Goal: Task Accomplishment & Management: Complete application form

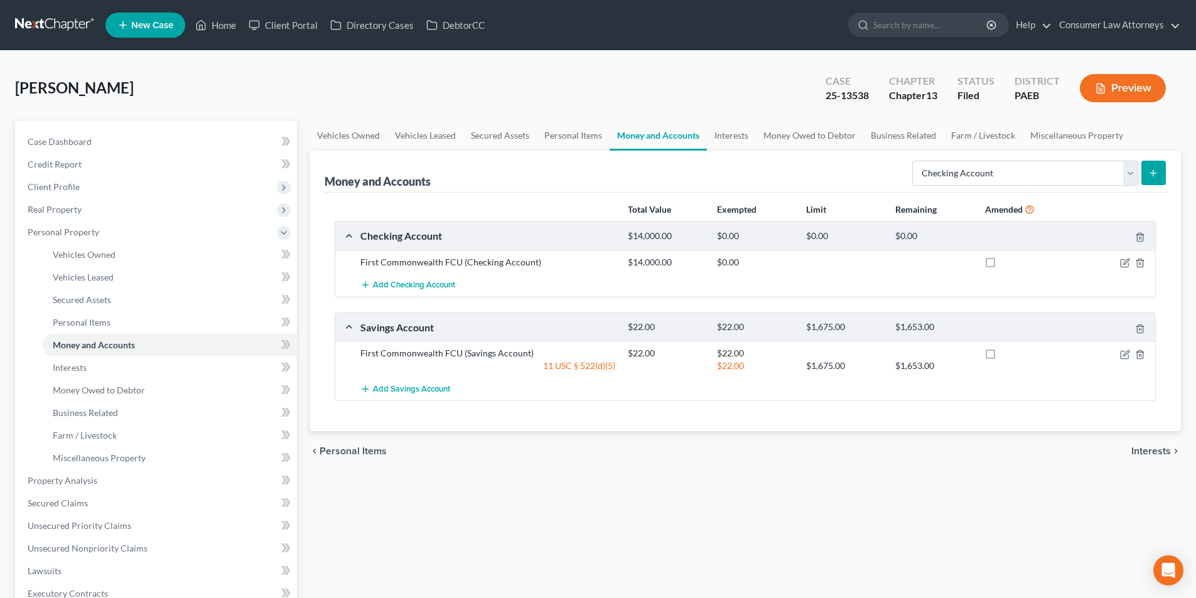
select select "checking"
click at [225, 31] on link "Home" at bounding box center [215, 25] width 53 height 23
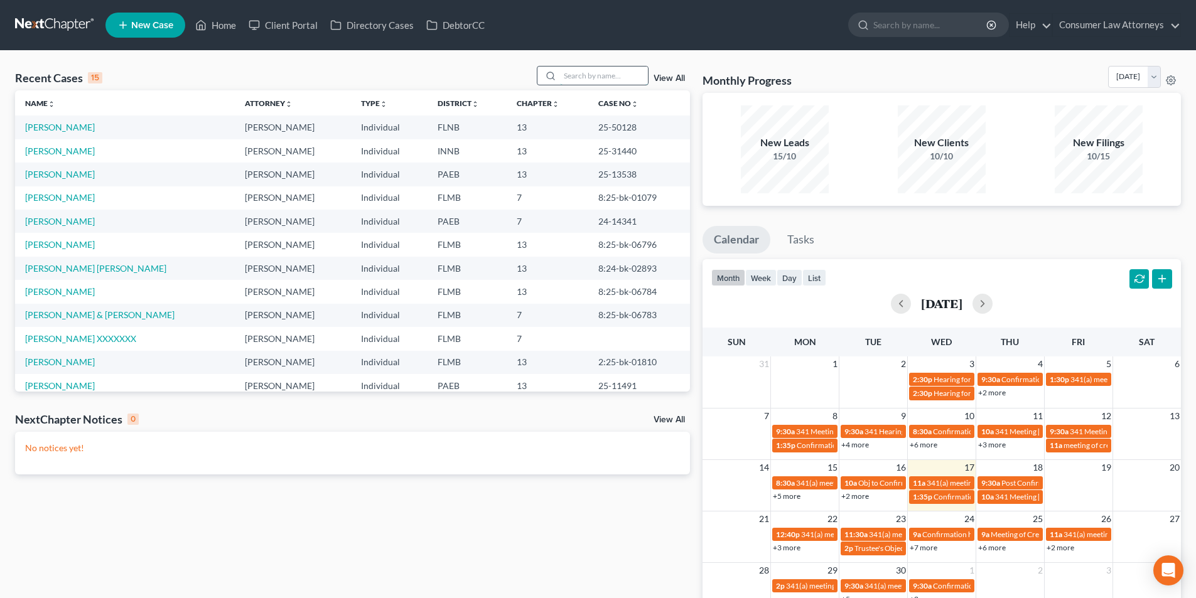
click at [610, 76] on input "search" at bounding box center [604, 76] width 88 height 18
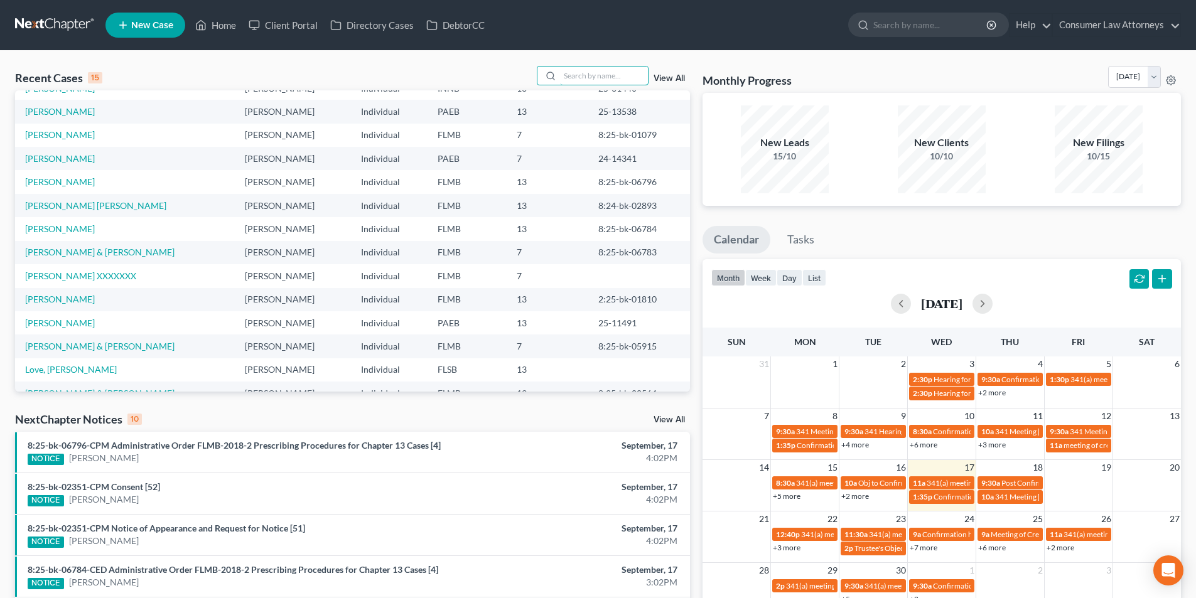
scroll to position [86, 0]
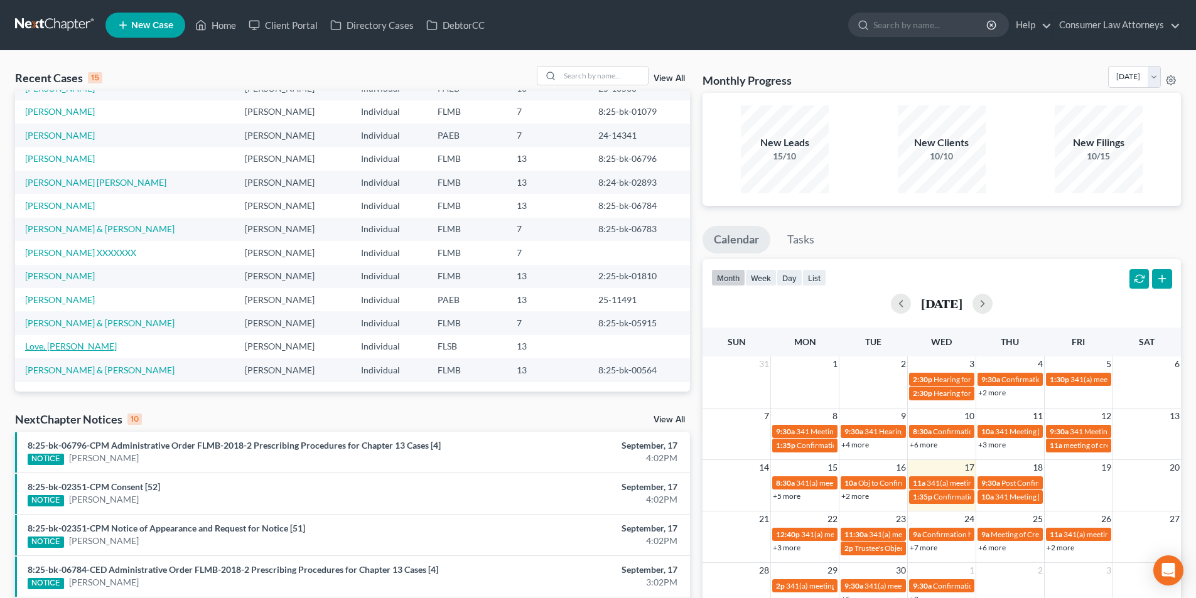
click at [70, 346] on link "Love, [PERSON_NAME]" at bounding box center [71, 346] width 92 height 11
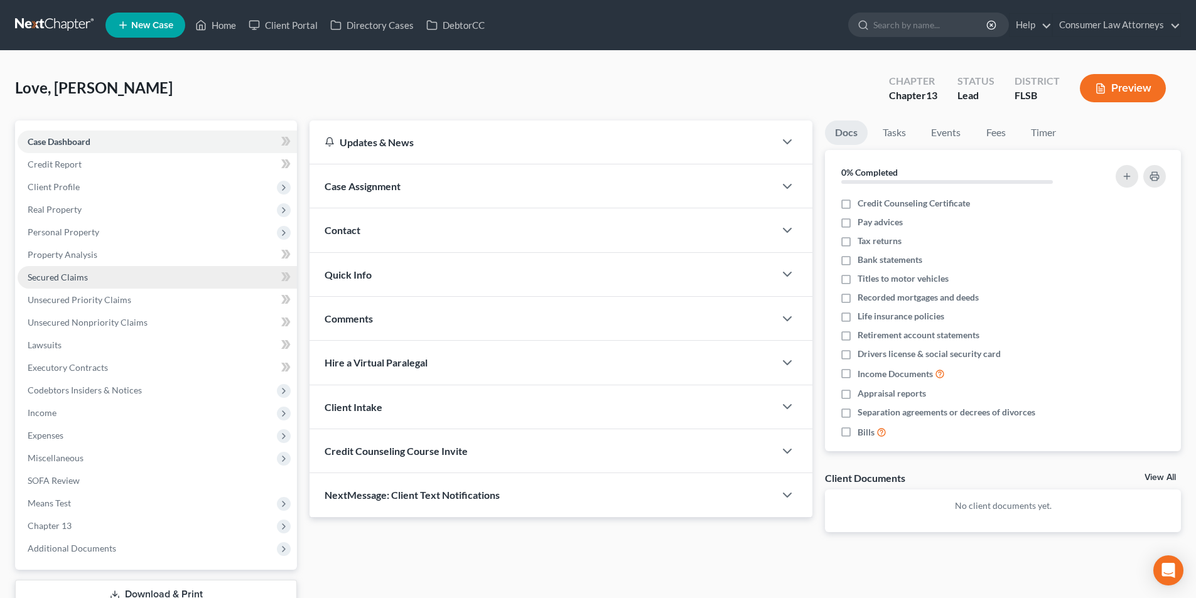
click at [84, 278] on span "Secured Claims" at bounding box center [58, 277] width 60 height 11
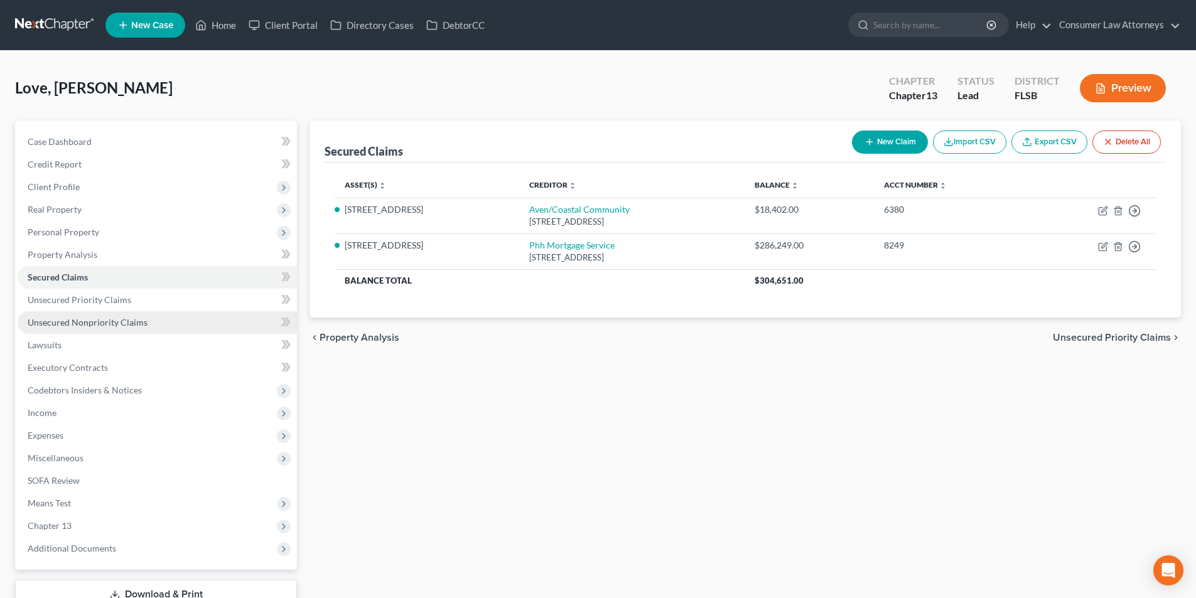
click at [121, 317] on span "Unsecured Nonpriority Claims" at bounding box center [88, 322] width 120 height 11
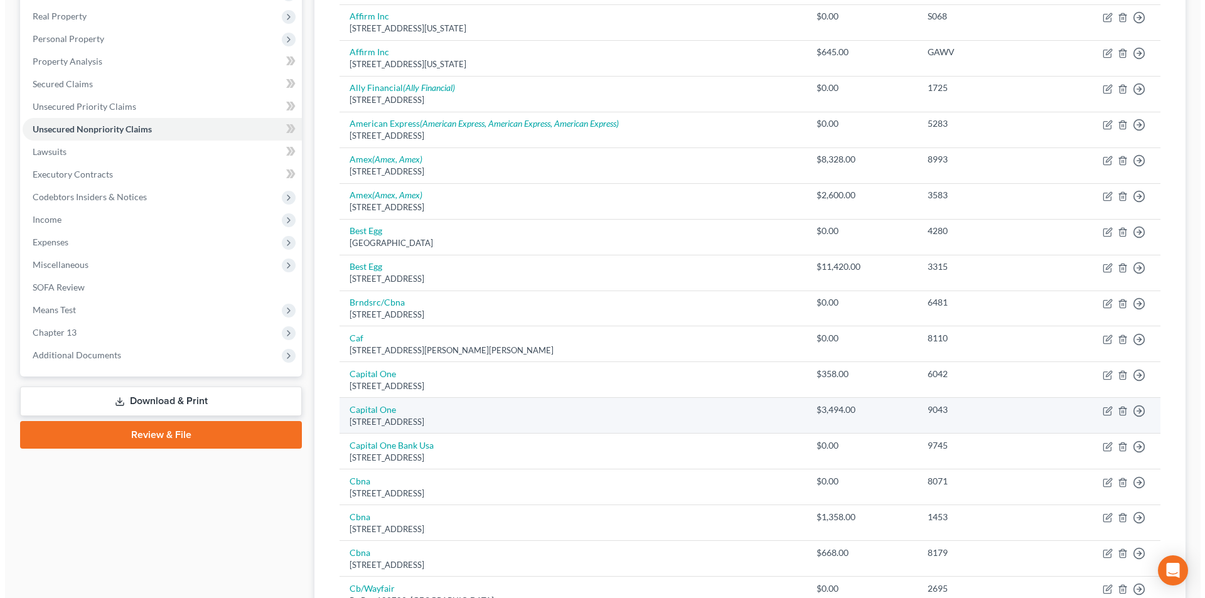
scroll to position [188, 0]
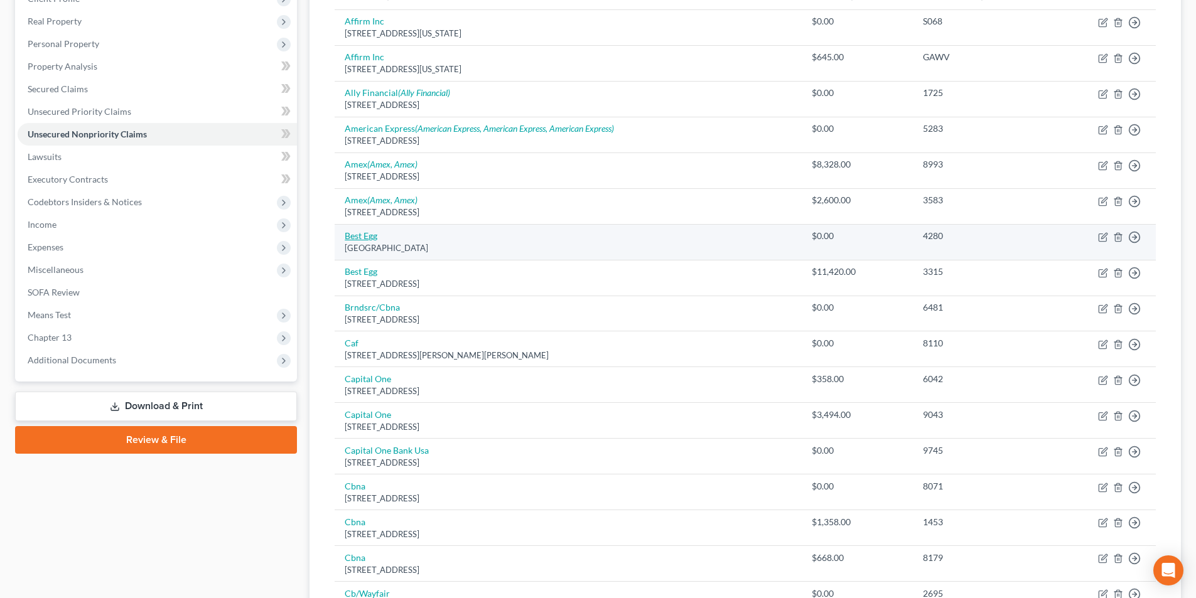
click at [361, 239] on link "Best Egg" at bounding box center [361, 235] width 33 height 11
select select "39"
select select "0"
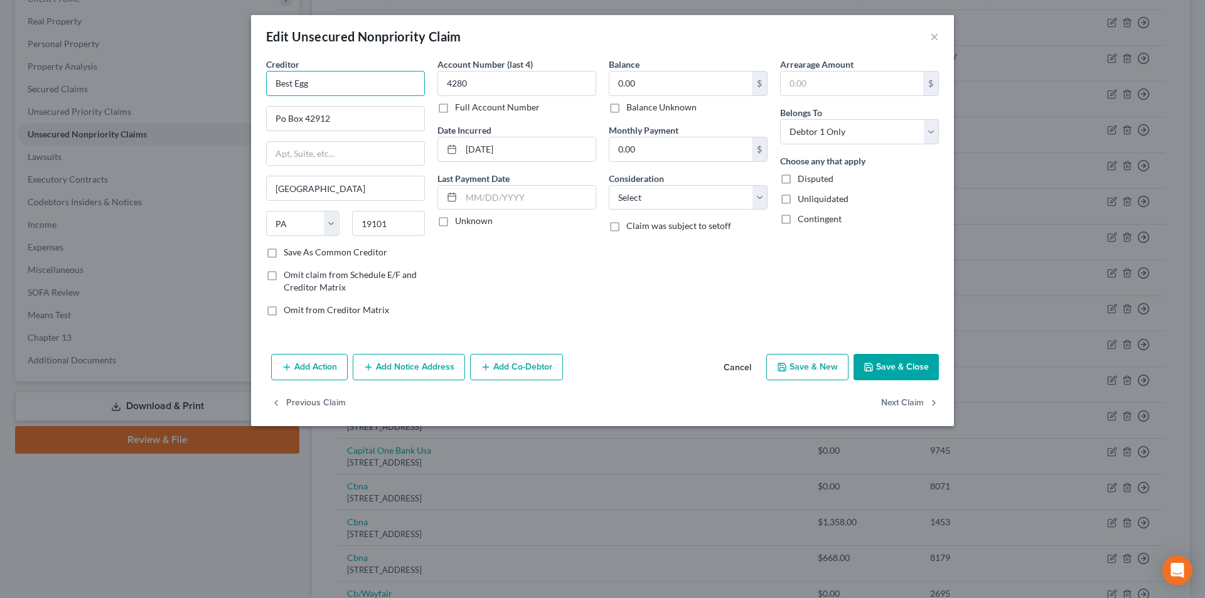
click at [330, 79] on input "Best Egg" at bounding box center [345, 83] width 159 height 25
type input "Best Egg"
click at [283, 117] on input "Po Box 42912" at bounding box center [346, 119] width 158 height 24
type input "PO Box 42912"
click at [885, 367] on button "Save & Close" at bounding box center [896, 367] width 85 height 26
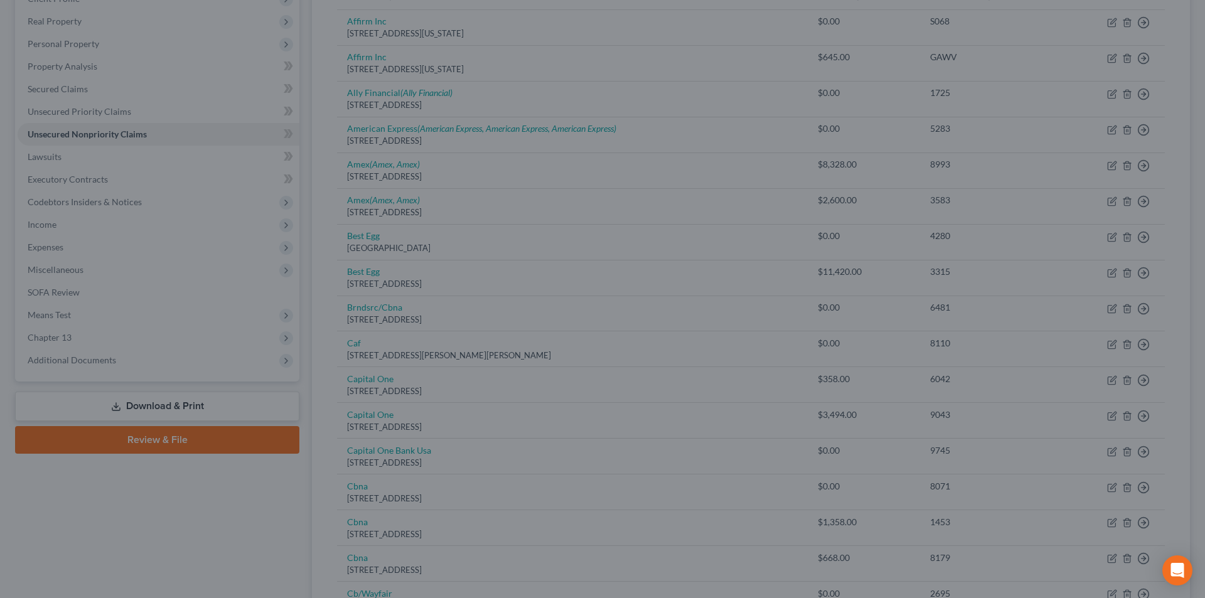
type input "0"
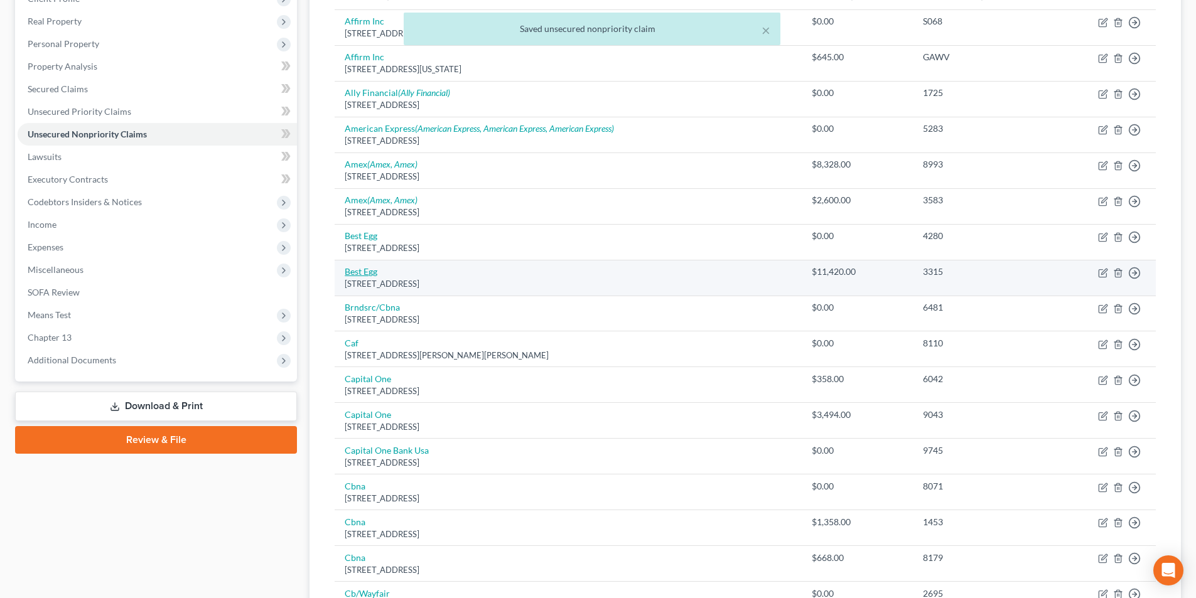
click at [369, 274] on link "Best Egg" at bounding box center [361, 271] width 33 height 11
select select "7"
select select "0"
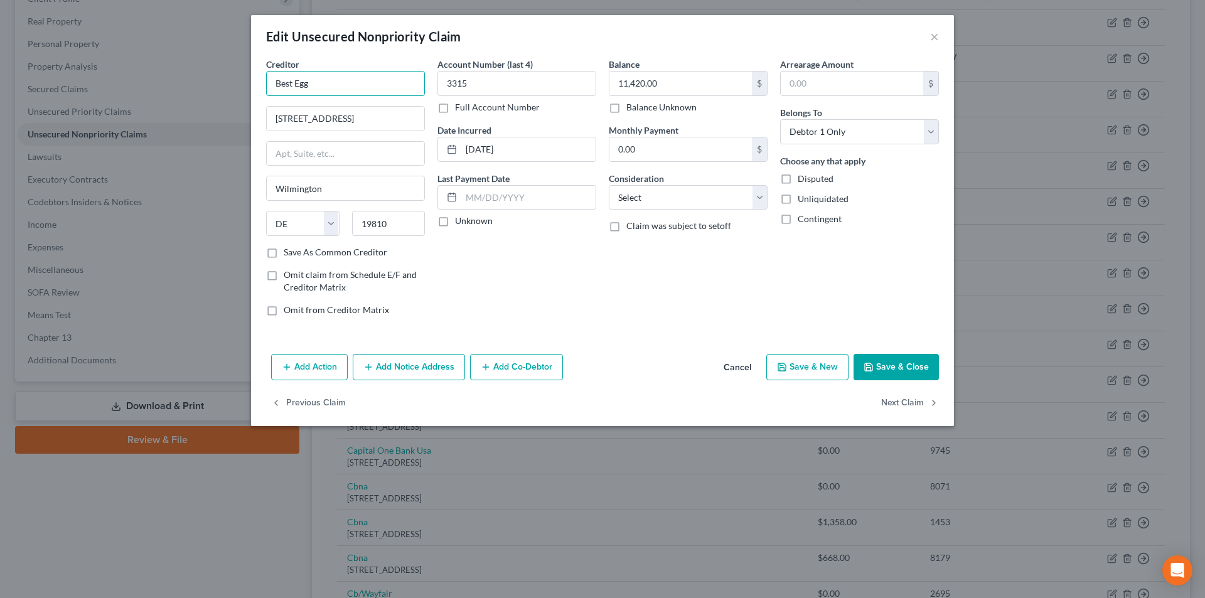
click at [330, 84] on input "Best Egg" at bounding box center [345, 83] width 159 height 25
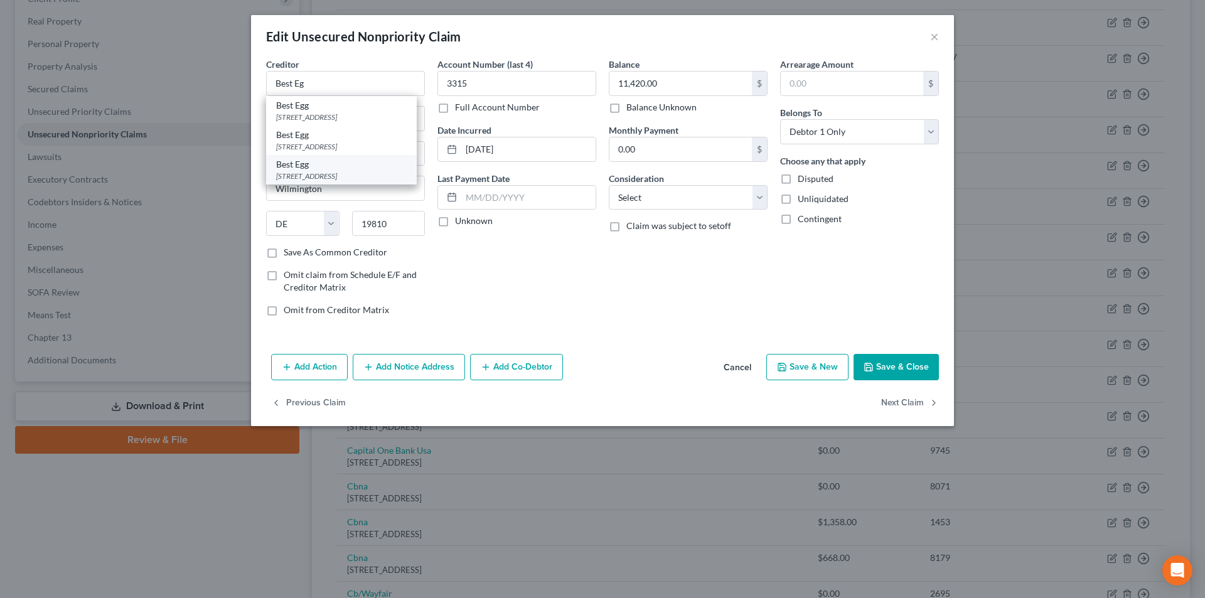
click at [545, 266] on div "Account Number (last 4) 3315 Full Account Number Date Incurred [DATE] Last Paym…" at bounding box center [516, 192] width 171 height 269
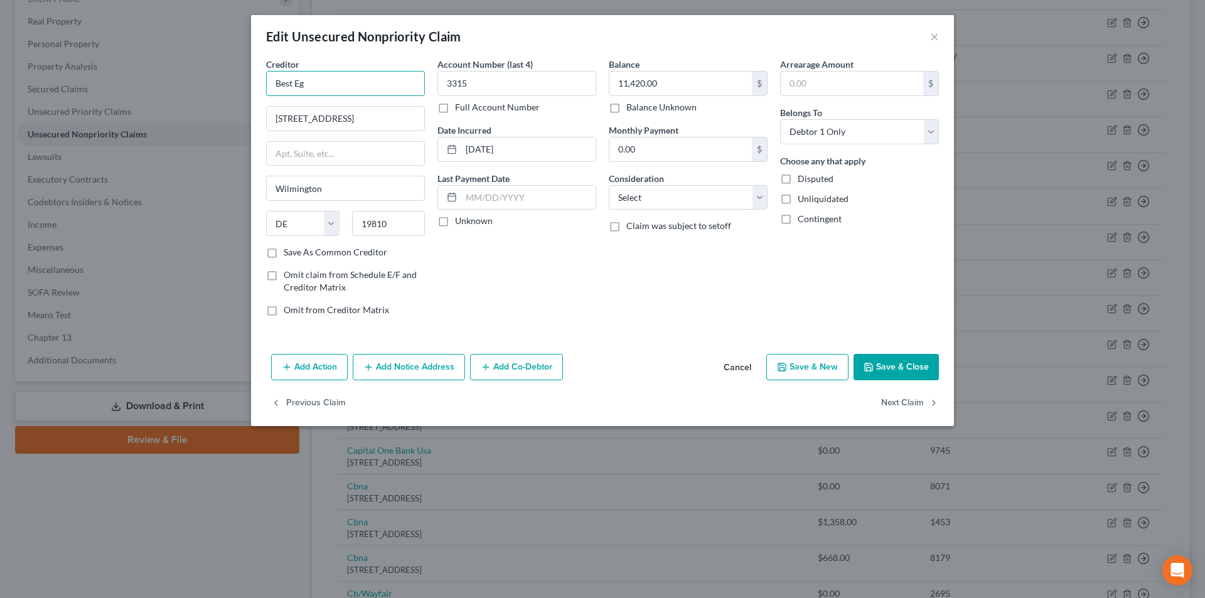
click at [333, 81] on input "Best Eg" at bounding box center [345, 83] width 159 height 25
drag, startPoint x: 333, startPoint y: 81, endPoint x: 264, endPoint y: 81, distance: 68.4
click at [234, 81] on div "Edit Unsecured Nonpriority Claim × Creditor * Best Egg [STREET_ADDRESS][GEOGRAP…" at bounding box center [602, 299] width 1205 height 598
type input "Best Egg"
click at [404, 364] on button "Add Notice Address" at bounding box center [409, 367] width 112 height 26
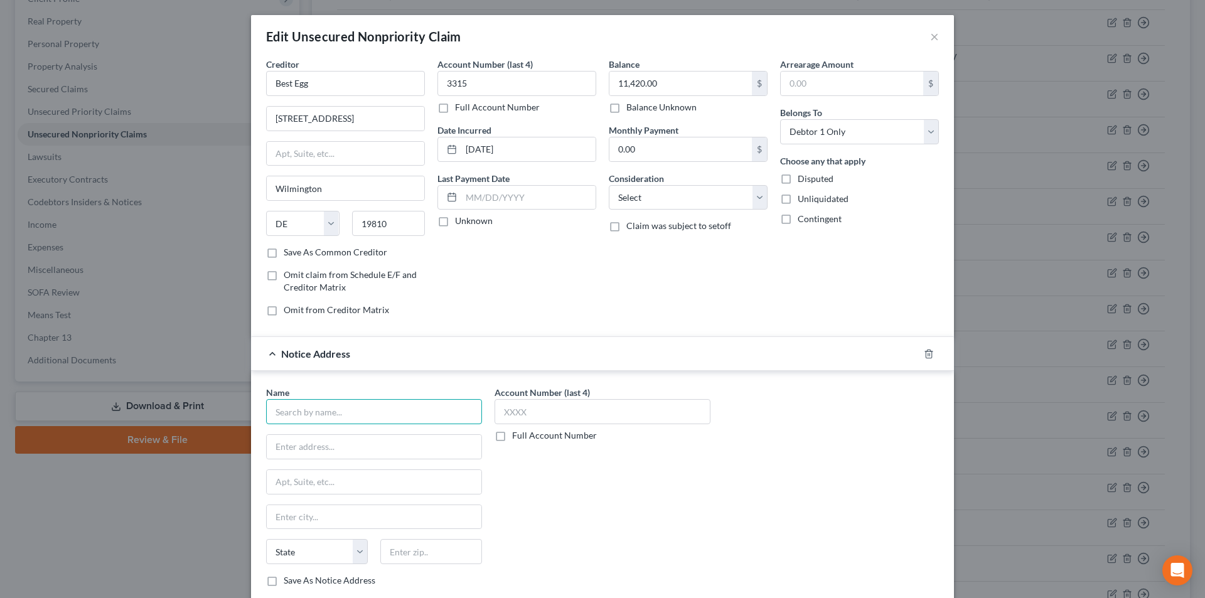
click at [337, 409] on input "text" at bounding box center [374, 411] width 216 height 25
paste input "Best Egg"
type input "Best Egg"
click at [314, 441] on div "[STREET_ADDRESS]" at bounding box center [341, 445] width 131 height 11
type input "[STREET_ADDRESS]"
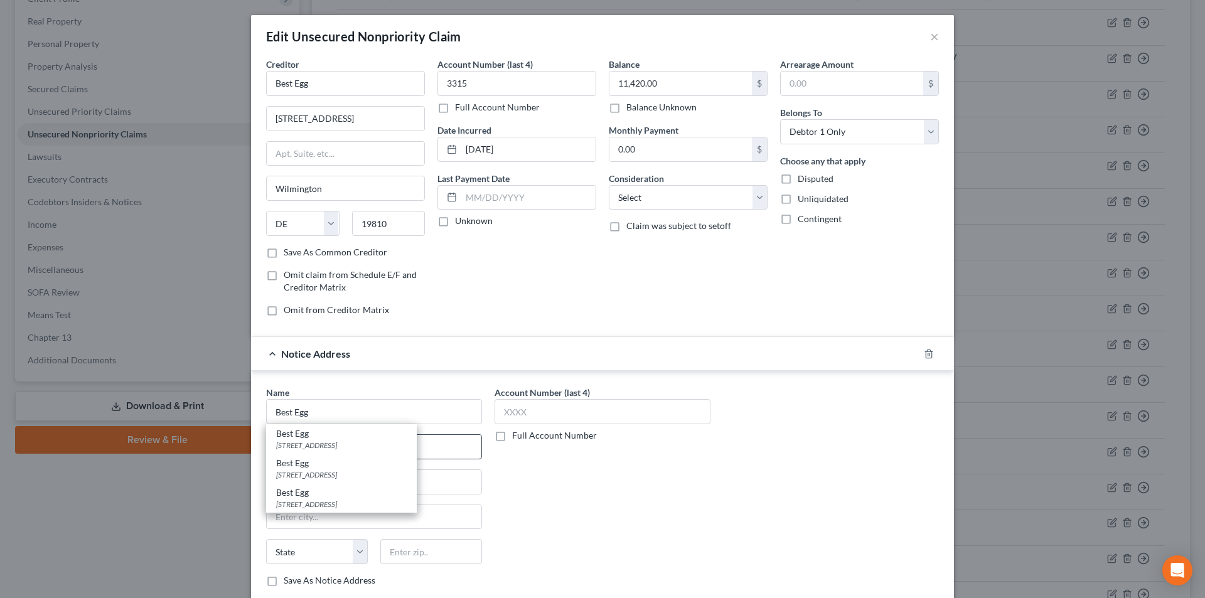
type input "Wilmington"
select select "7"
type input "19810"
click at [347, 415] on input "Best Egg" at bounding box center [374, 411] width 216 height 25
click at [294, 413] on input "Best Egg" at bounding box center [374, 411] width 216 height 25
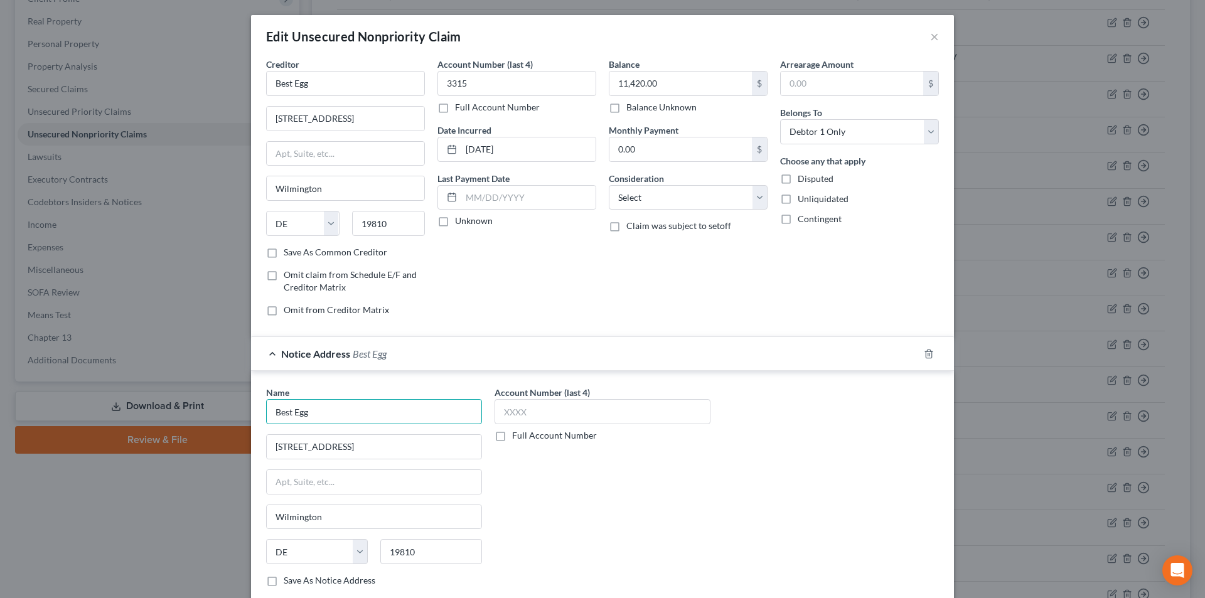
drag, startPoint x: 325, startPoint y: 409, endPoint x: 235, endPoint y: 404, distance: 90.5
click at [212, 411] on div "Edit Unsecured Nonpriority Claim × Creditor * Best Egg [STREET_ADDRESS][GEOGRAP…" at bounding box center [602, 299] width 1205 height 598
click at [305, 468] on div "Best Egg" at bounding box center [341, 463] width 131 height 13
type input "PO Box 42912"
type input "[GEOGRAPHIC_DATA]"
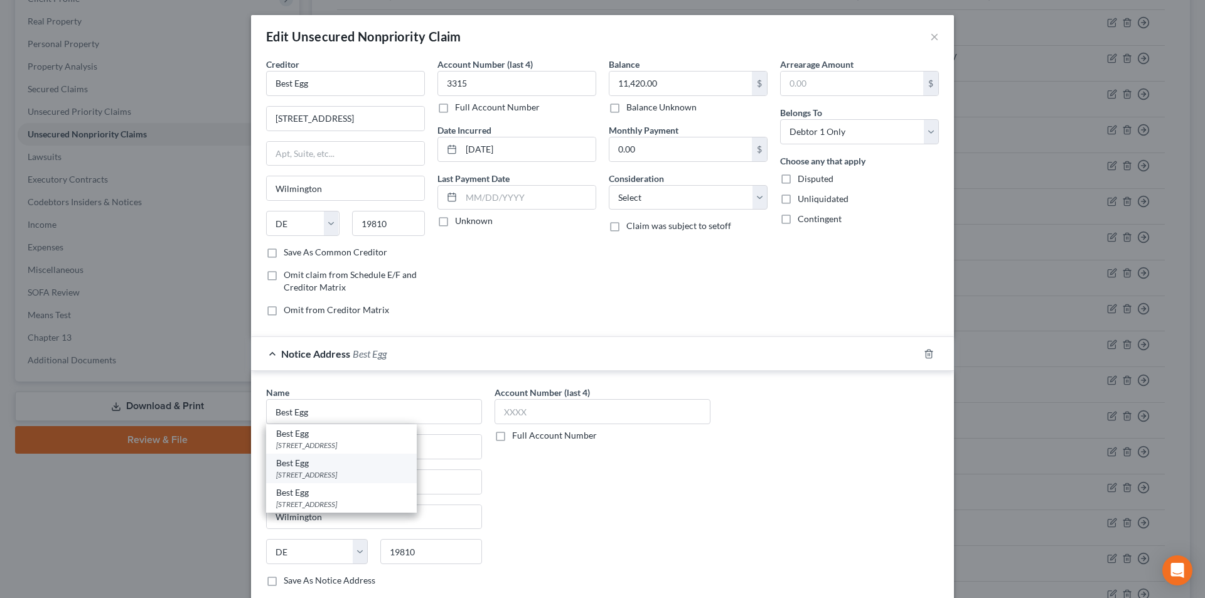
select select "39"
type input "19101"
click at [516, 402] on input "text" at bounding box center [603, 411] width 216 height 25
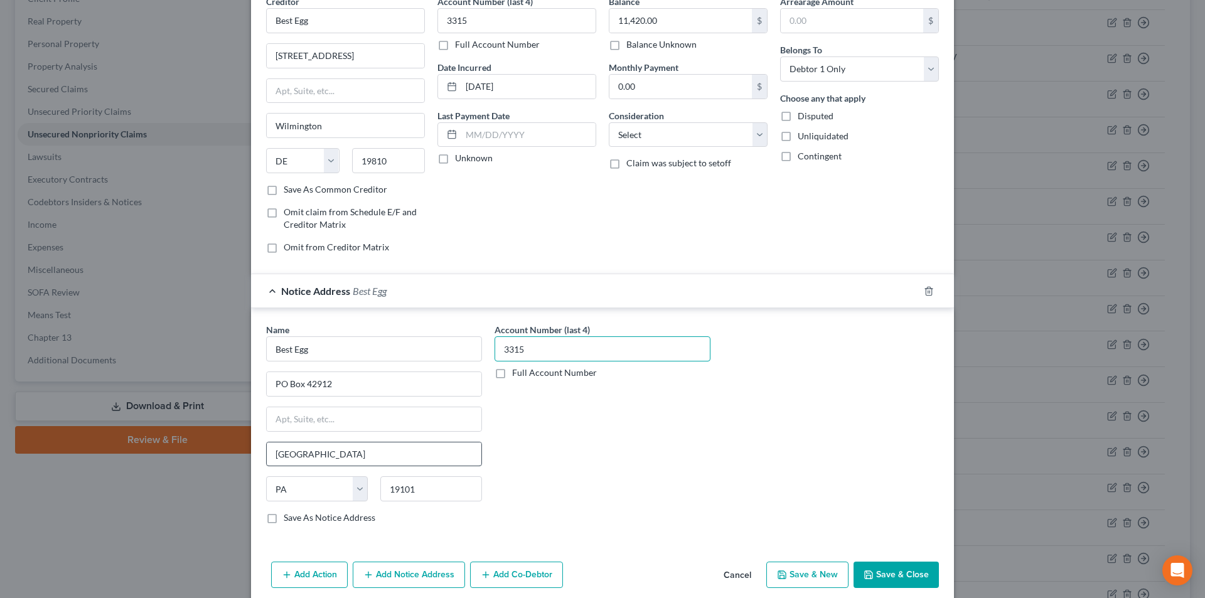
scroll to position [114, 0]
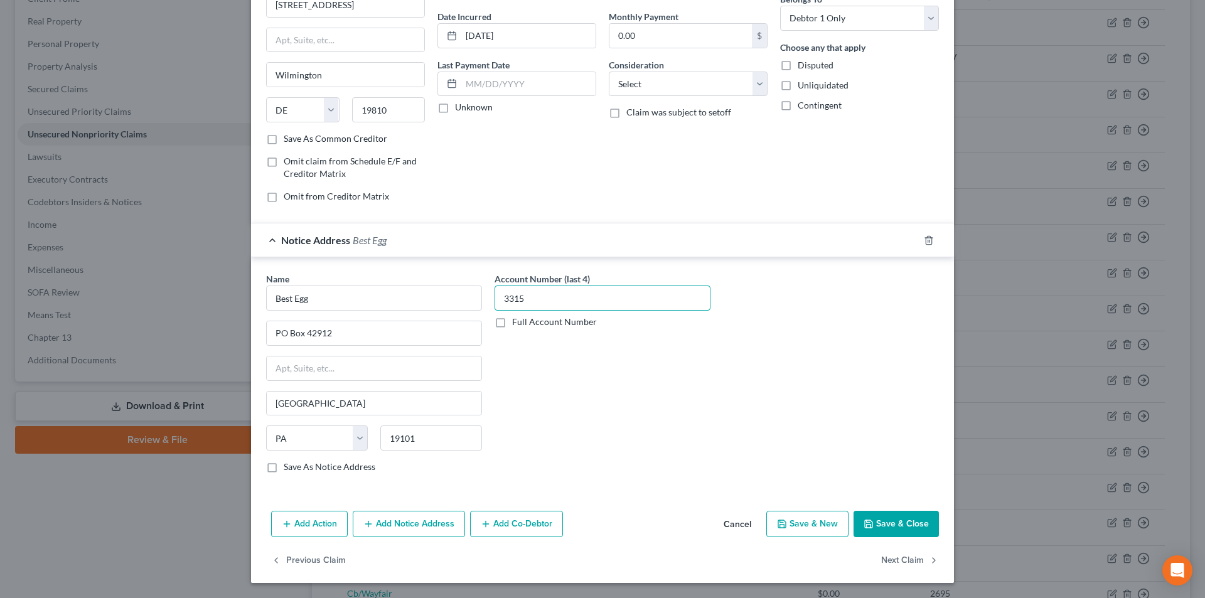
type input "3315"
click at [387, 532] on button "Add Notice Address" at bounding box center [409, 524] width 112 height 26
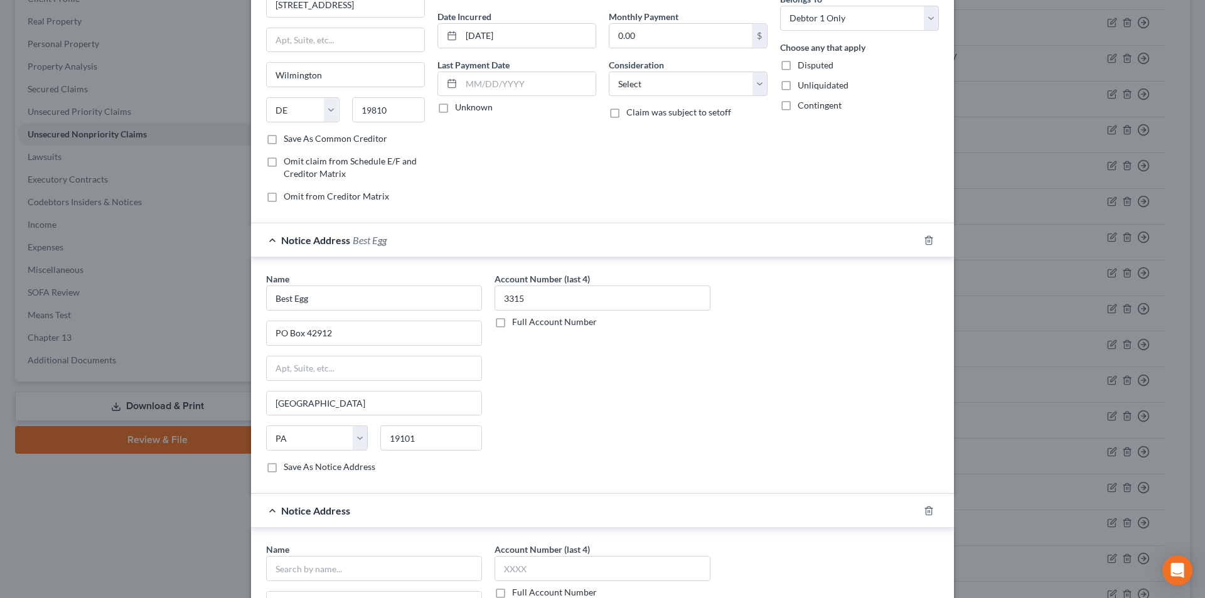
scroll to position [365, 0]
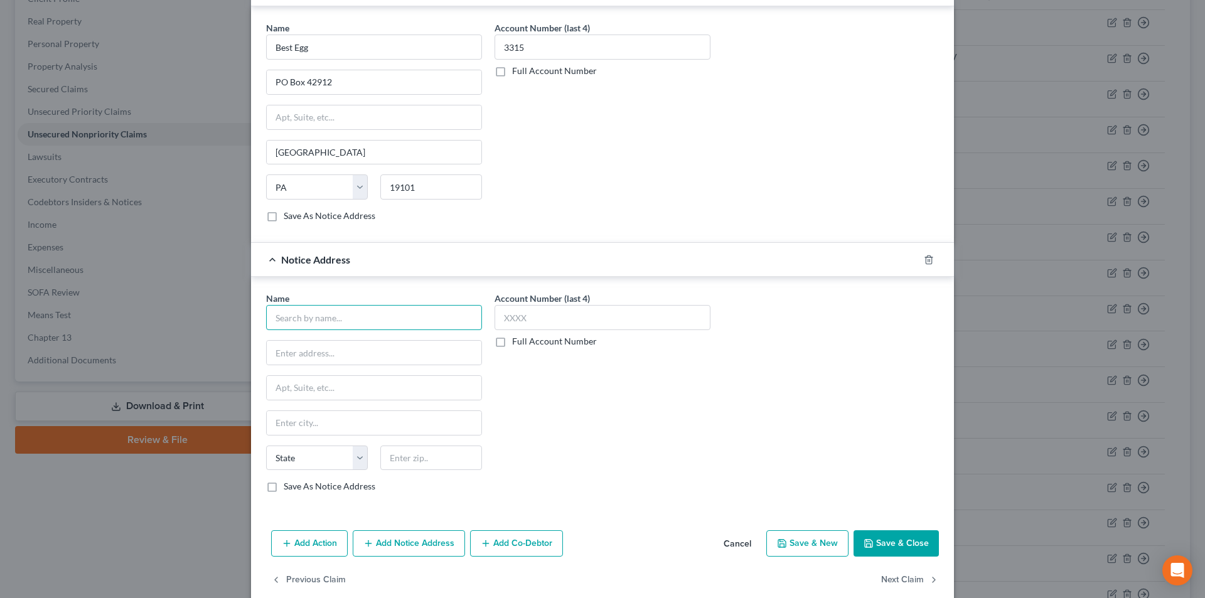
click at [312, 316] on input "text" at bounding box center [374, 317] width 216 height 25
paste input "Best Egg"
type input "Best Egg"
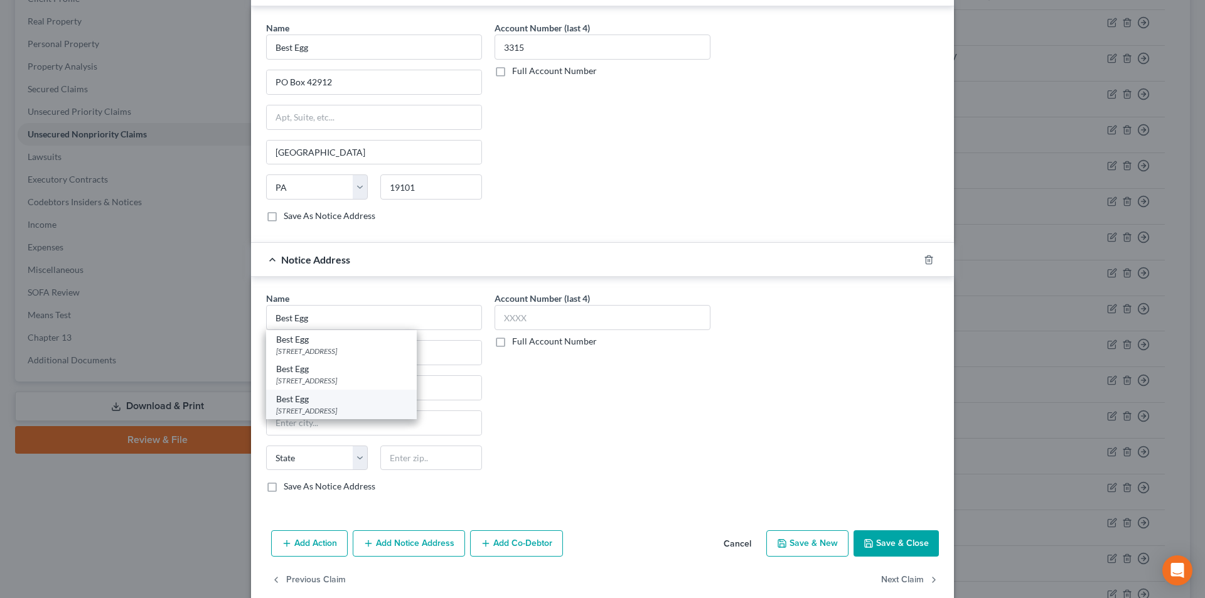
click at [303, 407] on div "[STREET_ADDRESS]" at bounding box center [341, 411] width 131 height 11
type input "[STREET_ADDRESS]"
type input "Wilmington"
select select "7"
type input "19803"
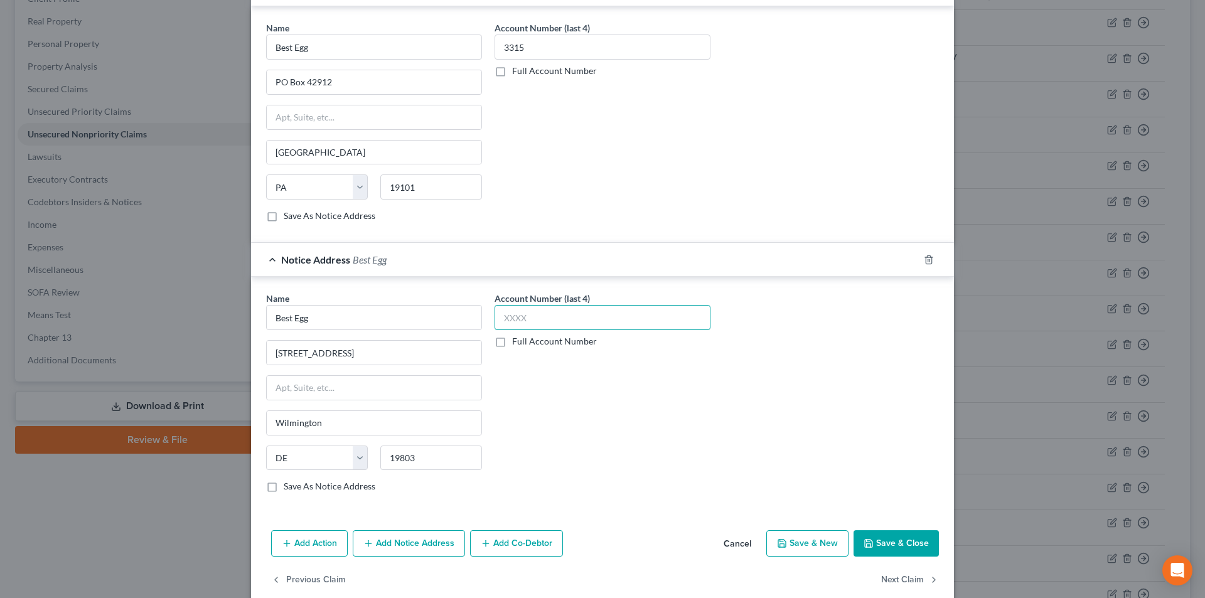
click at [544, 321] on input "text" at bounding box center [603, 317] width 216 height 25
type input "3315"
click at [886, 539] on button "Save & Close" at bounding box center [896, 544] width 85 height 26
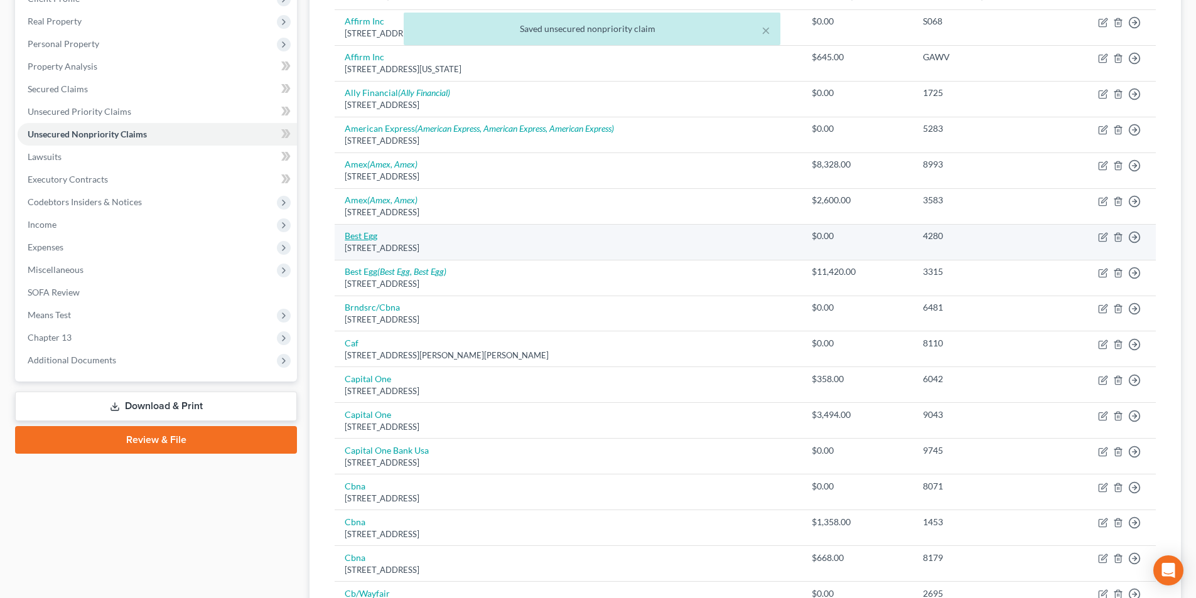
click at [347, 235] on link "Best Egg" at bounding box center [361, 235] width 33 height 11
select select "39"
select select "0"
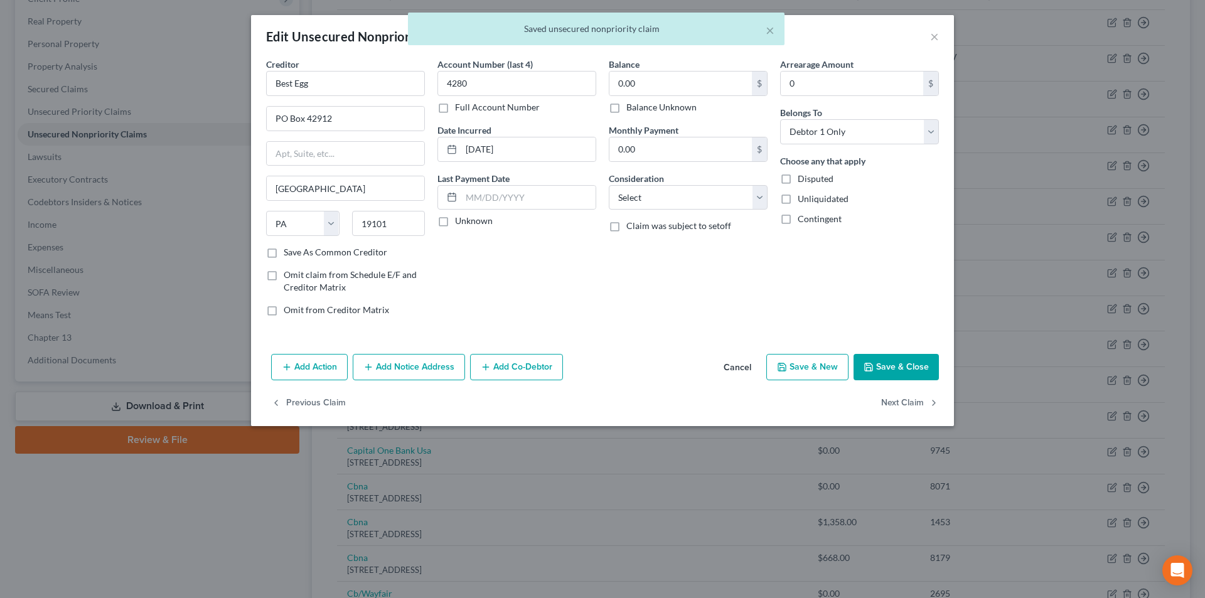
click at [413, 364] on button "Add Notice Address" at bounding box center [409, 367] width 112 height 26
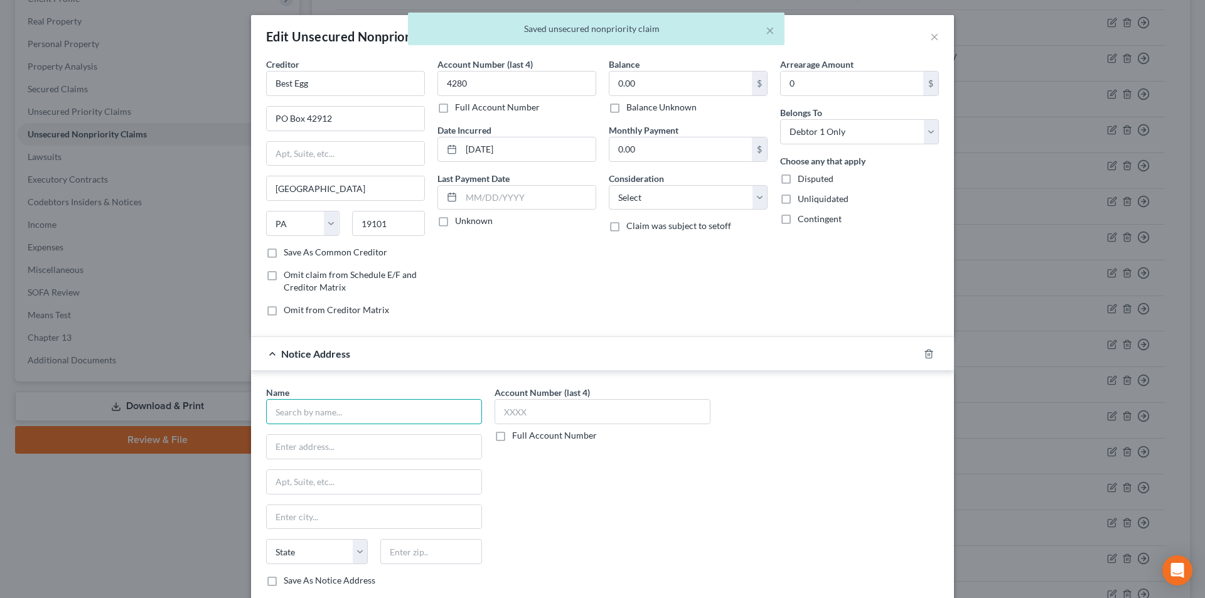
click at [355, 407] on input "text" at bounding box center [374, 411] width 216 height 25
paste input "Best Egg"
type input "Best Egg"
click at [325, 446] on div "[STREET_ADDRESS]" at bounding box center [341, 445] width 131 height 11
type input "[STREET_ADDRESS]"
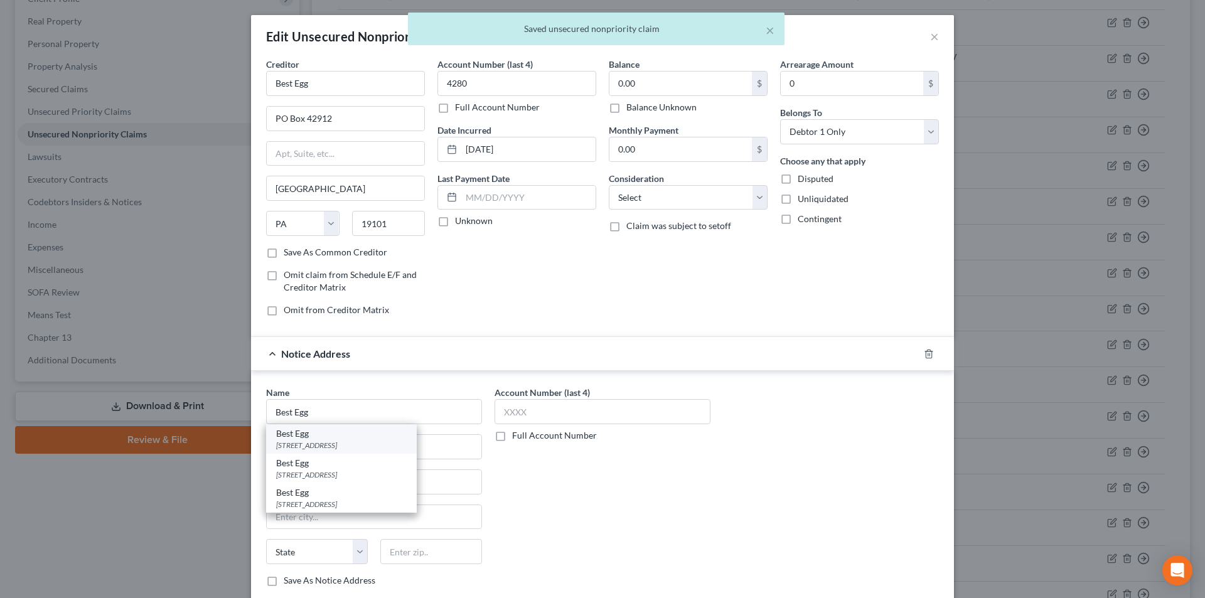
type input "Wilmington"
select select "7"
type input "19810"
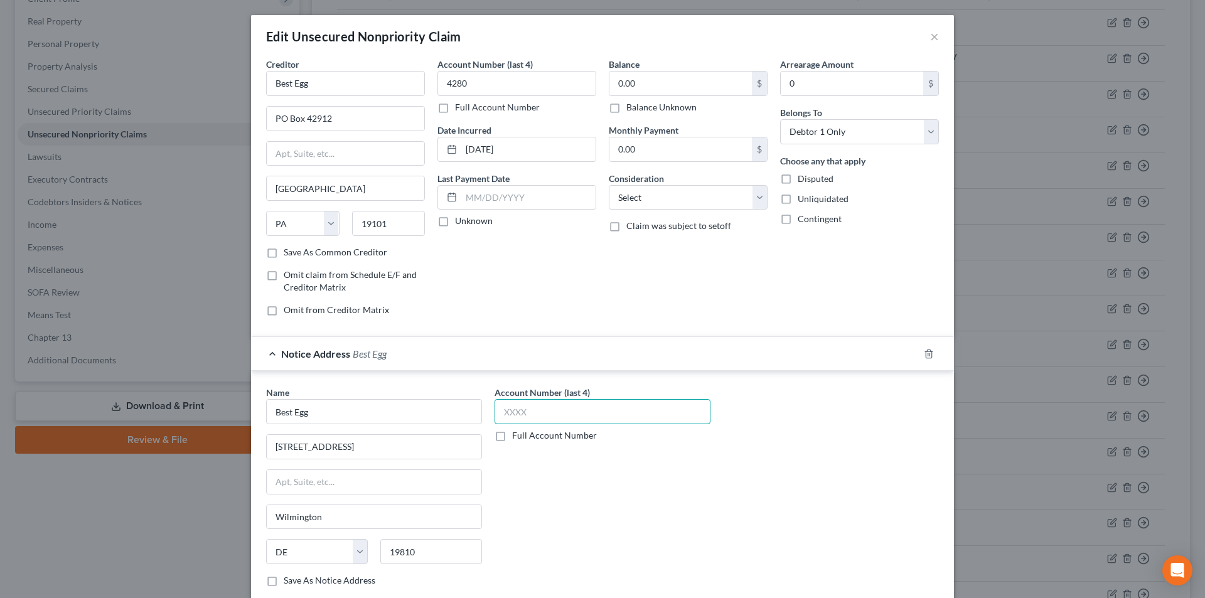
click at [541, 413] on input "text" at bounding box center [603, 411] width 216 height 25
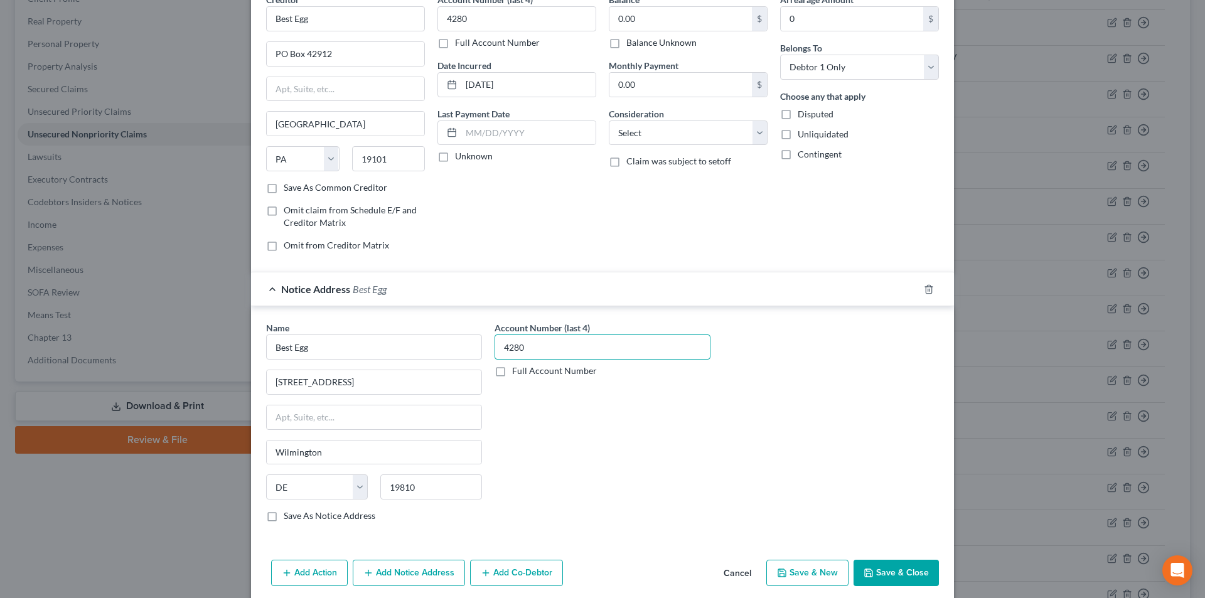
scroll to position [114, 0]
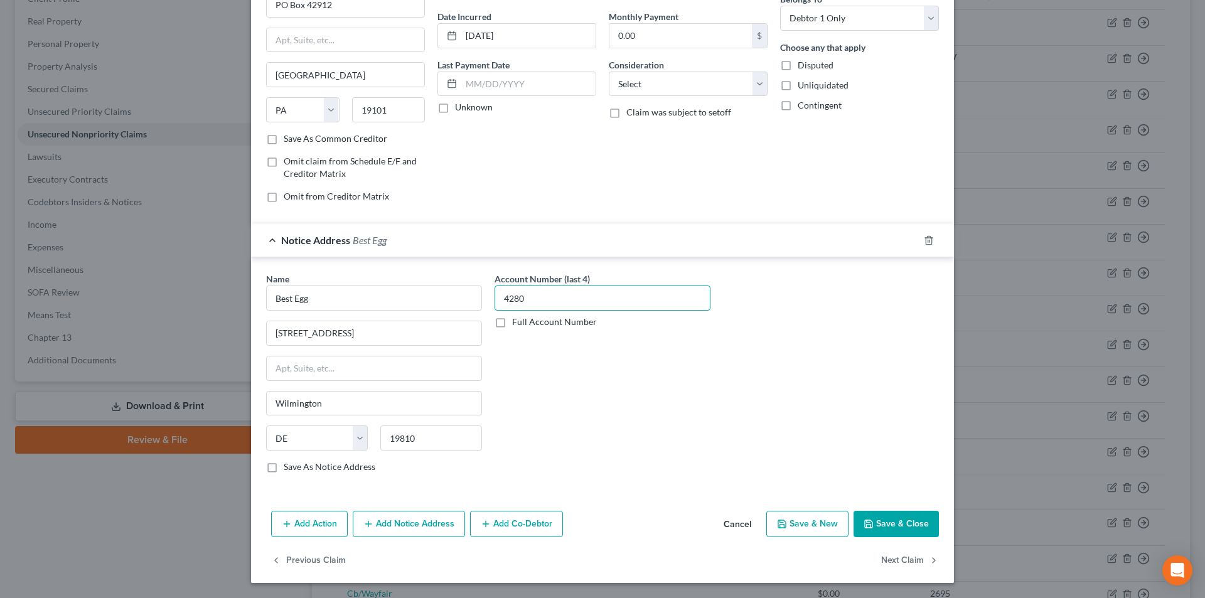
type input "4280"
click at [396, 520] on button "Add Notice Address" at bounding box center [409, 524] width 112 height 26
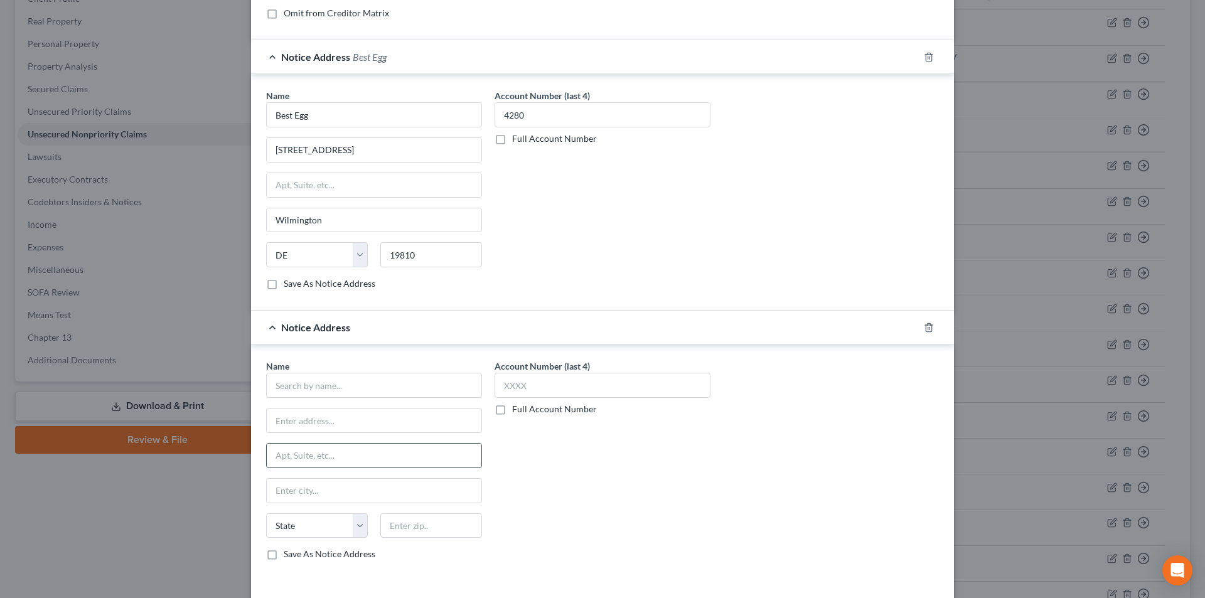
scroll to position [302, 0]
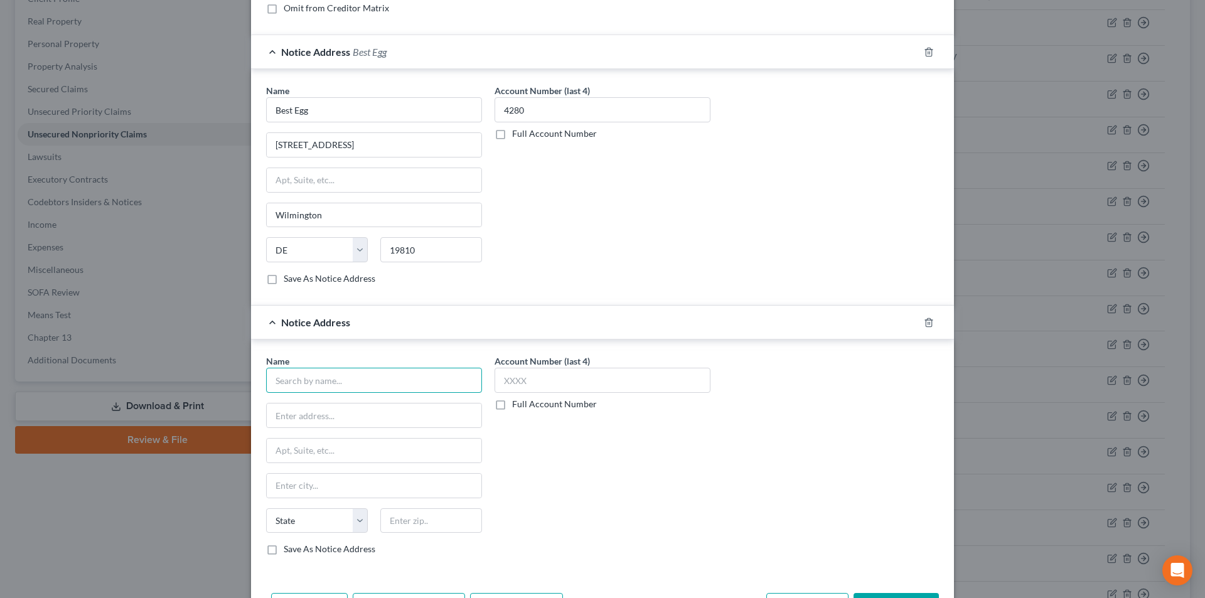
click at [323, 384] on input "text" at bounding box center [374, 380] width 216 height 25
paste input "Best Egg"
type input "Best Egg"
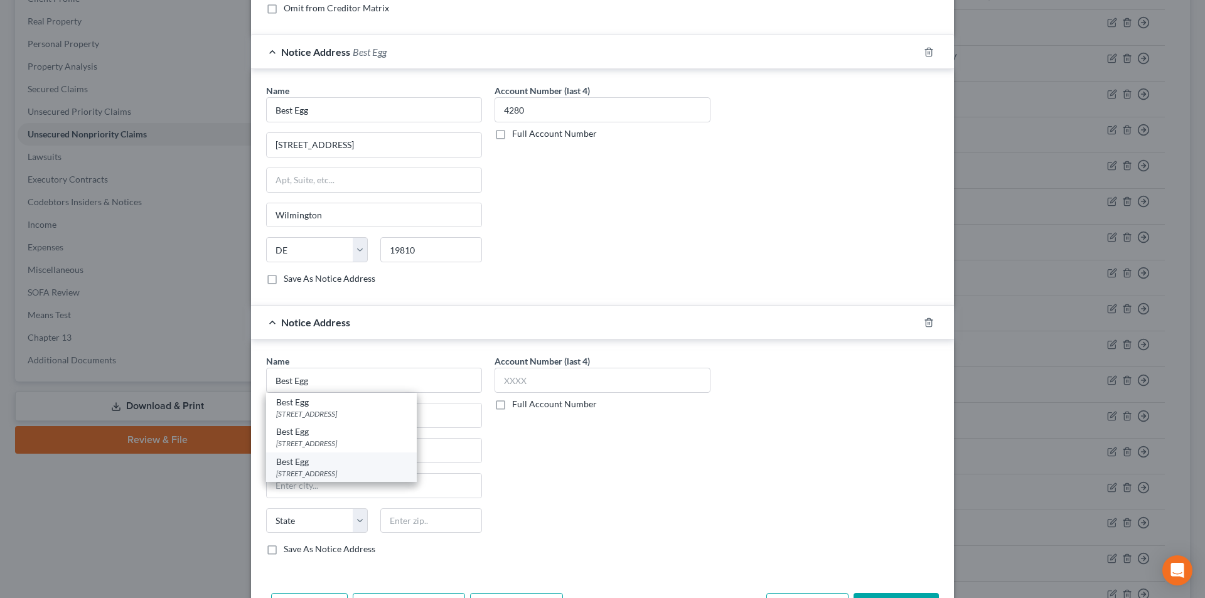
click at [294, 466] on div "Best Egg" at bounding box center [341, 462] width 131 height 13
type input "[STREET_ADDRESS]"
type input "Wilmington"
select select "7"
type input "19803"
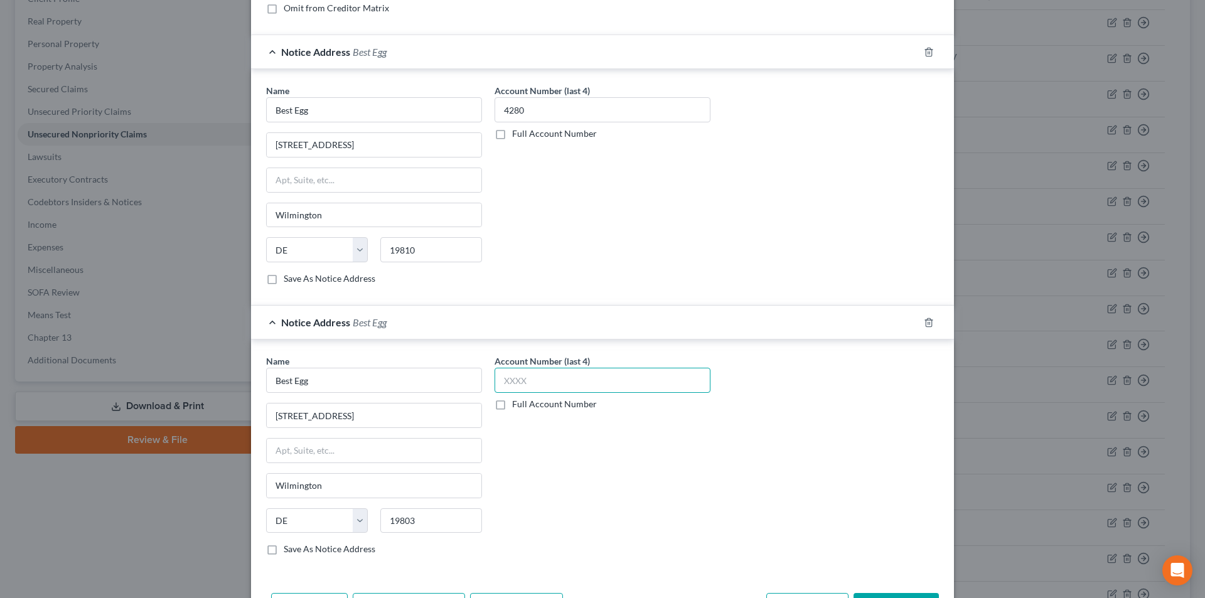
click at [528, 385] on input "text" at bounding box center [603, 380] width 216 height 25
type input "1"
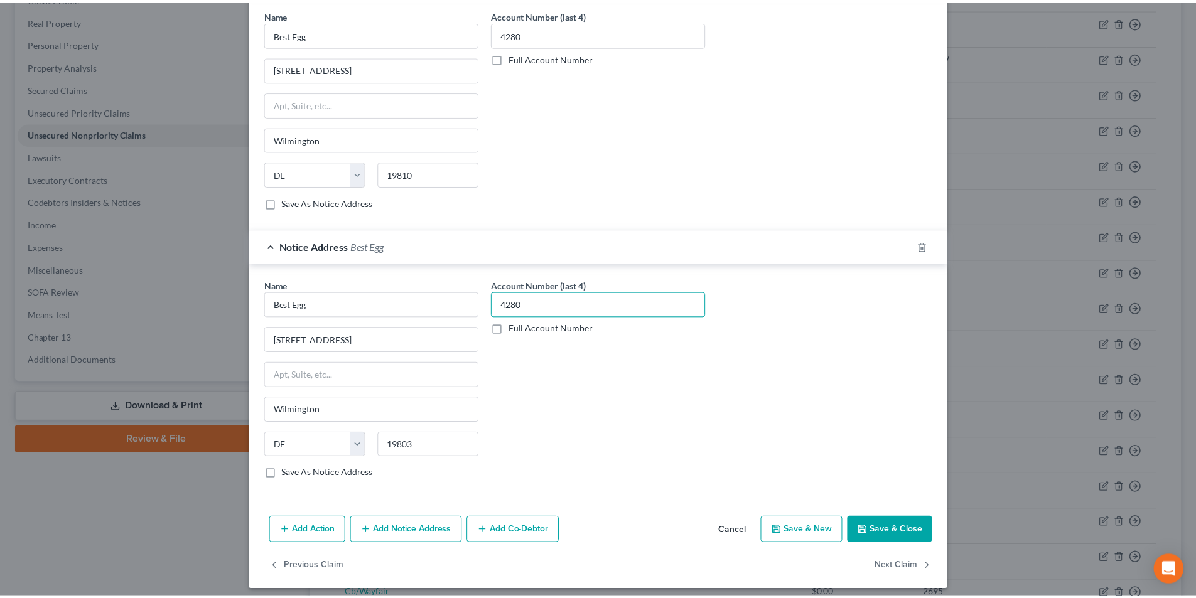
scroll to position [385, 0]
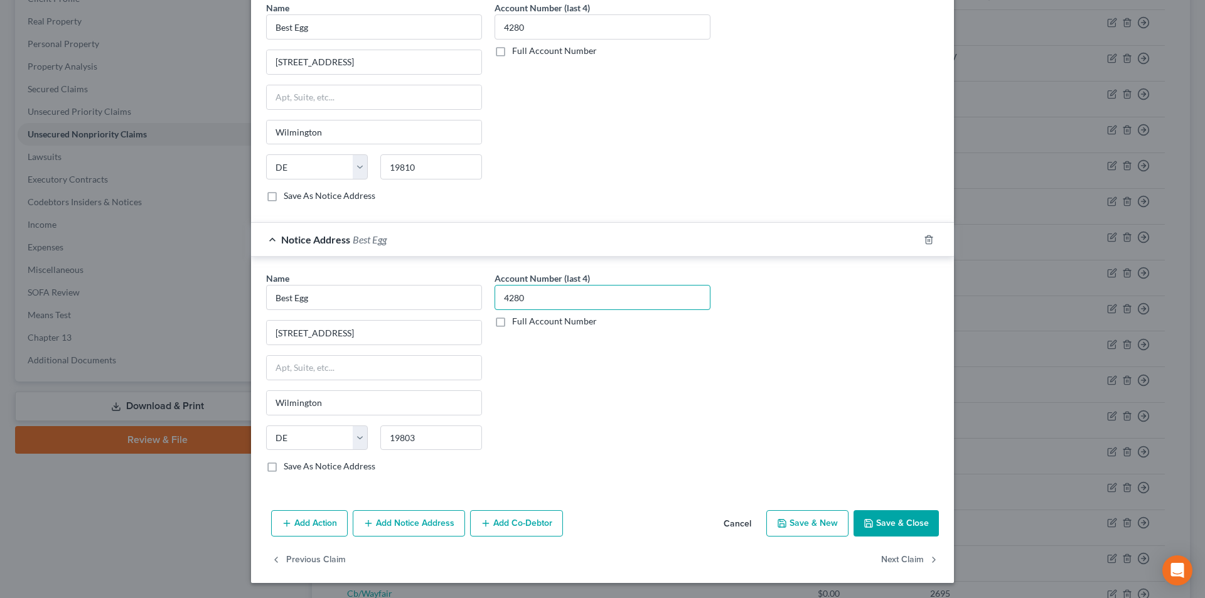
type input "4280"
click at [905, 524] on button "Save & Close" at bounding box center [896, 523] width 85 height 26
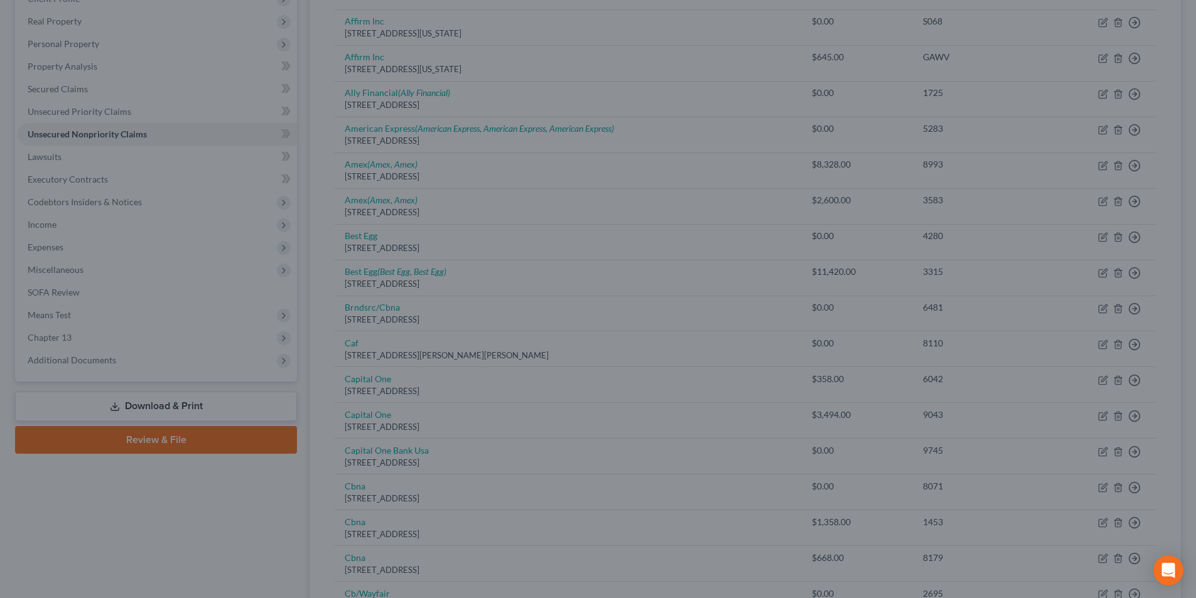
scroll to position [0, 0]
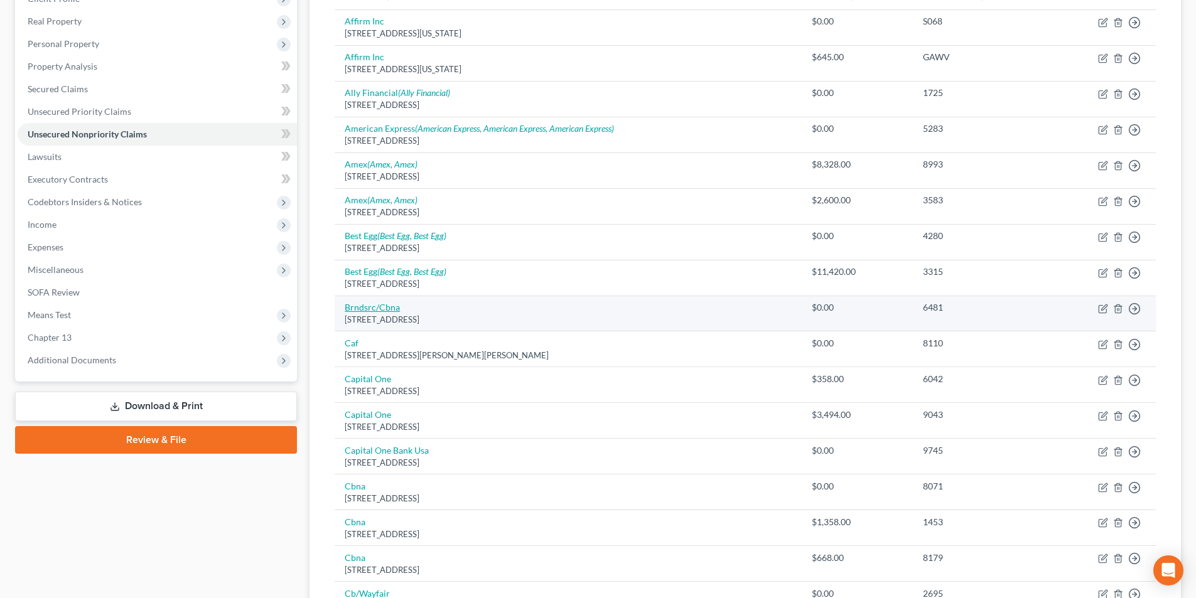
click at [387, 304] on link "Brndsrc/Cbna" at bounding box center [372, 307] width 55 height 11
select select "43"
select select "2"
select select "0"
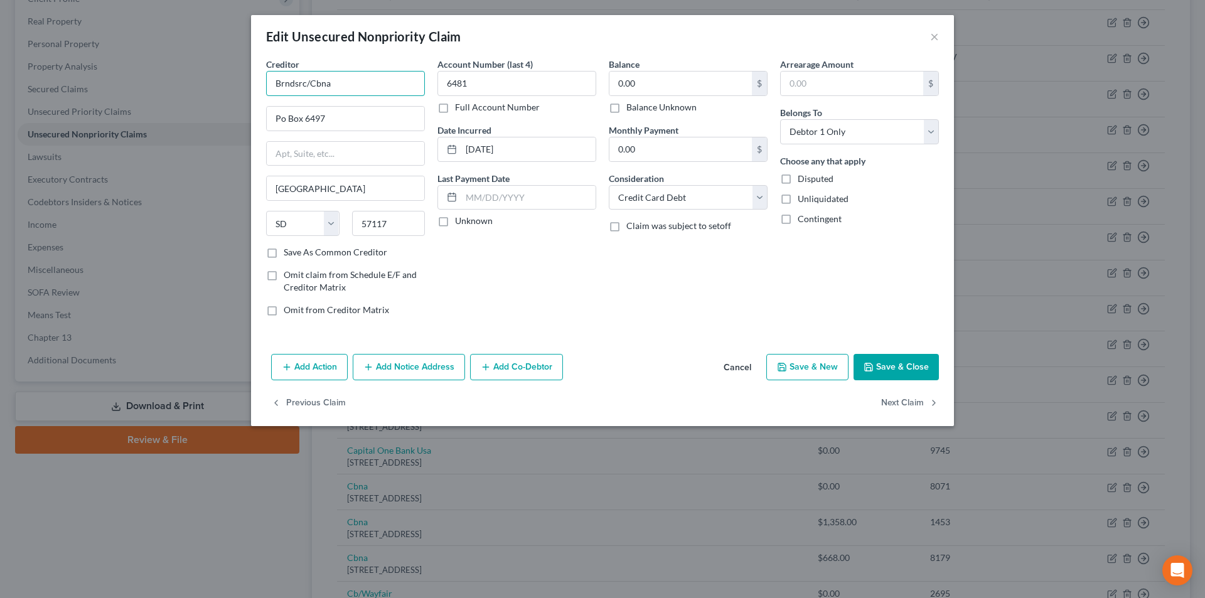
drag, startPoint x: 319, startPoint y: 85, endPoint x: 268, endPoint y: 85, distance: 50.9
click at [268, 85] on input "Brndsrc/Cbna" at bounding box center [345, 83] width 159 height 25
drag, startPoint x: 305, startPoint y: 80, endPoint x: 212, endPoint y: 65, distance: 94.1
click at [214, 68] on div "Edit Unsecured Nonpriority Claim × Creditor * Brndsrc/Cbna Po Box 6497 [GEOGRAP…" at bounding box center [602, 299] width 1205 height 598
type input "Brandsource Credit Card/Cbna"
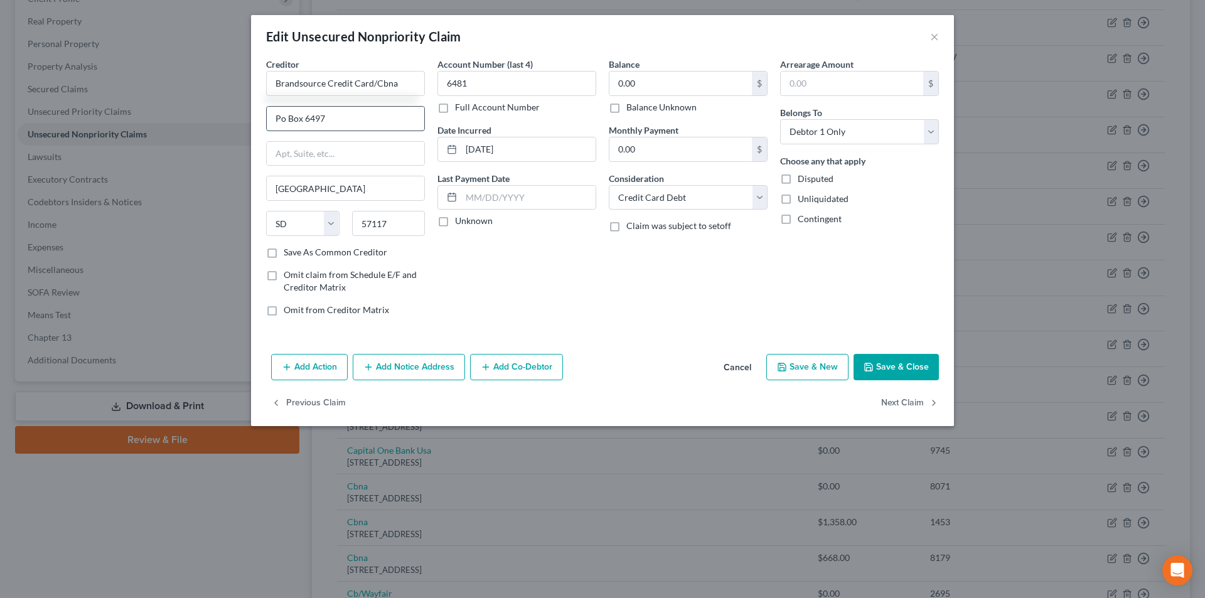
click at [280, 117] on input "Po Box 6497" at bounding box center [346, 119] width 158 height 24
type input "PO Box 6497"
drag, startPoint x: 895, startPoint y: 365, endPoint x: 881, endPoint y: 352, distance: 19.6
click at [896, 365] on button "Save & Close" at bounding box center [896, 367] width 85 height 26
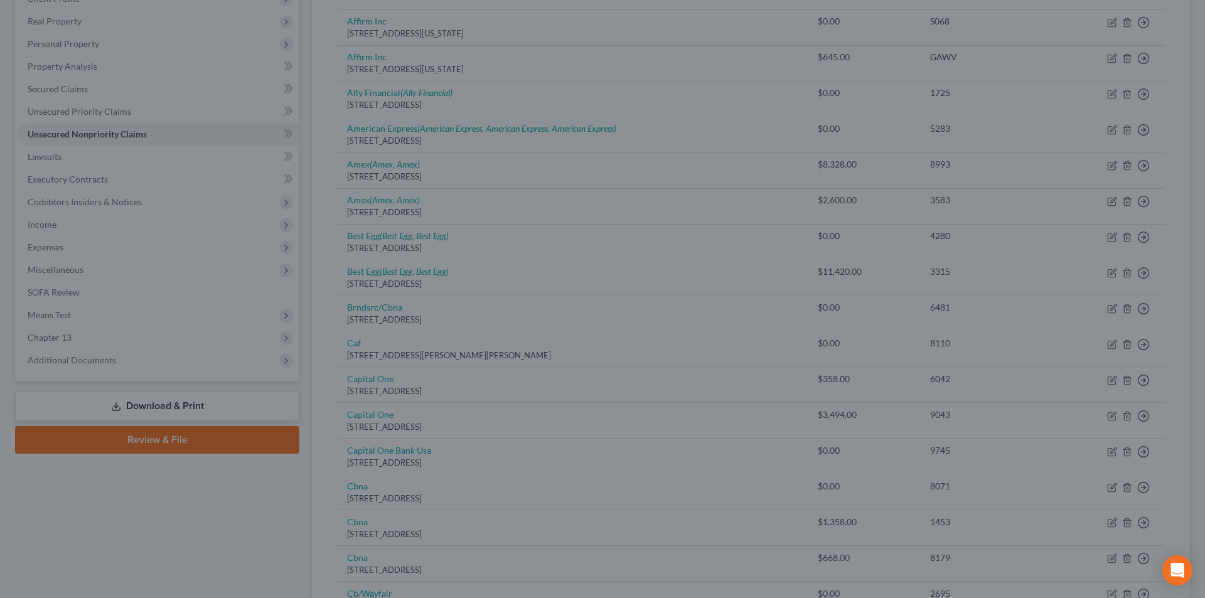
type input "0"
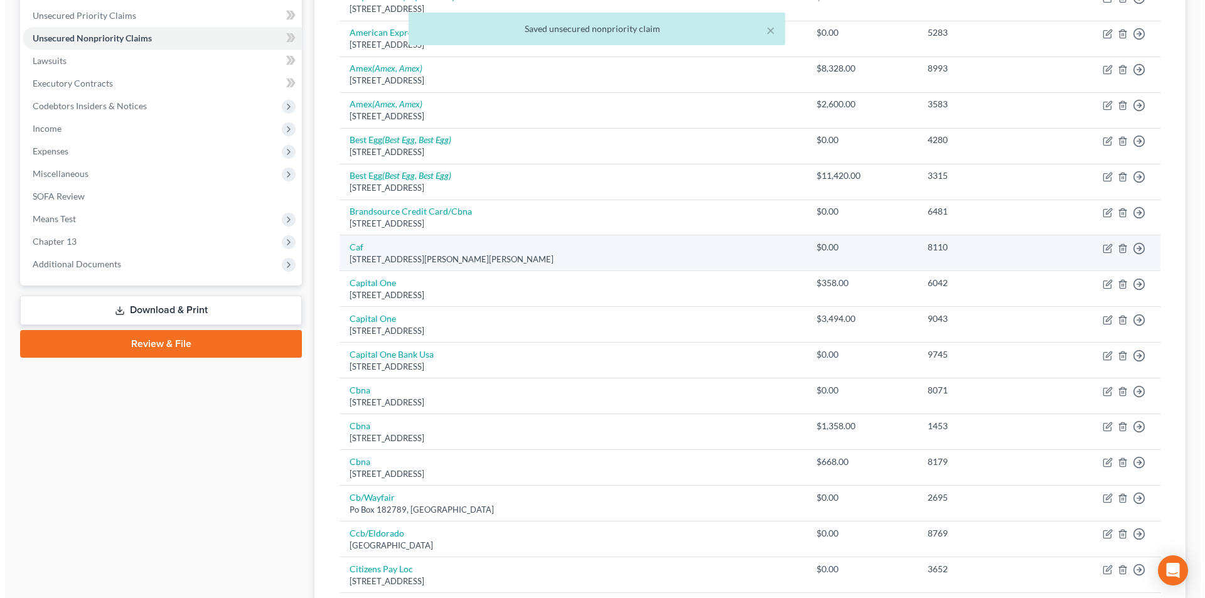
scroll to position [314, 0]
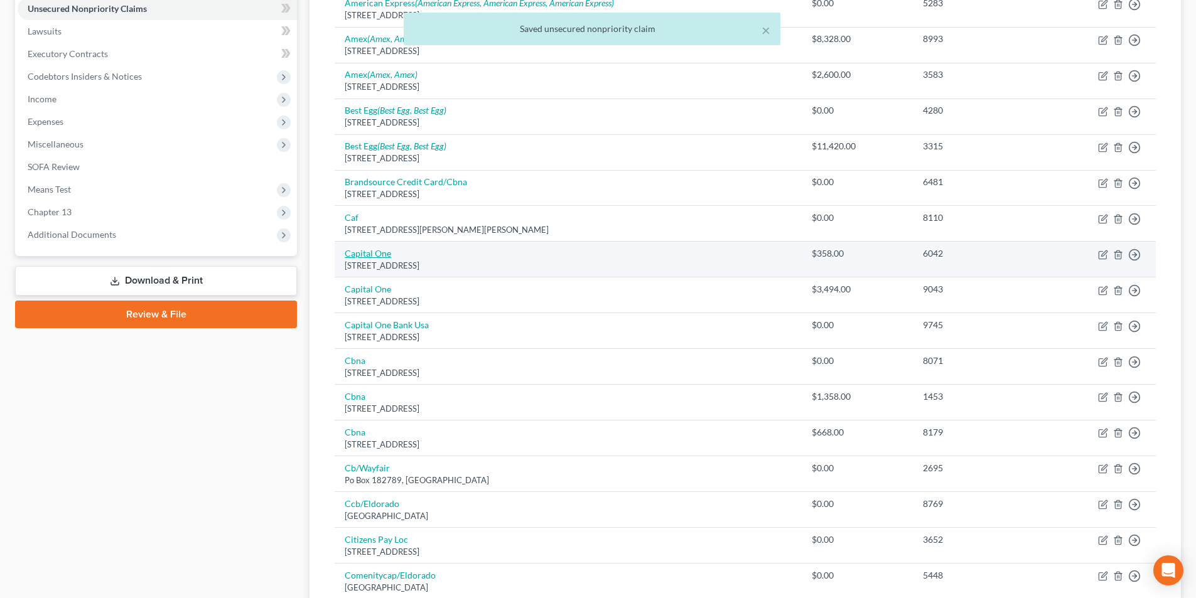
click at [374, 251] on link "Capital One" at bounding box center [368, 253] width 46 height 11
select select "46"
select select "2"
select select "0"
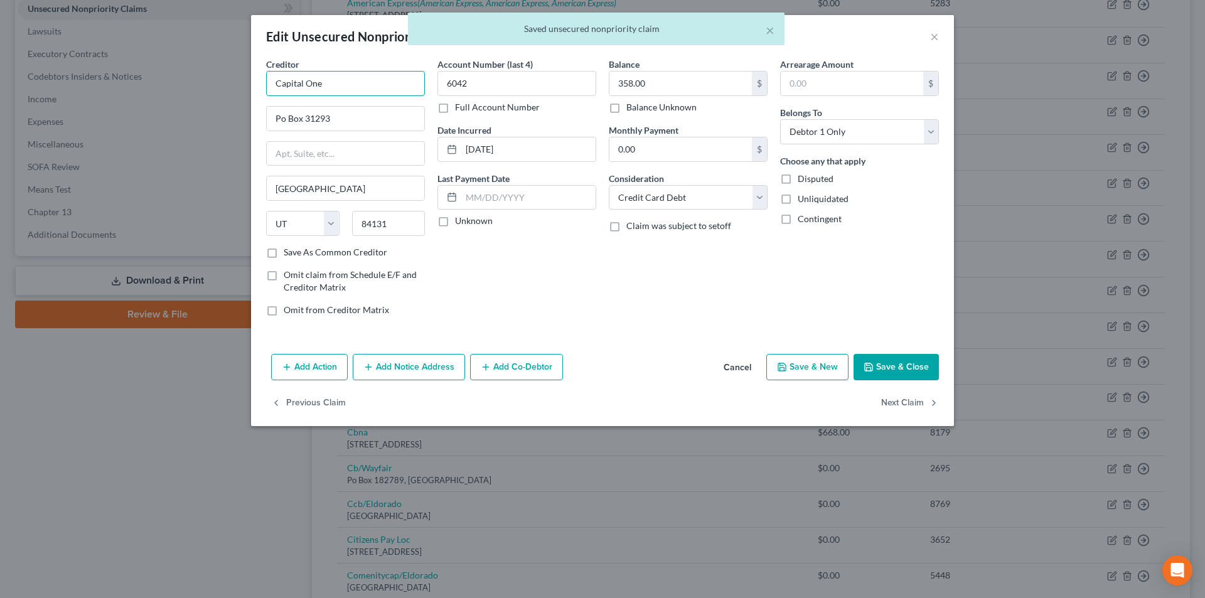
drag, startPoint x: 325, startPoint y: 89, endPoint x: 269, endPoint y: 85, distance: 56.0
click at [256, 87] on div "Creditor * Capital One Po Box 31293 [GEOGRAPHIC_DATA] [US_STATE][GEOGRAPHIC_DAT…" at bounding box center [602, 203] width 703 height 291
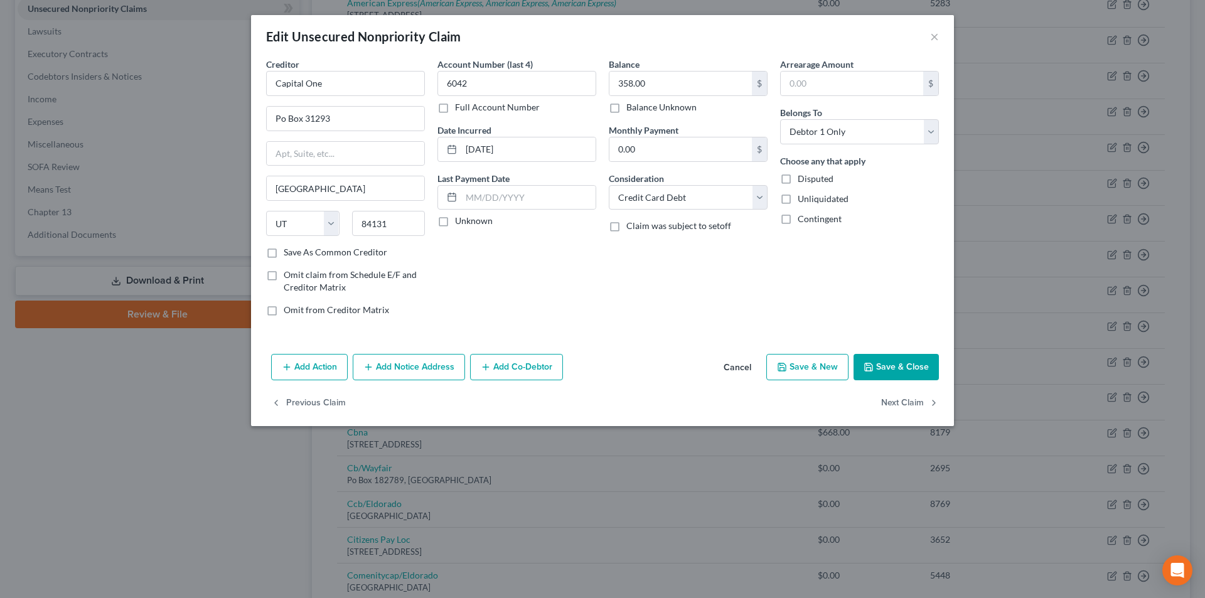
click at [402, 372] on button "Add Notice Address" at bounding box center [409, 367] width 112 height 26
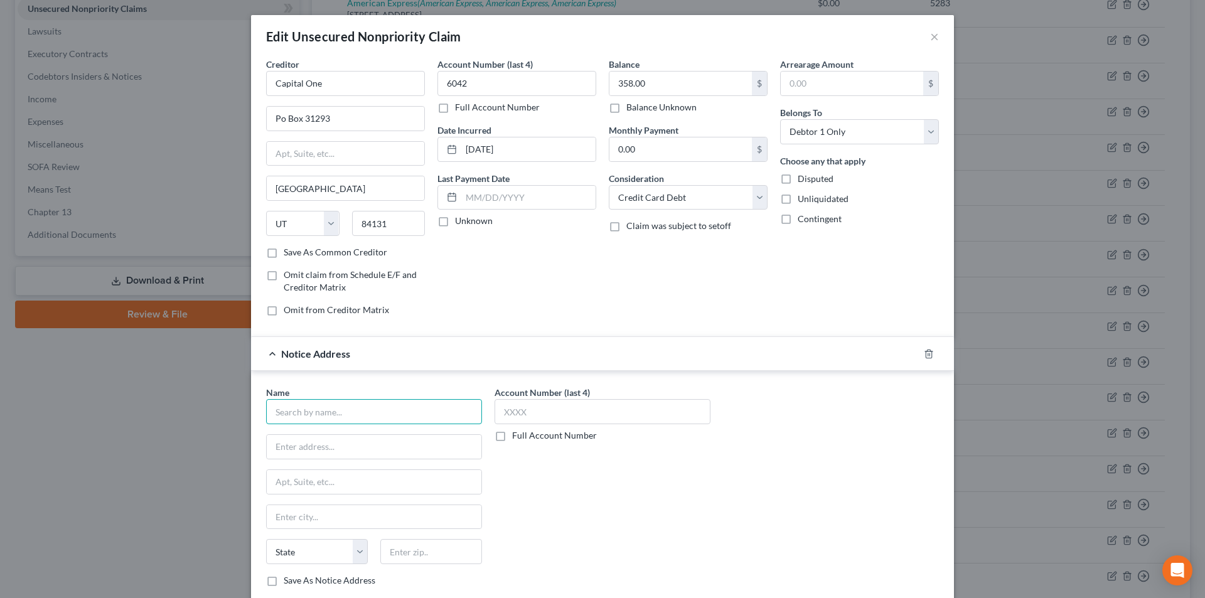
click at [380, 409] on input "text" at bounding box center [374, 411] width 216 height 25
paste input "Capital One"
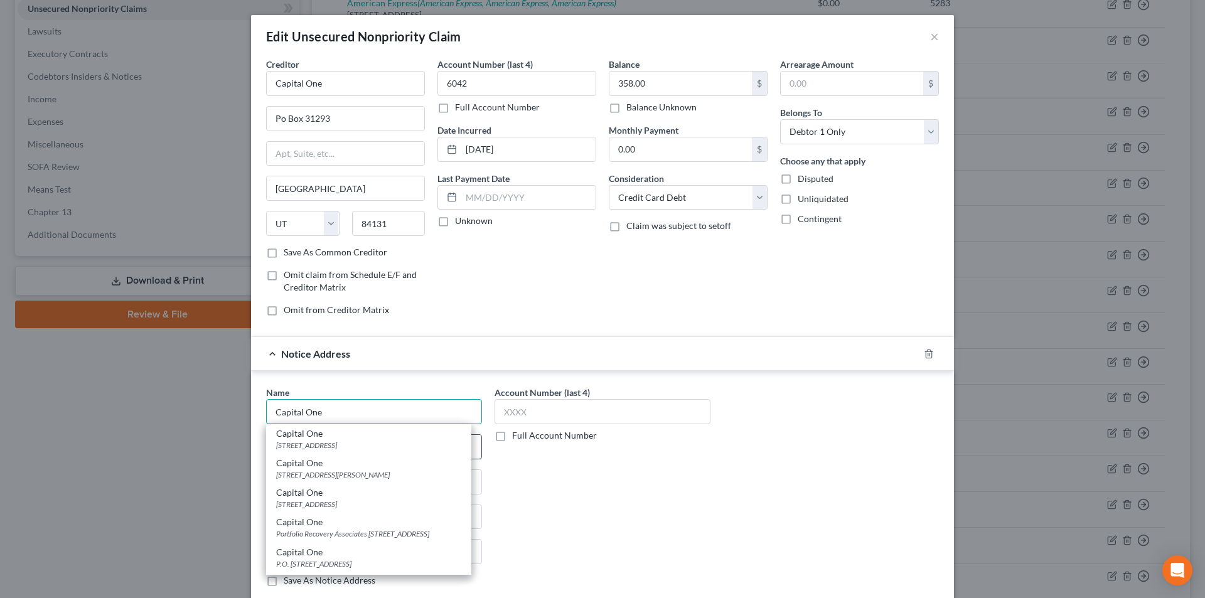
type input "Capital One"
click at [314, 470] on div "[STREET_ADDRESS][PERSON_NAME]" at bounding box center [368, 475] width 185 height 11
type input "1680 Capital One Dr."
type input "[PERSON_NAME]"
select select "48"
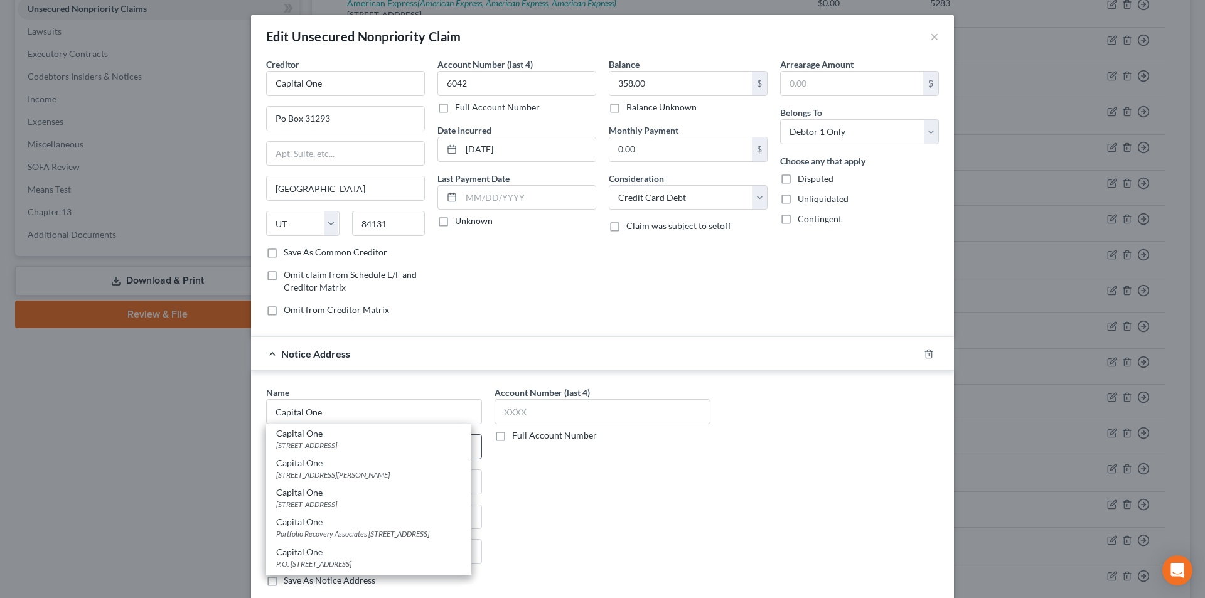
type input "22102"
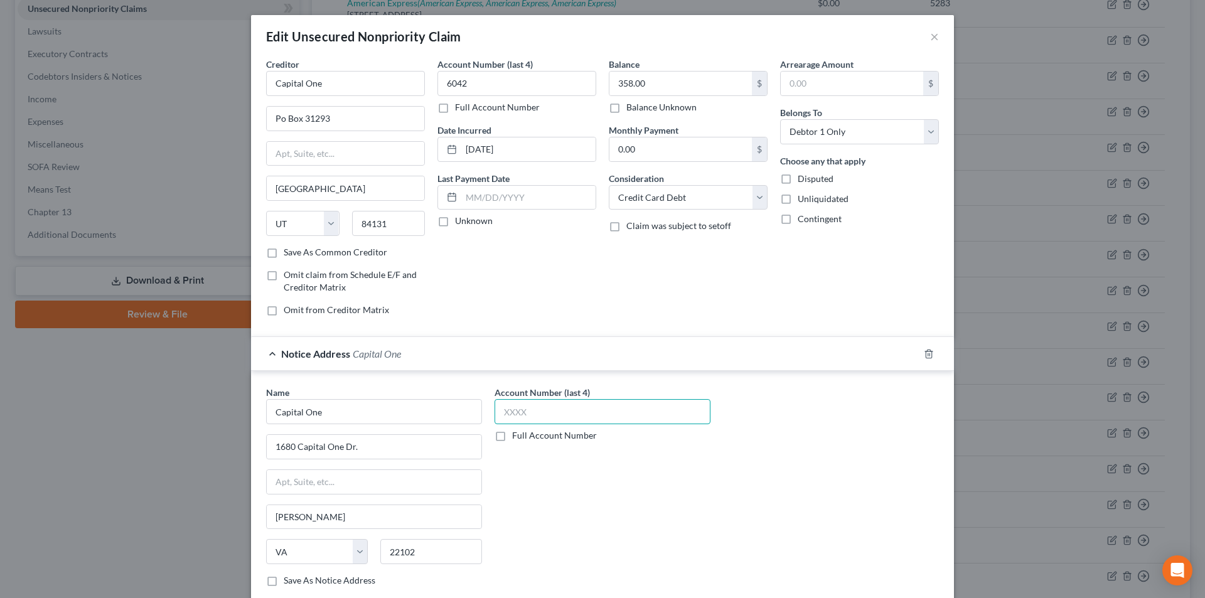
click at [510, 414] on input "text" at bounding box center [603, 411] width 216 height 25
type input "6042"
drag, startPoint x: 279, startPoint y: 120, endPoint x: 305, endPoint y: 141, distance: 33.5
click at [279, 120] on input "Po Box 31293" at bounding box center [346, 119] width 158 height 24
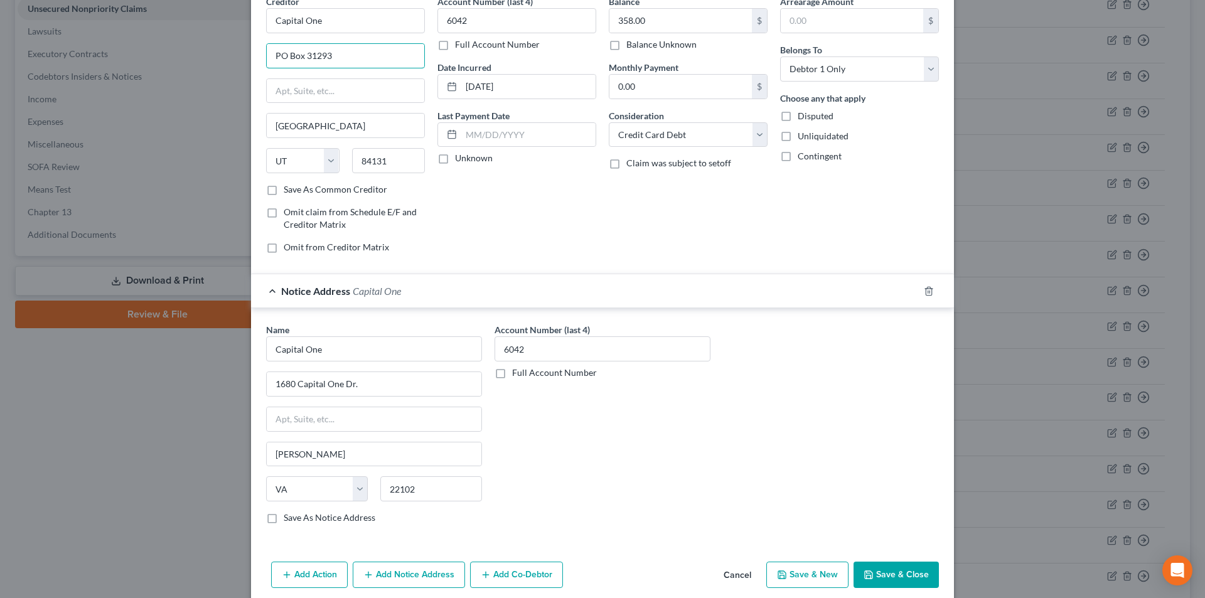
scroll to position [114, 0]
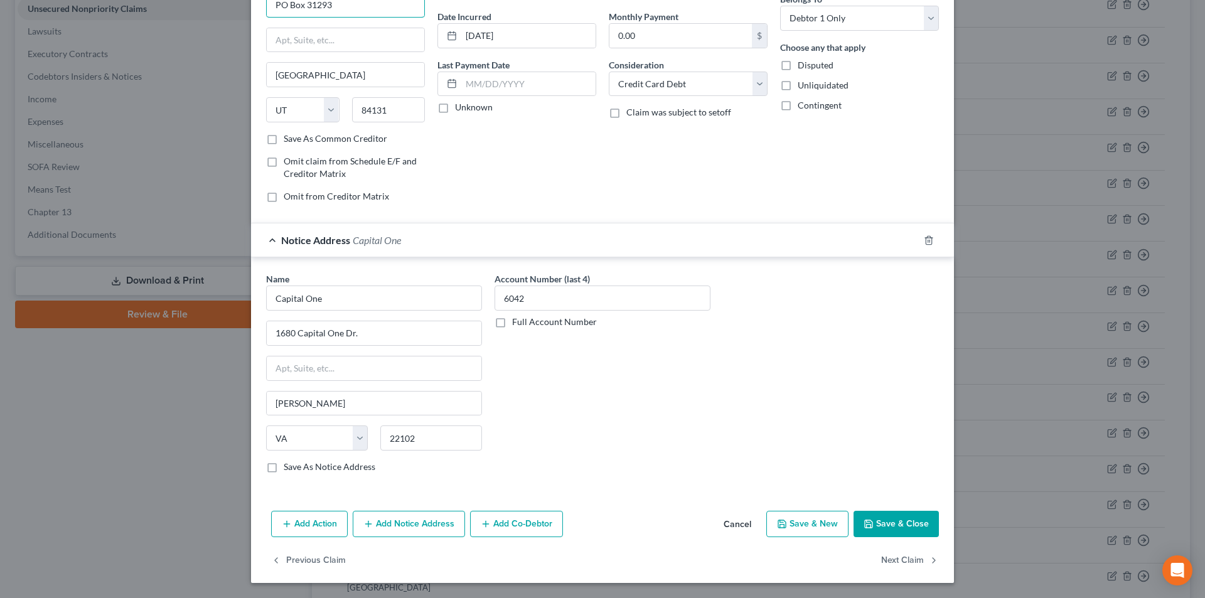
type input "PO Box 31293"
click at [400, 515] on div "Add Action Add Notice Address Add Co-Debtor Cancel Save & New Save & Close" at bounding box center [602, 526] width 703 height 41
click at [400, 517] on button "Add Notice Address" at bounding box center [409, 524] width 112 height 26
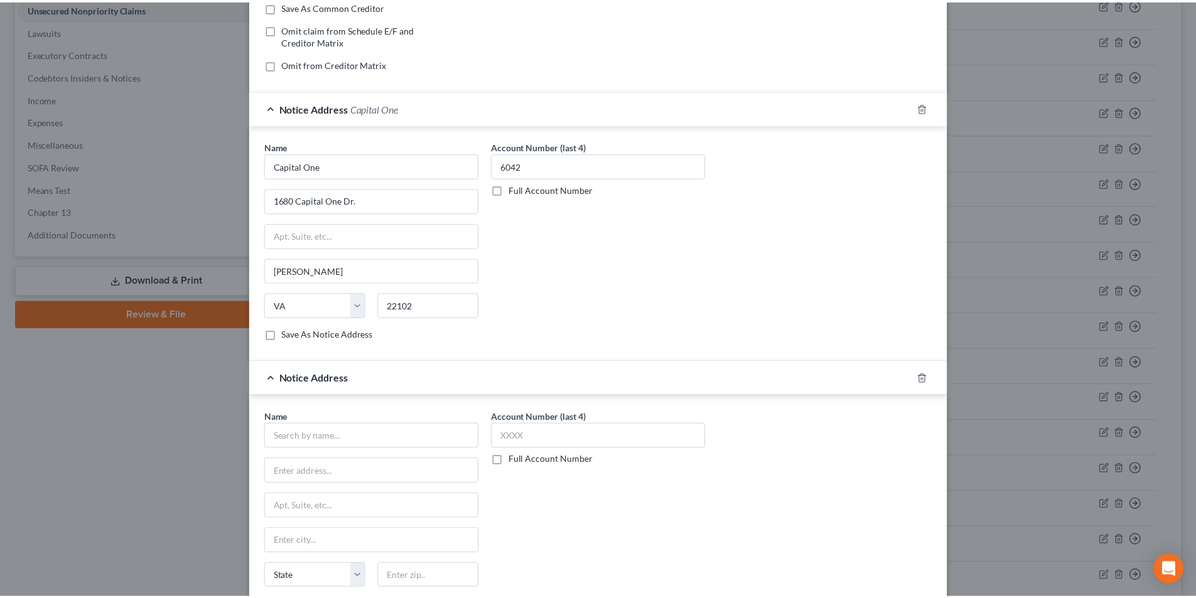
scroll to position [385, 0]
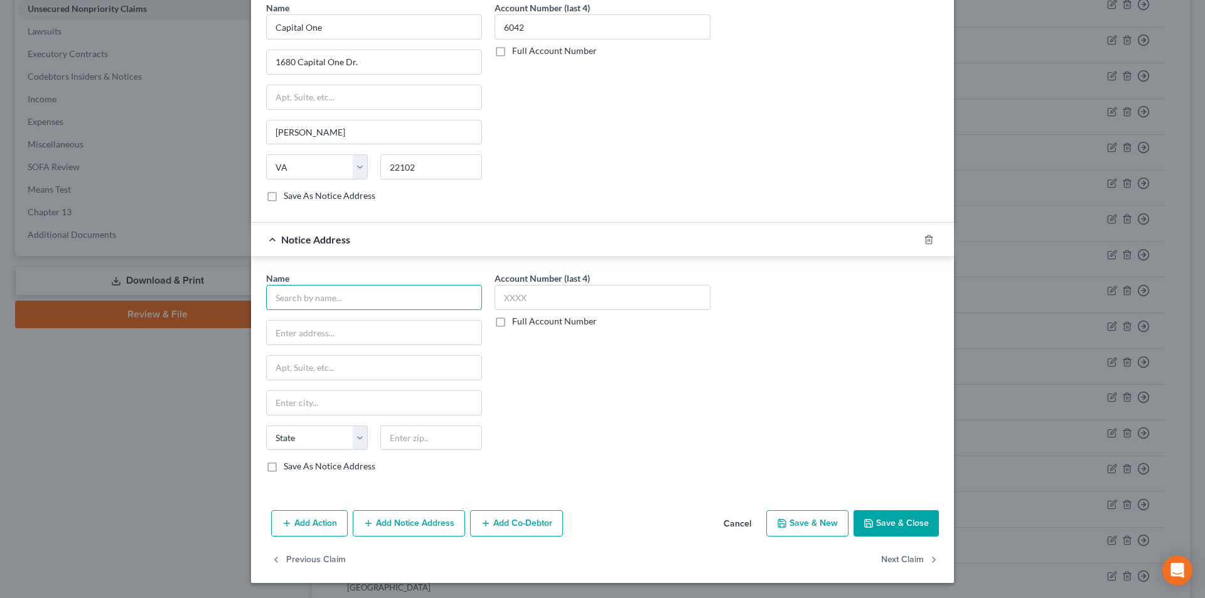
click at [337, 300] on input "text" at bounding box center [374, 297] width 216 height 25
paste input "Capital One"
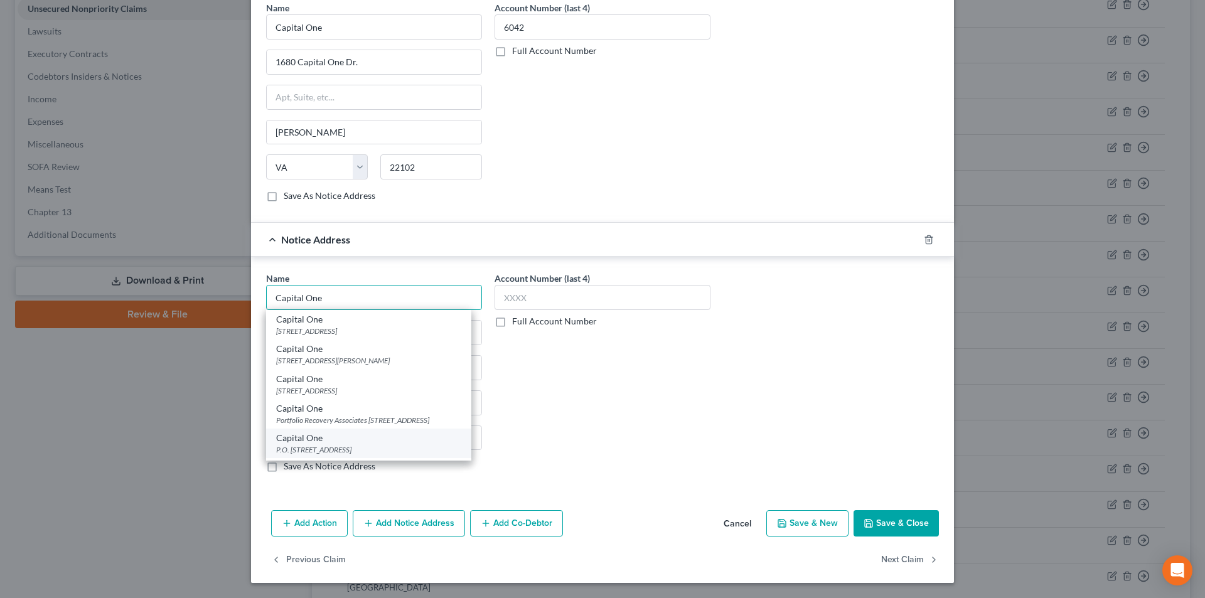
type input "Capital One"
click at [314, 445] on div "Capital One" at bounding box center [368, 438] width 185 height 13
type input "P.O. Box 30285"
type input "[GEOGRAPHIC_DATA]"
select select "46"
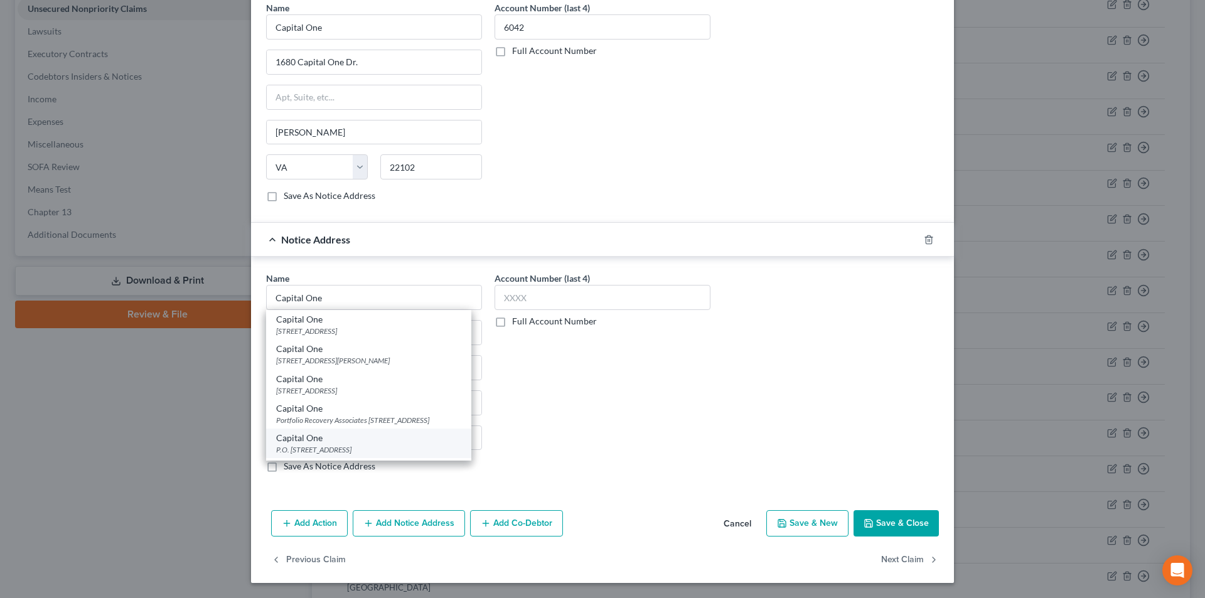
type input "84130"
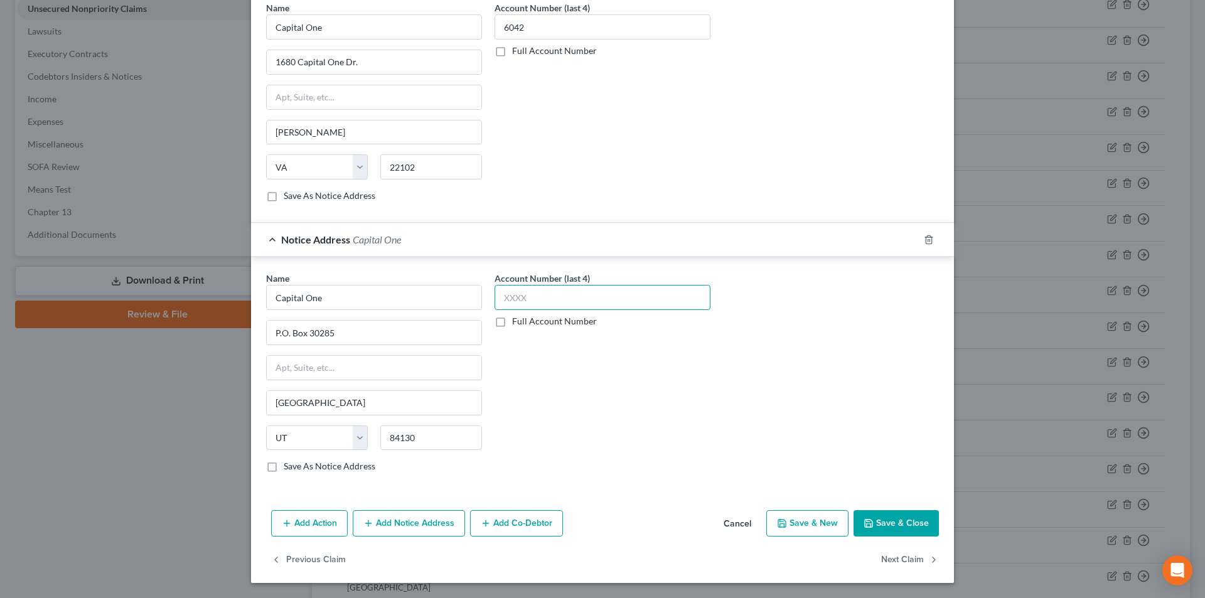
click at [532, 305] on input "text" at bounding box center [603, 297] width 216 height 25
type input "6042"
click at [902, 517] on button "Save & Close" at bounding box center [896, 523] width 85 height 26
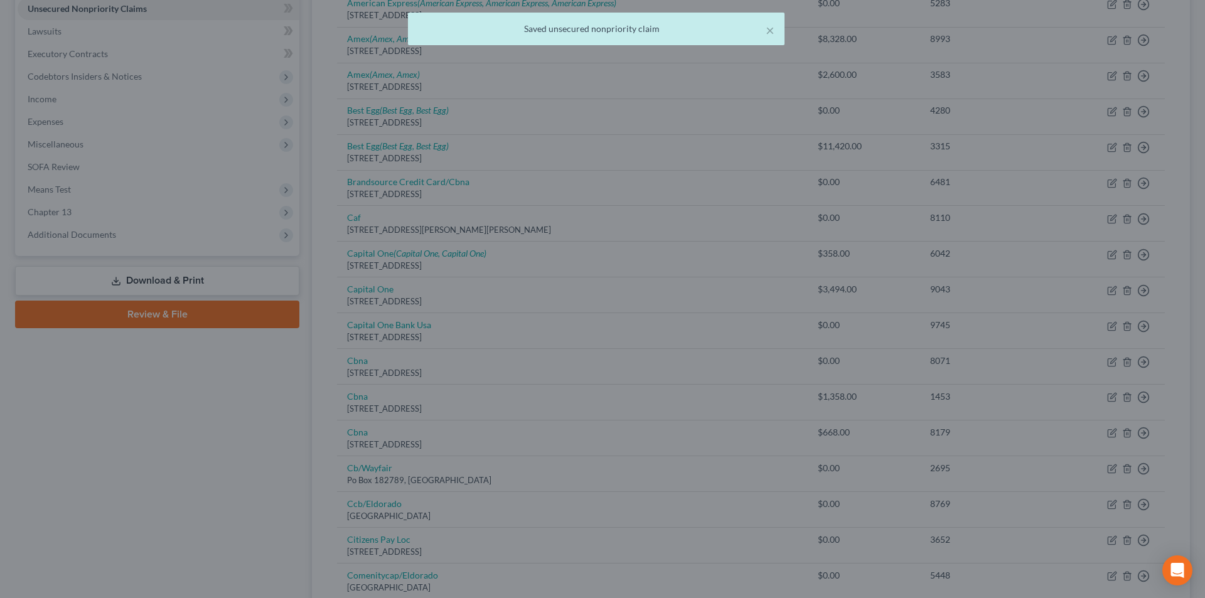
scroll to position [0, 0]
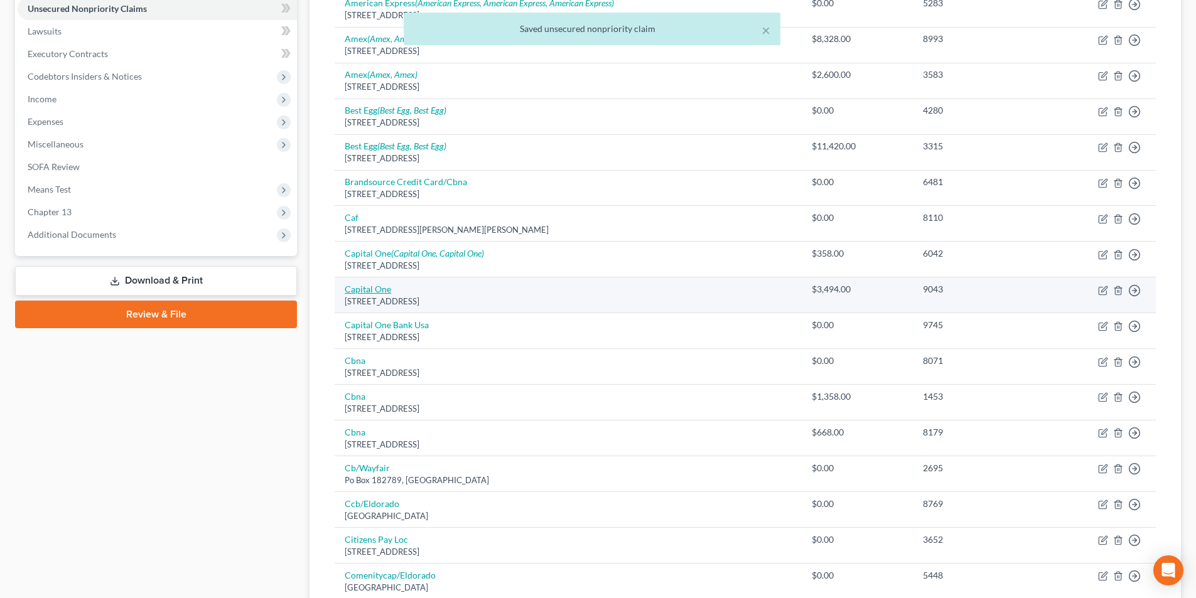
click at [370, 289] on link "Capital One" at bounding box center [368, 289] width 46 height 11
select select "46"
select select "2"
select select "0"
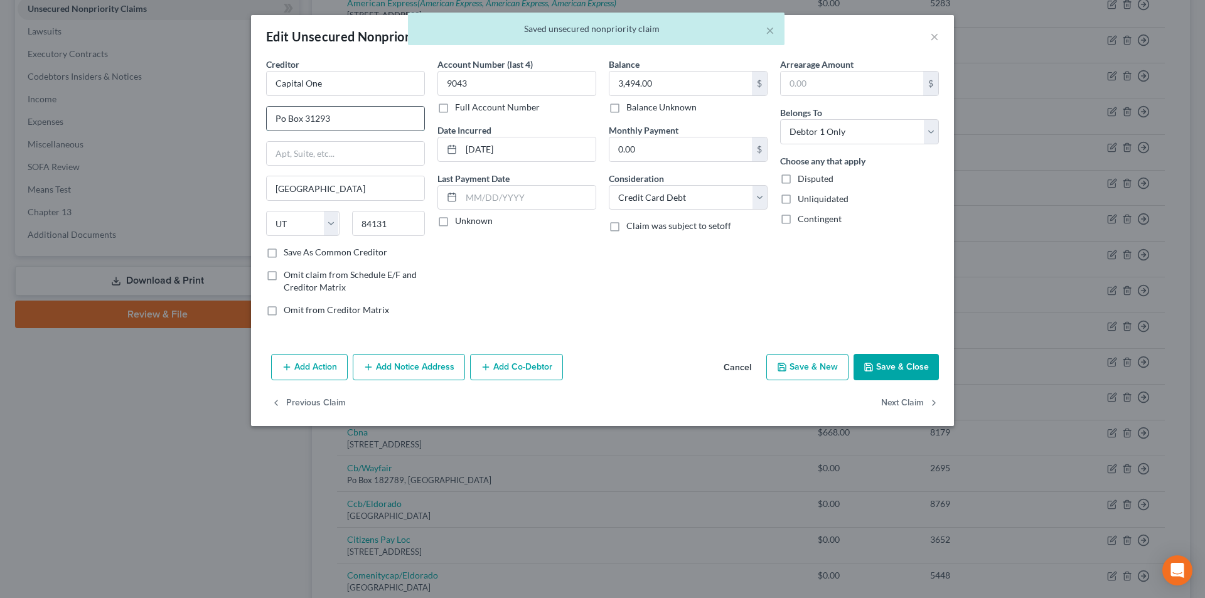
click at [279, 117] on input "Po Box 31293" at bounding box center [346, 119] width 158 height 24
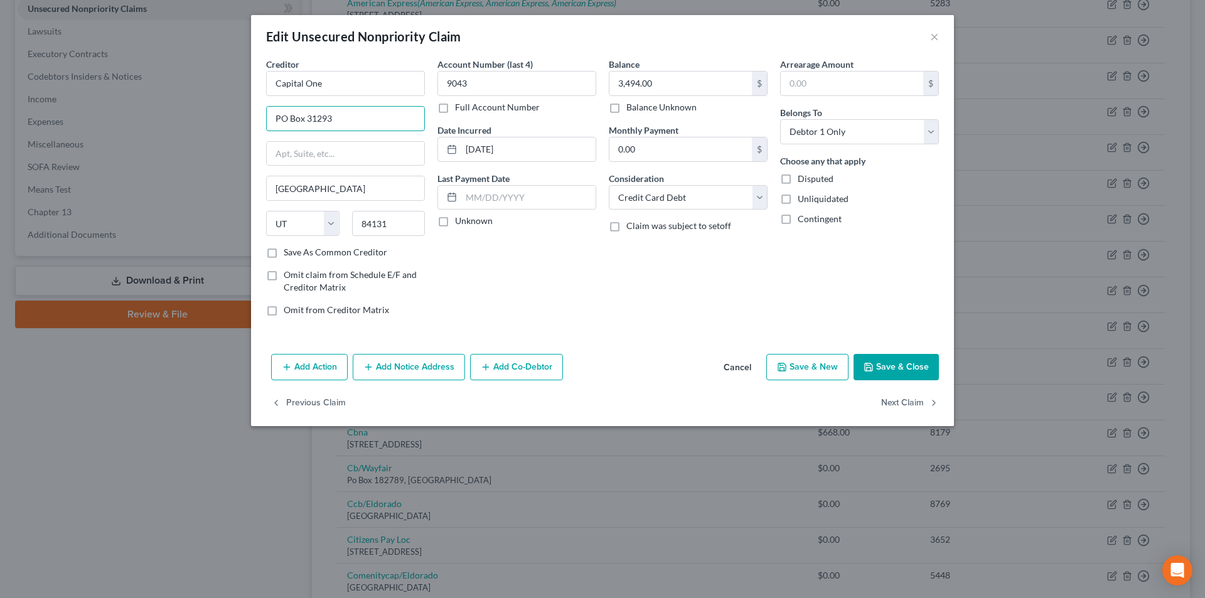
type input "PO Box 31293"
click at [405, 371] on button "Add Notice Address" at bounding box center [409, 367] width 112 height 26
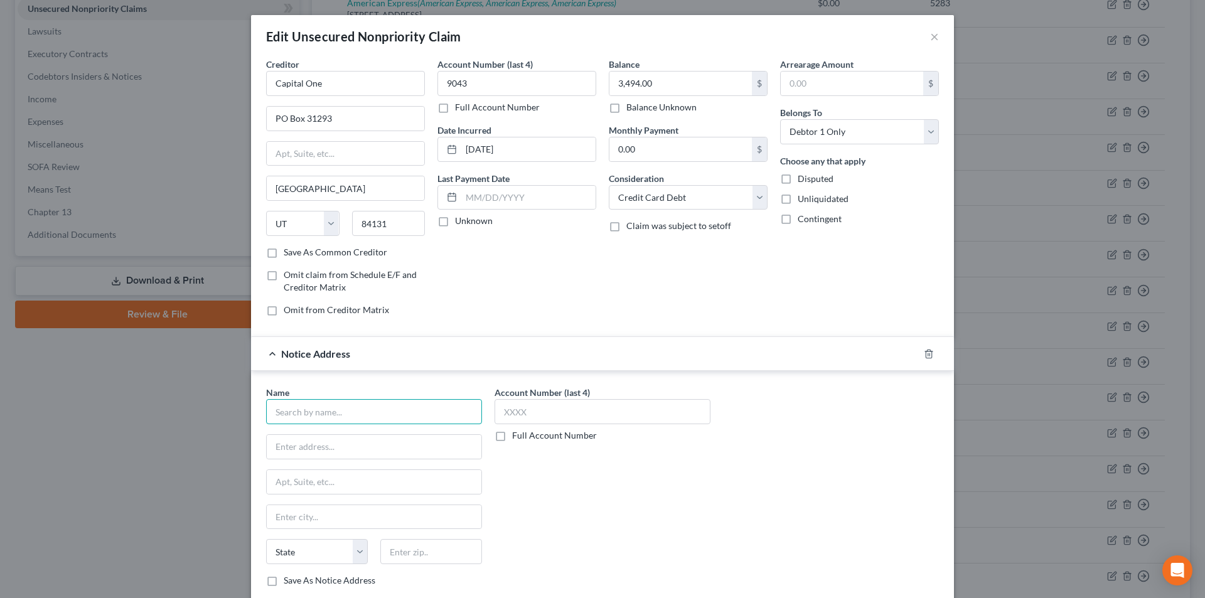
click at [401, 405] on input "text" at bounding box center [374, 411] width 216 height 25
paste input "Capital One"
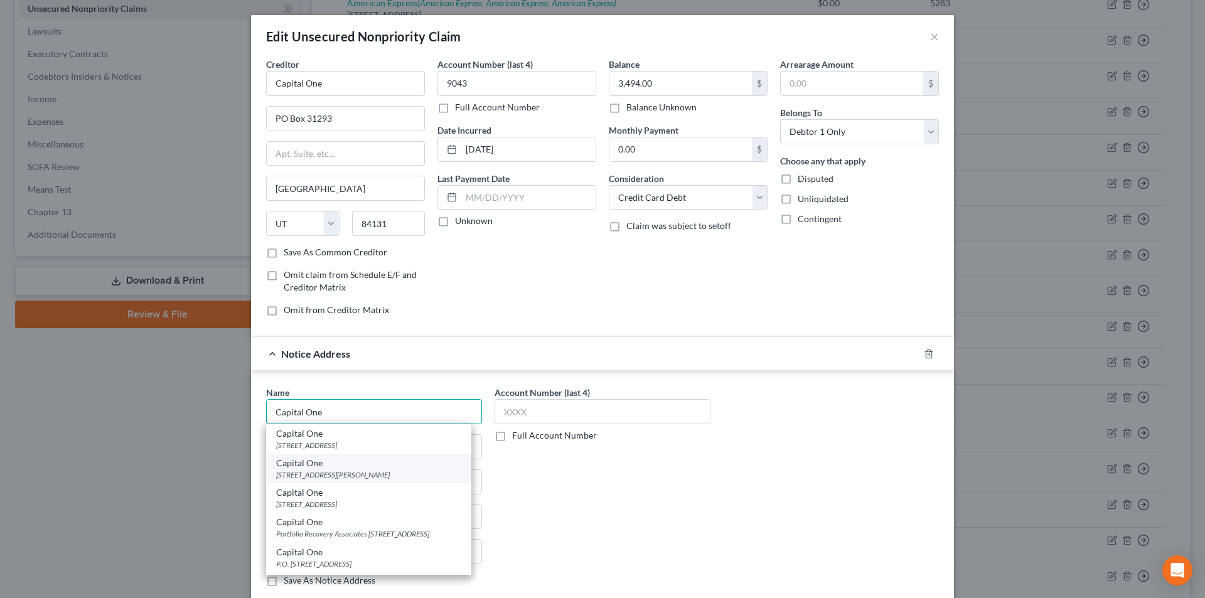
type input "Capital One"
click at [332, 468] on div "Capital One" at bounding box center [368, 463] width 185 height 13
type input "1680 Capital One Dr."
type input "[PERSON_NAME]"
select select "48"
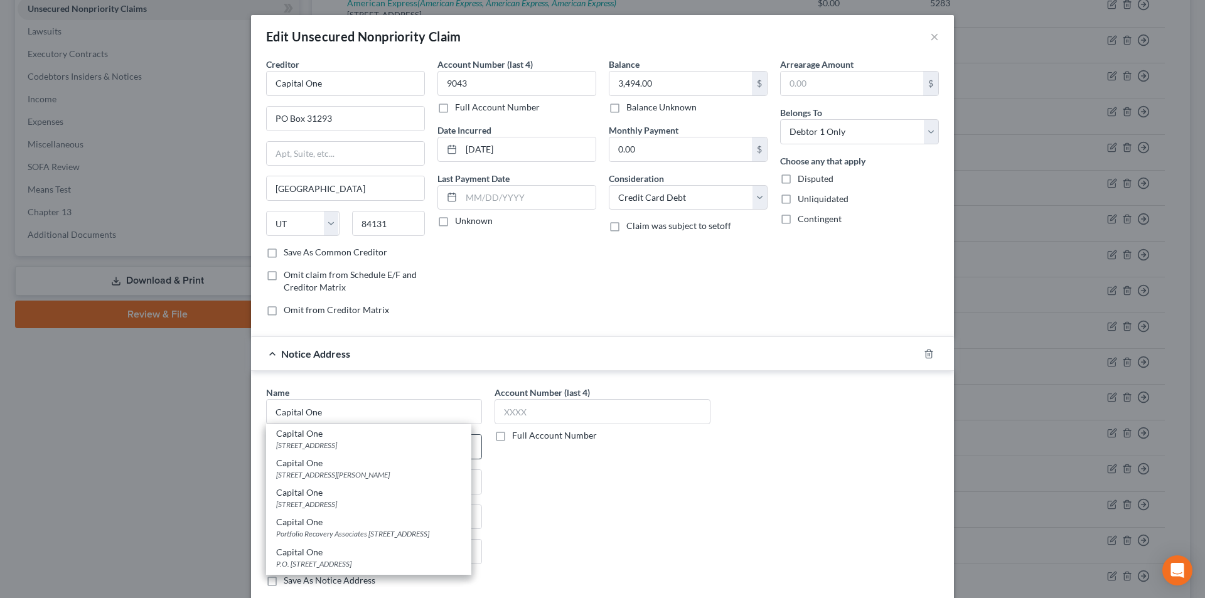
type input "22102"
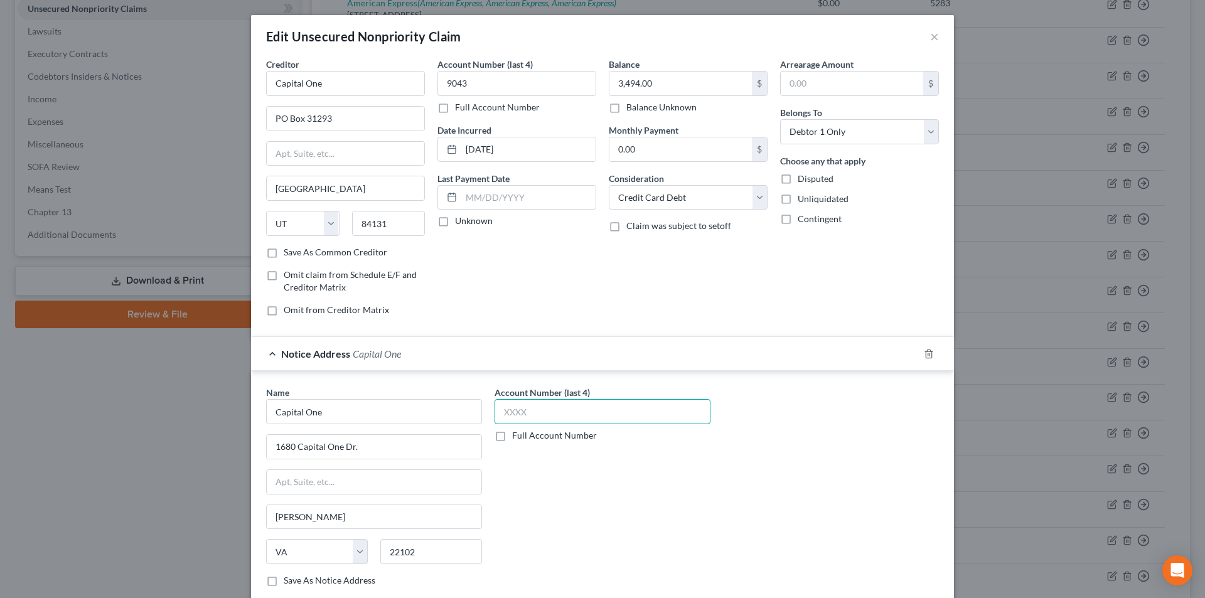
click at [553, 414] on input "text" at bounding box center [603, 411] width 216 height 25
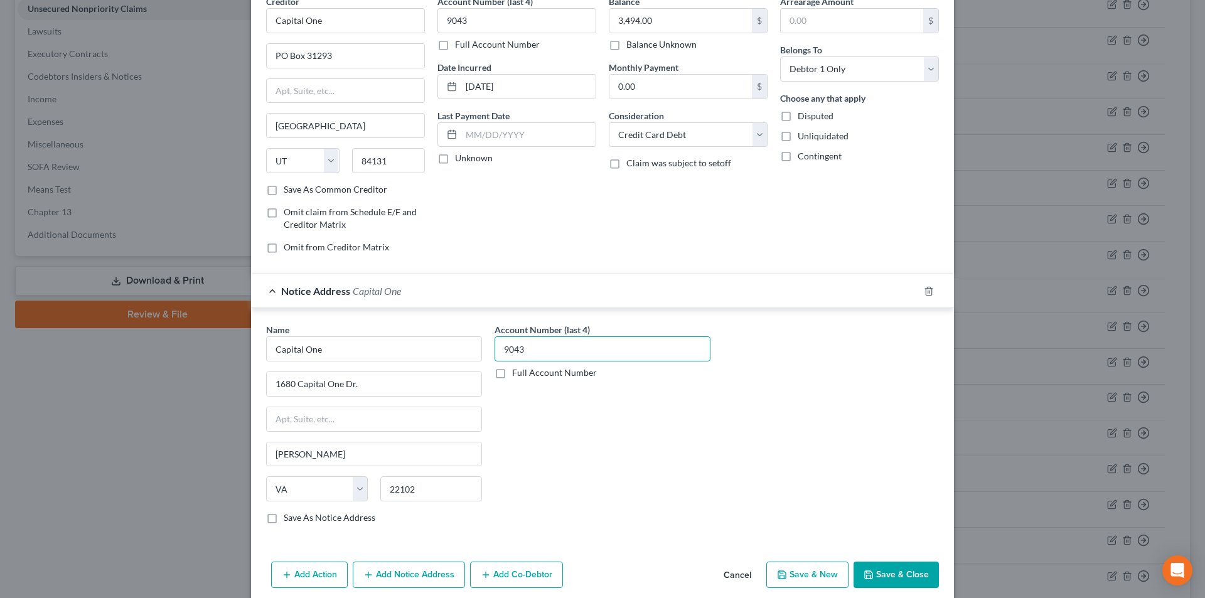
scroll to position [114, 0]
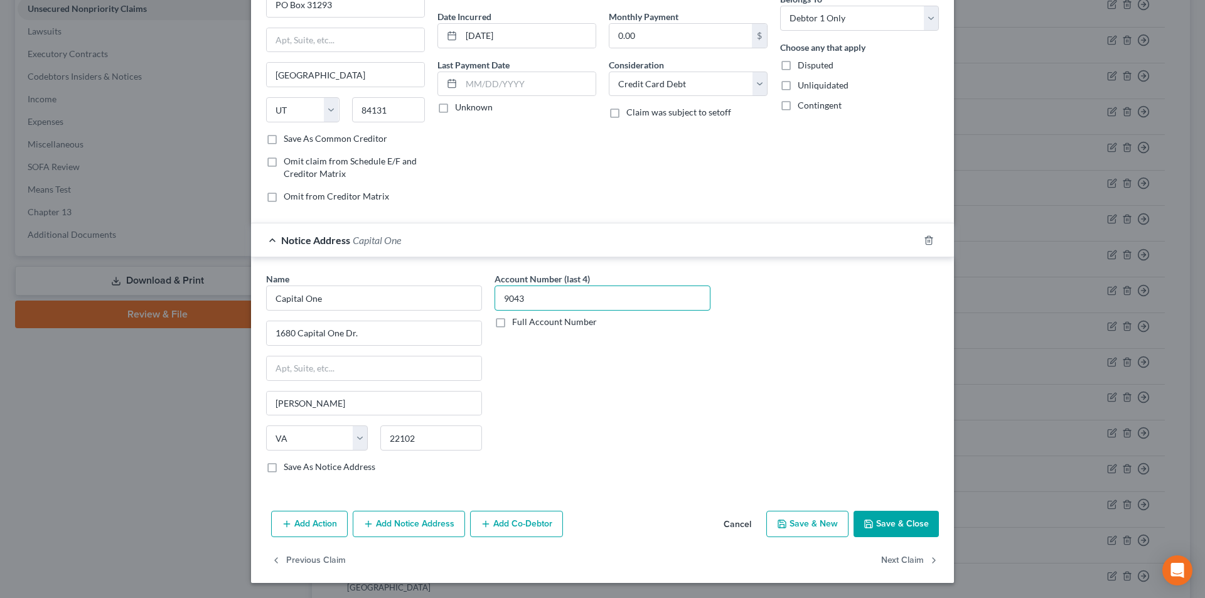
type input "9043"
click at [436, 526] on button "Add Notice Address" at bounding box center [409, 524] width 112 height 26
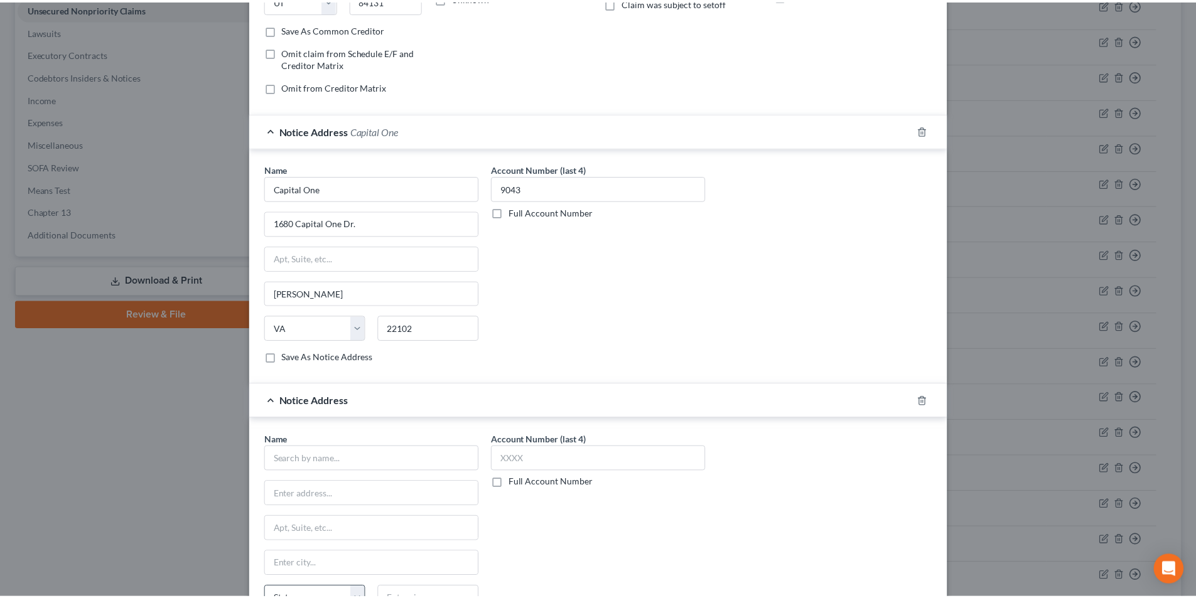
scroll to position [385, 0]
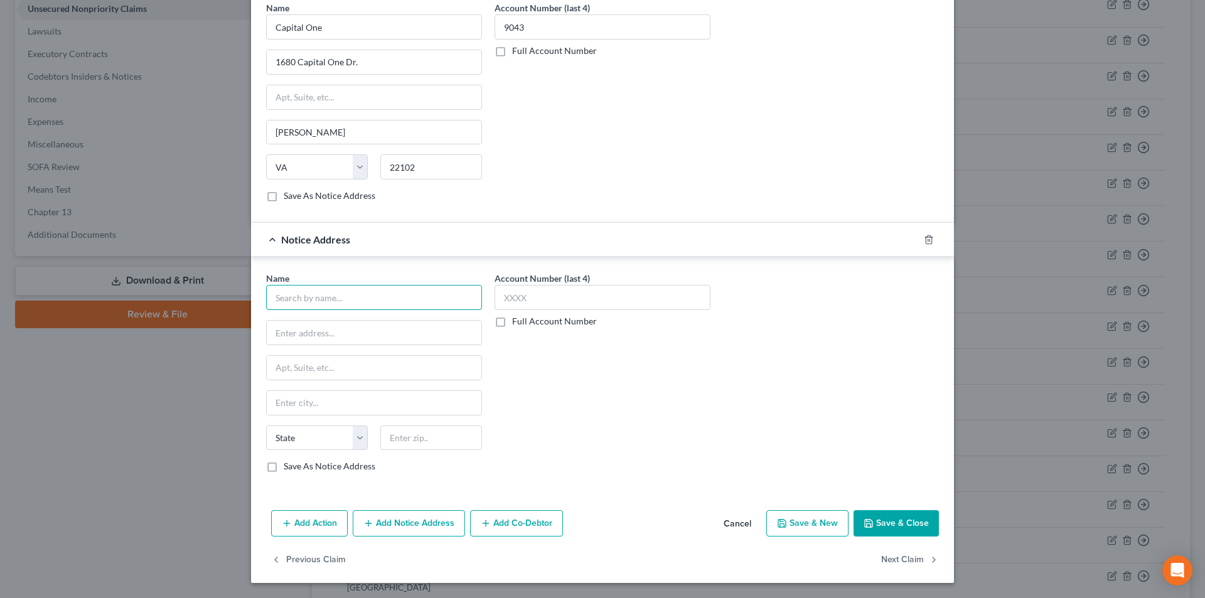
click at [351, 296] on input "text" at bounding box center [374, 297] width 216 height 25
paste input "Capital One"
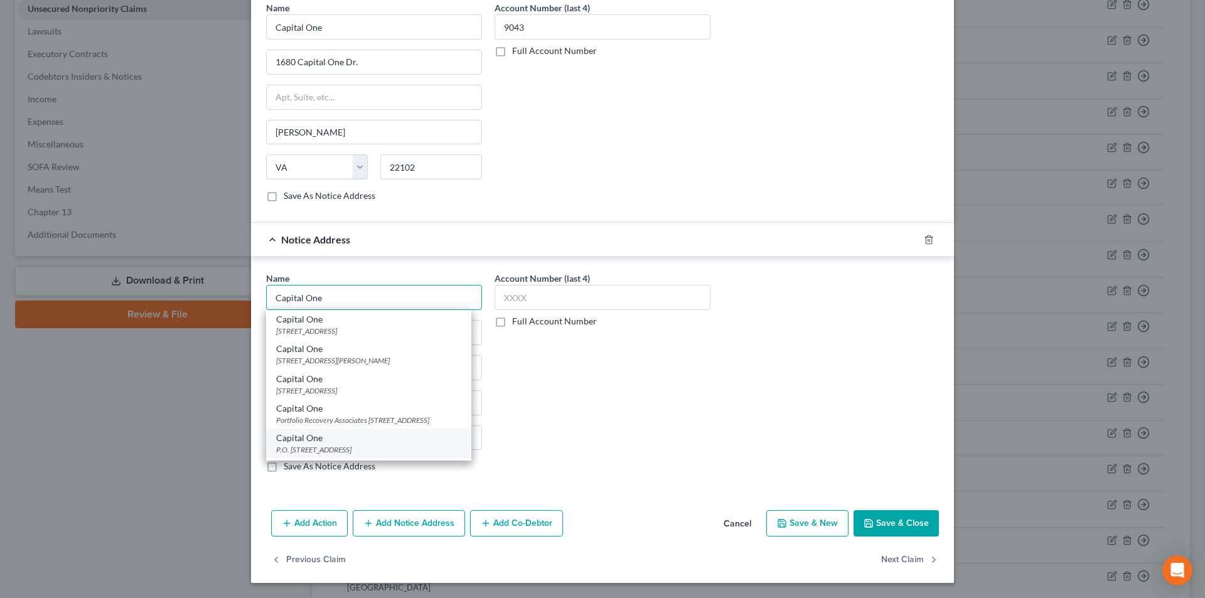
type input "Capital One"
click at [323, 445] on div "Capital One" at bounding box center [368, 438] width 185 height 13
type input "P.O. Box 30285"
type input "[GEOGRAPHIC_DATA]"
select select "46"
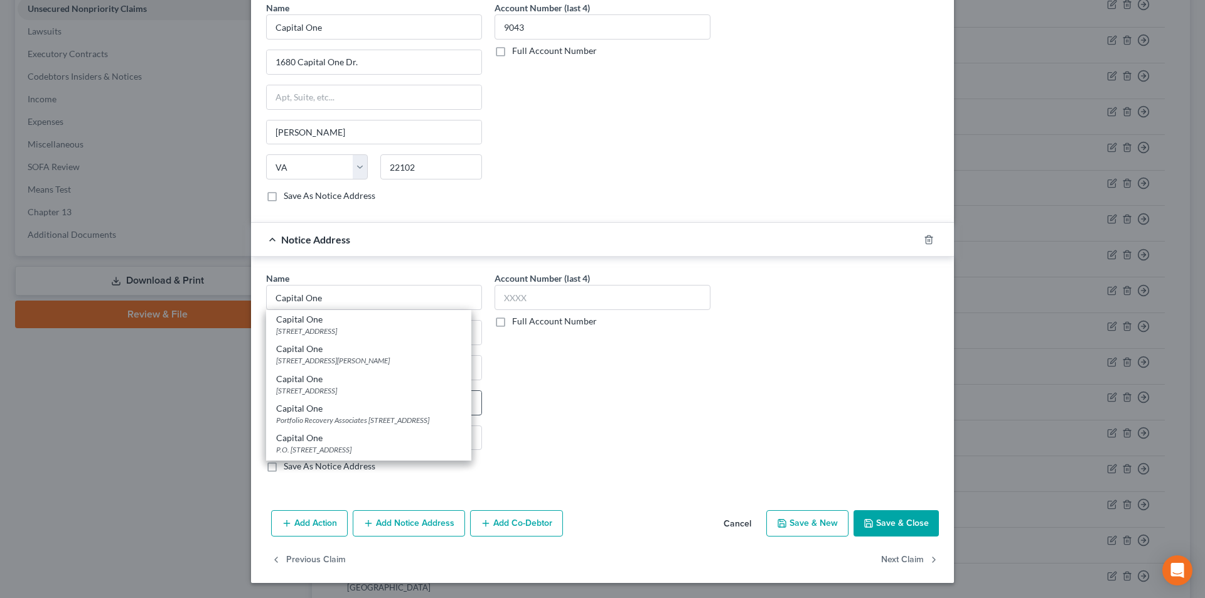
type input "84130"
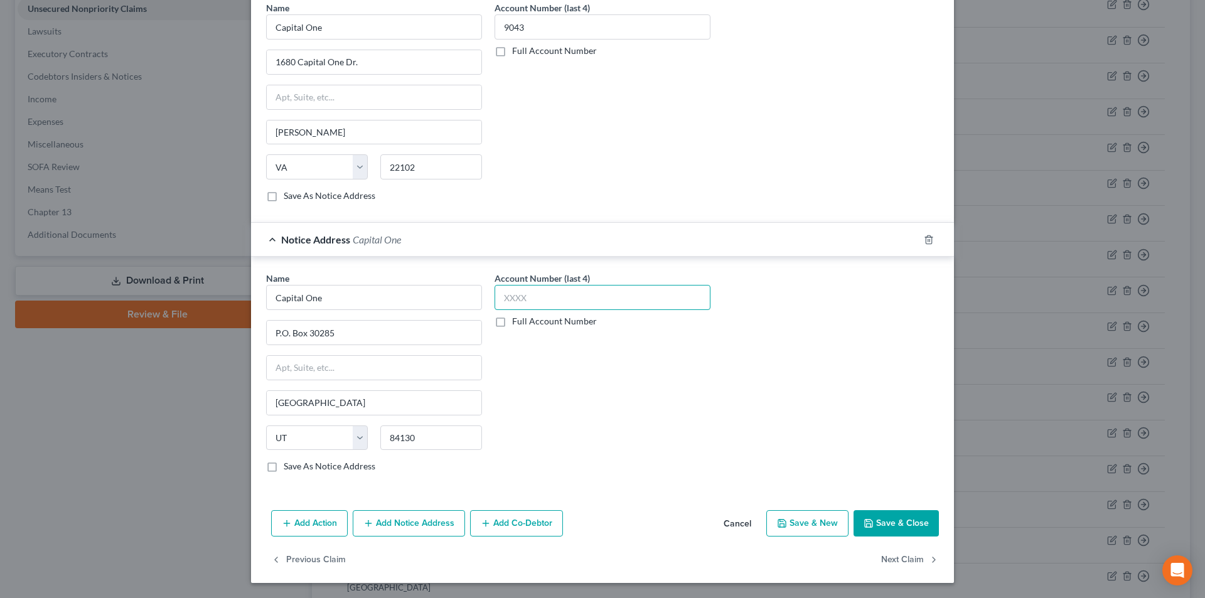
click at [519, 301] on input "text" at bounding box center [603, 297] width 216 height 25
type input "9043"
click at [894, 515] on button "Save & Close" at bounding box center [896, 523] width 85 height 26
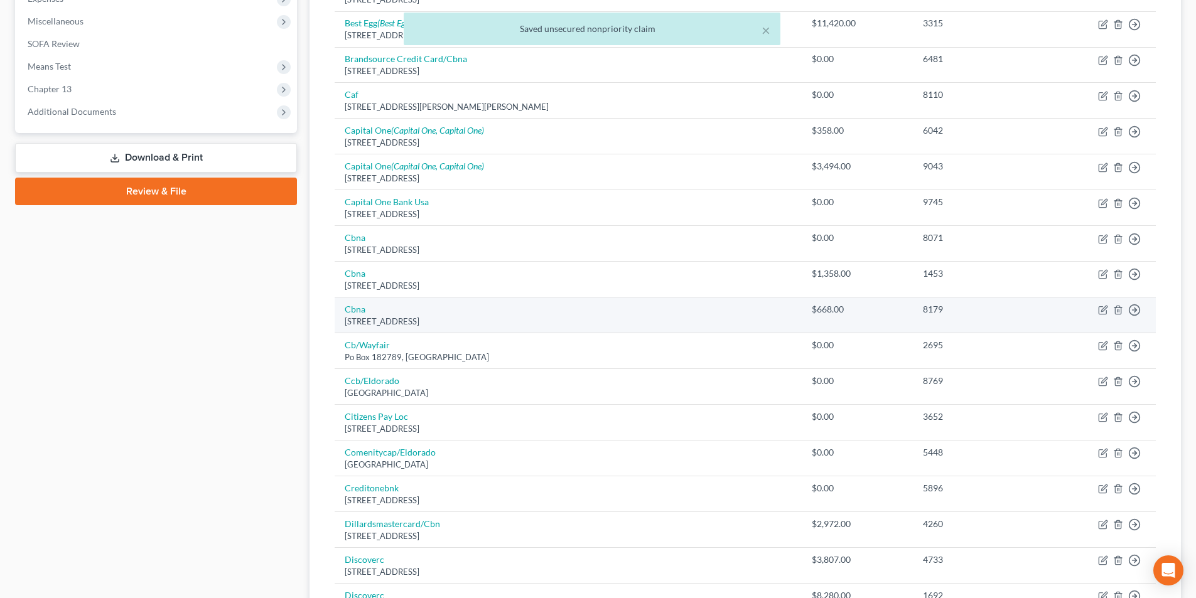
scroll to position [439, 0]
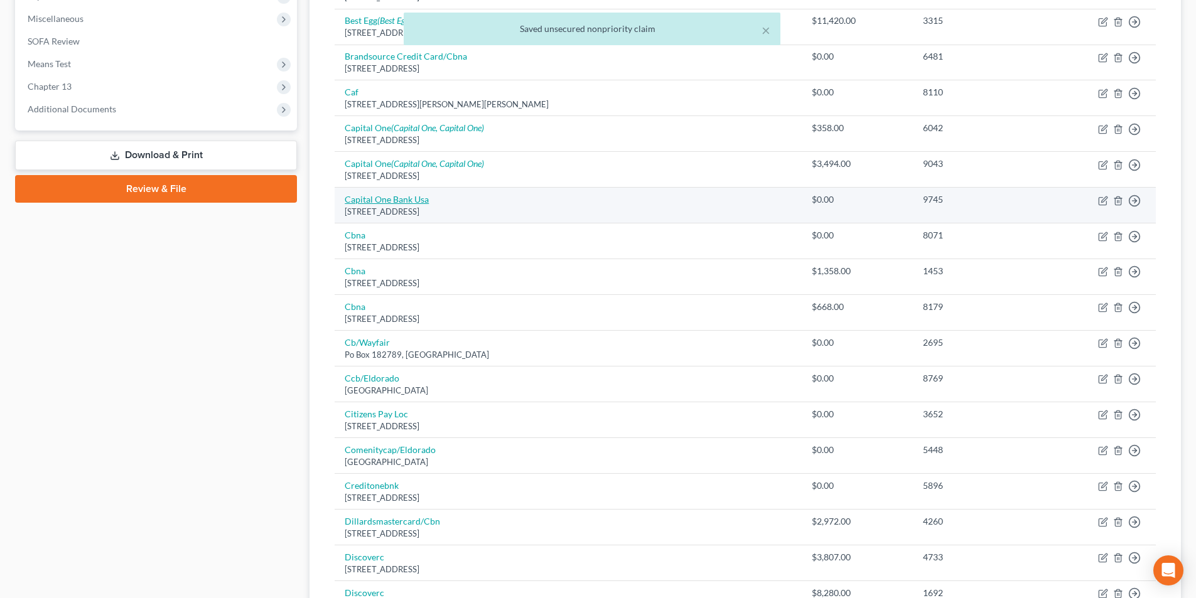
click at [407, 200] on link "Capital One Bank Usa" at bounding box center [387, 199] width 84 height 11
select select "46"
select select "2"
select select "0"
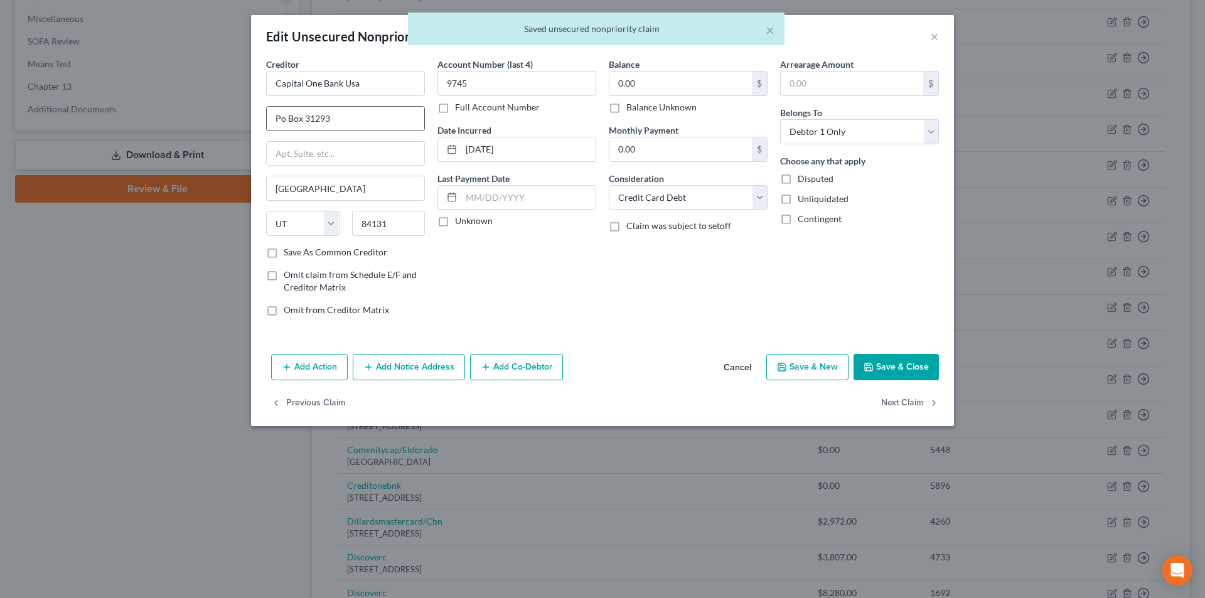
drag, startPoint x: 283, startPoint y: 115, endPoint x: 298, endPoint y: 124, distance: 17.8
click at [283, 115] on input "Po Box 31293" at bounding box center [346, 119] width 158 height 24
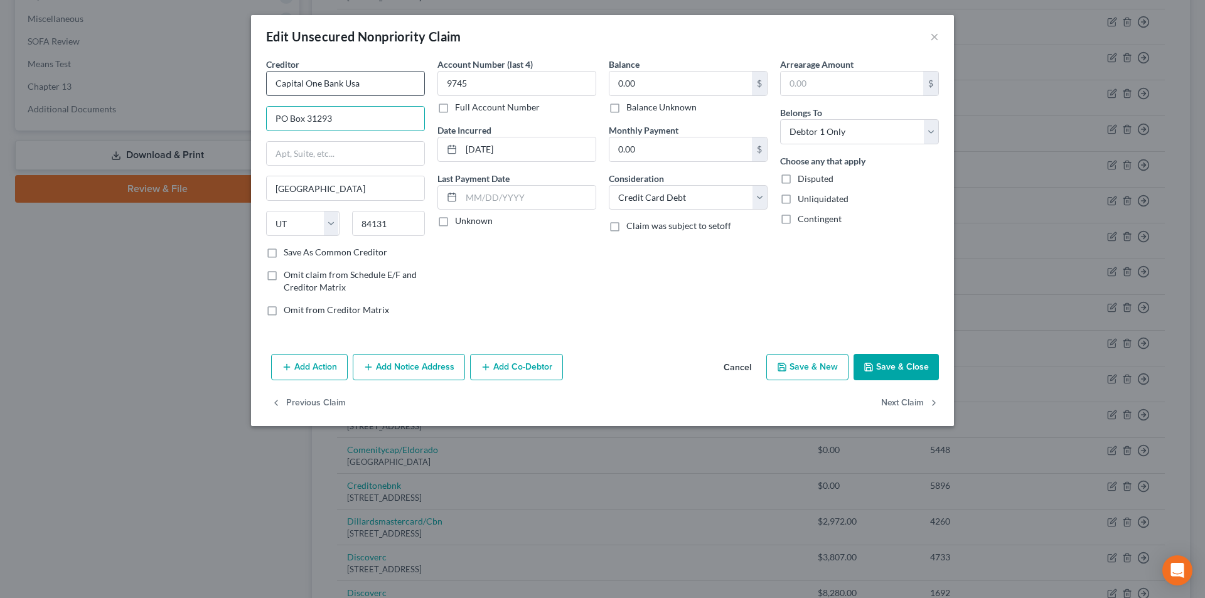
type input "PO Box 31293"
click at [402, 86] on input "Capital One Bank Usa" at bounding box center [345, 83] width 159 height 25
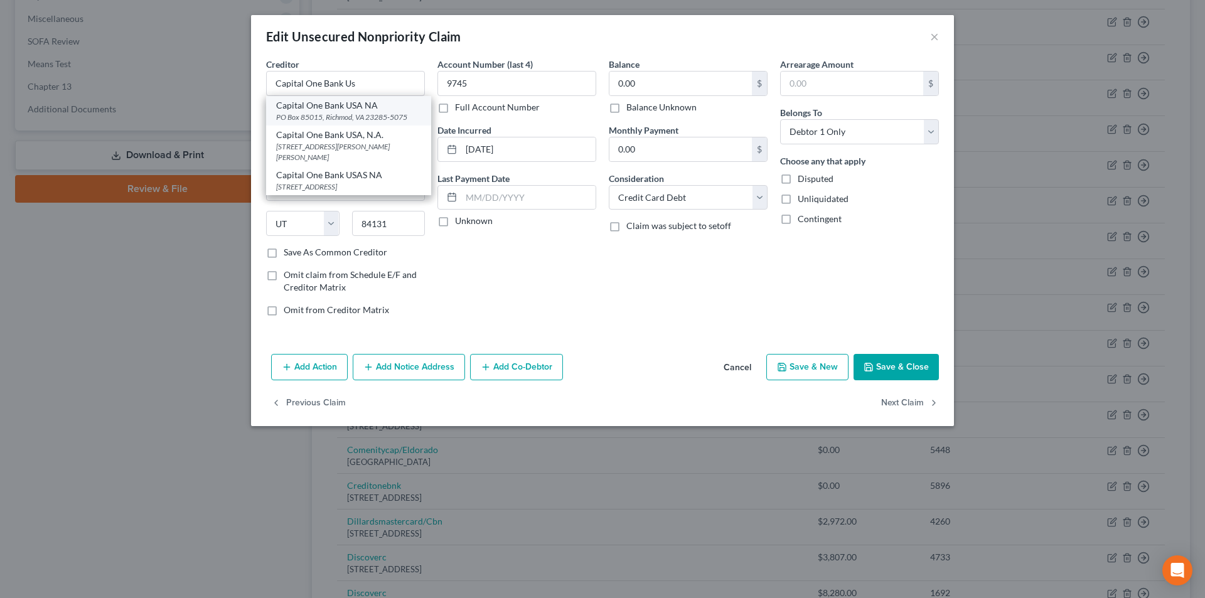
click at [374, 110] on div "Capital One Bank USA NA" at bounding box center [348, 105] width 145 height 13
type input "Capital One Bank USA NA"
type input "PO Box 85015"
type input "Richmod"
select select "48"
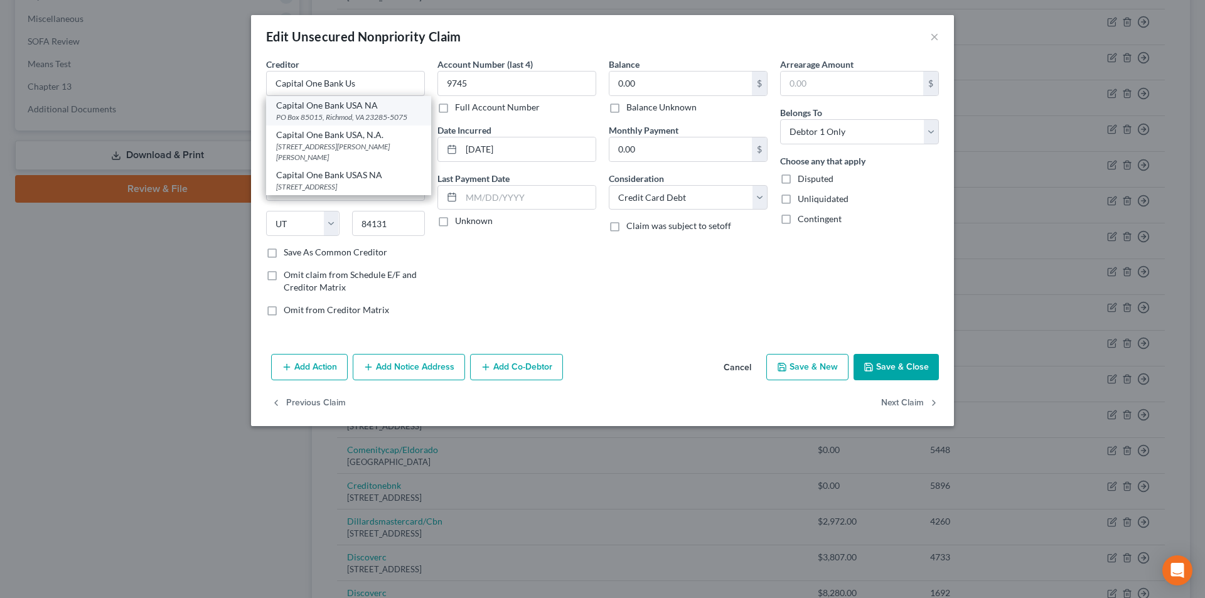
type input "23285-5075"
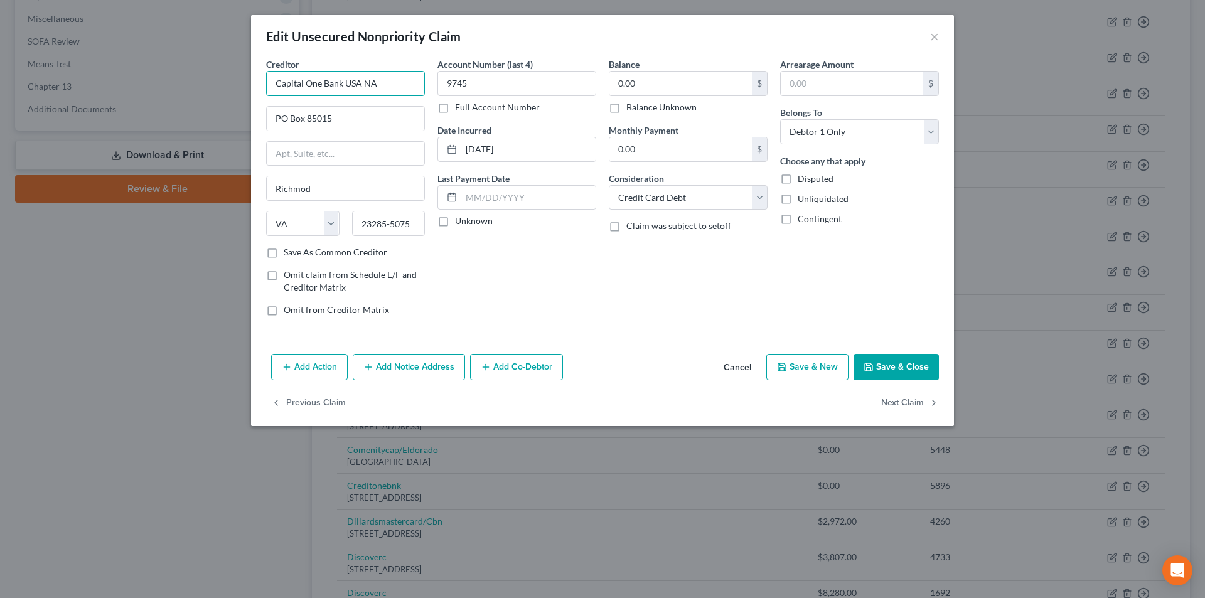
drag, startPoint x: 374, startPoint y: 86, endPoint x: 288, endPoint y: 86, distance: 86.0
click at [225, 86] on div "Edit Unsecured Nonpriority Claim × Creditor * Capital One Bank USA NA PO Box 85…" at bounding box center [602, 299] width 1205 height 598
click at [382, 374] on button "Add Notice Address" at bounding box center [409, 367] width 112 height 26
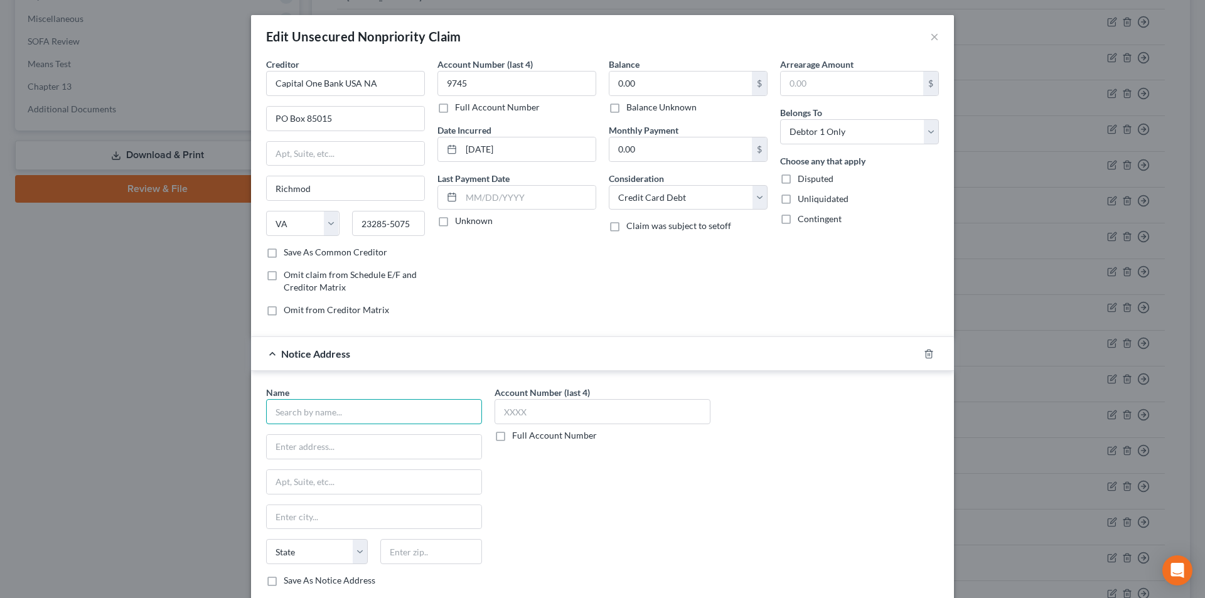
click at [355, 411] on input "text" at bounding box center [374, 411] width 216 height 25
paste input "Capital One Bank USA NA"
type input "Capital One Bank USA NA"
click at [662, 323] on div "Balance 0.00 $ Balance Unknown Balance Undetermined 0.00 $ Balance Unknown Mont…" at bounding box center [688, 192] width 171 height 269
click at [924, 350] on icon "button" at bounding box center [929, 354] width 10 height 10
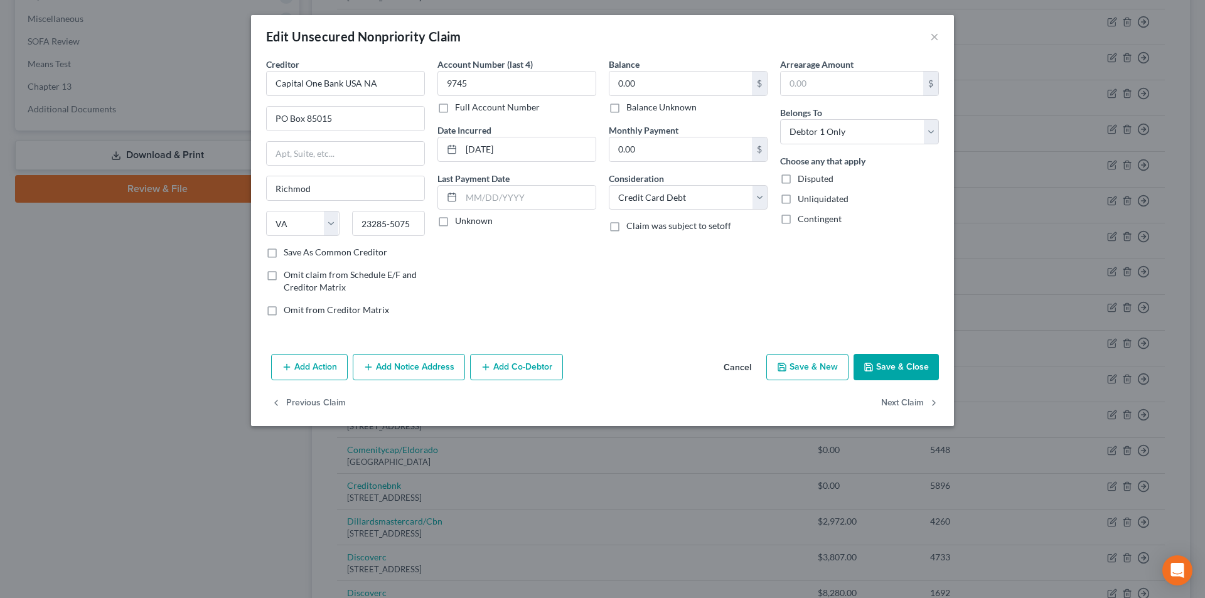
click at [900, 365] on button "Save & Close" at bounding box center [896, 367] width 85 height 26
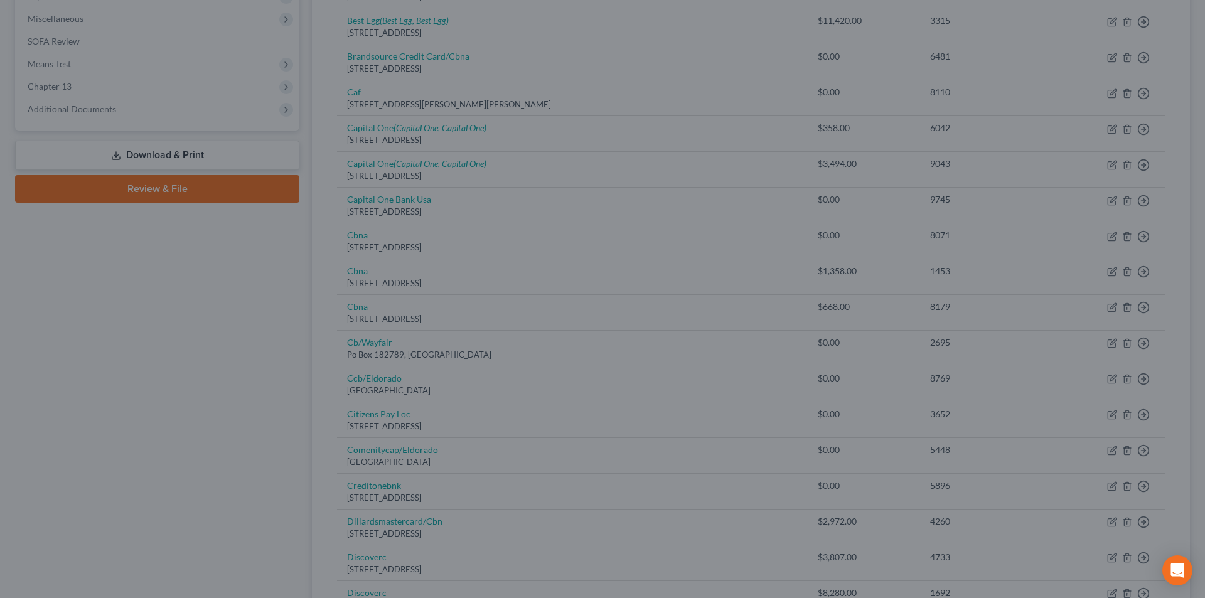
type input "0"
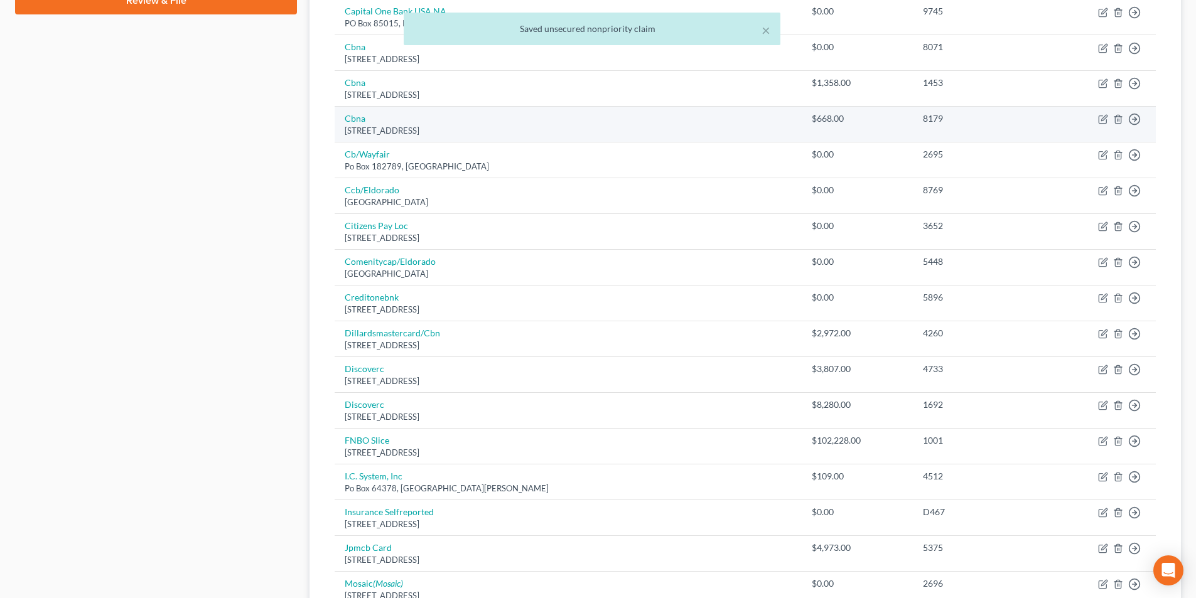
scroll to position [502, 0]
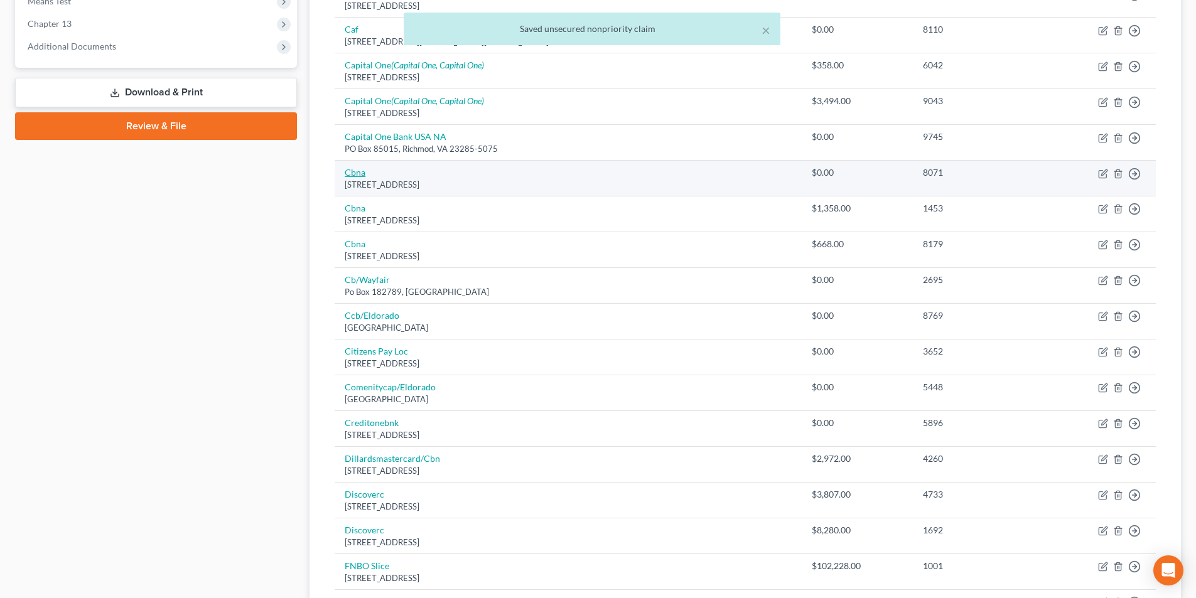
click at [358, 175] on link "Cbna" at bounding box center [355, 172] width 21 height 11
select select "43"
select select "2"
select select "0"
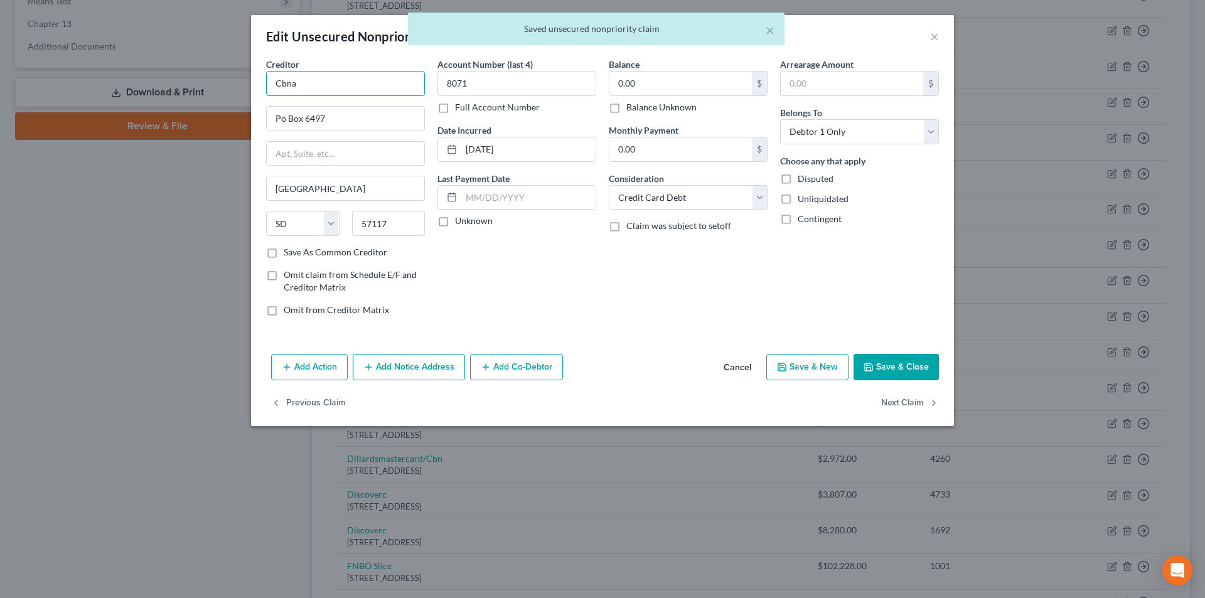
drag, startPoint x: 303, startPoint y: 81, endPoint x: 226, endPoint y: 85, distance: 77.3
click at [226, 85] on div "Edit Unsecured Nonpriority Claim × Creditor * Cbna Po Box 6497 [GEOGRAPHIC_DATA…" at bounding box center [602, 299] width 1205 height 598
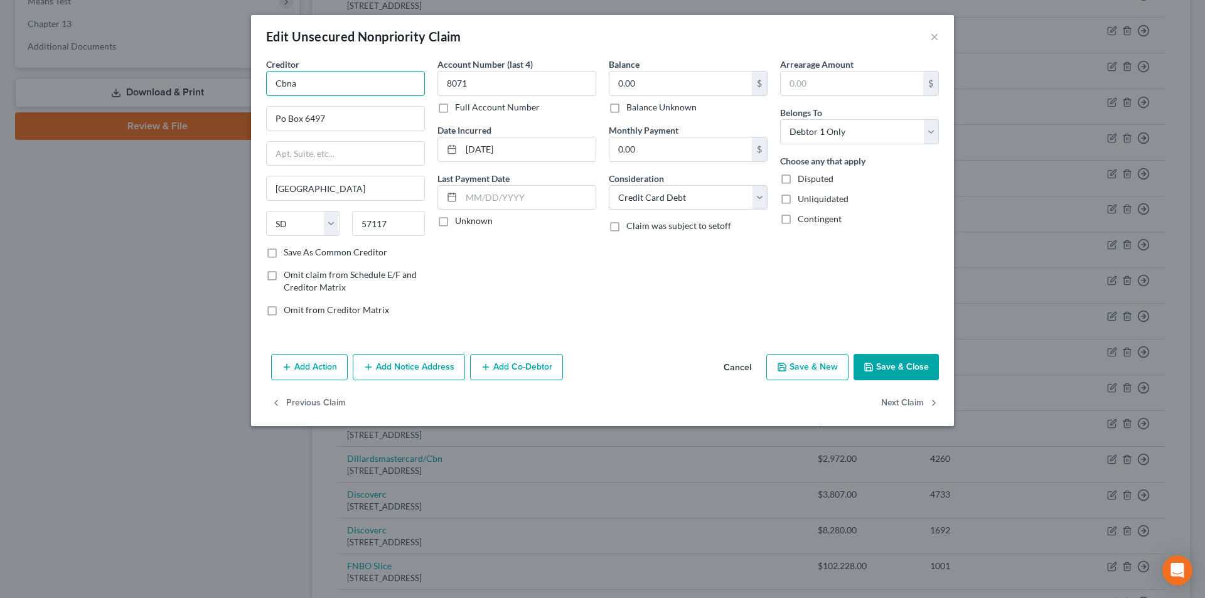
drag, startPoint x: 239, startPoint y: 84, endPoint x: 223, endPoint y: 84, distance: 16.3
click at [223, 84] on div "Edit Unsecured Nonpriority Claim × Creditor * Cbna Po Box 6497 [GEOGRAPHIC_DATA…" at bounding box center [602, 299] width 1205 height 598
paste input "itibank [GEOGRAPHIC_DATA]"
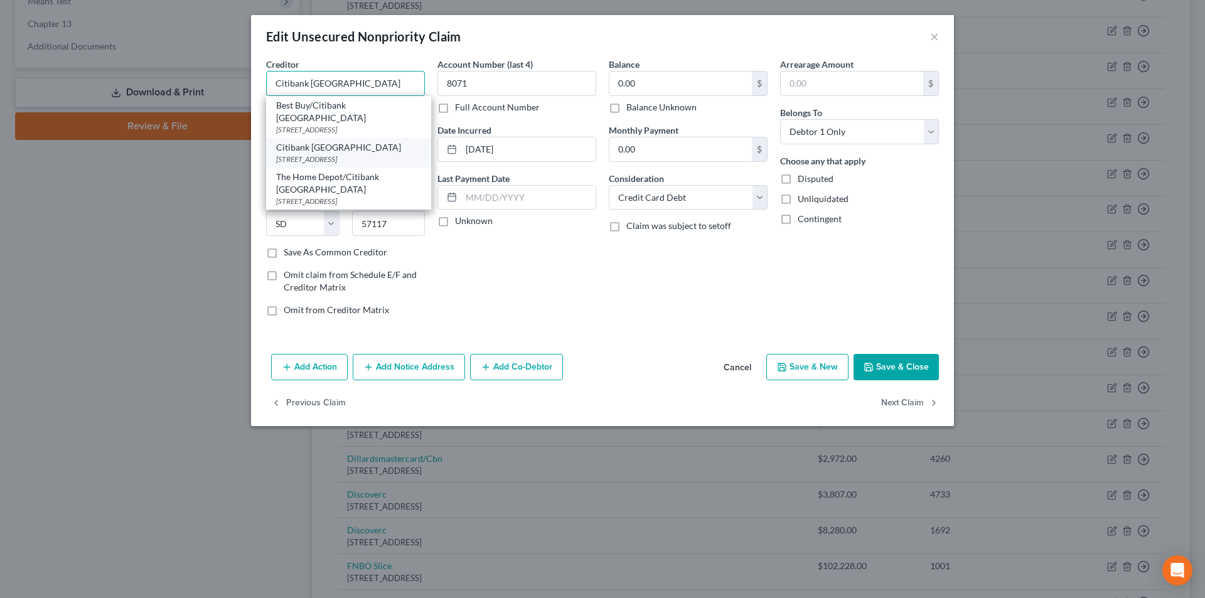
type input "Citibank [GEOGRAPHIC_DATA]"
click at [332, 154] on div "[STREET_ADDRESS]" at bounding box center [348, 159] width 145 height 11
type input "PO Box 6497"
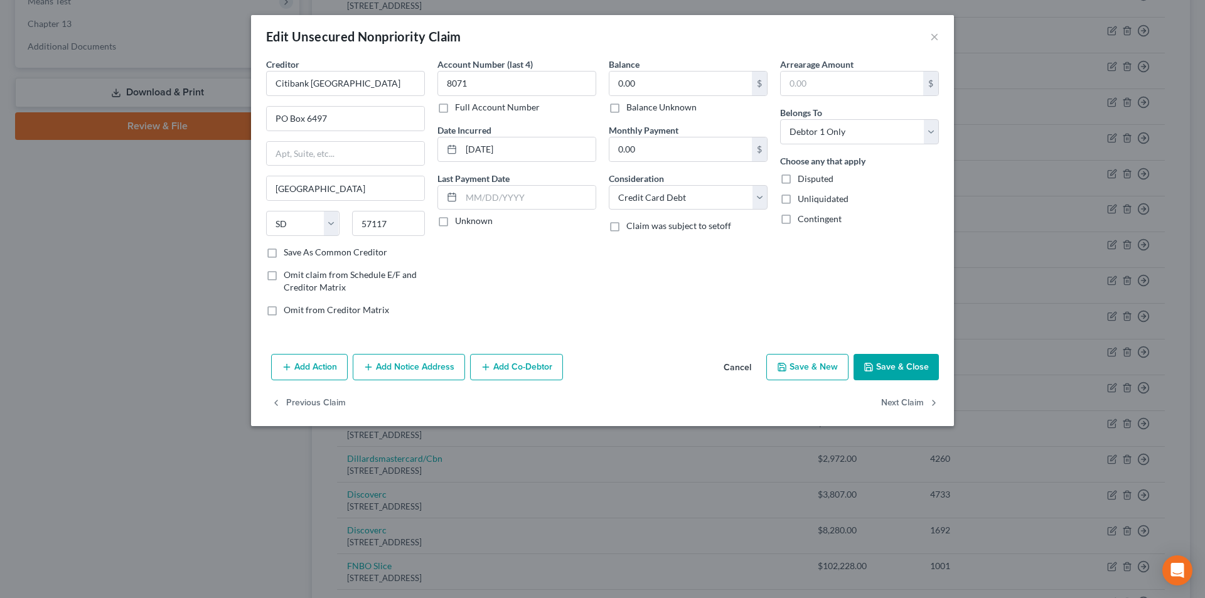
click at [411, 367] on button "Add Notice Address" at bounding box center [409, 367] width 112 height 26
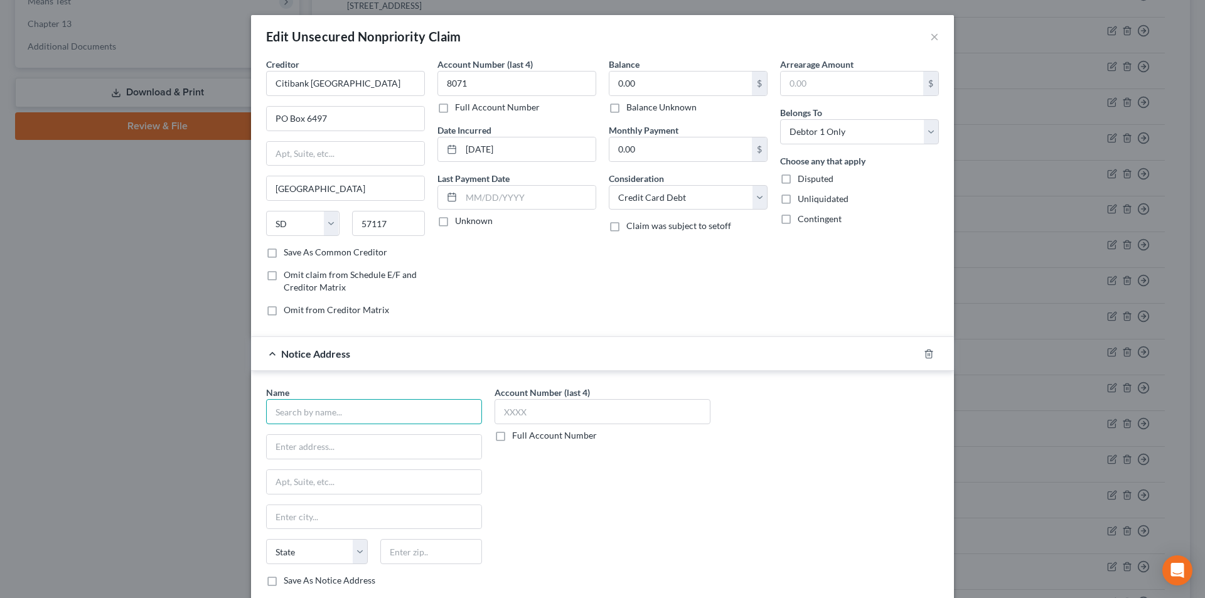
click at [387, 423] on input "text" at bounding box center [374, 411] width 216 height 25
paste input "Citibank [GEOGRAPHIC_DATA]"
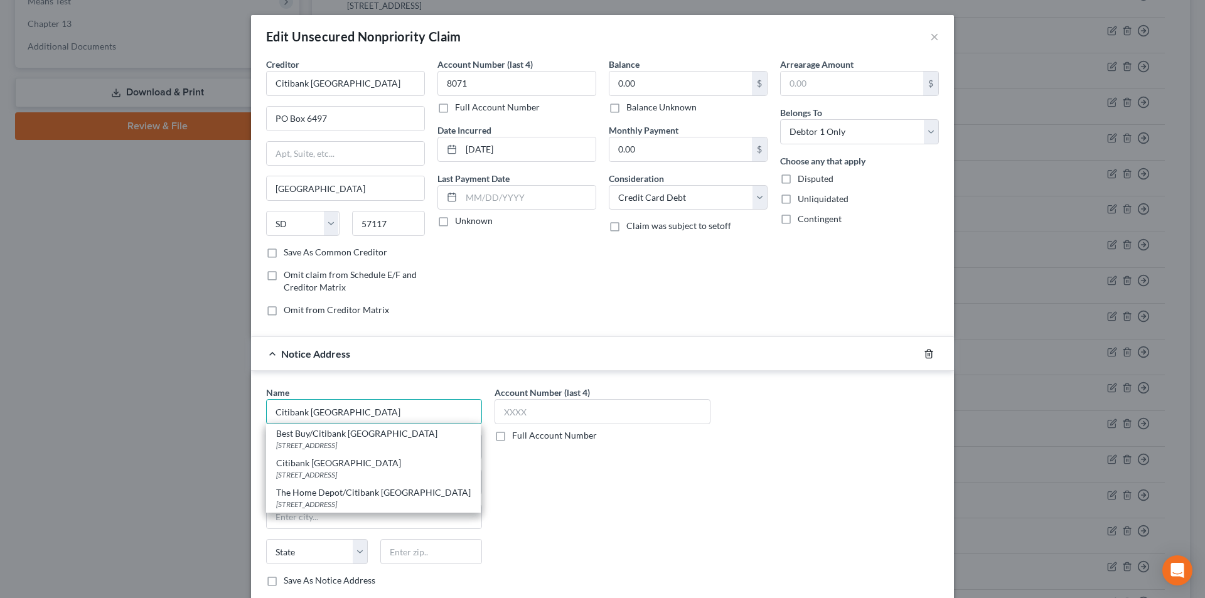
type input "Citibank [GEOGRAPHIC_DATA]"
click at [927, 353] on icon "button" at bounding box center [929, 354] width 6 height 8
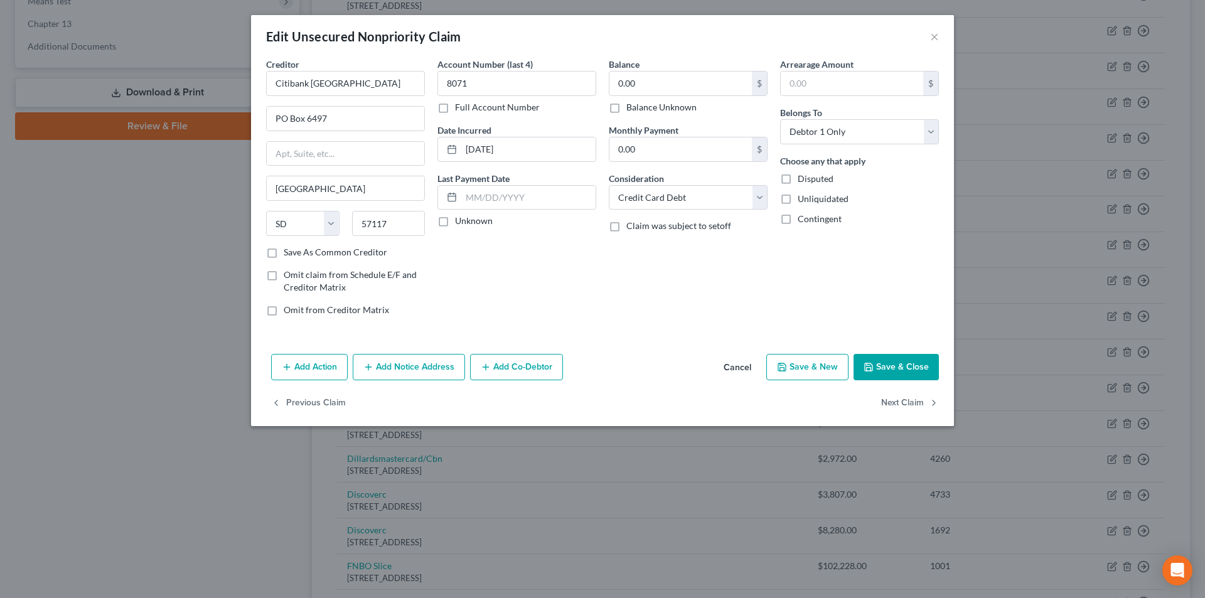
click at [906, 361] on button "Save & Close" at bounding box center [896, 367] width 85 height 26
type input "0"
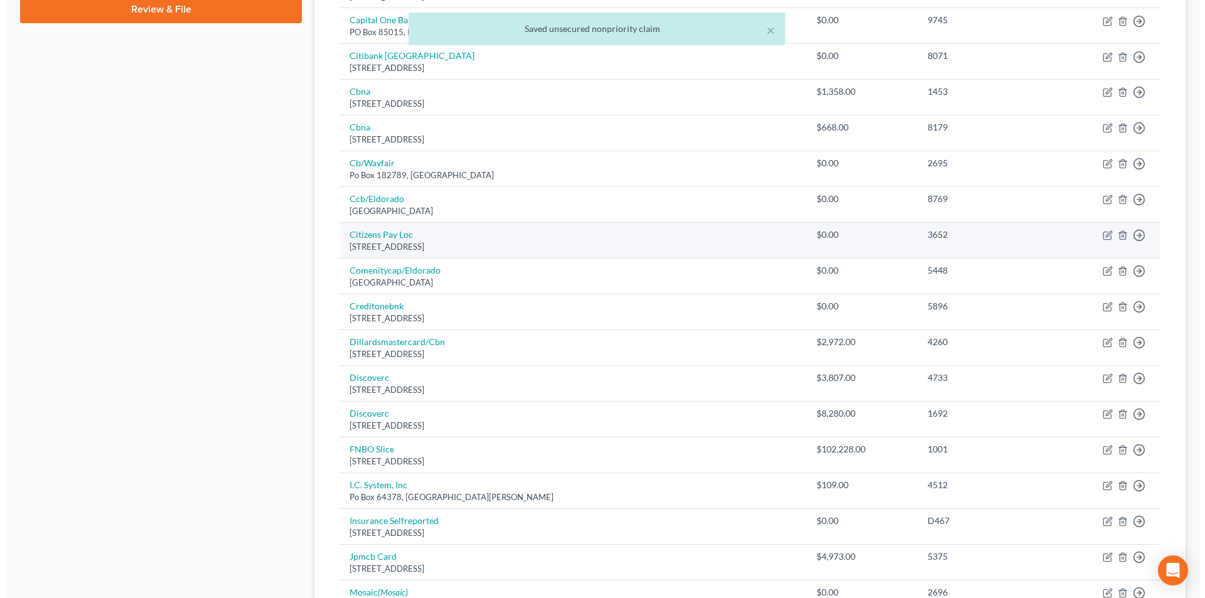
scroll to position [628, 0]
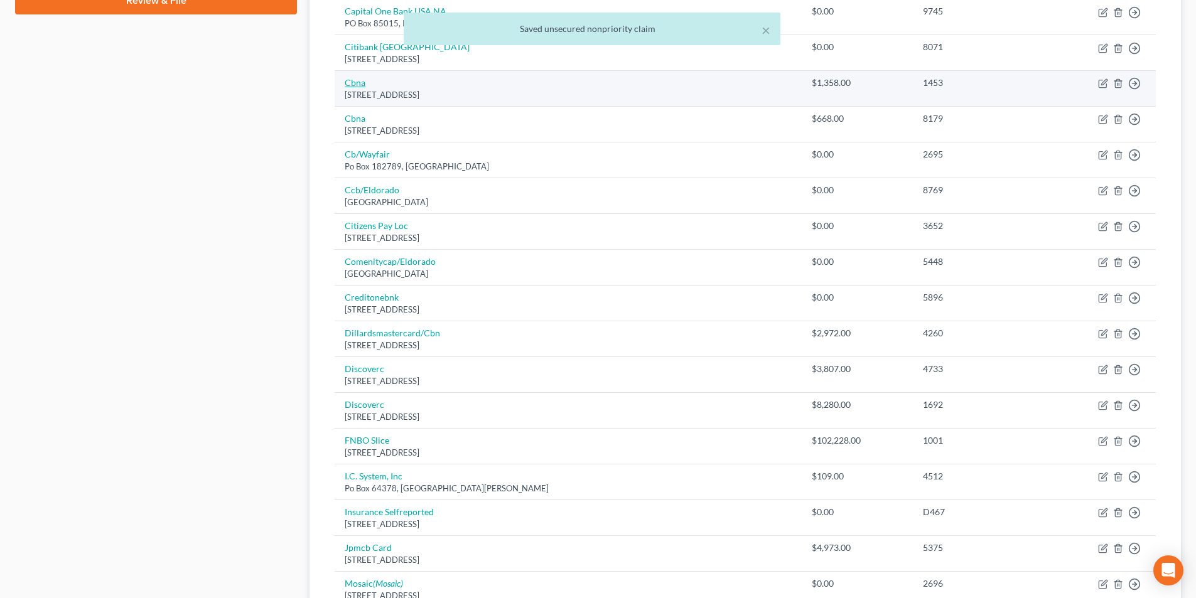
click at [357, 82] on link "Cbna" at bounding box center [355, 82] width 21 height 11
select select "14"
select select "2"
select select "0"
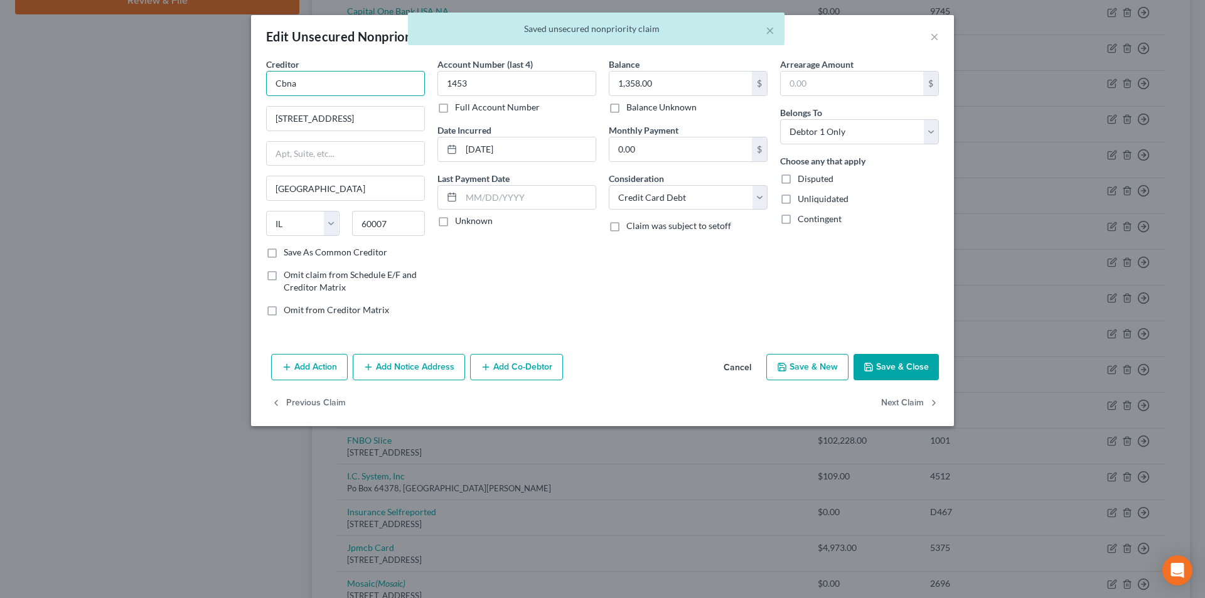
drag, startPoint x: 320, startPoint y: 87, endPoint x: 200, endPoint y: 88, distance: 119.9
click at [192, 87] on div "Edit Unsecured Nonpriority Claim × Creditor * Cbna [STREET_ADDRESS] [GEOGRAPHIC…" at bounding box center [602, 299] width 1205 height 598
paste input "itibank [GEOGRAPHIC_DATA]"
type input "Citibank [GEOGRAPHIC_DATA]"
click at [284, 256] on label "Save As Common Creditor" at bounding box center [336, 252] width 104 height 13
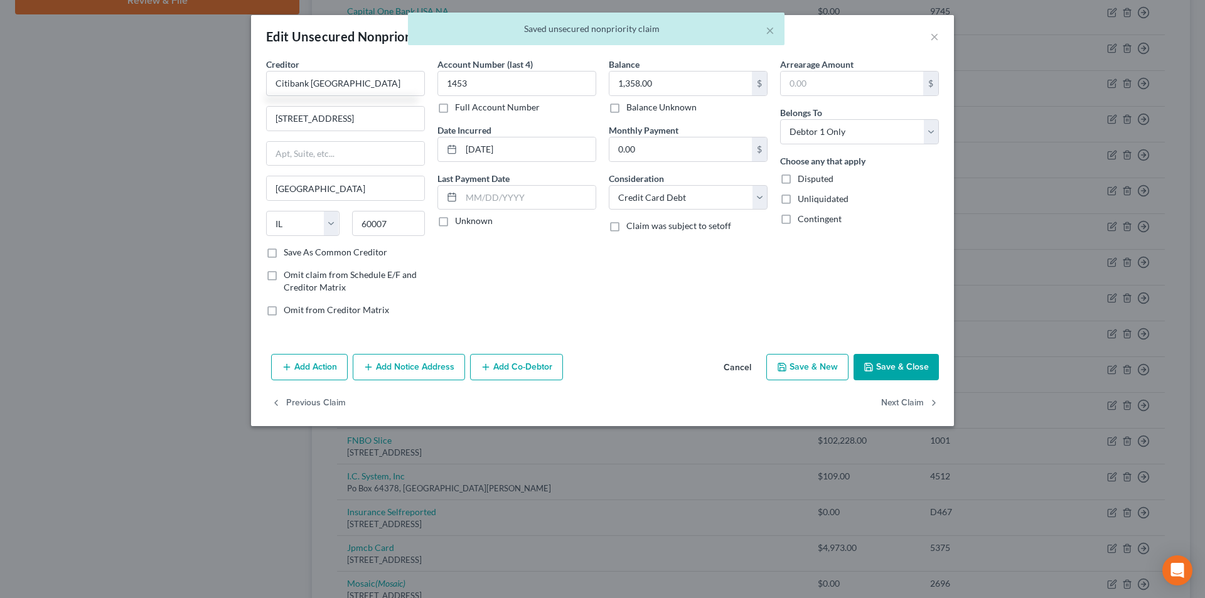
click at [289, 254] on input "Save As Common Creditor" at bounding box center [293, 250] width 8 height 8
checkbox input "true"
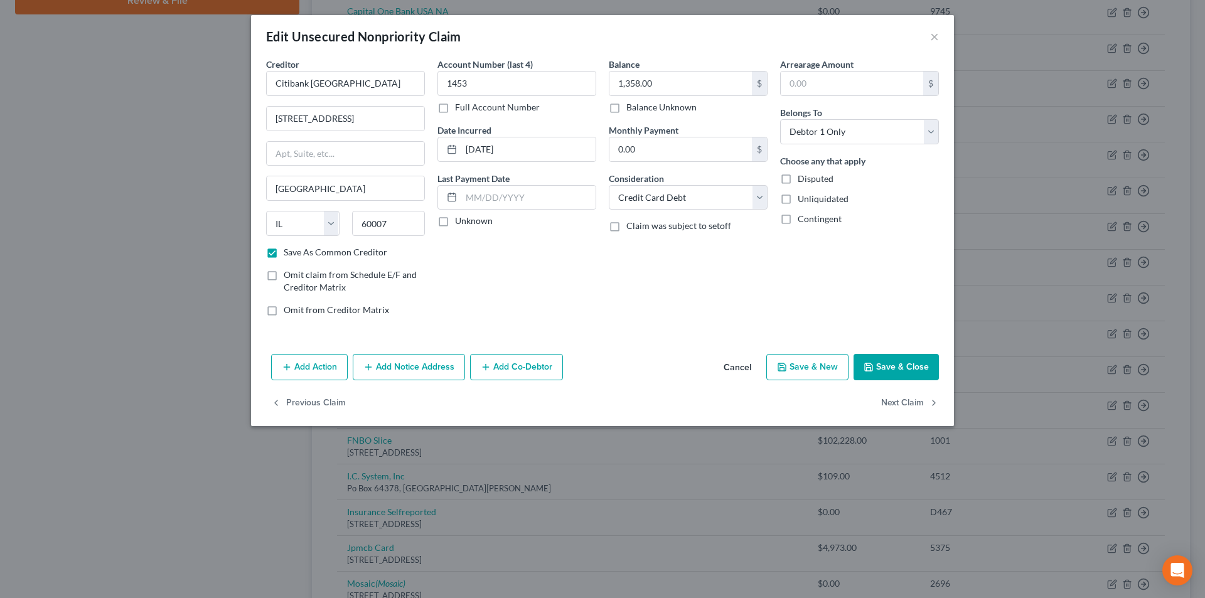
click at [426, 368] on button "Add Notice Address" at bounding box center [409, 367] width 112 height 26
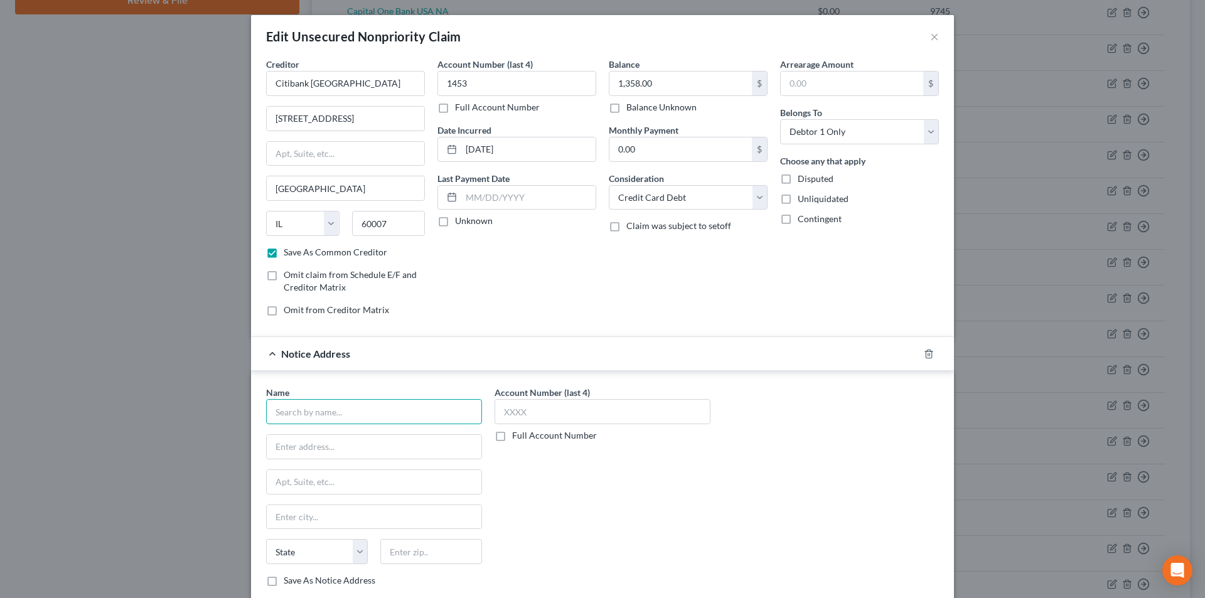
click at [343, 410] on input "text" at bounding box center [374, 411] width 216 height 25
paste input "Citibank [GEOGRAPHIC_DATA]"
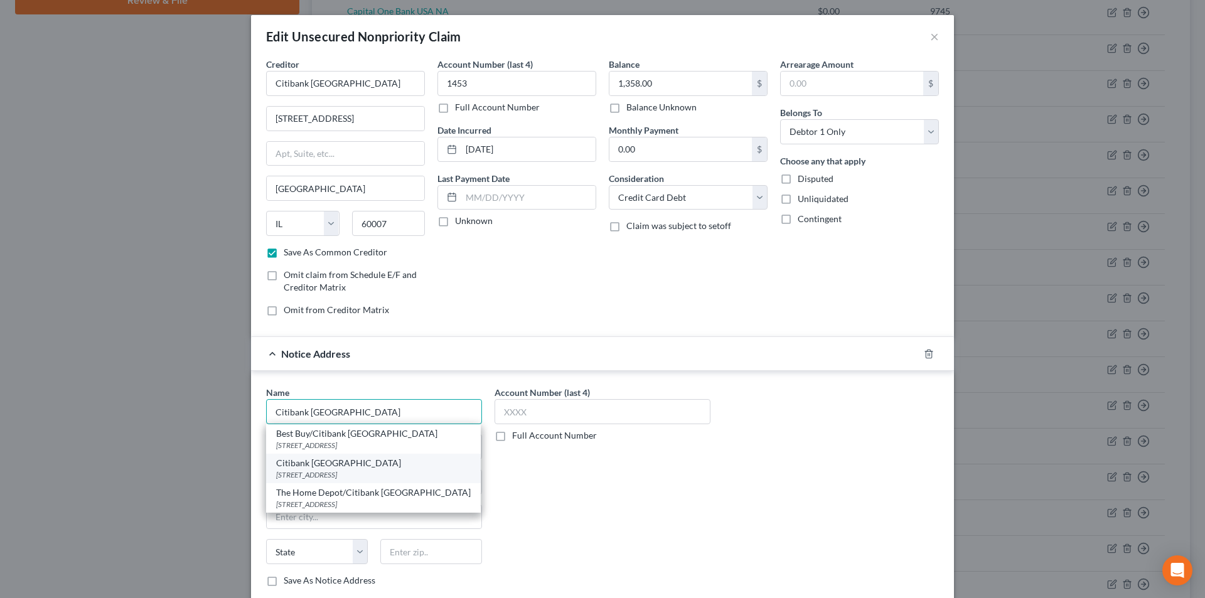
type input "Citibank [GEOGRAPHIC_DATA]"
click at [336, 464] on div "Citibank [GEOGRAPHIC_DATA]" at bounding box center [373, 463] width 195 height 13
type input "PO Box 6497"
type input "[GEOGRAPHIC_DATA]"
select select "43"
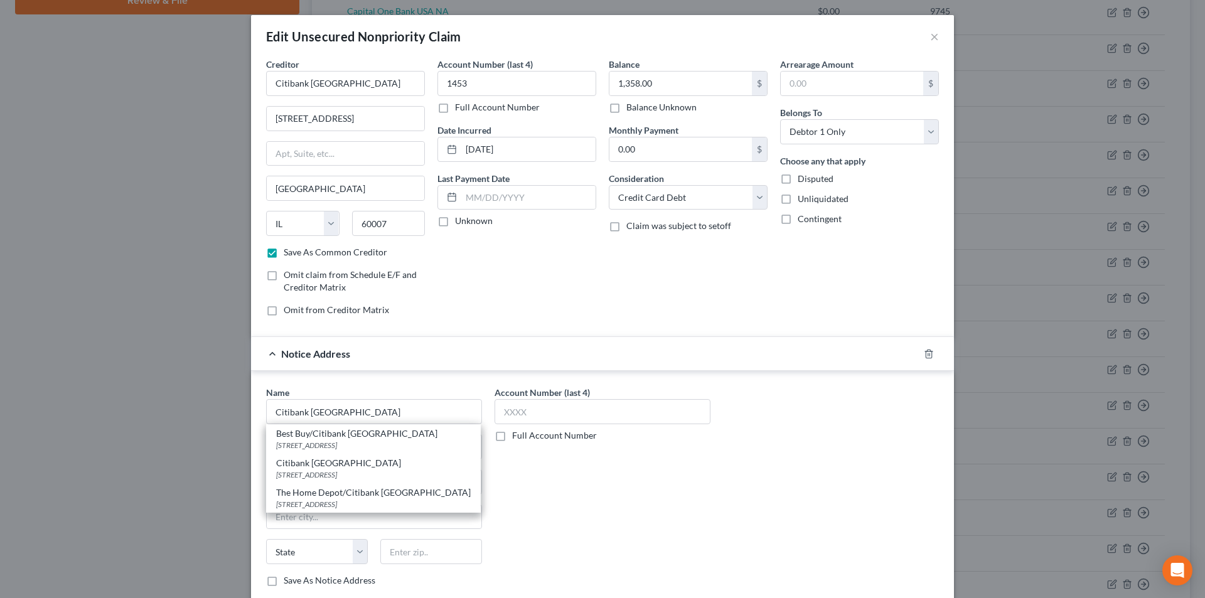
type input "57117"
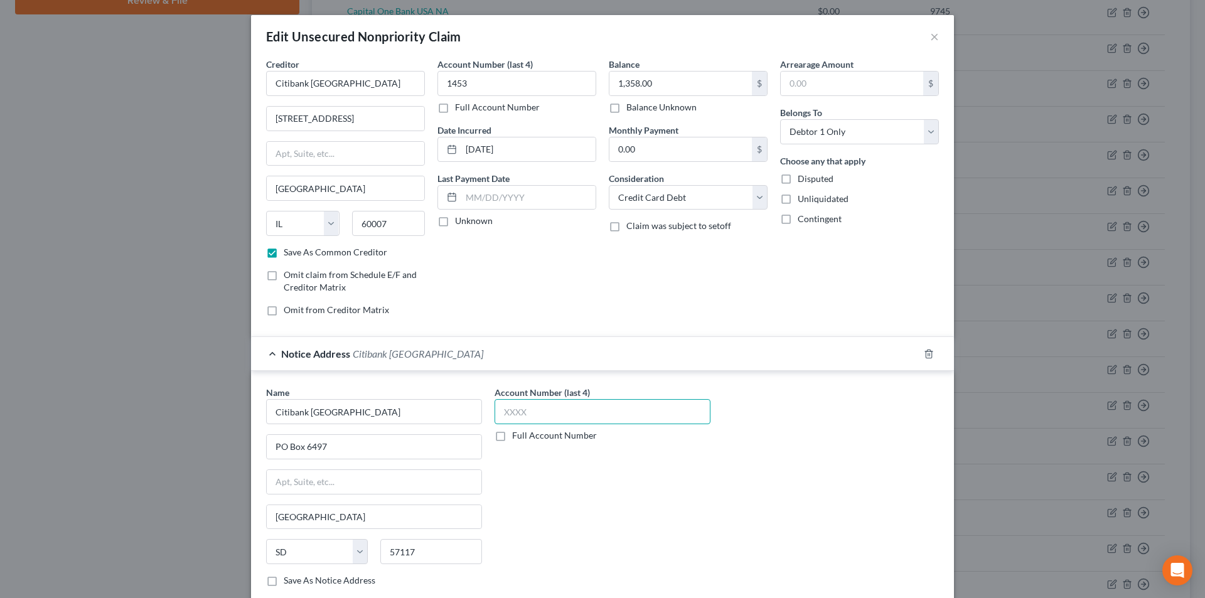
click at [524, 415] on input "text" at bounding box center [603, 411] width 216 height 25
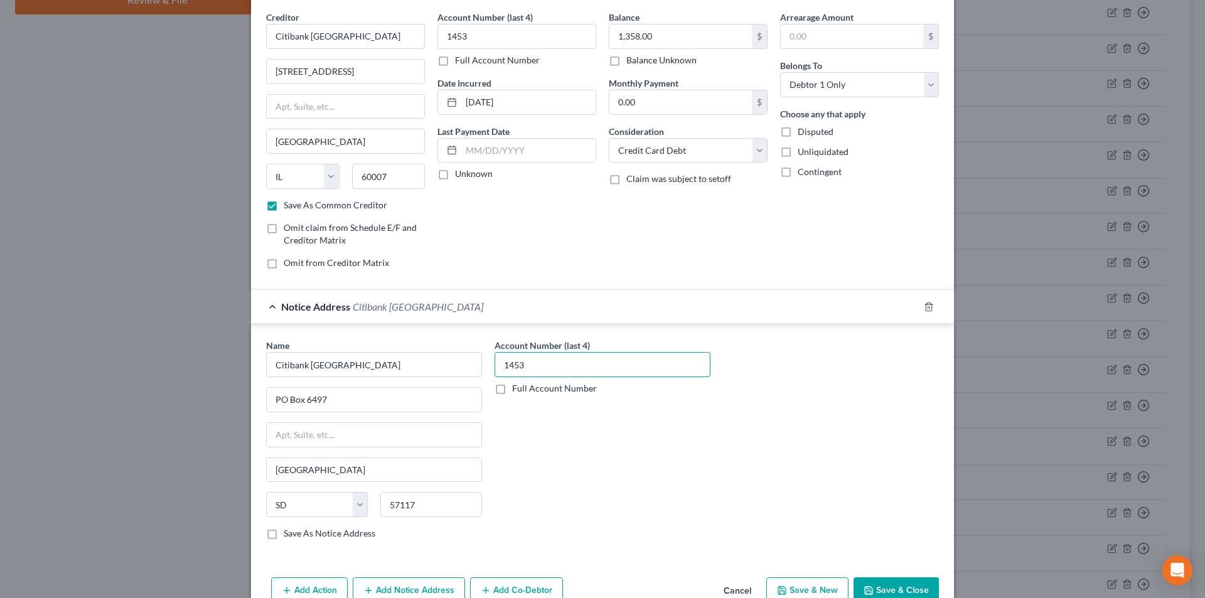
scroll to position [114, 0]
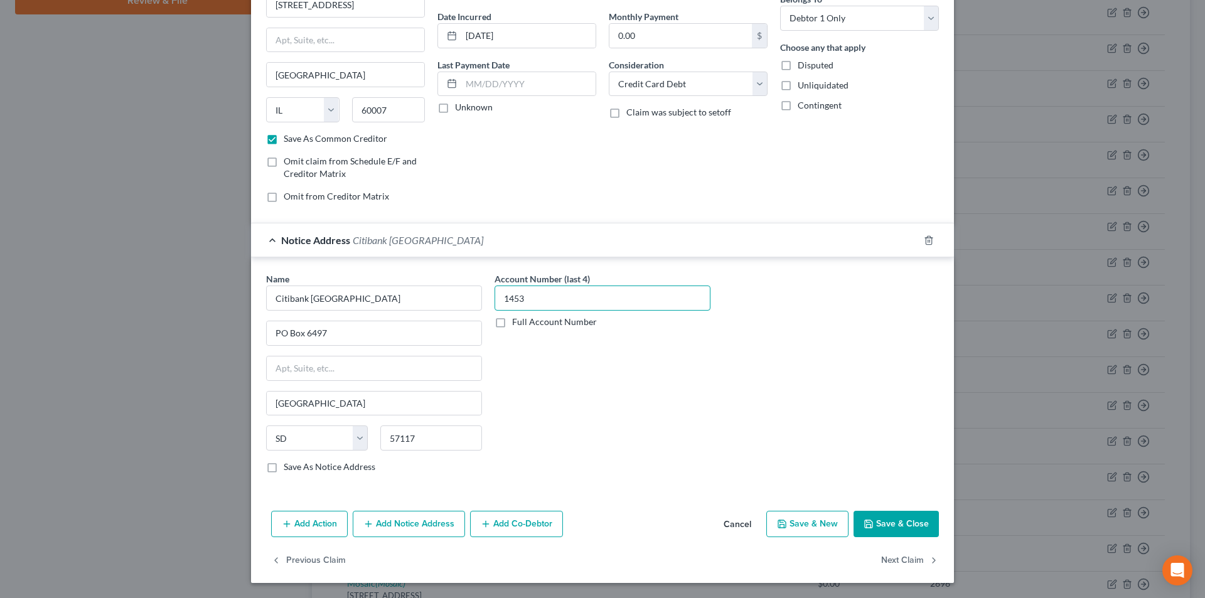
type input "1453"
click at [898, 516] on button "Save & Close" at bounding box center [896, 524] width 85 height 26
checkbox input "false"
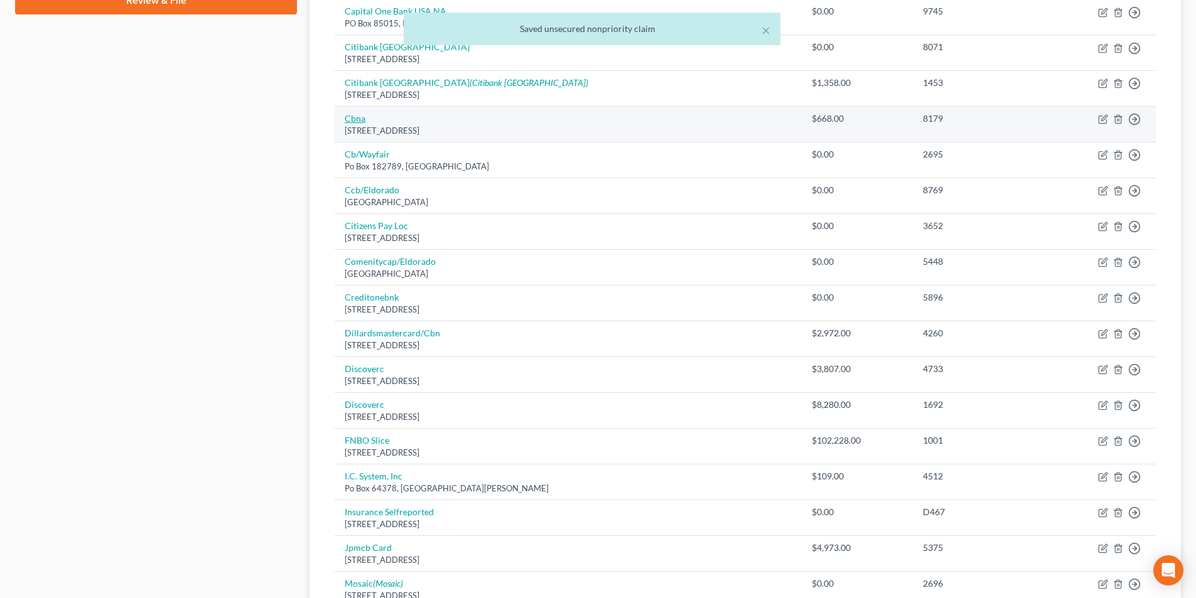
click at [362, 120] on link "Cbna" at bounding box center [355, 118] width 21 height 11
select select "14"
select select "2"
select select "0"
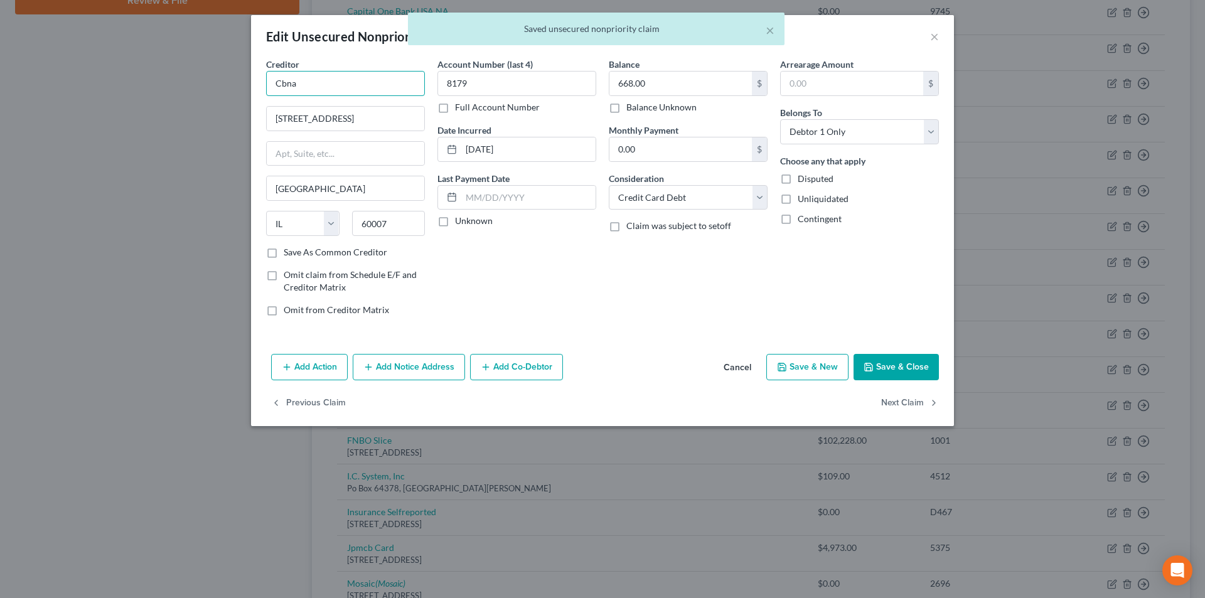
drag, startPoint x: 350, startPoint y: 89, endPoint x: 220, endPoint y: 93, distance: 129.4
click at [211, 92] on div "Edit Unsecured Nonpriority Claim × Creditor * Cbna [STREET_ADDRESS][GEOGRAPHIC_…" at bounding box center [602, 299] width 1205 height 598
paste input "itibank [GEOGRAPHIC_DATA]"
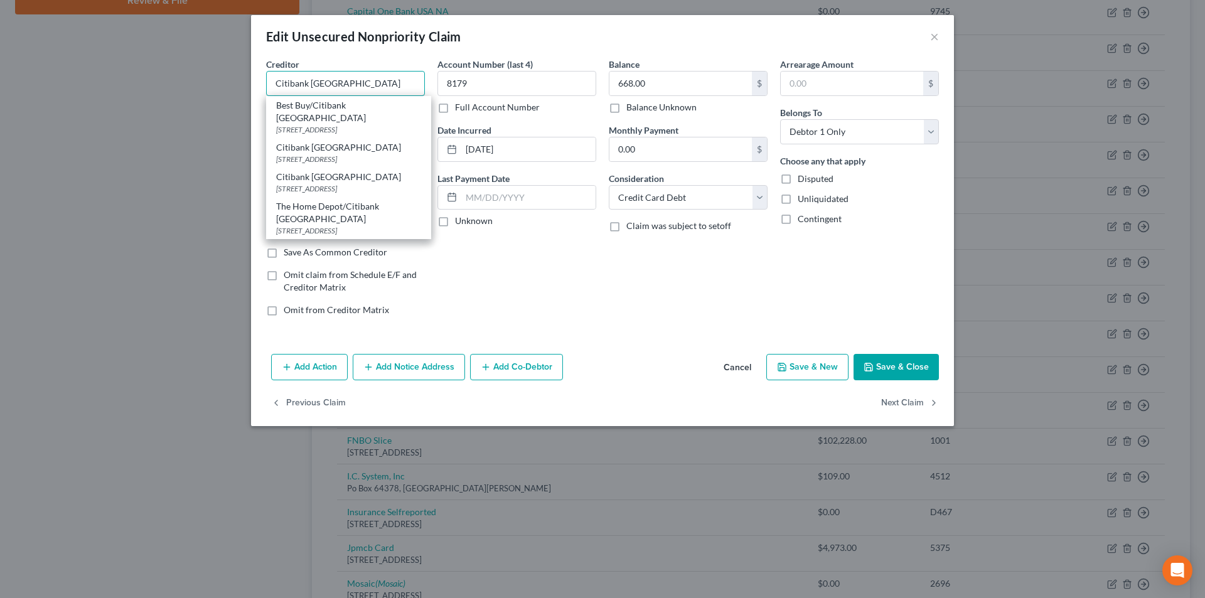
type input "Citibank [GEOGRAPHIC_DATA]"
click at [414, 364] on button "Add Notice Address" at bounding box center [409, 367] width 112 height 26
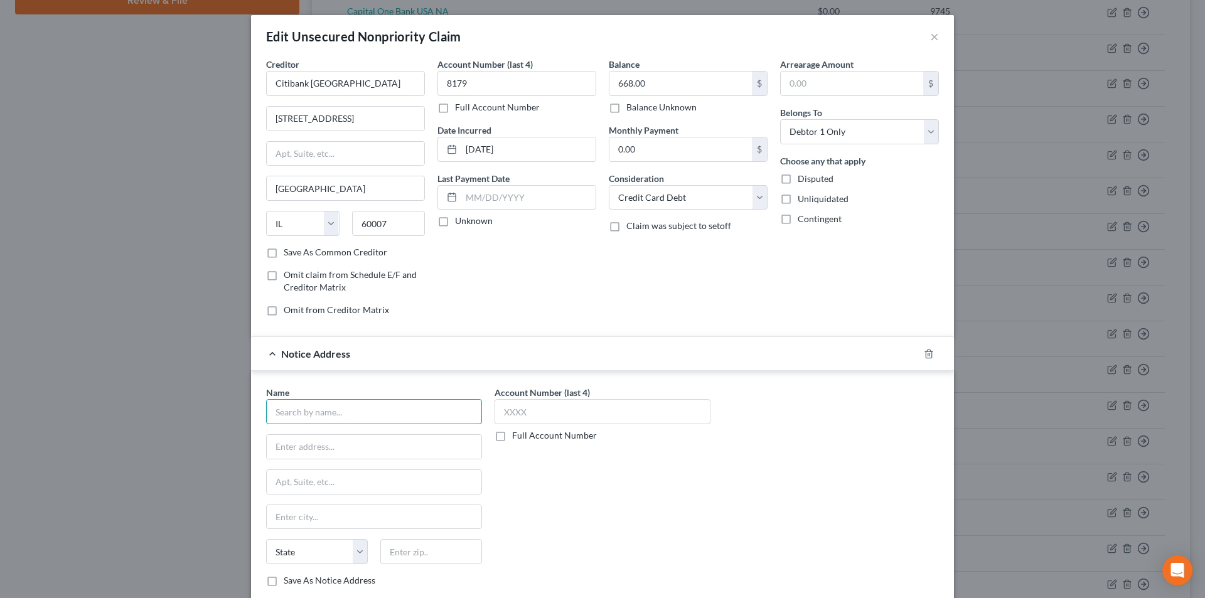
click at [382, 412] on input "text" at bounding box center [374, 411] width 216 height 25
paste input "Citibank [GEOGRAPHIC_DATA]"
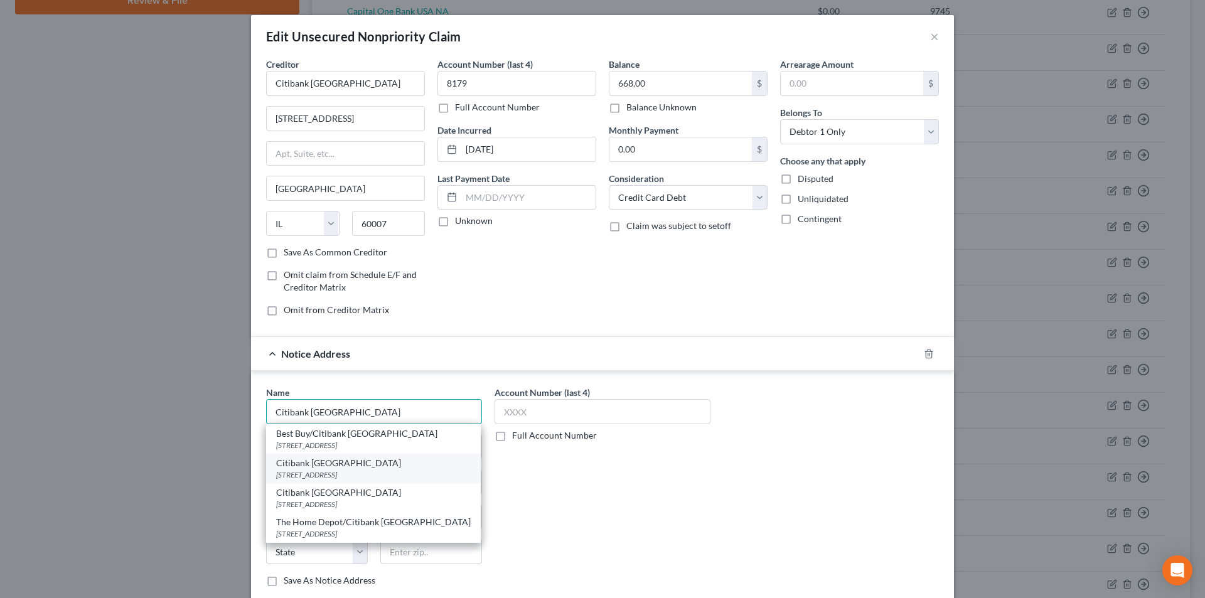
type input "Citibank [GEOGRAPHIC_DATA]"
click at [345, 468] on div "Citibank [GEOGRAPHIC_DATA]" at bounding box center [373, 463] width 195 height 13
type input "PO Box 6497"
type input "[GEOGRAPHIC_DATA]"
select select "43"
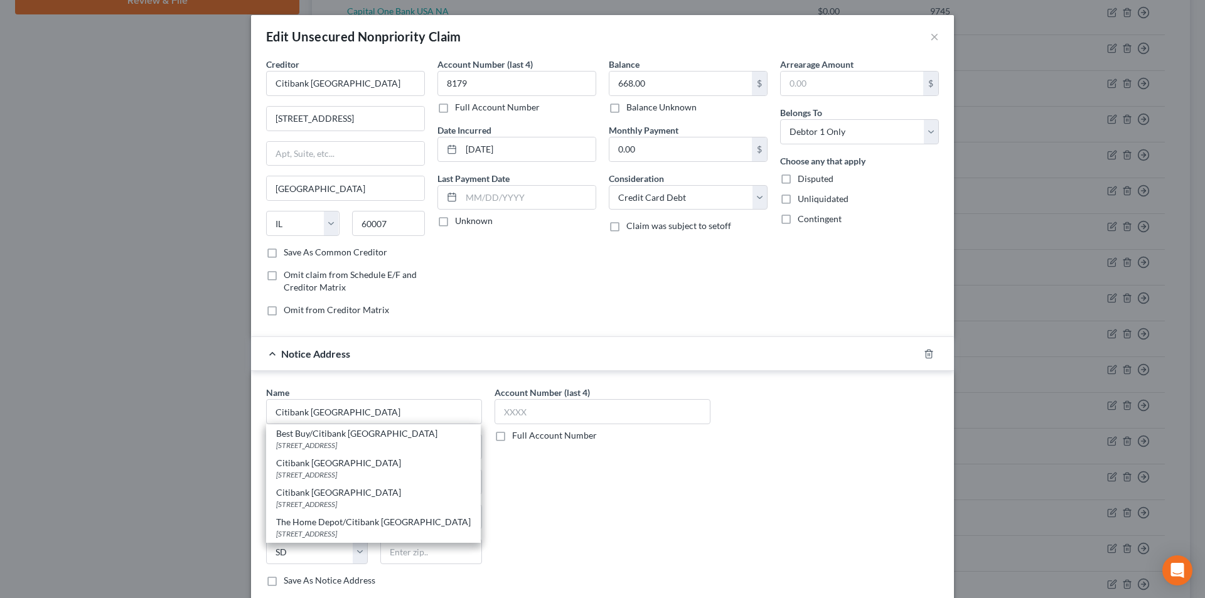
type input "57117"
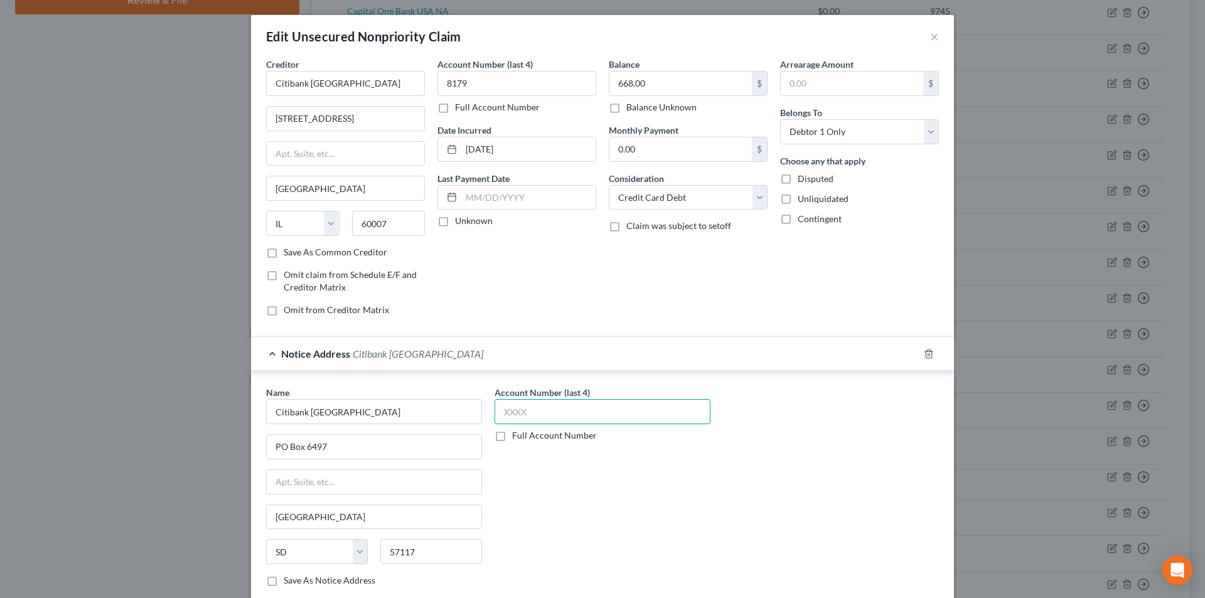
click at [529, 412] on input "text" at bounding box center [603, 411] width 216 height 25
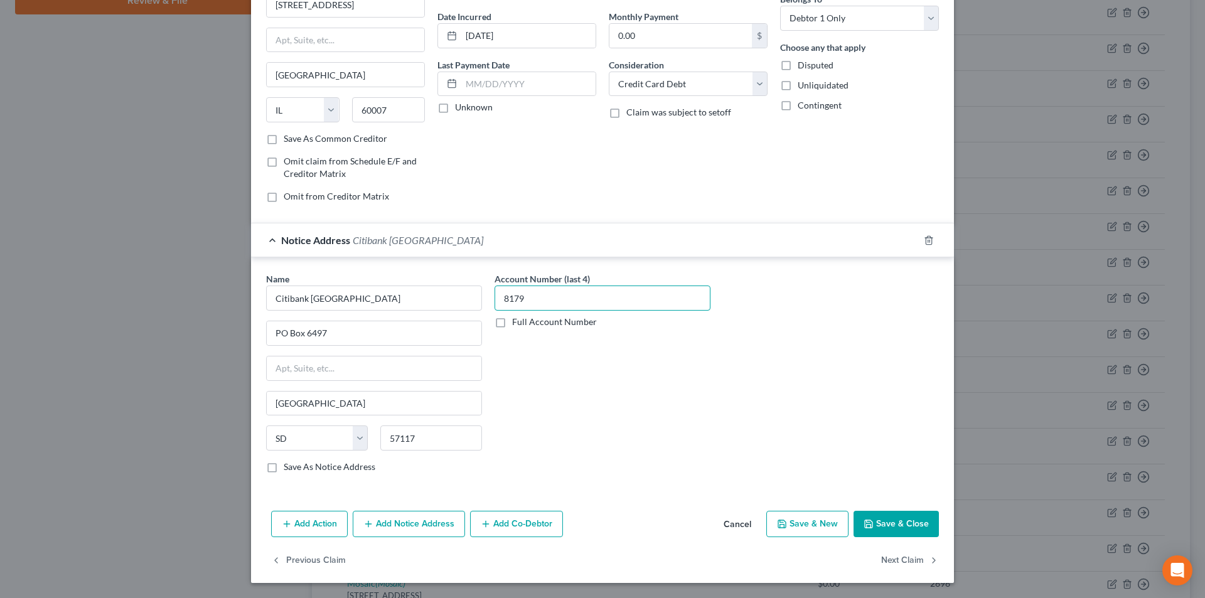
type input "8179"
click at [897, 522] on button "Save & Close" at bounding box center [896, 524] width 85 height 26
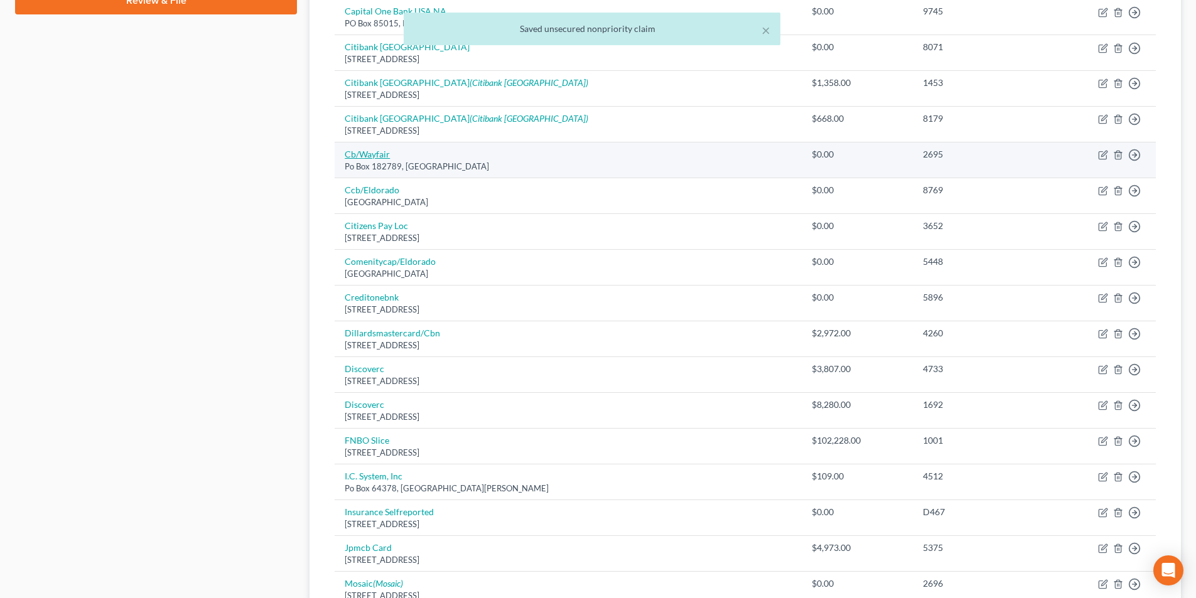
click at [375, 158] on link "Cb/Wayfair" at bounding box center [367, 154] width 45 height 11
select select "36"
select select "2"
select select "0"
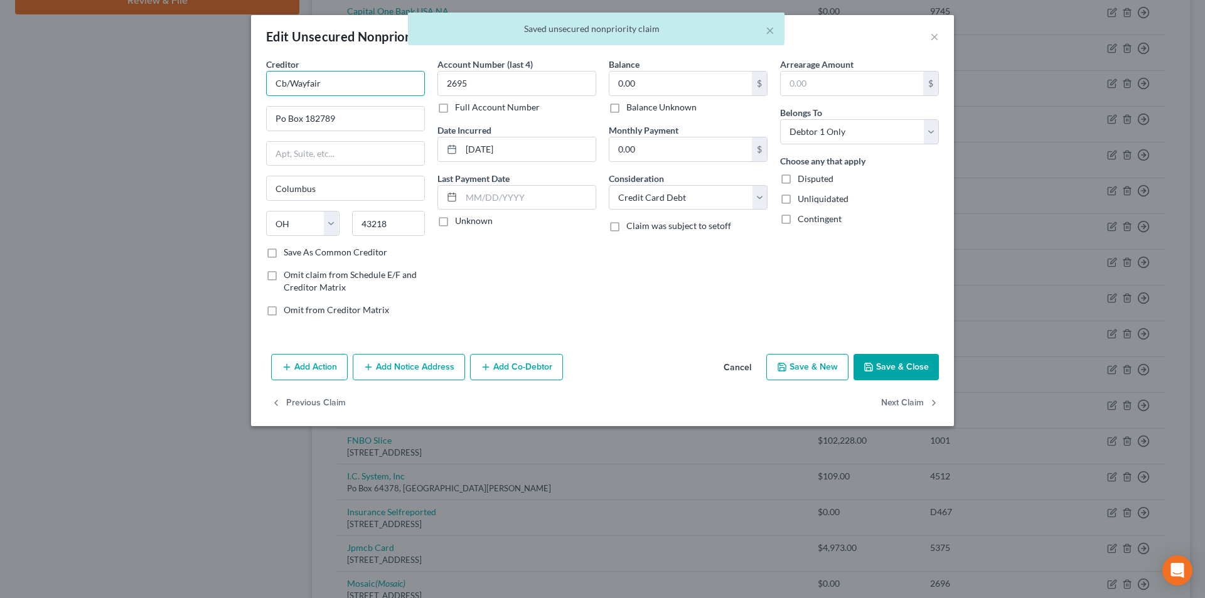
drag, startPoint x: 296, startPoint y: 83, endPoint x: 228, endPoint y: 85, distance: 67.9
click at [228, 85] on div "Edit Unsecured Nonpriority Claim × Creditor * Cb/Wayfair Po Box 182789 [GEOGRAP…" at bounding box center [602, 299] width 1205 height 598
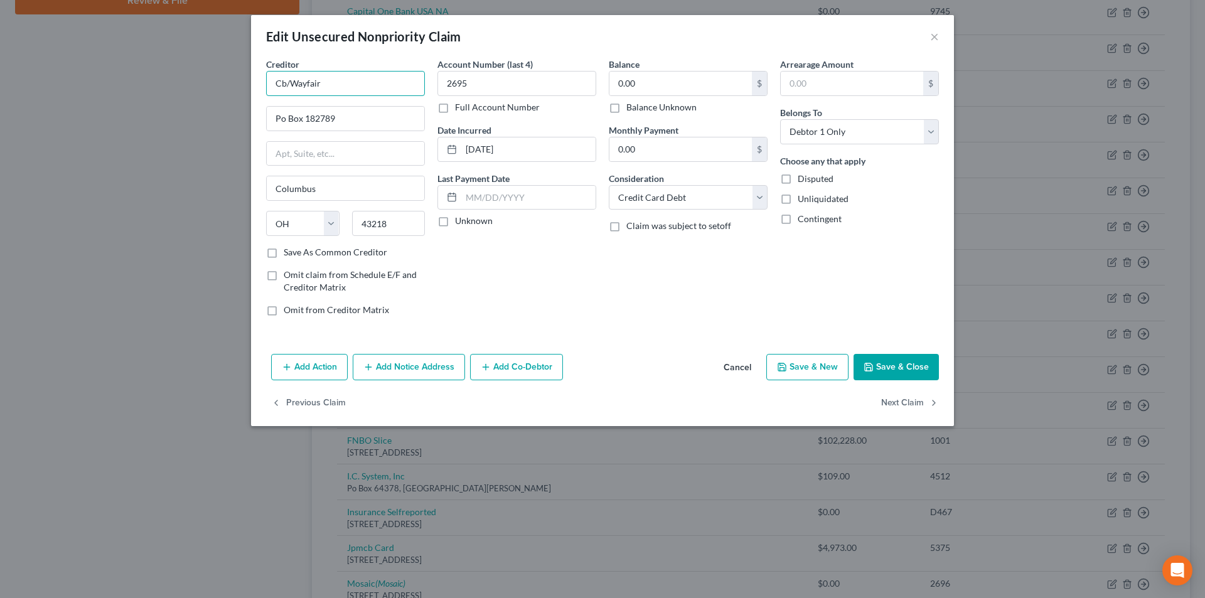
drag, startPoint x: 285, startPoint y: 83, endPoint x: 261, endPoint y: 85, distance: 24.0
click at [261, 85] on div "Creditor * Cb/Wayfair Po Box 182789 [GEOGRAPHIC_DATA] [US_STATE][GEOGRAPHIC_DAT…" at bounding box center [345, 192] width 171 height 269
type input "Comenity Bank/Wayfair"
click at [280, 116] on input "Po Box 182789" at bounding box center [346, 119] width 158 height 24
type input "PO Box 182789"
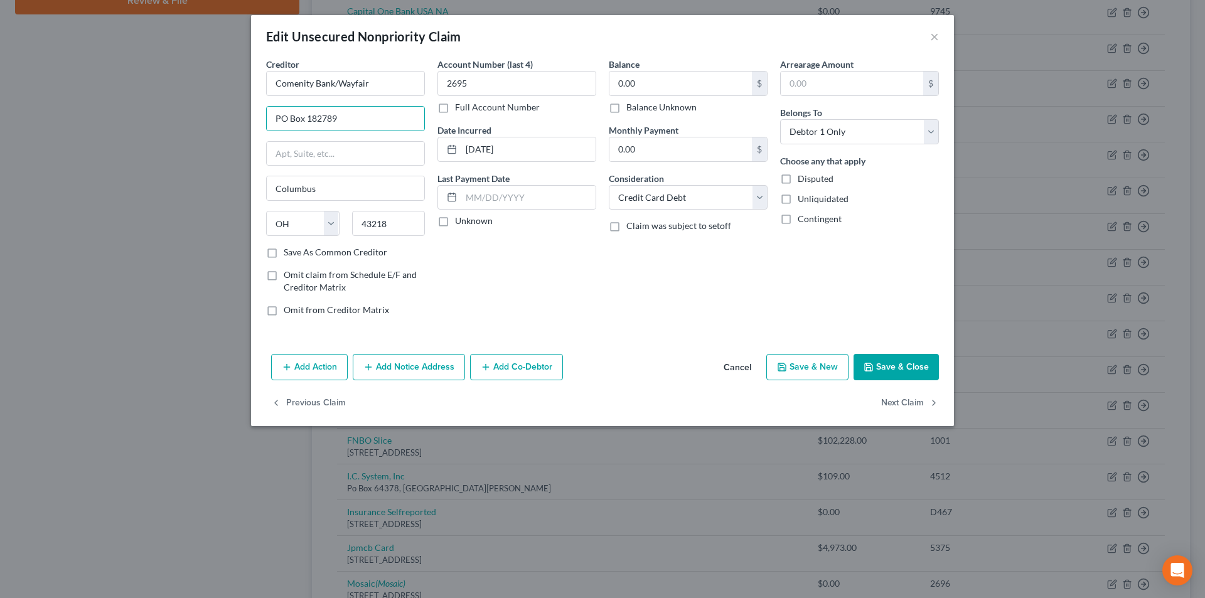
click at [883, 362] on button "Save & Close" at bounding box center [896, 367] width 85 height 26
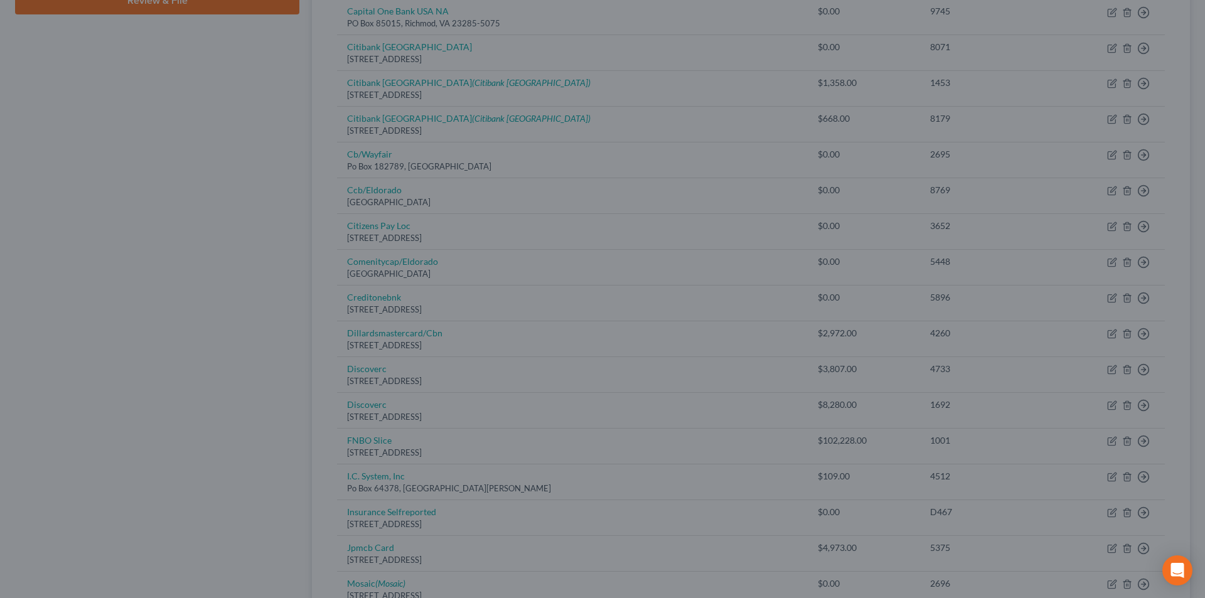
type input "0"
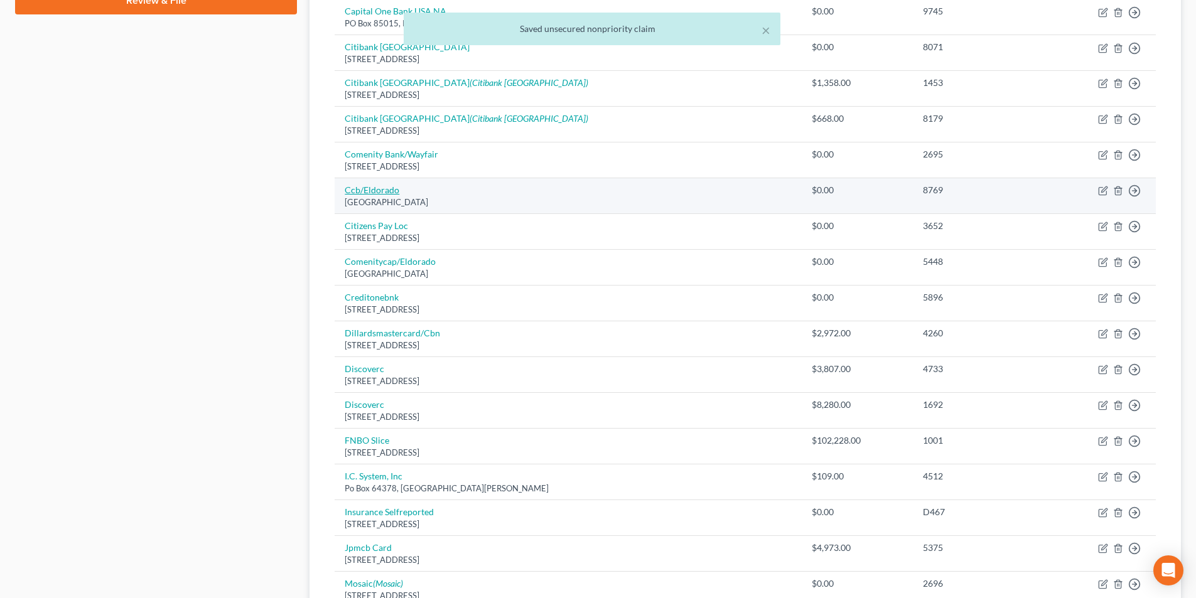
click at [382, 193] on link "Ccb/Eldorado" at bounding box center [372, 190] width 55 height 11
select select "36"
select select "2"
select select "0"
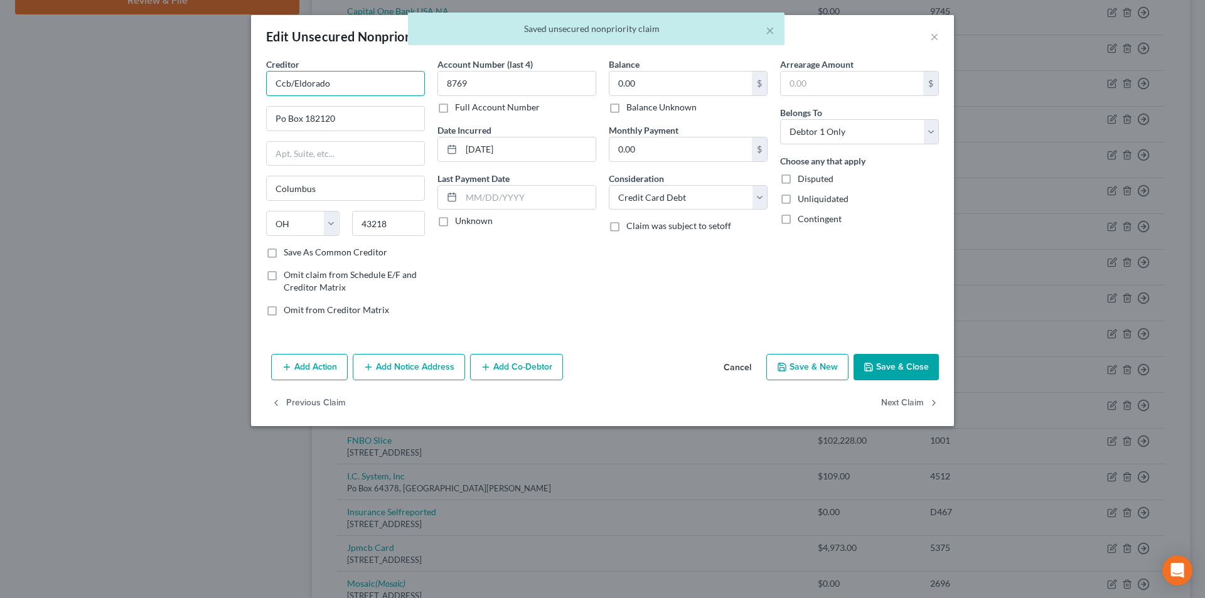
drag, startPoint x: 289, startPoint y: 78, endPoint x: 249, endPoint y: 80, distance: 40.9
click at [249, 80] on div "Edit Unsecured Nonpriority Claim × Creditor * Ccb/Eldorado Po Box 182120 [GEOGR…" at bounding box center [602, 299] width 1205 height 598
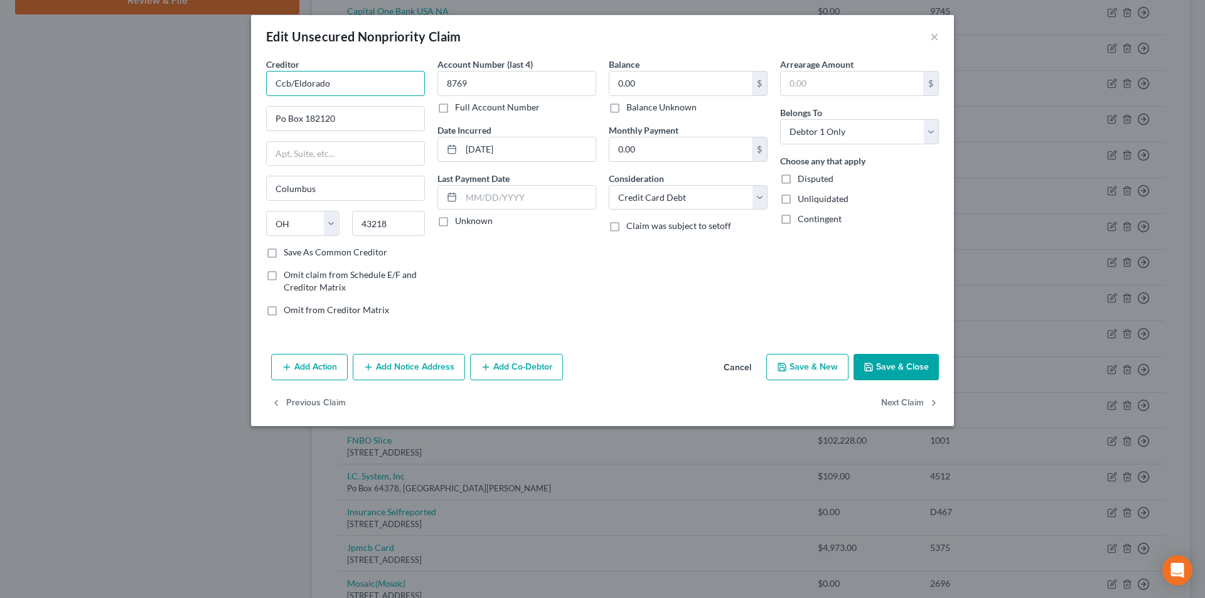
click at [224, 89] on div "Edit Unsecured Nonpriority Claim × Creditor * Ccb/Eldorado Po Box 182120 [GEOGR…" at bounding box center [602, 299] width 1205 height 598
drag, startPoint x: 289, startPoint y: 84, endPoint x: 245, endPoint y: 77, distance: 43.9
click at [251, 80] on div "Edit Unsecured Nonpriority Claim × Creditor * Ccb/Eldorado Po Box 182120 [GEOGR…" at bounding box center [602, 299] width 1205 height 598
type input "Comenity Bank/Eldorado"
click at [282, 114] on input "Po Box 182120" at bounding box center [346, 119] width 158 height 24
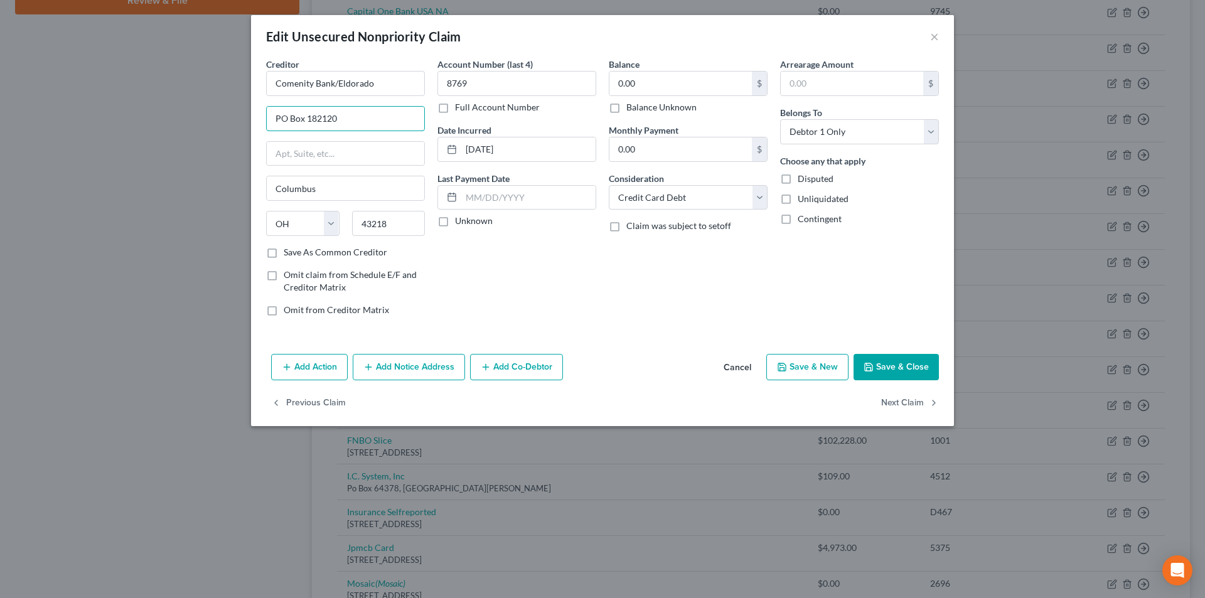
type input "PO Box 182120"
click at [900, 364] on button "Save & Close" at bounding box center [896, 367] width 85 height 26
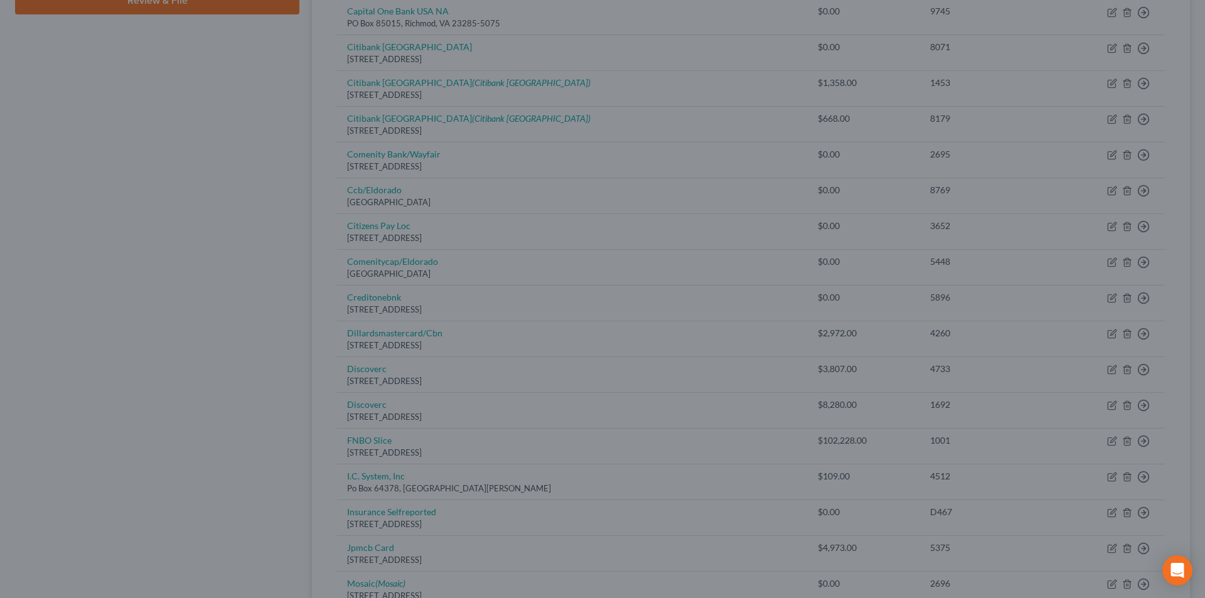
type input "0"
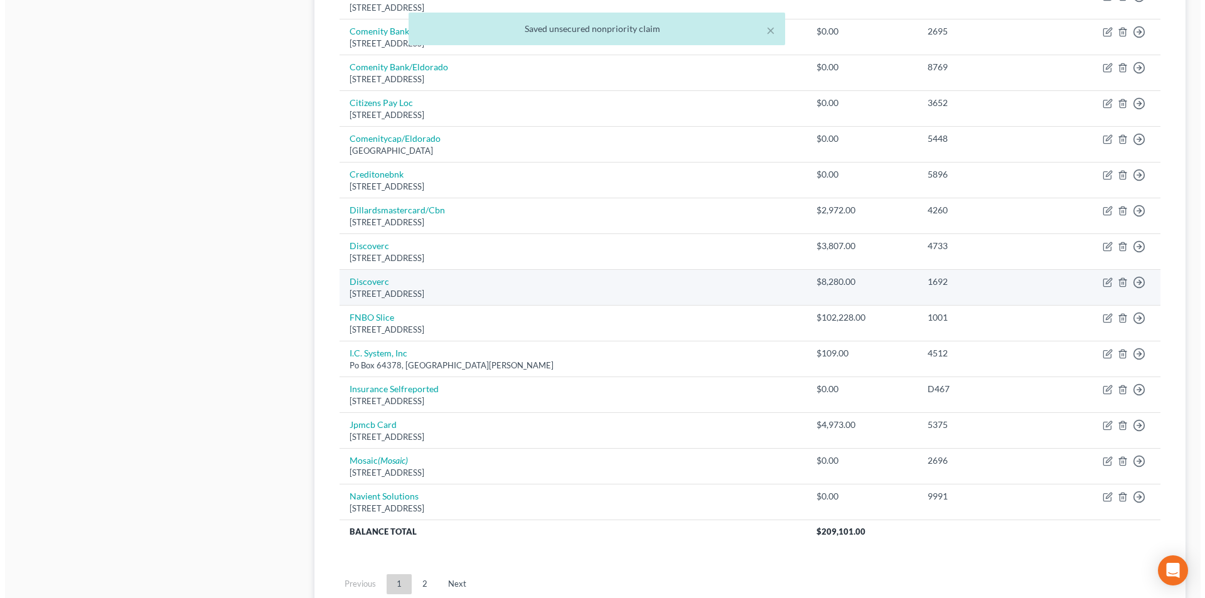
scroll to position [753, 0]
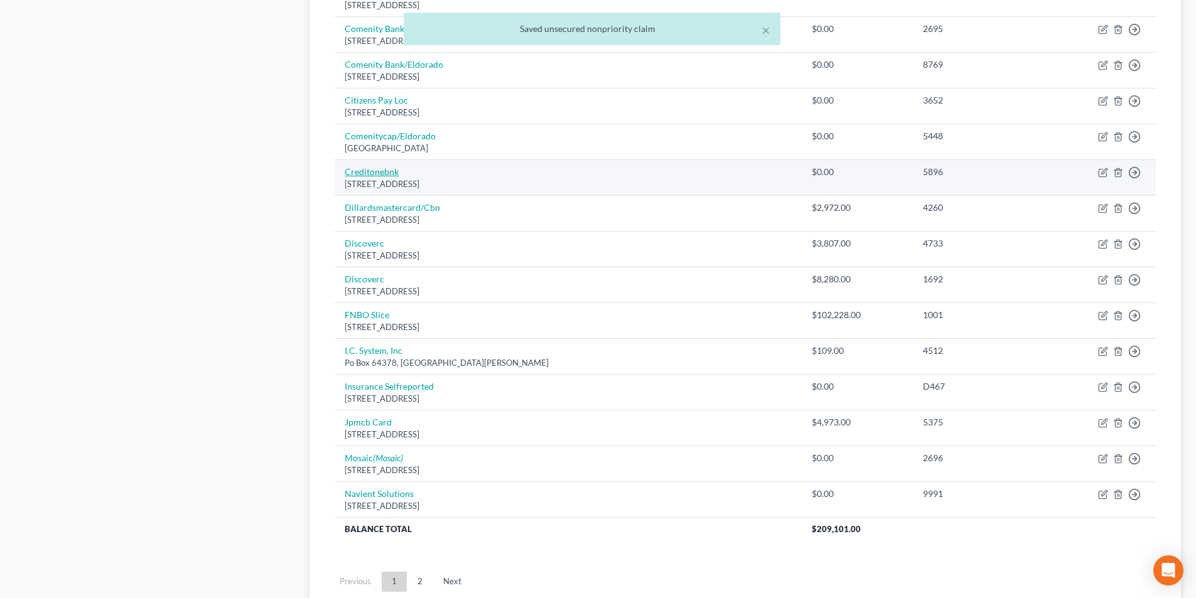
click at [380, 176] on link "Creditonebnk" at bounding box center [372, 171] width 54 height 11
select select "31"
select select "2"
select select "0"
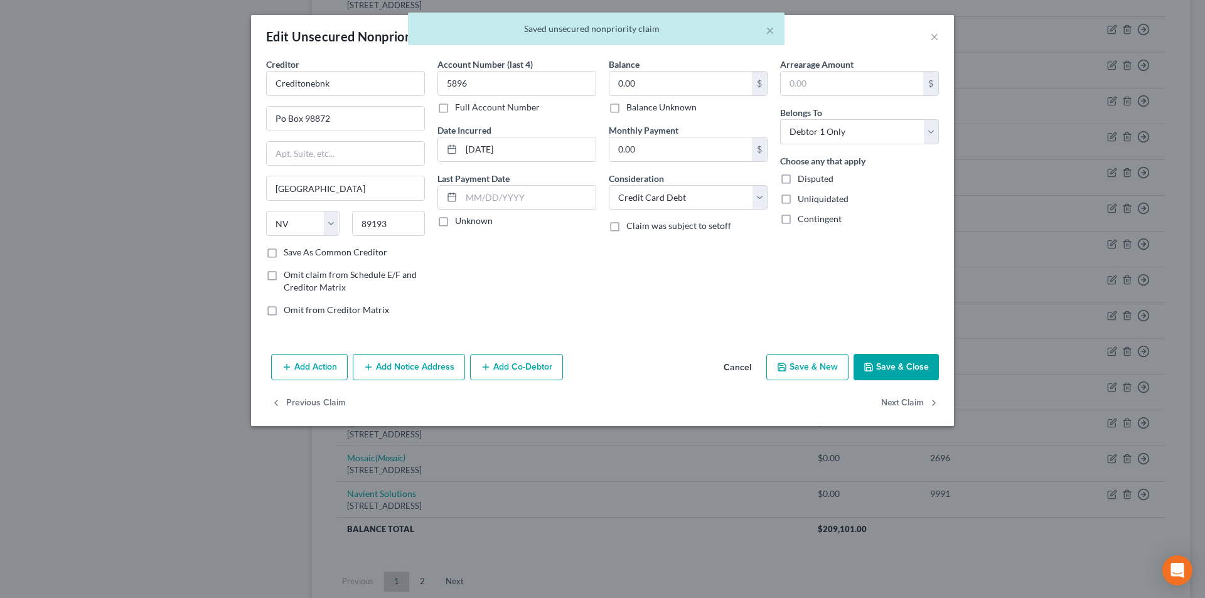
click at [356, 101] on div "Creditor * Creditonebnk Po Box 98872 [GEOGRAPHIC_DATA] [US_STATE][GEOGRAPHIC_DA…" at bounding box center [345, 152] width 159 height 188
click at [356, 99] on div "Creditor * Creditonebnk Po Box 98872 [GEOGRAPHIC_DATA] [US_STATE][GEOGRAPHIC_DA…" at bounding box center [345, 152] width 159 height 188
click at [352, 80] on input "Creditonebnk" at bounding box center [345, 83] width 159 height 25
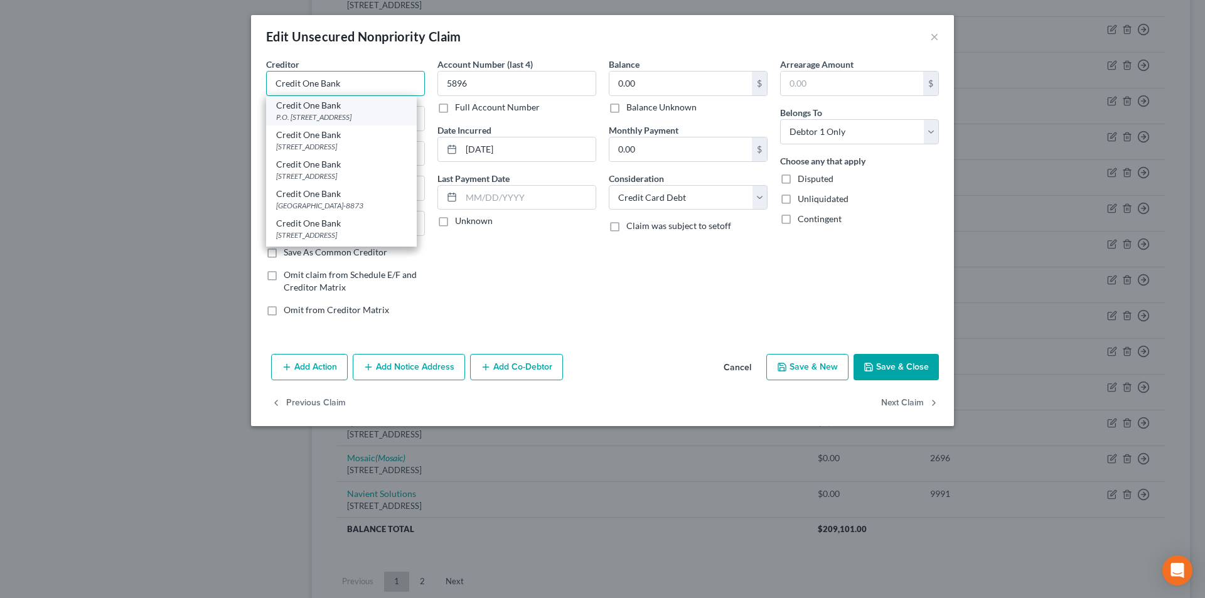
type input "Credit One Bank"
click at [316, 113] on div "P.O. [STREET_ADDRESS]" at bounding box center [341, 117] width 131 height 11
type input "P.O. Box 98873"
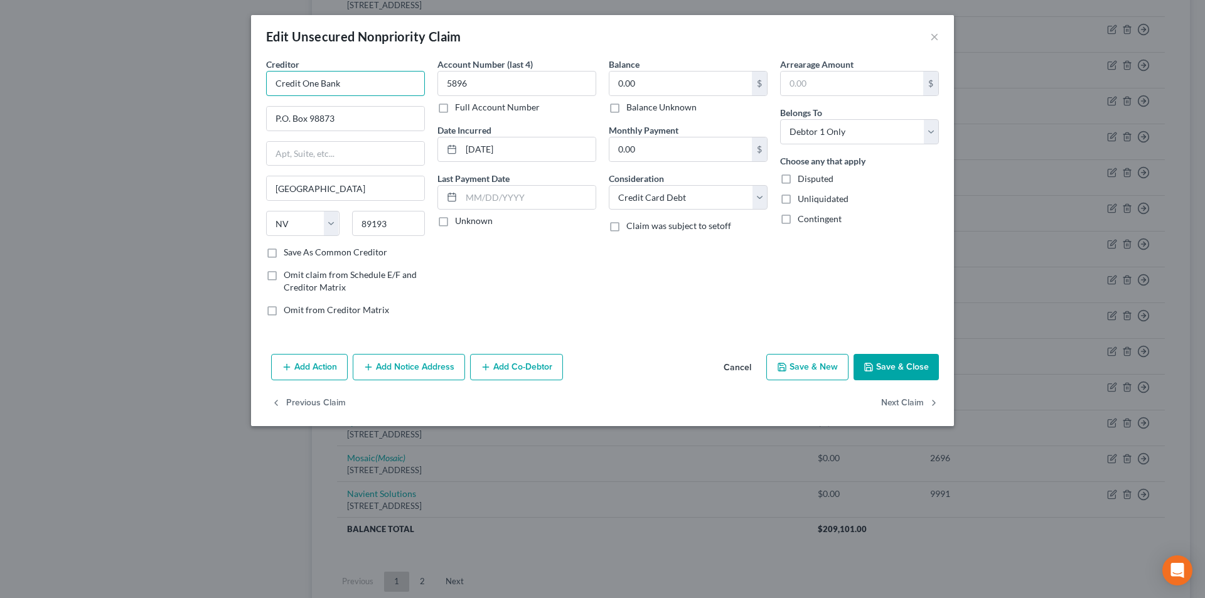
drag, startPoint x: 357, startPoint y: 82, endPoint x: 289, endPoint y: 85, distance: 67.9
click at [245, 87] on div "Edit Unsecured Nonpriority Claim × Creditor * Credit One Bank P.O. [GEOGRAPHIC_…" at bounding box center [602, 299] width 1205 height 598
click at [412, 368] on button "Add Notice Address" at bounding box center [409, 367] width 112 height 26
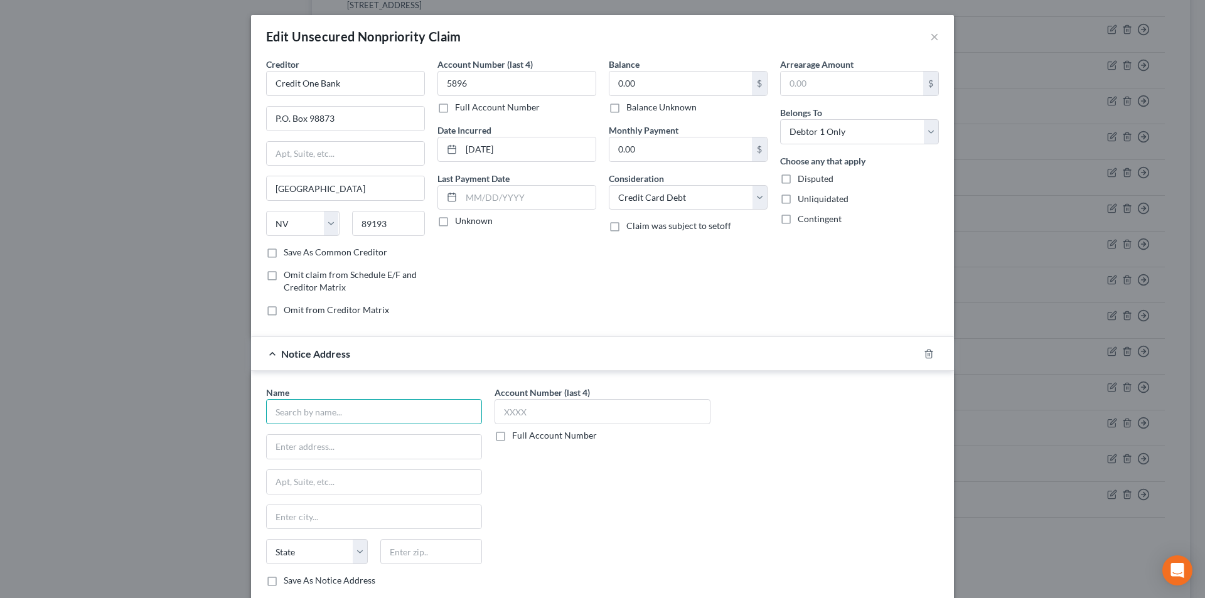
click at [390, 418] on input "text" at bounding box center [374, 411] width 216 height 25
paste input "Credit One Bank"
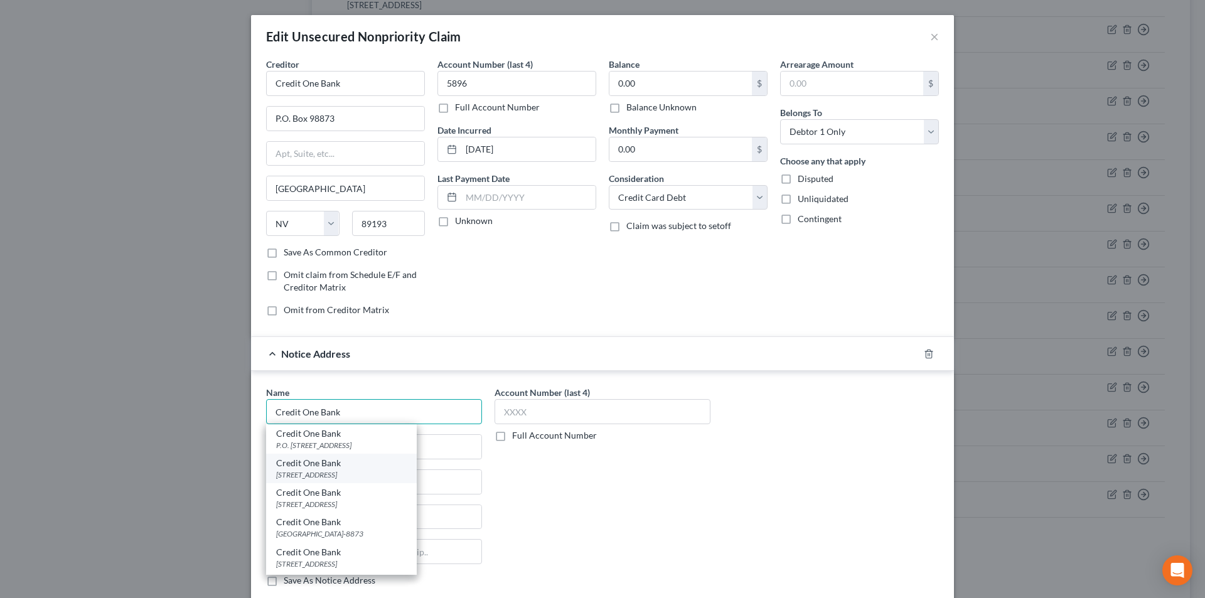
type input "Credit One Bank"
click at [338, 469] on div "Credit One Bank" at bounding box center [341, 463] width 131 height 13
type input "PO Box 98875"
type input "[GEOGRAPHIC_DATA]"
select select "31"
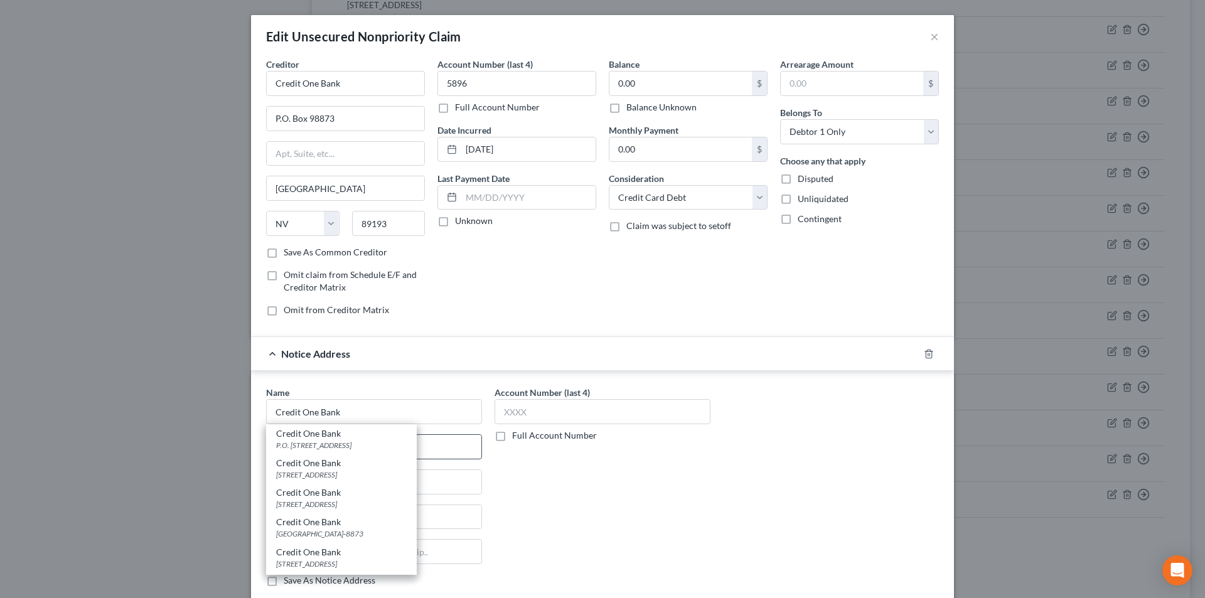
type input "89193"
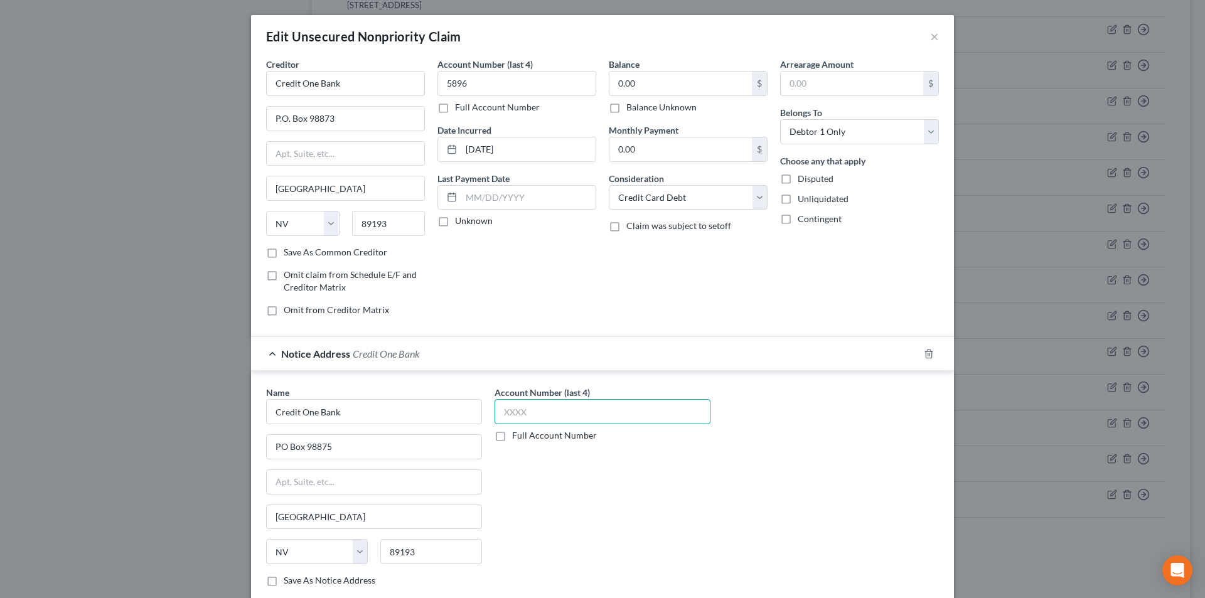
click at [508, 413] on input "text" at bounding box center [603, 411] width 216 height 25
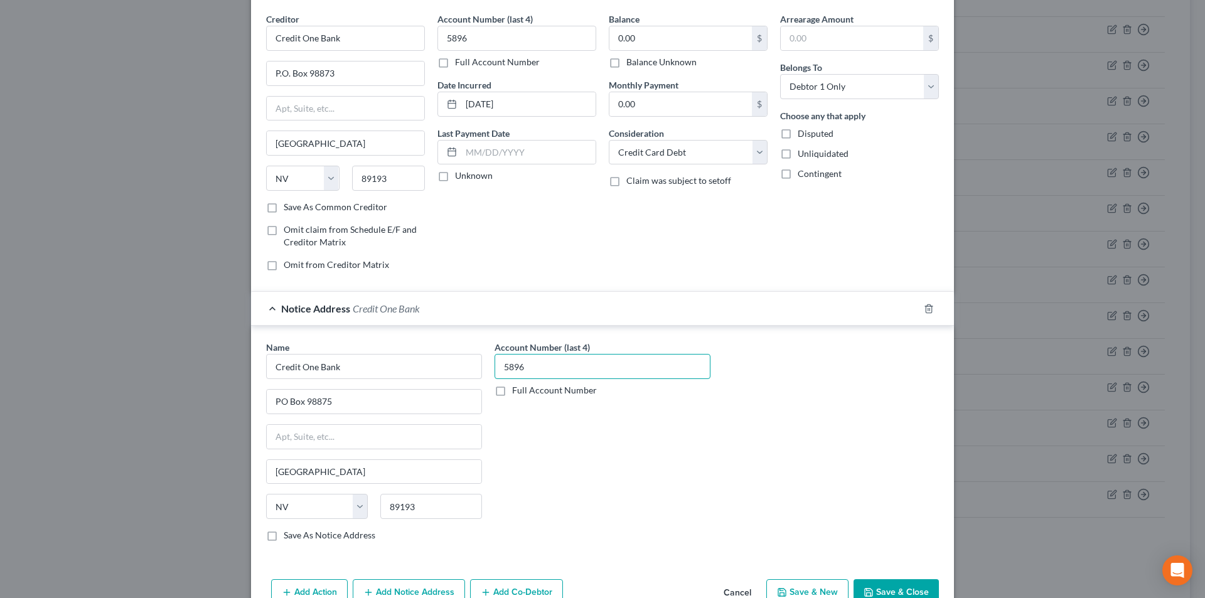
scroll to position [114, 0]
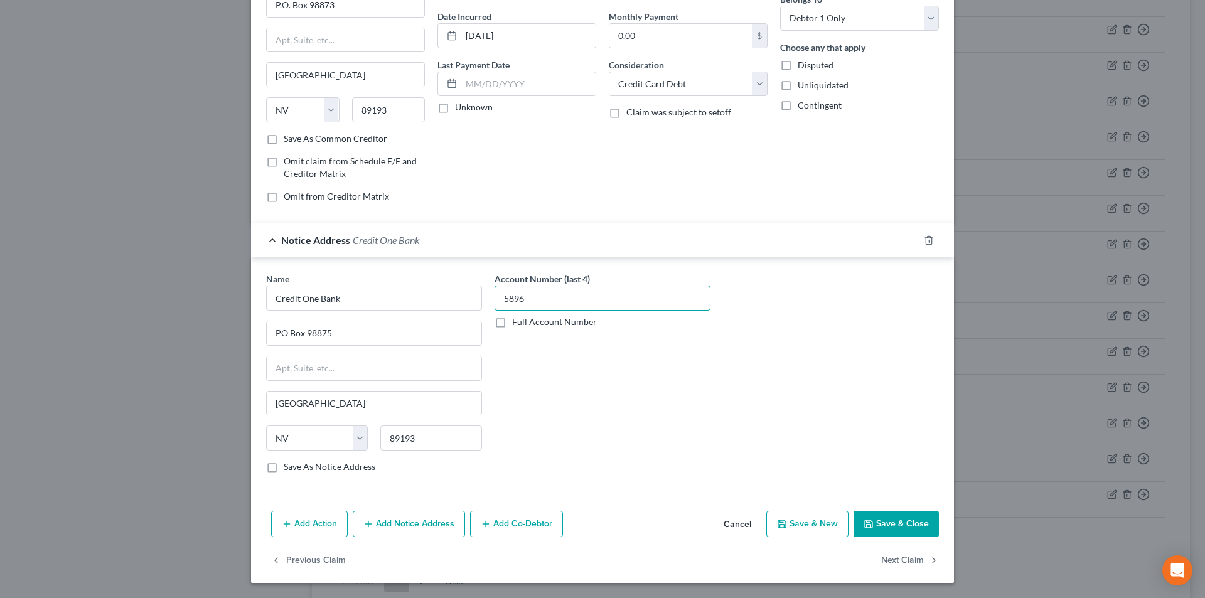
type input "5896"
click at [425, 526] on button "Add Notice Address" at bounding box center [409, 524] width 112 height 26
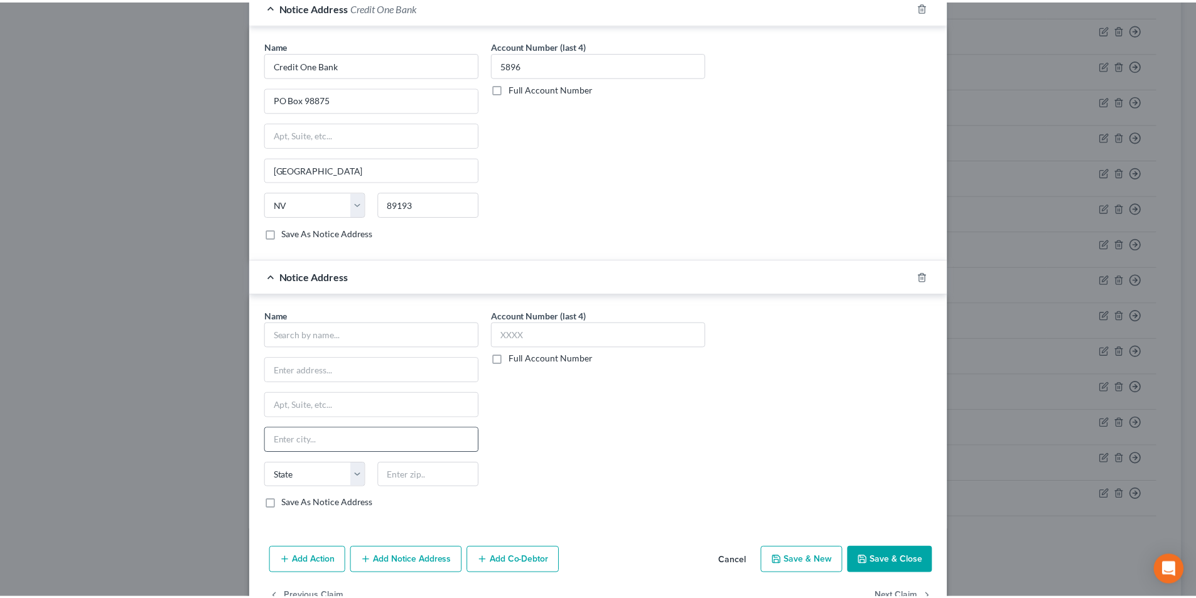
scroll to position [365, 0]
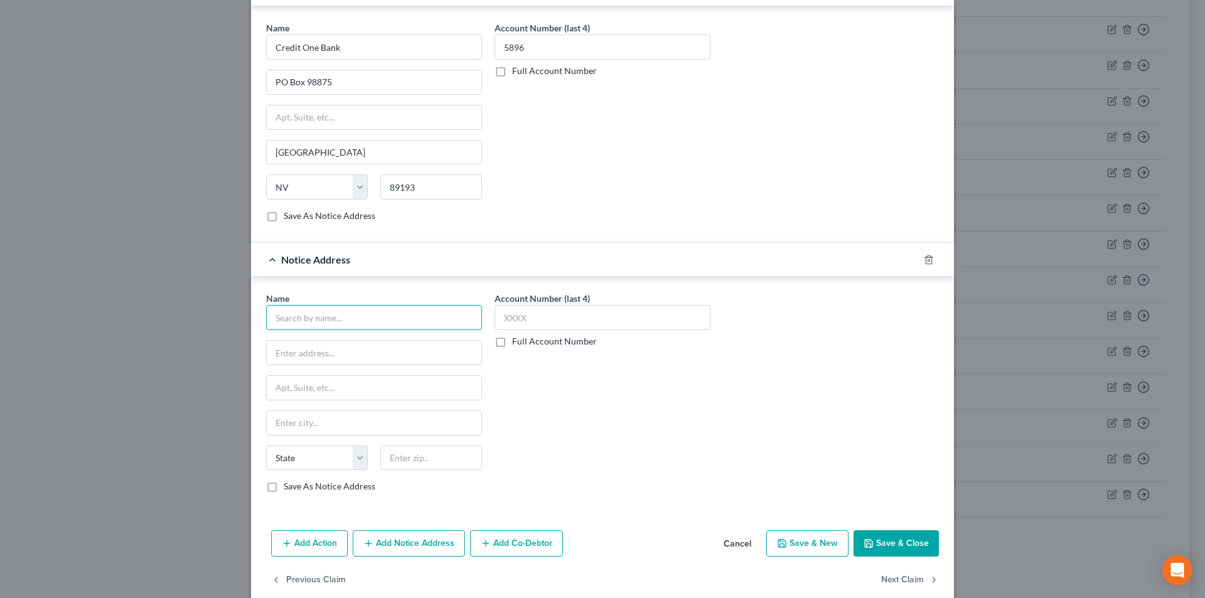
click at [347, 316] on input "text" at bounding box center [374, 317] width 216 height 25
paste input "Credit One Bank"
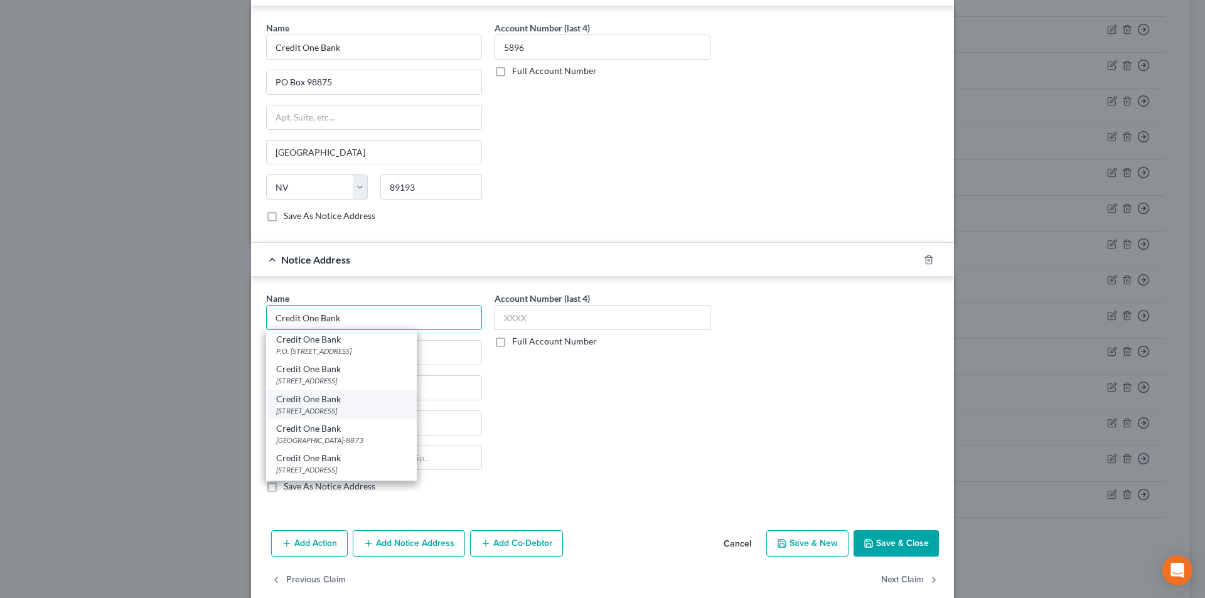
type input "Credit One Bank"
click at [332, 408] on div "[STREET_ADDRESS]" at bounding box center [341, 411] width 131 height 11
type input "[STREET_ADDRESS]"
type input "[GEOGRAPHIC_DATA]"
select select "31"
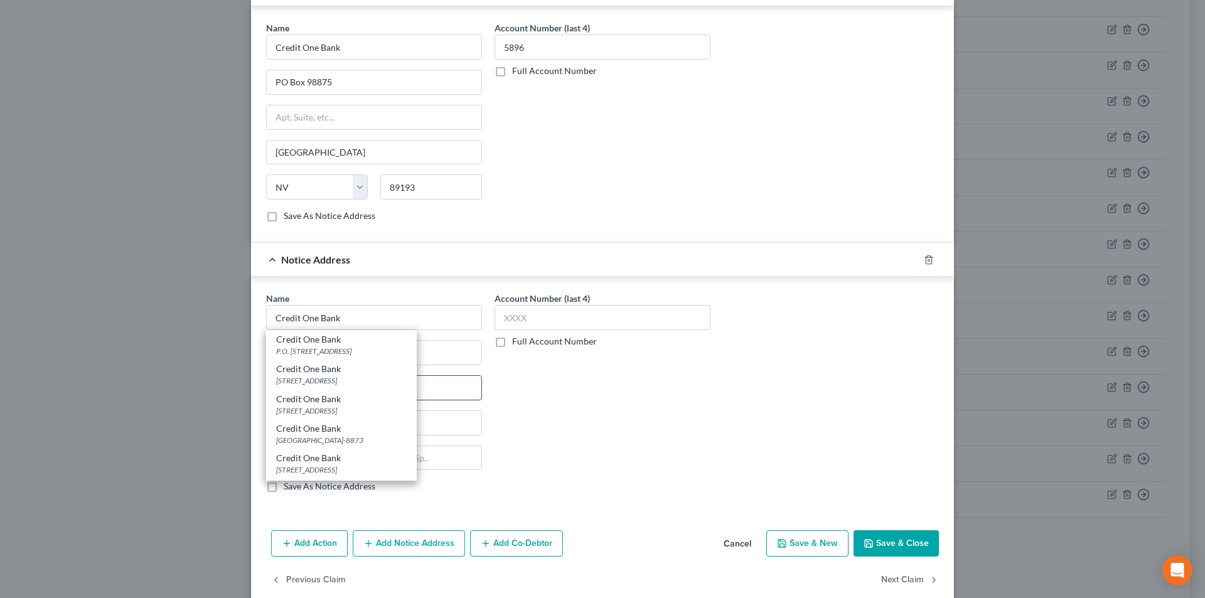
type input "89113"
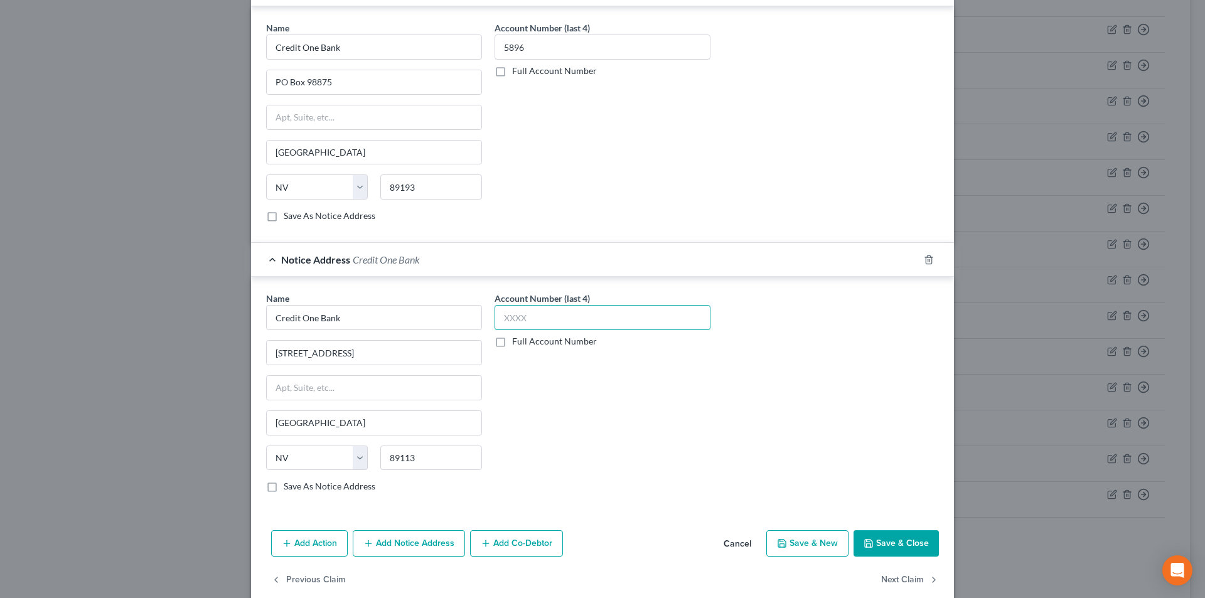
click at [550, 320] on input "text" at bounding box center [603, 317] width 216 height 25
type input "5896"
click at [875, 548] on button "Save & Close" at bounding box center [896, 544] width 85 height 26
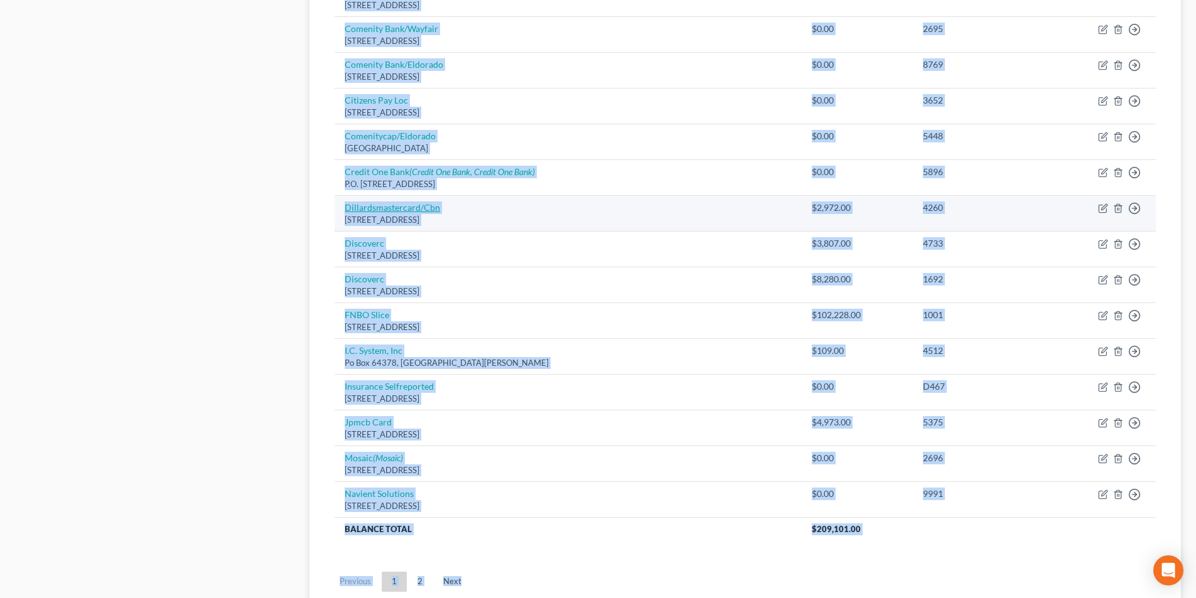
click at [410, 208] on link "Dillardsmastercard/Cbn" at bounding box center [392, 207] width 95 height 11
select select "43"
select select "2"
select select "0"
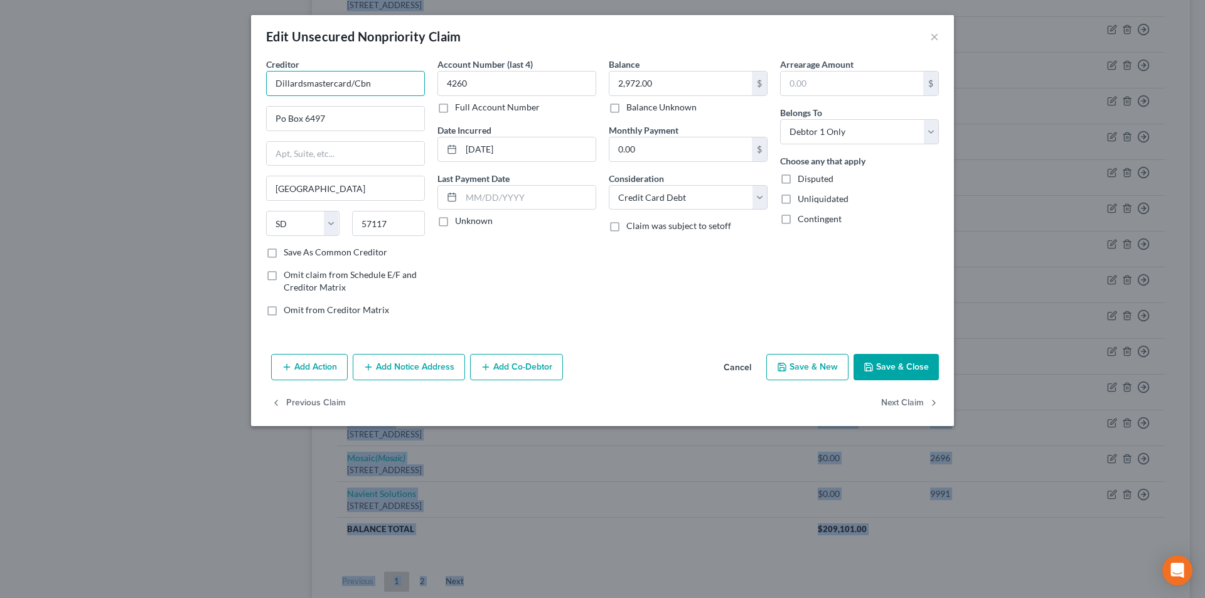
click at [305, 89] on input "Dillardsmastercard/Cbn" at bounding box center [345, 83] width 159 height 25
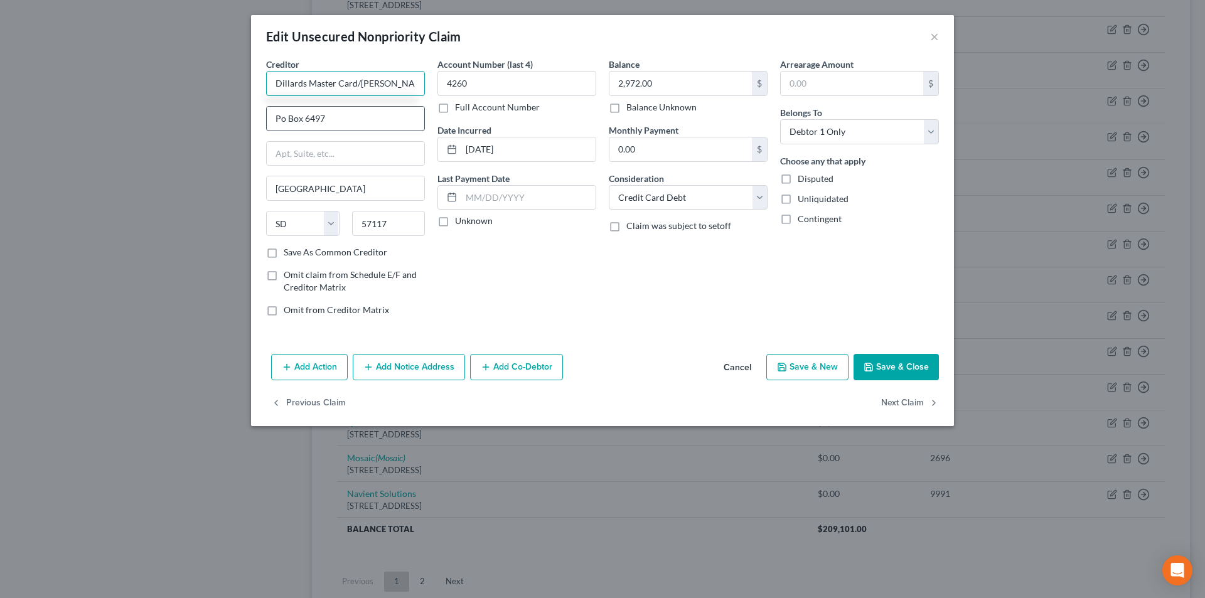
type input "Dillards Master Card/[PERSON_NAME]"
click at [280, 117] on input "Po Box 6497" at bounding box center [346, 119] width 158 height 24
type input "PO Box 6497"
click at [887, 365] on button "Save & Close" at bounding box center [896, 367] width 85 height 26
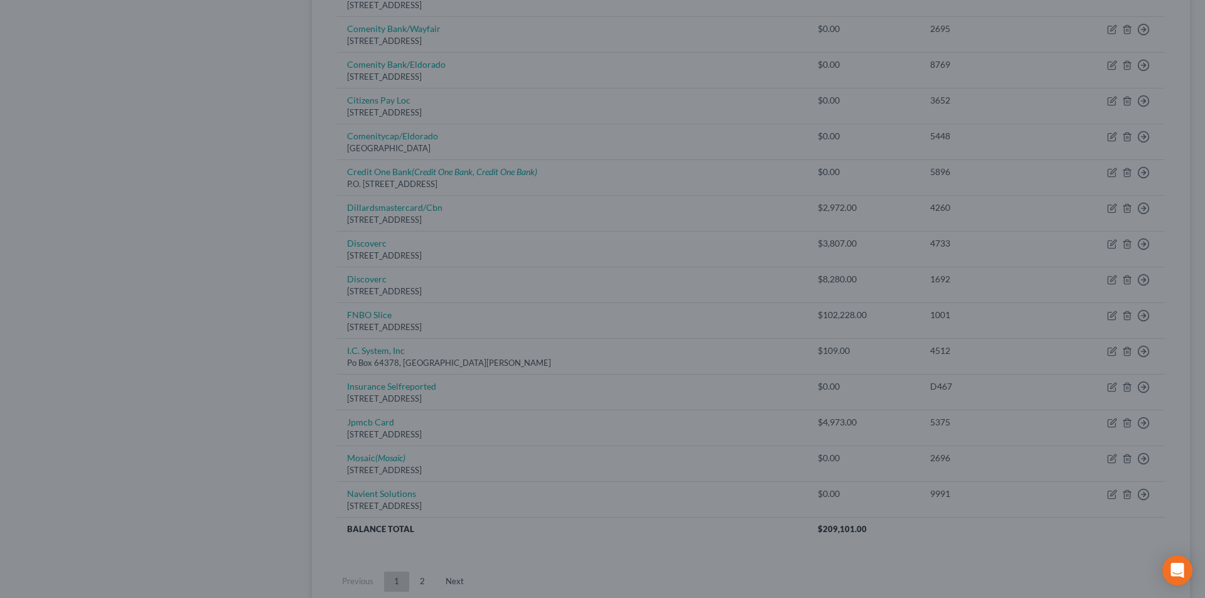
type input "0"
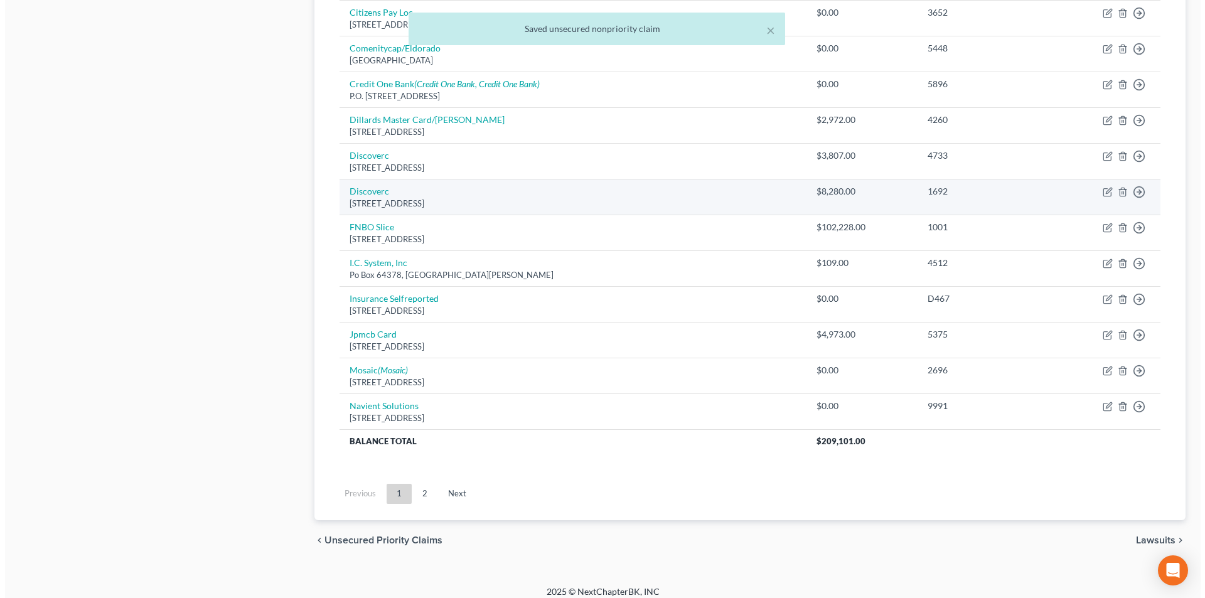
scroll to position [851, 0]
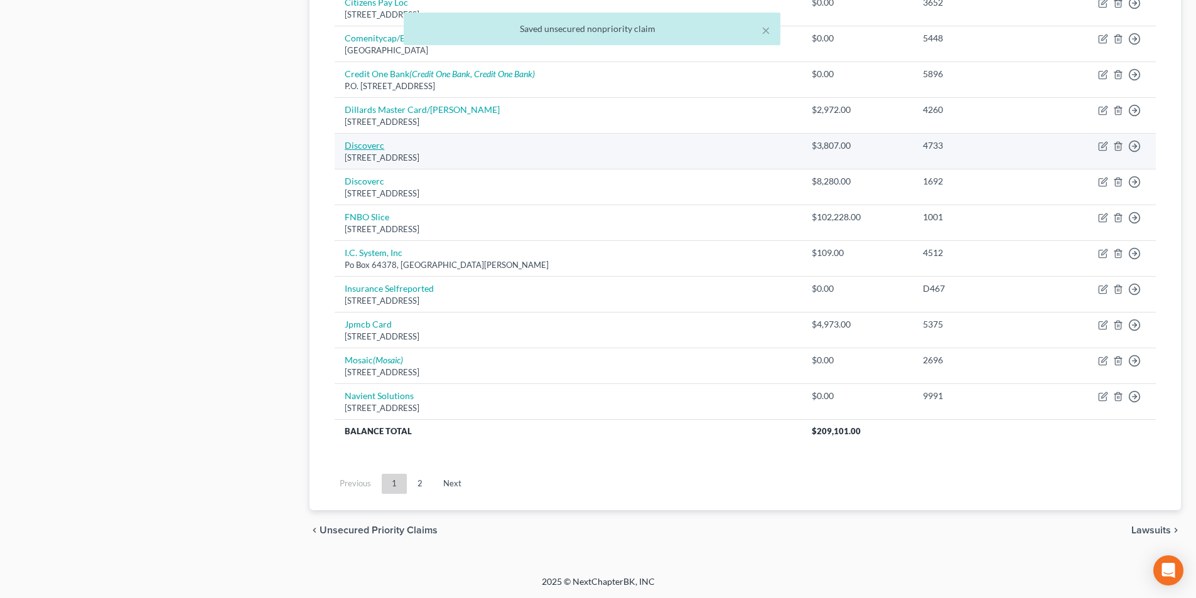
click at [379, 149] on link "Discoverc" at bounding box center [365, 145] width 40 height 11
select select "46"
select select "2"
select select "0"
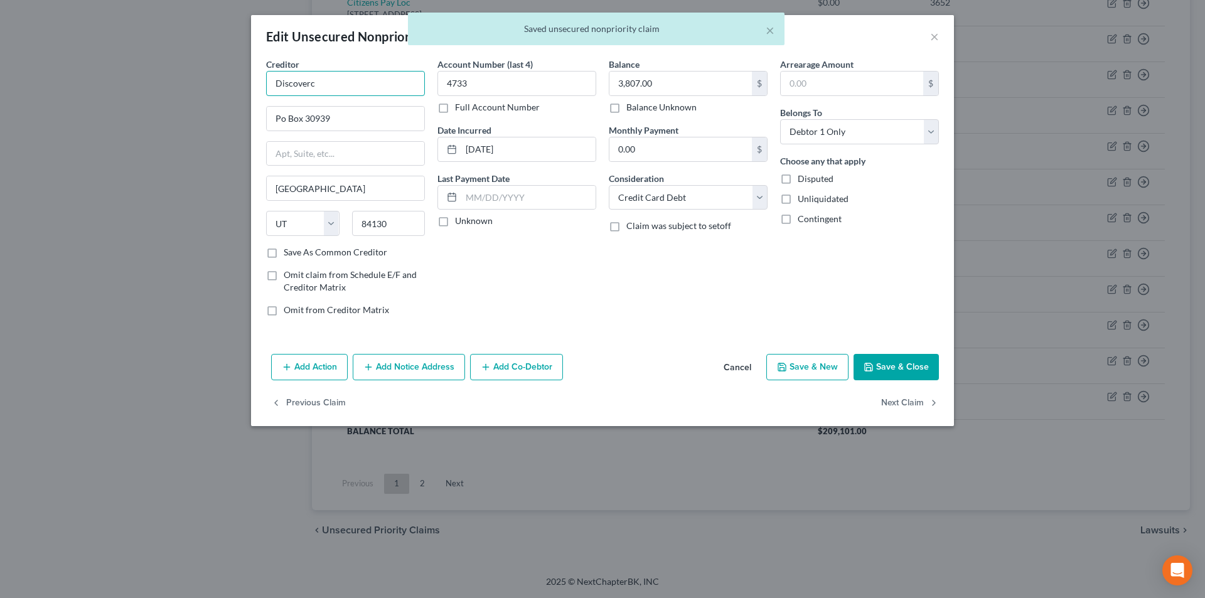
click at [391, 85] on input "Discoverc" at bounding box center [345, 83] width 159 height 25
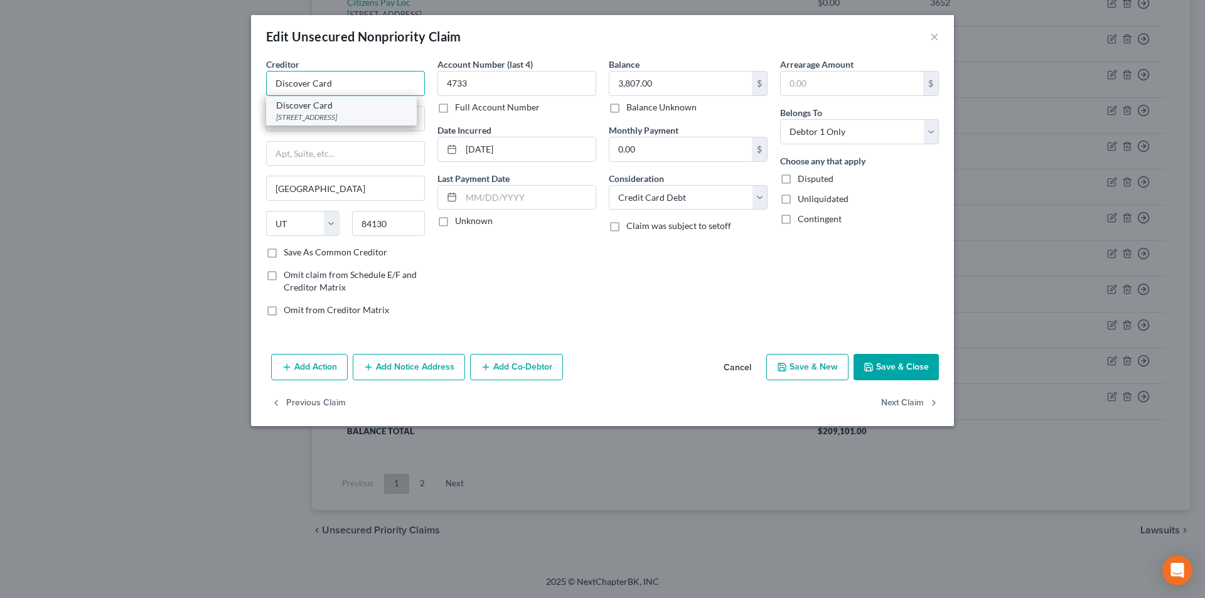
type input "Discover Card"
click at [286, 115] on div "[STREET_ADDRESS]" at bounding box center [341, 117] width 131 height 11
type input "PO Box 30939"
click at [894, 368] on button "Save & Close" at bounding box center [896, 367] width 85 height 26
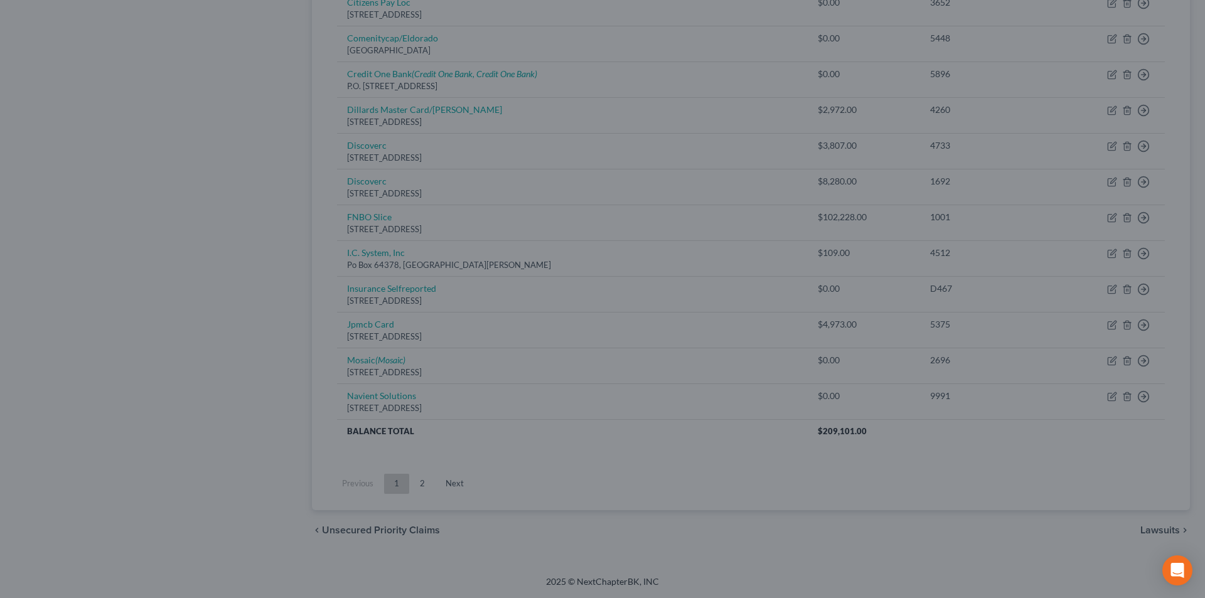
type input "0"
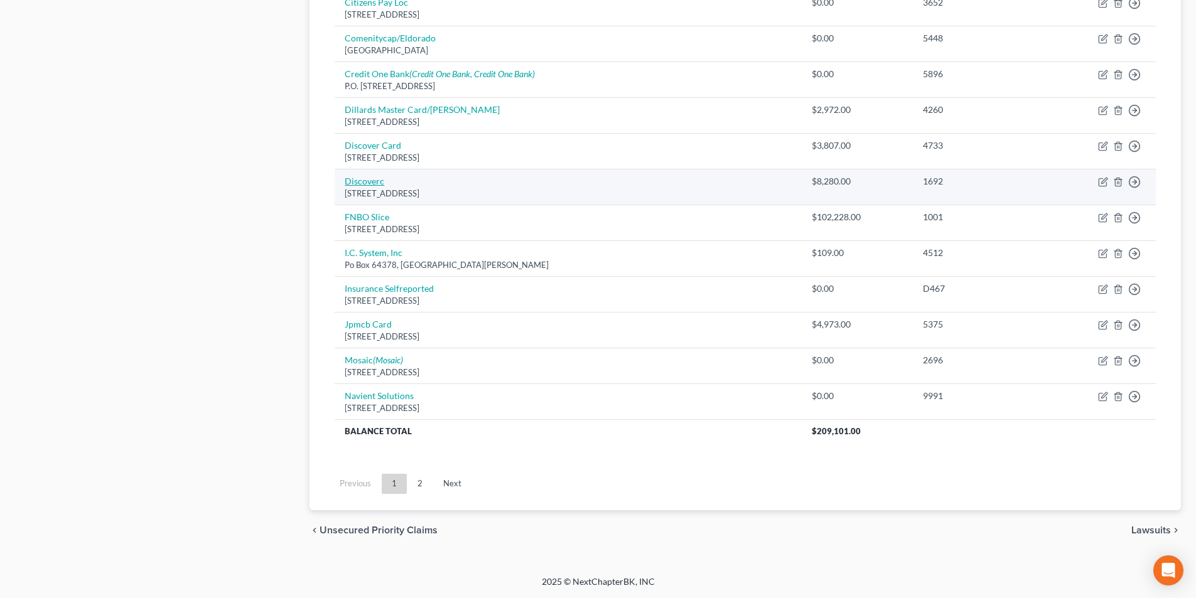
click at [374, 183] on link "Discoverc" at bounding box center [365, 181] width 40 height 11
select select "46"
select select "2"
select select "0"
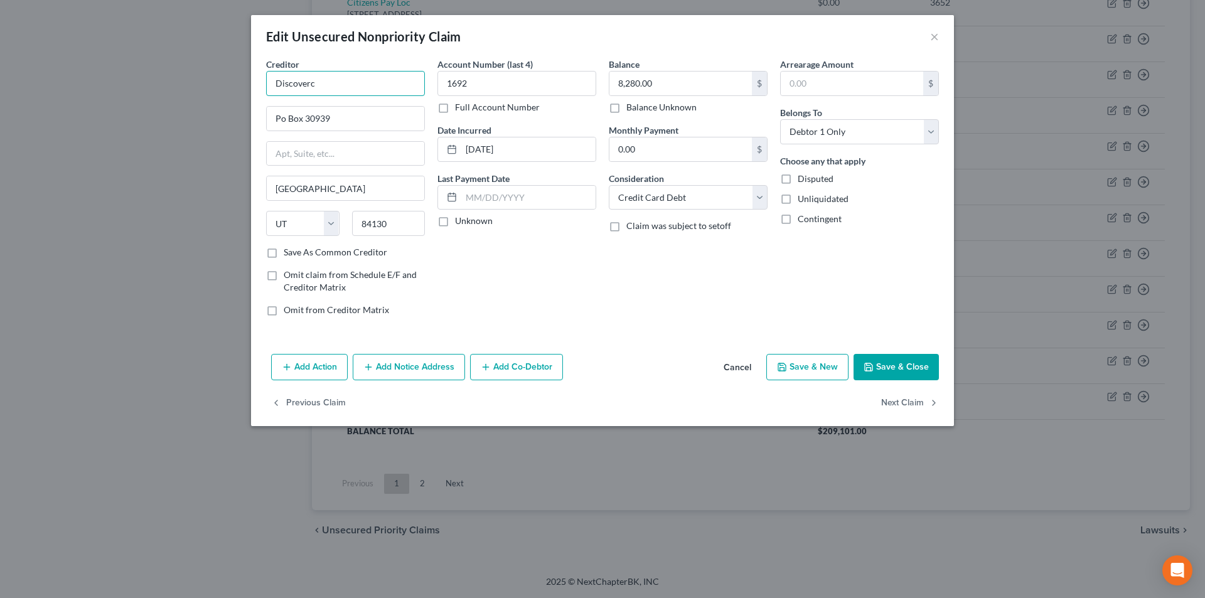
click at [341, 83] on input "Discoverc" at bounding box center [345, 83] width 159 height 25
type input "Discover Card"
click at [314, 109] on div "Discover Card" at bounding box center [341, 105] width 131 height 13
type input "PO Box 30939"
click at [907, 370] on button "Save & Close" at bounding box center [896, 367] width 85 height 26
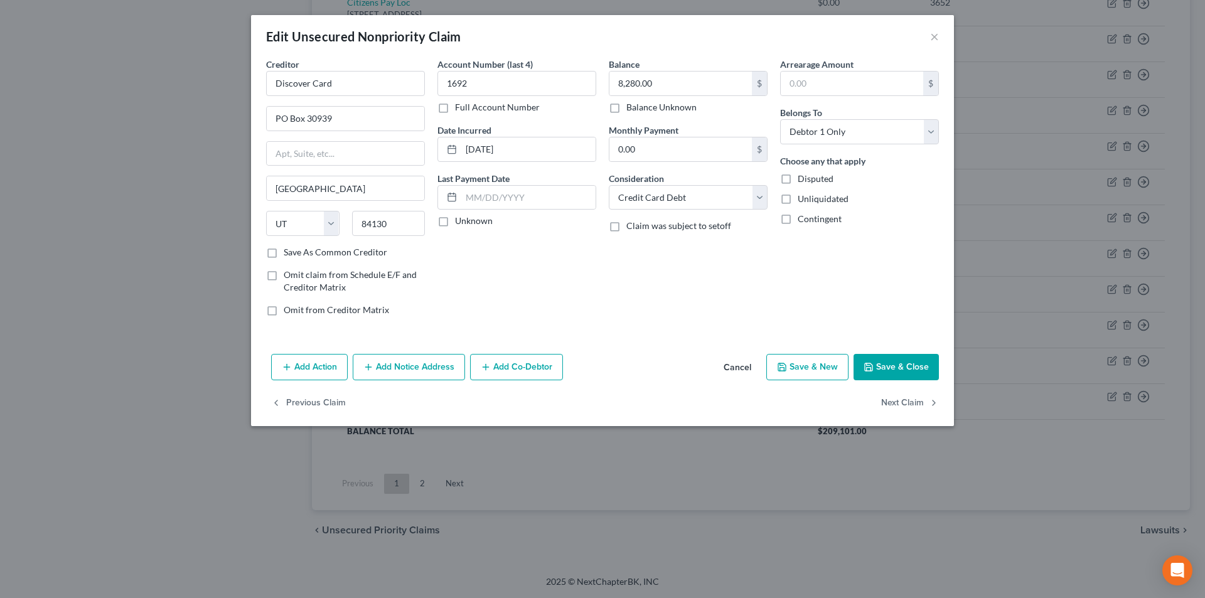
type input "0"
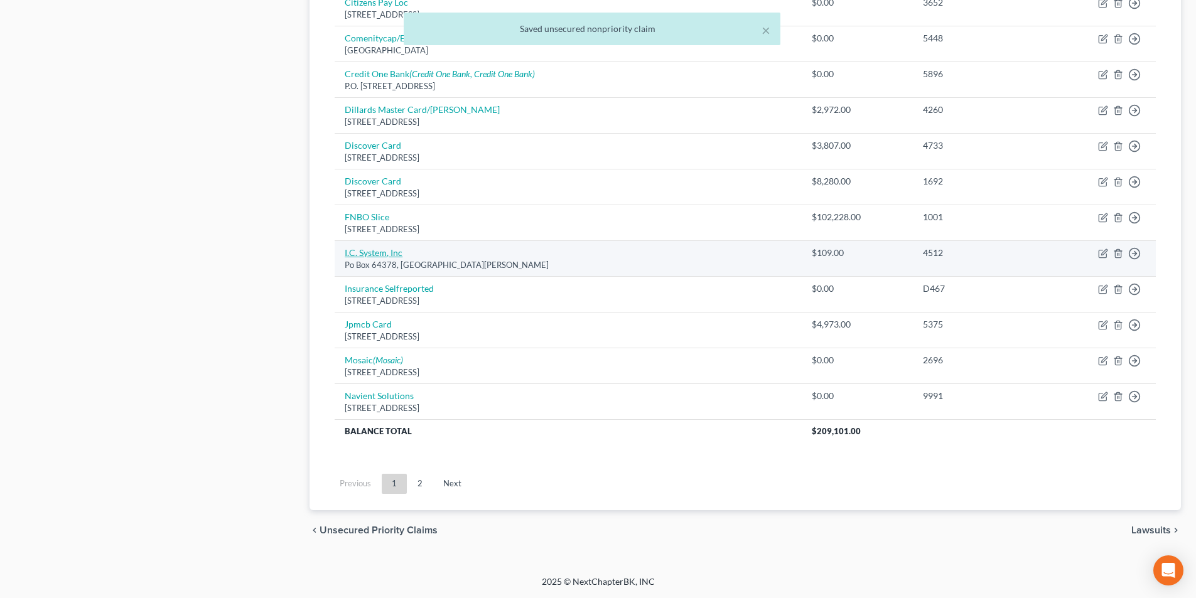
click at [379, 256] on link "I.C. System, Inc" at bounding box center [374, 252] width 58 height 11
select select "24"
select select "1"
select select "0"
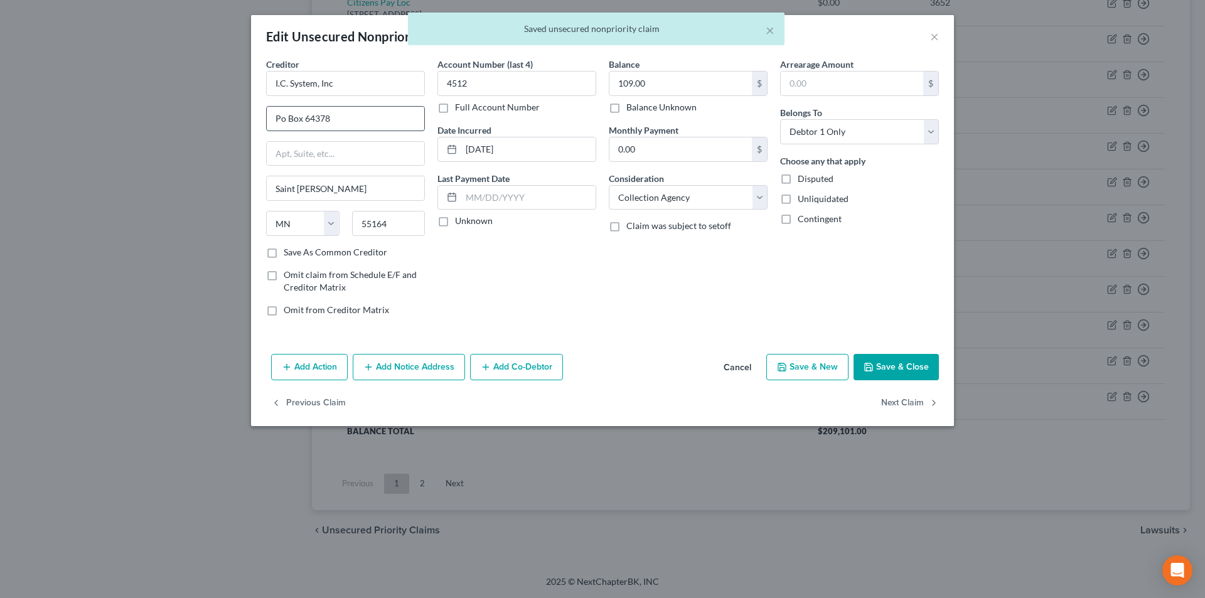
drag, startPoint x: 280, startPoint y: 116, endPoint x: 302, endPoint y: 131, distance: 26.6
click at [280, 116] on input "Po Box 64378" at bounding box center [346, 119] width 158 height 24
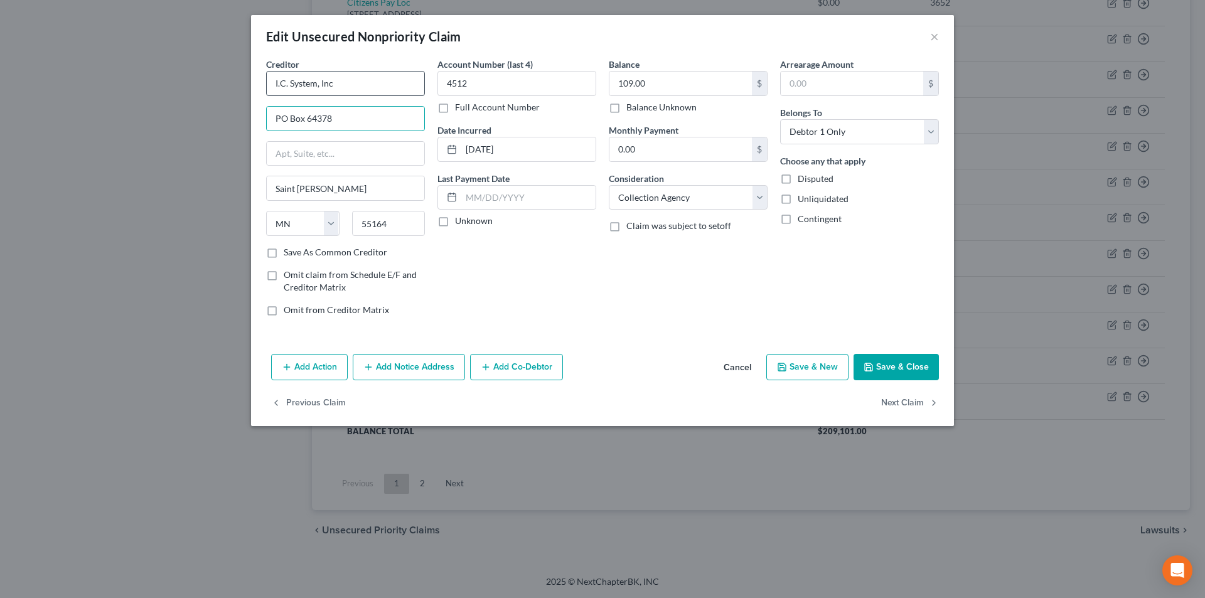
type input "PO Box 64378"
click at [362, 93] on input "I.C. System, Inc" at bounding box center [345, 83] width 159 height 25
type input "I.C. System, Inc"
click at [358, 108] on div "I.C. System, Inc" at bounding box center [341, 105] width 131 height 13
type input "[STREET_ADDRESS]"
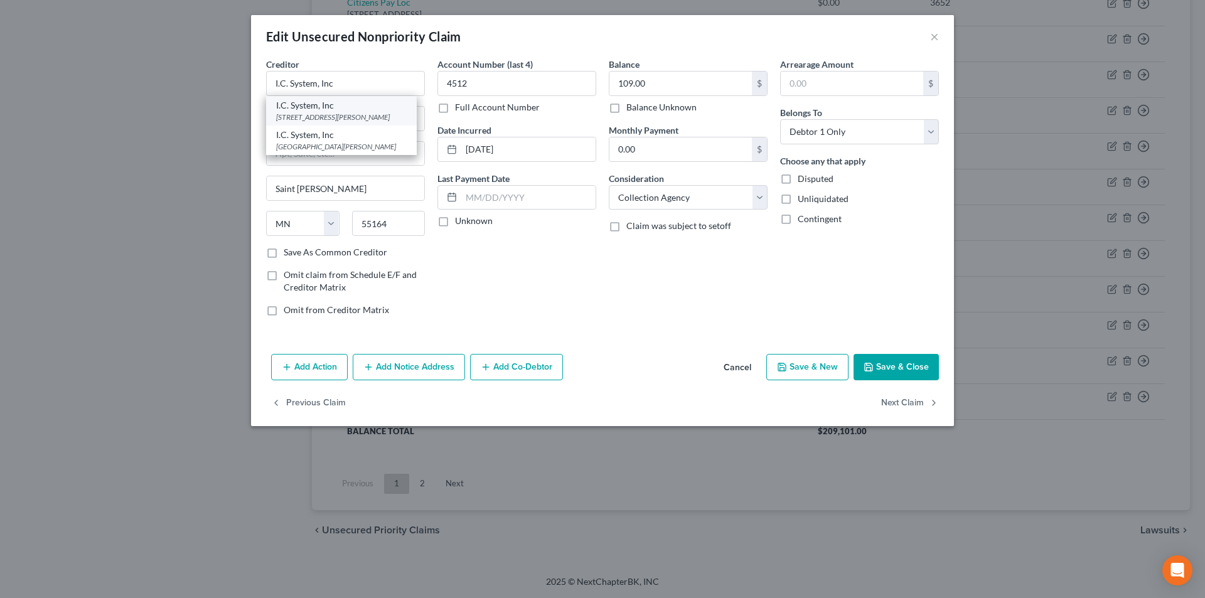
type input "55127"
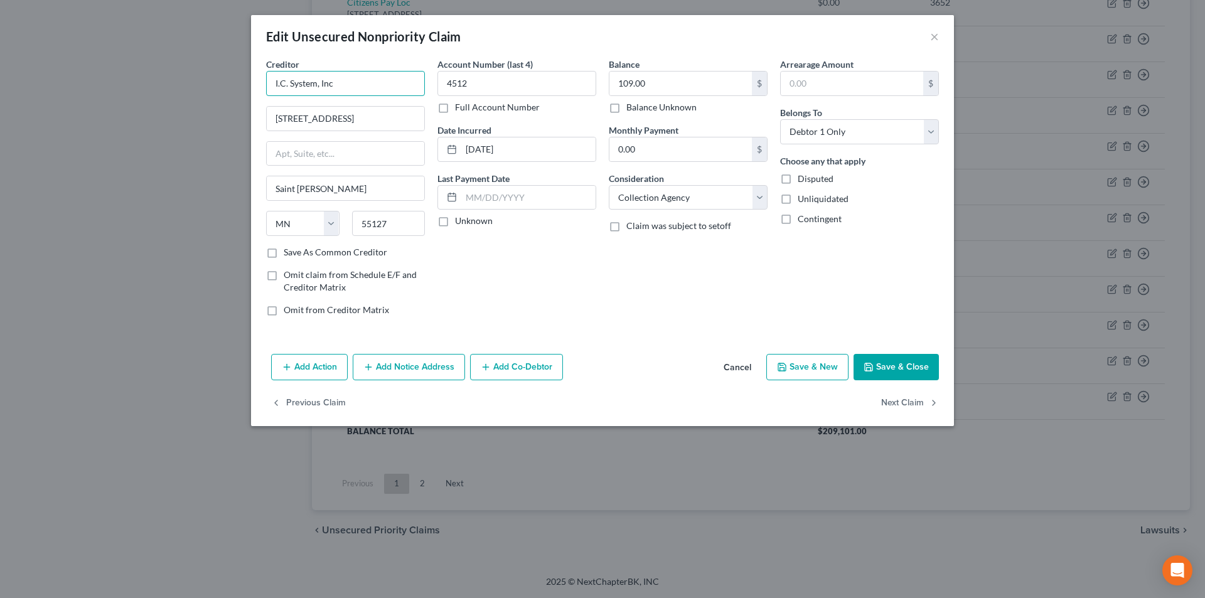
drag, startPoint x: 345, startPoint y: 87, endPoint x: 254, endPoint y: 84, distance: 91.1
click at [240, 86] on div "Edit Unsecured Nonpriority Claim × Creditor * I.C. System, Inc 444 Hwy 96 E [GE…" at bounding box center [602, 299] width 1205 height 598
click at [448, 365] on button "Add Notice Address" at bounding box center [409, 367] width 112 height 26
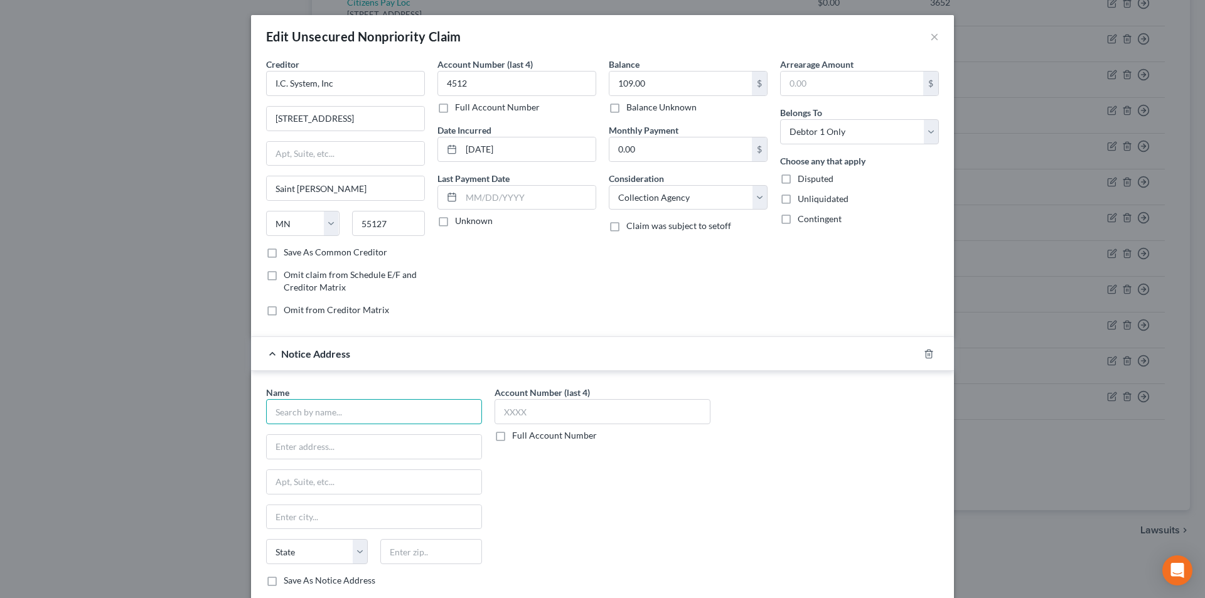
click at [359, 411] on input "text" at bounding box center [374, 411] width 216 height 25
paste input "I.C. System, Inc"
type input "I.C. System, Inc"
click at [321, 466] on div "I.C. System, Inc" at bounding box center [341, 463] width 131 height 13
type input "PO Box 64378"
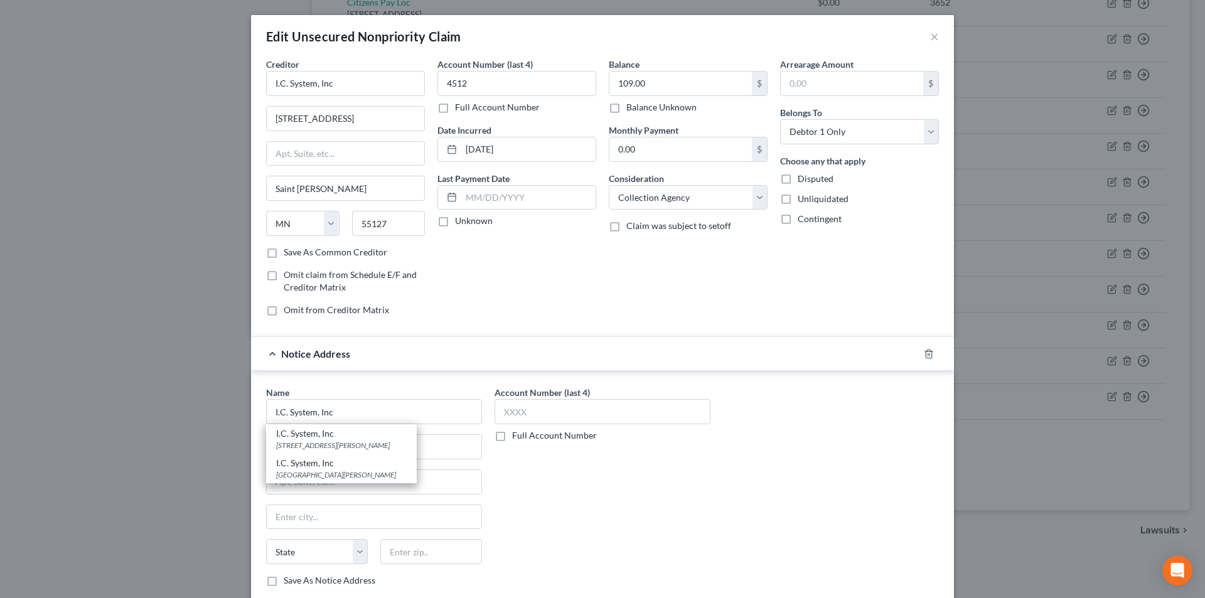
type input "Saint [PERSON_NAME]"
select select "24"
type input "55164"
click at [532, 416] on input "text" at bounding box center [603, 411] width 216 height 25
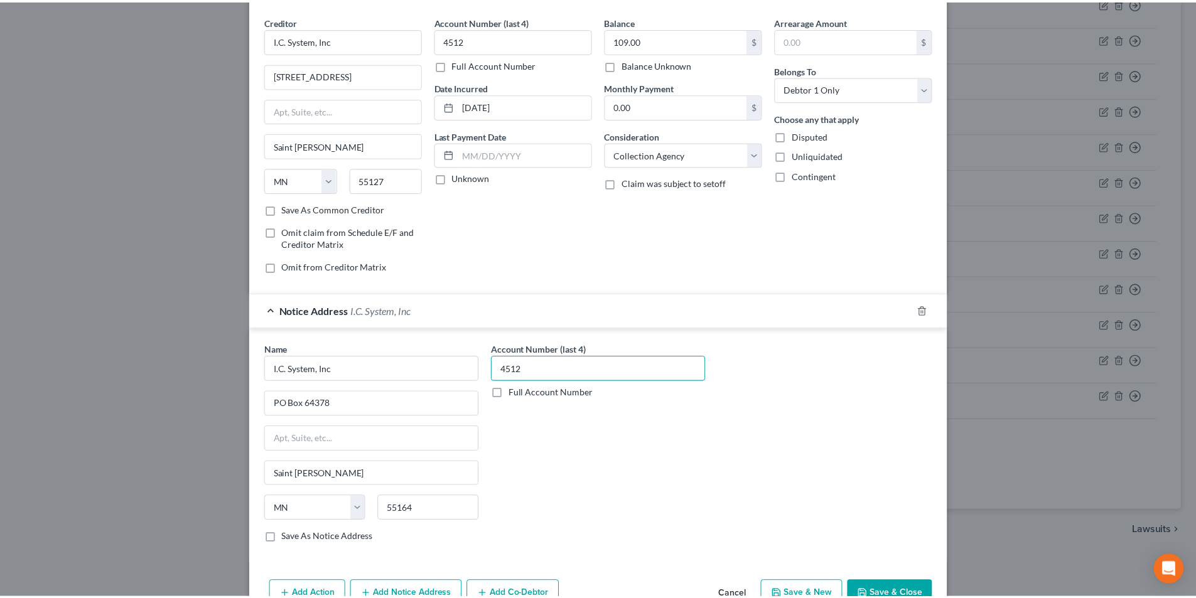
scroll to position [114, 0]
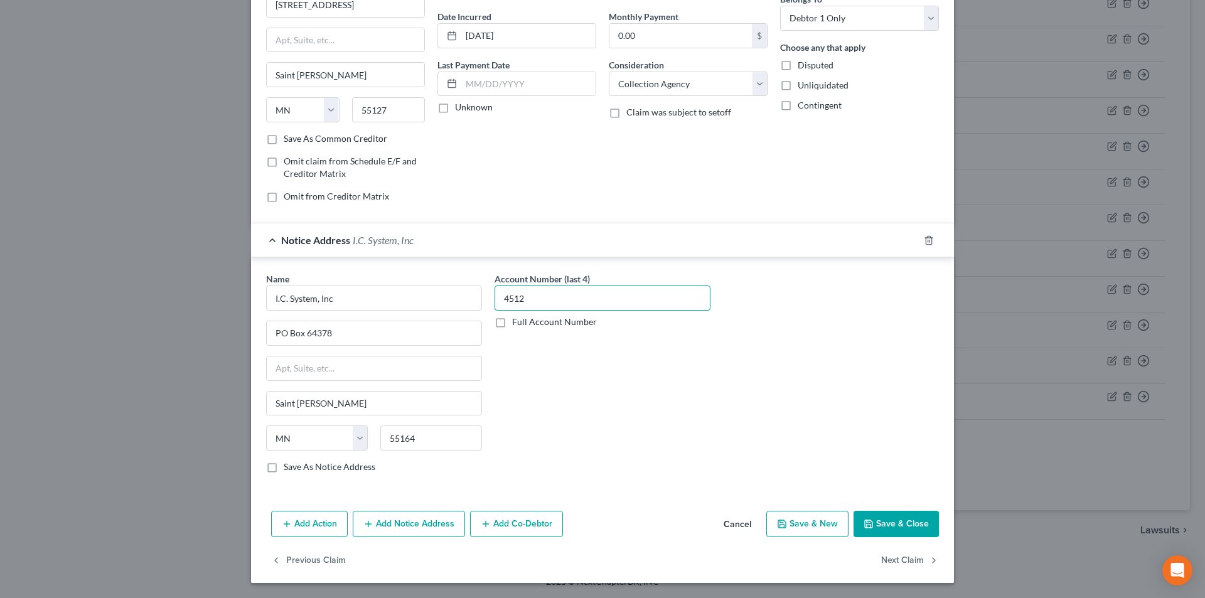
type input "4512"
click at [878, 518] on button "Save & Close" at bounding box center [896, 524] width 85 height 26
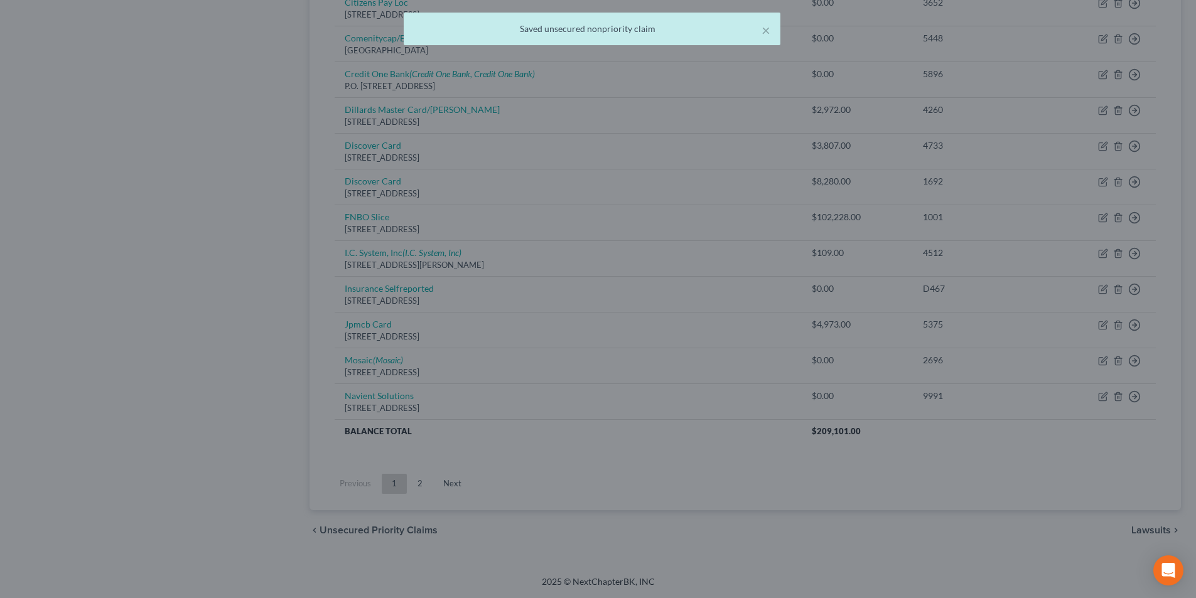
scroll to position [0, 0]
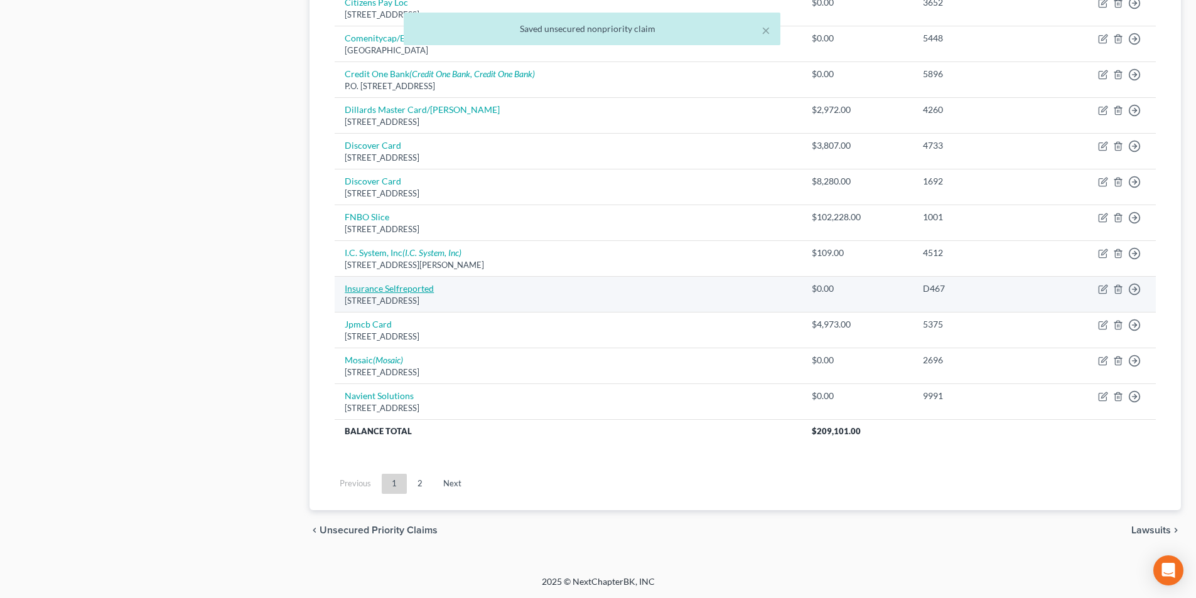
click at [412, 290] on link "Insurance Selfreported" at bounding box center [389, 288] width 89 height 11
select select "45"
select select "0"
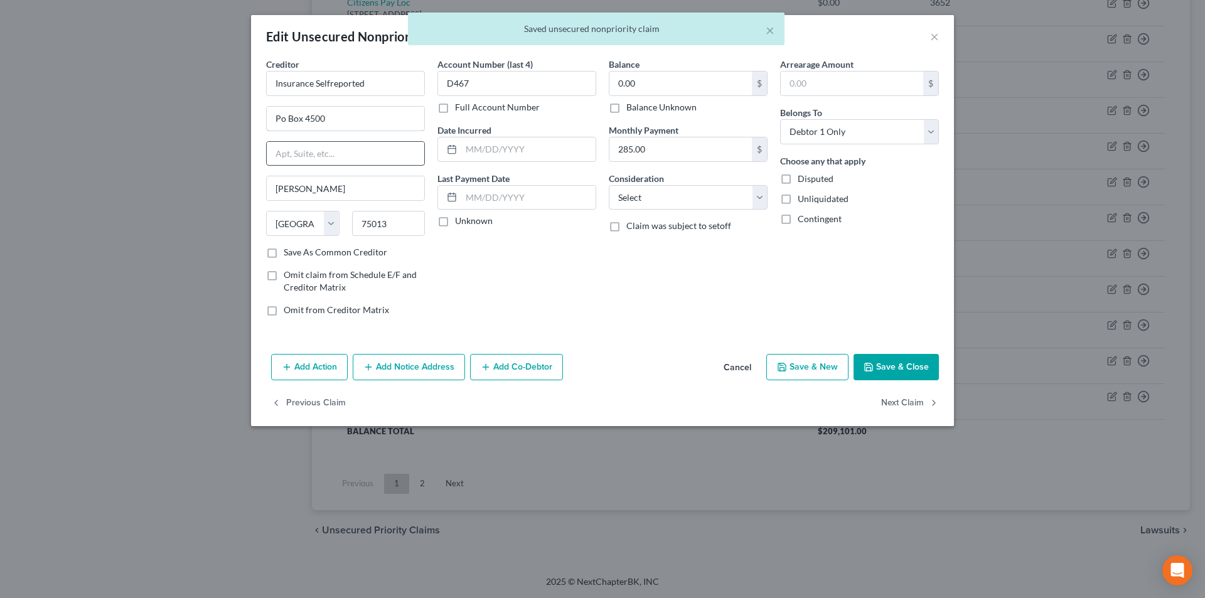
drag, startPoint x: 282, startPoint y: 118, endPoint x: 297, endPoint y: 144, distance: 29.8
click at [283, 120] on input "Po Box 4500" at bounding box center [346, 119] width 158 height 24
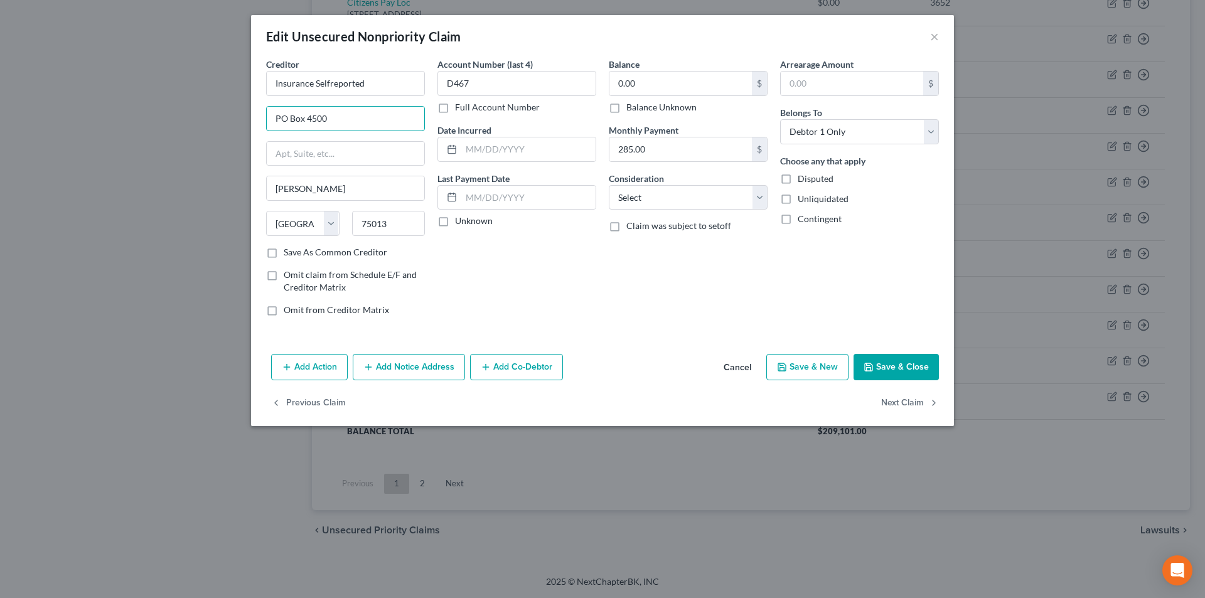
type input "PO Box 4500"
click at [880, 374] on button "Save & Close" at bounding box center [896, 367] width 85 height 26
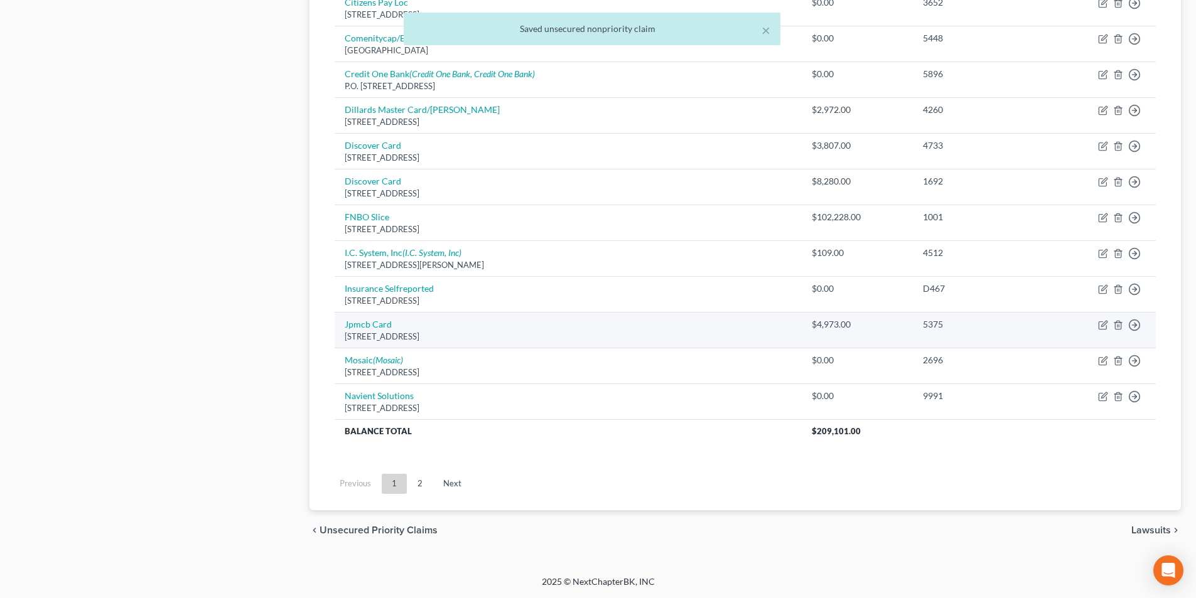
click at [379, 333] on div "[STREET_ADDRESS]" at bounding box center [568, 337] width 446 height 12
click at [379, 328] on link "Jpmcb Card" at bounding box center [368, 324] width 47 height 11
select select "7"
select select "0"
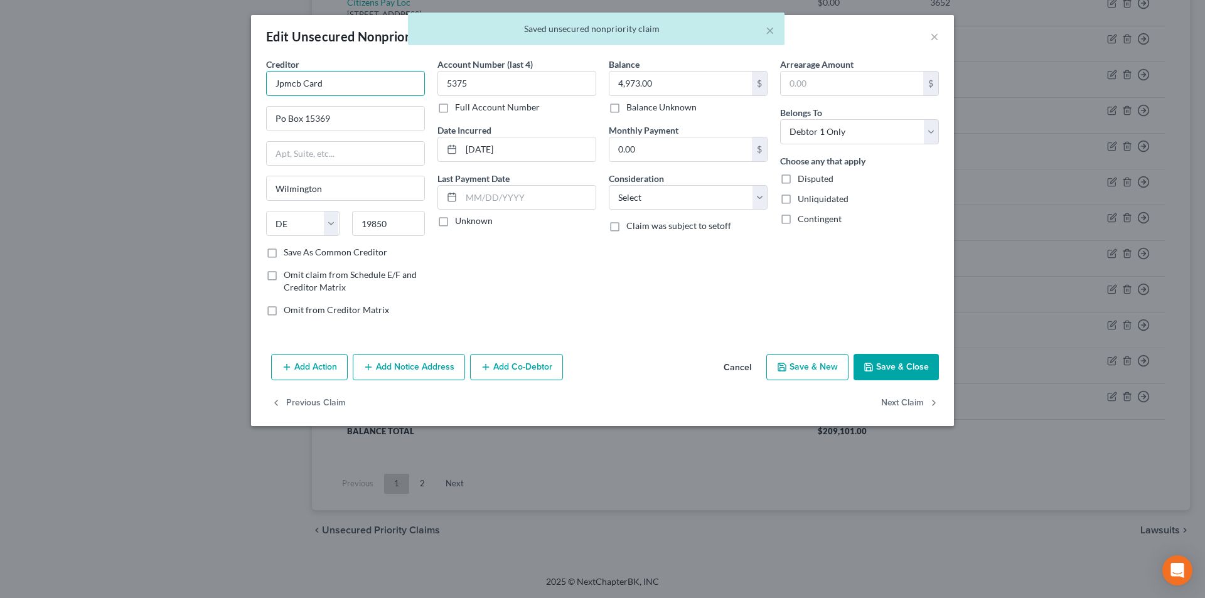
drag, startPoint x: 322, startPoint y: 80, endPoint x: 251, endPoint y: 79, distance: 71.0
click at [251, 79] on div "Creditor * Jpmcb Card Po Box [GEOGRAPHIC_DATA] [US_STATE] AK AR AZ CA CO CT DE …" at bounding box center [602, 203] width 703 height 291
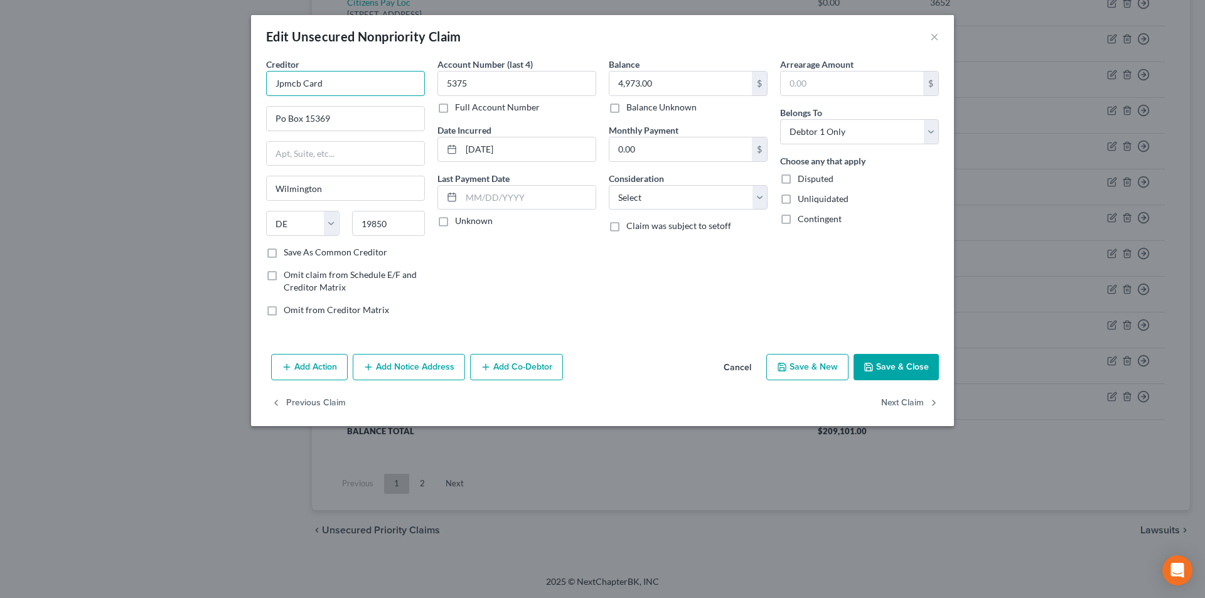
drag, startPoint x: 164, startPoint y: 87, endPoint x: 151, endPoint y: 89, distance: 12.7
click at [153, 87] on div "Edit Unsecured Nonpriority Claim × Creditor * Jpmcb Card Po Box [GEOGRAPHIC_DAT…" at bounding box center [602, 299] width 1205 height 598
paste input "PMCB bank c"
type input "JPMCB Card"
click at [569, 293] on div "Account Number (last 4) 5375 Full Account Number Date Incurred [DATE] Last Paym…" at bounding box center [516, 192] width 171 height 269
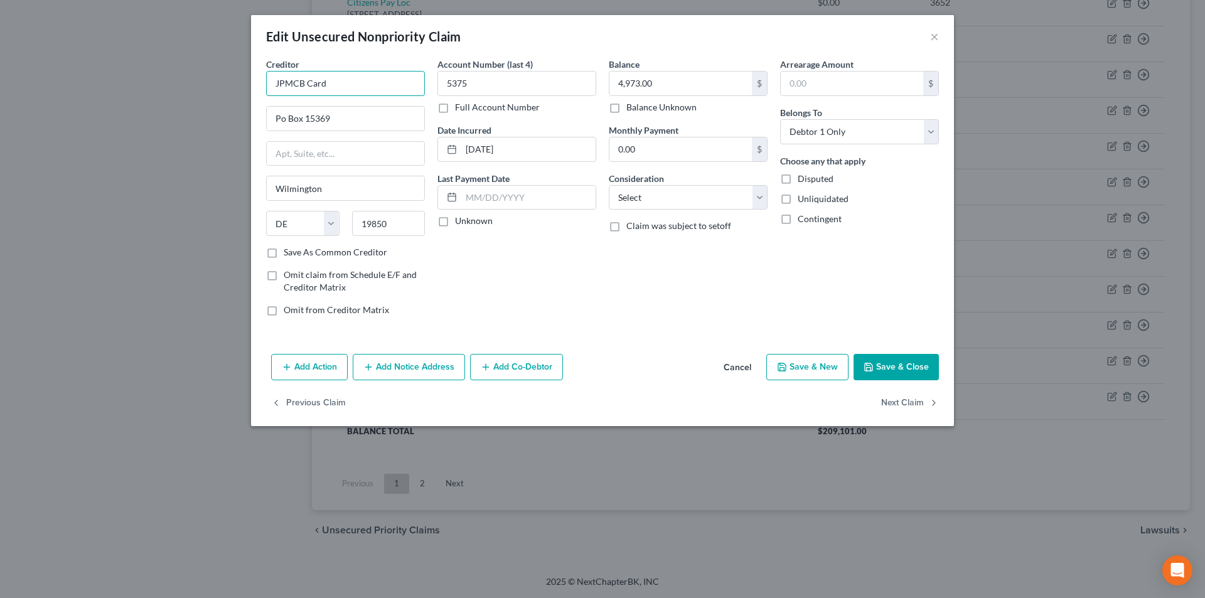
click at [382, 89] on input "JPMCB Card" at bounding box center [345, 83] width 159 height 25
click at [283, 117] on input "Po Box 15369" at bounding box center [346, 119] width 158 height 24
type input "PO Box 15369"
click at [919, 371] on button "Save & Close" at bounding box center [896, 367] width 85 height 26
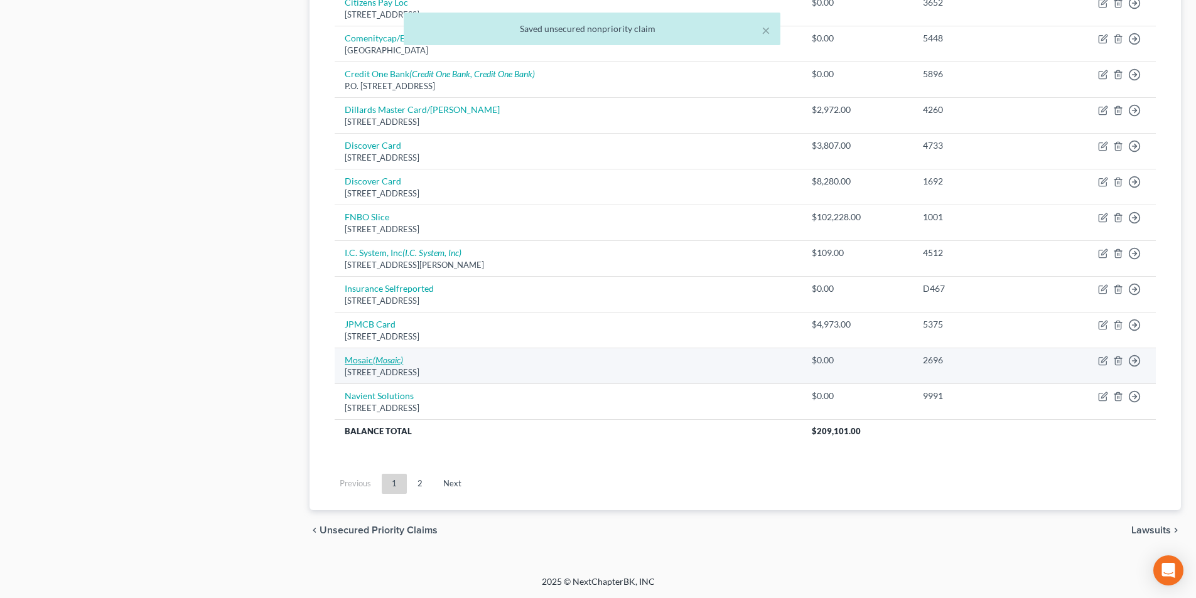
click at [379, 360] on icon "(Mosaic)" at bounding box center [388, 360] width 30 height 11
select select "4"
select select "0"
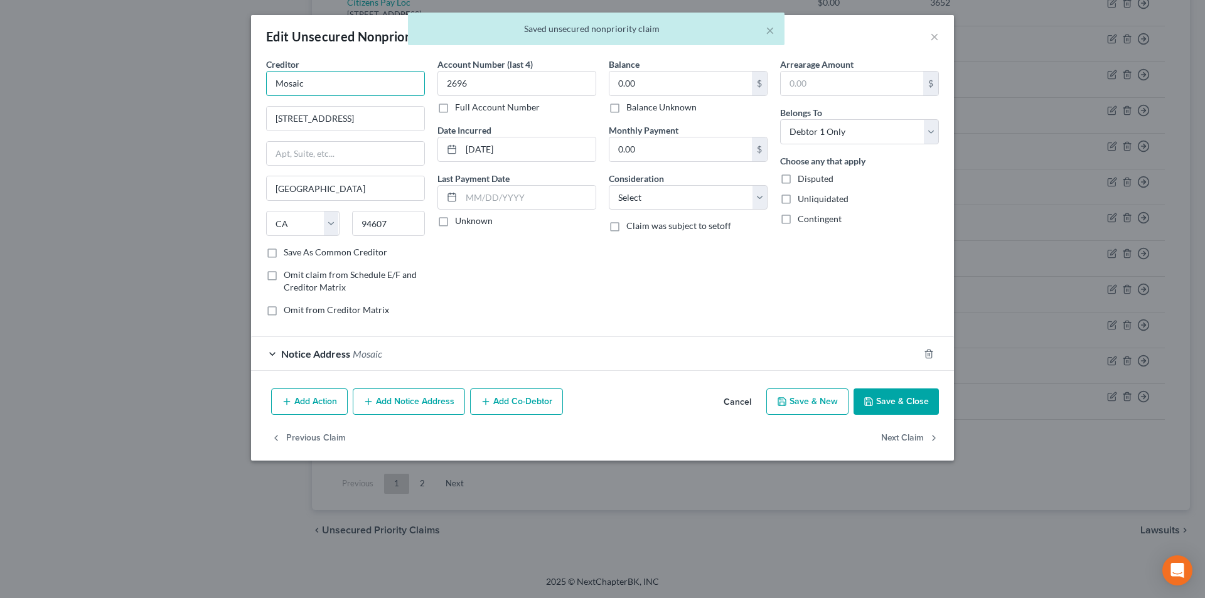
click at [347, 89] on input "Mosaic" at bounding box center [345, 83] width 159 height 25
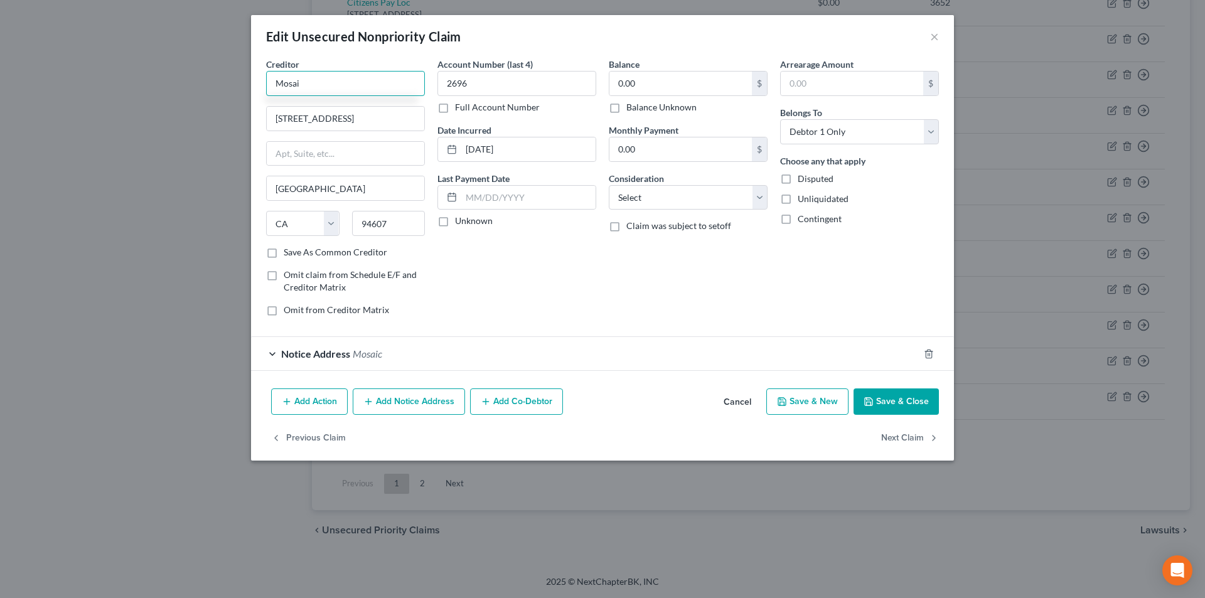
type input "Mosaic"
click at [928, 31] on div "Edit Unsecured Nonpriority Claim ×" at bounding box center [602, 36] width 703 height 43
click at [932, 35] on button "×" at bounding box center [934, 36] width 9 height 15
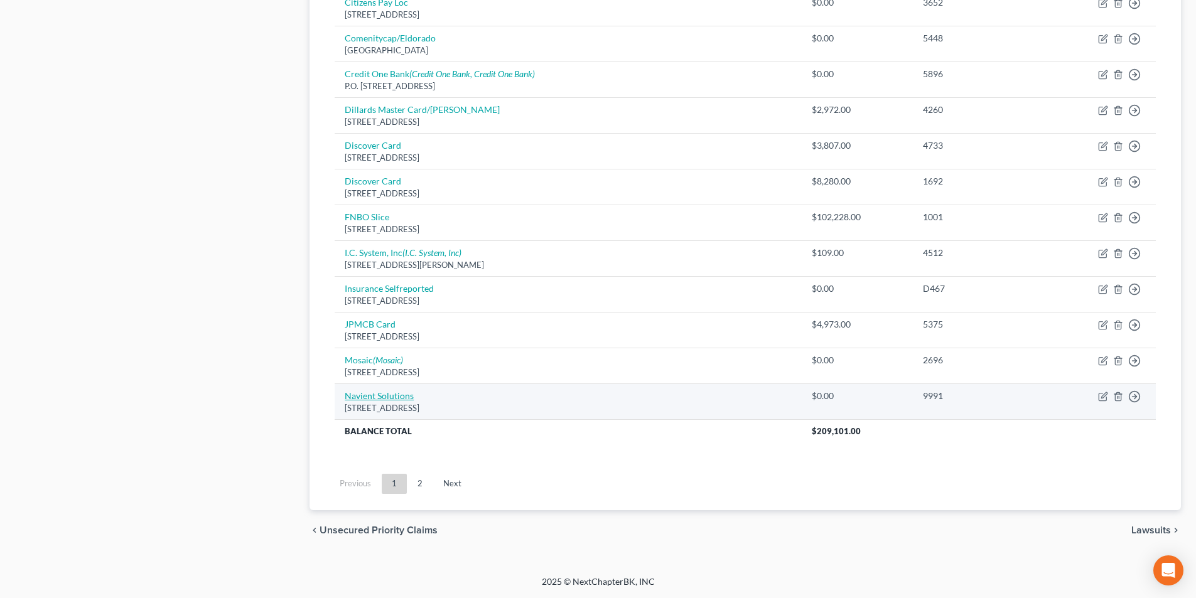
click at [377, 401] on link "Navient Solutions" at bounding box center [379, 396] width 69 height 11
select select "15"
select select "0"
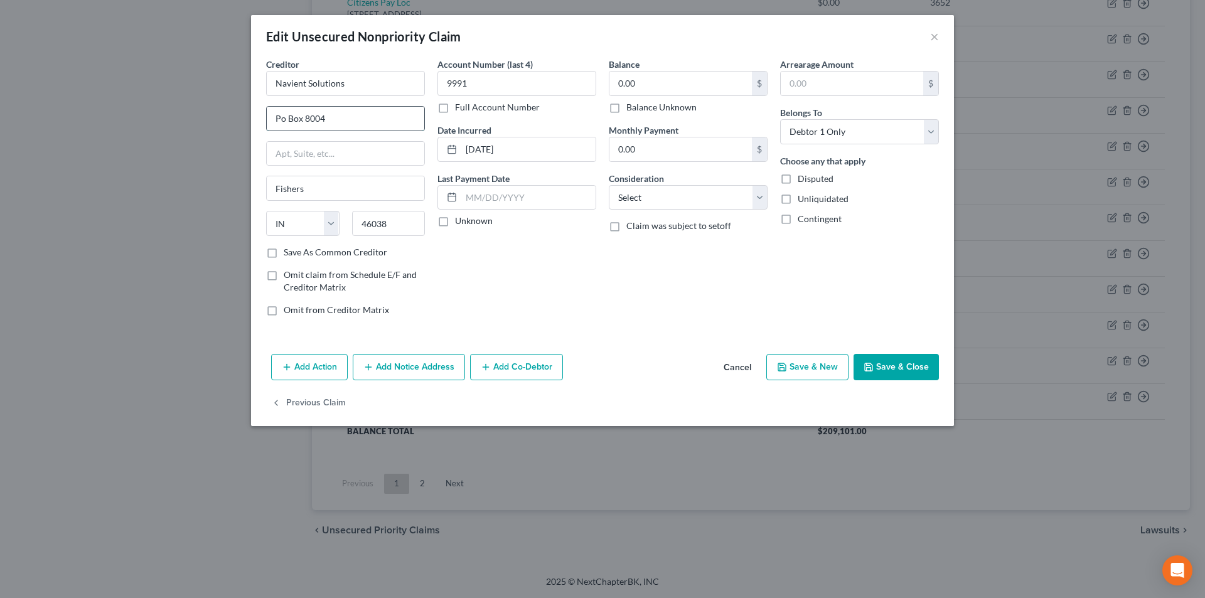
click at [282, 117] on input "Po Box 8004" at bounding box center [346, 119] width 158 height 24
type input "PO Box 8004"
click at [391, 75] on input "Navient Solutions" at bounding box center [345, 83] width 159 height 25
type input "Navient Solutions"
click at [901, 363] on button "Save & Close" at bounding box center [896, 367] width 85 height 26
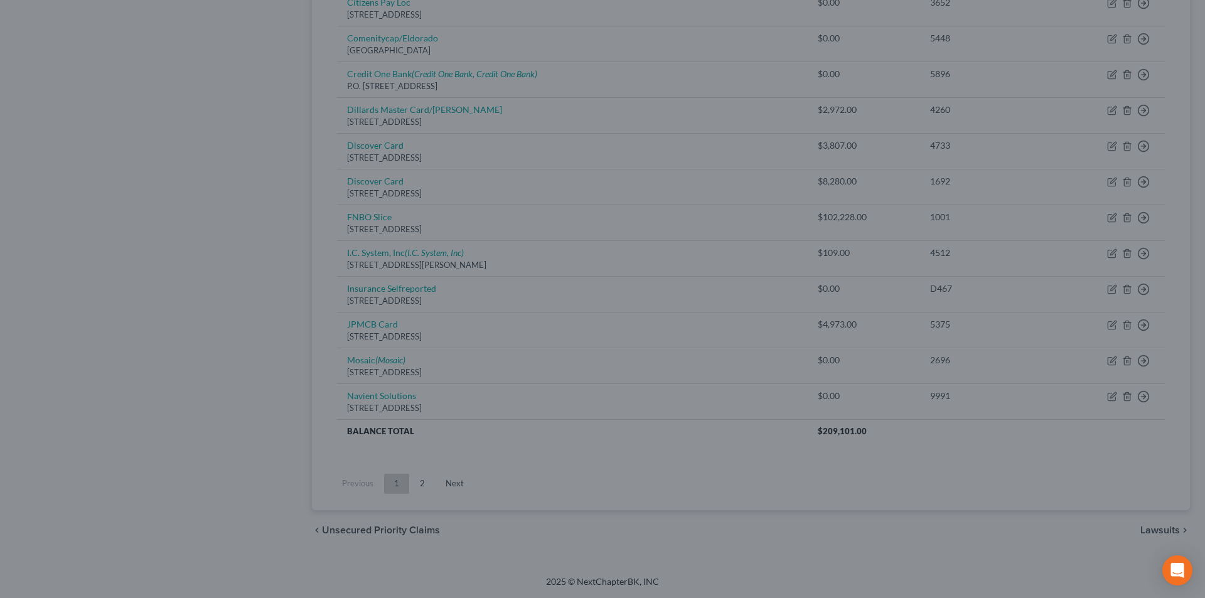
type input "0"
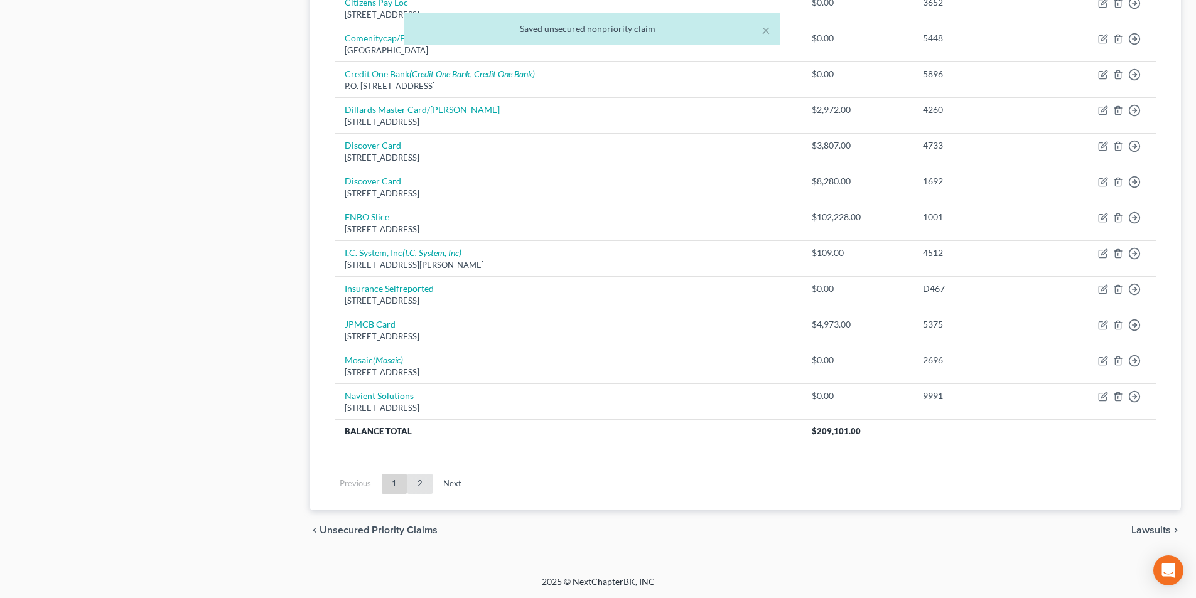
click at [424, 484] on link "2" at bounding box center [419, 484] width 25 height 20
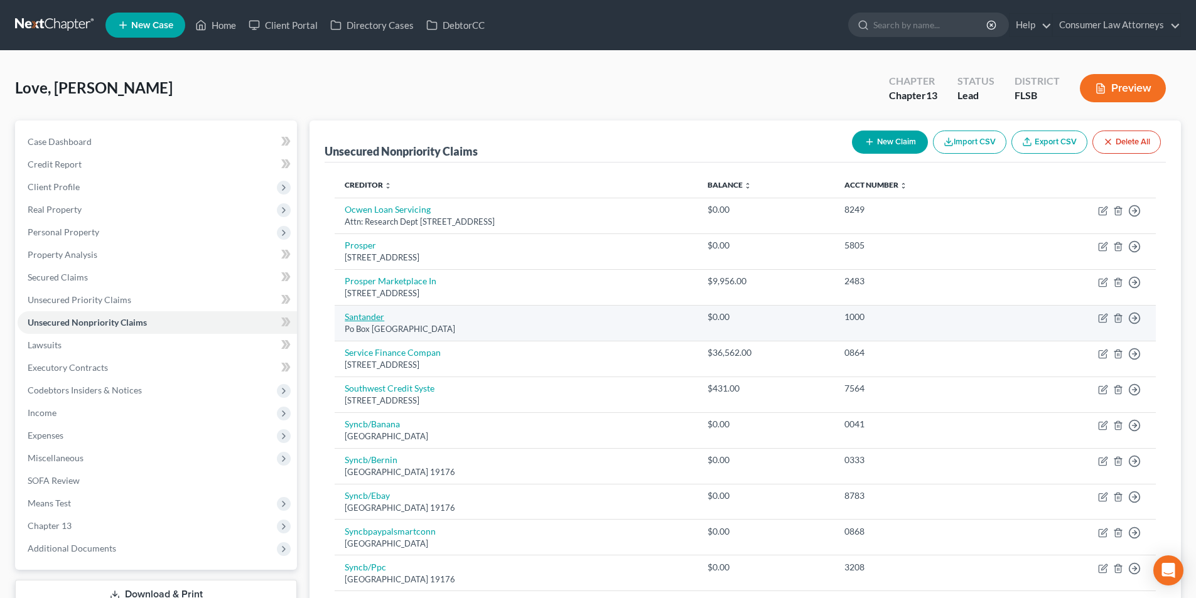
click at [368, 321] on link "Santander" at bounding box center [365, 316] width 40 height 11
select select "45"
select select "0"
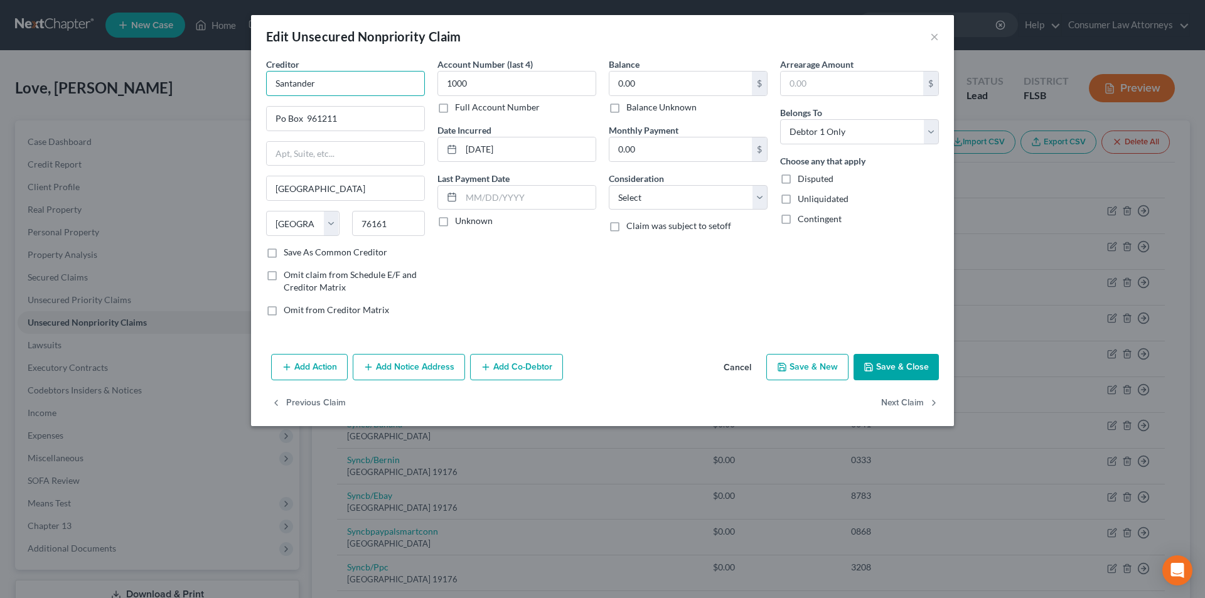
click at [387, 88] on input "Santander" at bounding box center [345, 83] width 159 height 25
type input "Santander"
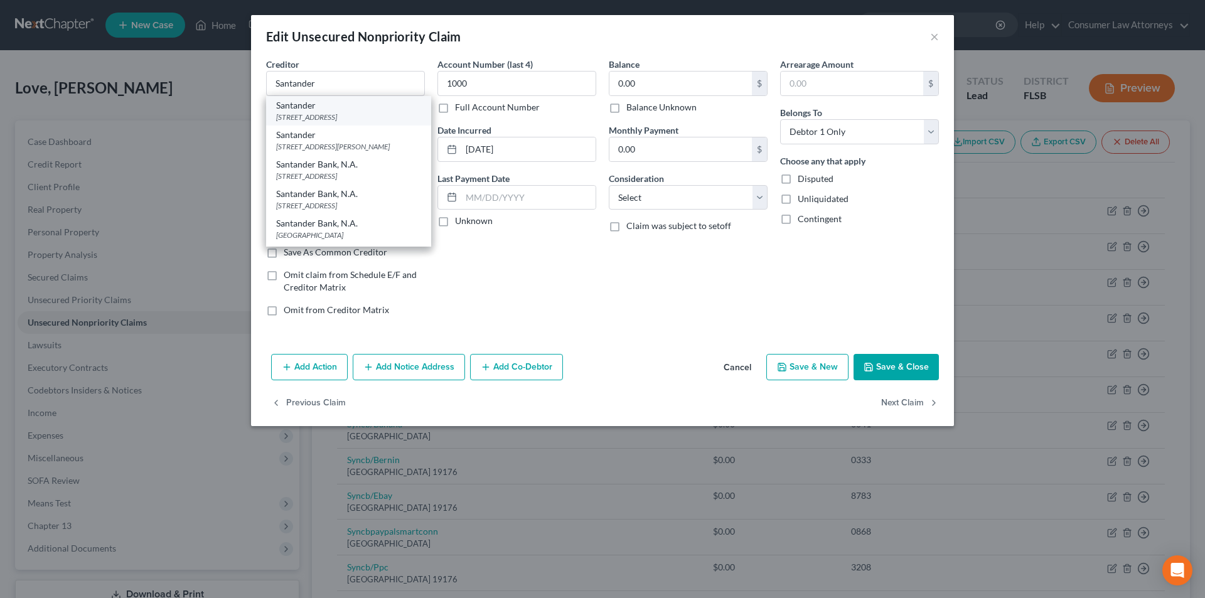
click at [338, 112] on div "[STREET_ADDRESS]" at bounding box center [348, 117] width 145 height 11
type input "PO Box 961211"
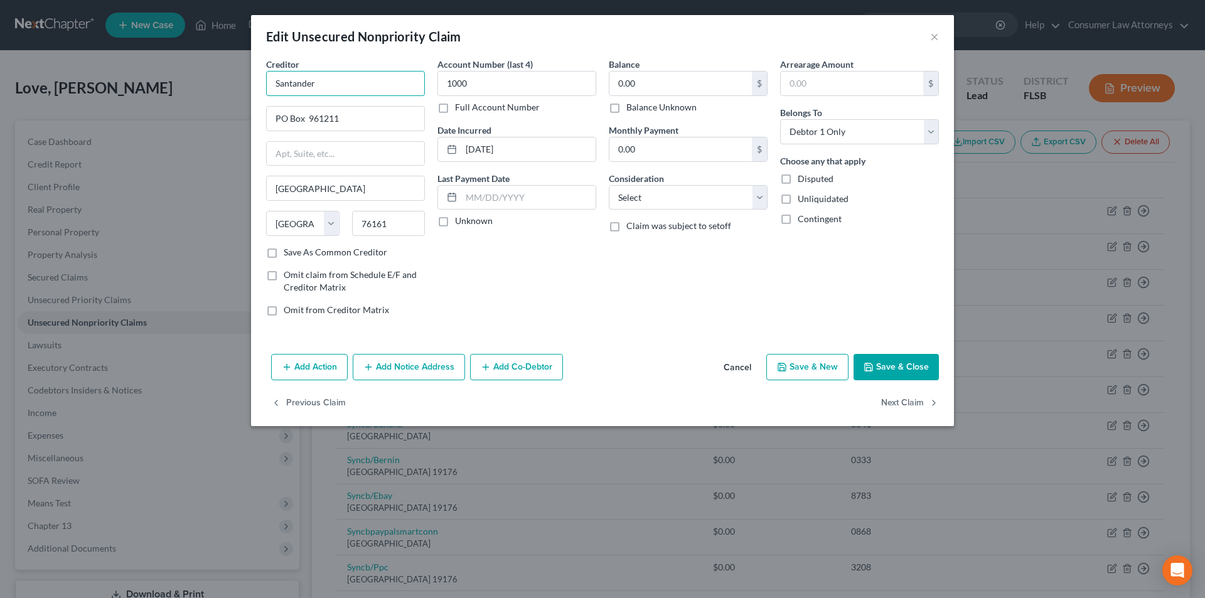
drag, startPoint x: 313, startPoint y: 89, endPoint x: 256, endPoint y: 88, distance: 56.5
click at [257, 88] on div "Creditor * [GEOGRAPHIC_DATA] [GEOGRAPHIC_DATA] [US_STATE][GEOGRAPHIC_DATA] [GEO…" at bounding box center [602, 203] width 703 height 291
click at [395, 362] on button "Add Notice Address" at bounding box center [409, 367] width 112 height 26
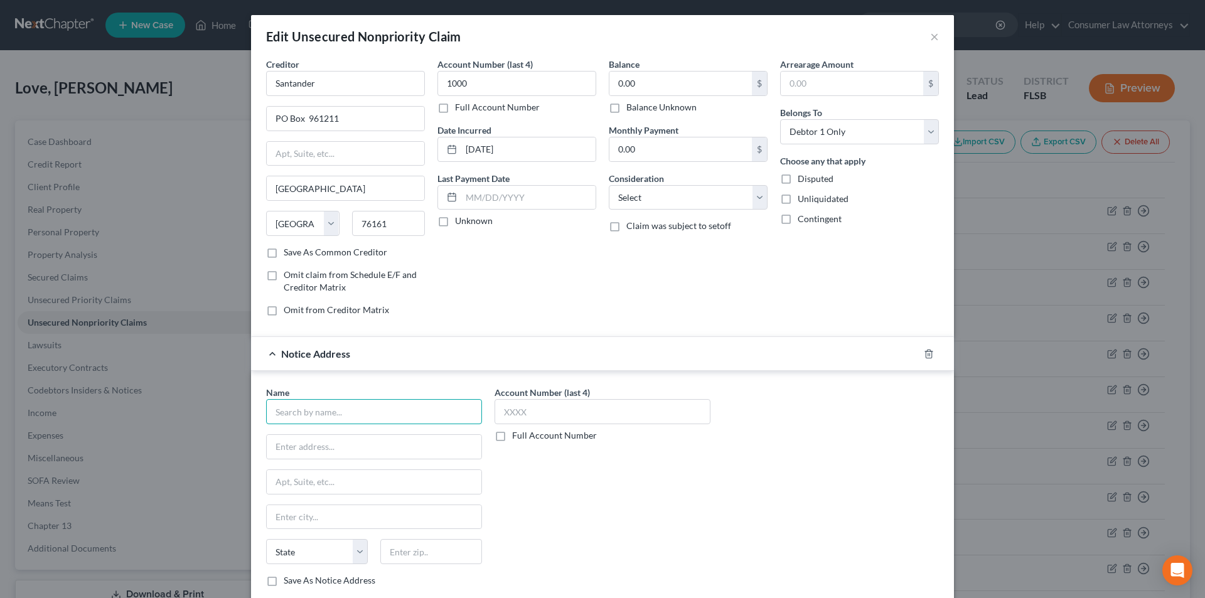
click at [337, 417] on input "text" at bounding box center [374, 411] width 216 height 25
paste input "Santander"
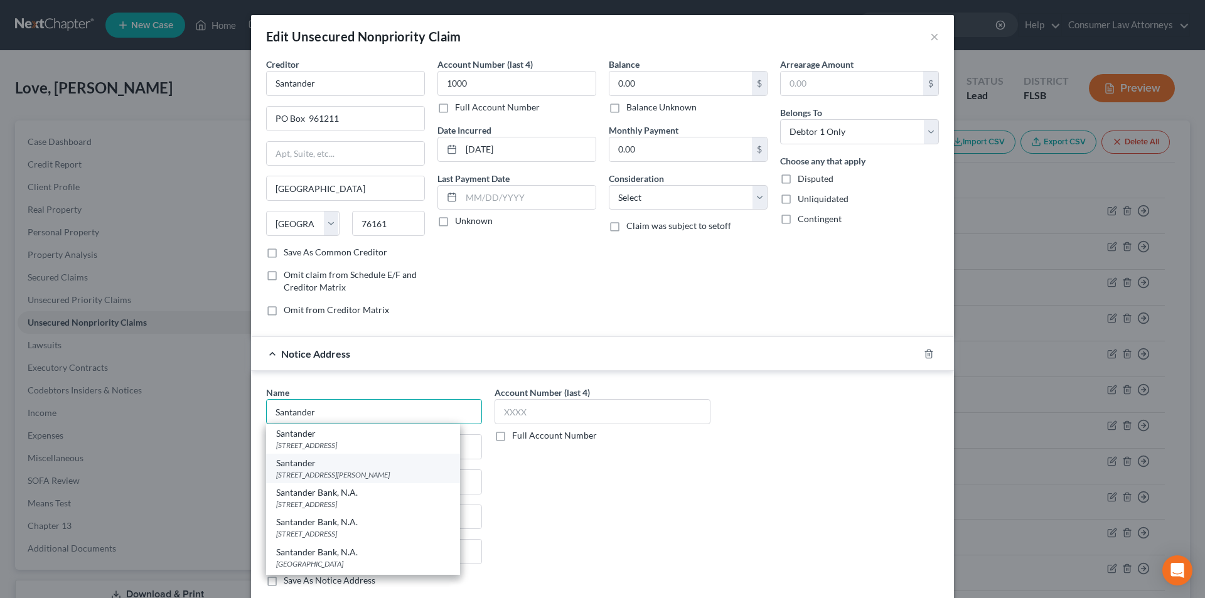
type input "Santander"
click at [324, 466] on div "Santander" at bounding box center [363, 463] width 174 height 13
type input "[STREET_ADDRESS][PERSON_NAME]"
type input "[GEOGRAPHIC_DATA]"
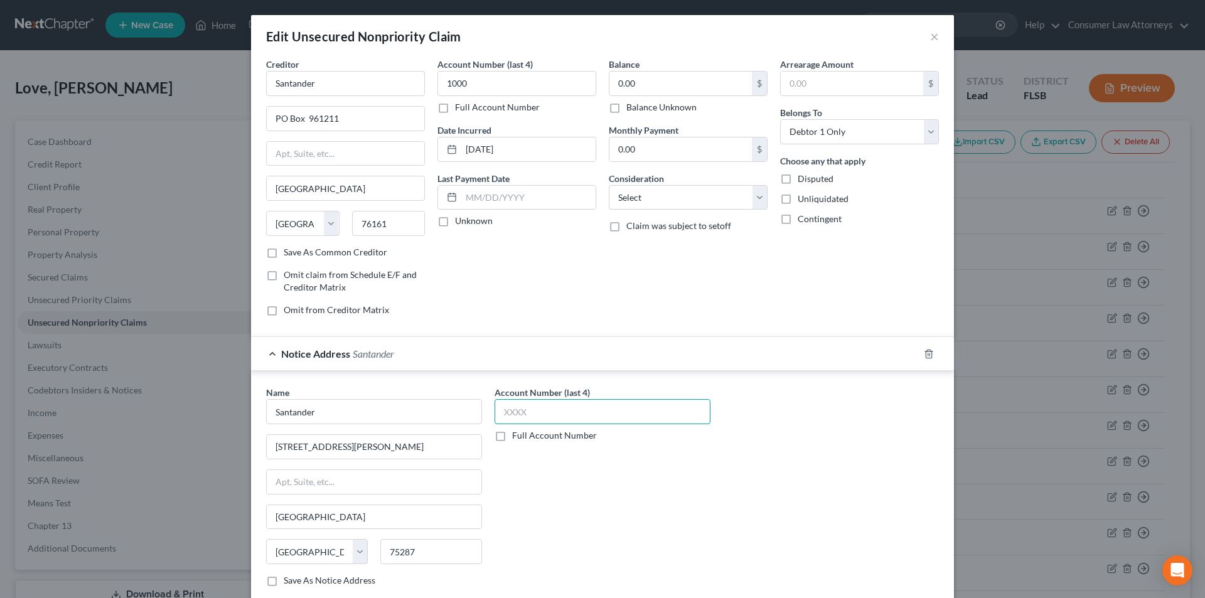
click at [527, 418] on input "text" at bounding box center [603, 411] width 216 height 25
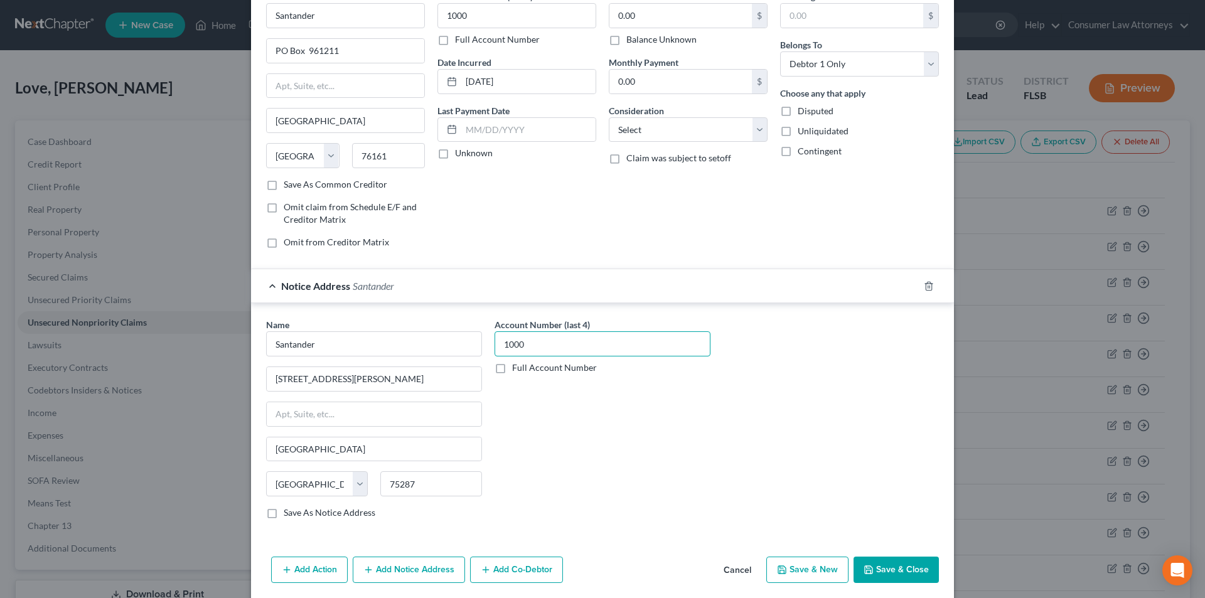
scroll to position [114, 0]
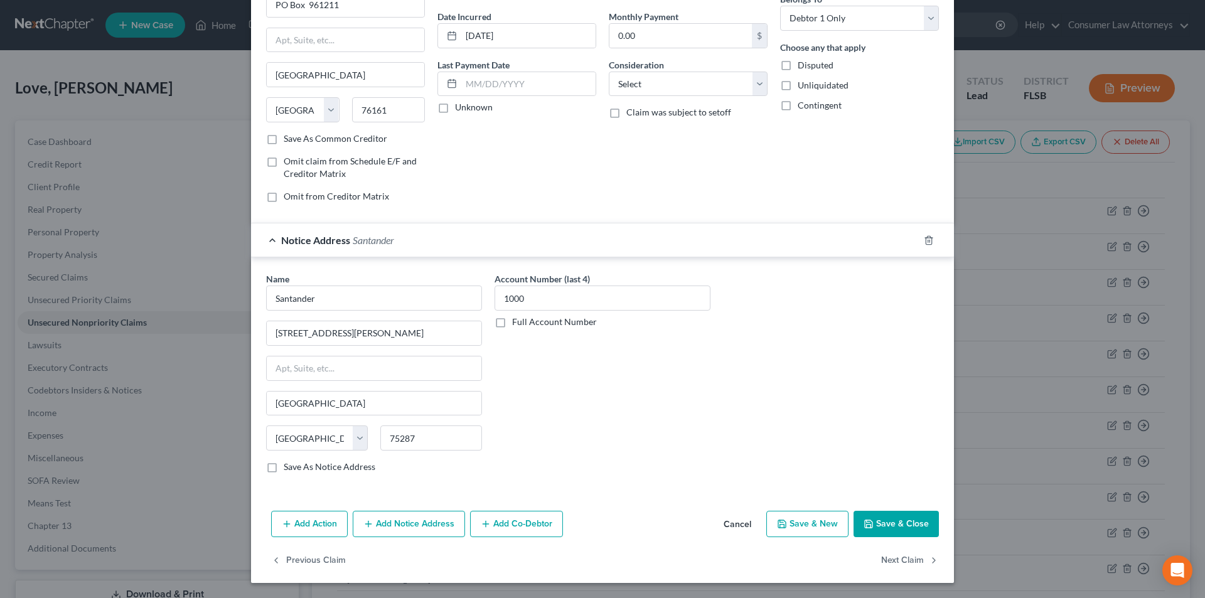
click at [427, 529] on button "Add Notice Address" at bounding box center [409, 524] width 112 height 26
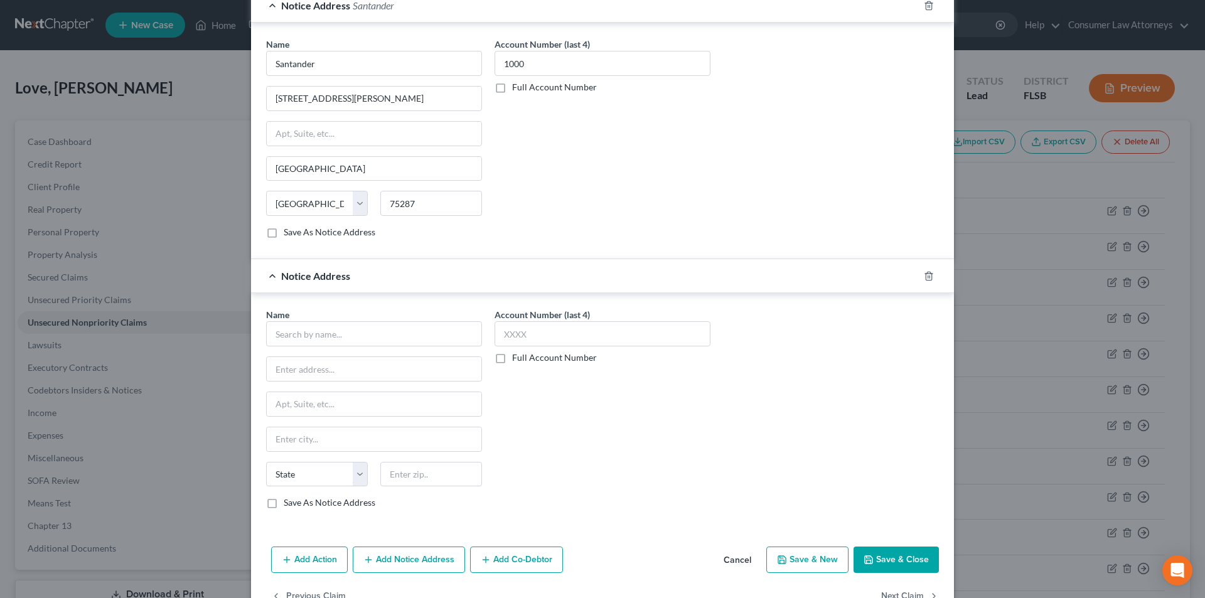
scroll to position [365, 0]
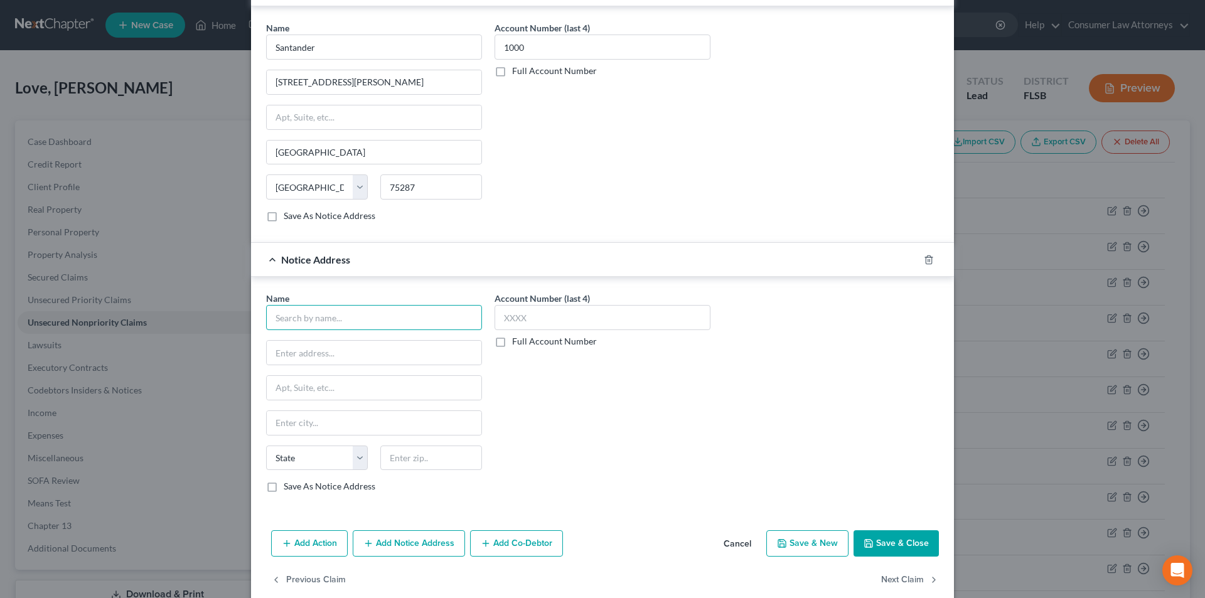
click at [381, 321] on input "text" at bounding box center [374, 317] width 216 height 25
paste input "Santander"
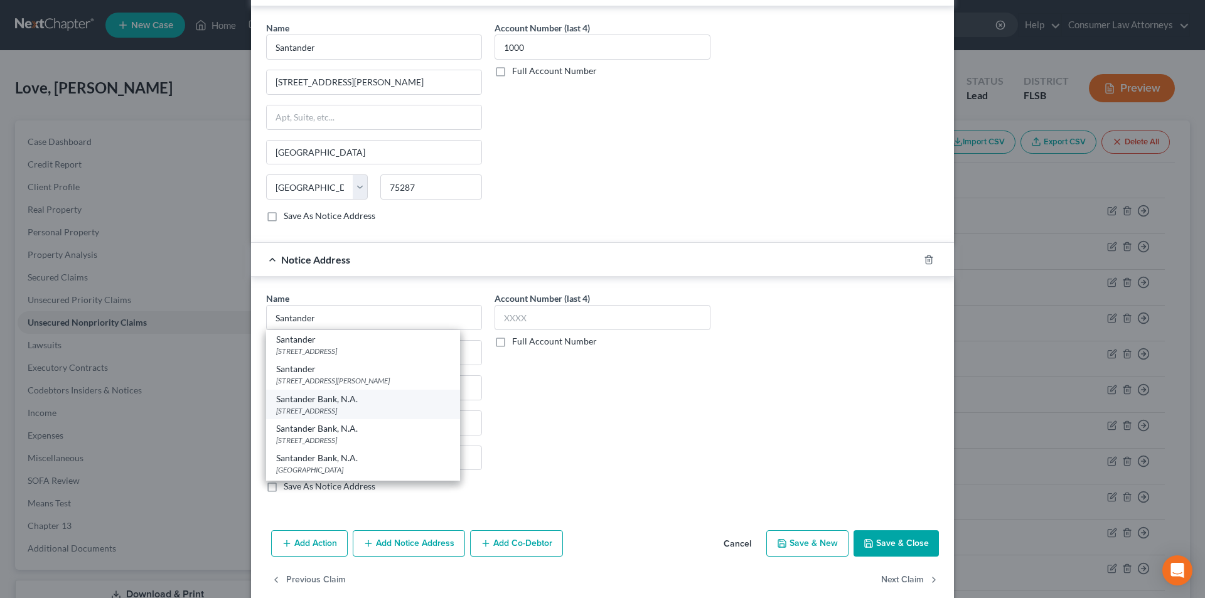
click at [342, 407] on div "[STREET_ADDRESS]" at bounding box center [363, 411] width 174 height 11
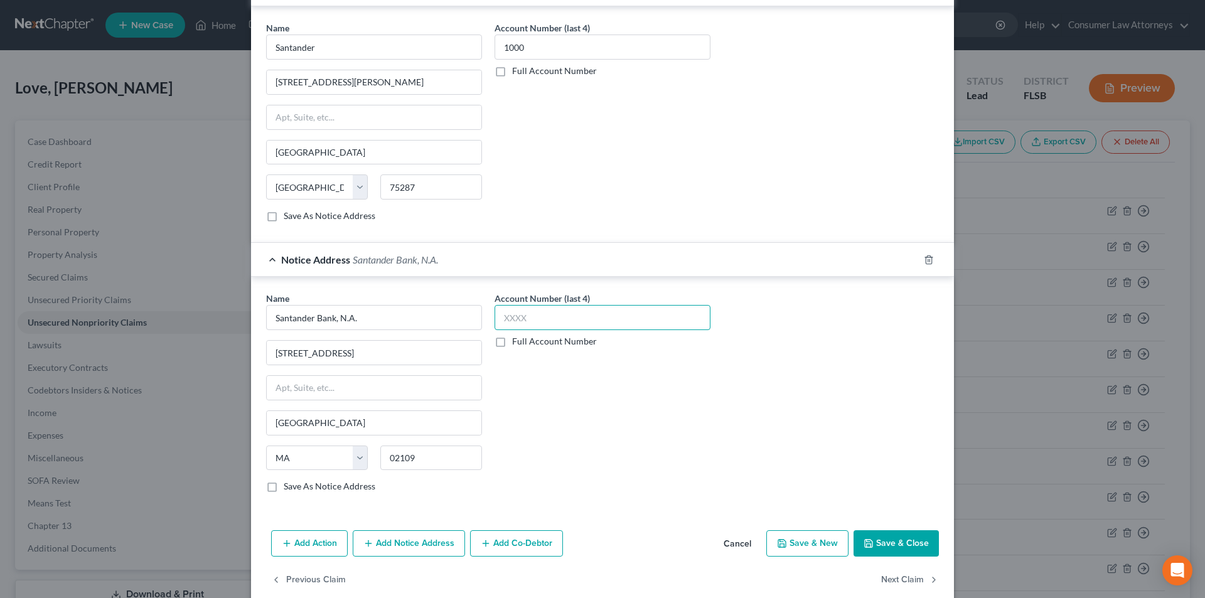
click at [556, 321] on input "text" at bounding box center [603, 317] width 216 height 25
click at [897, 537] on button "Save & Close" at bounding box center [896, 544] width 85 height 26
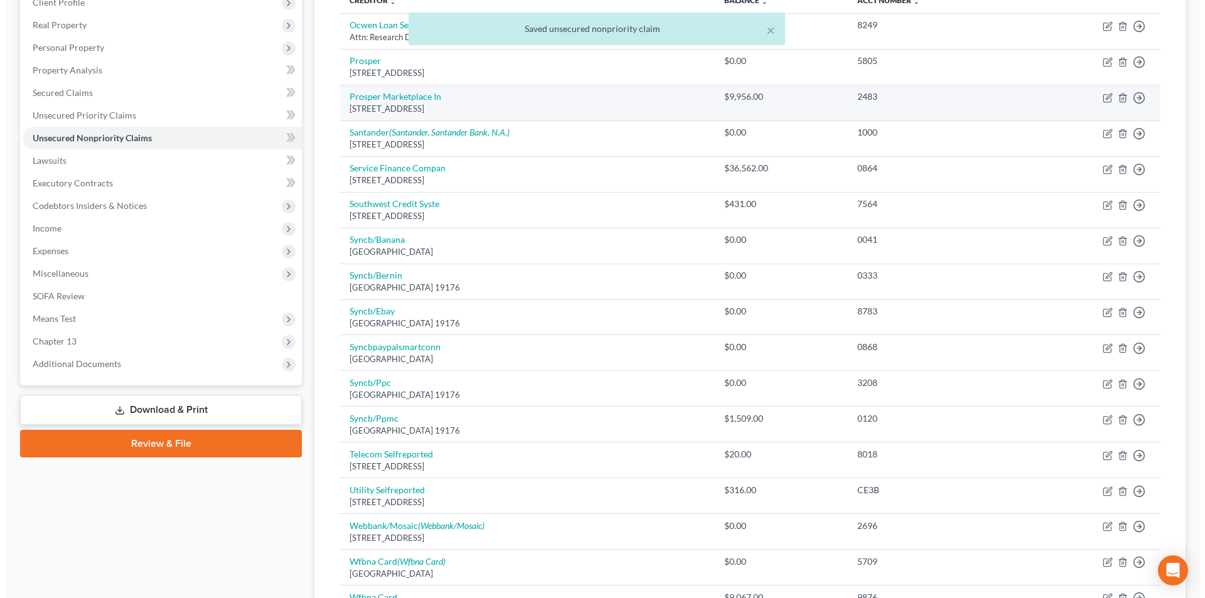
scroll to position [188, 0]
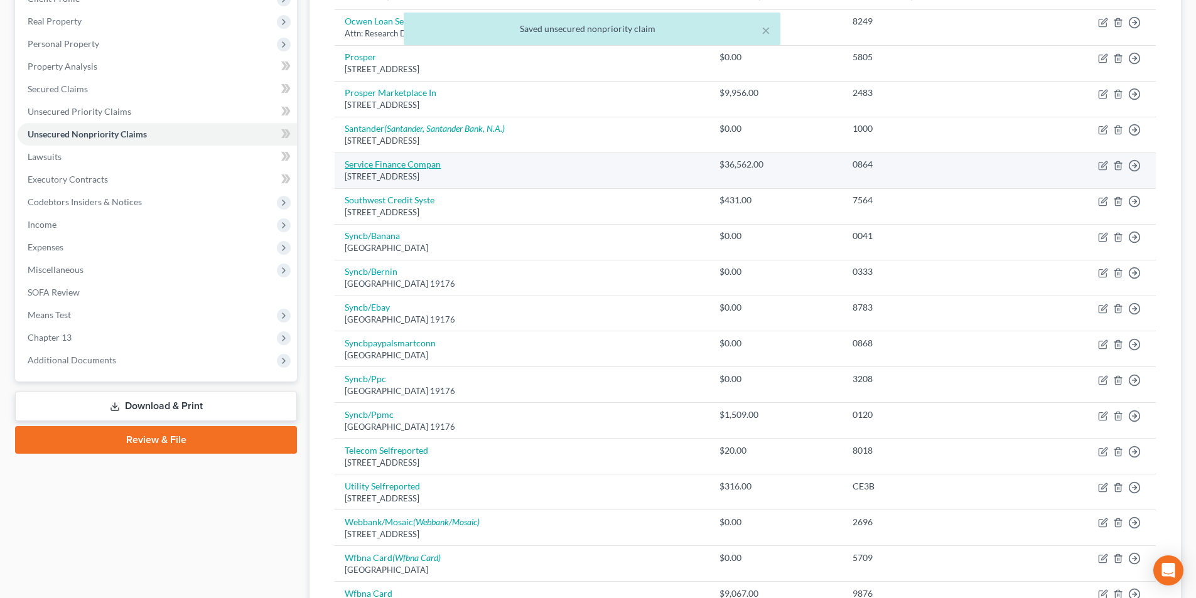
click at [414, 167] on link "Service Finance Compan" at bounding box center [393, 164] width 96 height 11
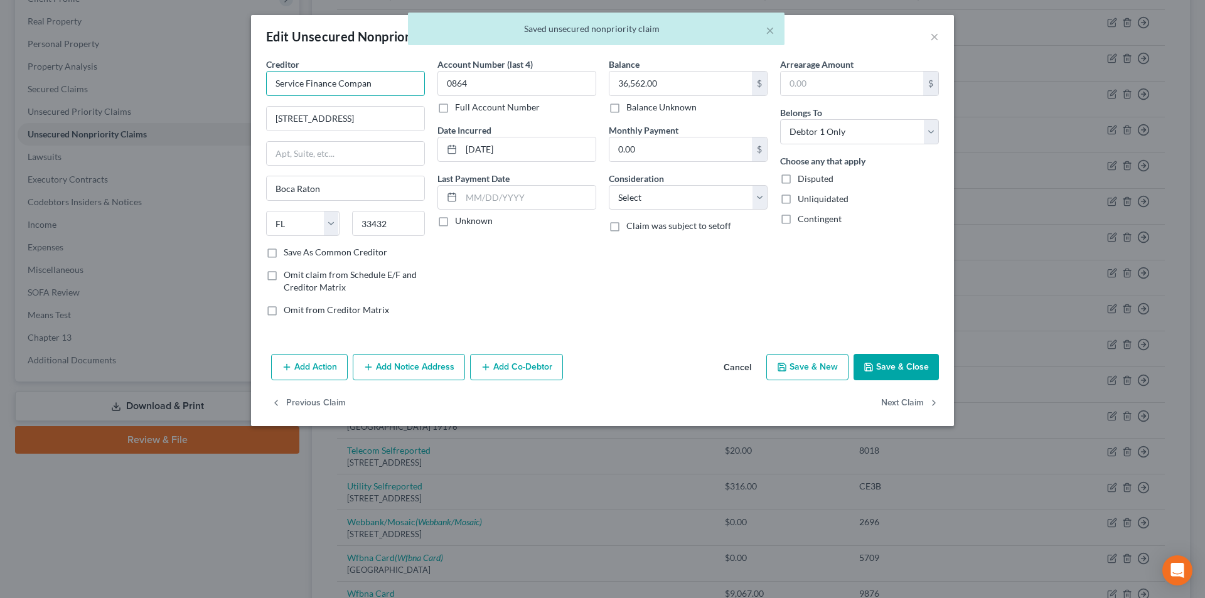
click at [401, 86] on input "Service Finance Compan" at bounding box center [345, 83] width 159 height 25
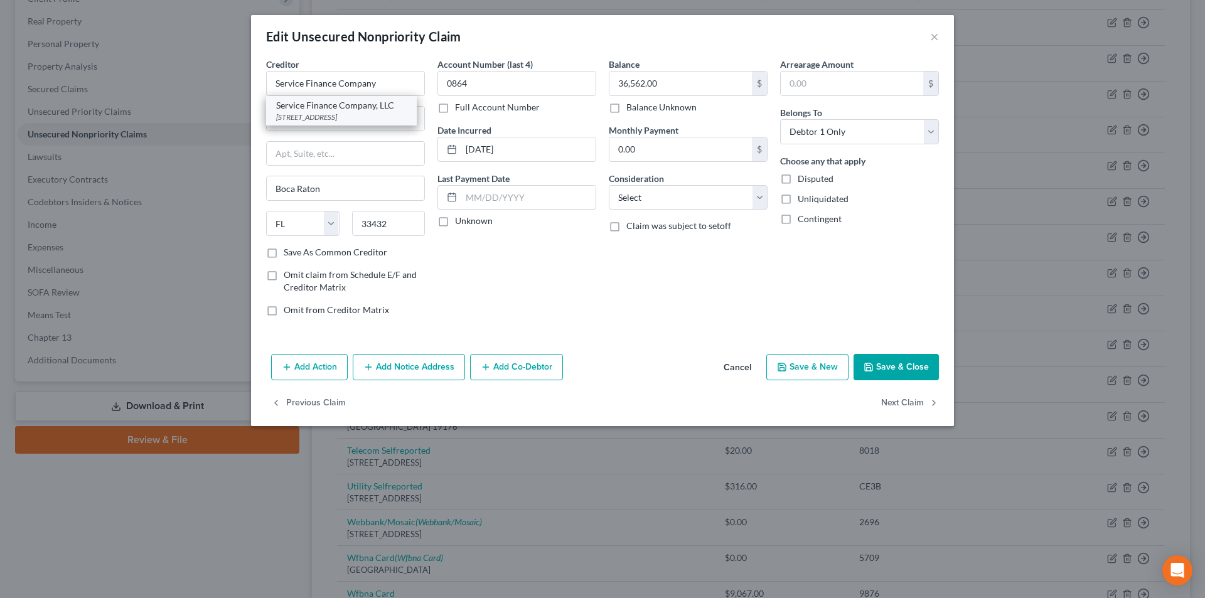
click at [376, 119] on div "[STREET_ADDRESS]" at bounding box center [341, 117] width 131 height 11
click at [893, 371] on button "Save & Close" at bounding box center [896, 367] width 85 height 26
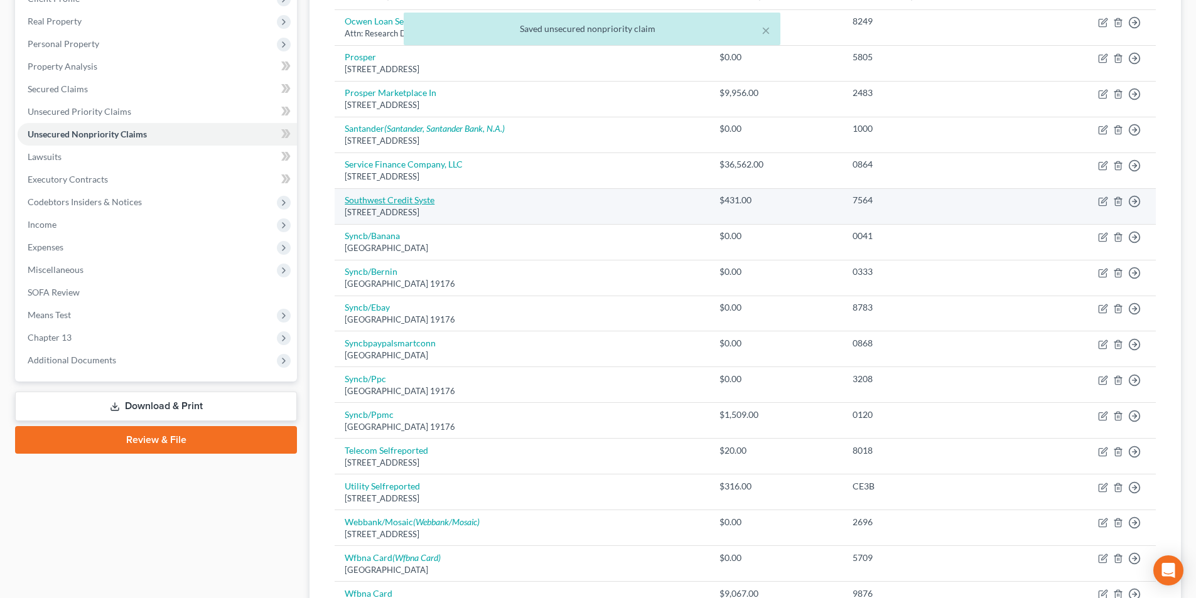
click at [387, 205] on link "Southwest Credit Syste" at bounding box center [390, 200] width 90 height 11
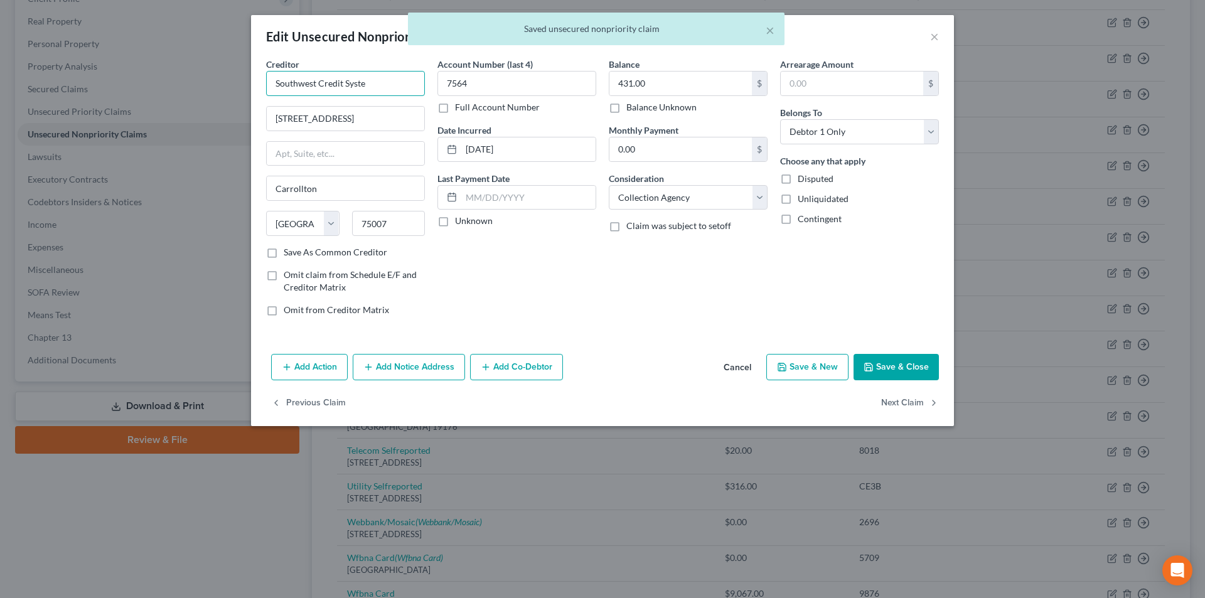
click at [392, 82] on input "Southwest Credit Syste" at bounding box center [345, 83] width 159 height 25
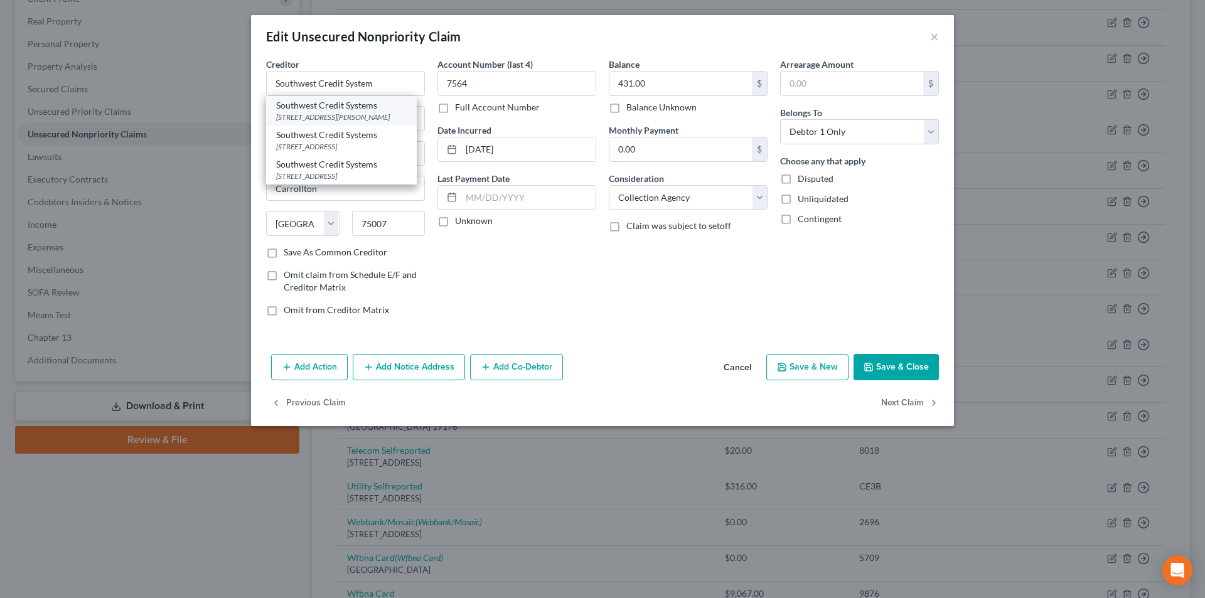
click at [353, 111] on div "Southwest Credit Systems" at bounding box center [341, 105] width 131 height 13
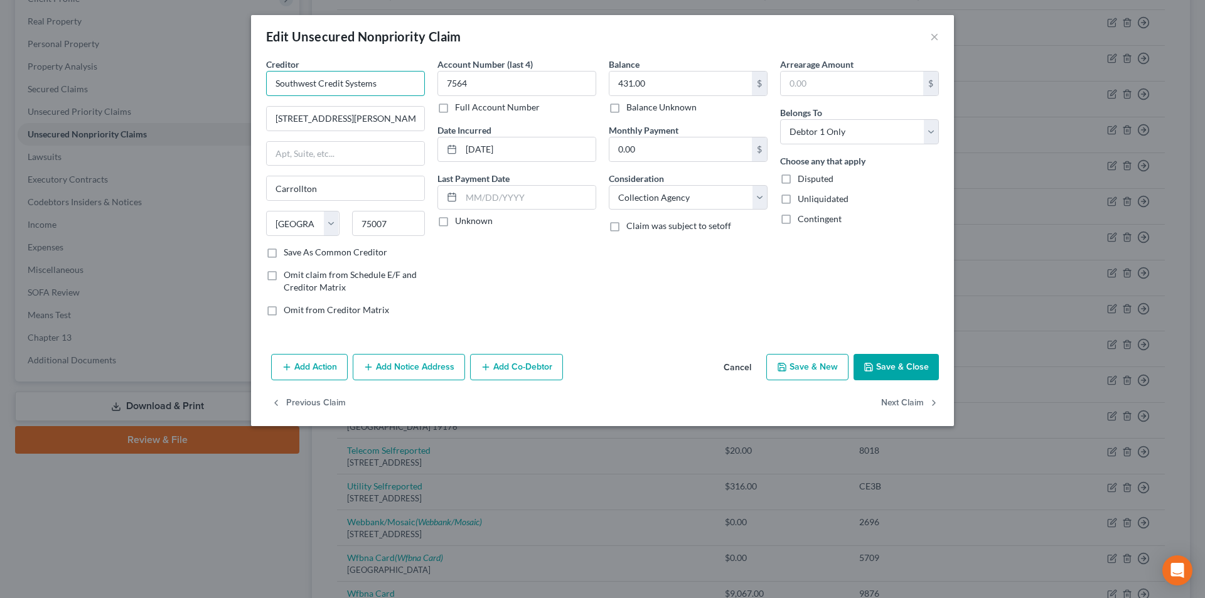
drag, startPoint x: 385, startPoint y: 82, endPoint x: 270, endPoint y: 77, distance: 115.6
click at [270, 77] on input "Southwest Credit Systems" at bounding box center [345, 83] width 159 height 25
click at [385, 371] on button "Add Notice Address" at bounding box center [409, 367] width 112 height 26
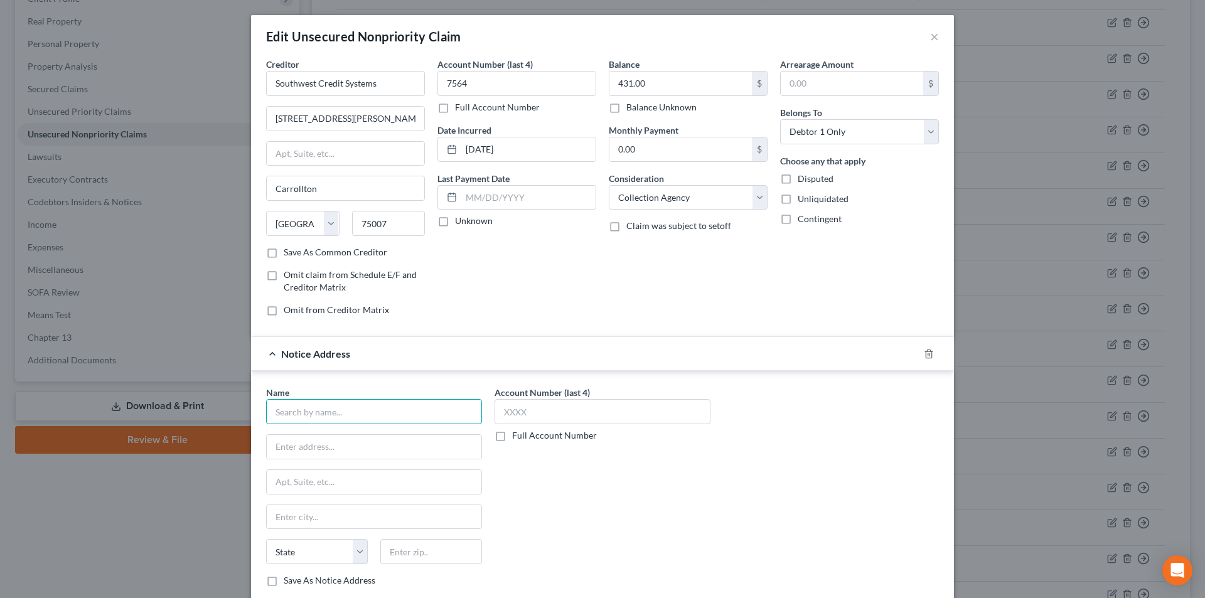
click at [366, 404] on input "text" at bounding box center [374, 411] width 216 height 25
paste input "Southwest Credit Systems"
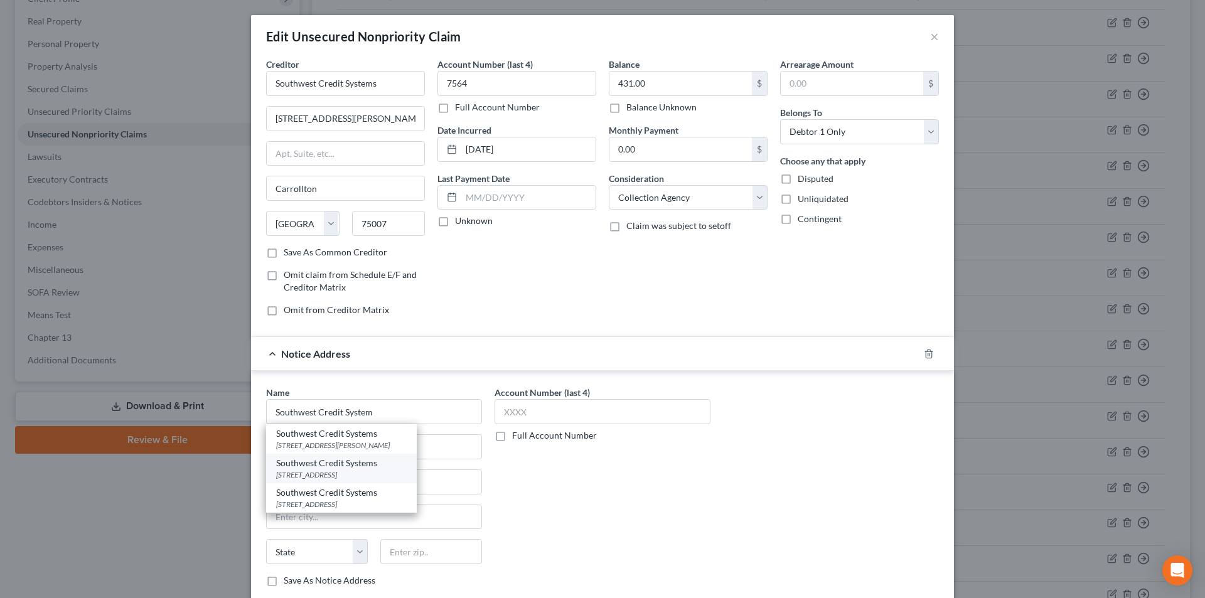
click at [356, 470] on div "[STREET_ADDRESS]" at bounding box center [341, 475] width 131 height 11
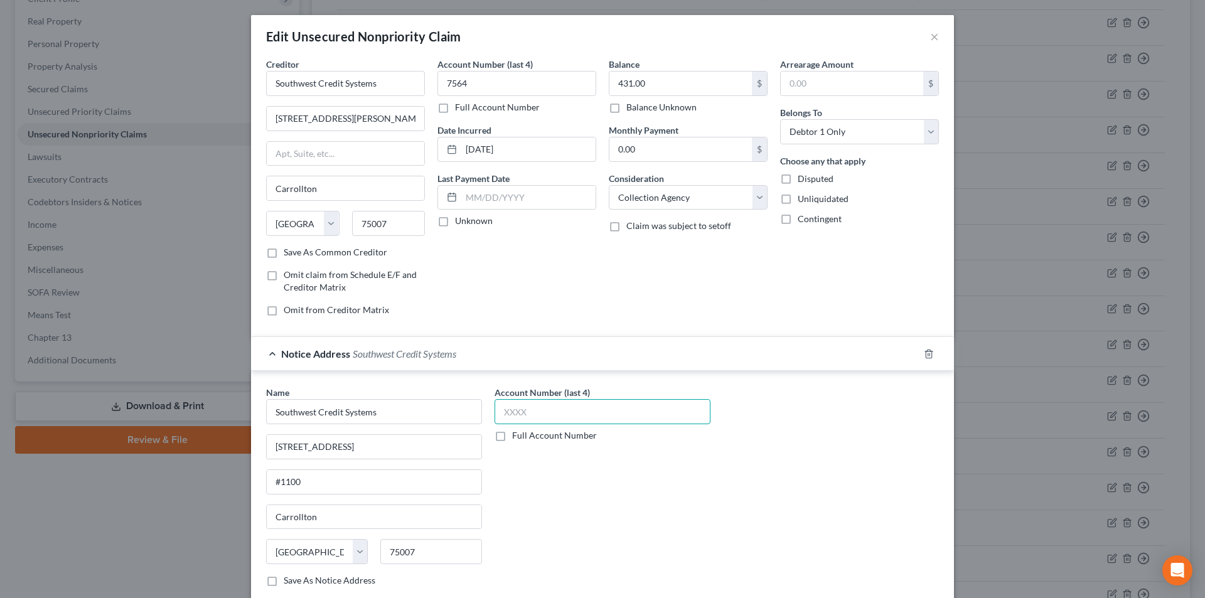
click at [522, 411] on input "text" at bounding box center [603, 411] width 216 height 25
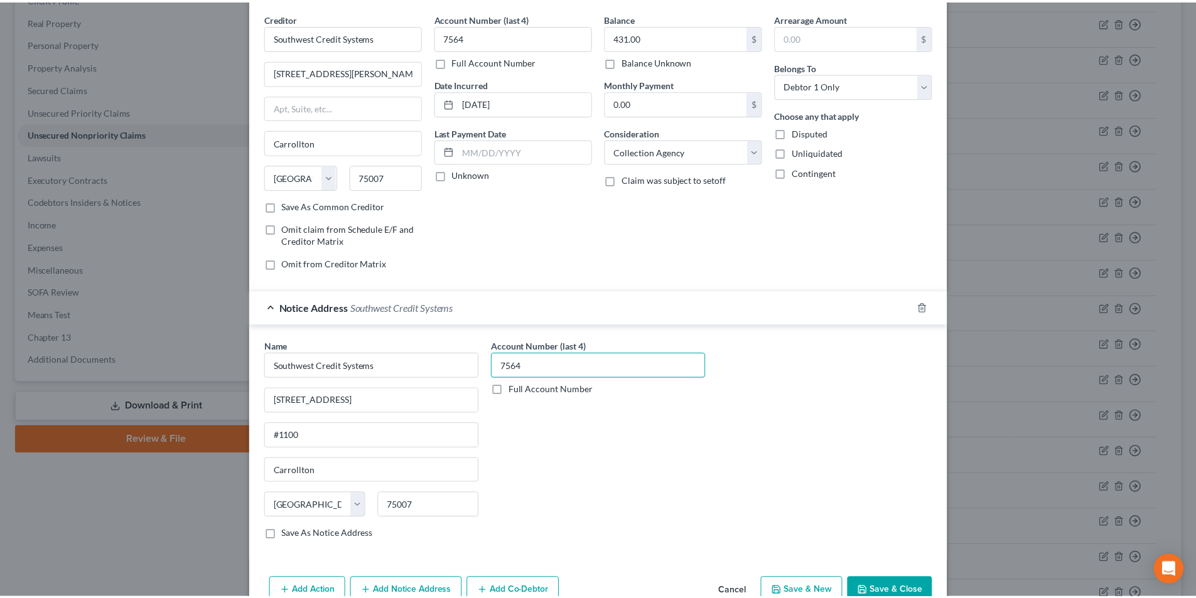
scroll to position [114, 0]
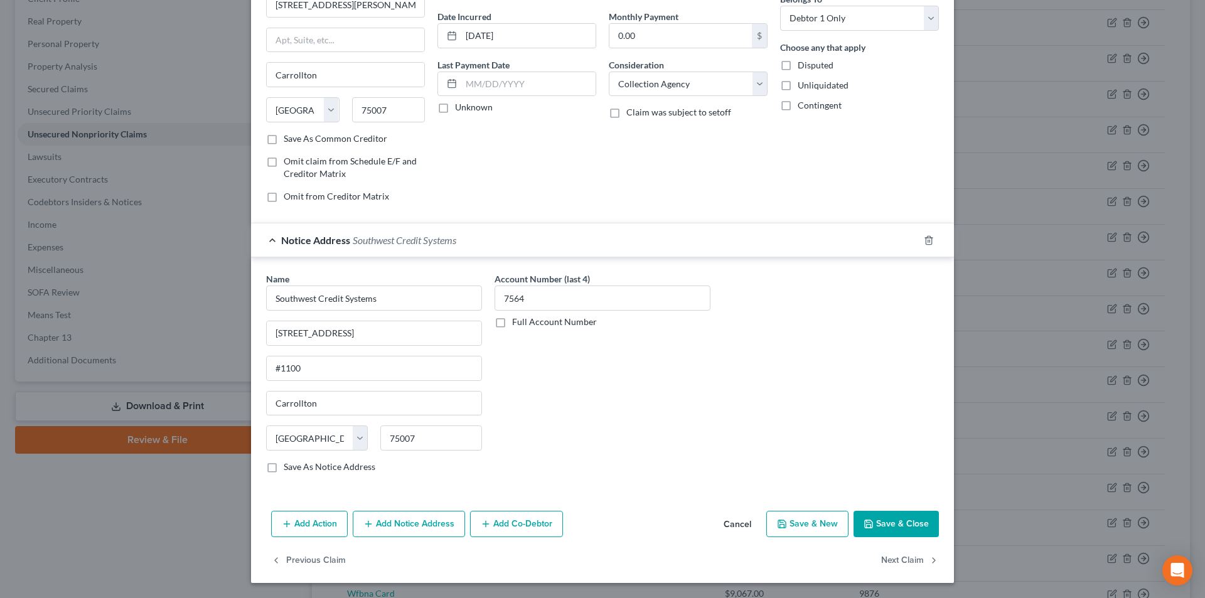
click at [891, 532] on button "Save & Close" at bounding box center [896, 524] width 85 height 26
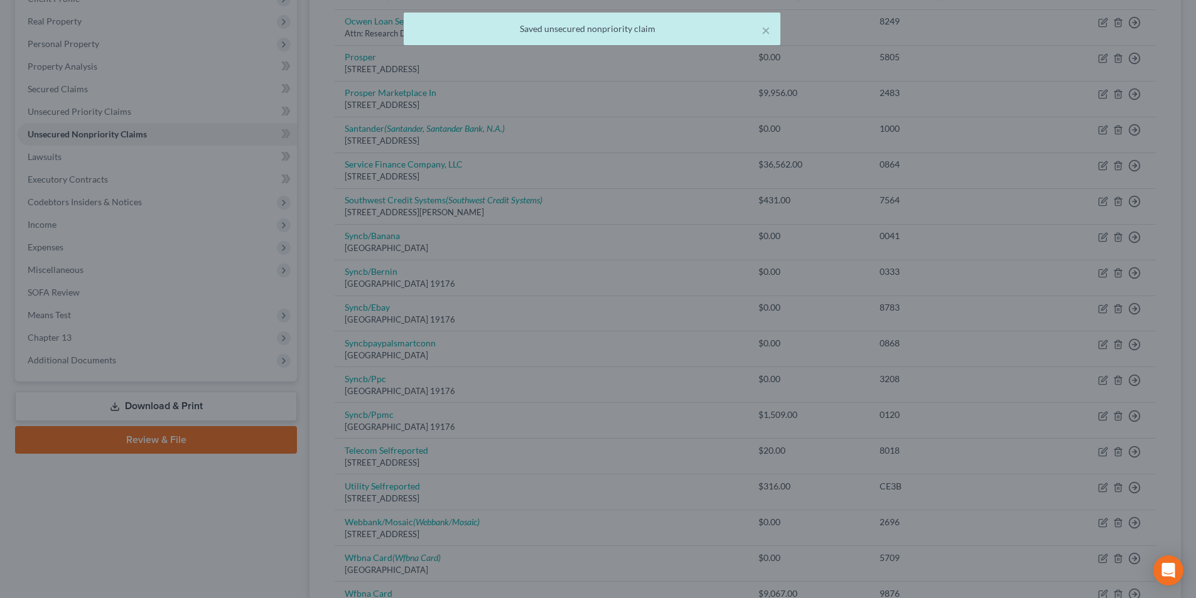
scroll to position [0, 0]
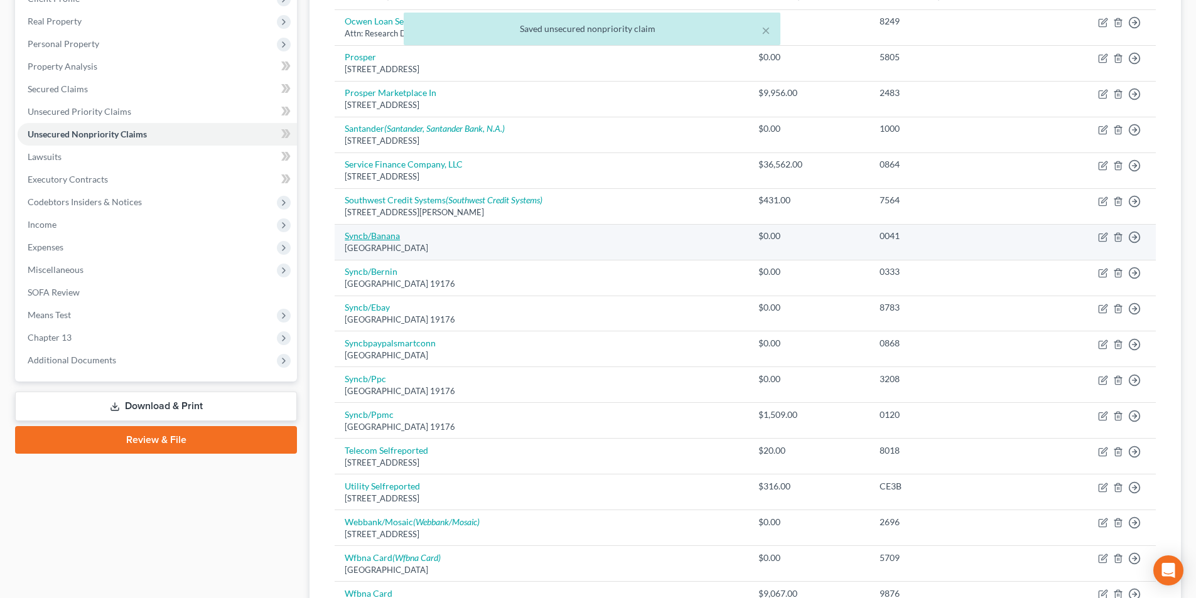
click at [375, 233] on link "Syncb/Banana" at bounding box center [372, 235] width 55 height 11
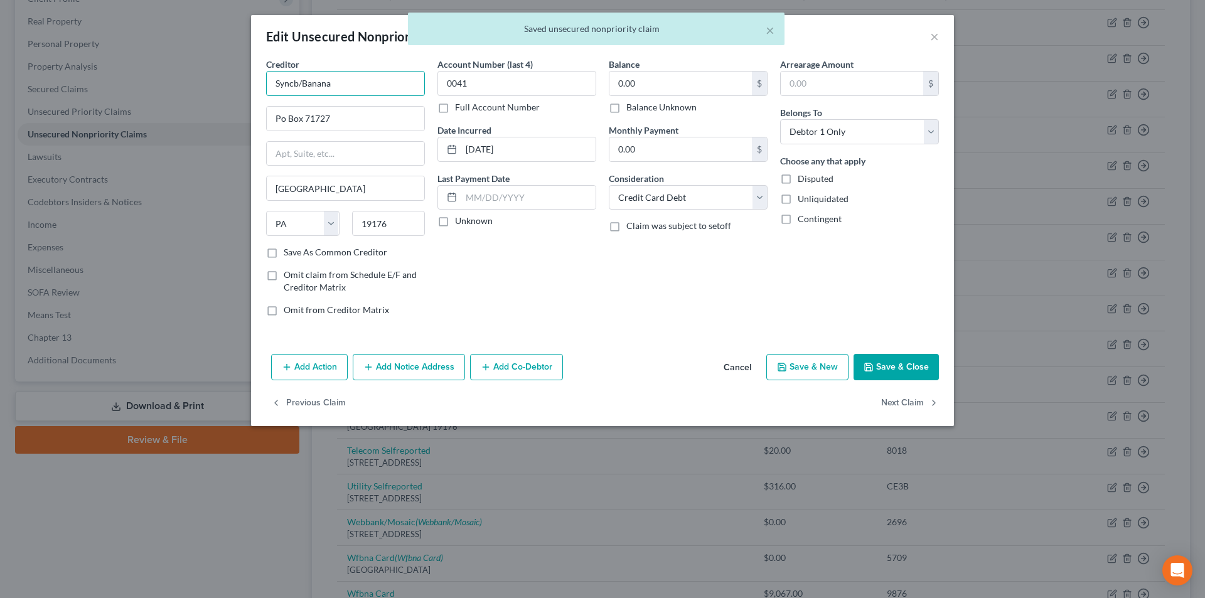
drag, startPoint x: 296, startPoint y: 83, endPoint x: 223, endPoint y: 75, distance: 73.8
click at [225, 77] on div "Edit Unsecured Nonpriority Claim × Creditor * Syncb/Banana Po Box 71727 [GEOGRA…" at bounding box center [602, 299] width 1205 height 598
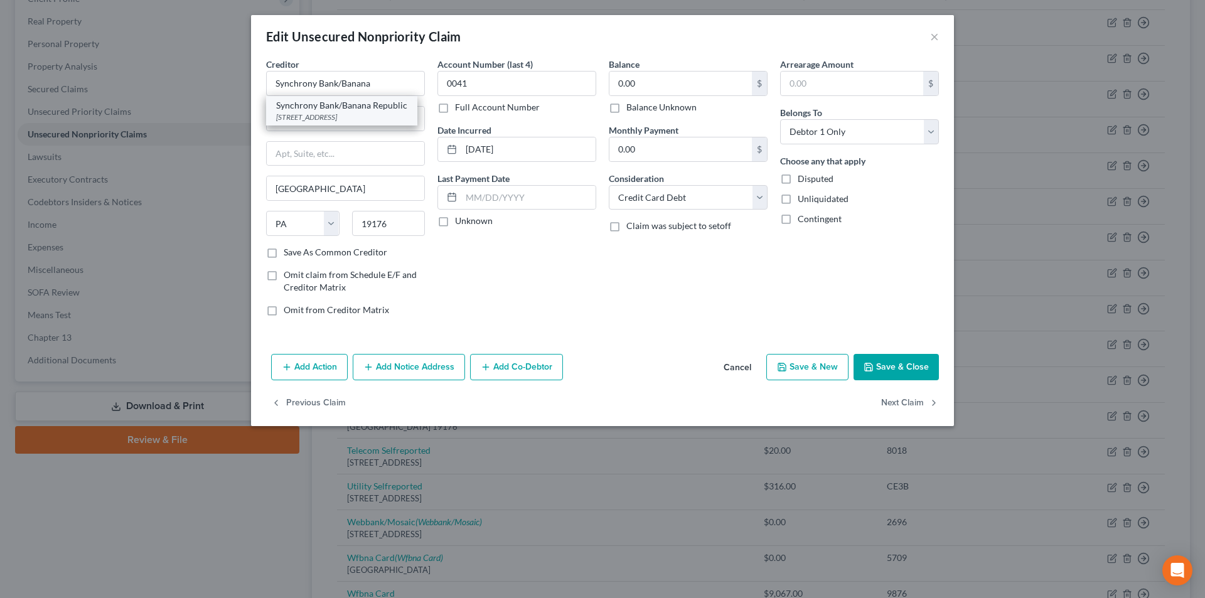
click at [369, 114] on div "[STREET_ADDRESS]" at bounding box center [341, 117] width 131 height 11
drag, startPoint x: 337, startPoint y: 82, endPoint x: 276, endPoint y: 83, distance: 60.3
click at [276, 83] on input "Synchrony Bank/Banana Republic" at bounding box center [345, 83] width 159 height 25
click at [894, 370] on button "Save & Close" at bounding box center [896, 367] width 85 height 26
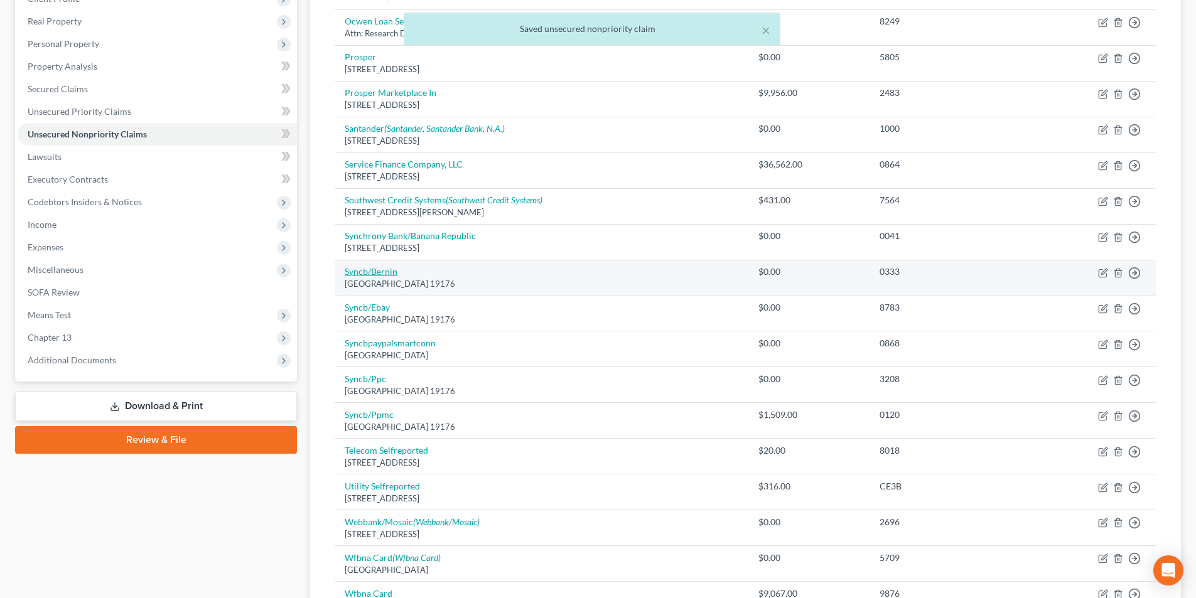
click at [380, 271] on link "Syncb/Bernin" at bounding box center [371, 271] width 53 height 11
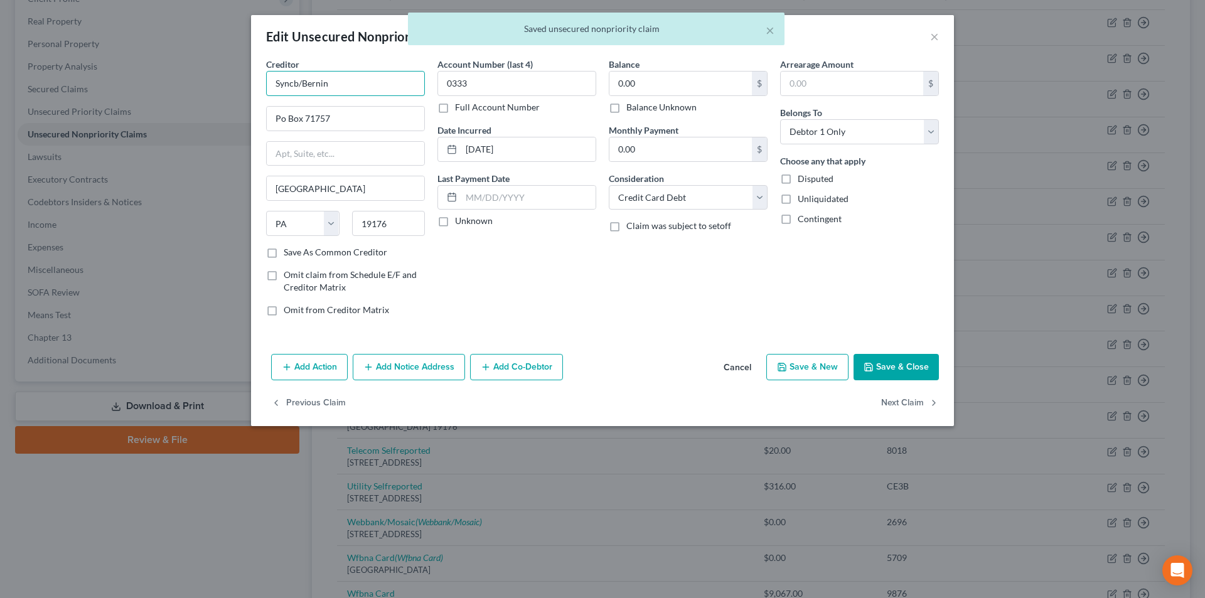
drag, startPoint x: 299, startPoint y: 78, endPoint x: 237, endPoint y: 78, distance: 62.8
click at [242, 78] on div "Edit Unsecured Nonpriority Claim × Creditor * Syncb/Bernin Po Box 71757 [GEOGRA…" at bounding box center [602, 299] width 1205 height 598
paste input "hrony Bank"
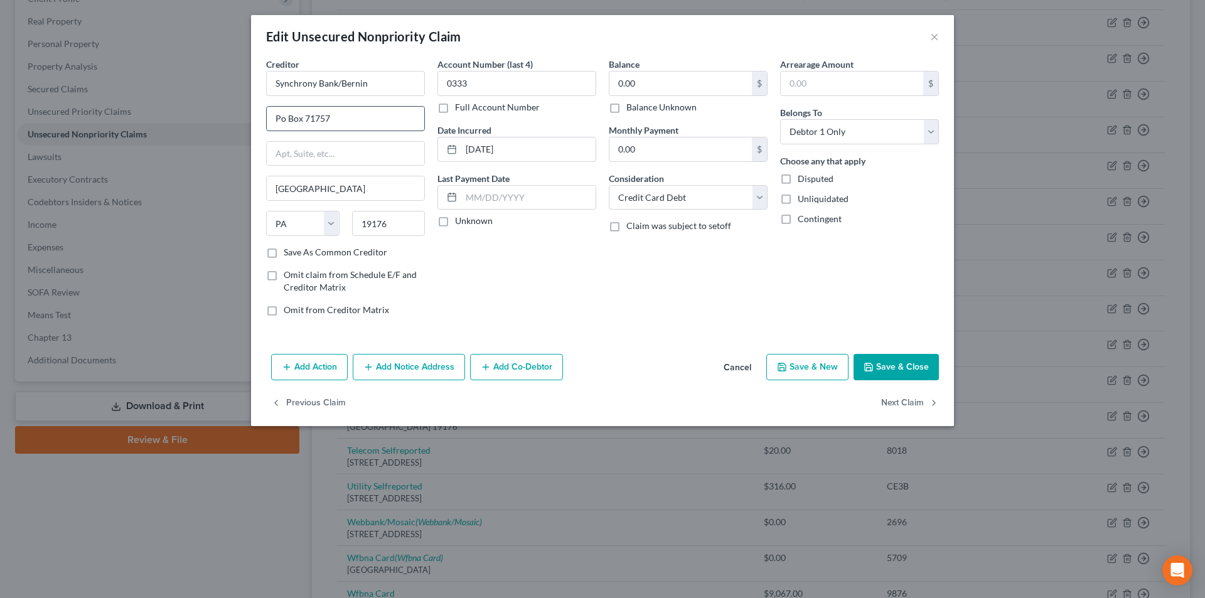
click at [282, 116] on input "Po Box 71757" at bounding box center [346, 119] width 158 height 24
click at [894, 359] on button "Save & Close" at bounding box center [896, 367] width 85 height 26
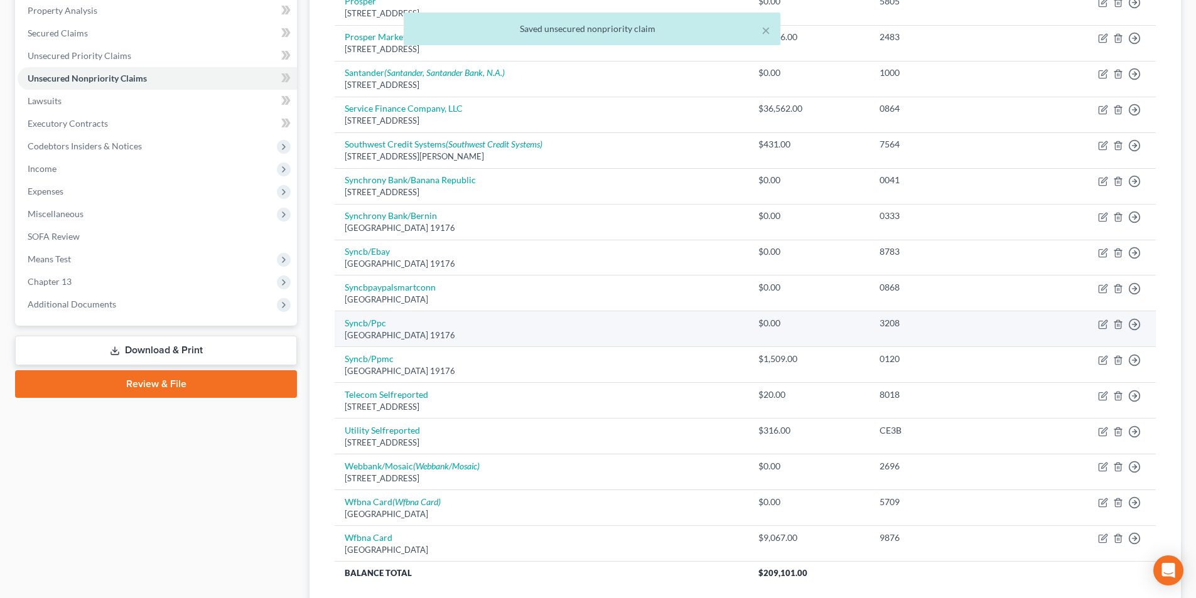
scroll to position [314, 0]
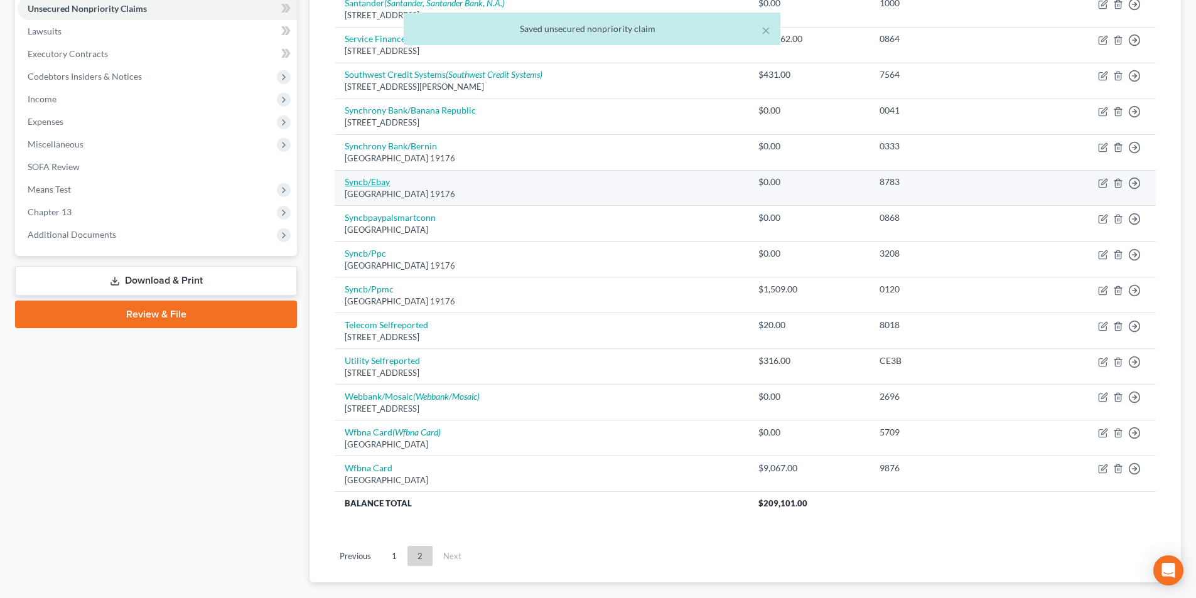
click at [375, 178] on link "Syncb/Ebay" at bounding box center [367, 181] width 45 height 11
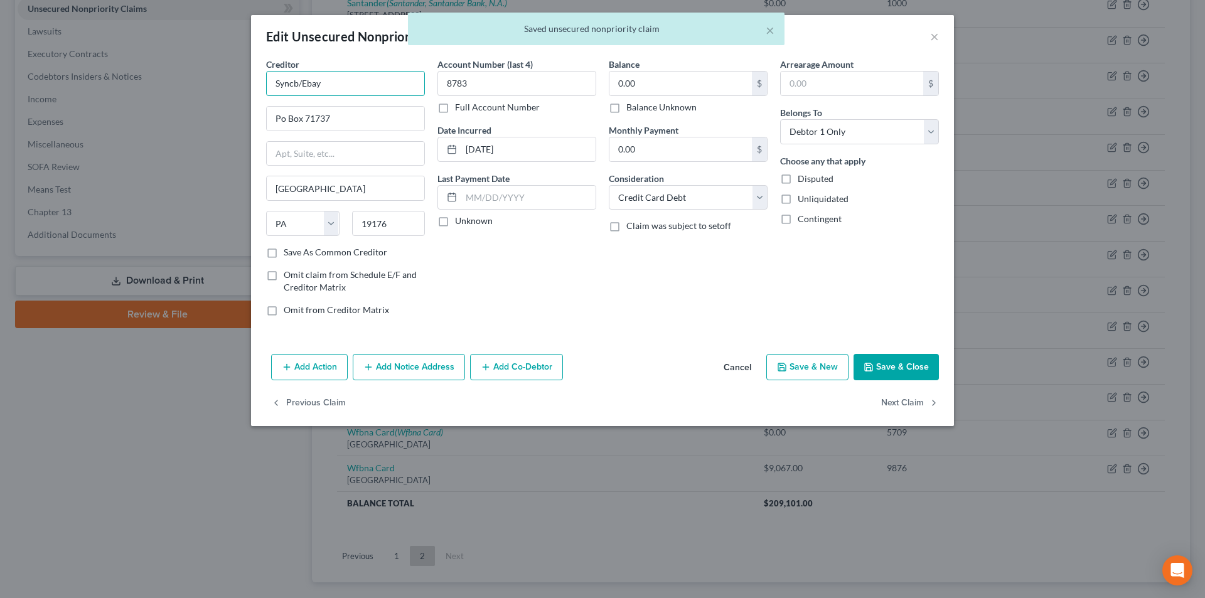
drag, startPoint x: 298, startPoint y: 78, endPoint x: 224, endPoint y: 80, distance: 74.1
click at [223, 78] on div "Edit Unsecured Nonpriority Claim × Creditor * Syncb/Ebay Po Box 71737 [GEOGRAPH…" at bounding box center [602, 299] width 1205 height 598
paste input "hrony Bank"
click at [279, 116] on input "Po Box 71737" at bounding box center [346, 119] width 158 height 24
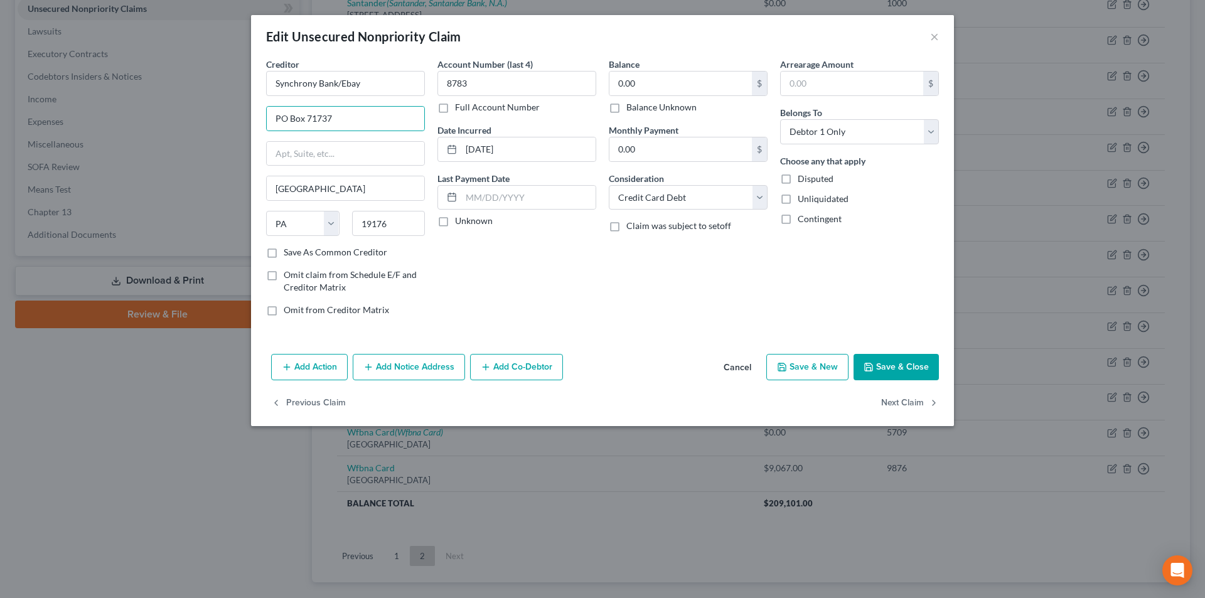
click at [909, 365] on button "Save & Close" at bounding box center [896, 367] width 85 height 26
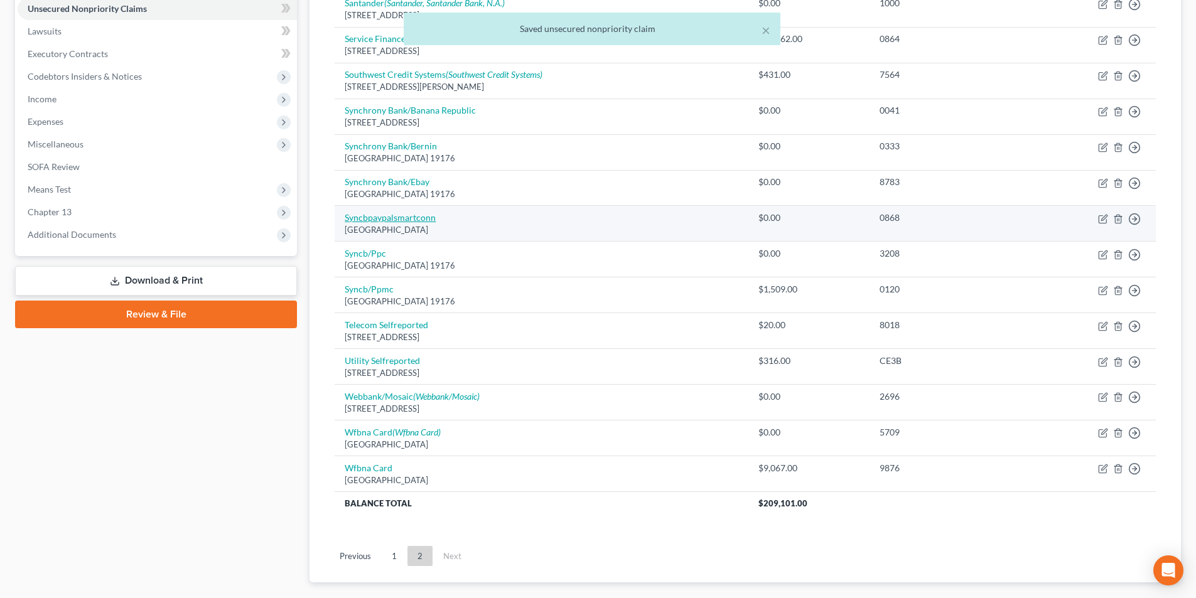
click at [416, 220] on link "Syncbpaypalsmartconn" at bounding box center [390, 217] width 91 height 11
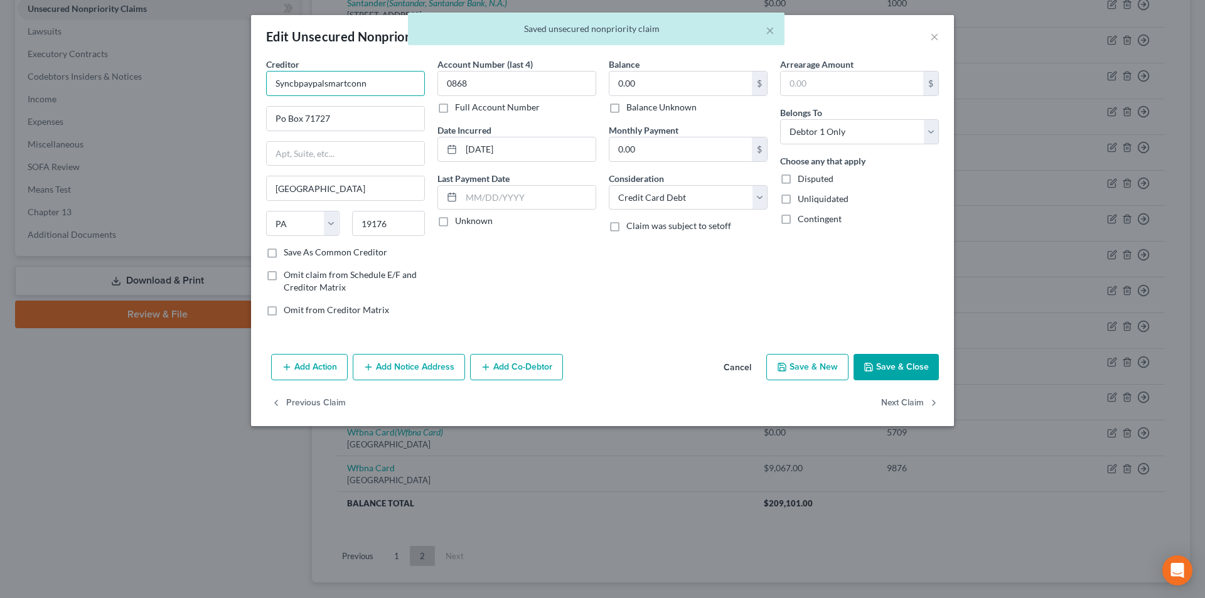
drag, startPoint x: 267, startPoint y: 80, endPoint x: 188, endPoint y: 80, distance: 79.7
click at [195, 80] on div "Edit Unsecured Nonpriority Claim × Creditor * Syncbpaypalsmartconn Po Box 71727…" at bounding box center [602, 299] width 1205 height 598
paste input "hrony Bank"
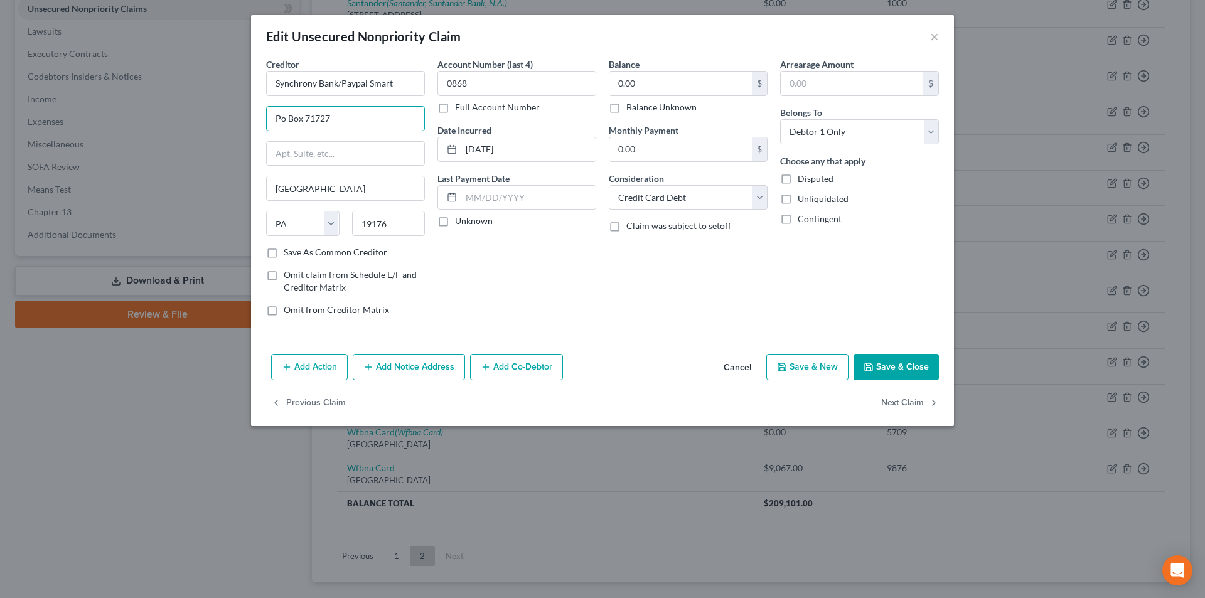
drag, startPoint x: 279, startPoint y: 116, endPoint x: 281, endPoint y: 134, distance: 18.3
click at [280, 116] on input "Po Box 71727" at bounding box center [346, 119] width 158 height 24
click at [907, 366] on button "Save & Close" at bounding box center [896, 367] width 85 height 26
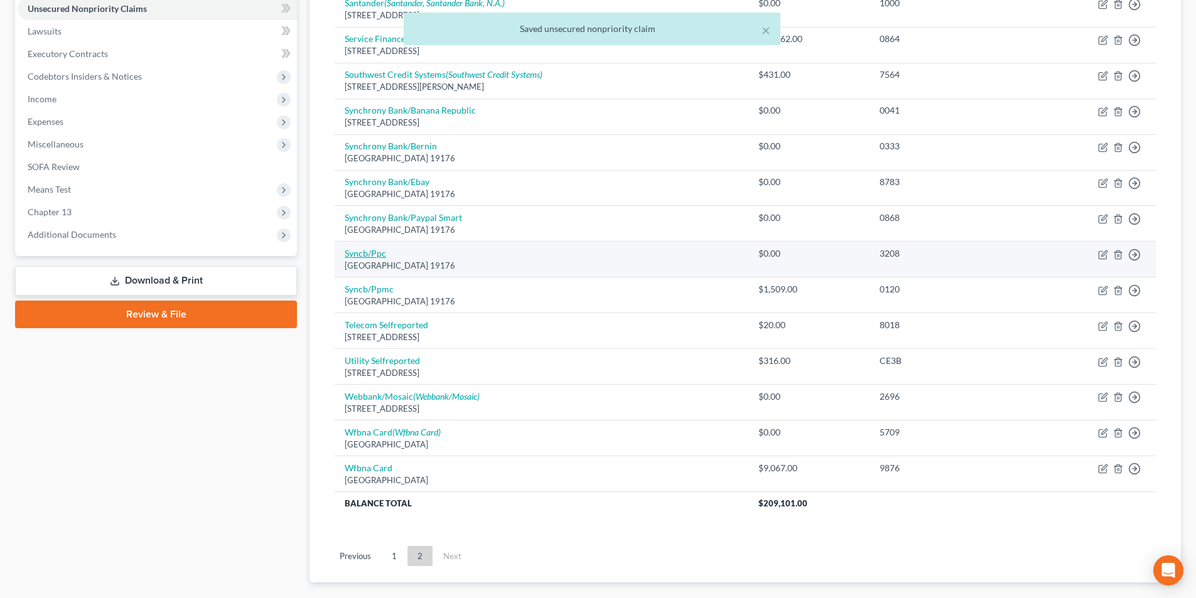
click at [377, 256] on link "Syncb/Ppc" at bounding box center [365, 253] width 41 height 11
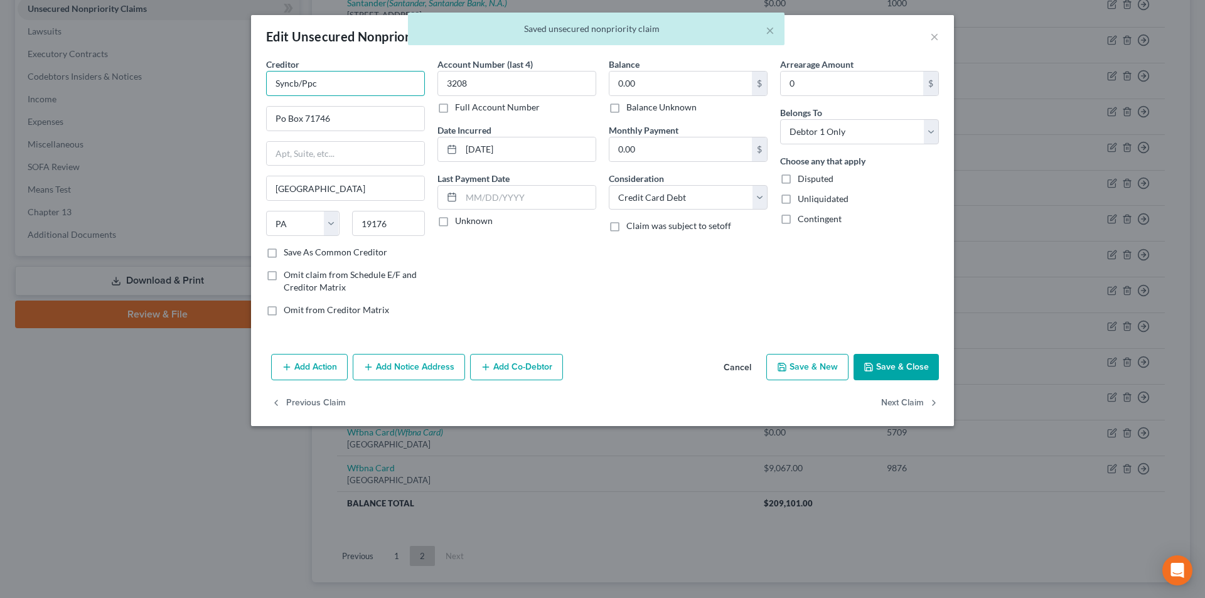
drag, startPoint x: 297, startPoint y: 82, endPoint x: 235, endPoint y: 89, distance: 62.5
click at [235, 88] on div "Edit Unsecured Nonpriority Claim × Creditor * Syncb/Ppc Po Box 71746 [GEOGRAPHI…" at bounding box center [602, 299] width 1205 height 598
paste input "hrony Bank"
click at [385, 80] on input "Synchrony Bank/Ppc" at bounding box center [345, 83] width 159 height 25
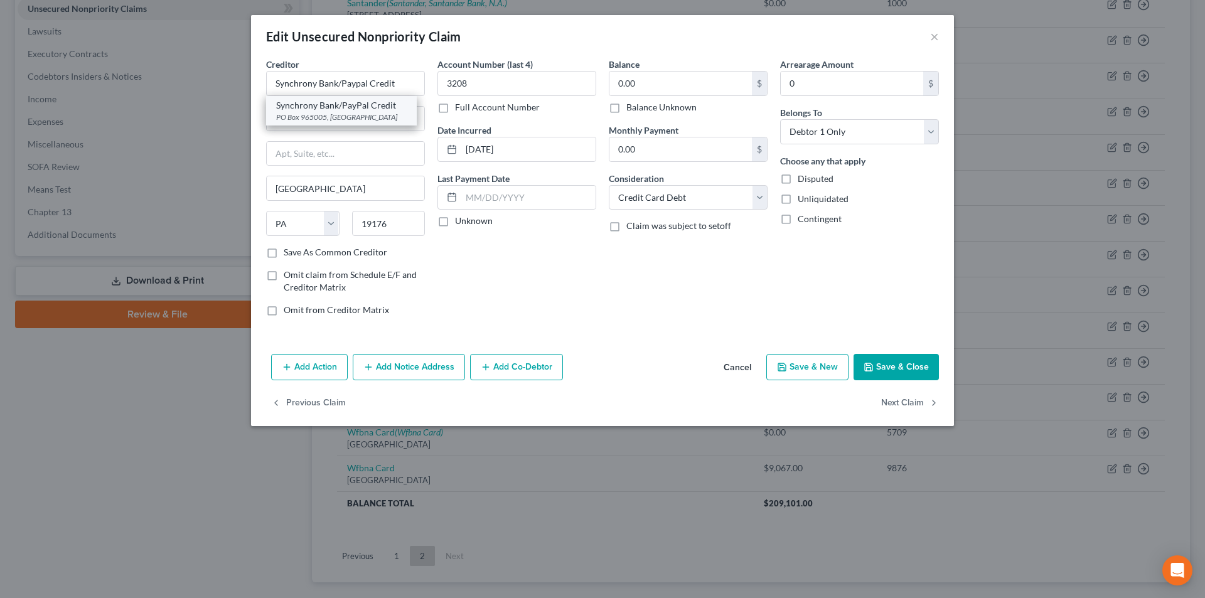
click at [332, 116] on div "PO Box 965005, [GEOGRAPHIC_DATA]" at bounding box center [341, 117] width 131 height 11
click at [918, 362] on button "Save & Close" at bounding box center [896, 367] width 85 height 26
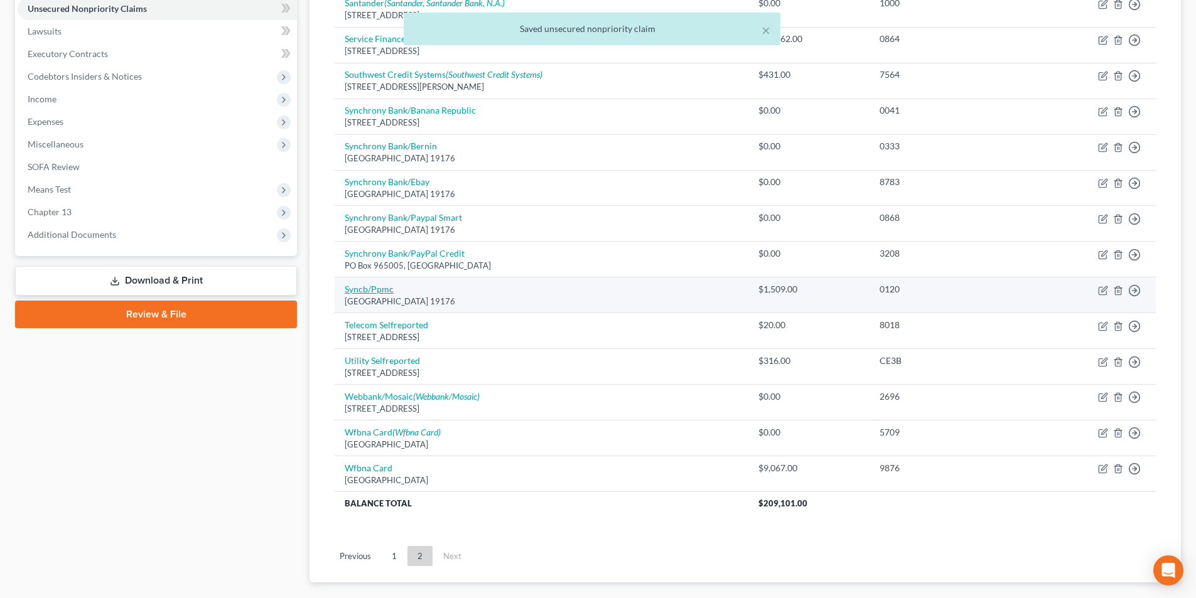
click at [380, 291] on link "Syncb/Ppmc" at bounding box center [369, 289] width 49 height 11
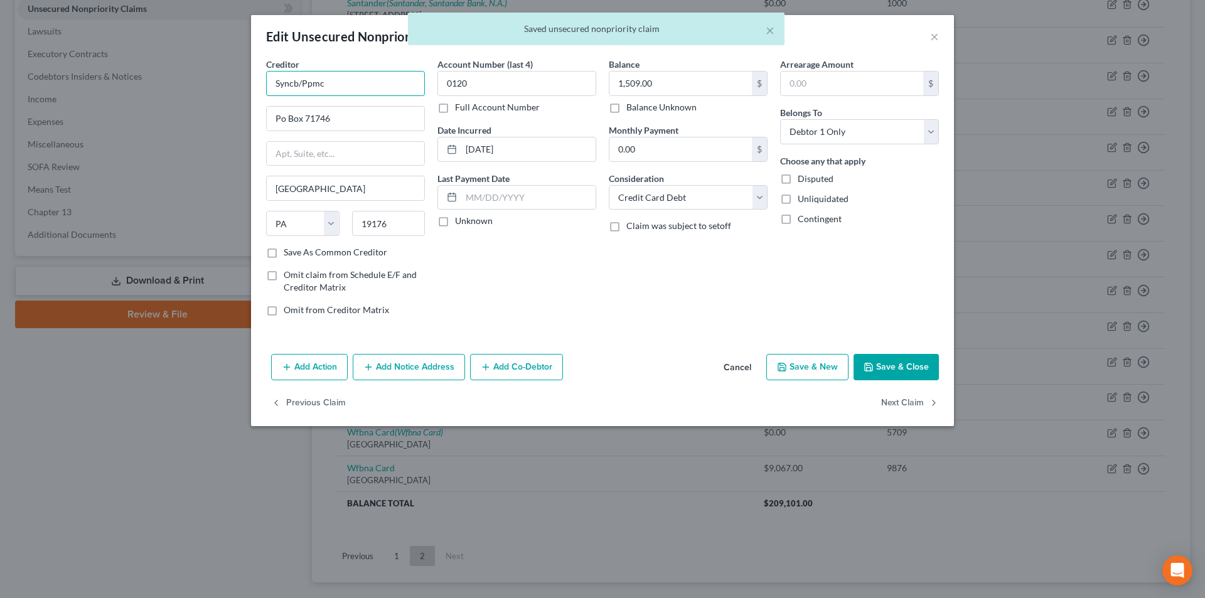
drag, startPoint x: 297, startPoint y: 80, endPoint x: 244, endPoint y: 80, distance: 53.4
click at [249, 80] on div "Edit Unsecured Nonpriority Claim × Creditor * Syncb/Ppmc Po Box 71746 [GEOGRAPH…" at bounding box center [602, 299] width 1205 height 598
paste input "hrony Bank"
click at [281, 117] on input "Po Box 71746" at bounding box center [346, 119] width 158 height 24
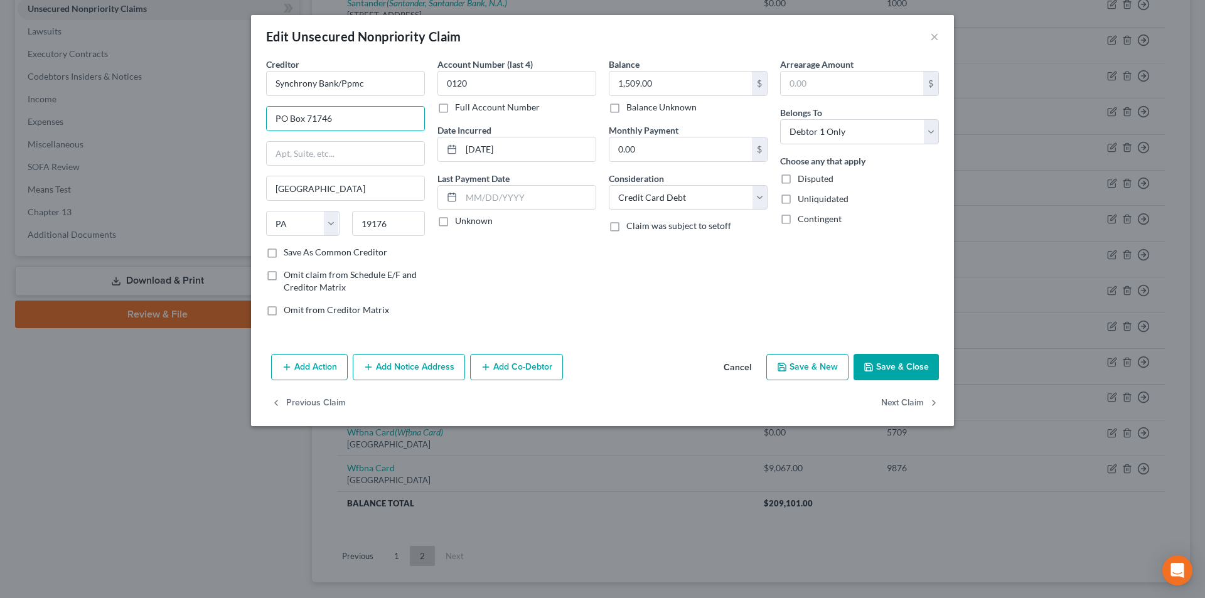
click at [900, 365] on button "Save & Close" at bounding box center [896, 367] width 85 height 26
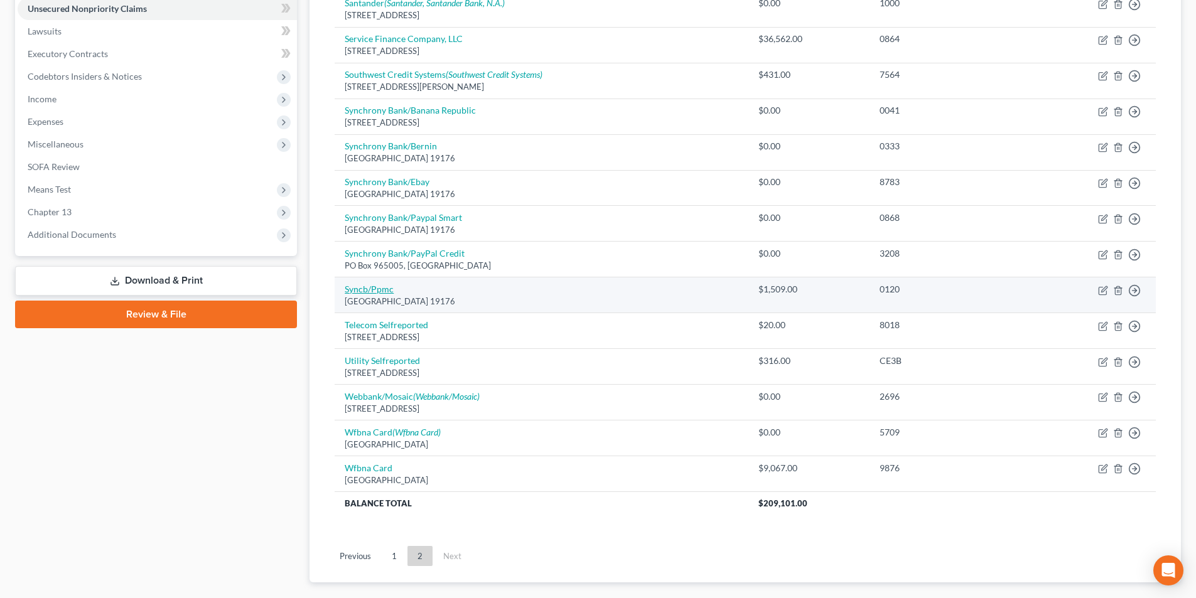
click at [382, 289] on link "Syncb/Ppmc" at bounding box center [369, 289] width 49 height 11
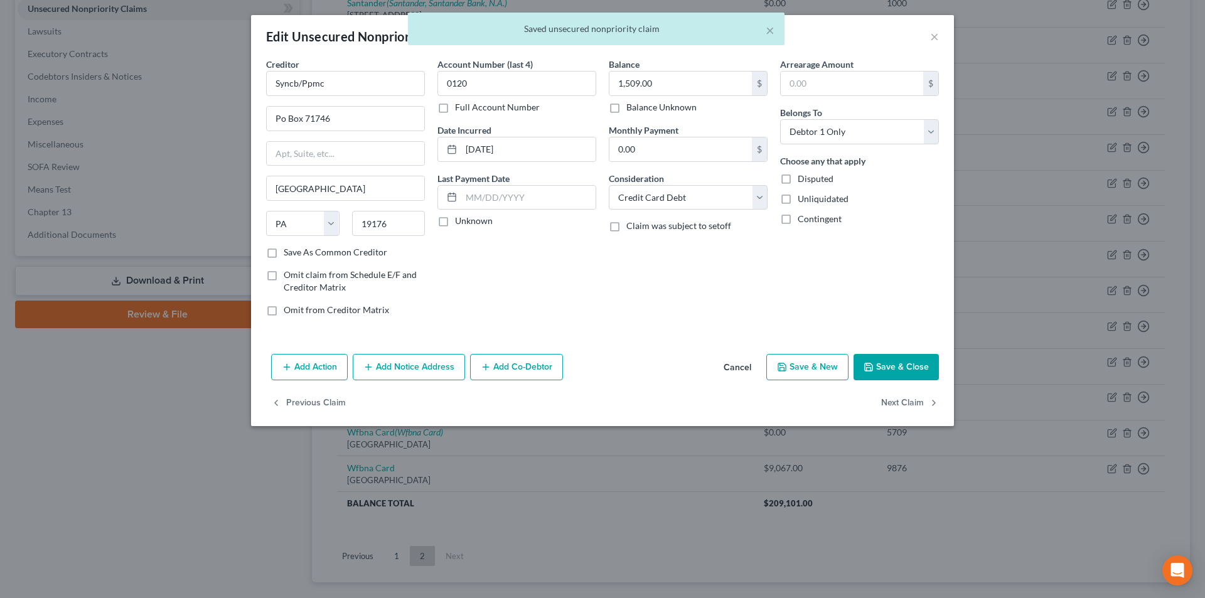
click at [930, 36] on div "× Saved unsecured nonpriority claim" at bounding box center [596, 32] width 1205 height 39
click at [937, 33] on div "× Saved unsecured nonpriority claim" at bounding box center [596, 32] width 1205 height 39
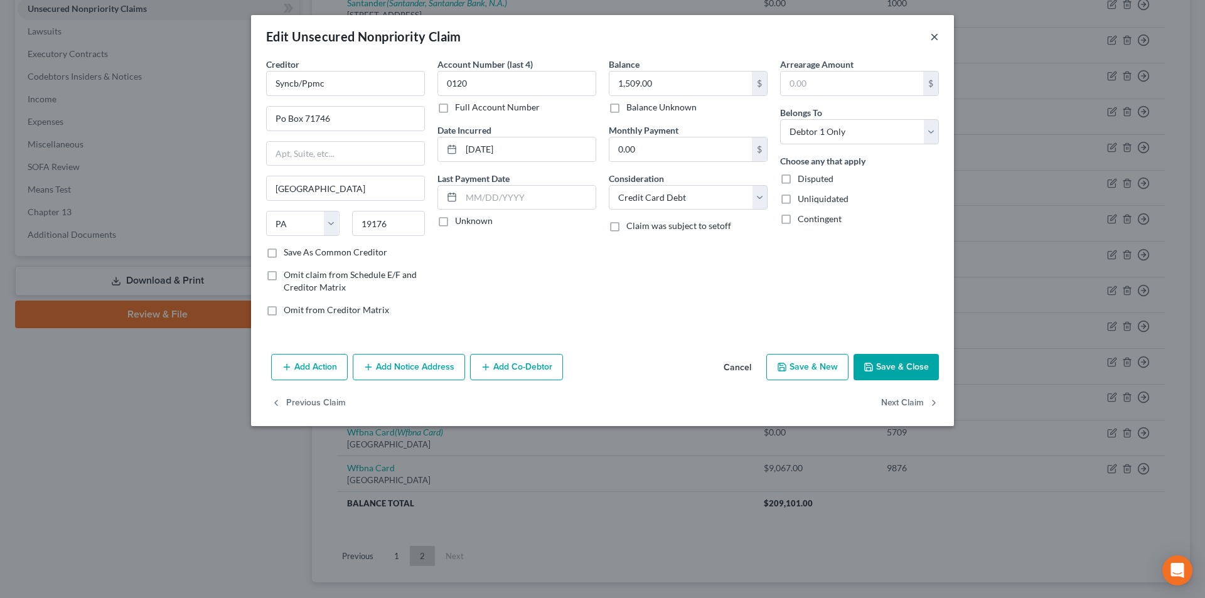
click at [935, 35] on button "×" at bounding box center [934, 36] width 9 height 15
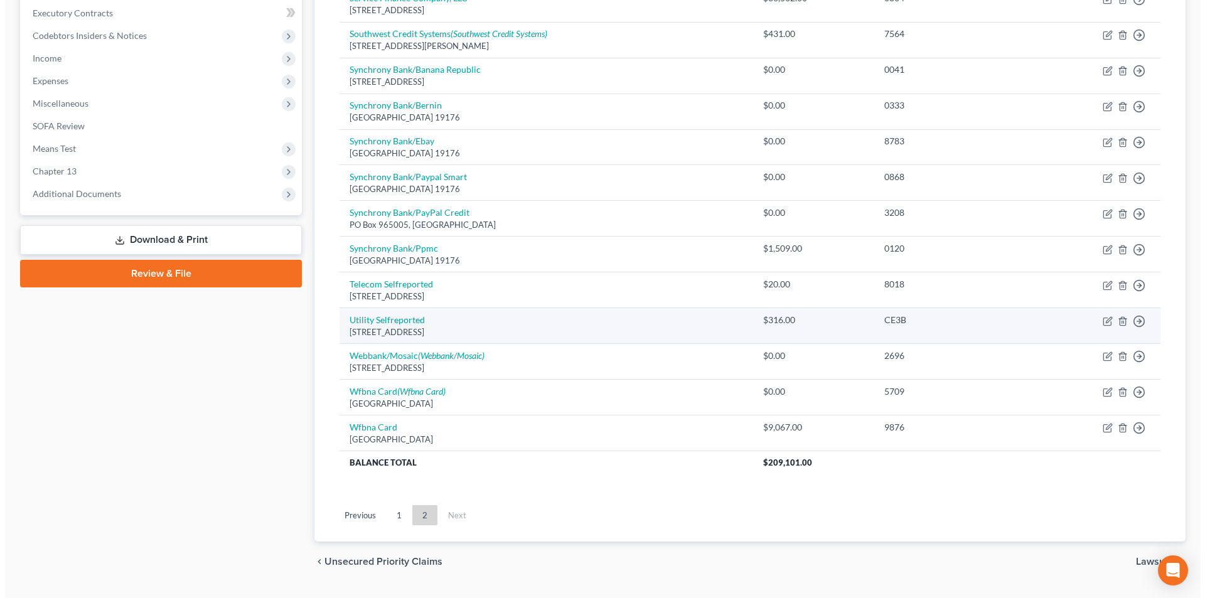
scroll to position [377, 0]
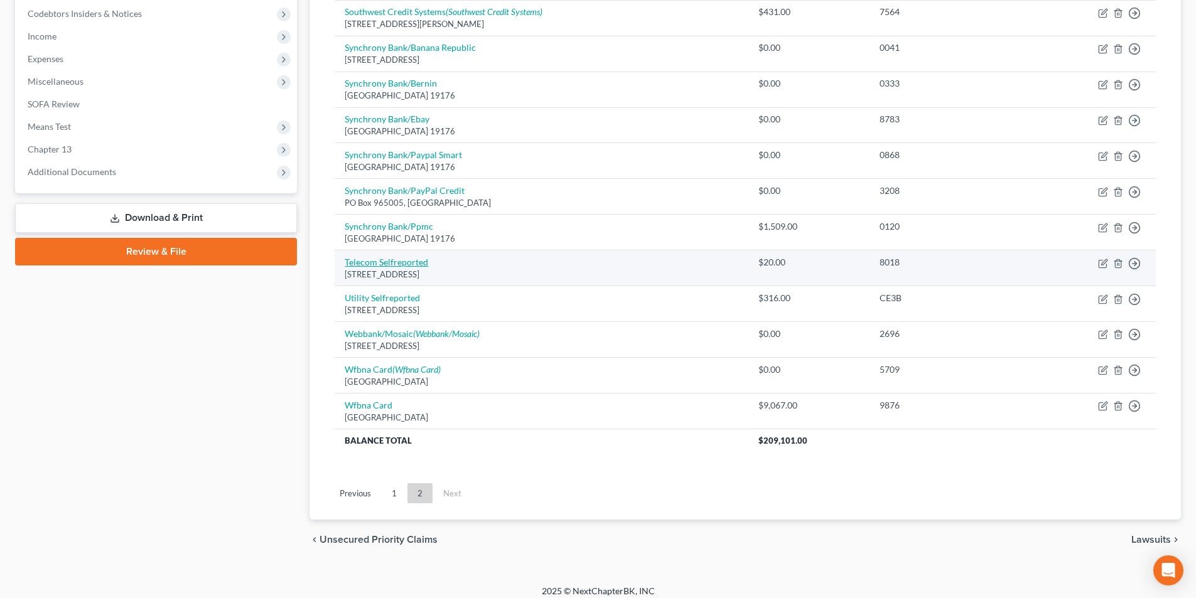
click at [404, 264] on link "Telecom Selfreported" at bounding box center [387, 262] width 84 height 11
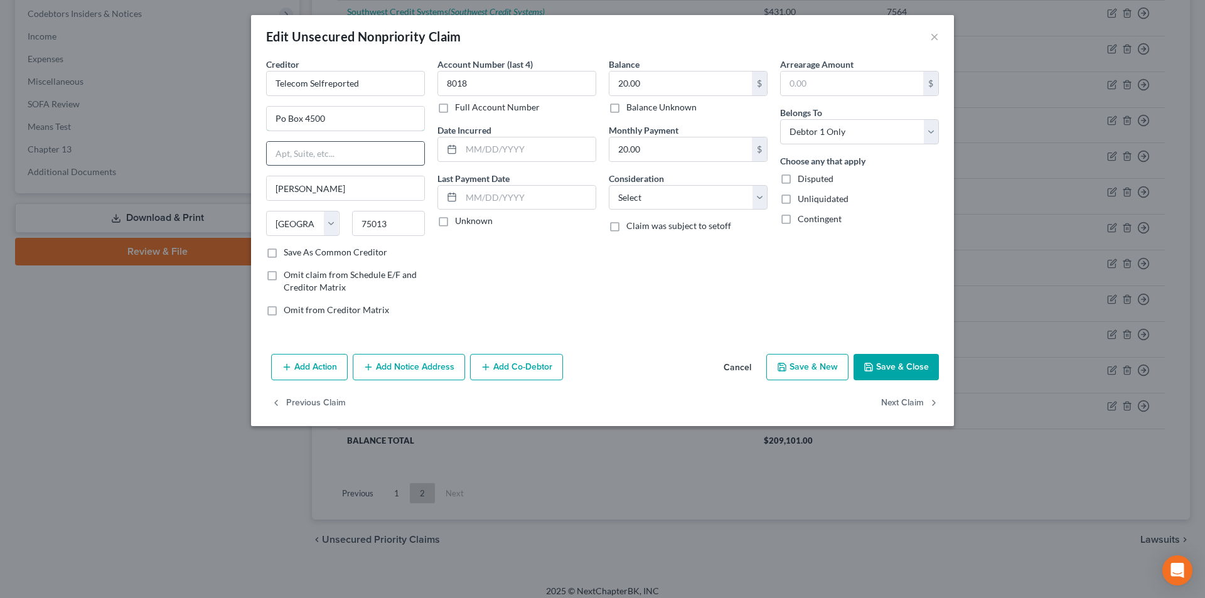
drag, startPoint x: 283, startPoint y: 118, endPoint x: 296, endPoint y: 145, distance: 29.8
click at [283, 118] on input "Po Box 4500" at bounding box center [346, 119] width 158 height 24
click at [903, 369] on button "Save & Close" at bounding box center [896, 367] width 85 height 26
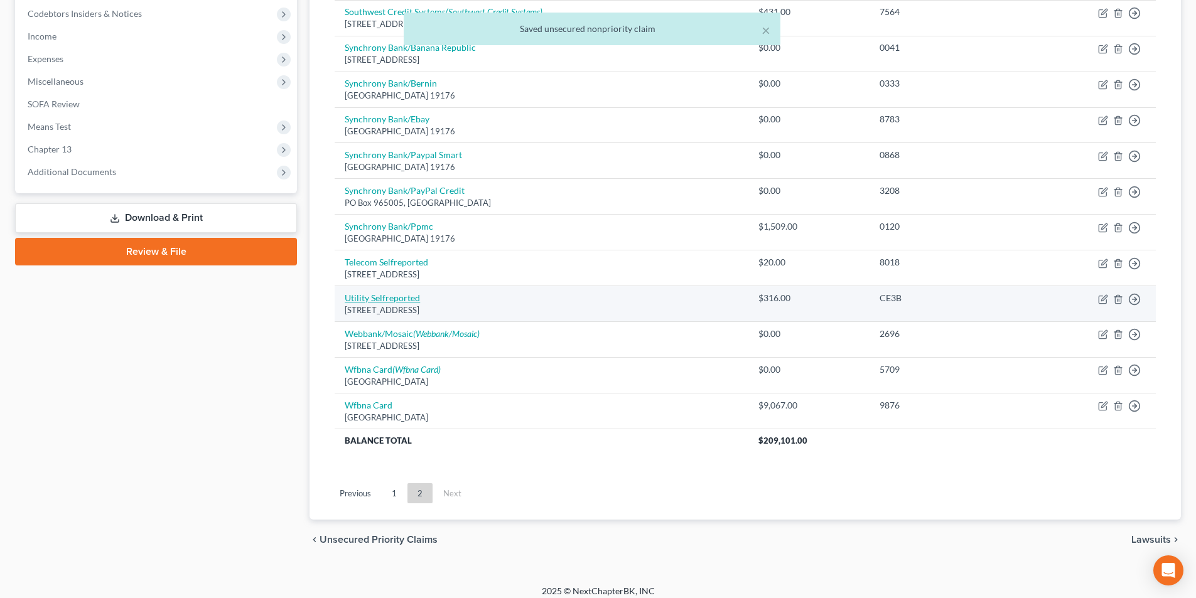
click at [405, 298] on link "Utility Selfreported" at bounding box center [382, 298] width 75 height 11
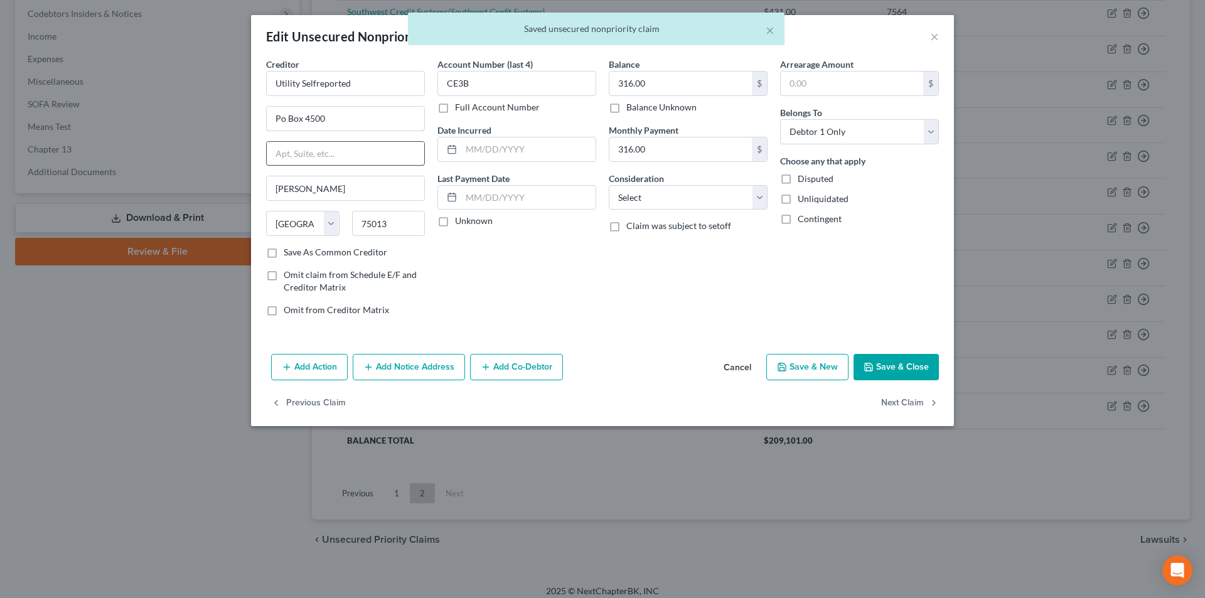
drag, startPoint x: 281, startPoint y: 114, endPoint x: 315, endPoint y: 158, distance: 55.5
click at [281, 114] on input "Po Box 4500" at bounding box center [346, 119] width 158 height 24
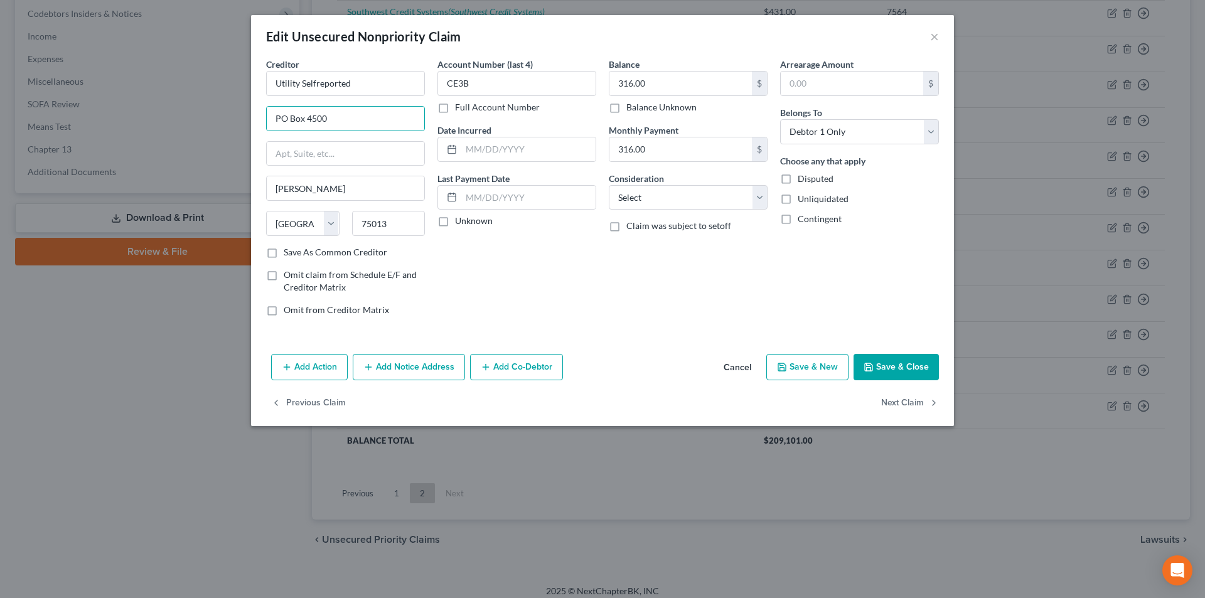
click at [900, 367] on button "Save & Close" at bounding box center [896, 367] width 85 height 26
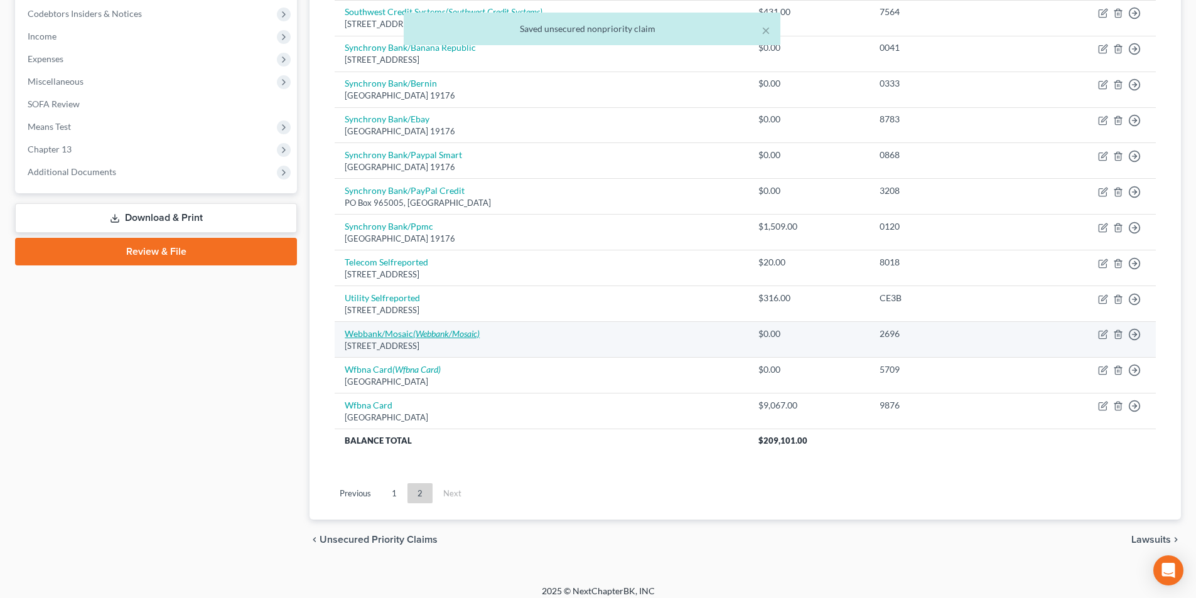
click at [406, 335] on link "Webbank/Mosaic (Webbank/Mosaic)" at bounding box center [412, 333] width 135 height 11
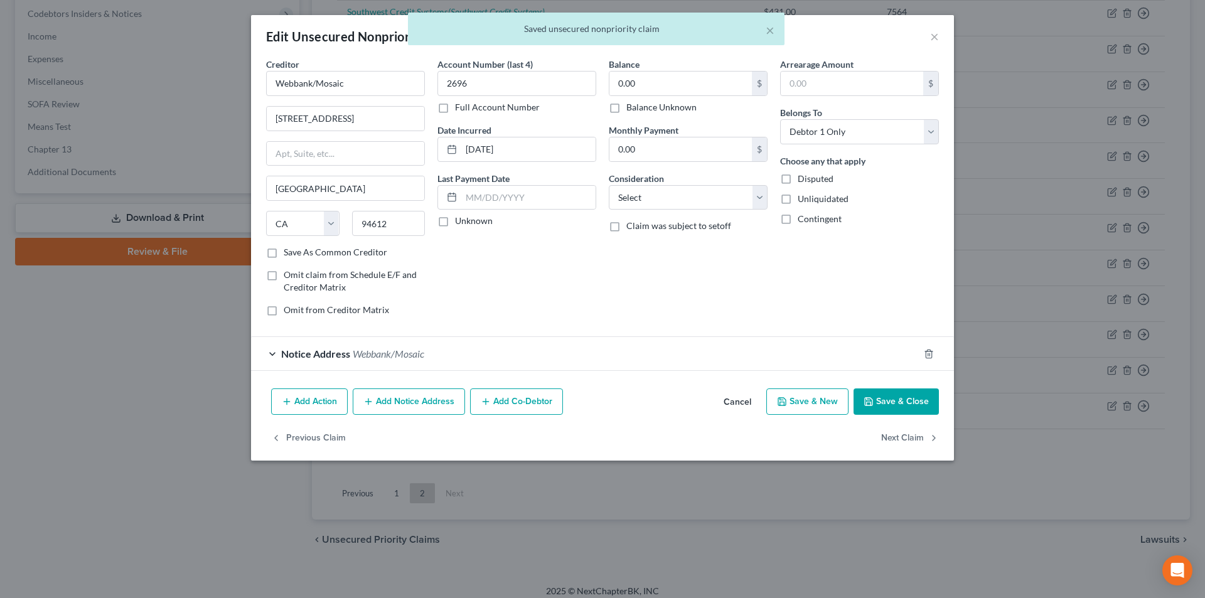
click at [939, 38] on body "Home New Case Client Portal Directory Cases DebtorCC Consumer Law Attorneys [EM…" at bounding box center [602, 115] width 1205 height 984
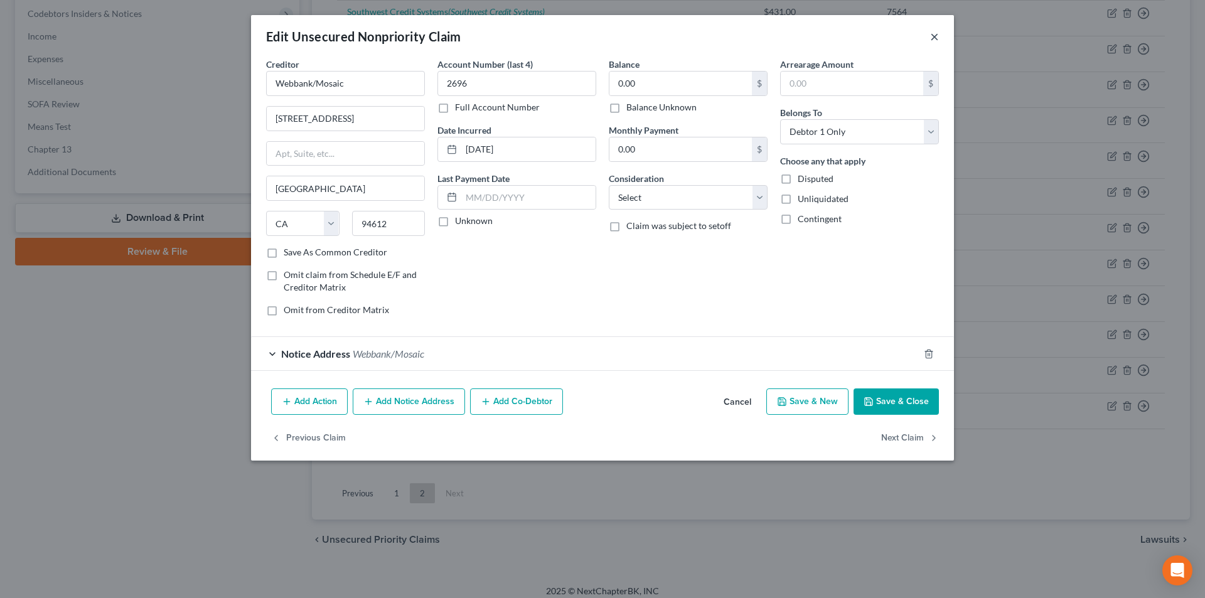
click at [937, 37] on button "×" at bounding box center [934, 36] width 9 height 15
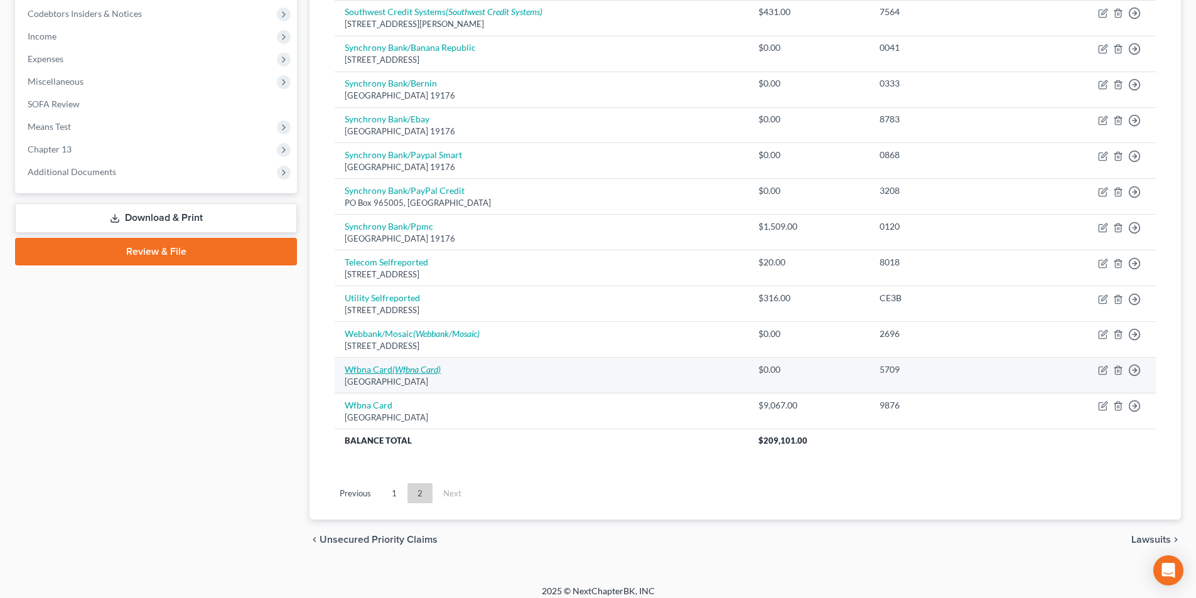
click at [414, 369] on icon "(Wfbna Card)" at bounding box center [416, 369] width 48 height 11
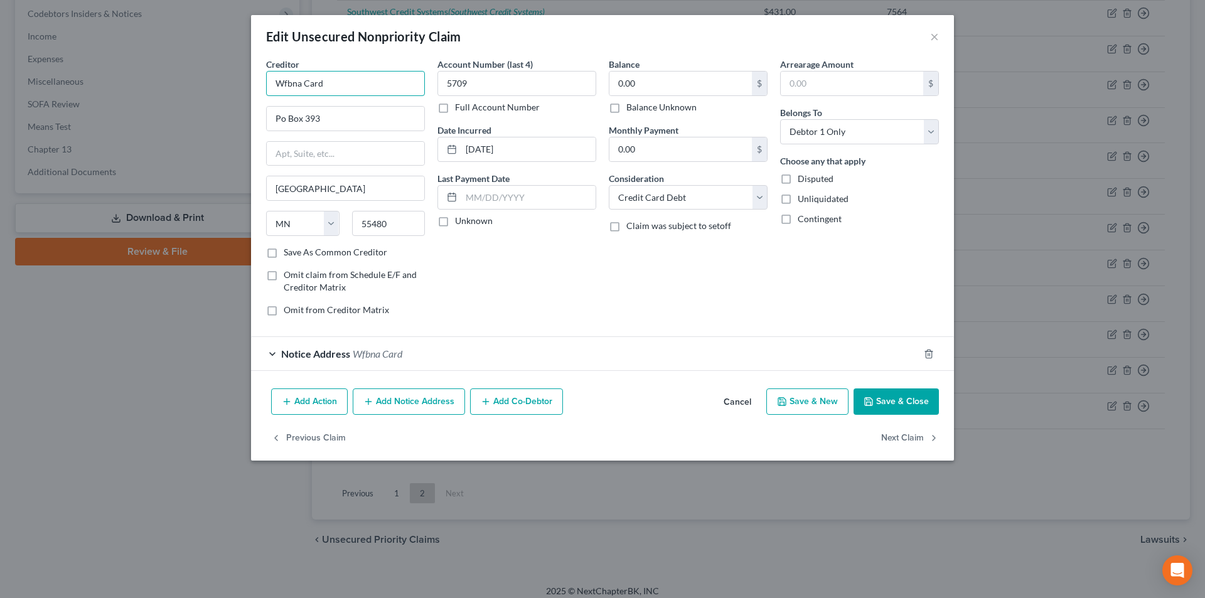
drag, startPoint x: 303, startPoint y: 82, endPoint x: 233, endPoint y: 76, distance: 69.9
click at [237, 78] on div "Edit Unsecured Nonpriority Claim × Creditor * Wfbna Card Po Box 393 [GEOGRAPHIC…" at bounding box center [602, 299] width 1205 height 598
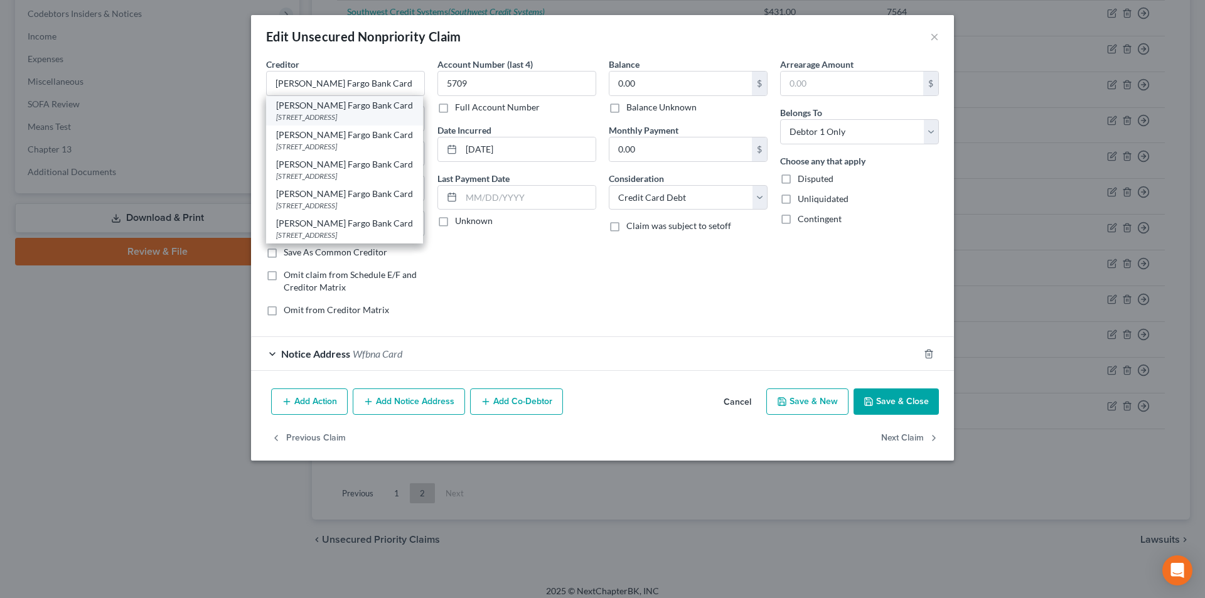
click at [303, 108] on div "[PERSON_NAME] Fargo Bank Card" at bounding box center [344, 105] width 137 height 13
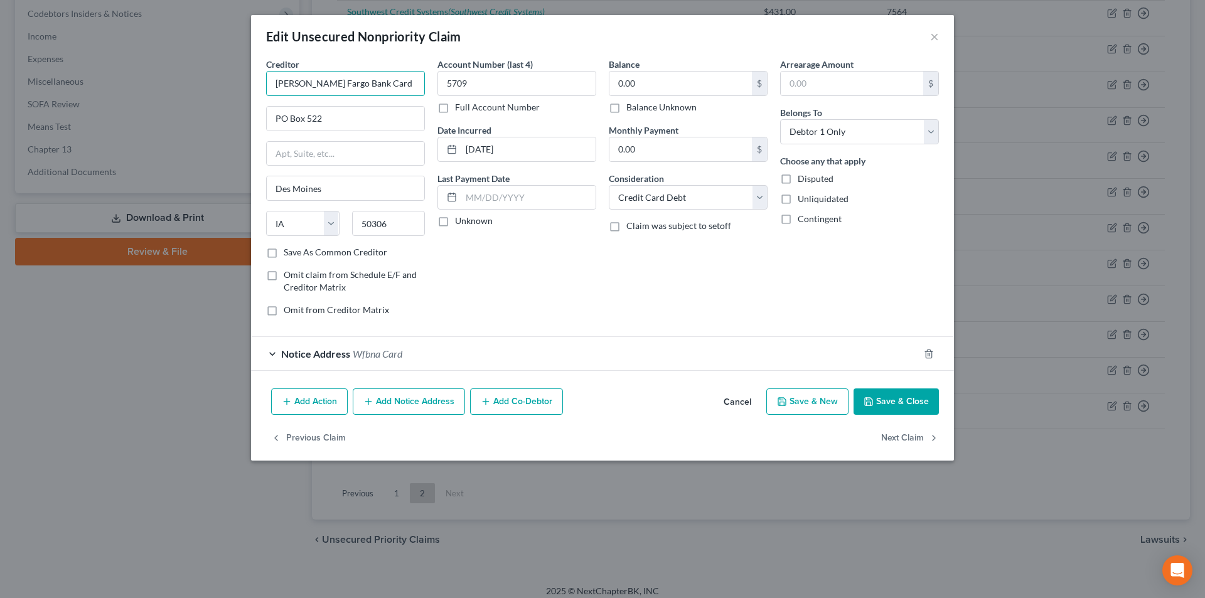
drag, startPoint x: 366, startPoint y: 82, endPoint x: 261, endPoint y: 82, distance: 104.9
click at [261, 82] on div "Creditor * [PERSON_NAME] Fargo Bank Card PO Box 522 [GEOGRAPHIC_DATA] [US_STATE…" at bounding box center [345, 192] width 171 height 269
click at [276, 356] on div "Notice Address Wfbna Card" at bounding box center [585, 353] width 668 height 33
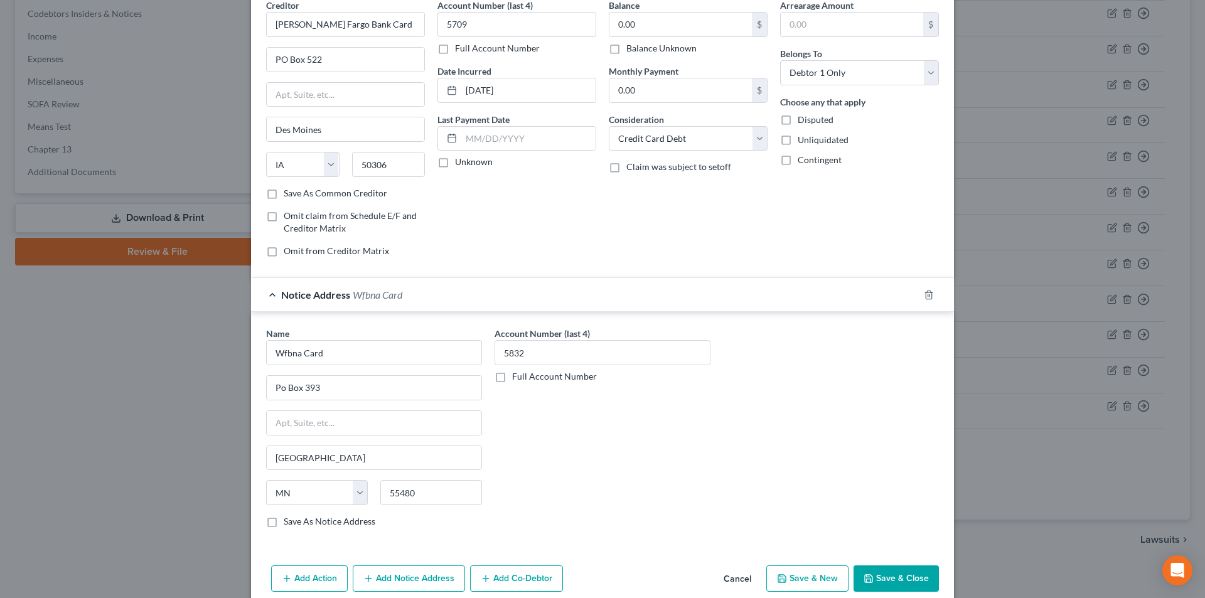
scroll to position [114, 0]
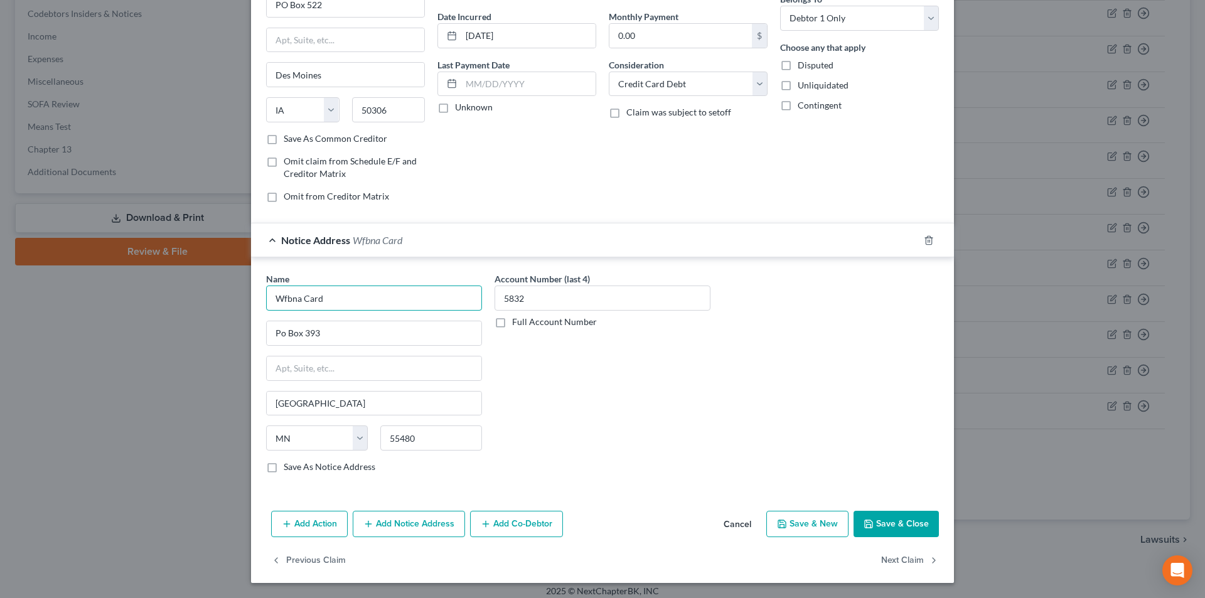
drag, startPoint x: 357, startPoint y: 300, endPoint x: 218, endPoint y: 299, distance: 138.8
click at [215, 300] on div "Edit Unsecured Nonpriority Claim × Creditor * [PERSON_NAME] Fargo Bank Card PO …" at bounding box center [602, 299] width 1205 height 598
paste input "[PERSON_NAME] Fargo Bank"
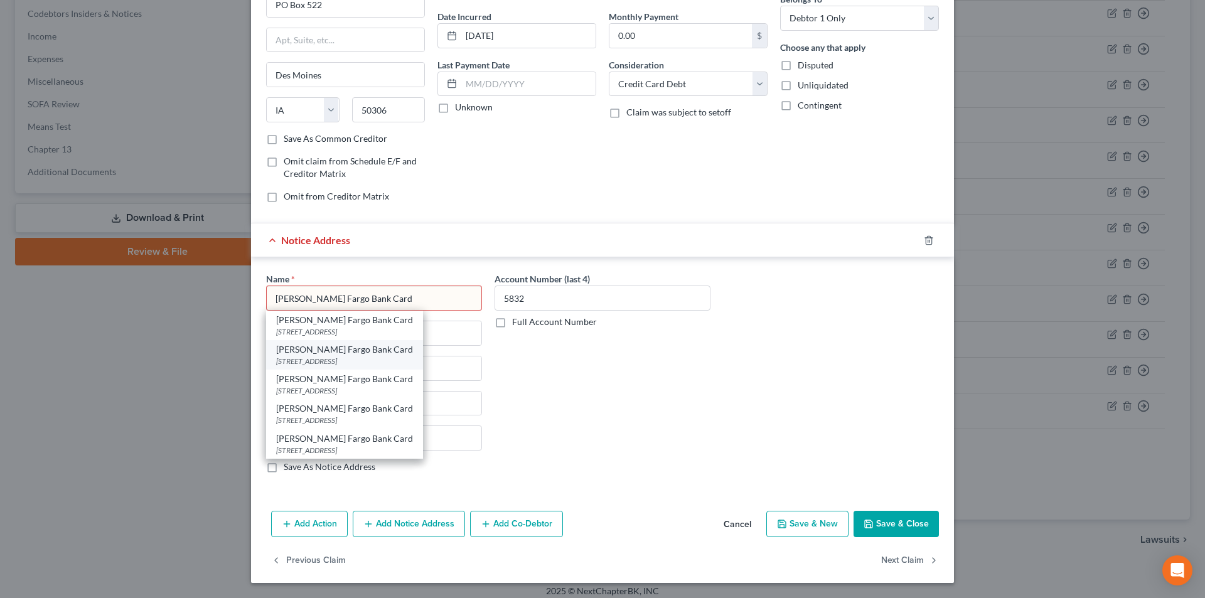
click at [339, 360] on div "[STREET_ADDRESS]" at bounding box center [344, 361] width 137 height 11
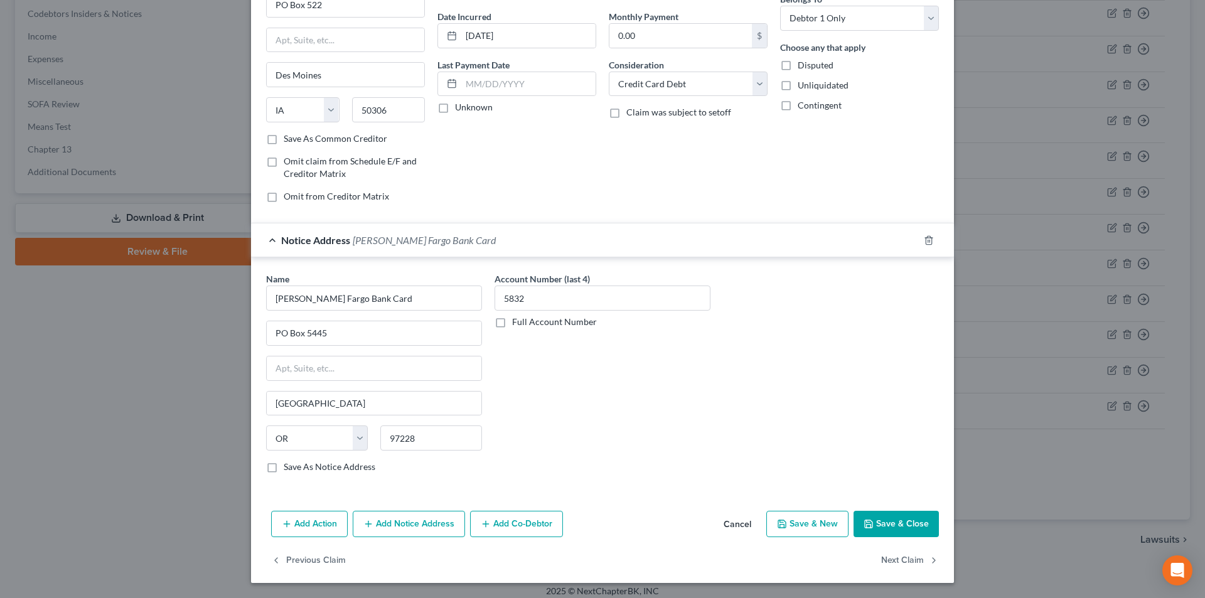
click at [407, 515] on button "Add Notice Address" at bounding box center [409, 524] width 112 height 26
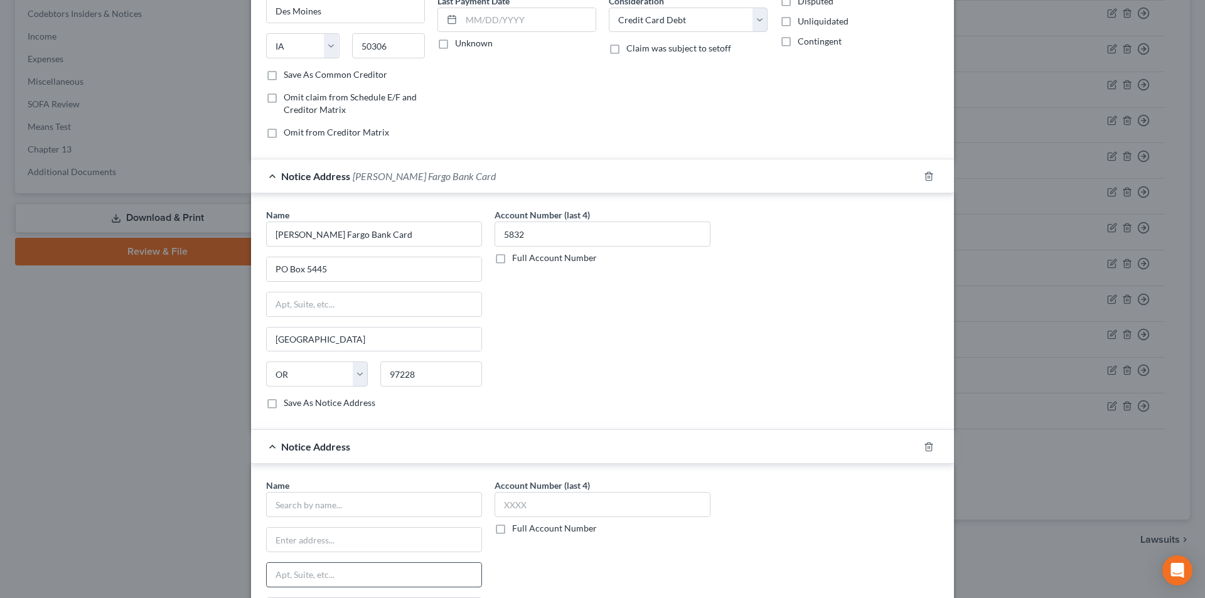
scroll to position [365, 0]
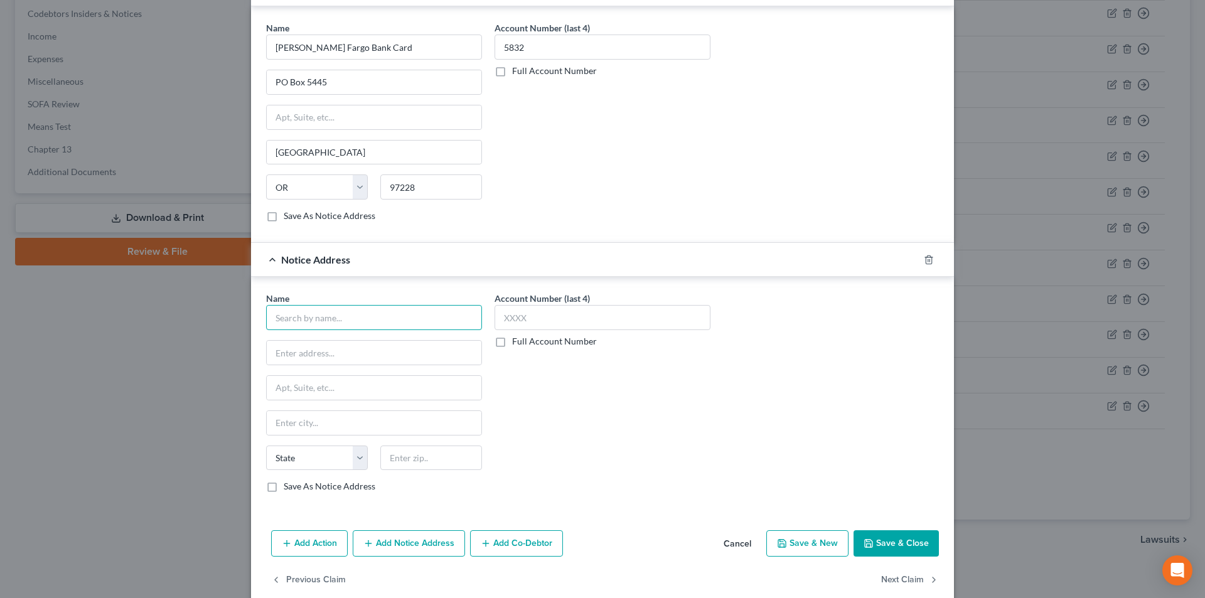
click at [352, 321] on input "text" at bounding box center [374, 317] width 216 height 25
paste input "[PERSON_NAME] Fargo Bank Card"
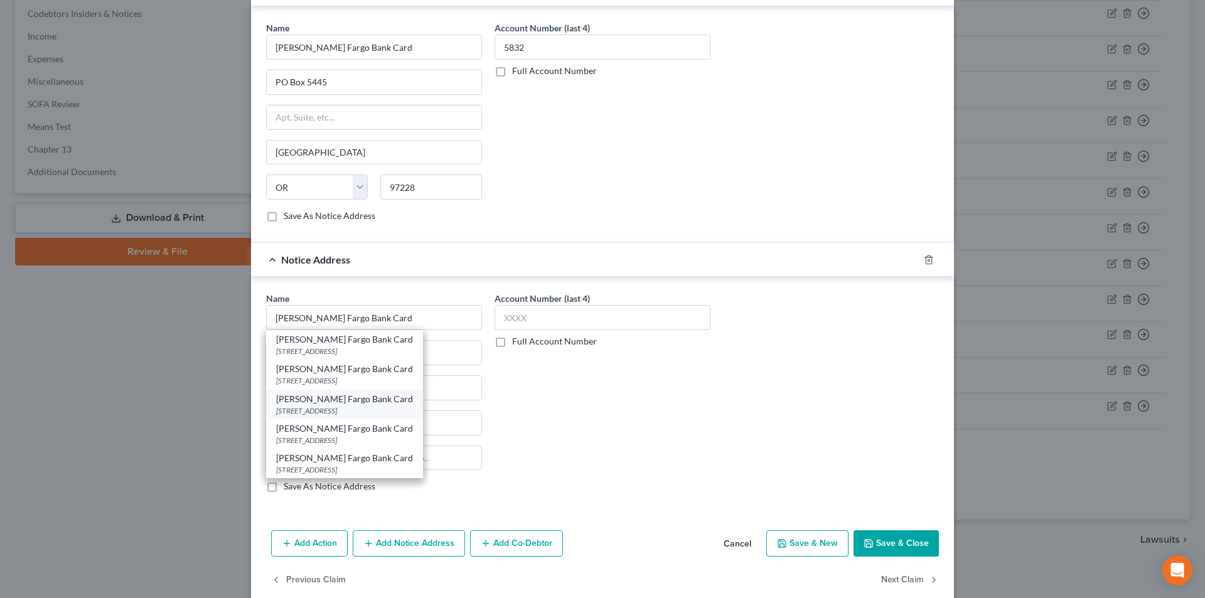
click at [325, 406] on div "[STREET_ADDRESS]" at bounding box center [344, 411] width 137 height 11
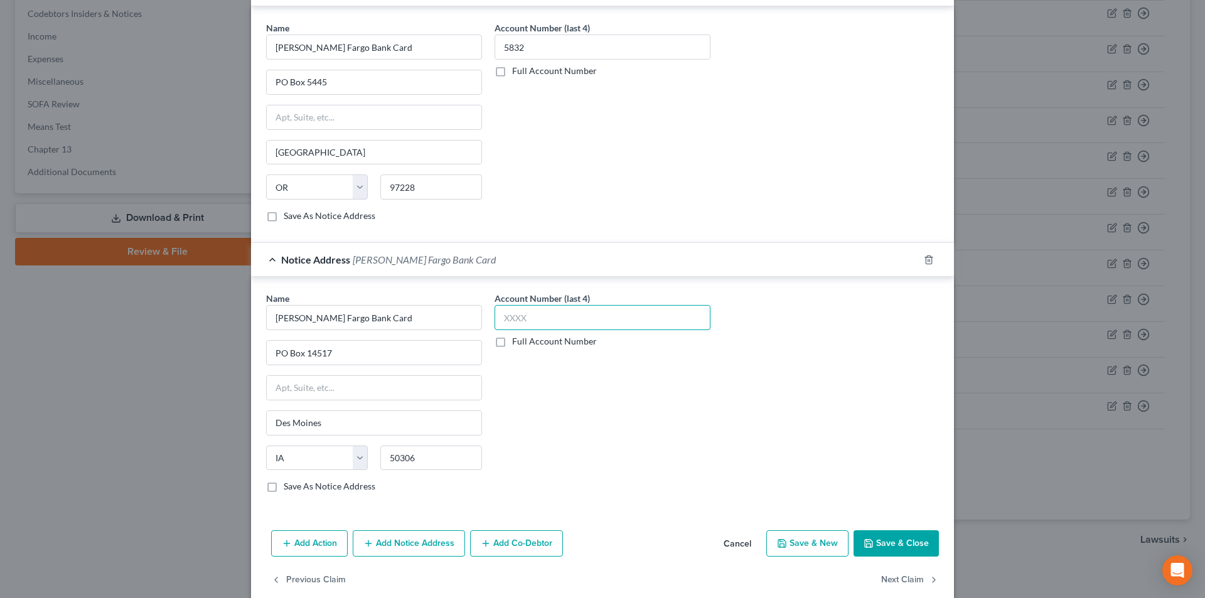
click at [512, 318] on input "text" at bounding box center [603, 317] width 216 height 25
click at [900, 542] on button "Save & Close" at bounding box center [896, 544] width 85 height 26
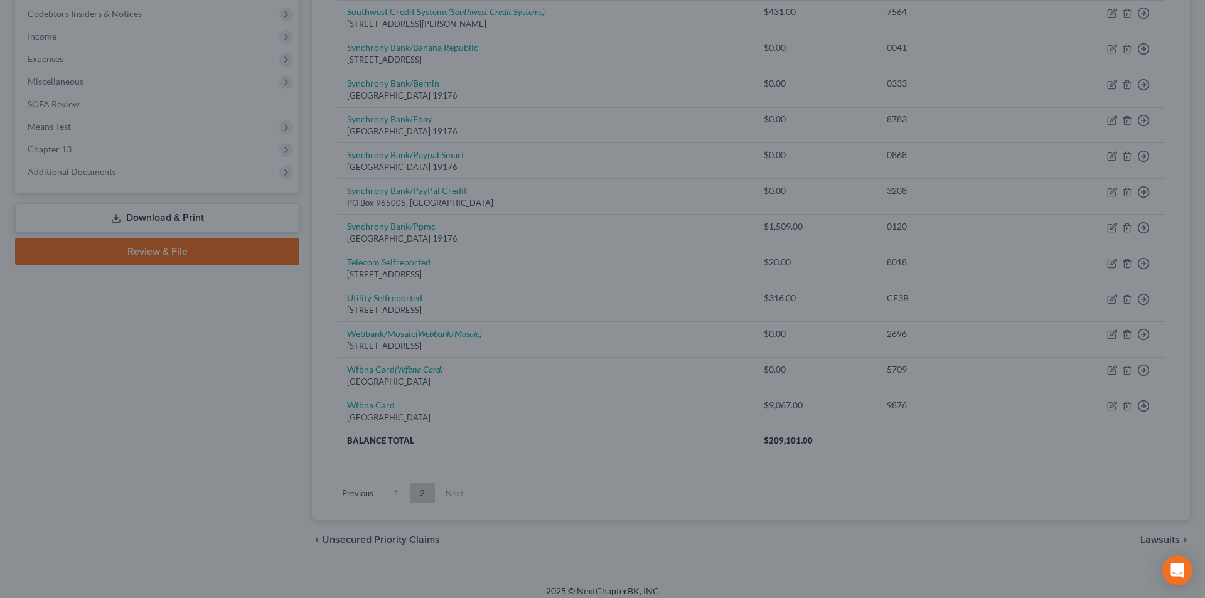
scroll to position [0, 0]
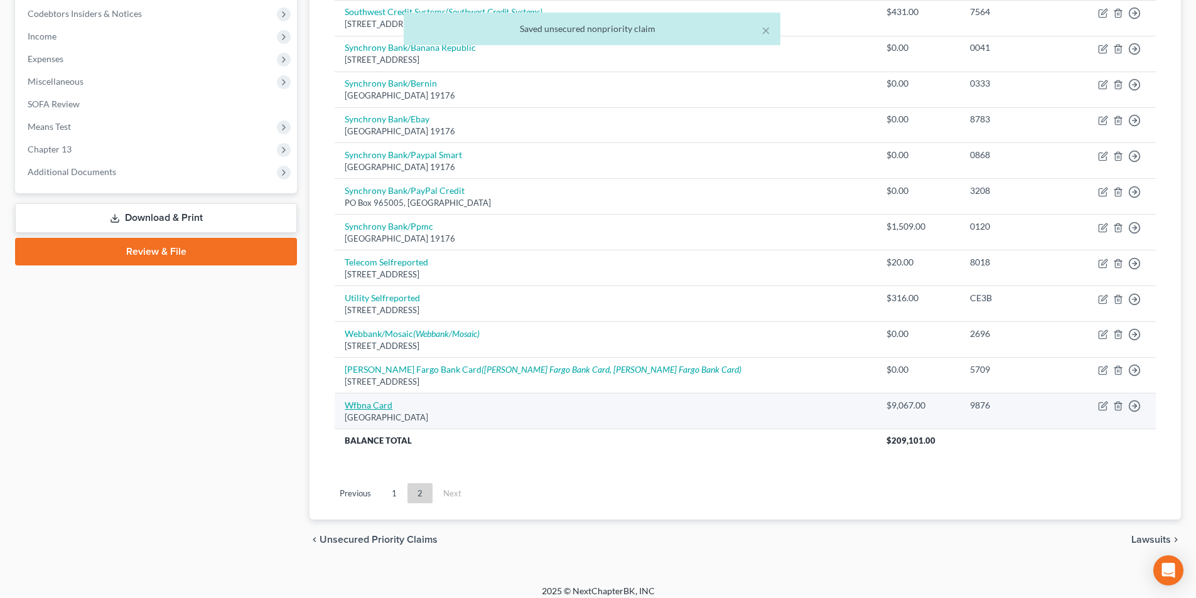
click at [361, 406] on link "Wfbna Card" at bounding box center [369, 405] width 48 height 11
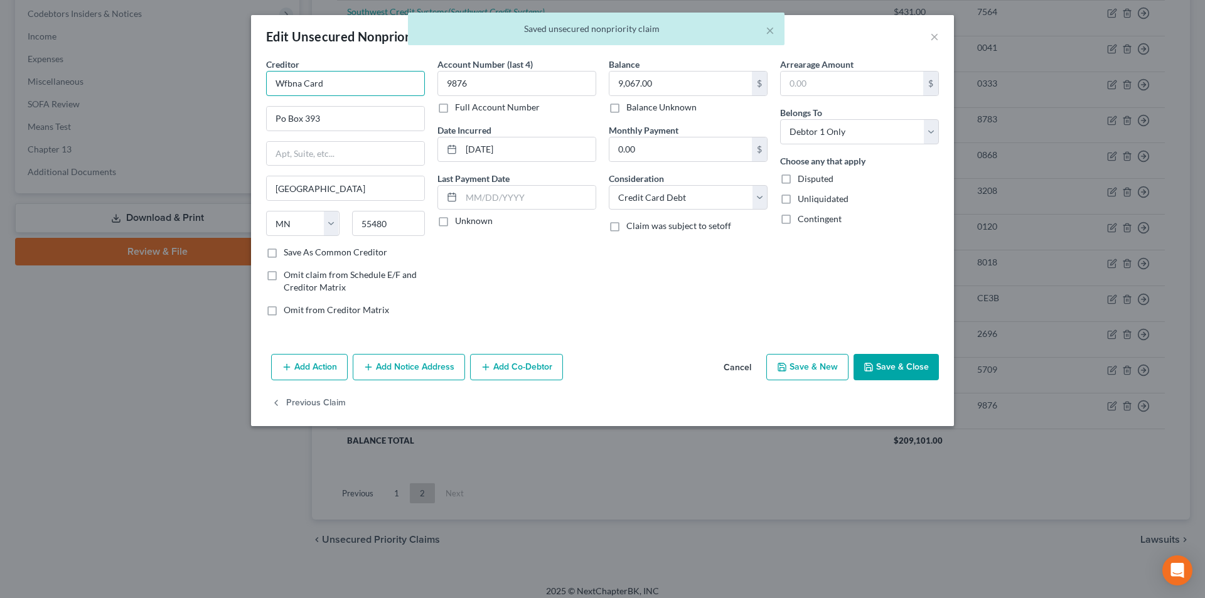
drag, startPoint x: 346, startPoint y: 86, endPoint x: 222, endPoint y: 91, distance: 124.4
click at [222, 91] on div "Edit Unsecured Nonpriority Claim × Creditor * Wfbna Card Po Box 393 [GEOGRAPHIC…" at bounding box center [602, 299] width 1205 height 598
paste input "[PERSON_NAME] Fargo Bank"
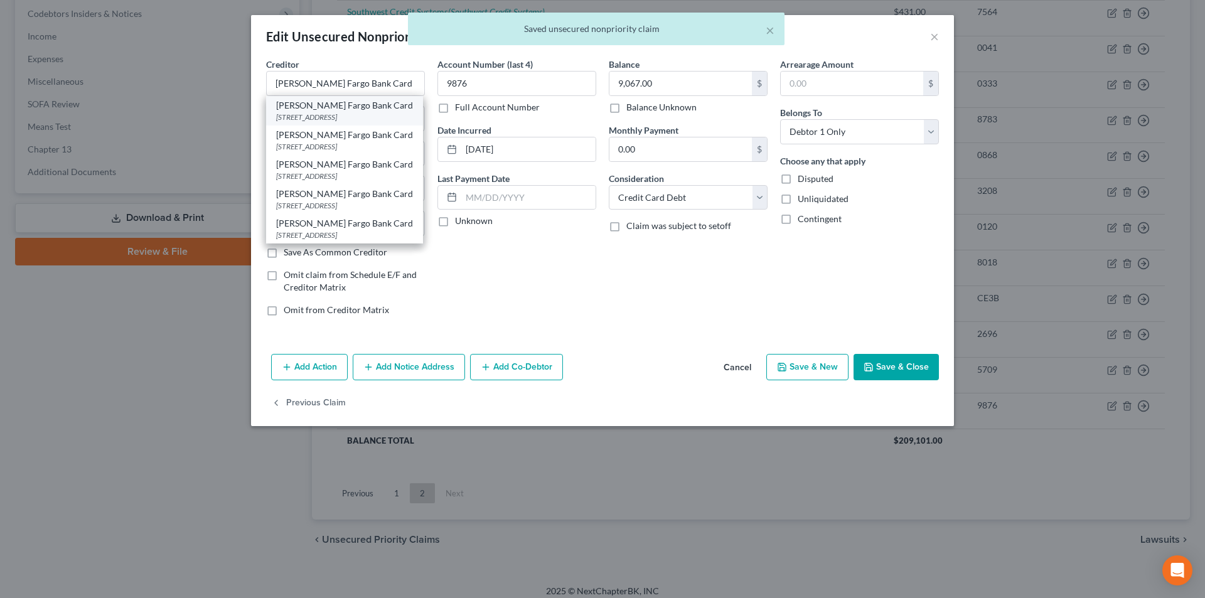
click at [281, 116] on div "[STREET_ADDRESS]" at bounding box center [344, 117] width 137 height 11
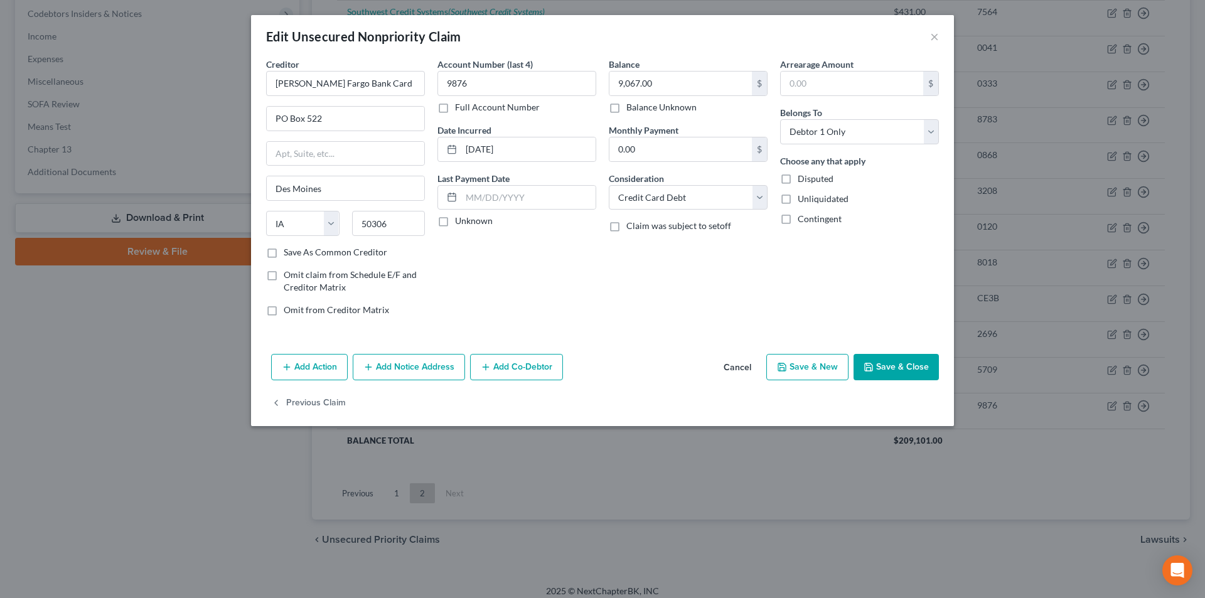
click at [412, 367] on button "Add Notice Address" at bounding box center [409, 367] width 112 height 26
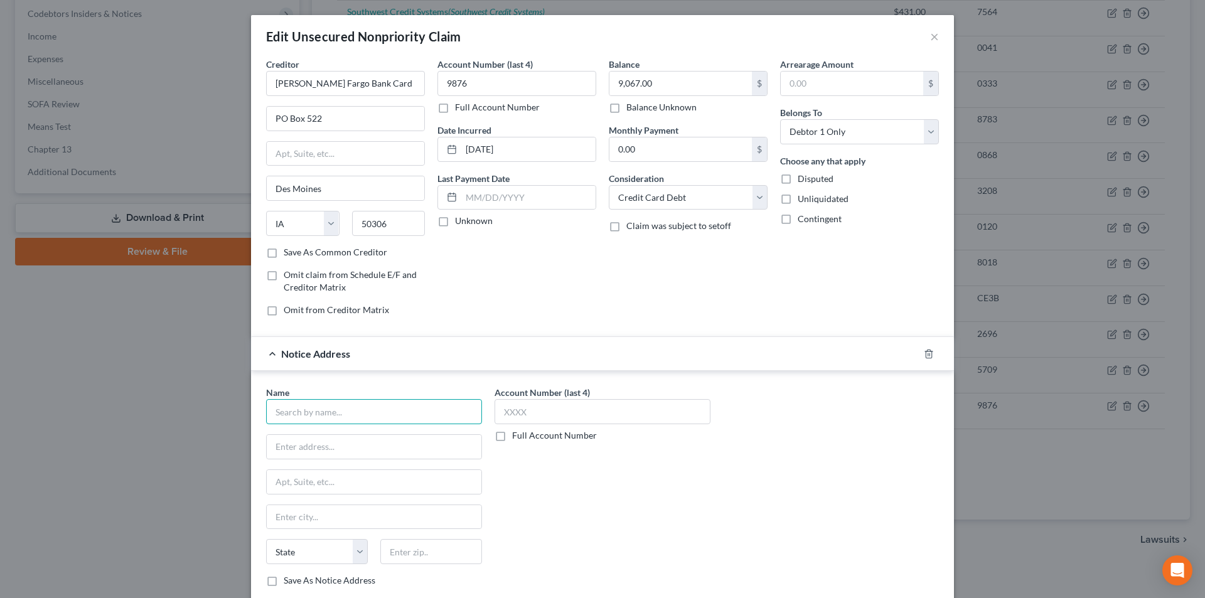
click at [347, 416] on input "text" at bounding box center [374, 411] width 216 height 25
paste input "[PERSON_NAME] Fargo Bank Card"
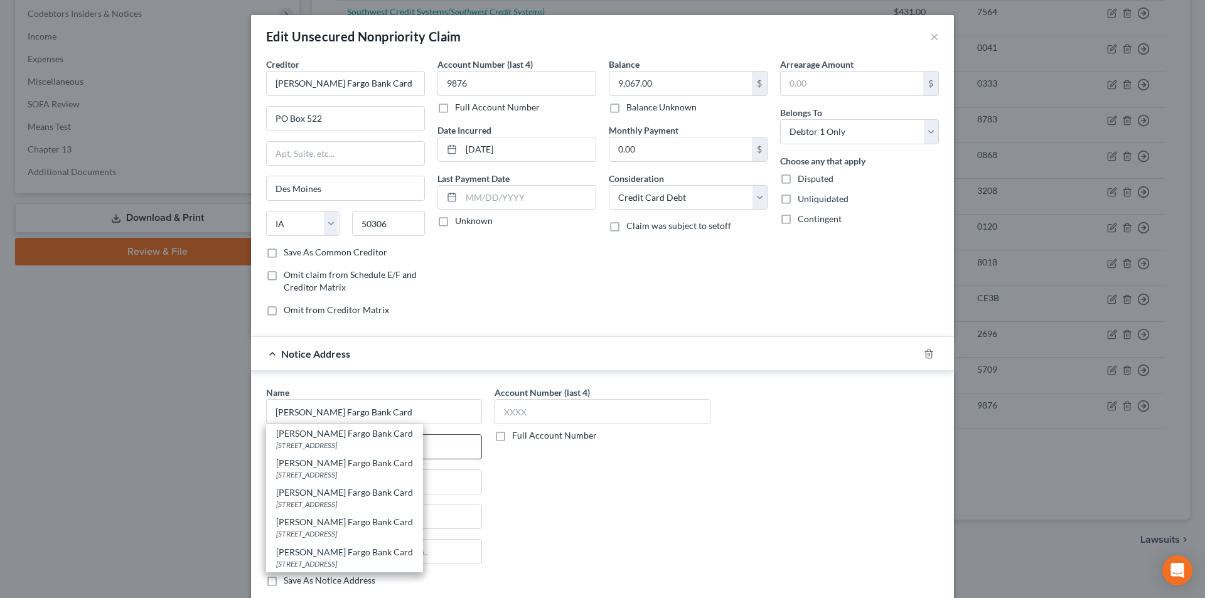
click at [335, 477] on div "[STREET_ADDRESS]" at bounding box center [344, 475] width 137 height 11
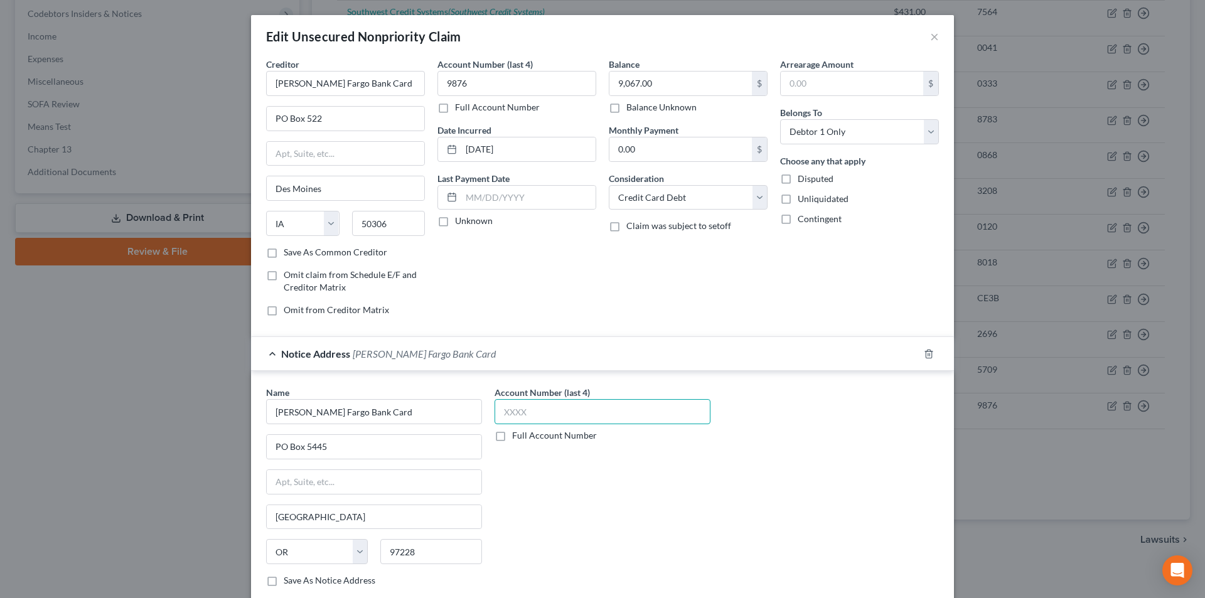
drag, startPoint x: 513, startPoint y: 414, endPoint x: 519, endPoint y: 402, distance: 14.0
click at [514, 414] on input "text" at bounding box center [603, 411] width 216 height 25
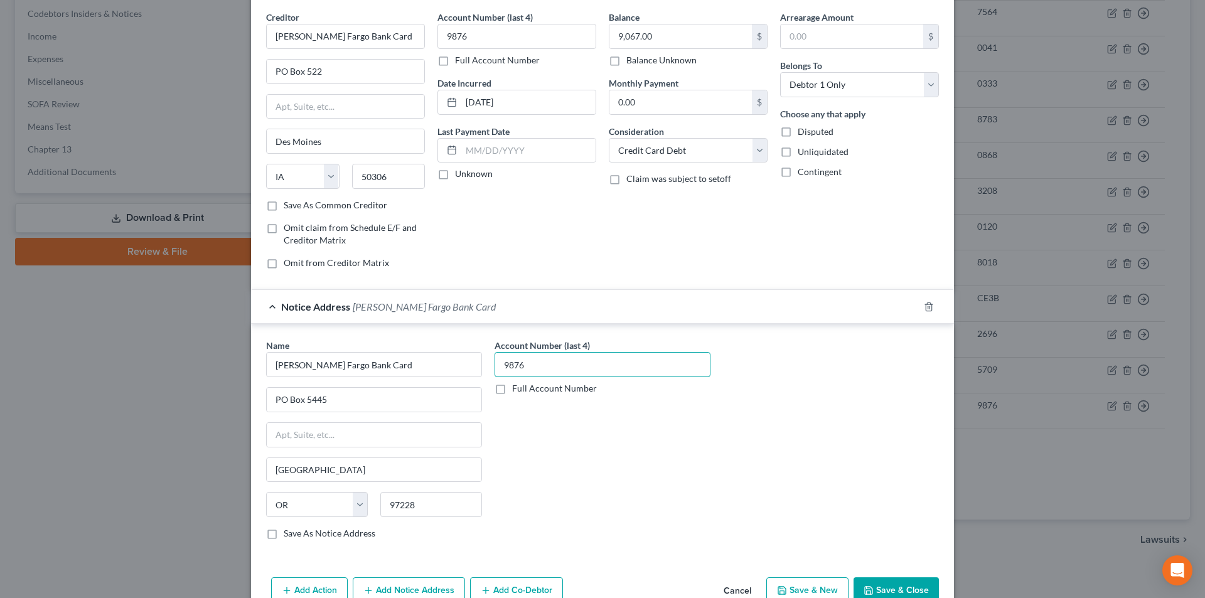
scroll to position [114, 0]
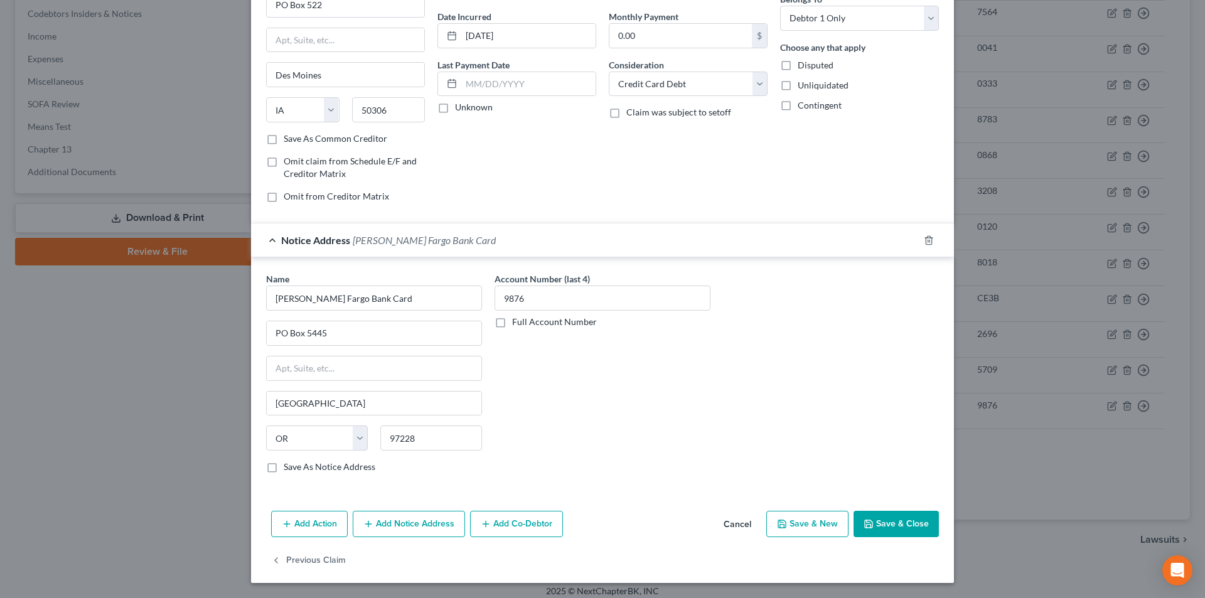
click at [424, 527] on button "Add Notice Address" at bounding box center [409, 524] width 112 height 26
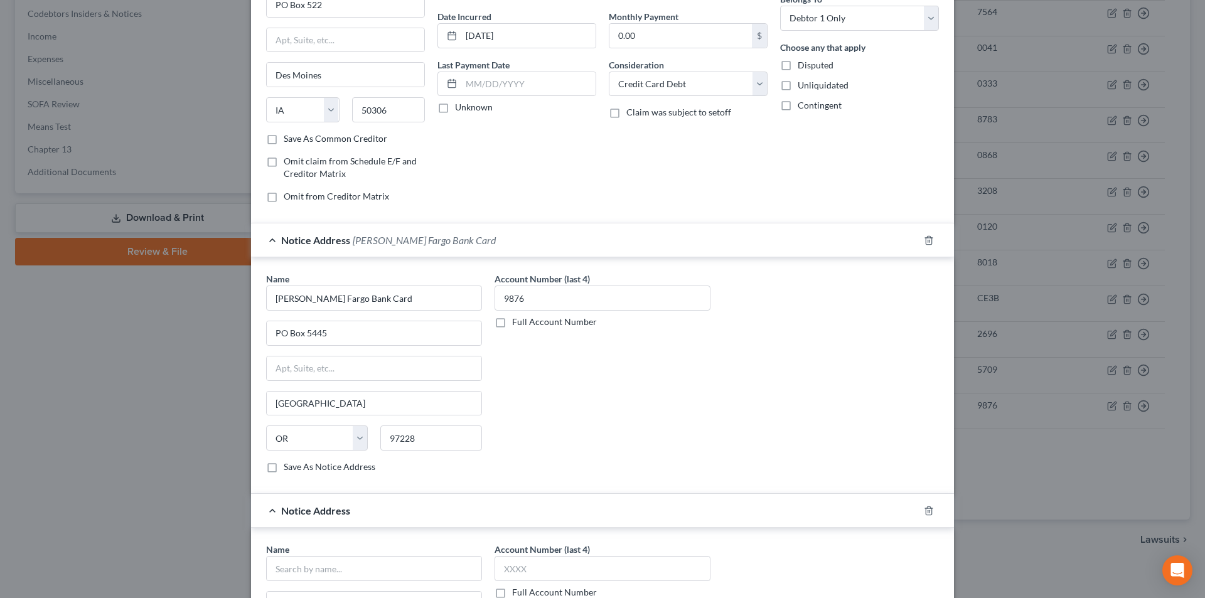
scroll to position [365, 0]
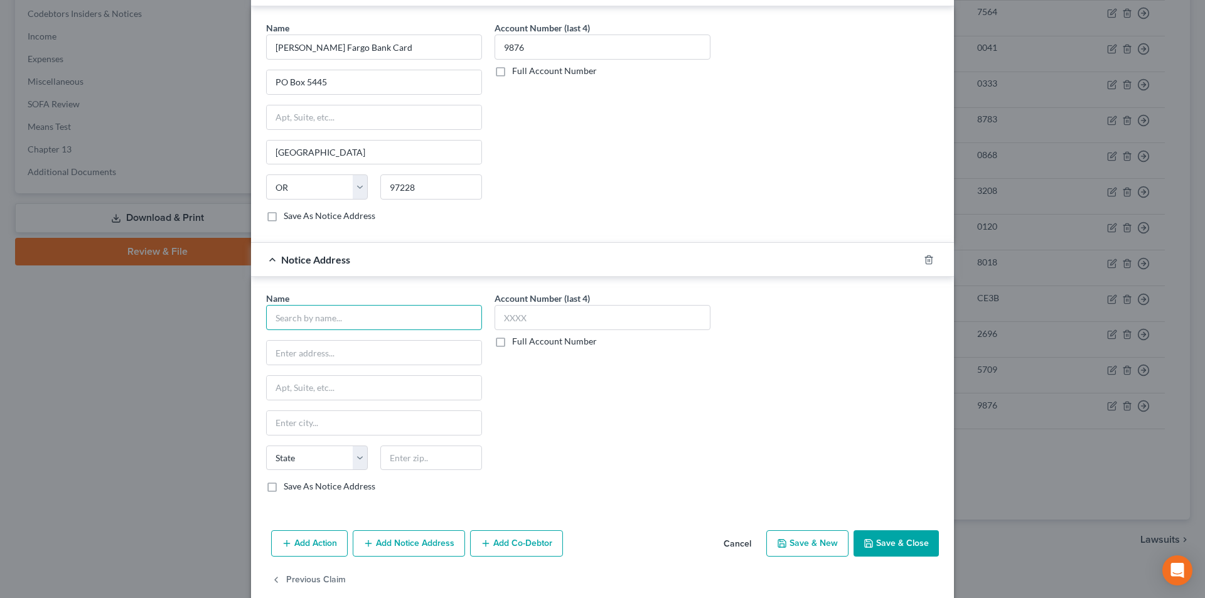
click at [347, 319] on input "text" at bounding box center [374, 317] width 216 height 25
paste input "[PERSON_NAME] Fargo Bank Card"
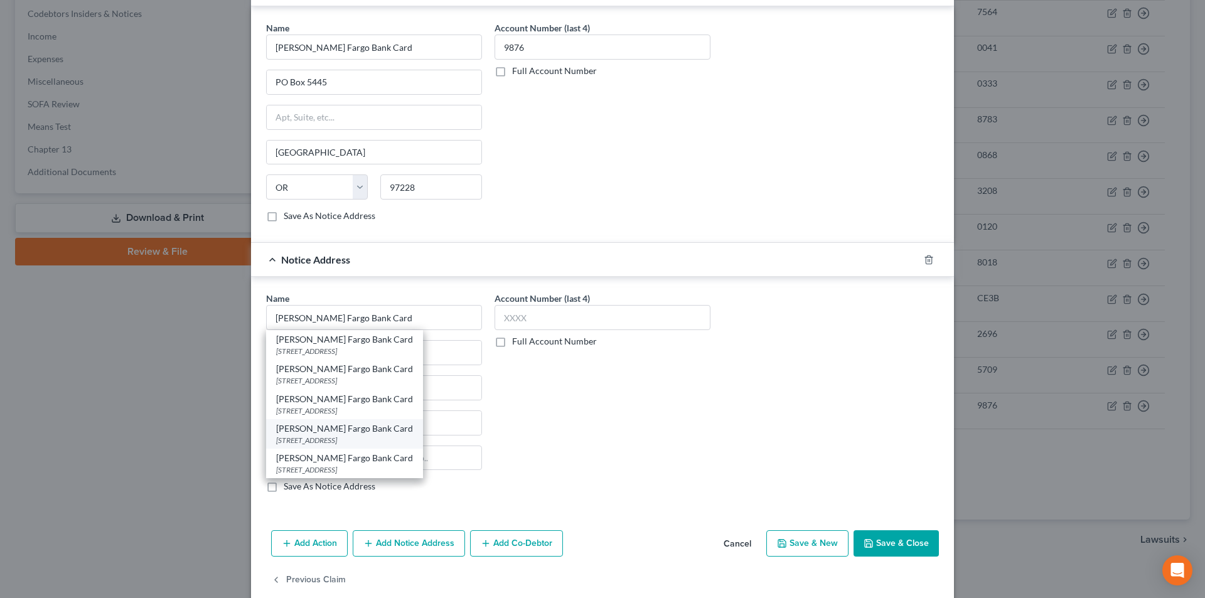
click at [332, 438] on div "[STREET_ADDRESS]" at bounding box center [344, 440] width 137 height 11
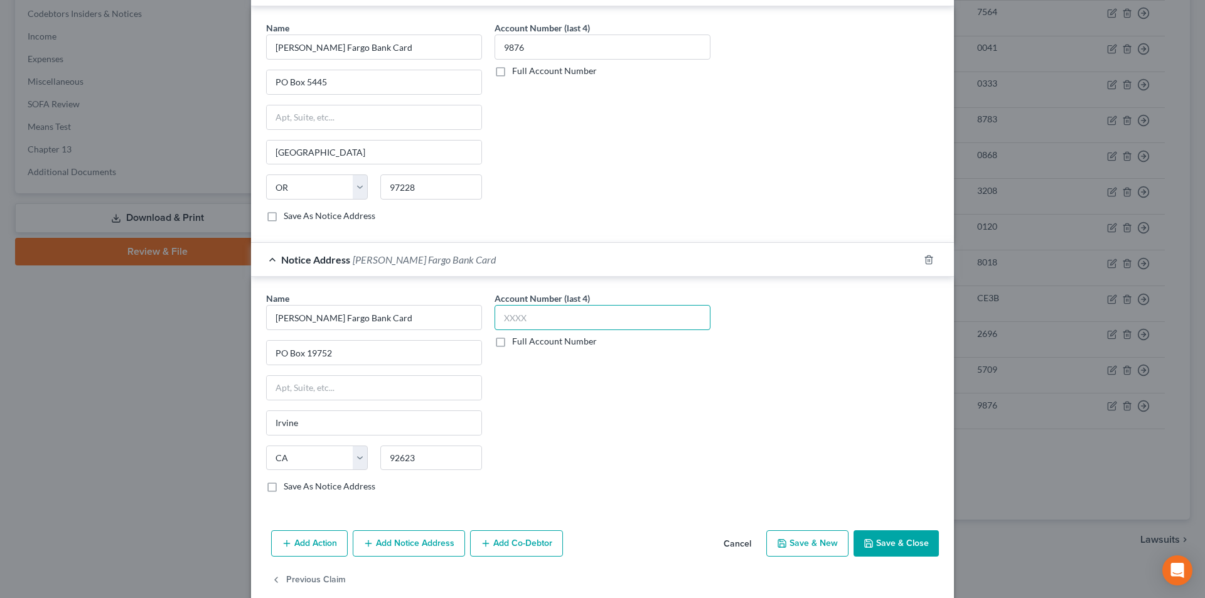
click at [539, 318] on input "text" at bounding box center [603, 317] width 216 height 25
click at [903, 544] on button "Save & Close" at bounding box center [896, 544] width 85 height 26
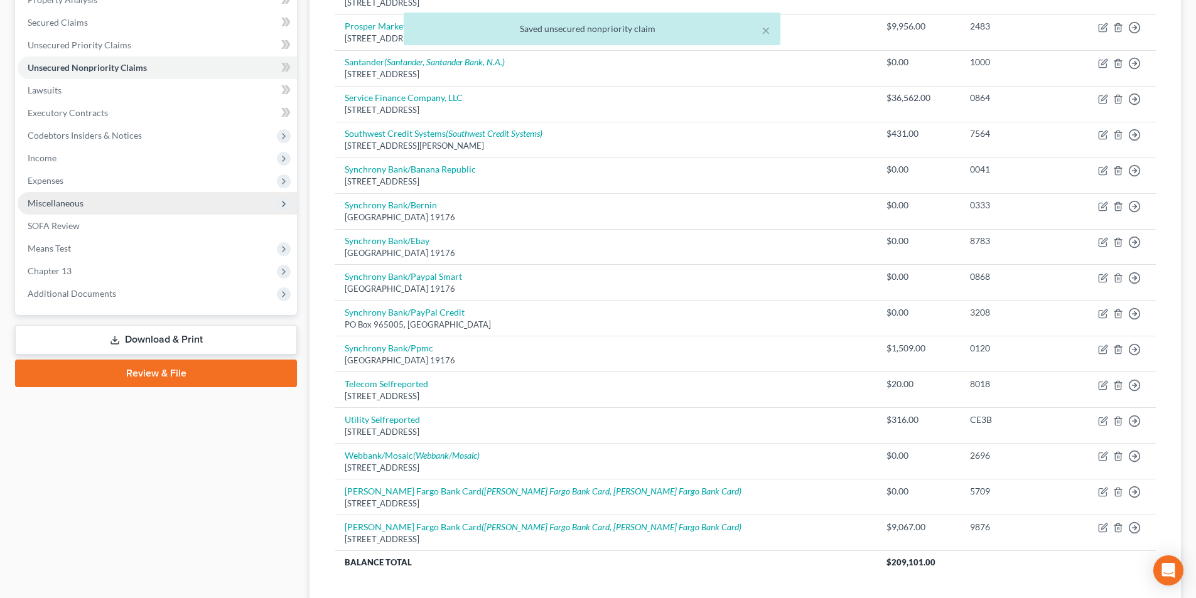
scroll to position [251, 0]
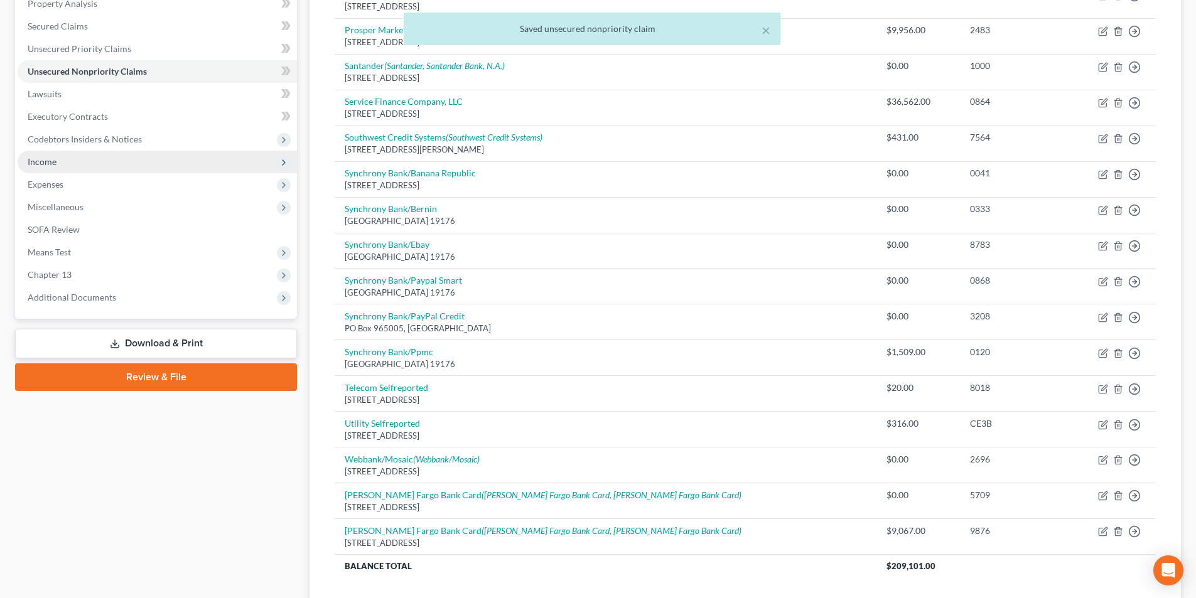
click at [53, 161] on span "Income" at bounding box center [42, 161] width 29 height 11
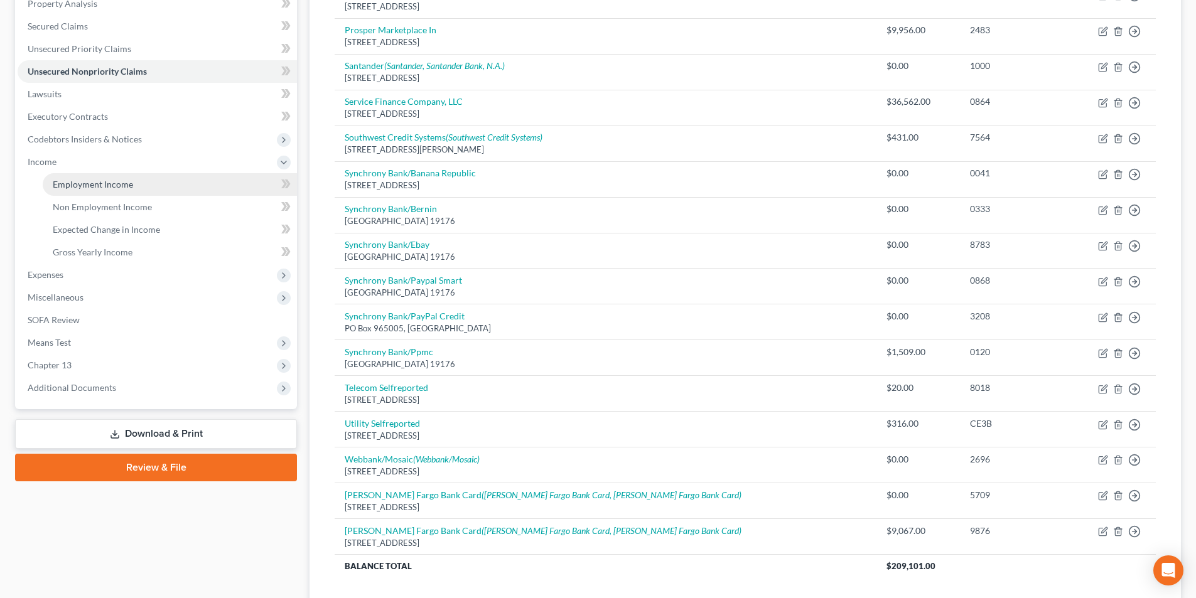
click at [110, 177] on link "Employment Income" at bounding box center [170, 184] width 254 height 23
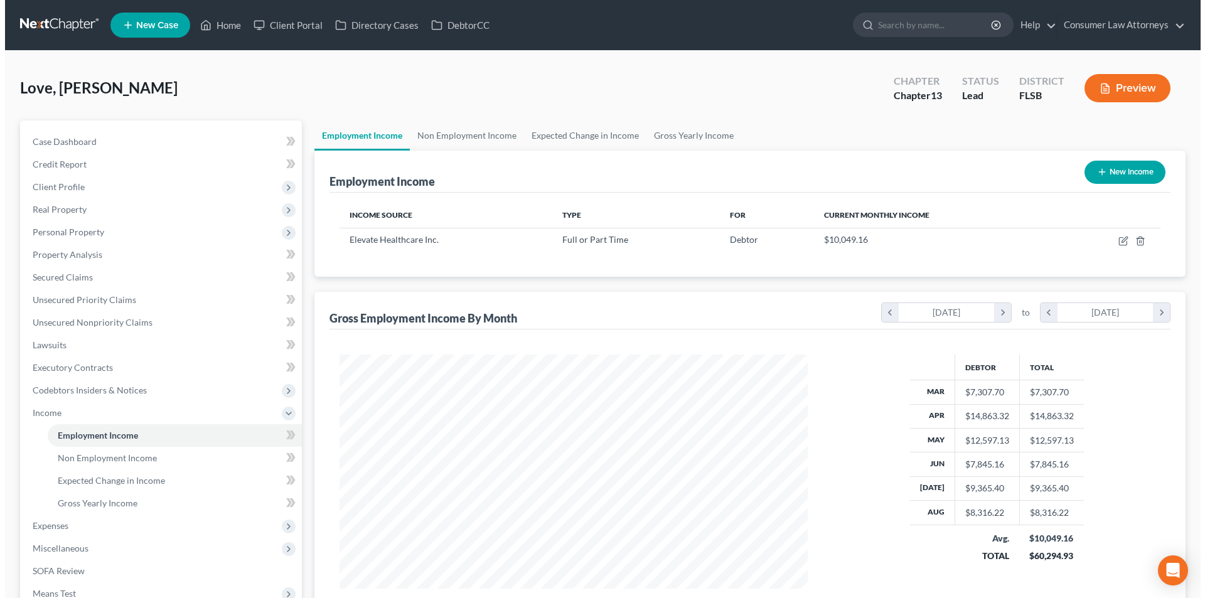
scroll to position [234, 493]
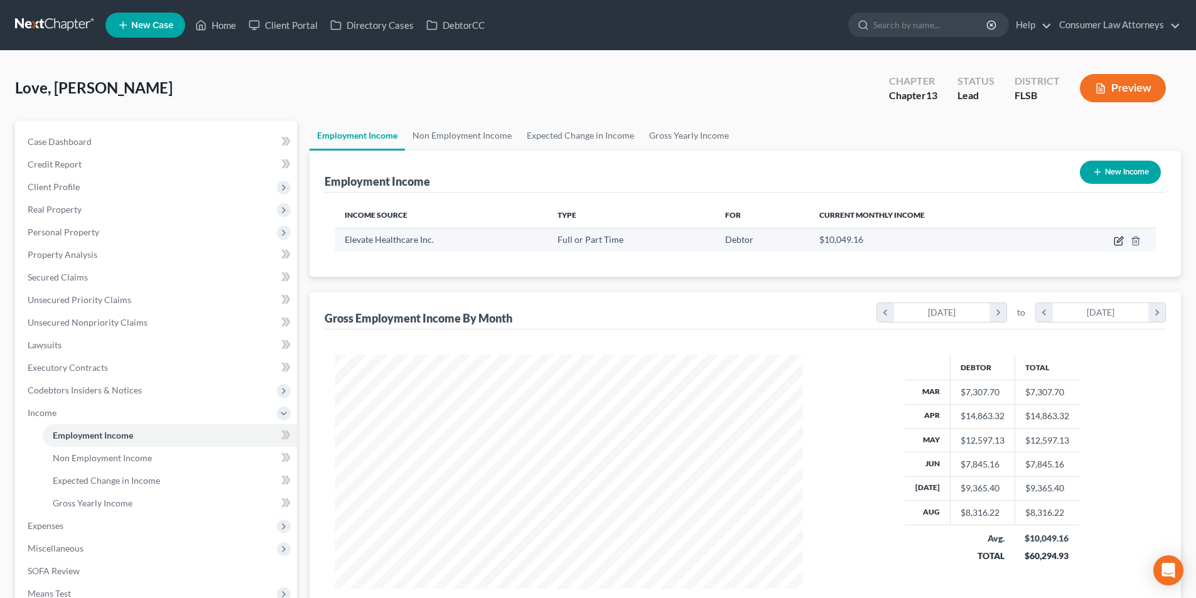
click at [1119, 243] on icon "button" at bounding box center [1119, 241] width 10 height 10
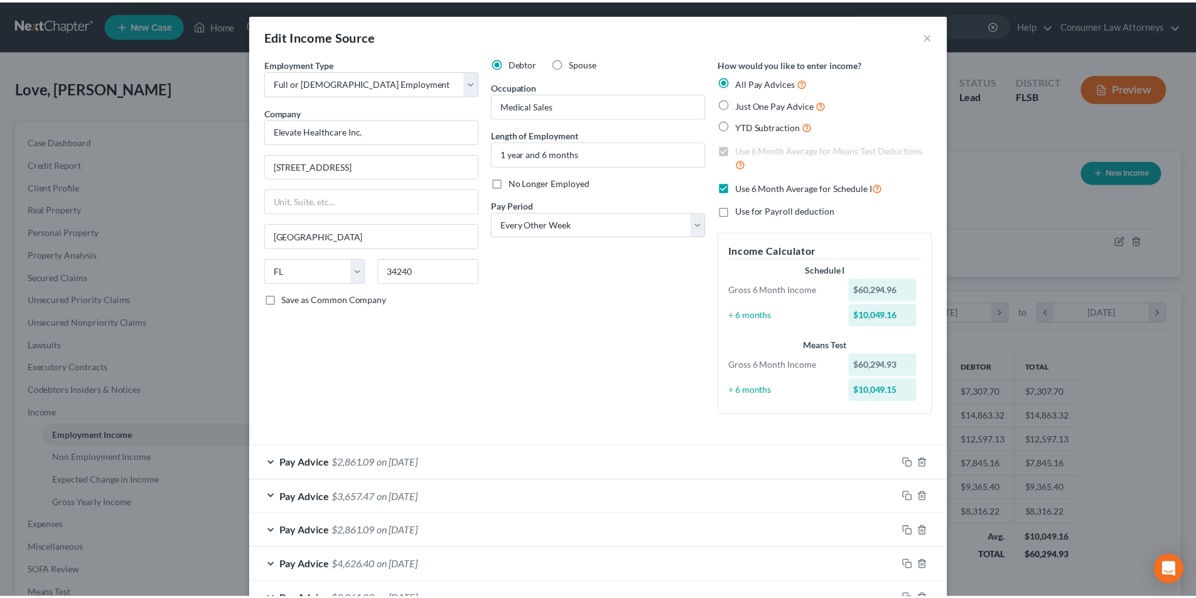
scroll to position [0, 0]
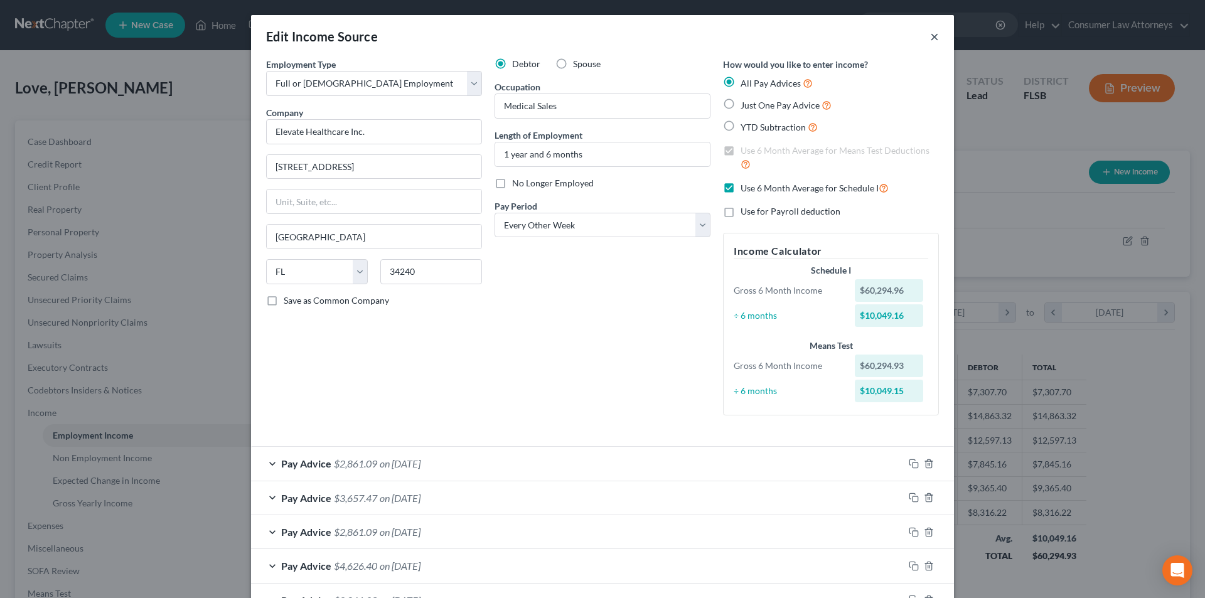
click at [932, 37] on button "×" at bounding box center [934, 36] width 9 height 15
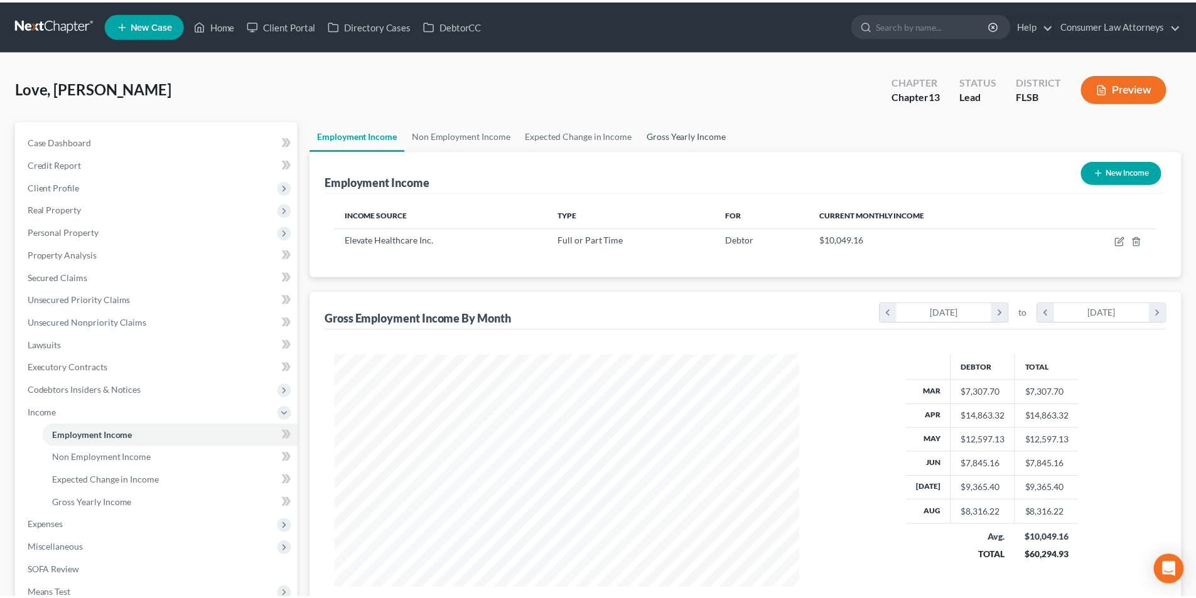
scroll to position [627609, 627349]
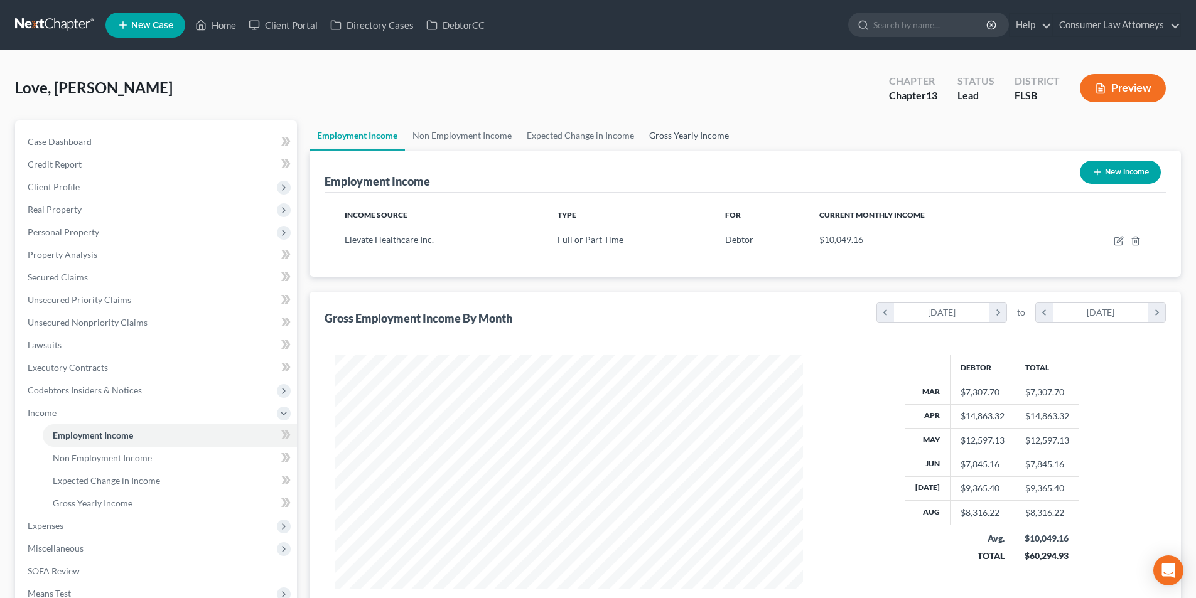
click at [664, 137] on link "Gross Yearly Income" at bounding box center [689, 136] width 95 height 30
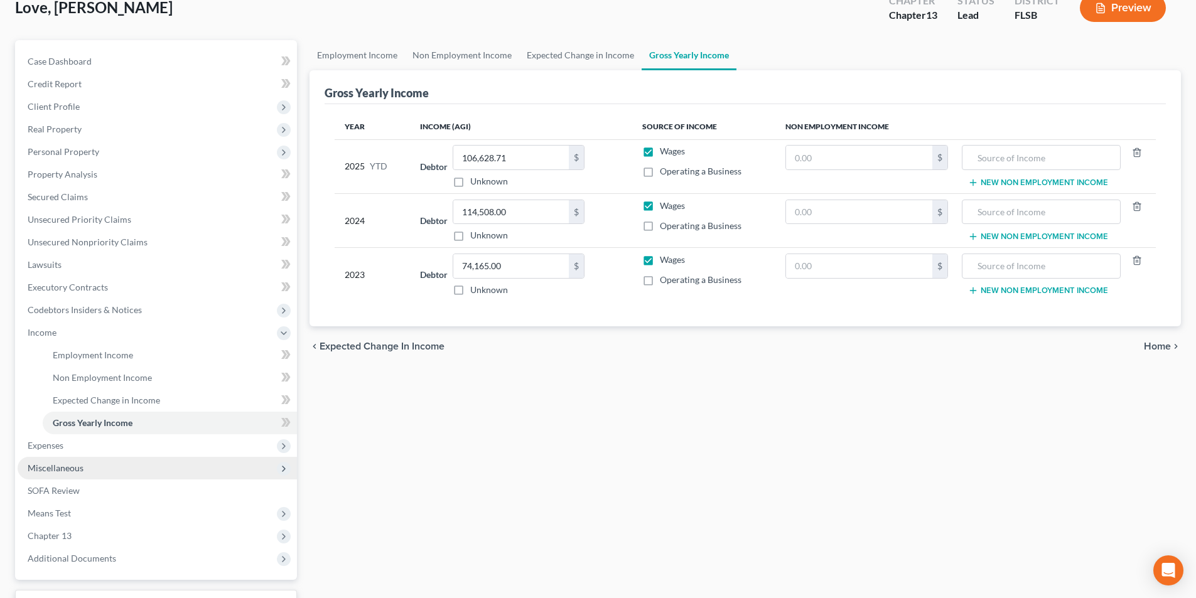
scroll to position [182, 0]
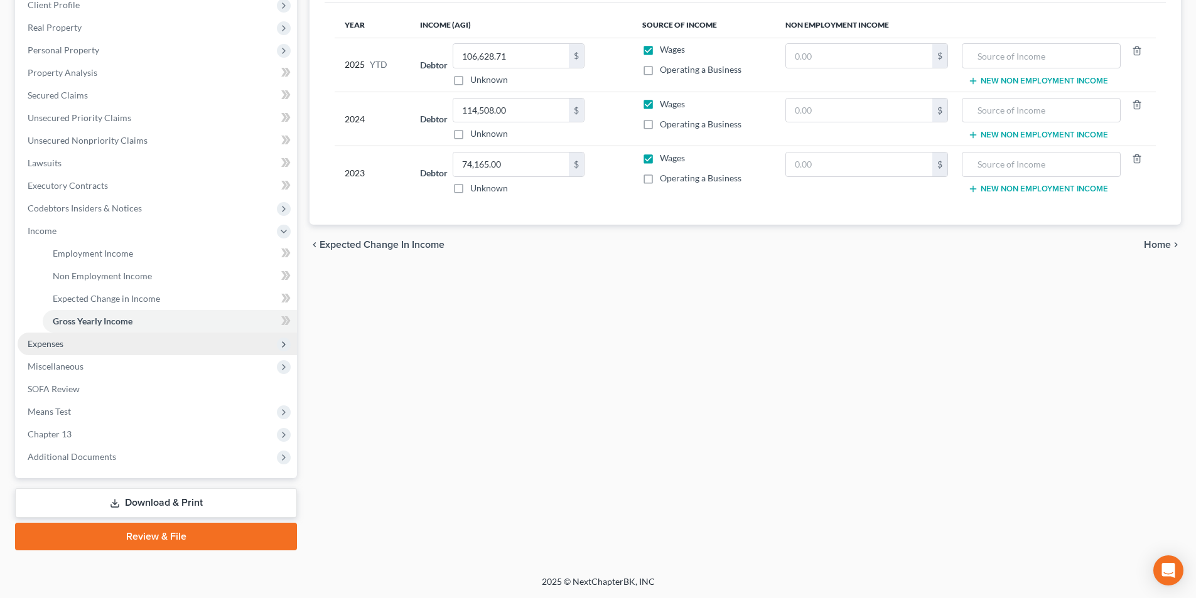
click at [55, 346] on span "Expenses" at bounding box center [46, 343] width 36 height 11
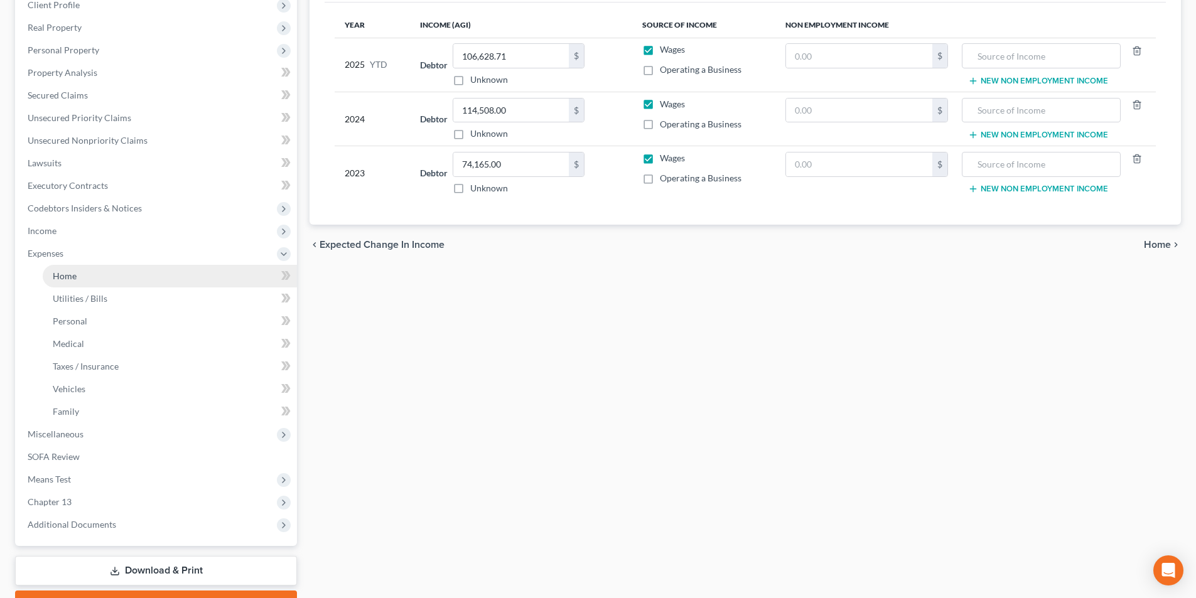
click at [82, 277] on link "Home" at bounding box center [170, 276] width 254 height 23
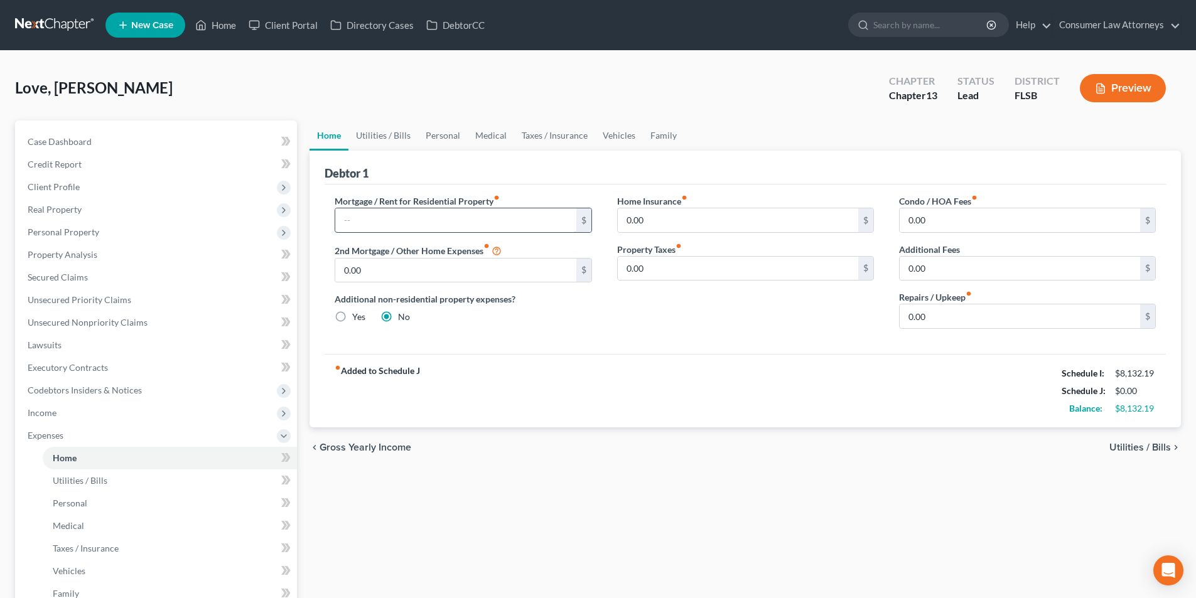
click at [421, 220] on input "text" at bounding box center [455, 220] width 240 height 24
click at [942, 232] on div "0.00 $" at bounding box center [1027, 220] width 257 height 25
click at [947, 224] on input "0.00" at bounding box center [1020, 220] width 240 height 24
click at [387, 136] on link "Utilities / Bills" at bounding box center [383, 136] width 70 height 30
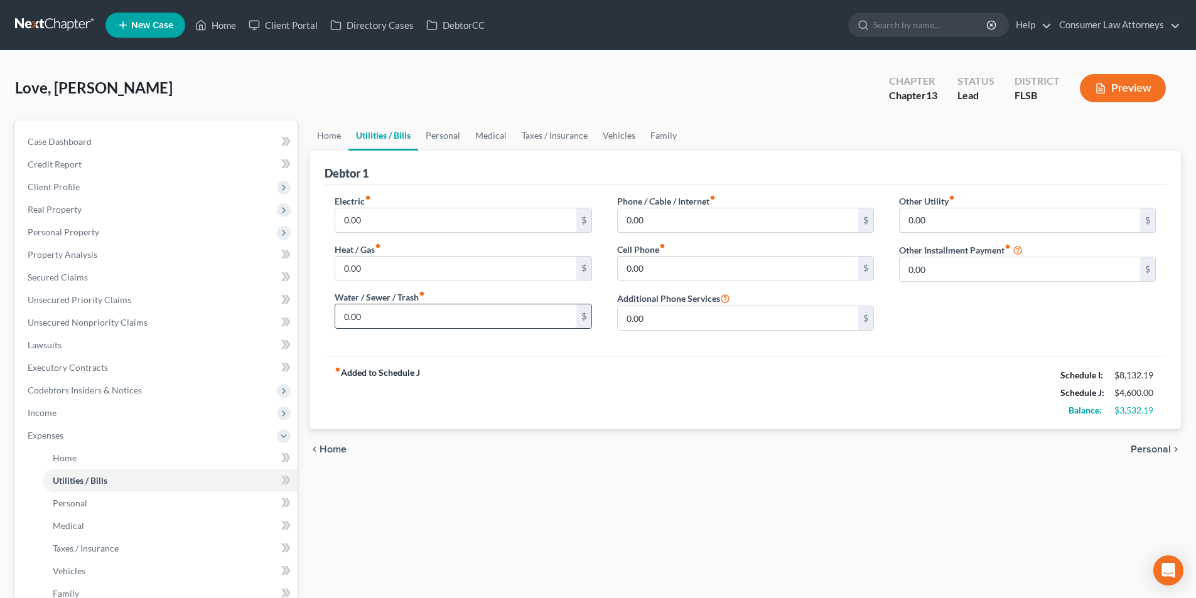
click at [410, 322] on input "0.00" at bounding box center [455, 317] width 240 height 24
click at [382, 225] on input "0.00" at bounding box center [455, 220] width 240 height 24
click at [420, 313] on input "50.00" at bounding box center [455, 317] width 240 height 24
click at [671, 263] on input "0.00" at bounding box center [738, 269] width 240 height 24
click at [678, 210] on input "0.00" at bounding box center [738, 220] width 240 height 24
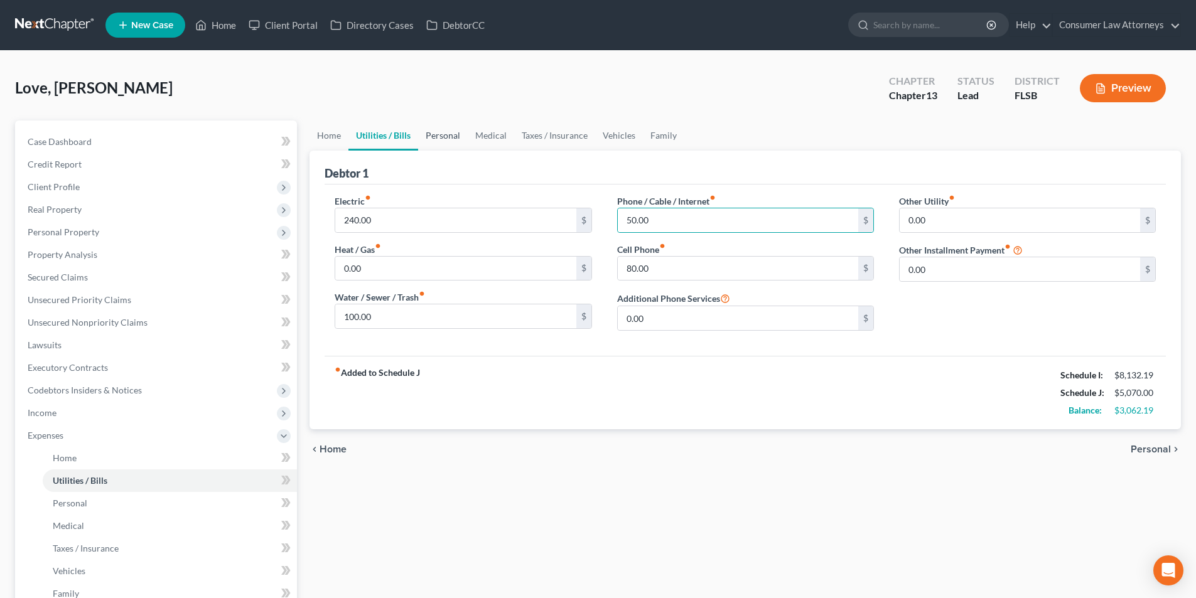
click at [460, 142] on link "Personal" at bounding box center [443, 136] width 50 height 30
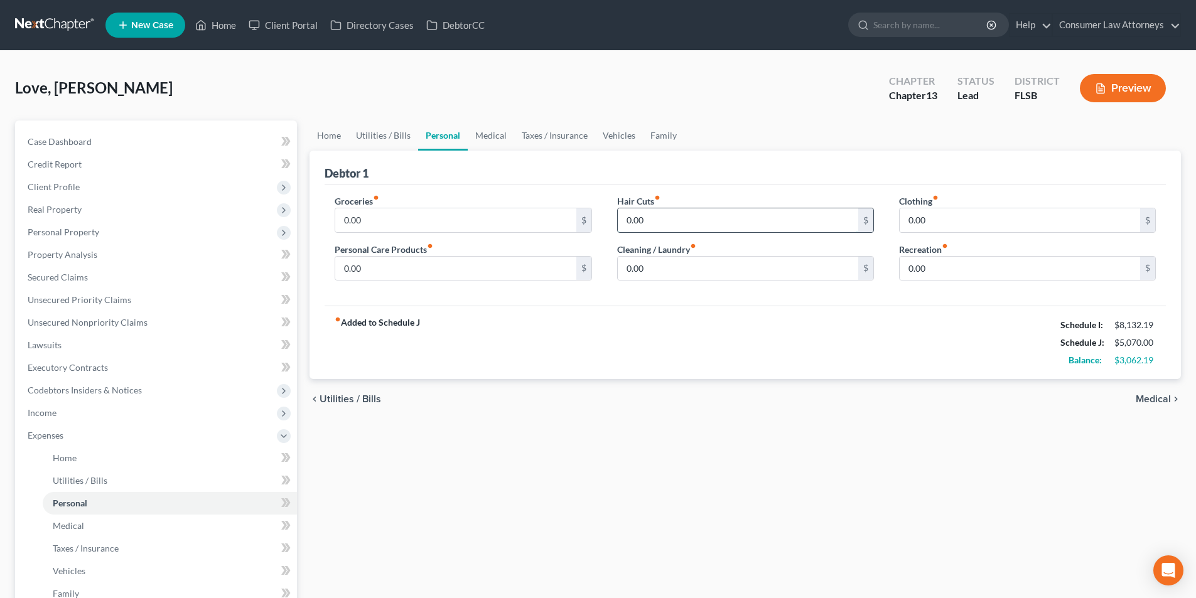
click at [680, 218] on input "0.00" at bounding box center [738, 220] width 240 height 24
click at [951, 218] on input "0.00" at bounding box center [1020, 220] width 240 height 24
click at [687, 274] on input "0.00" at bounding box center [738, 269] width 240 height 24
click at [442, 220] on input "0.00" at bounding box center [455, 220] width 240 height 24
click at [381, 267] on input "0.00" at bounding box center [455, 269] width 240 height 24
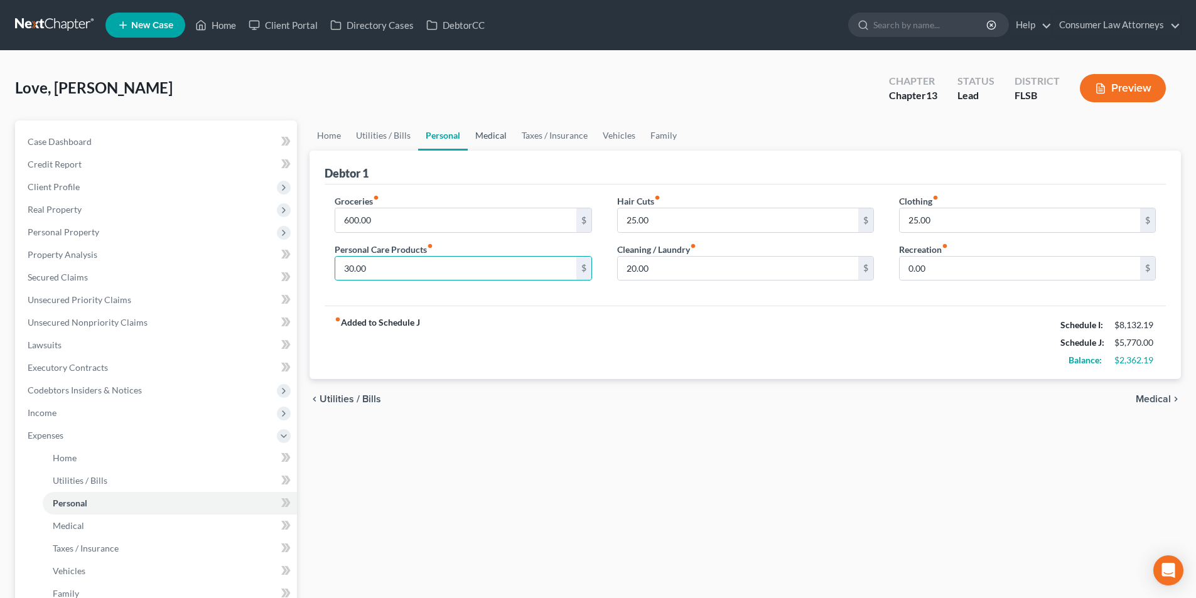
click at [495, 133] on link "Medical" at bounding box center [491, 136] width 46 height 30
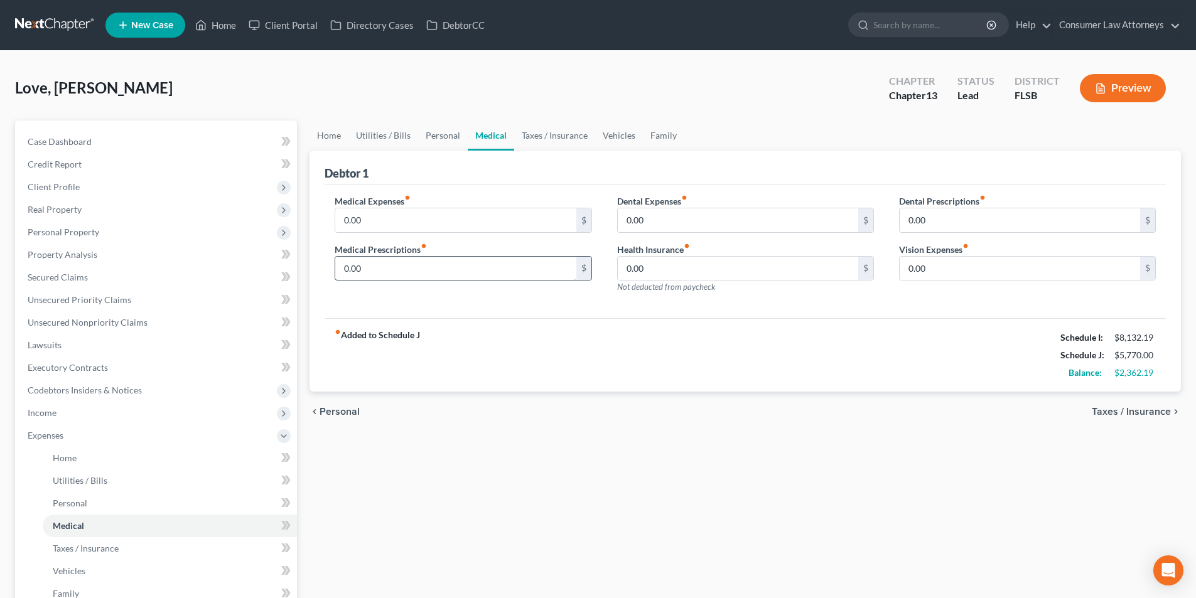
click at [383, 268] on input "0.00" at bounding box center [455, 269] width 240 height 24
click at [546, 137] on link "Taxes / Insurance" at bounding box center [554, 136] width 81 height 30
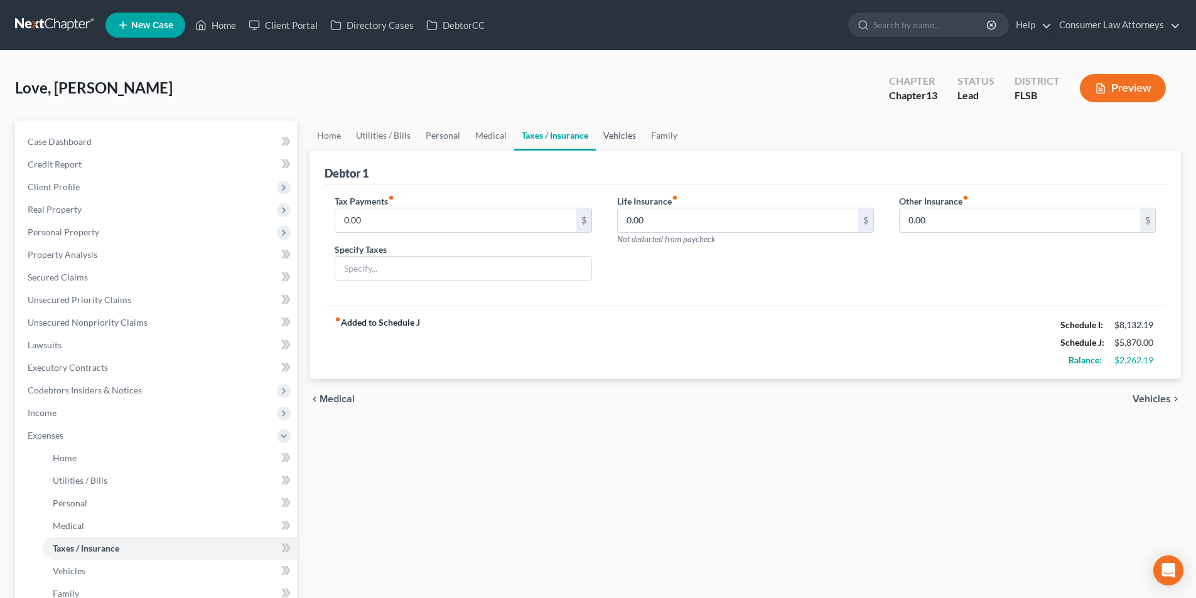
click at [615, 134] on link "Vehicles" at bounding box center [620, 136] width 48 height 30
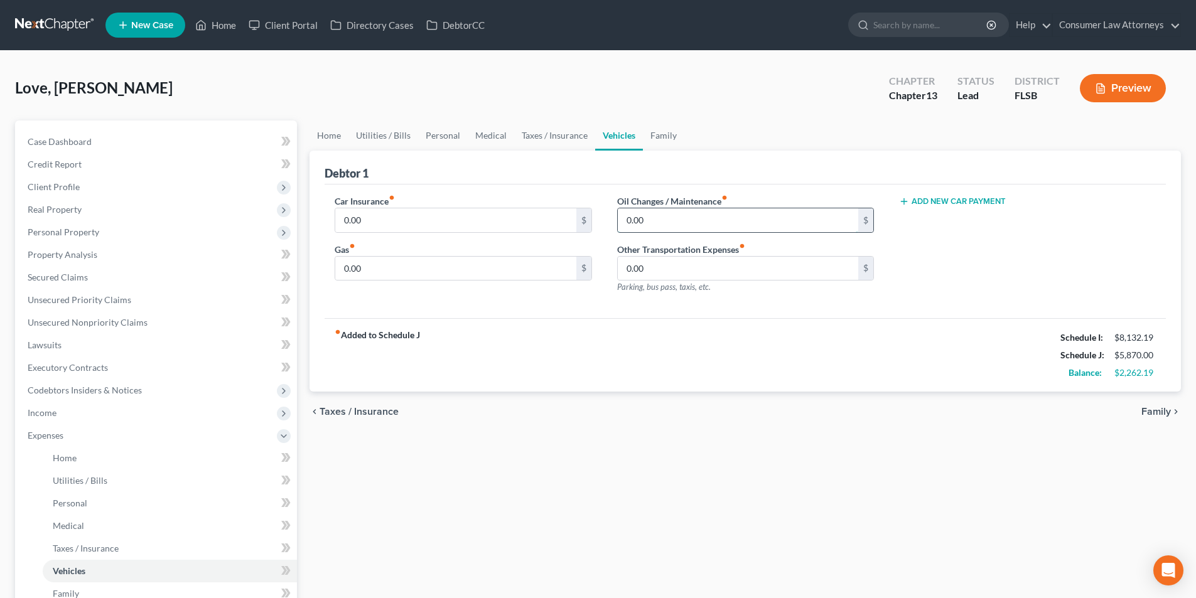
click at [726, 220] on input "0.00" at bounding box center [738, 220] width 240 height 24
click at [438, 261] on input "0.00" at bounding box center [455, 269] width 240 height 24
click at [450, 215] on input "0.00" at bounding box center [455, 220] width 240 height 24
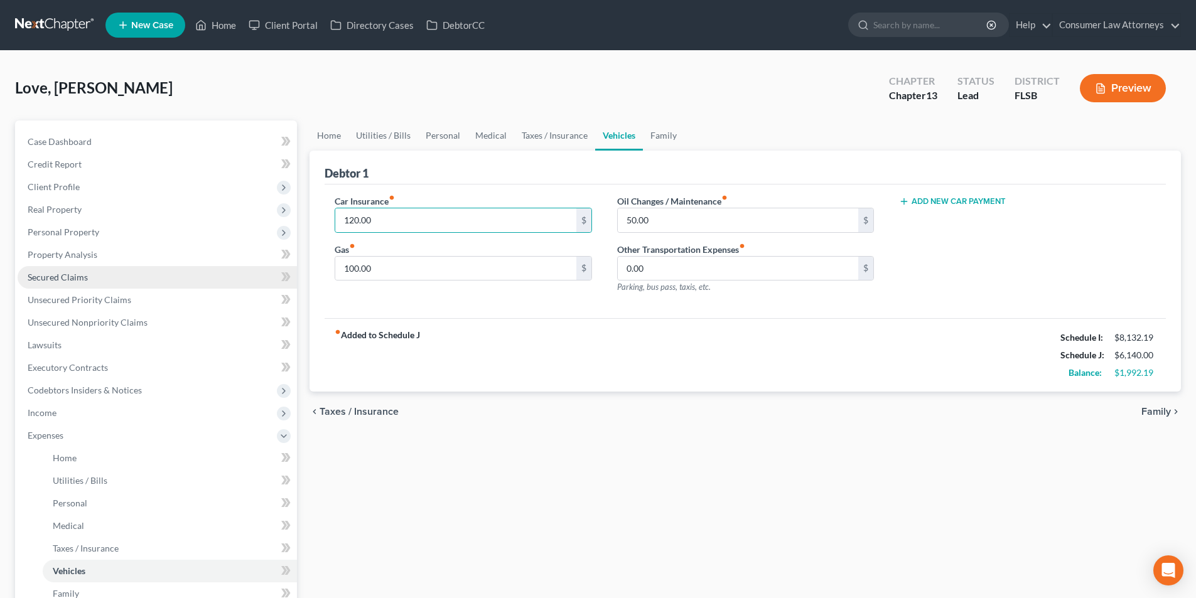
click at [76, 285] on link "Secured Claims" at bounding box center [157, 277] width 279 height 23
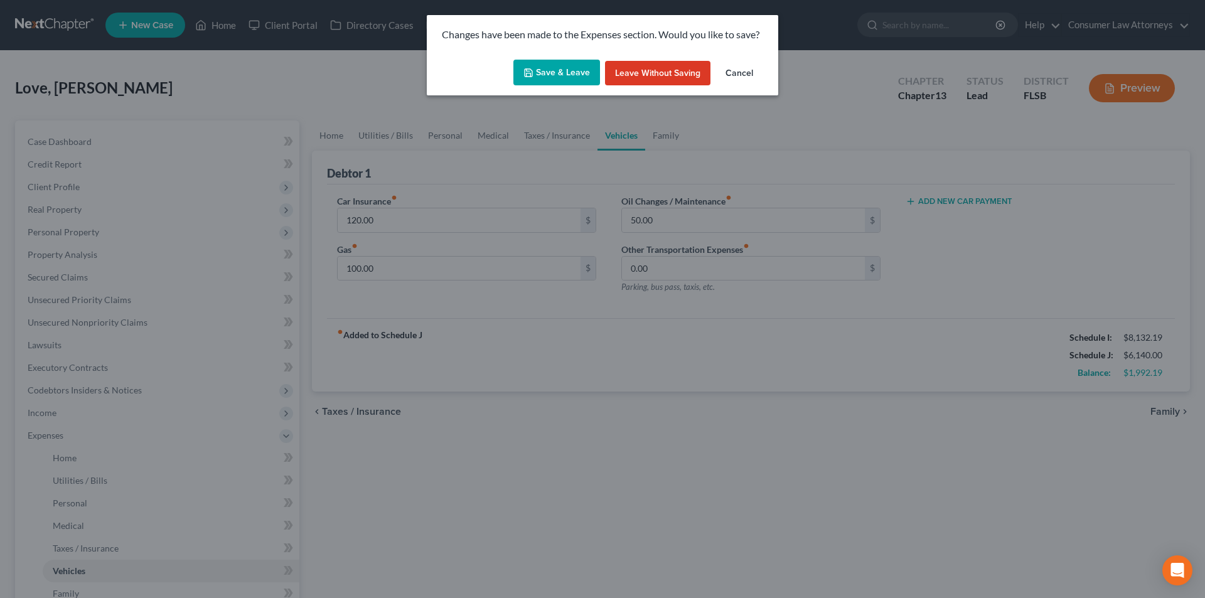
click at [539, 75] on button "Save & Leave" at bounding box center [557, 73] width 87 height 26
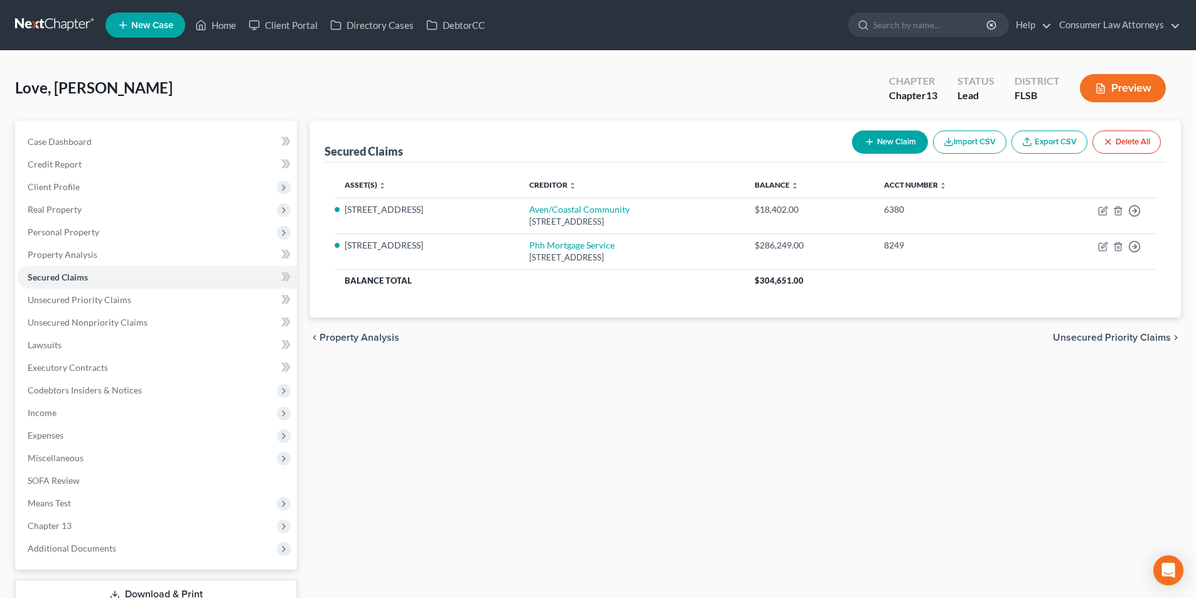
click at [890, 147] on button "New Claim" at bounding box center [890, 142] width 76 height 23
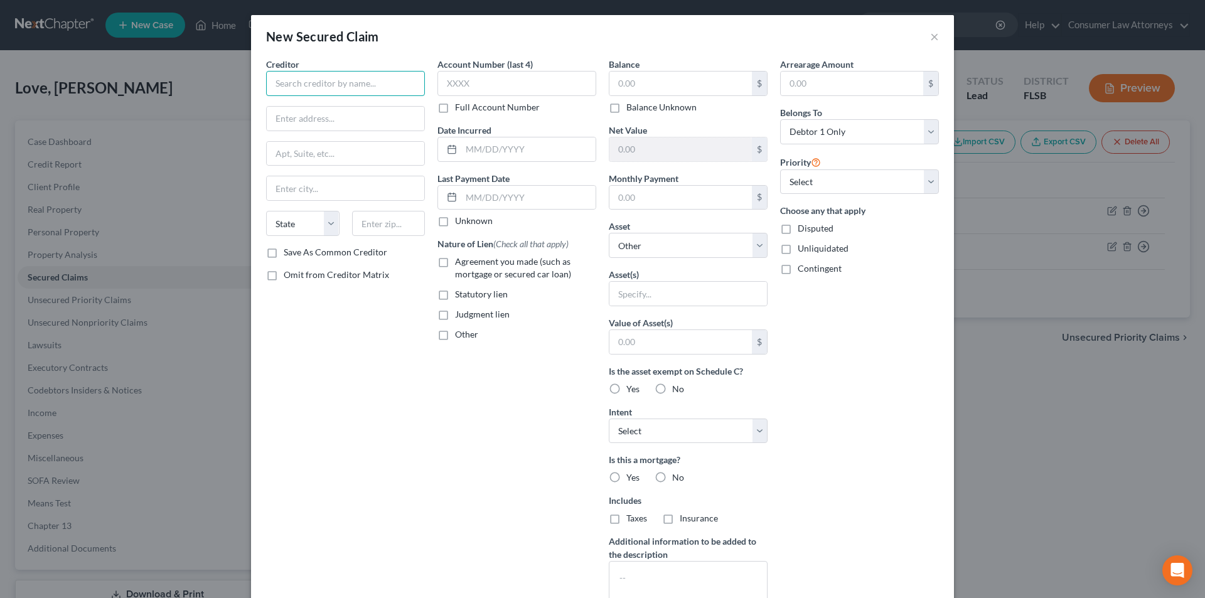
click at [343, 82] on input "text" at bounding box center [345, 83] width 159 height 25
click at [516, 85] on input "text" at bounding box center [517, 83] width 159 height 25
click at [676, 85] on input "text" at bounding box center [681, 84] width 143 height 24
click at [661, 435] on select "Select Surrender Redeem Reaffirm Avoid Other" at bounding box center [688, 431] width 159 height 25
click at [609, 419] on select "Select Surrender Redeem Reaffirm Avoid Other" at bounding box center [688, 431] width 159 height 25
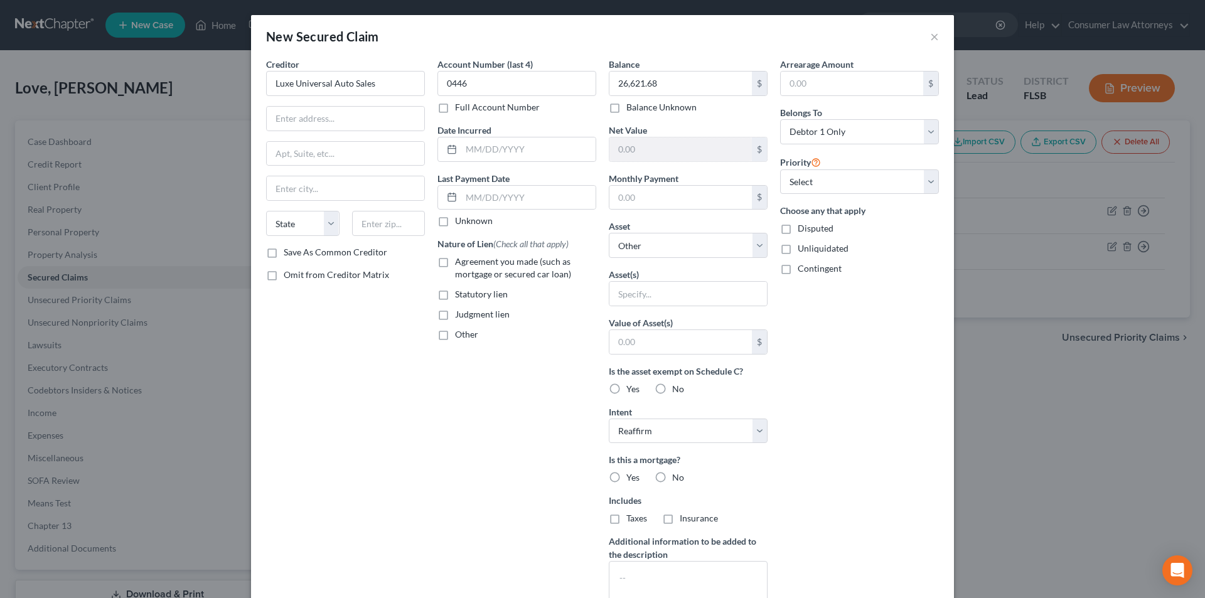
click at [672, 475] on label "No" at bounding box center [678, 478] width 12 height 13
click at [677, 475] on input "No" at bounding box center [681, 476] width 8 height 8
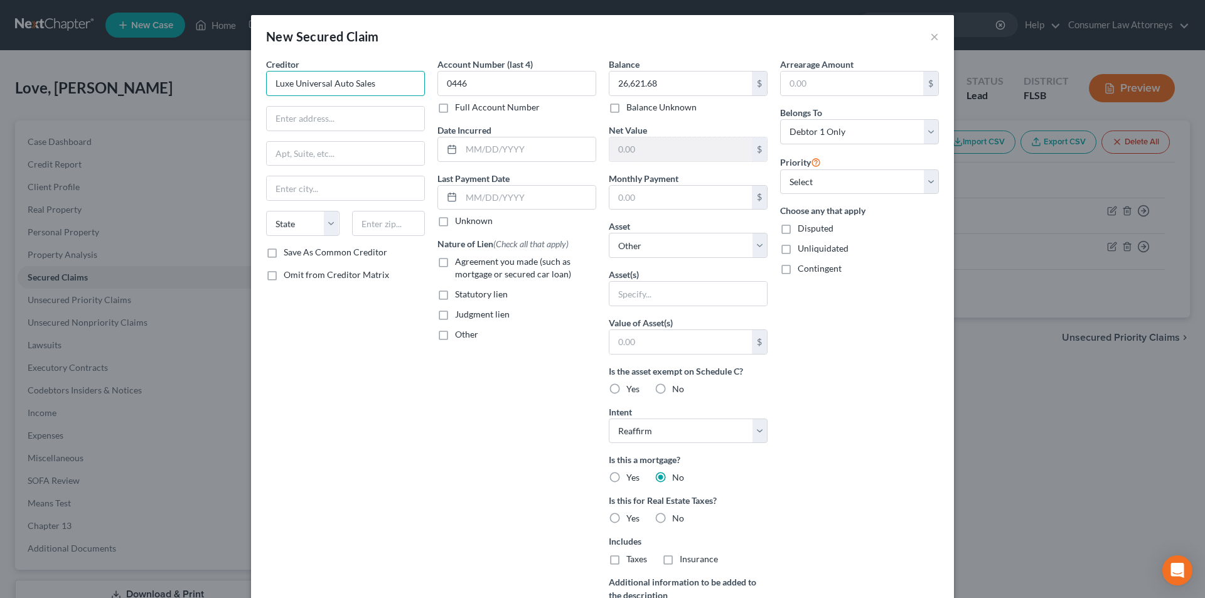
drag, startPoint x: 379, startPoint y: 86, endPoint x: 266, endPoint y: 83, distance: 112.4
click at [266, 83] on input "Luxe Universal Auto Sales" at bounding box center [345, 83] width 159 height 25
drag, startPoint x: 283, startPoint y: 117, endPoint x: 294, endPoint y: 111, distance: 12.1
click at [283, 117] on input "text" at bounding box center [346, 119] width 158 height 24
paste input "[STREET_ADDRESS]"
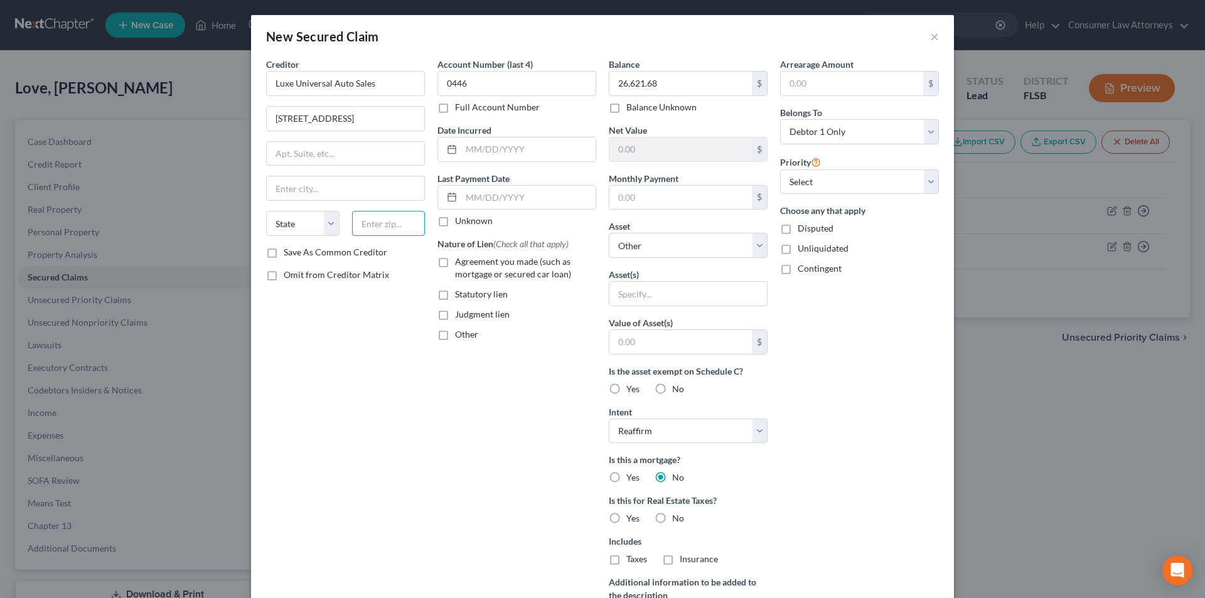
drag, startPoint x: 378, startPoint y: 227, endPoint x: 379, endPoint y: 241, distance: 13.8
click at [378, 227] on input "text" at bounding box center [388, 223] width 73 height 25
paste input "33127"
click at [372, 386] on div "Creditor * Luxe Universal Auto Sales [GEOGRAPHIC_DATA][US_STATE] AZ CA CO [GEOG…" at bounding box center [345, 358] width 171 height 601
click at [284, 251] on label "Save As Common Creditor" at bounding box center [336, 252] width 104 height 13
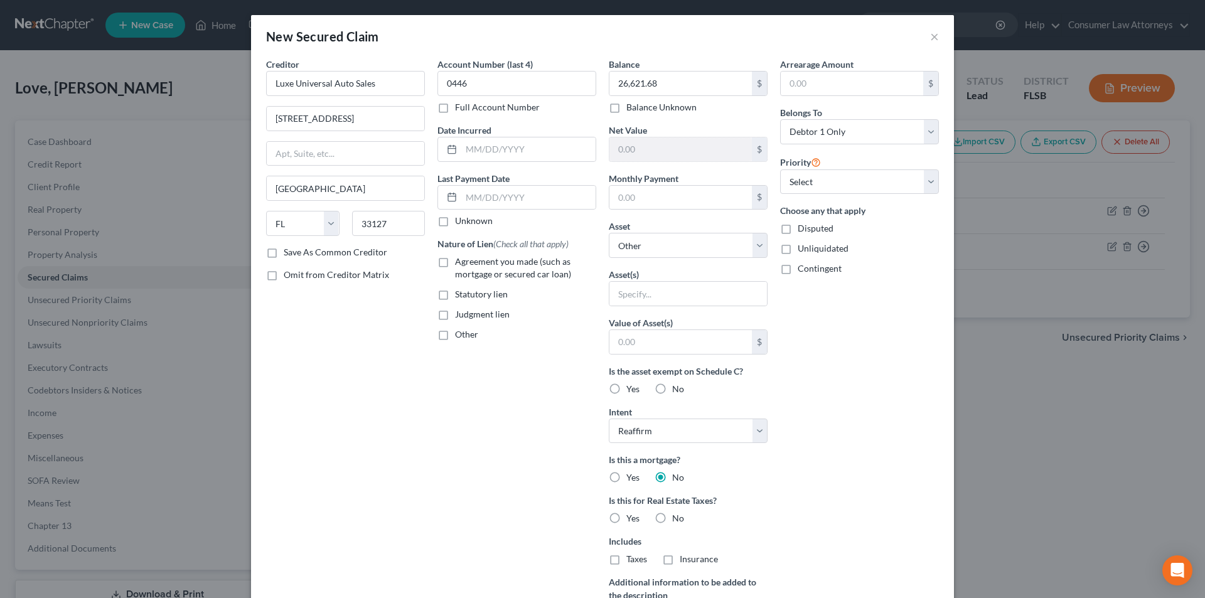
click at [289, 251] on input "Save As Common Creditor" at bounding box center [293, 250] width 8 height 8
click at [530, 151] on input "text" at bounding box center [528, 149] width 134 height 24
click at [662, 202] on input "text" at bounding box center [681, 198] width 143 height 24
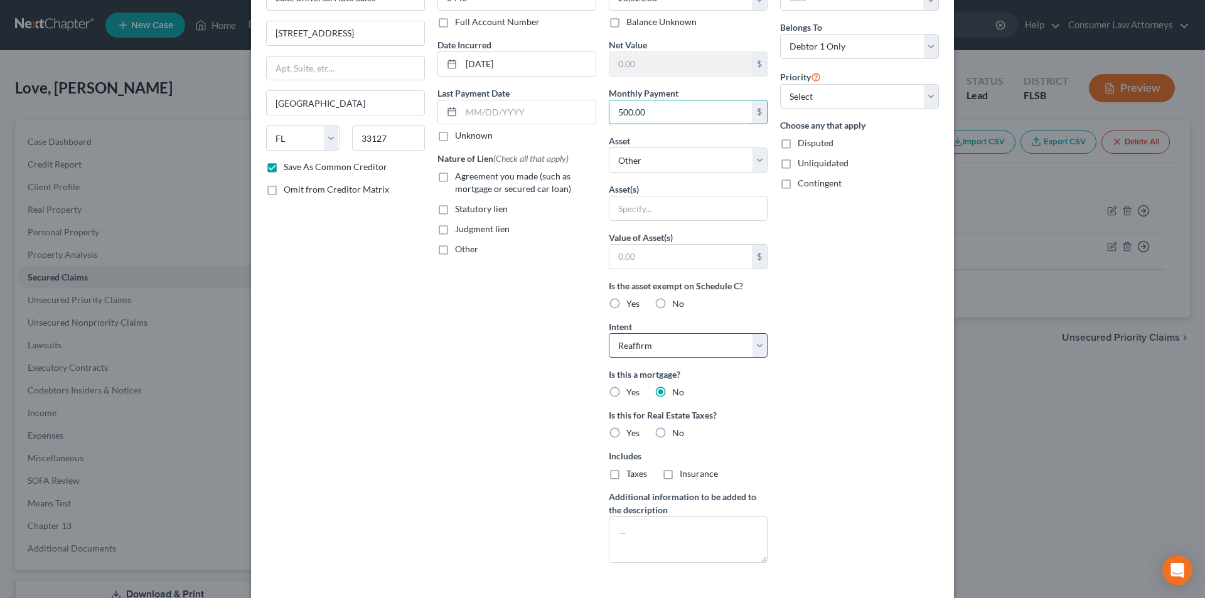
scroll to position [139, 0]
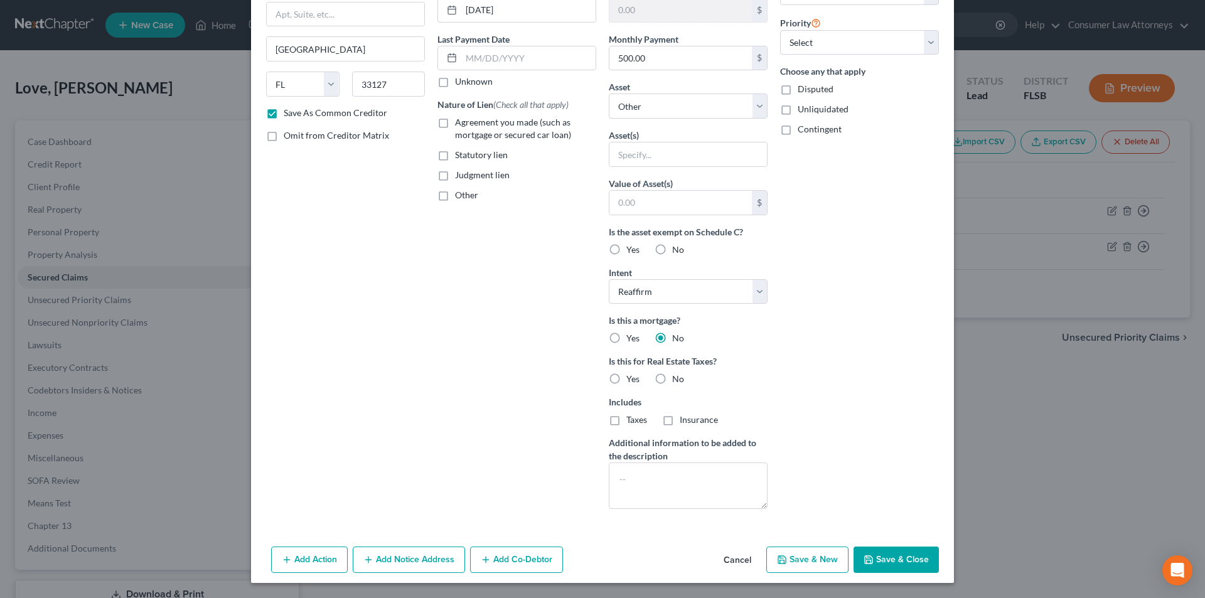
click at [880, 559] on button "Save & Close" at bounding box center [896, 560] width 85 height 26
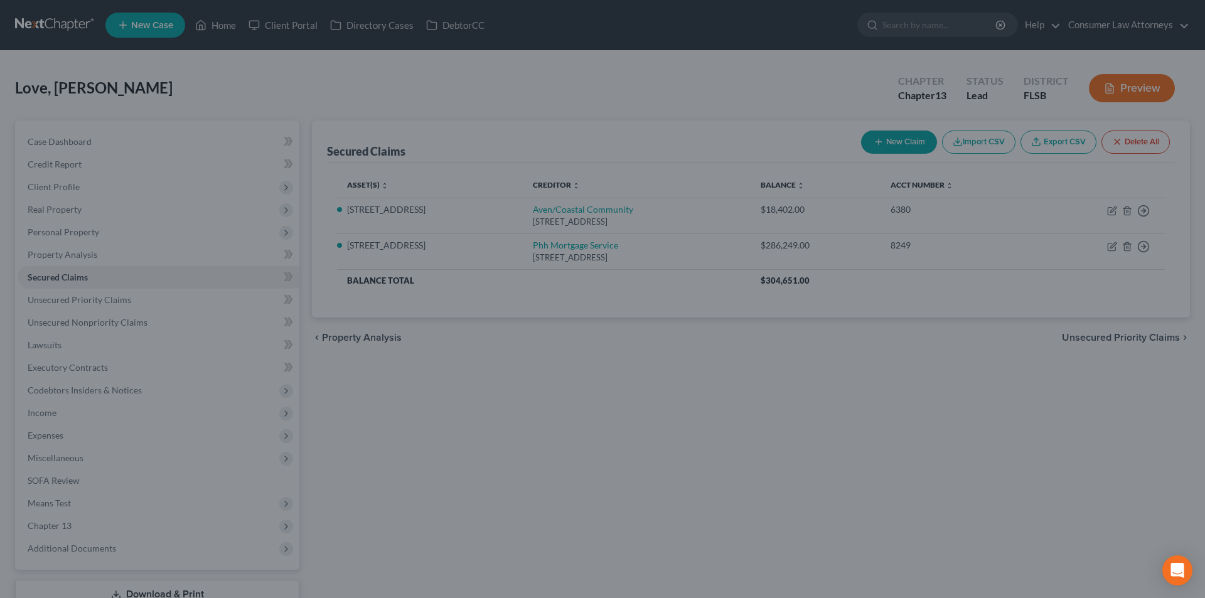
scroll to position [0, 0]
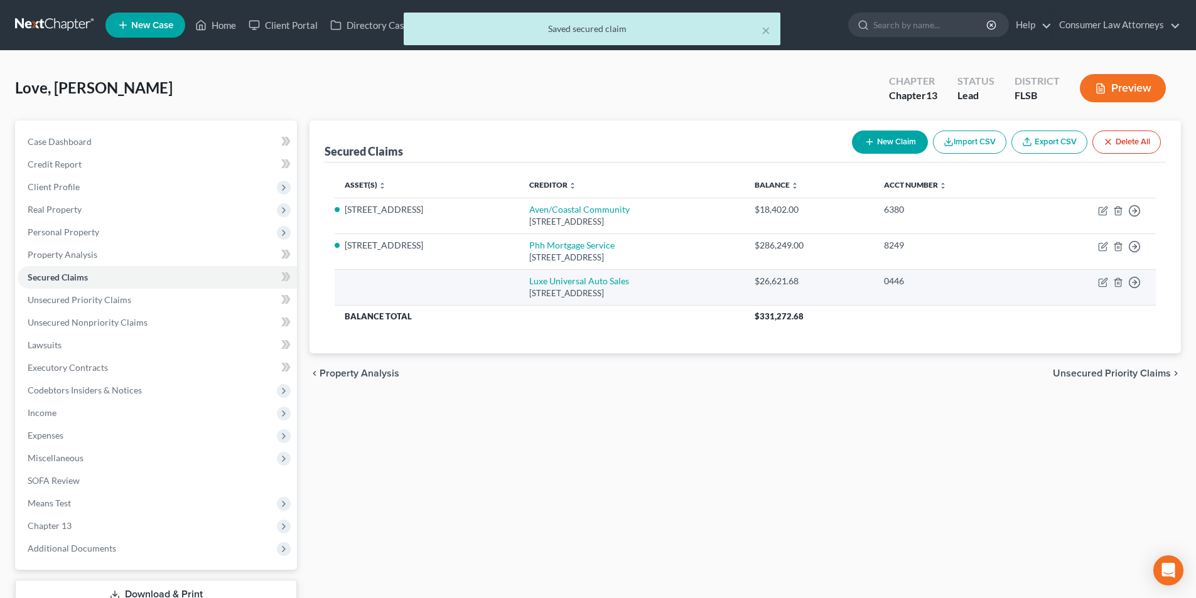
click at [1109, 282] on td "Move to E Move to F Move to G Move to Notice Only" at bounding box center [1092, 287] width 127 height 36
click at [1102, 281] on icon "button" at bounding box center [1104, 281] width 6 height 6
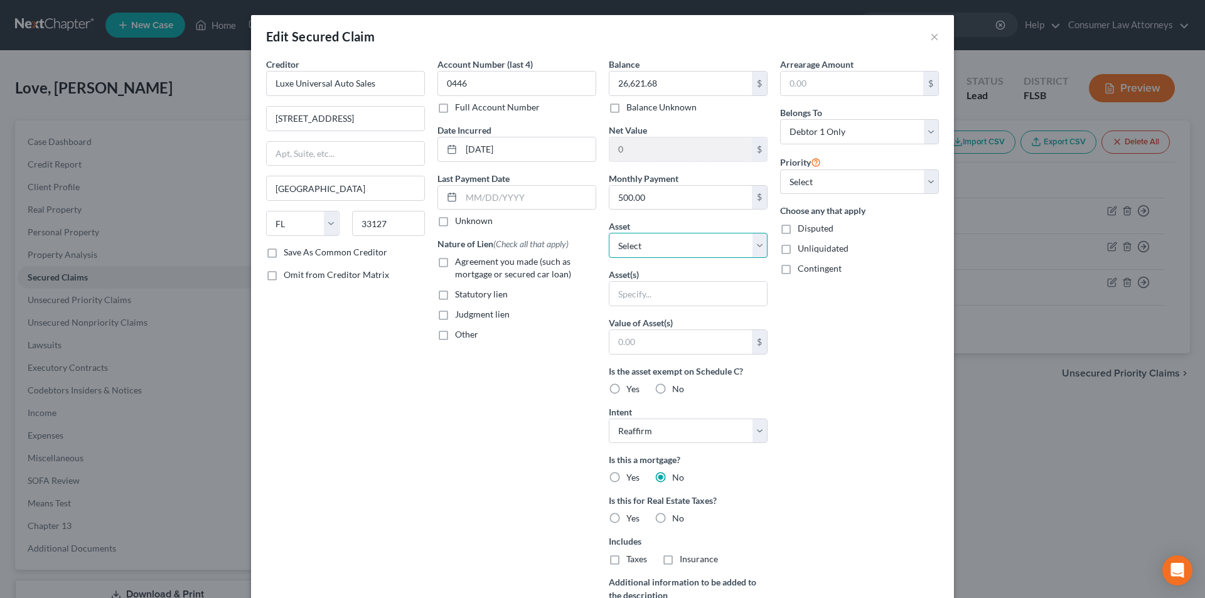
drag, startPoint x: 659, startPoint y: 247, endPoint x: 652, endPoint y: 242, distance: 9.4
click at [659, 247] on select "Select Other Multiple Assets [PERSON_NAME] Fargo Bank N.A. # 6823 (Checking Acc…" at bounding box center [688, 245] width 159 height 25
click at [609, 233] on select "Select Other Multiple Assets [PERSON_NAME] Fargo Bank N.A. # 6823 (Checking Acc…" at bounding box center [688, 245] width 159 height 25
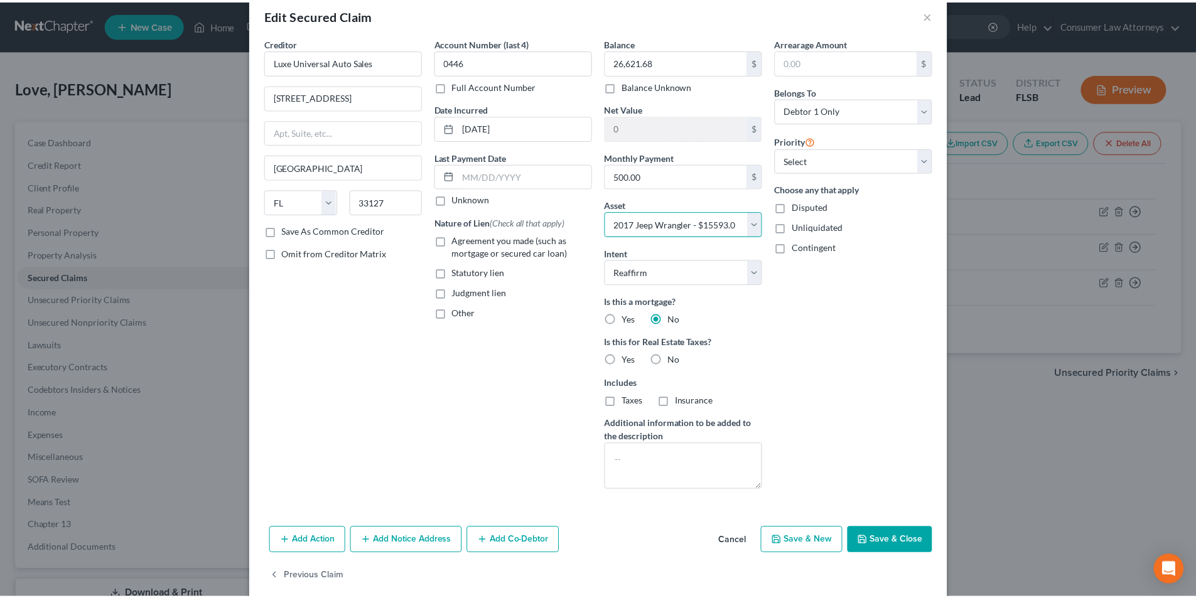
scroll to position [38, 0]
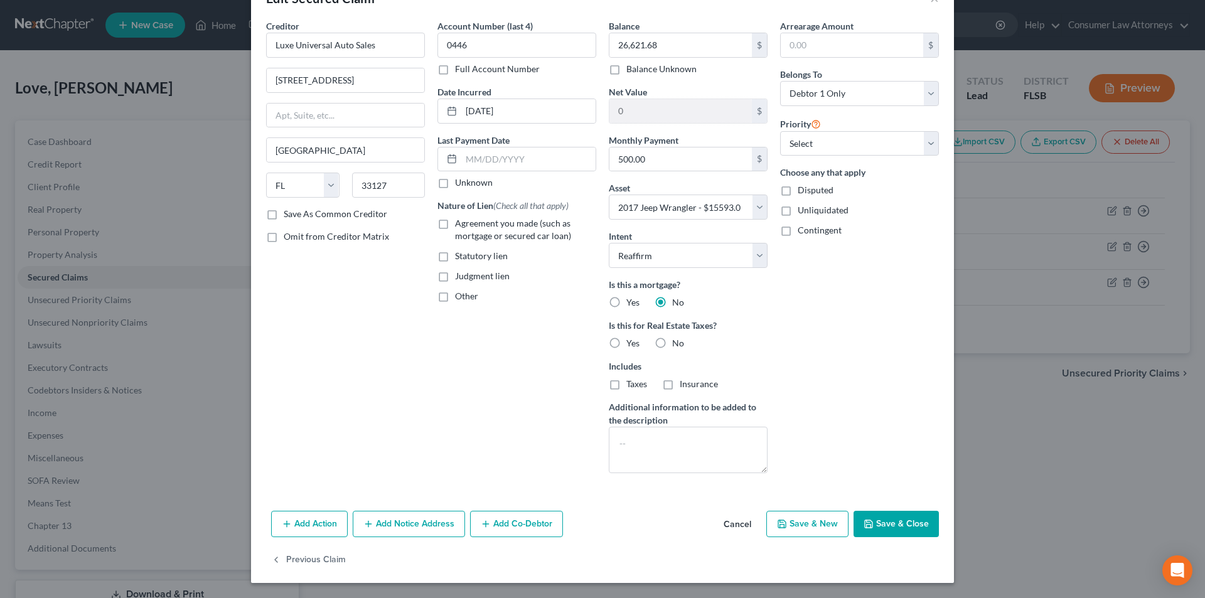
click at [903, 516] on button "Save & Close" at bounding box center [896, 524] width 85 height 26
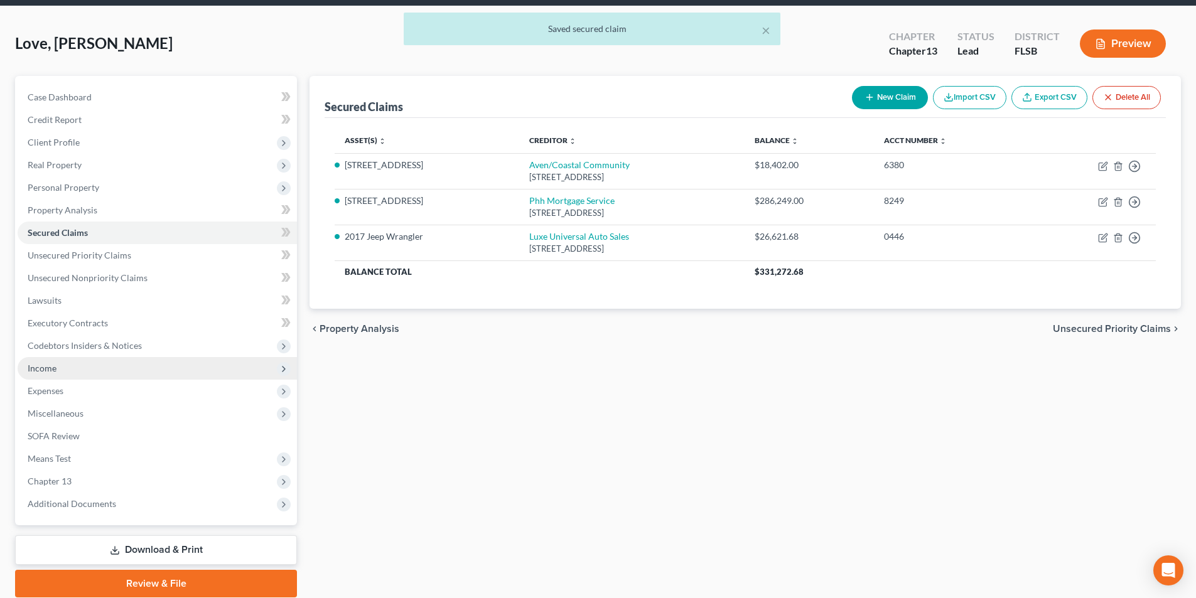
scroll to position [92, 0]
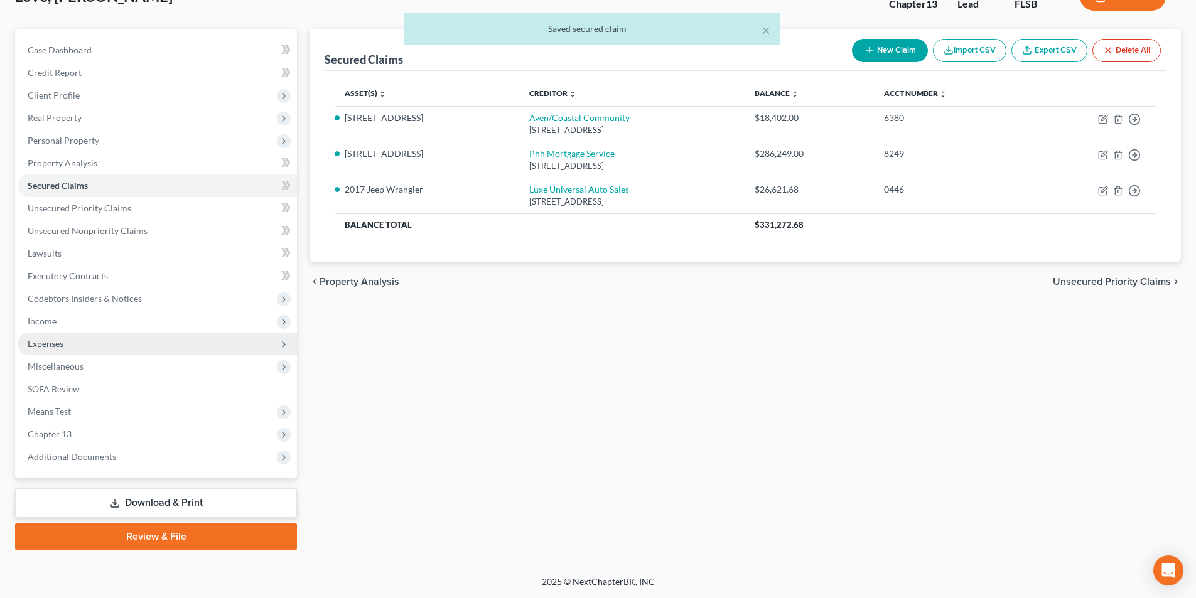
click at [46, 341] on span "Expenses" at bounding box center [46, 343] width 36 height 11
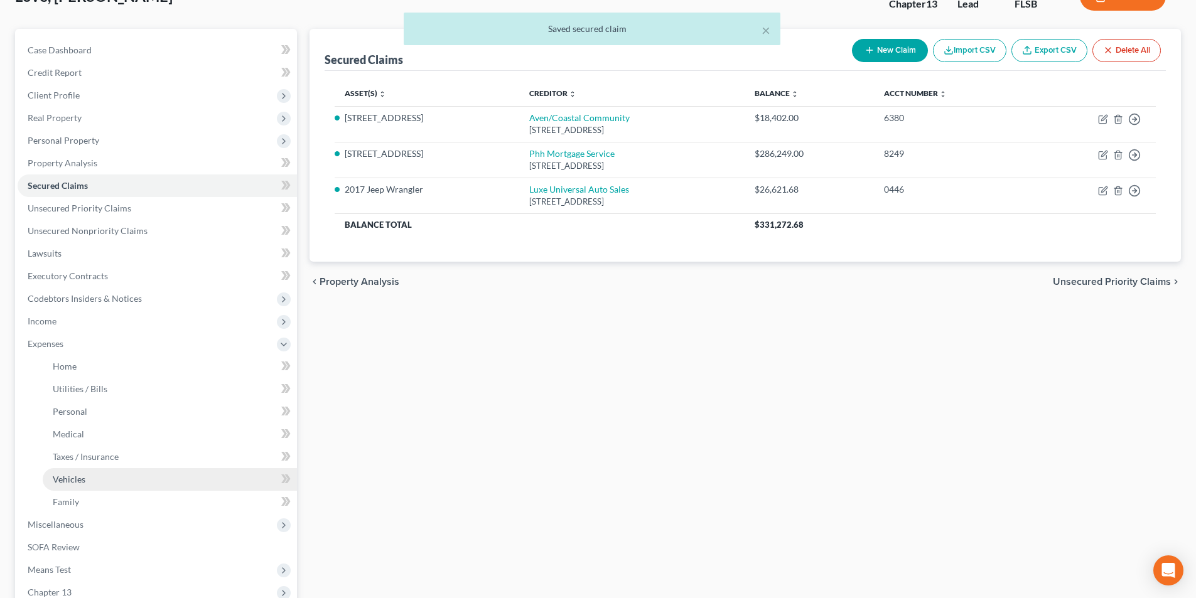
click at [59, 484] on span "Vehicles" at bounding box center [69, 479] width 33 height 11
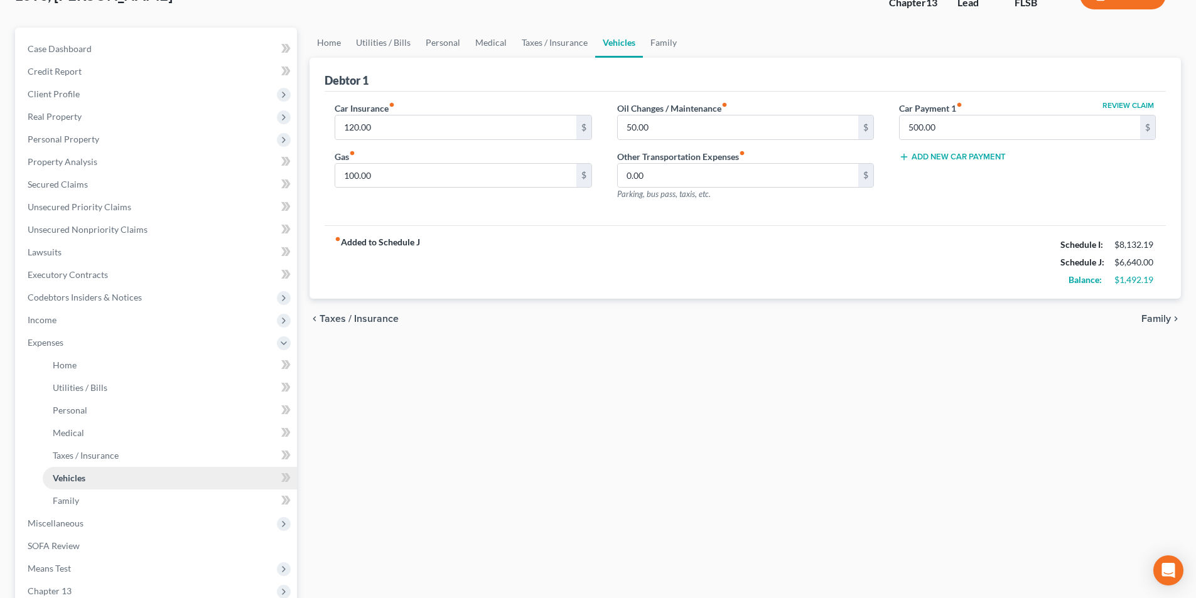
scroll to position [250, 0]
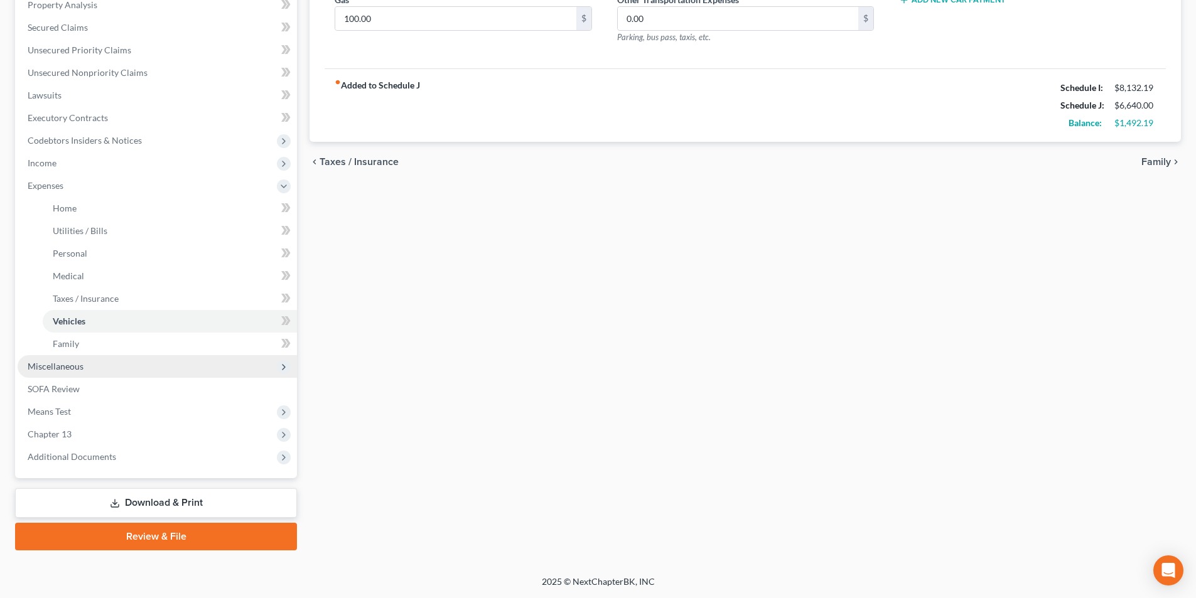
click at [58, 367] on span "Miscellaneous" at bounding box center [56, 366] width 56 height 11
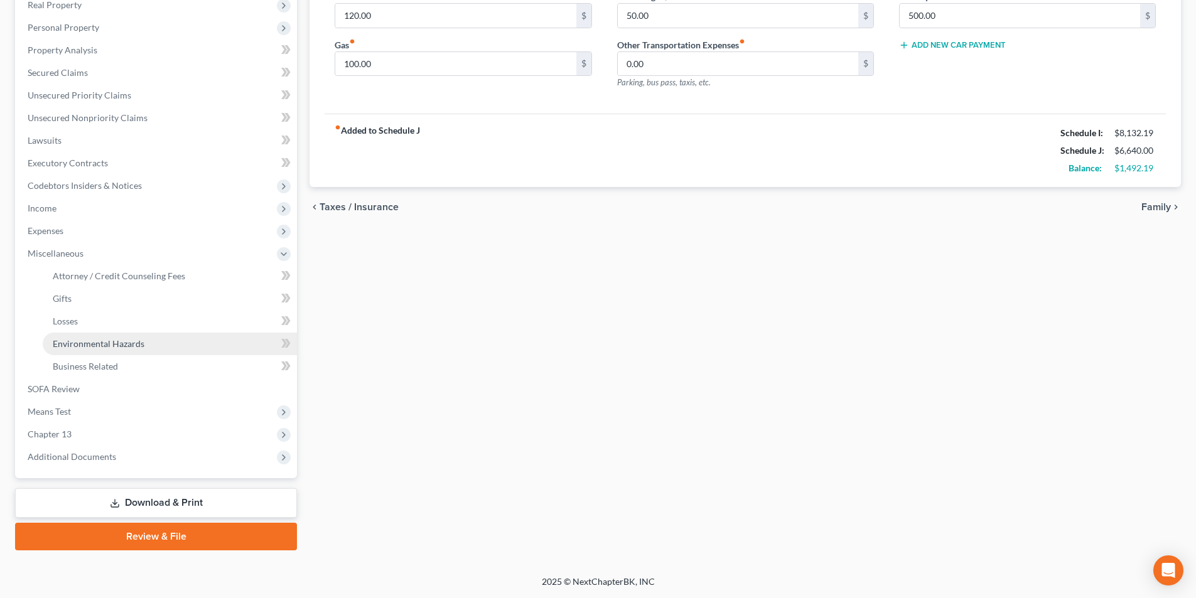
scroll to position [205, 0]
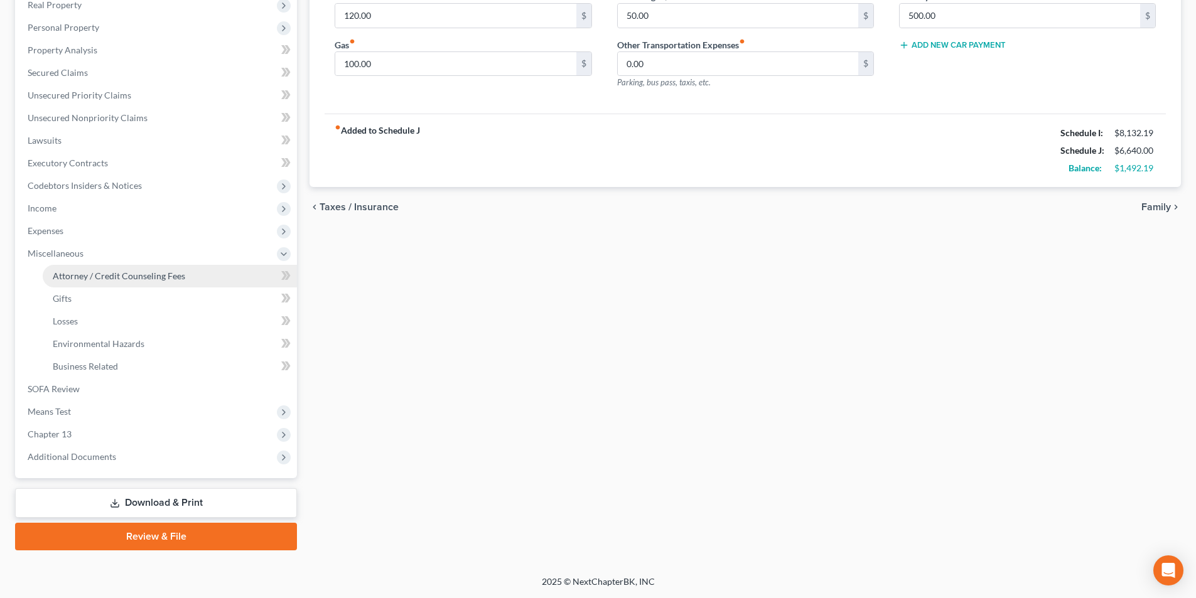
click at [78, 276] on span "Attorney / Credit Counseling Fees" at bounding box center [119, 276] width 132 height 11
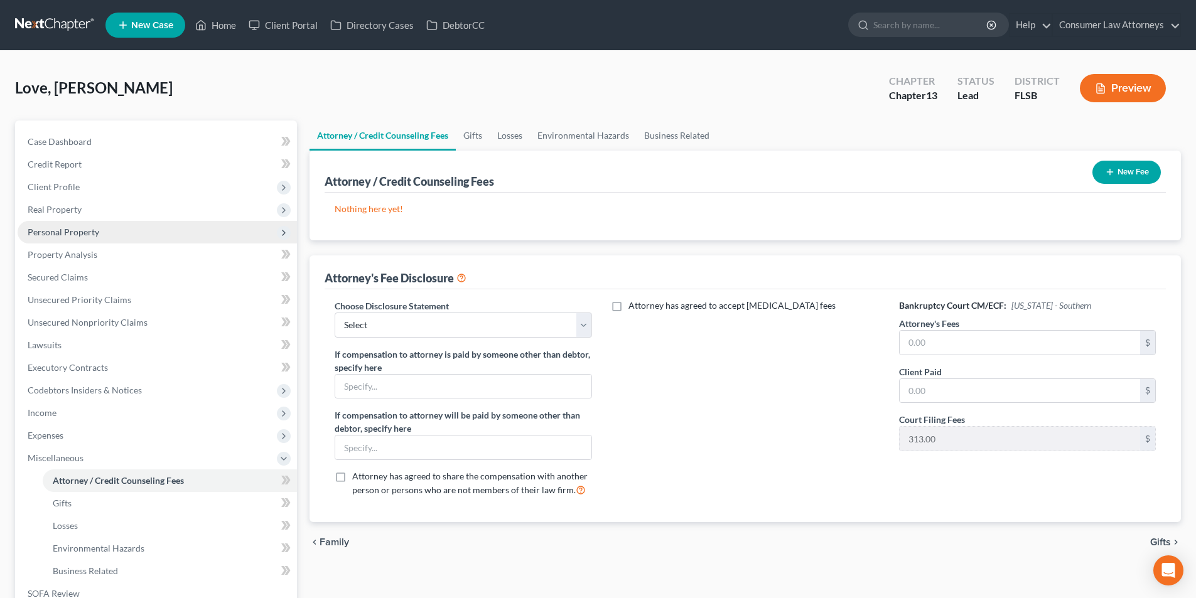
click at [56, 232] on span "Personal Property" at bounding box center [64, 232] width 72 height 11
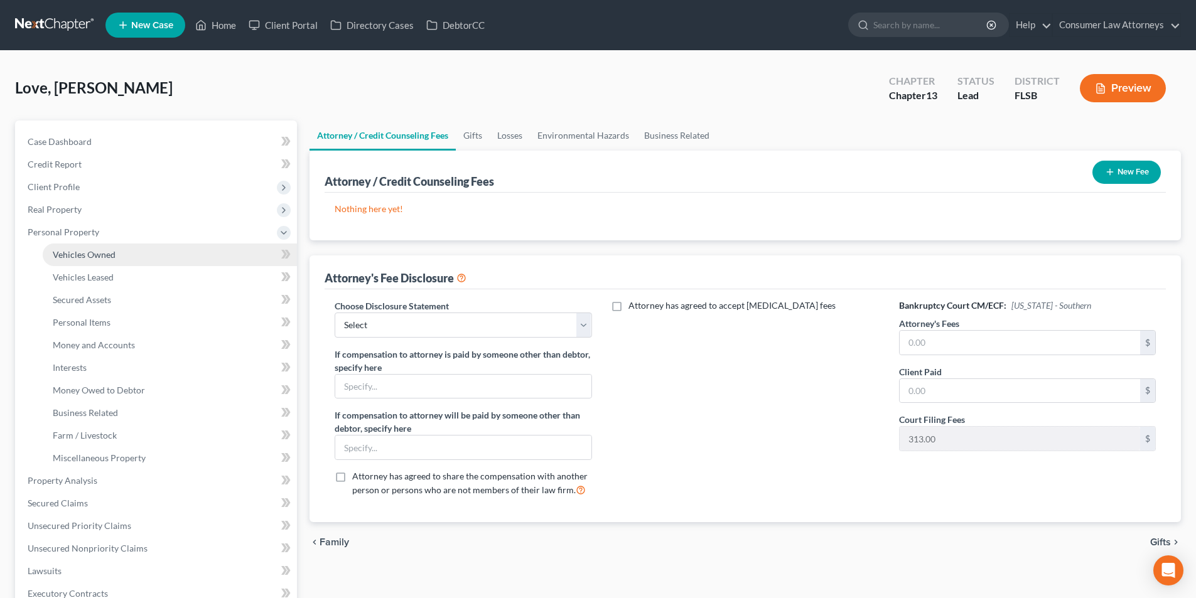
click at [73, 254] on span "Vehicles Owned" at bounding box center [84, 254] width 63 height 11
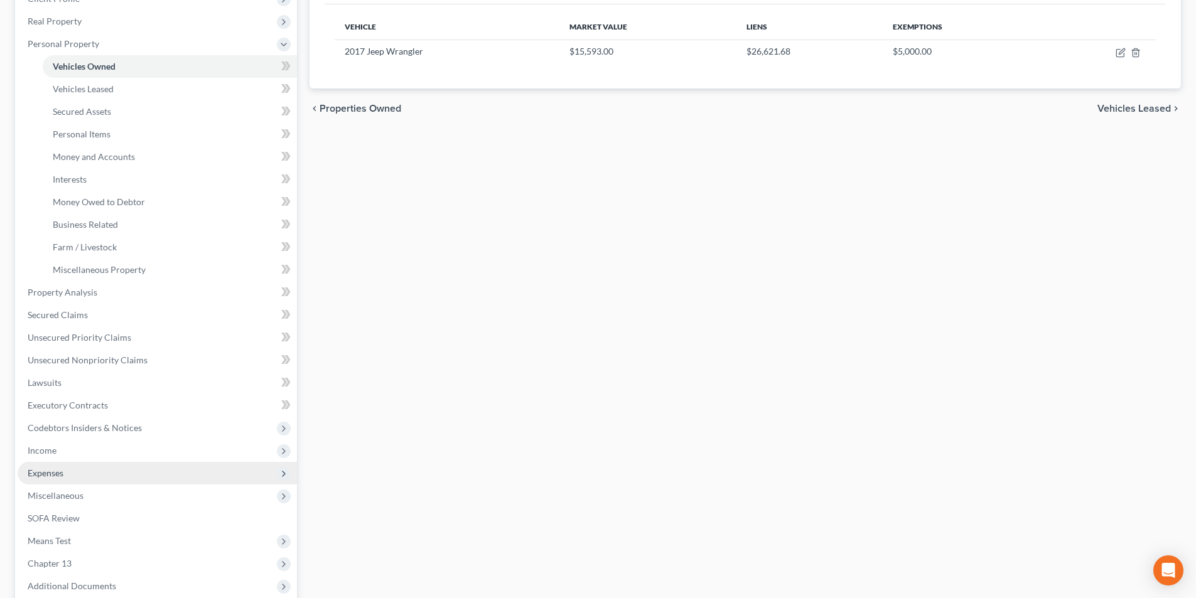
scroll to position [314, 0]
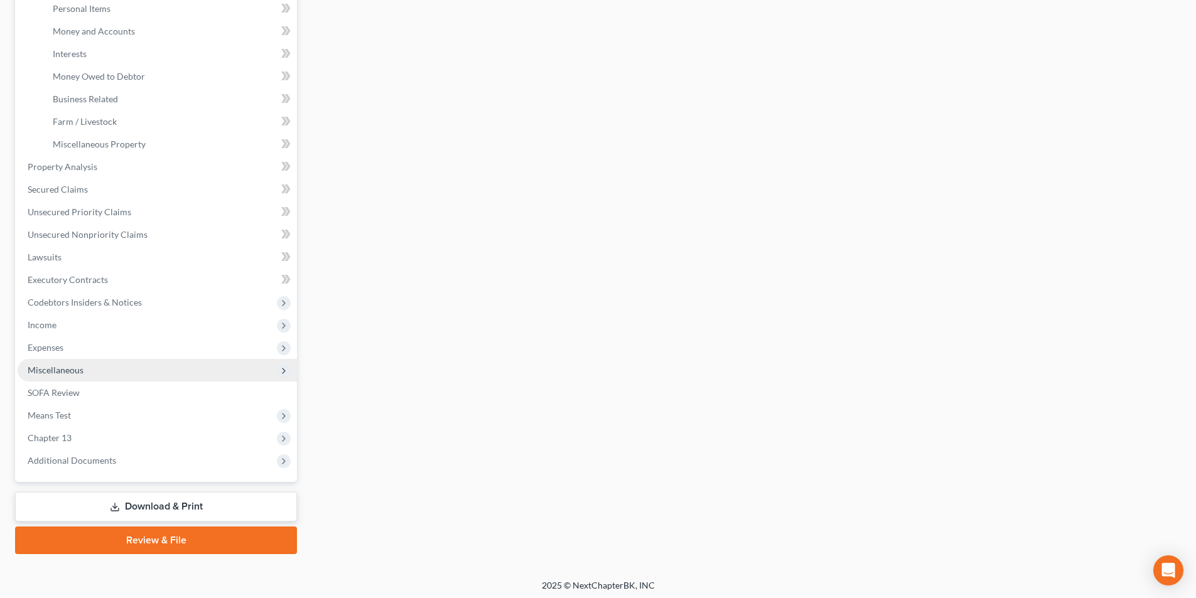
click at [67, 370] on span "Miscellaneous" at bounding box center [56, 370] width 56 height 11
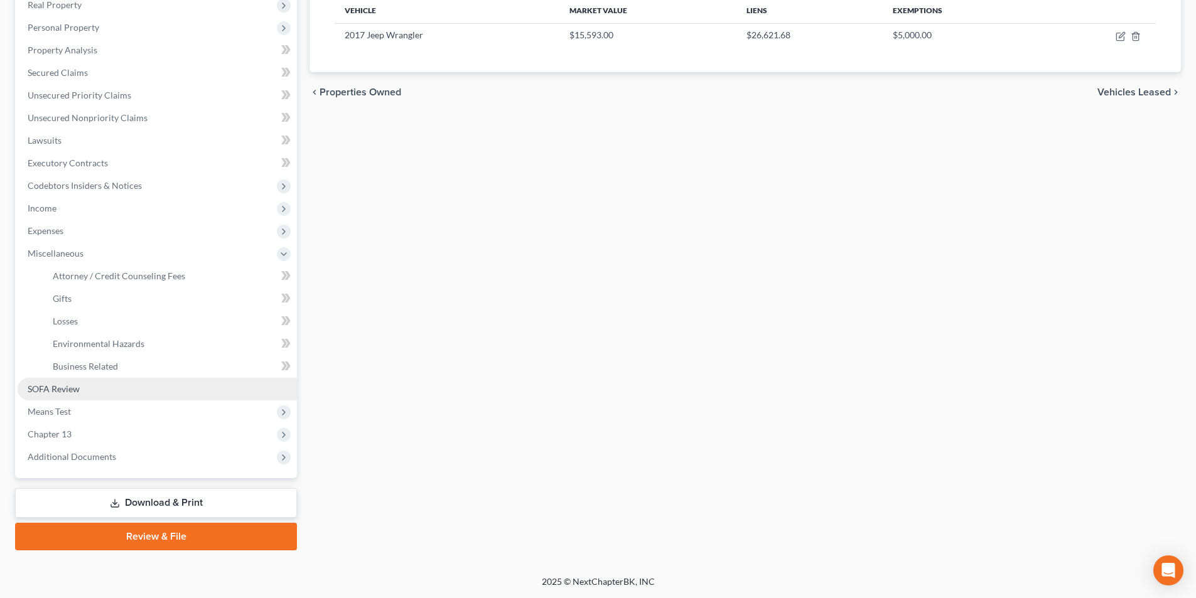
scroll to position [205, 0]
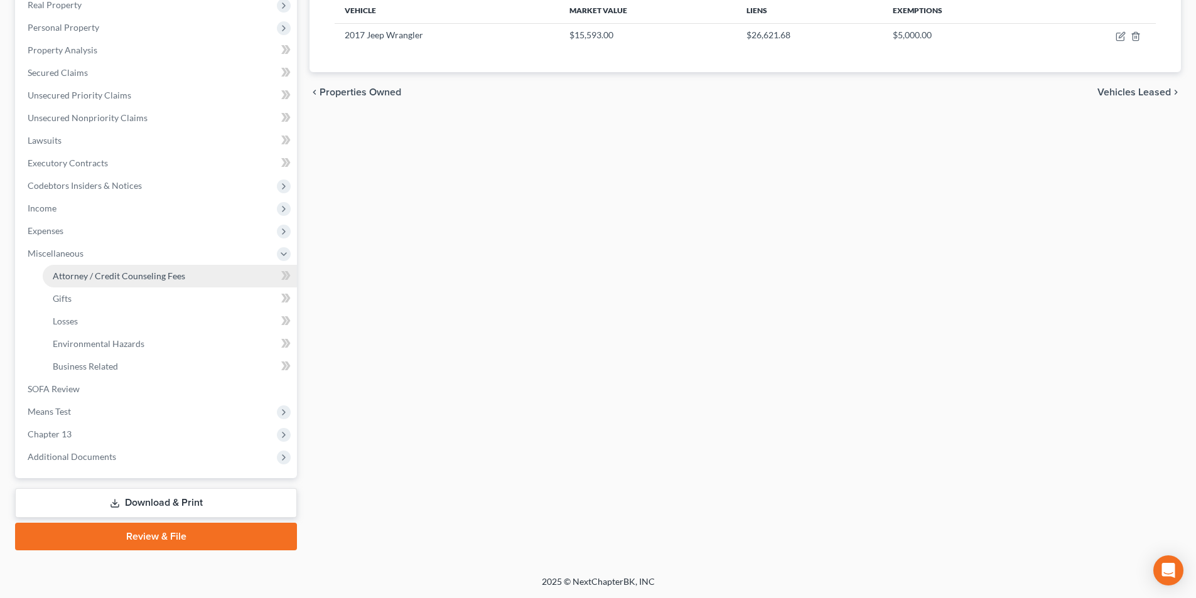
click at [94, 283] on link "Attorney / Credit Counseling Fees" at bounding box center [170, 276] width 254 height 23
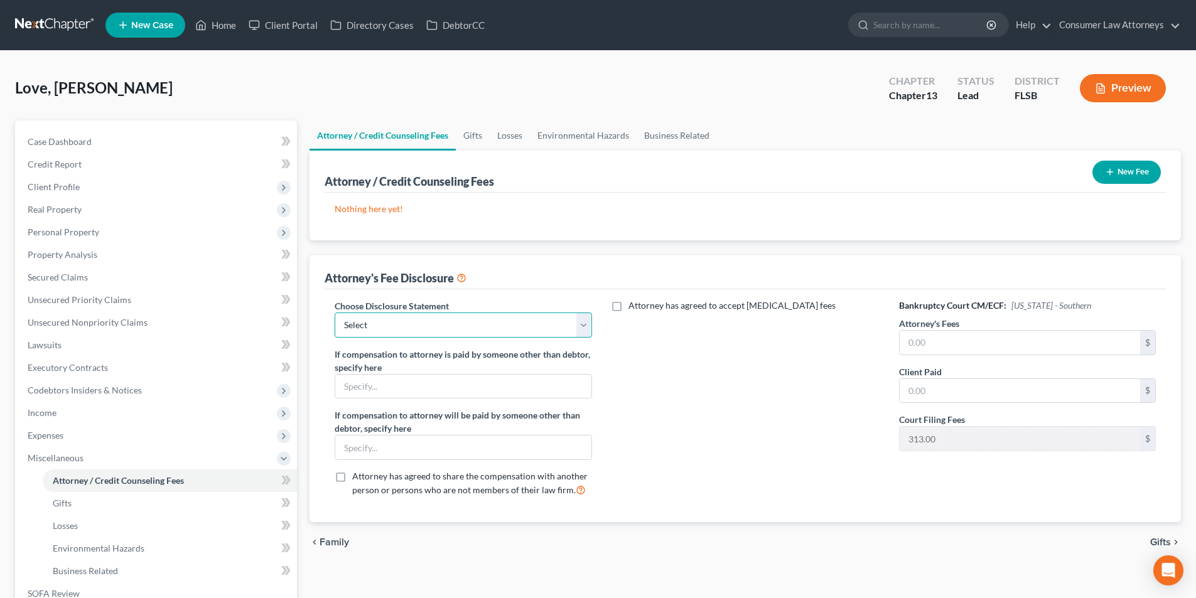
click at [465, 328] on select "Select [GEOGRAPHIC_DATA] [GEOGRAPHIC_DATA] Northern Disclosure of Compensation …" at bounding box center [463, 325] width 257 height 25
click at [335, 313] on select "Select [GEOGRAPHIC_DATA] [GEOGRAPHIC_DATA] Northern Disclosure of Compensation …" at bounding box center [463, 325] width 257 height 25
click at [951, 343] on input "text" at bounding box center [1020, 343] width 240 height 24
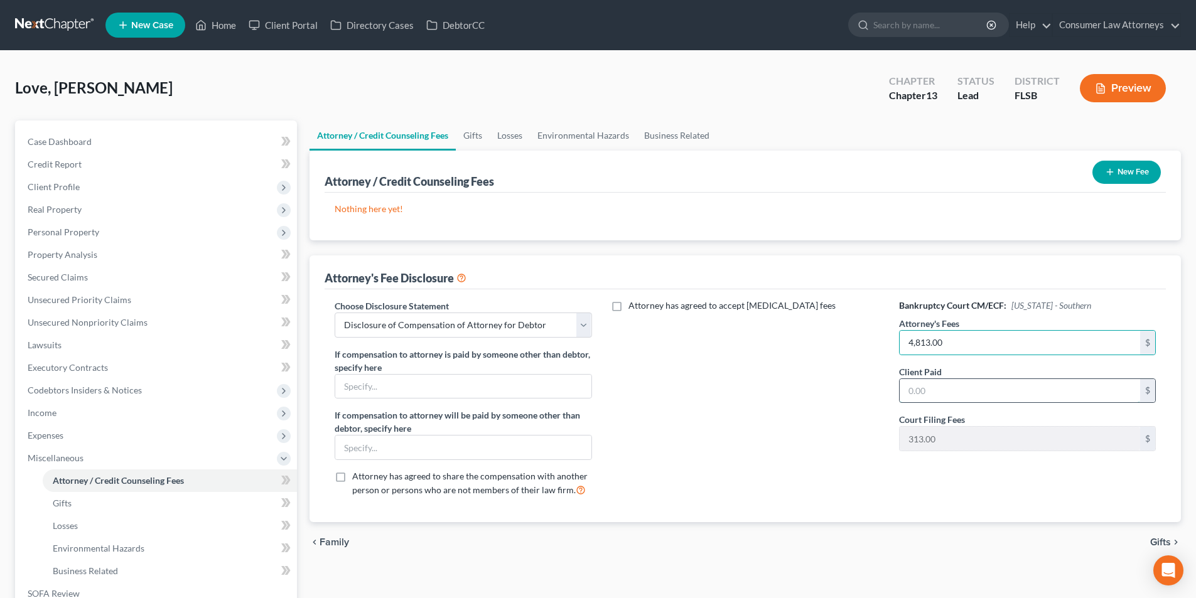
click at [962, 391] on input "text" at bounding box center [1020, 391] width 240 height 24
click at [1129, 176] on button "New Fee" at bounding box center [1126, 172] width 68 height 23
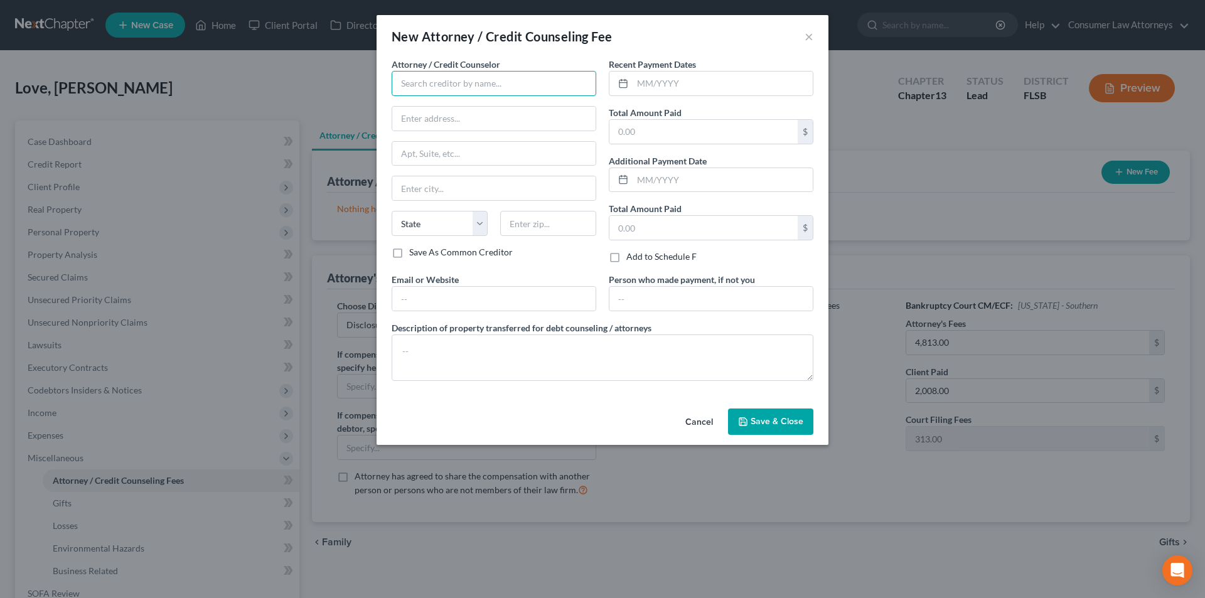
click at [497, 92] on input "text" at bounding box center [494, 83] width 205 height 25
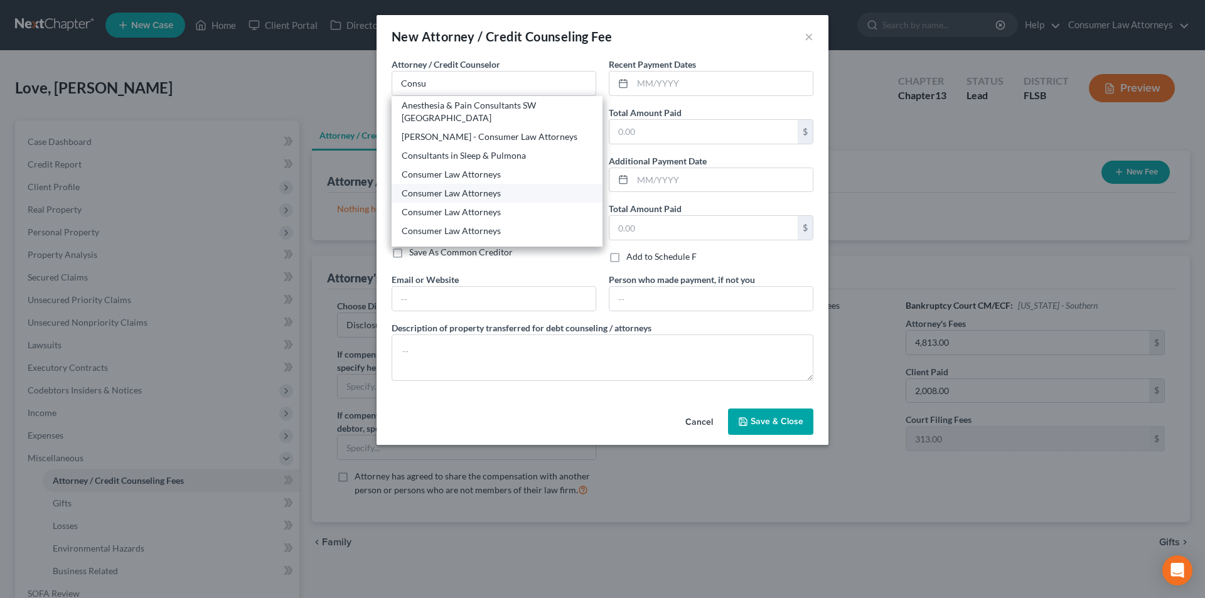
click at [465, 187] on div "Consumer Law Attorneys" at bounding box center [497, 193] width 191 height 13
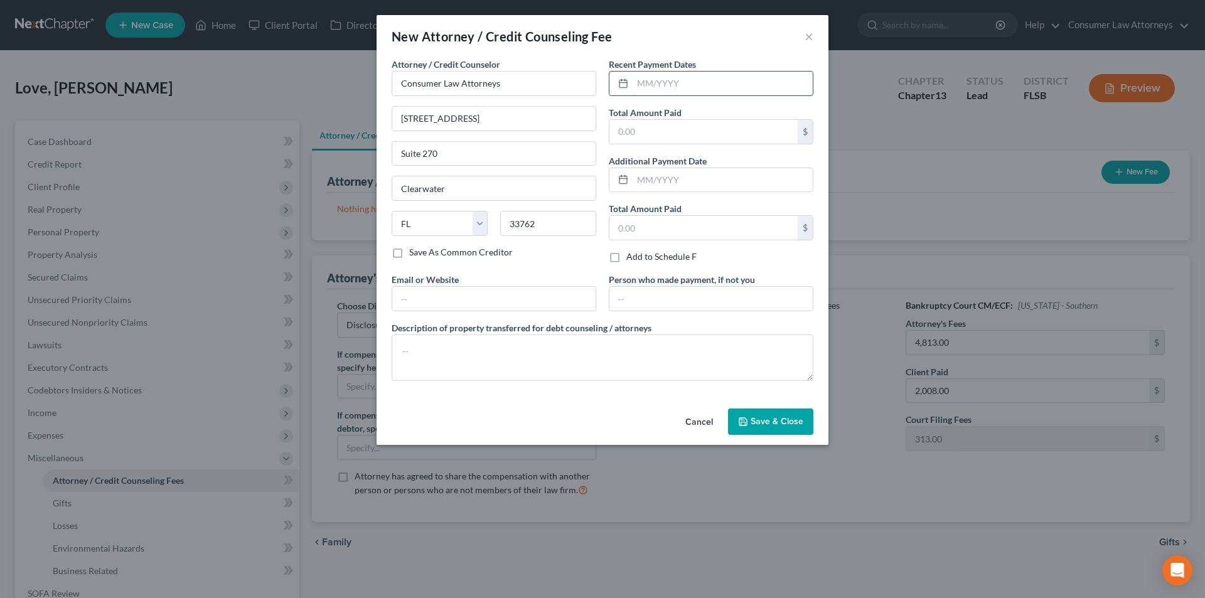
click at [670, 89] on input "text" at bounding box center [723, 84] width 180 height 24
click at [674, 124] on input "text" at bounding box center [704, 132] width 188 height 24
click at [530, 360] on textarea at bounding box center [603, 358] width 422 height 46
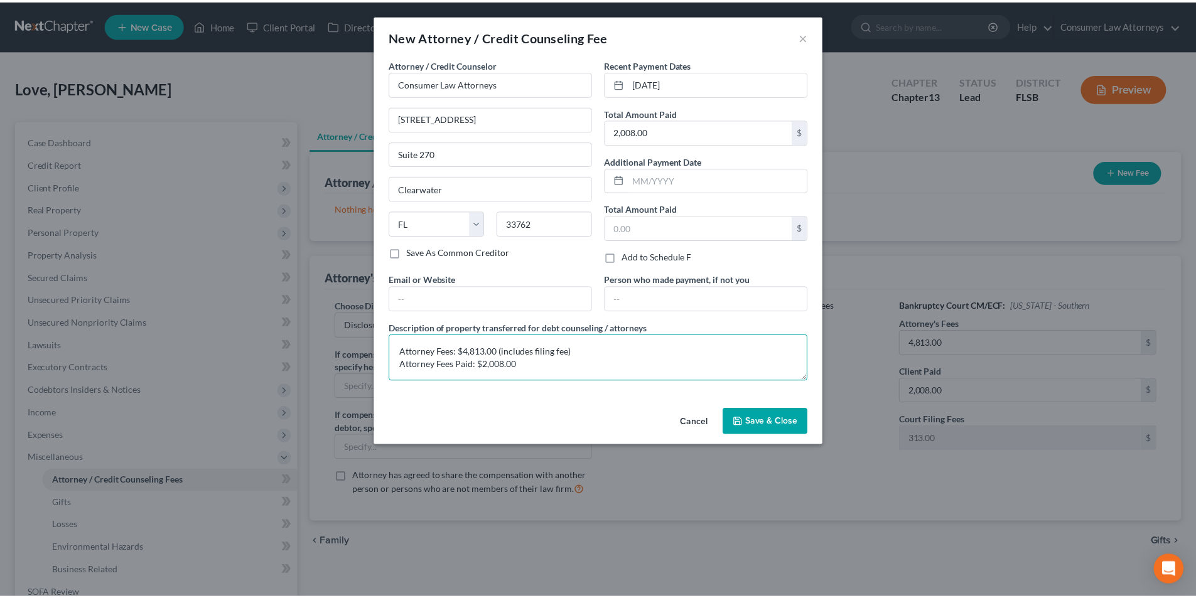
scroll to position [3, 0]
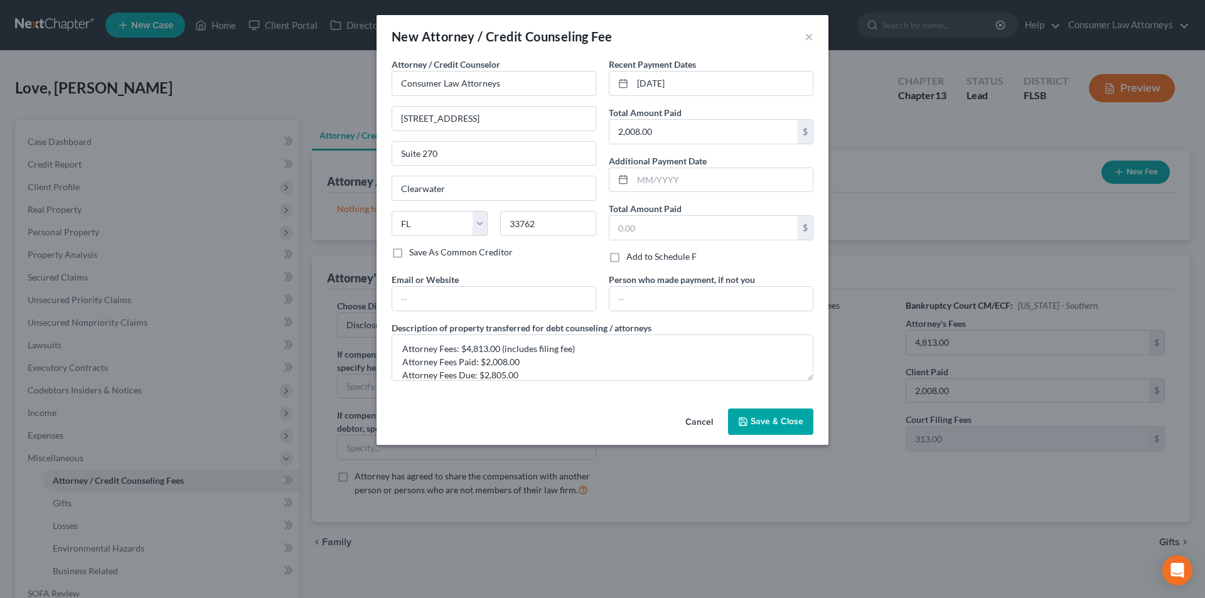
click at [790, 425] on span "Save & Close" at bounding box center [777, 421] width 53 height 11
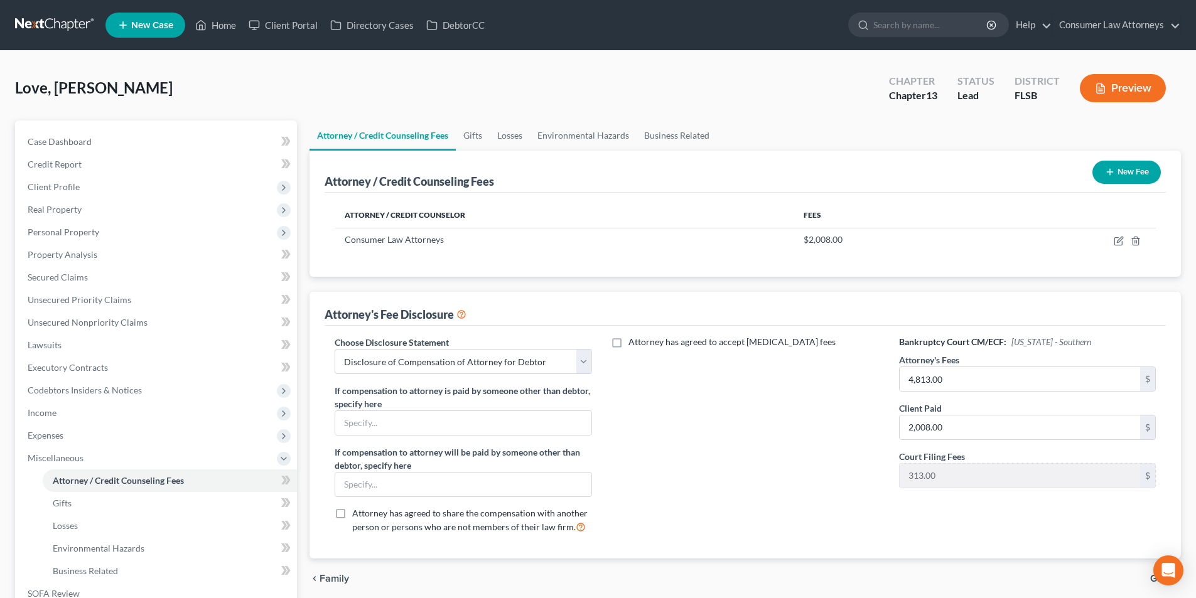
click at [1113, 180] on button "New Fee" at bounding box center [1126, 172] width 68 height 23
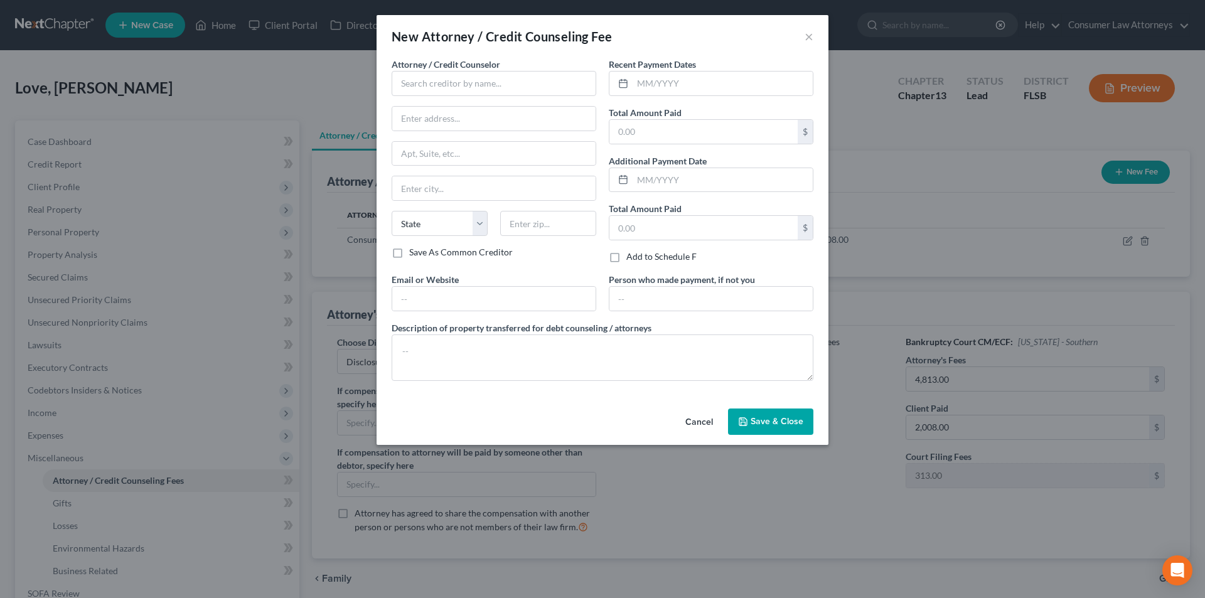
click at [500, 97] on div "Attorney / Credit Counselor * State [US_STATE] AK AR AZ CA CO [GEOGRAPHIC_DATA]…" at bounding box center [494, 152] width 205 height 188
click at [500, 88] on input "text" at bounding box center [494, 83] width 205 height 25
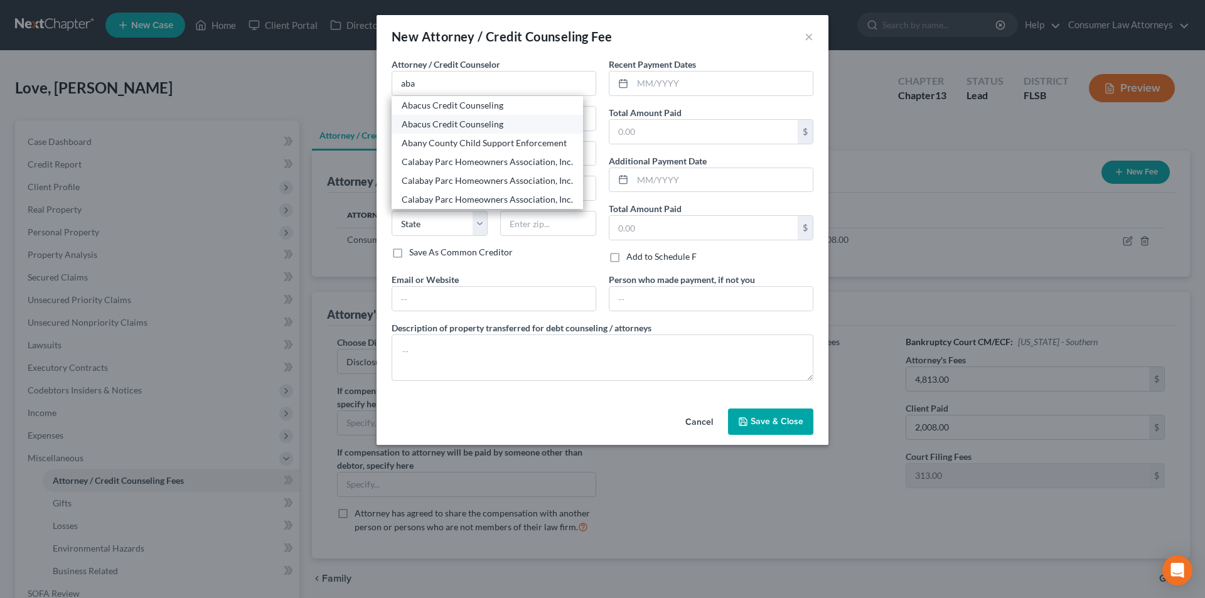
click at [456, 120] on div "Abacus Credit Counseling" at bounding box center [487, 124] width 171 height 13
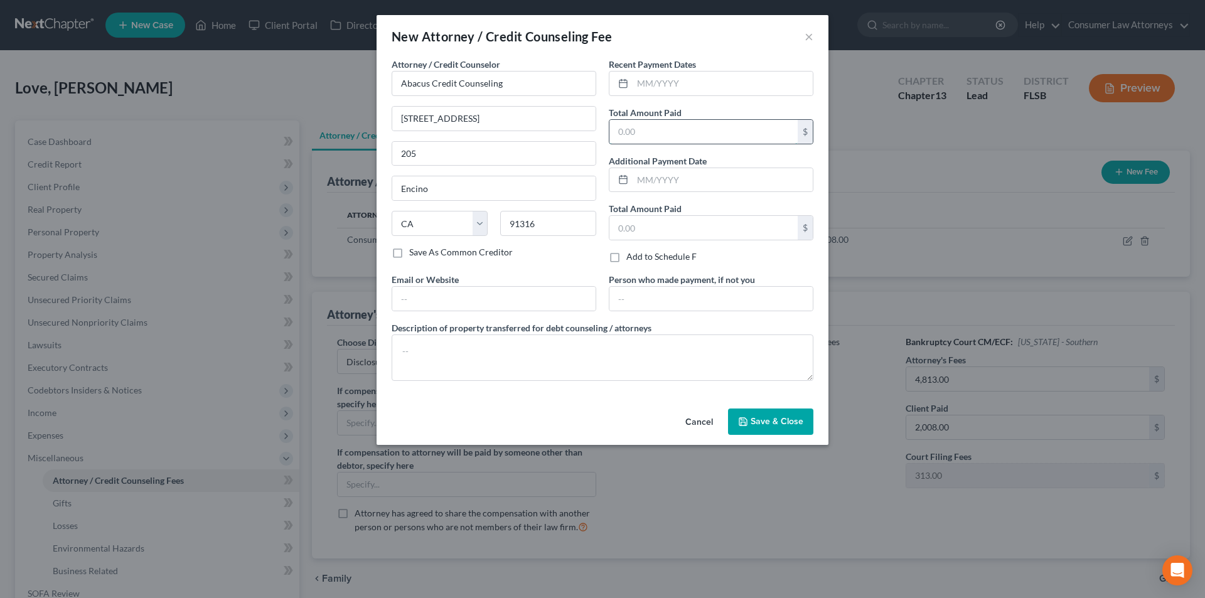
click at [654, 130] on input "text" at bounding box center [704, 132] width 188 height 24
click at [679, 85] on input "text" at bounding box center [723, 84] width 180 height 24
click at [654, 140] on input "text" at bounding box center [704, 132] width 188 height 24
click at [495, 347] on textarea at bounding box center [603, 358] width 422 height 46
click at [800, 411] on button "Save & Close" at bounding box center [770, 422] width 85 height 26
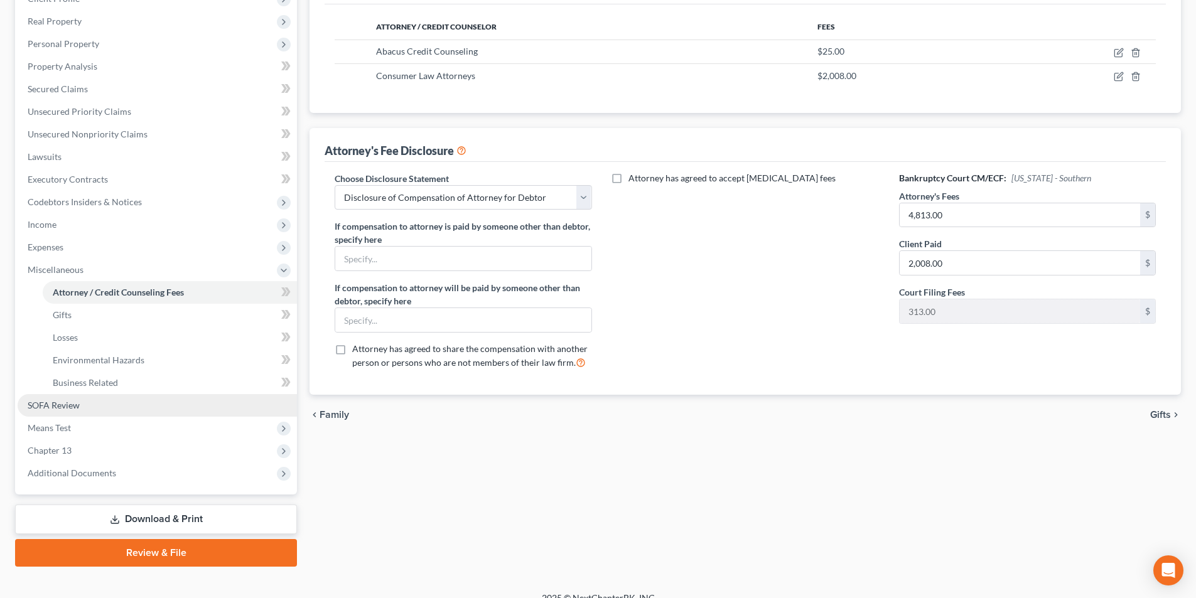
click at [60, 407] on span "SOFA Review" at bounding box center [54, 405] width 52 height 11
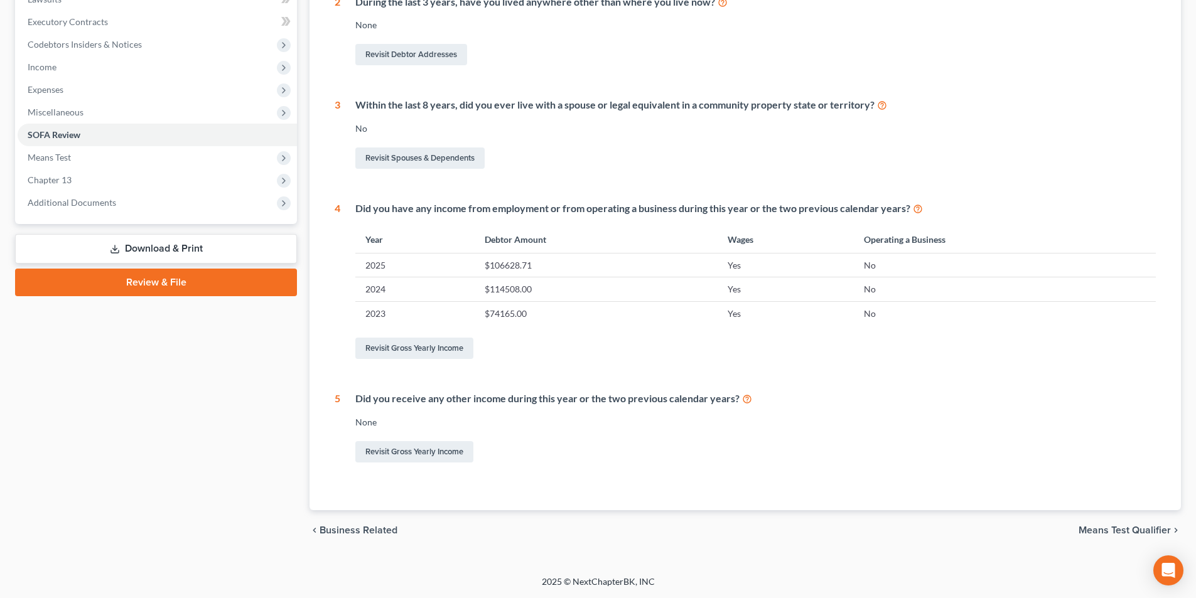
scroll to position [32, 0]
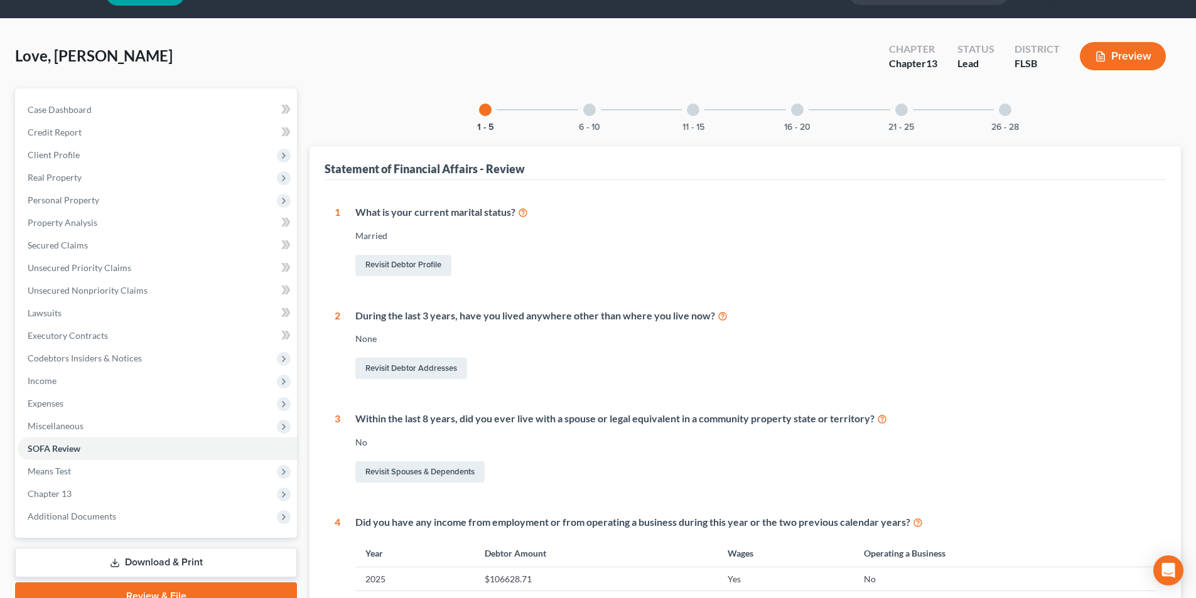
click at [589, 110] on div at bounding box center [589, 110] width 13 height 13
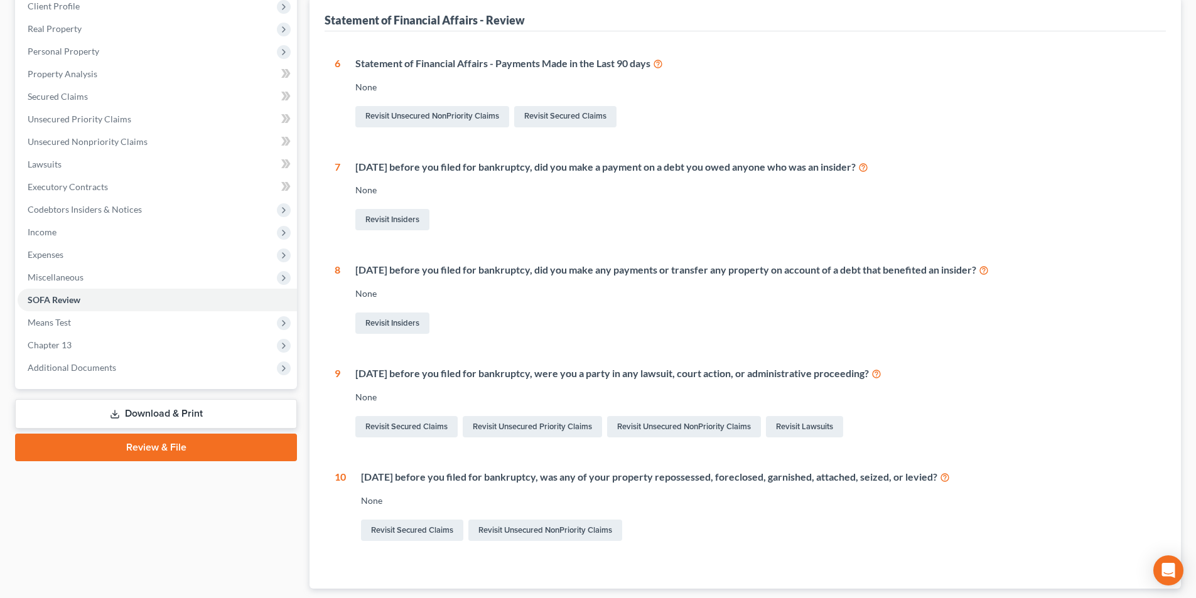
scroll to position [71, 0]
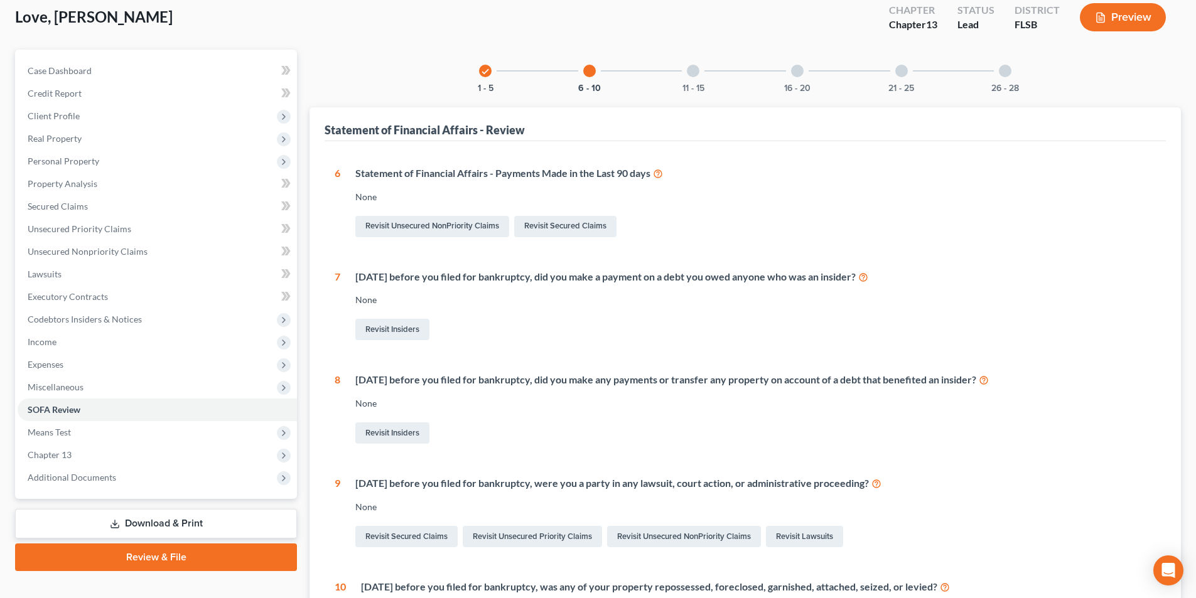
click at [688, 69] on div at bounding box center [693, 71] width 13 height 13
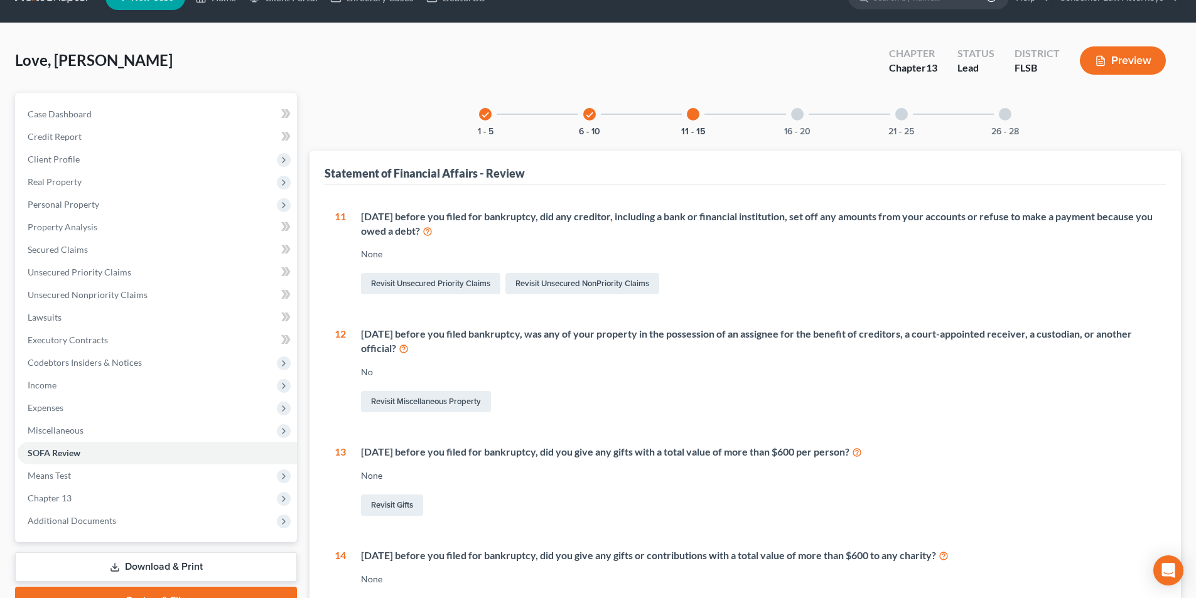
scroll to position [0, 0]
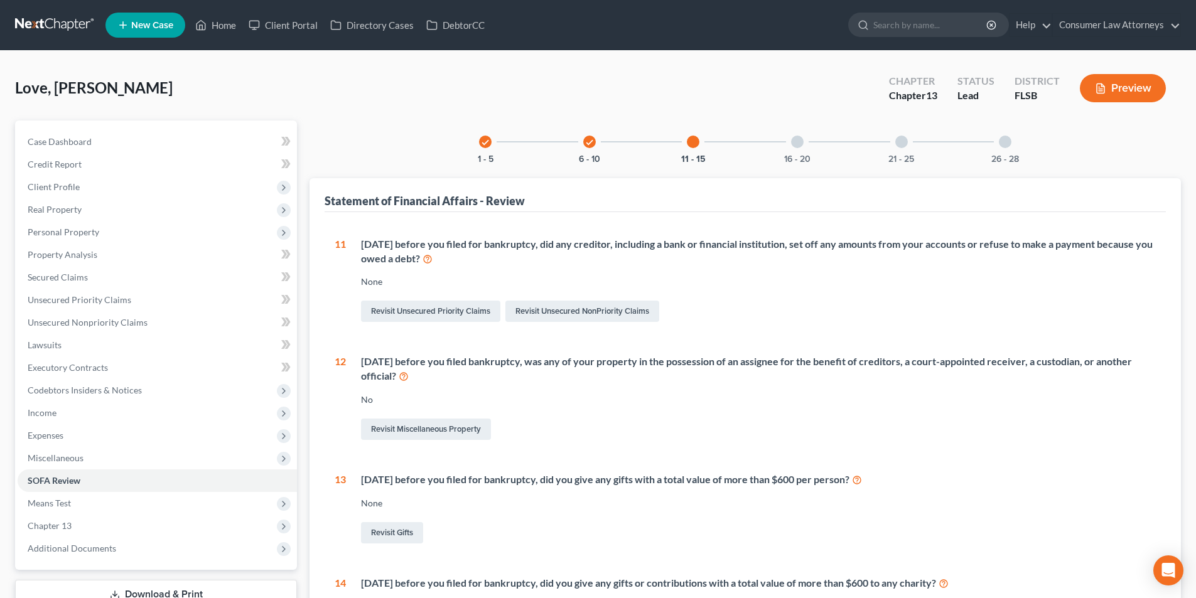
click at [800, 142] on div at bounding box center [797, 142] width 13 height 13
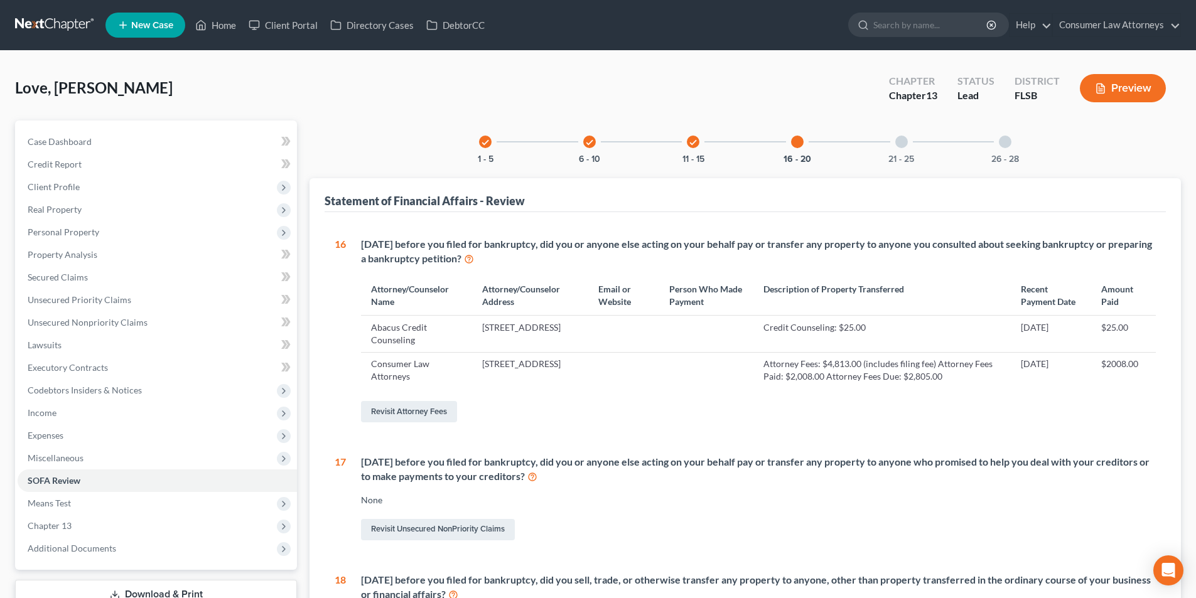
click at [902, 143] on div at bounding box center [901, 142] width 13 height 13
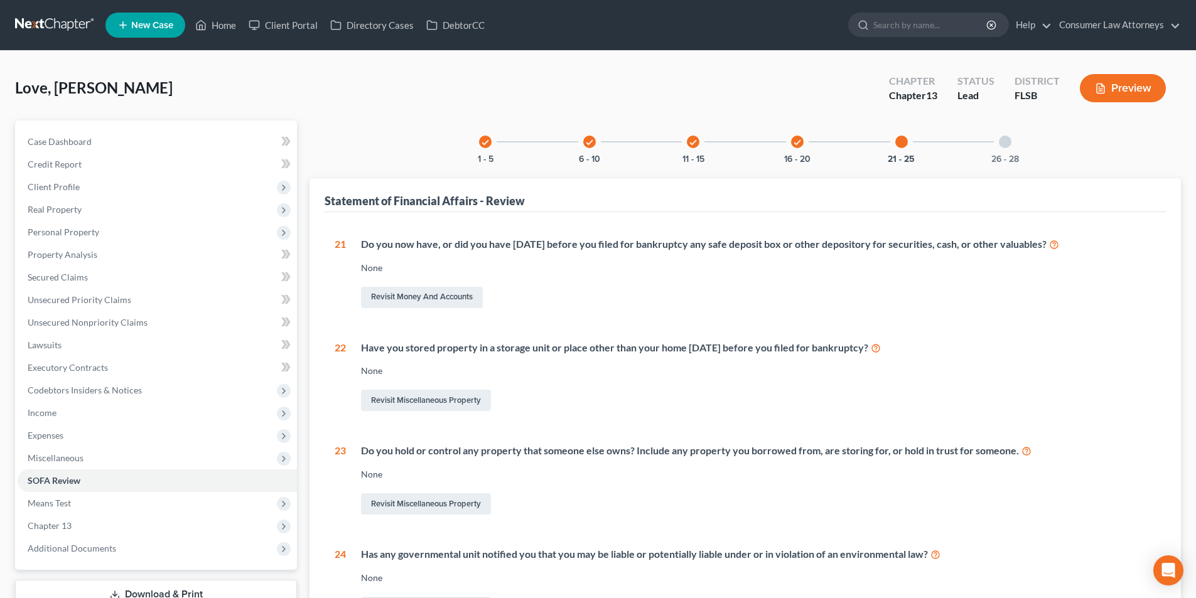
click at [997, 142] on div "26 - 28" at bounding box center [1005, 142] width 43 height 43
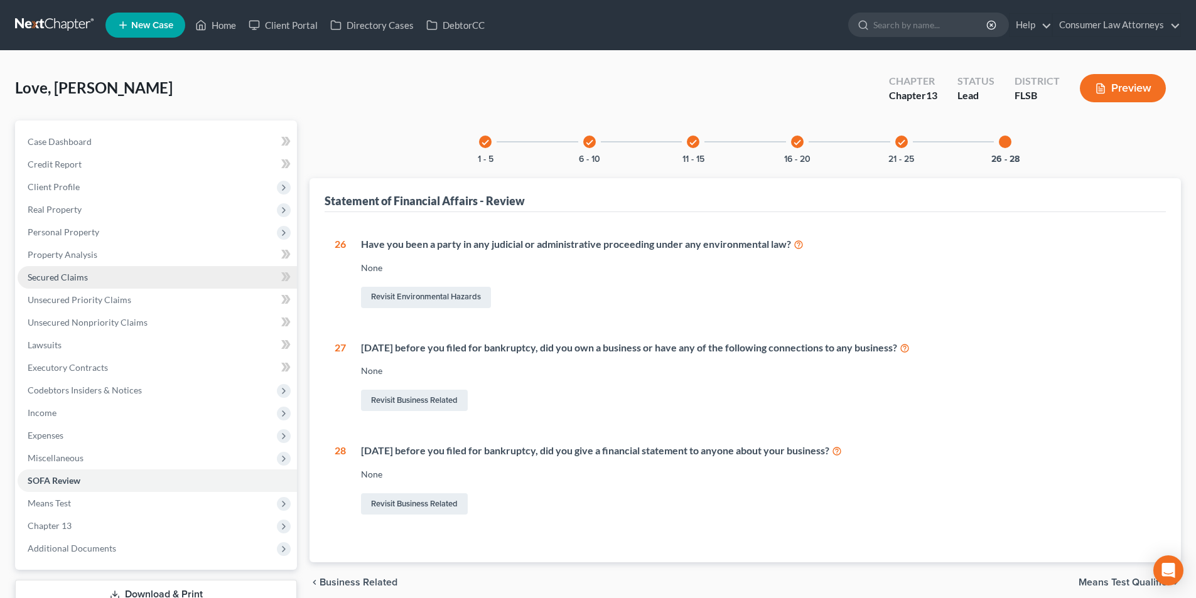
click at [65, 272] on span "Secured Claims" at bounding box center [58, 277] width 60 height 11
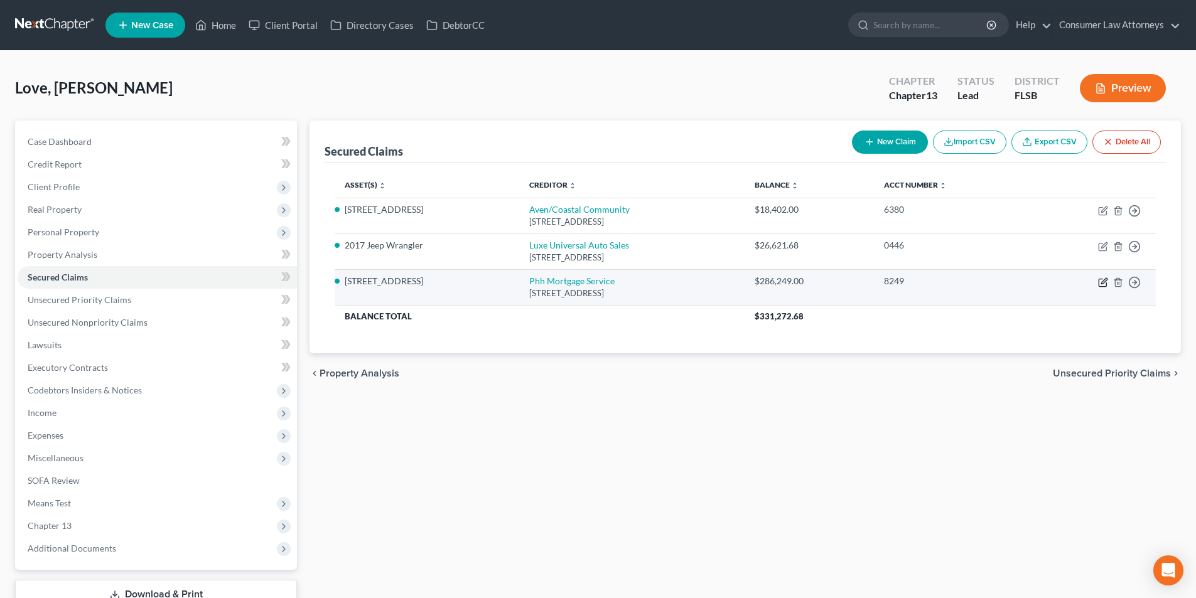
click at [1099, 279] on icon "button" at bounding box center [1103, 283] width 10 height 10
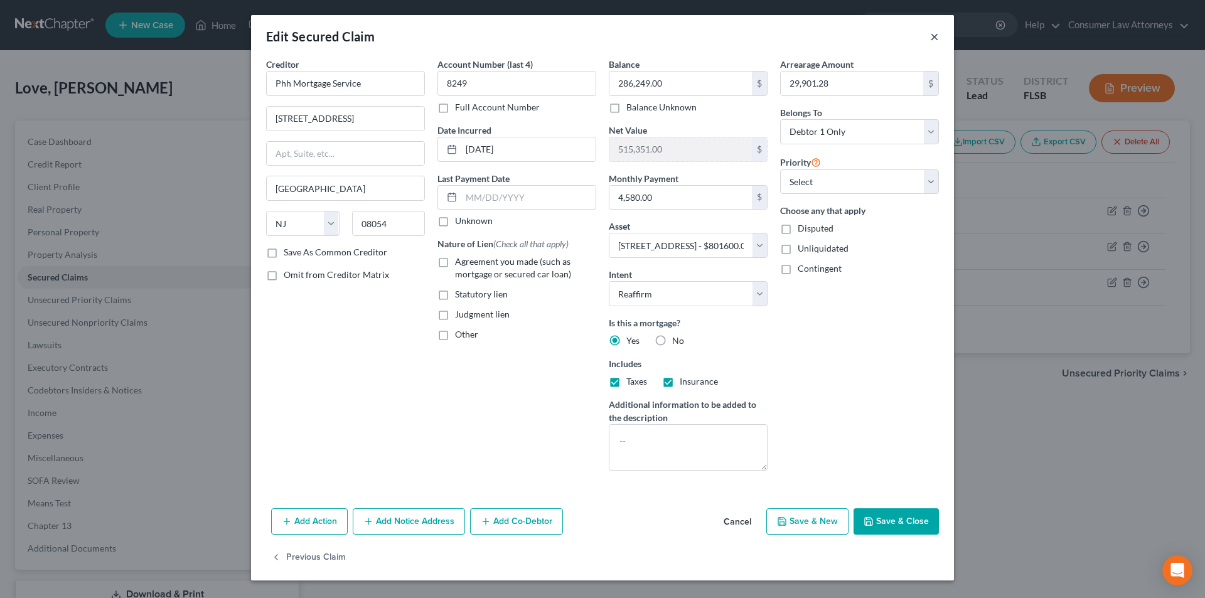
click at [932, 33] on button "×" at bounding box center [934, 36] width 9 height 15
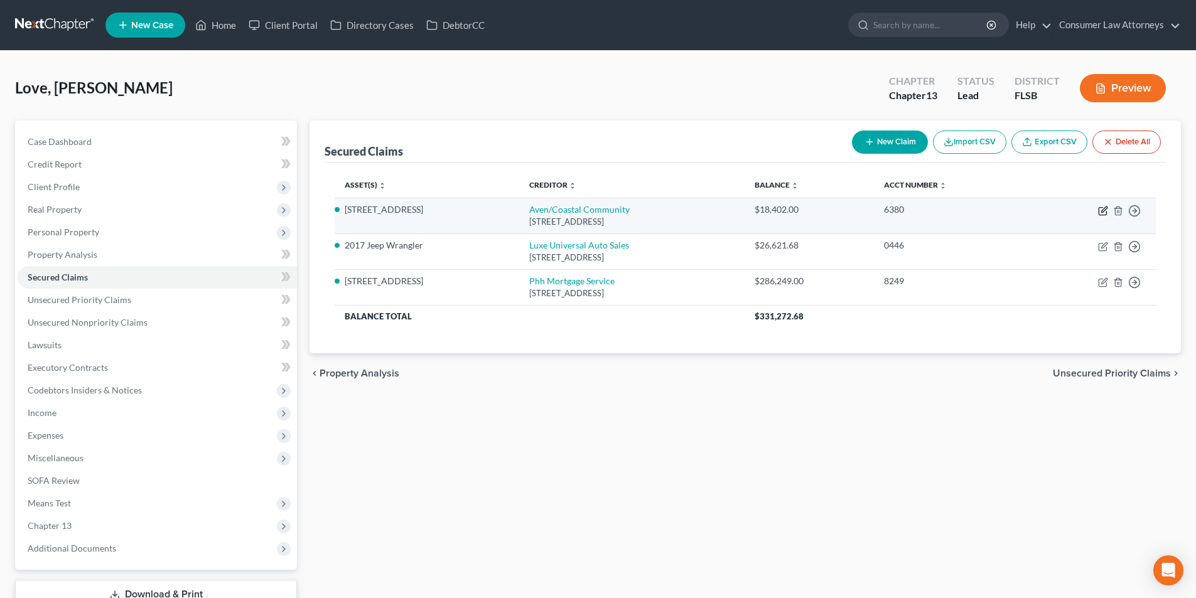
click at [1102, 213] on icon "button" at bounding box center [1103, 211] width 10 height 10
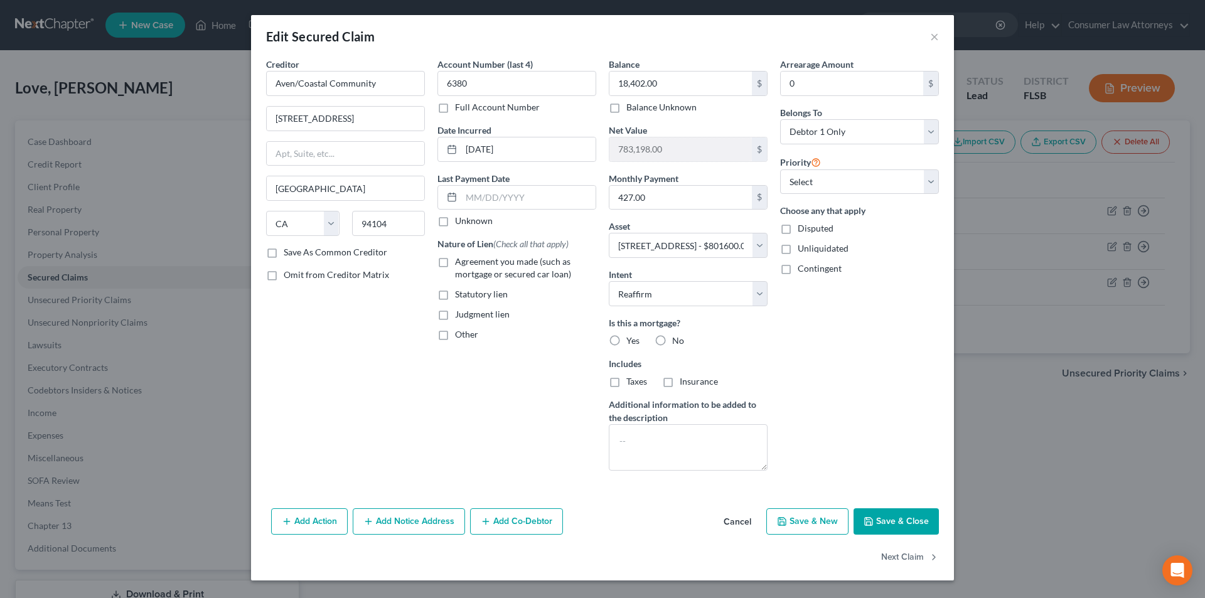
click at [672, 338] on label "No" at bounding box center [678, 341] width 12 height 13
click at [677, 338] on input "No" at bounding box center [681, 339] width 8 height 8
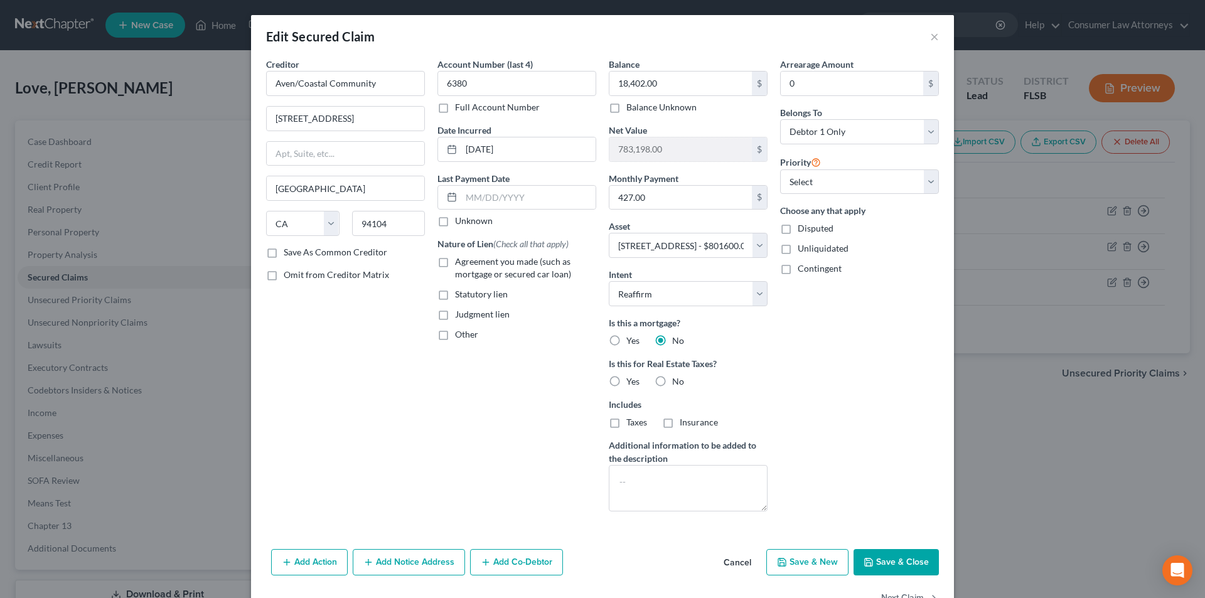
click at [672, 378] on label "No" at bounding box center [678, 381] width 12 height 13
click at [677, 378] on input "No" at bounding box center [681, 379] width 8 height 8
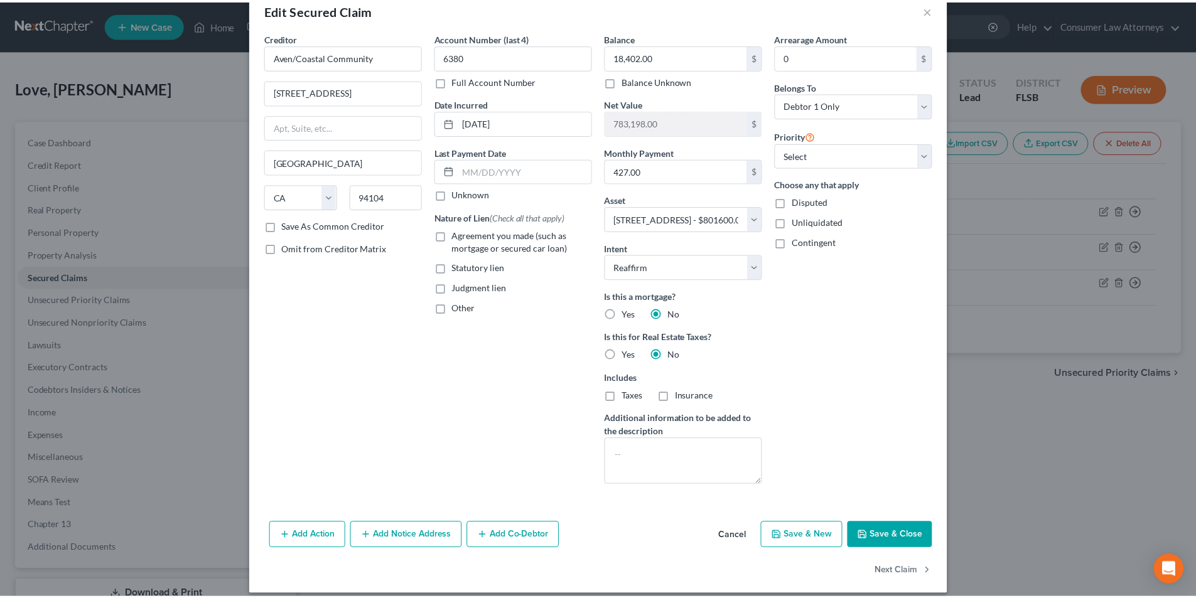
scroll to position [38, 0]
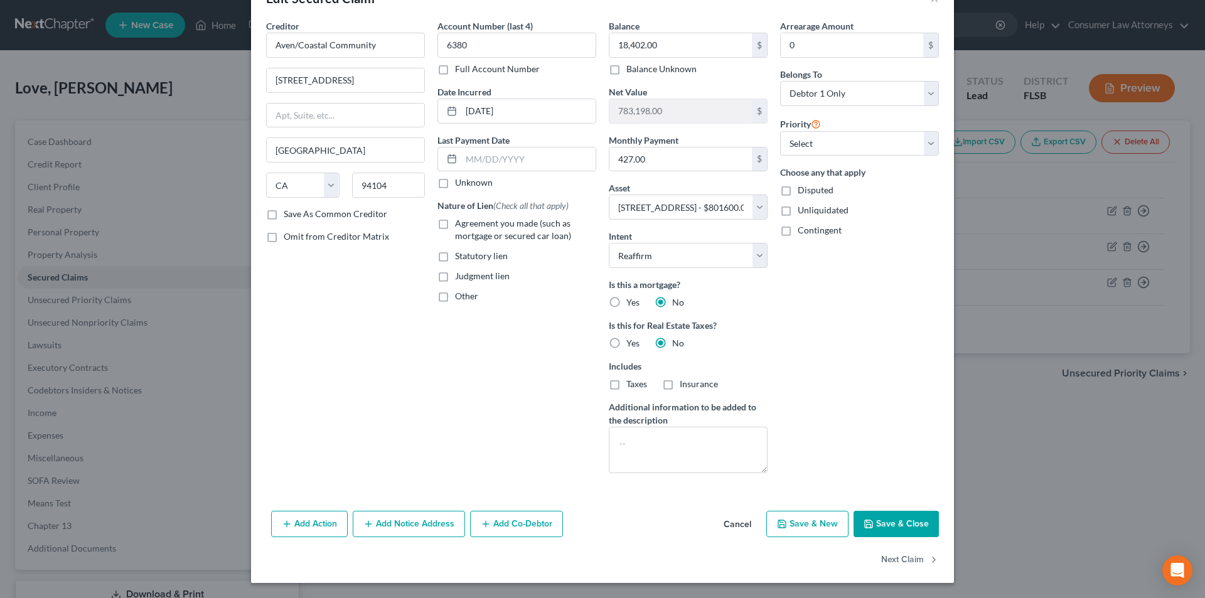
click at [880, 515] on button "Save & Close" at bounding box center [896, 524] width 85 height 26
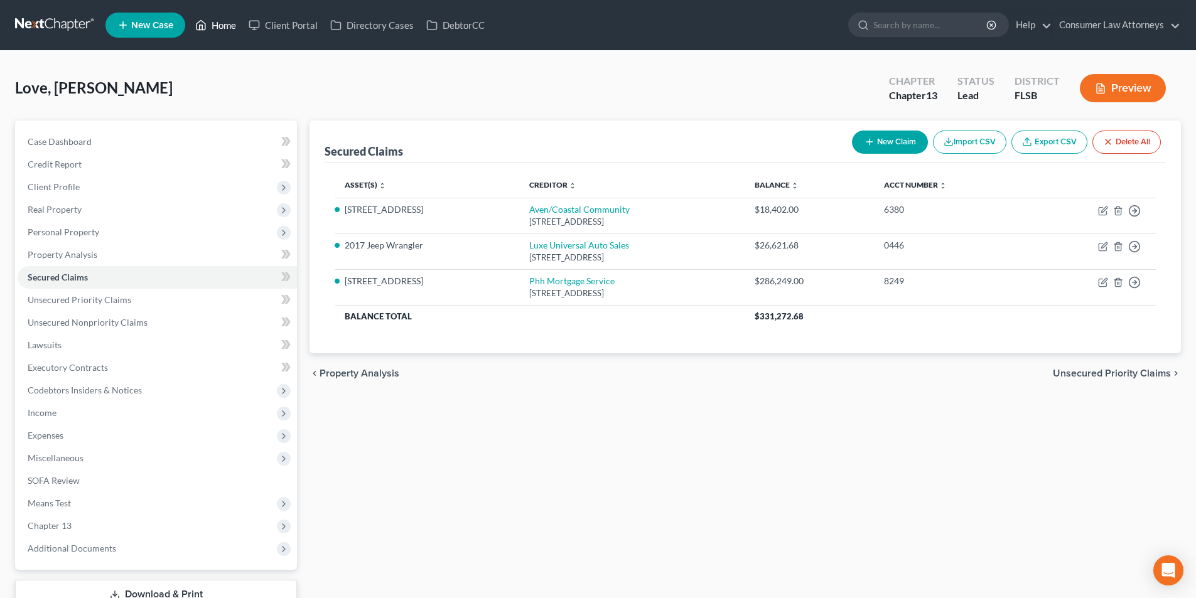
click at [230, 23] on link "Home" at bounding box center [215, 25] width 53 height 23
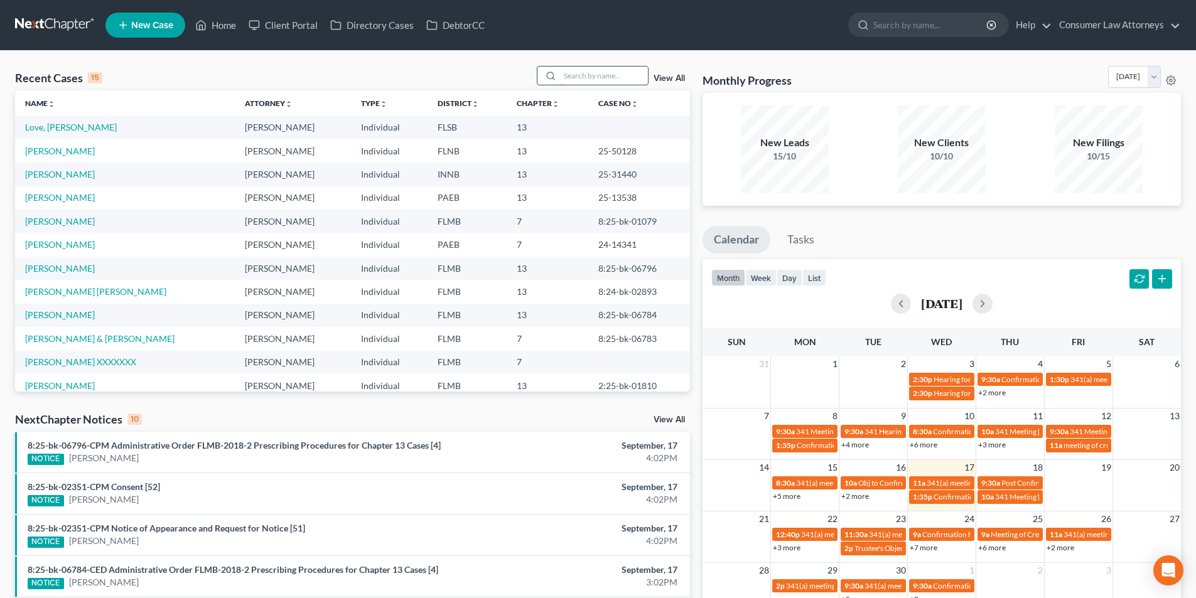
click at [595, 80] on input "search" at bounding box center [604, 76] width 88 height 18
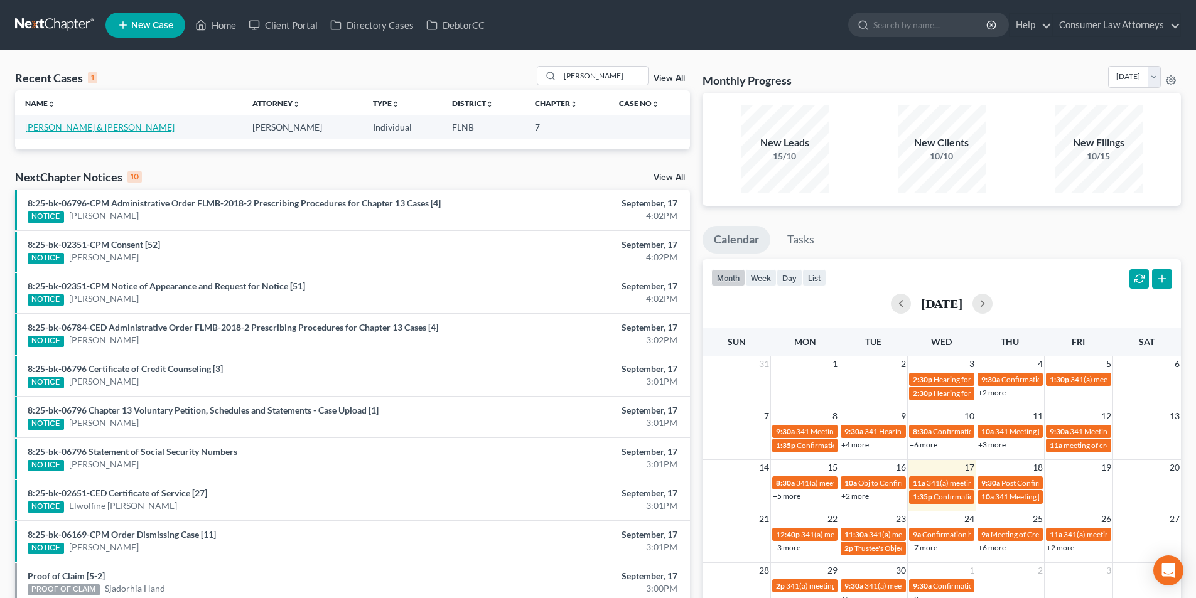
click at [113, 129] on link "[PERSON_NAME] & [PERSON_NAME]" at bounding box center [99, 127] width 149 height 11
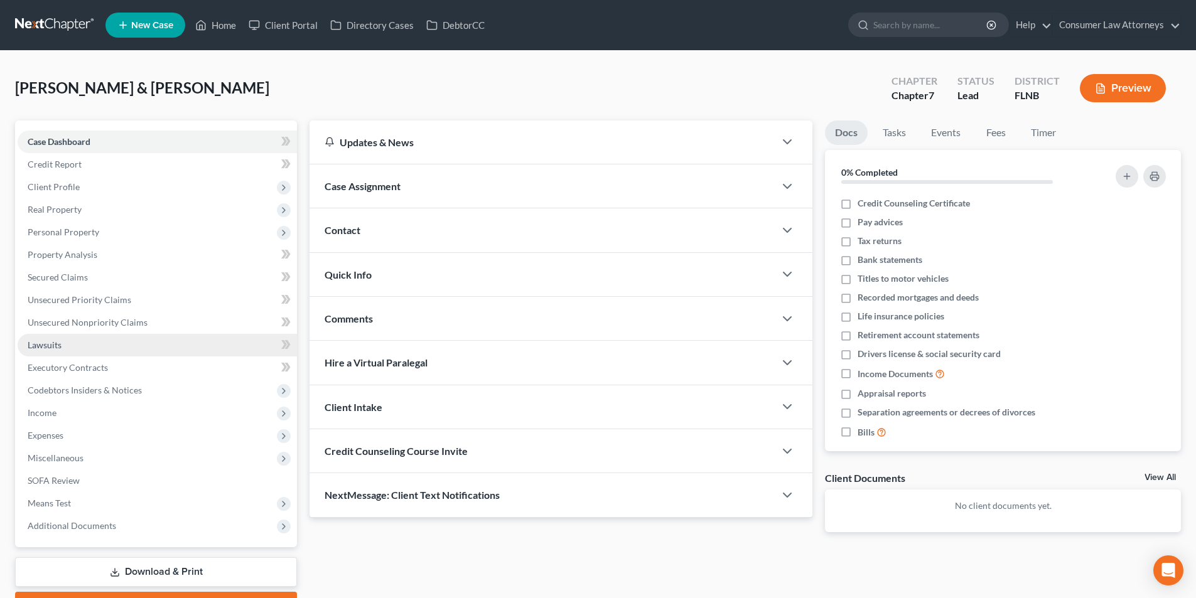
scroll to position [69, 0]
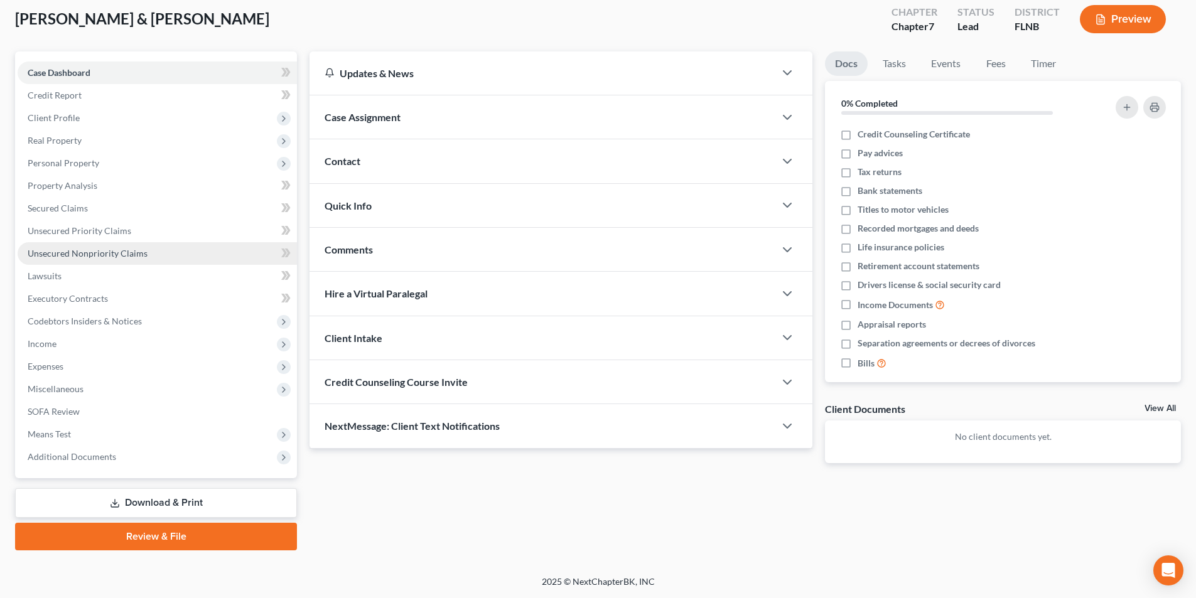
click at [84, 258] on span "Unsecured Nonpriority Claims" at bounding box center [88, 253] width 120 height 11
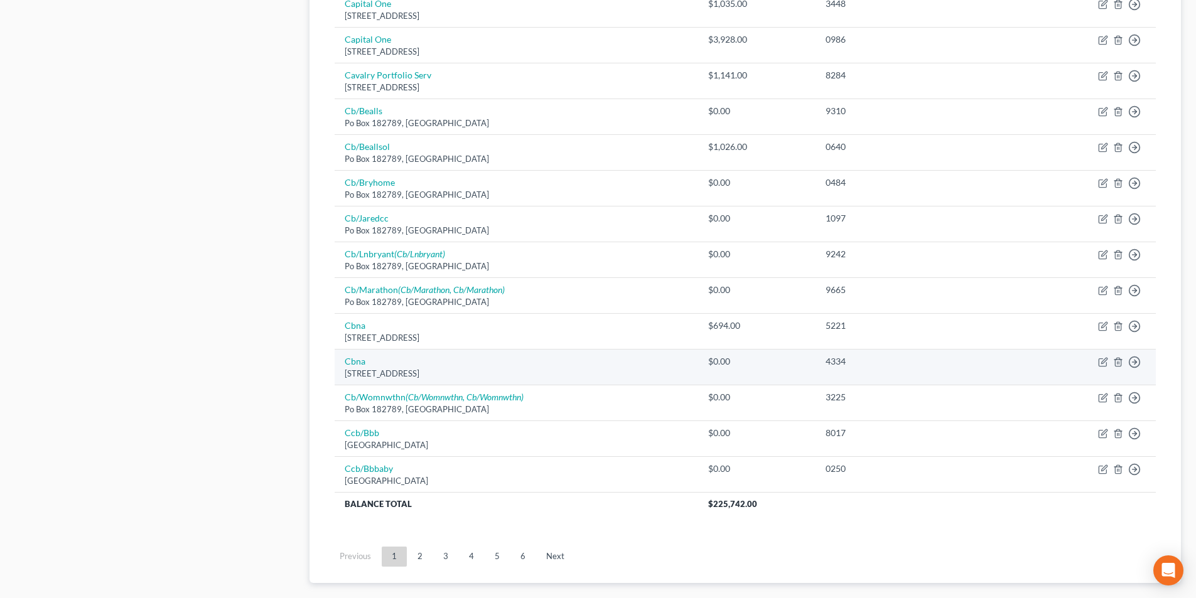
scroll to position [851, 0]
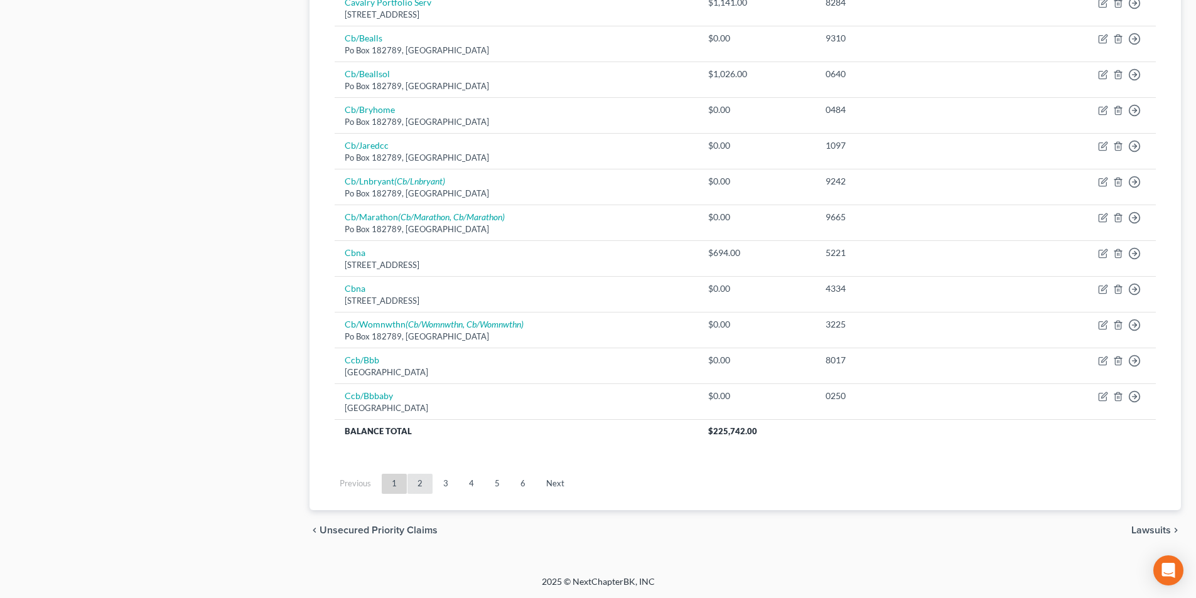
click at [418, 486] on link "2" at bounding box center [419, 484] width 25 height 20
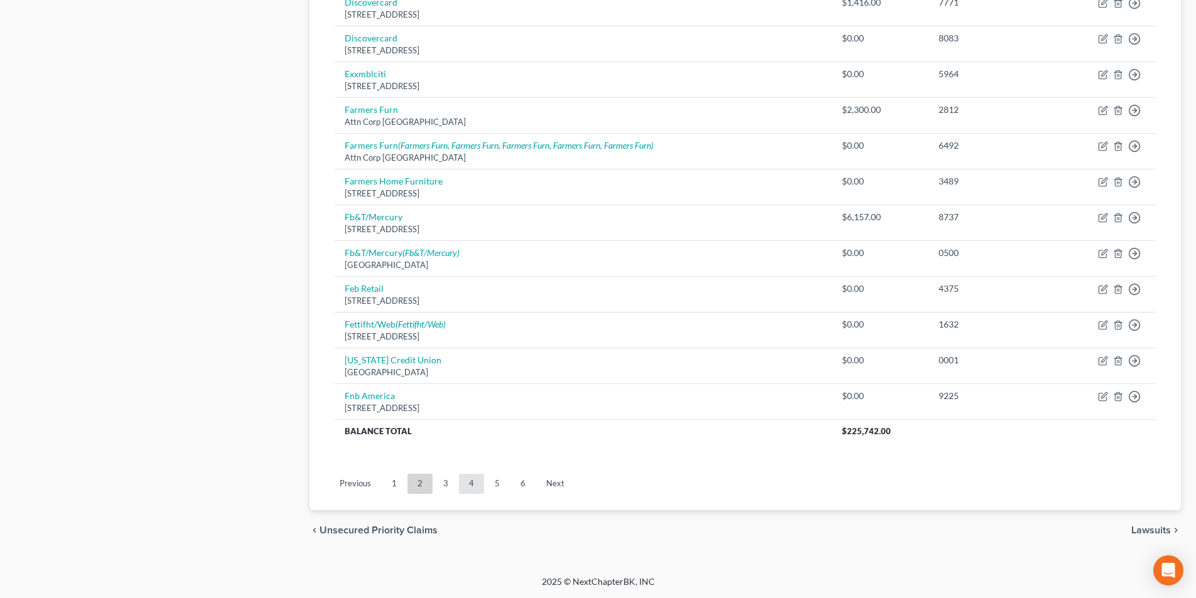
click at [465, 485] on link "4" at bounding box center [471, 484] width 25 height 20
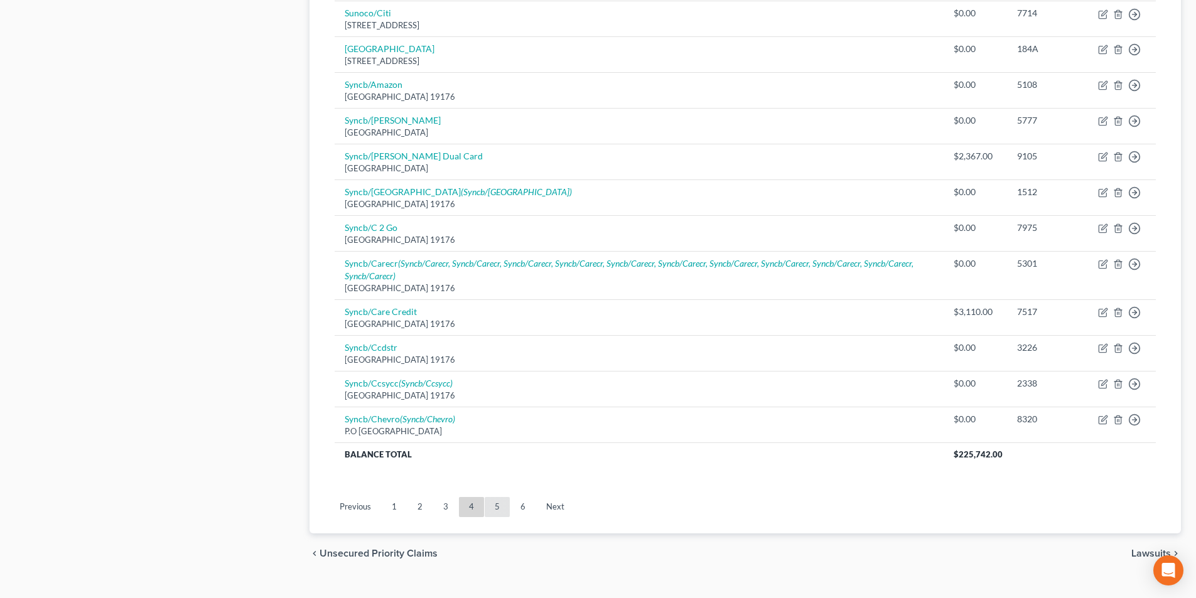
click at [493, 505] on link "5" at bounding box center [497, 507] width 25 height 20
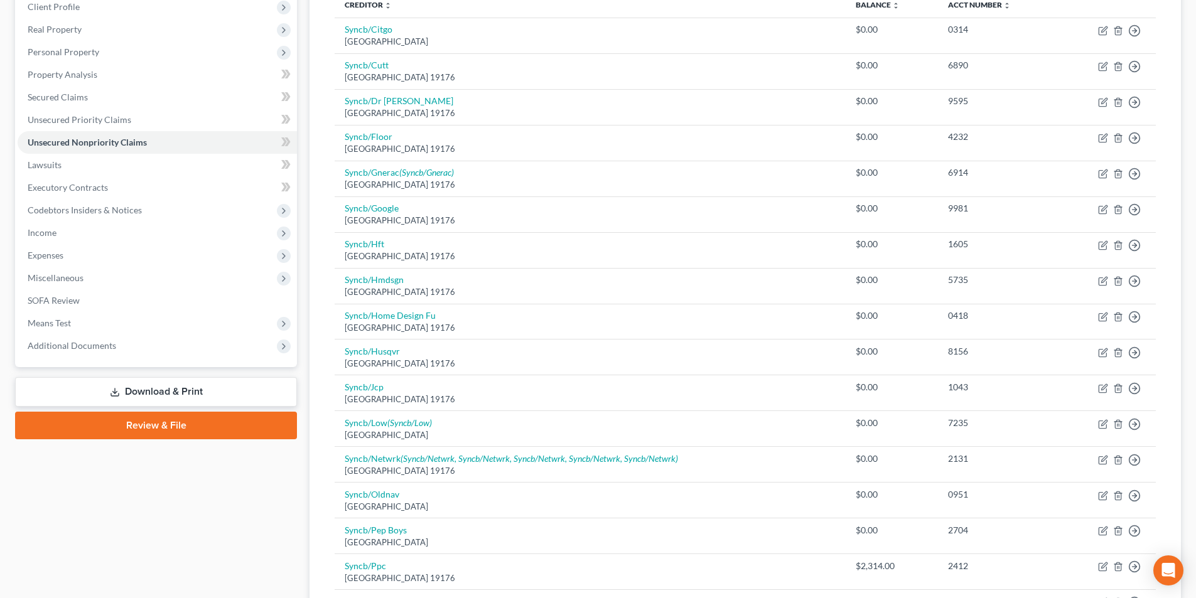
scroll to position [35, 0]
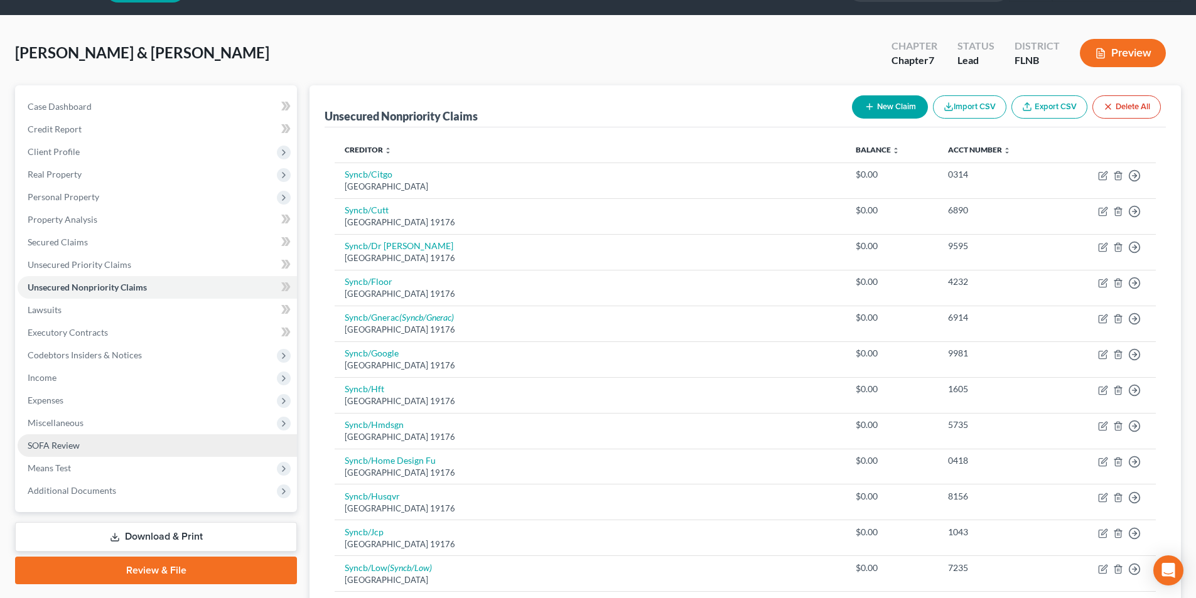
click at [60, 445] on span "SOFA Review" at bounding box center [54, 445] width 52 height 11
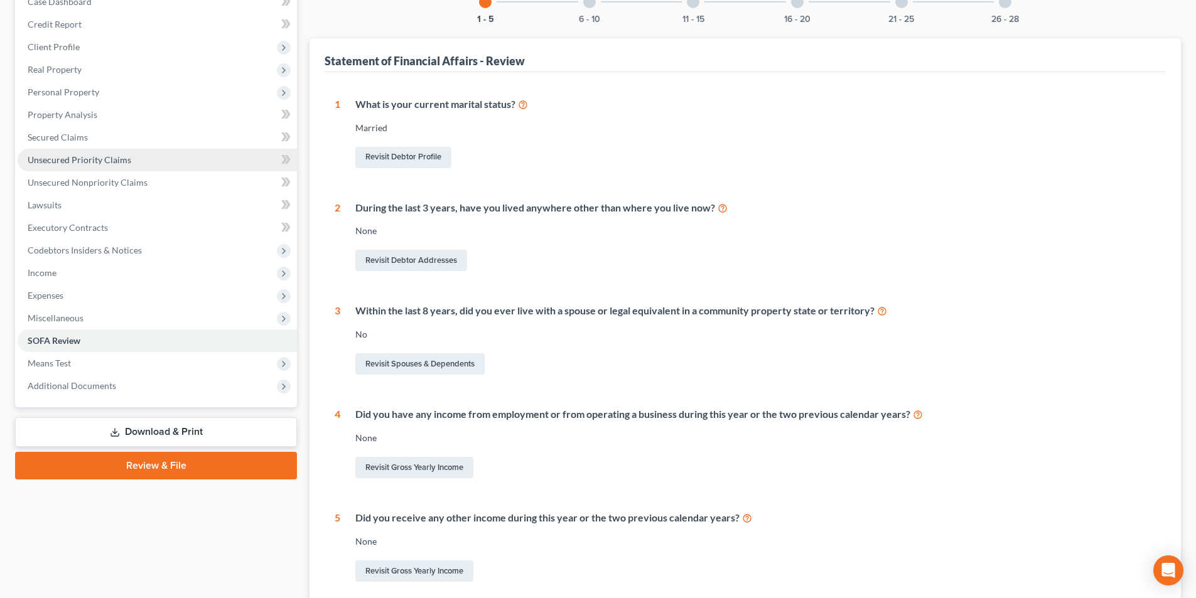
scroll to position [8, 0]
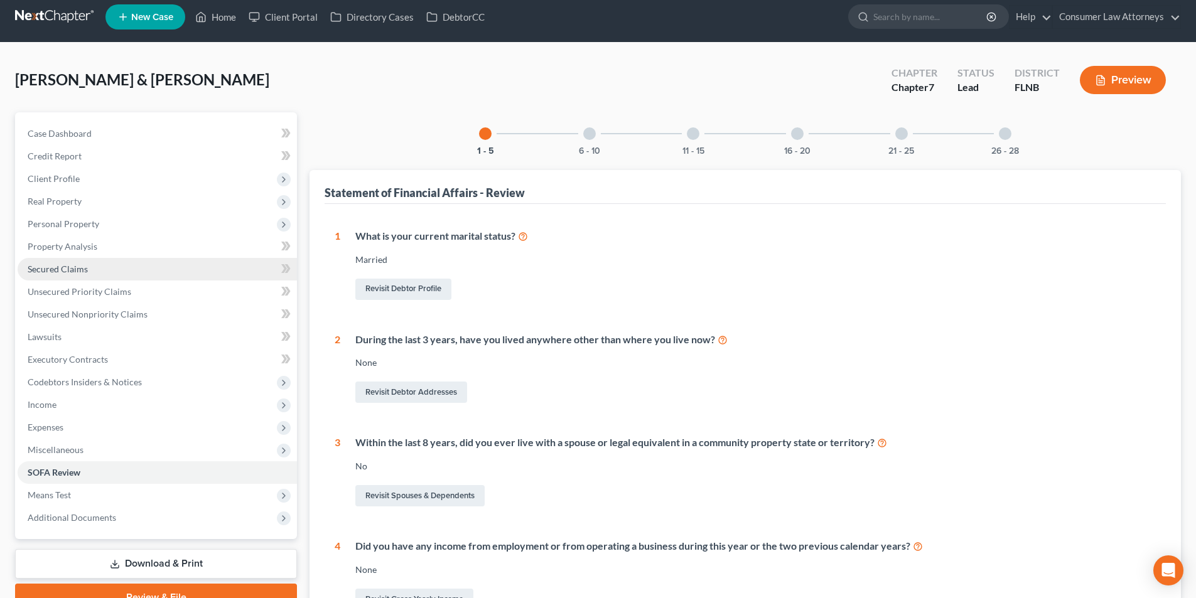
click at [76, 269] on span "Secured Claims" at bounding box center [58, 269] width 60 height 11
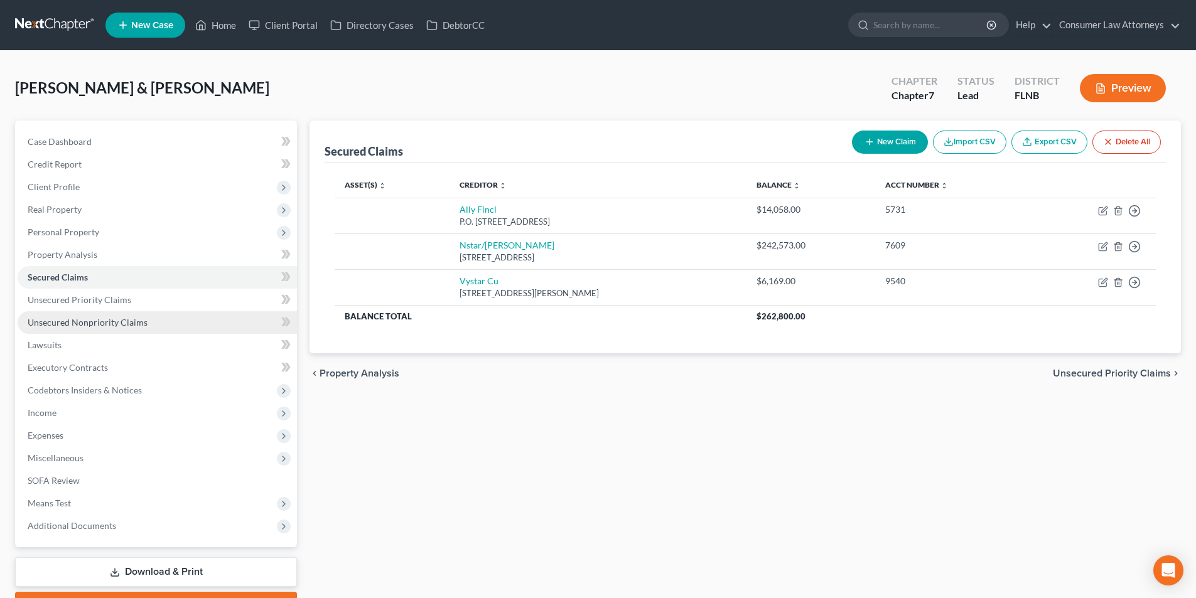
click at [99, 319] on span "Unsecured Nonpriority Claims" at bounding box center [88, 322] width 120 height 11
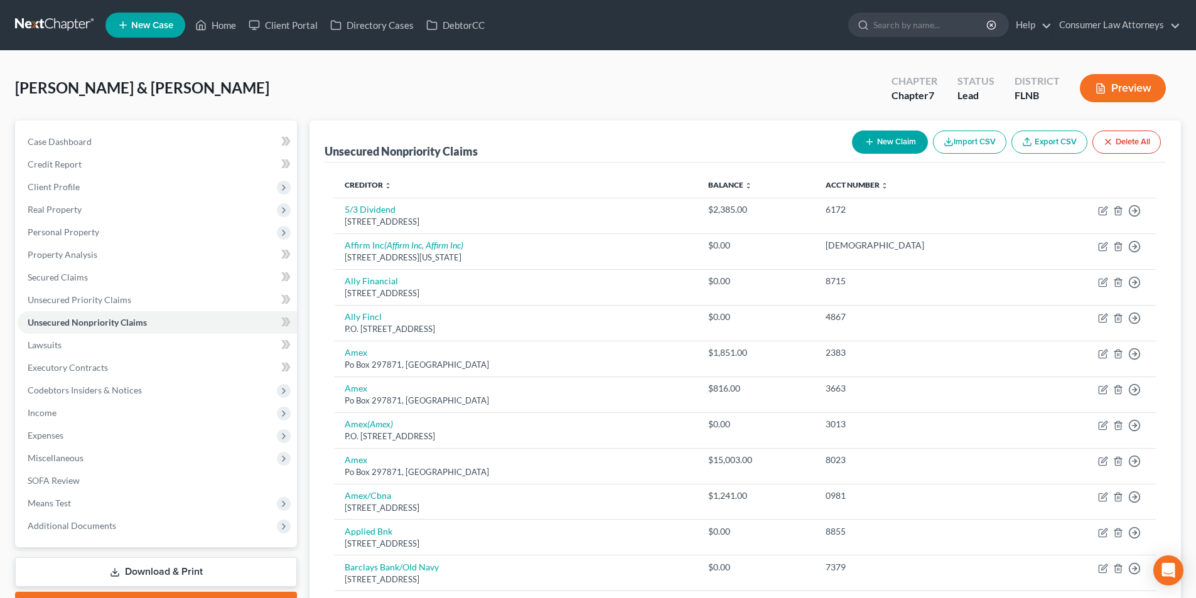
click at [897, 141] on button "New Claim" at bounding box center [890, 142] width 76 height 23
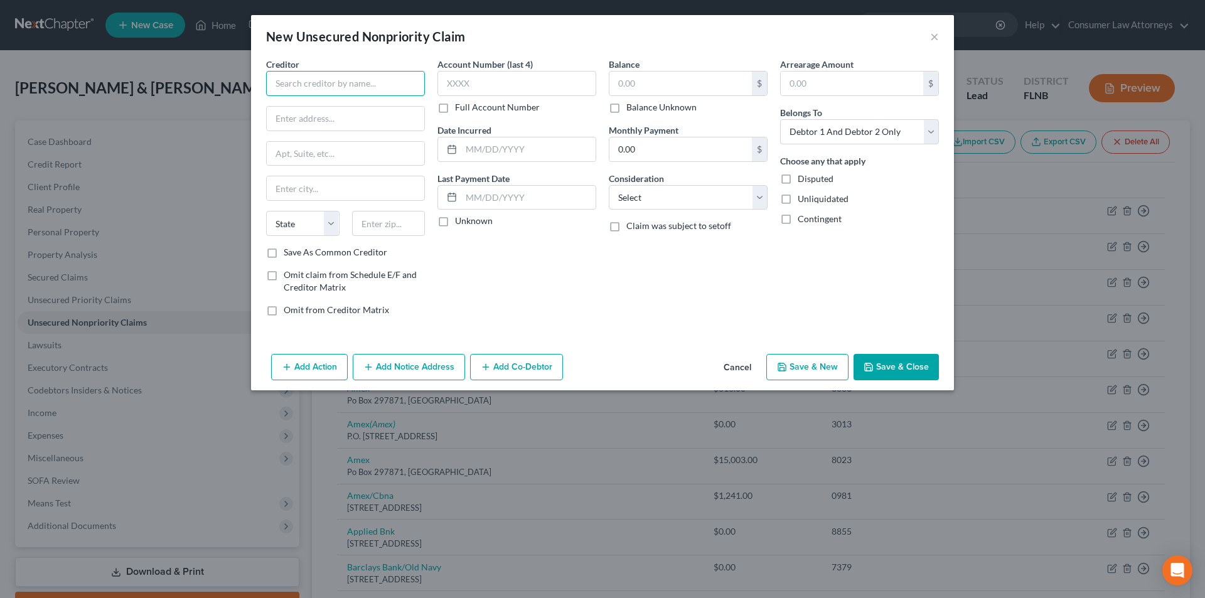
click at [396, 94] on input "text" at bounding box center [345, 83] width 159 height 25
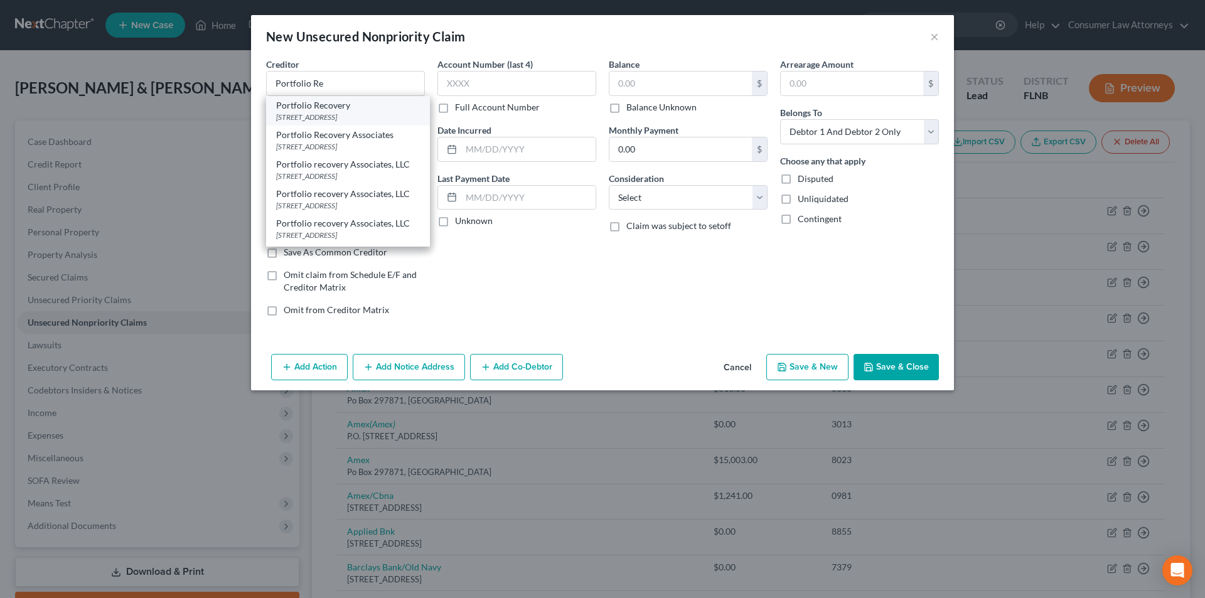
click at [364, 116] on div "[STREET_ADDRESS]" at bounding box center [348, 117] width 144 height 11
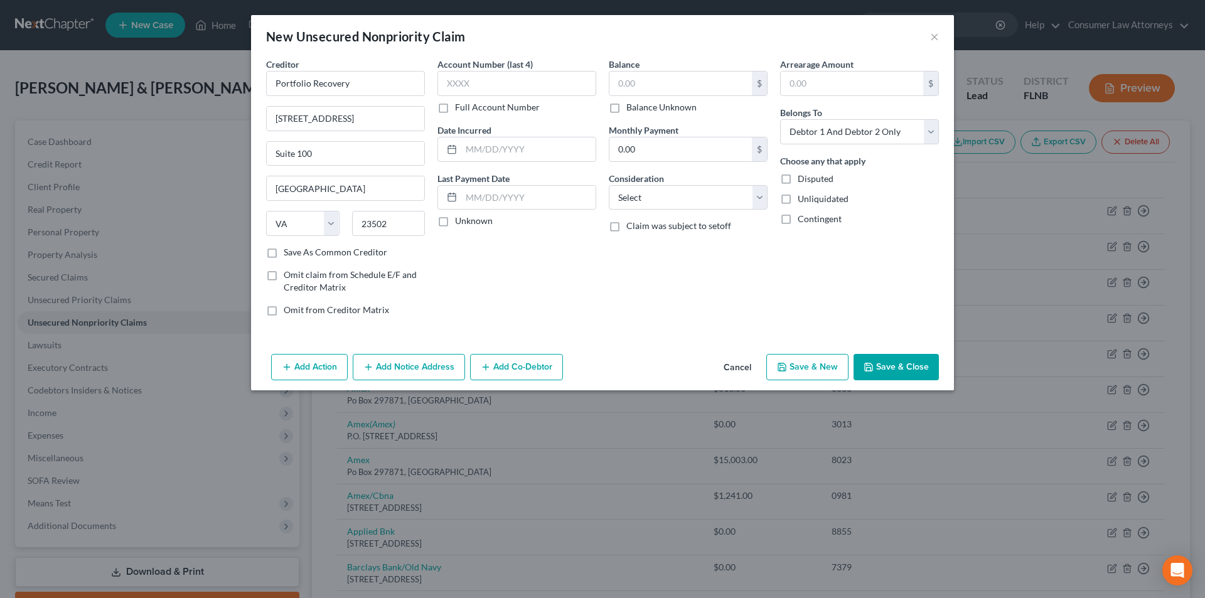
click at [455, 107] on label "Full Account Number" at bounding box center [497, 107] width 85 height 13
click at [460, 107] on input "Full Account Number" at bounding box center [464, 105] width 8 height 8
click at [487, 85] on input "text" at bounding box center [517, 83] width 159 height 25
click at [700, 94] on input "text" at bounding box center [681, 84] width 143 height 24
click at [302, 364] on button "Add Action" at bounding box center [309, 367] width 77 height 26
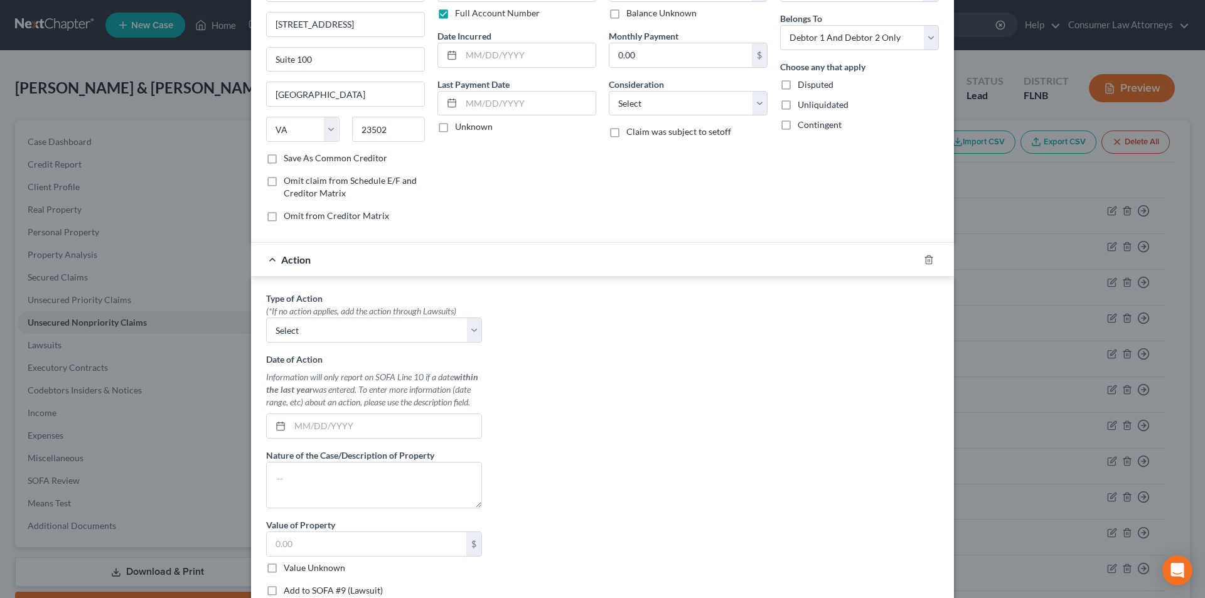
scroll to position [181, 0]
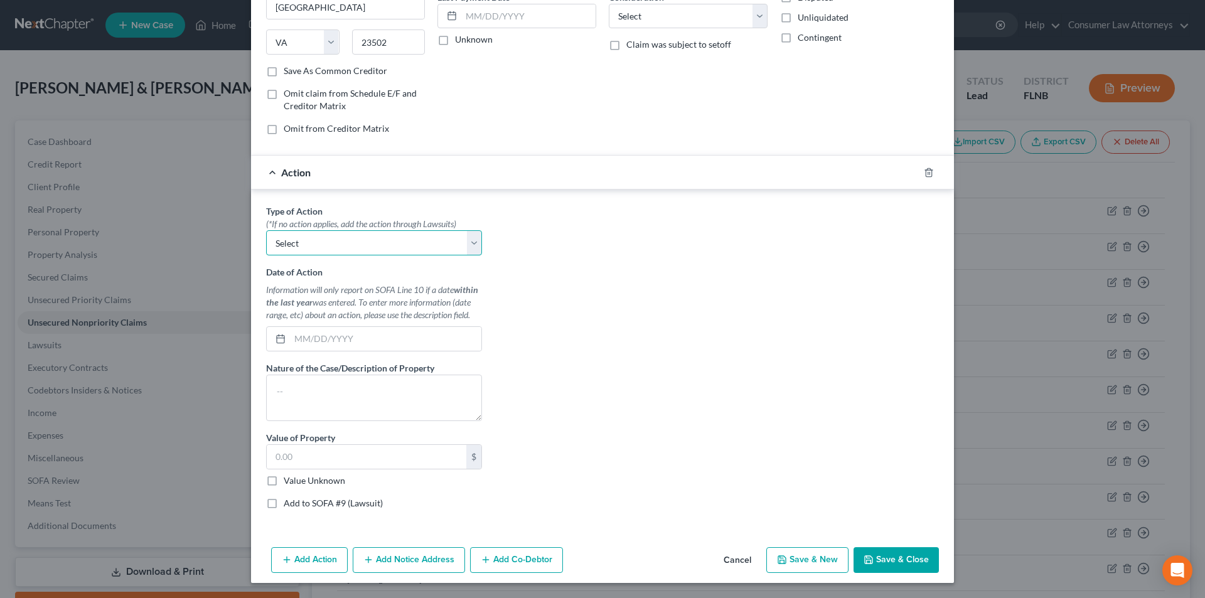
click at [330, 248] on select "Select Repossession Garnishment Foreclosure Personal Injury Attached, Seized, O…" at bounding box center [374, 242] width 216 height 25
click at [266, 230] on select "Select Repossession Garnishment Foreclosure Personal Injury Attached, Seized, O…" at bounding box center [374, 242] width 216 height 25
click at [402, 348] on input "text" at bounding box center [385, 339] width 191 height 24
click at [375, 396] on textarea at bounding box center [374, 398] width 216 height 46
click at [284, 504] on label "Add to SOFA #9 (Lawsuit)" at bounding box center [333, 503] width 99 height 13
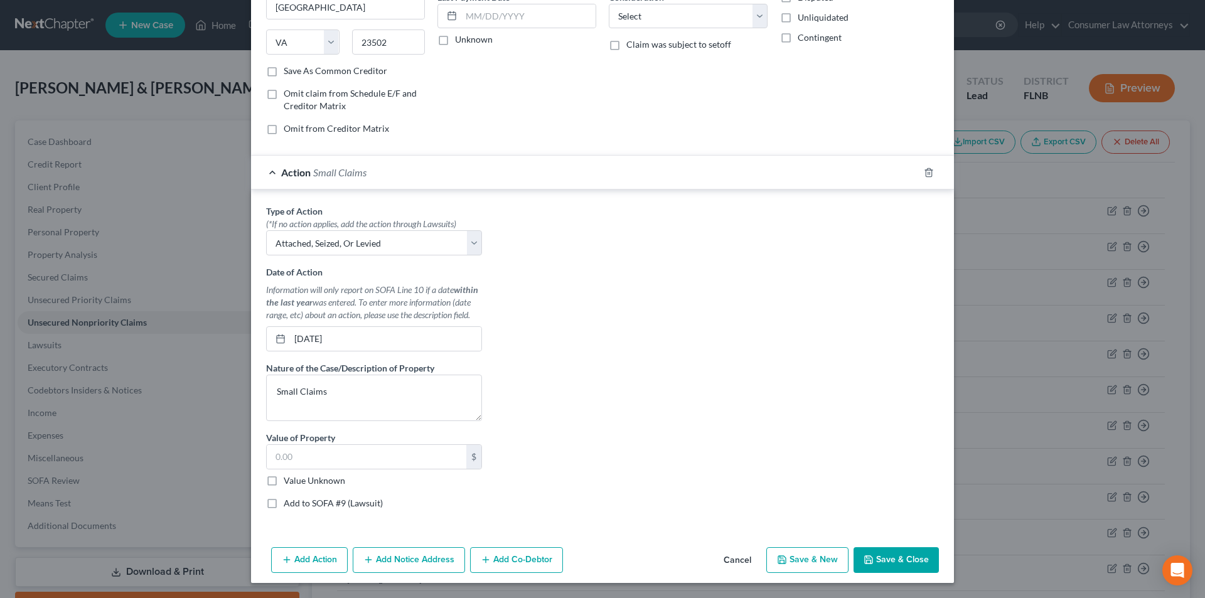
click at [289, 504] on input "Add to SOFA #9 (Lawsuit)" at bounding box center [293, 501] width 8 height 8
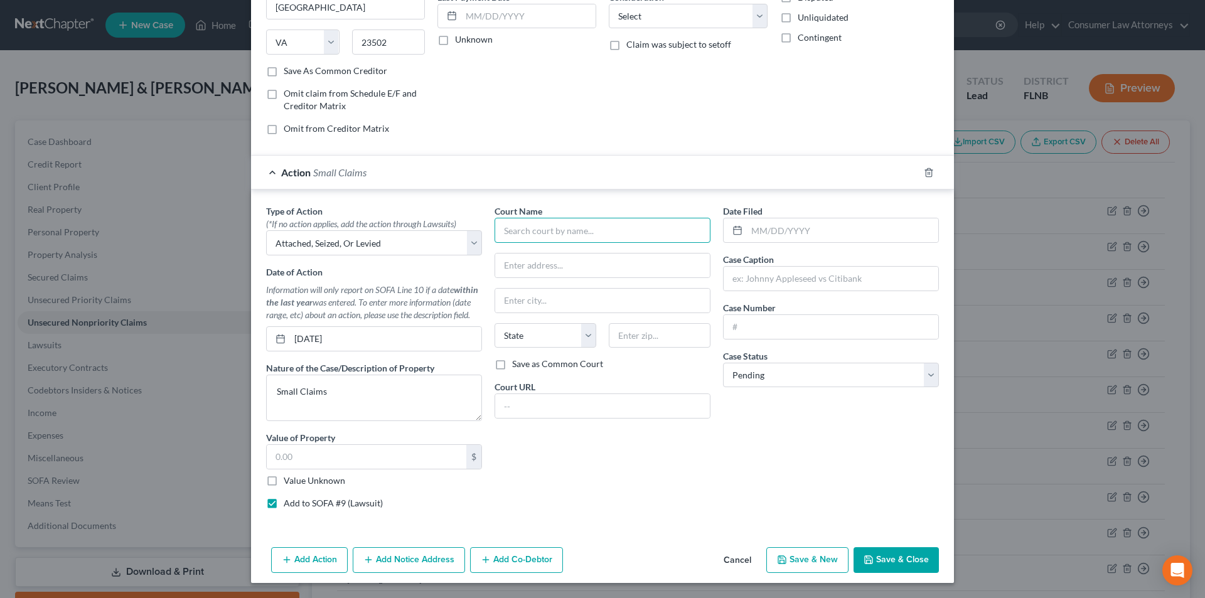
click at [586, 235] on input "text" at bounding box center [603, 230] width 216 height 25
drag, startPoint x: 630, startPoint y: 233, endPoint x: 491, endPoint y: 228, distance: 138.8
click at [495, 228] on input "Dixie County Clerk of Court" at bounding box center [603, 230] width 216 height 25
drag, startPoint x: 535, startPoint y: 267, endPoint x: 587, endPoint y: 222, distance: 69.0
click at [537, 267] on input "text" at bounding box center [602, 266] width 215 height 24
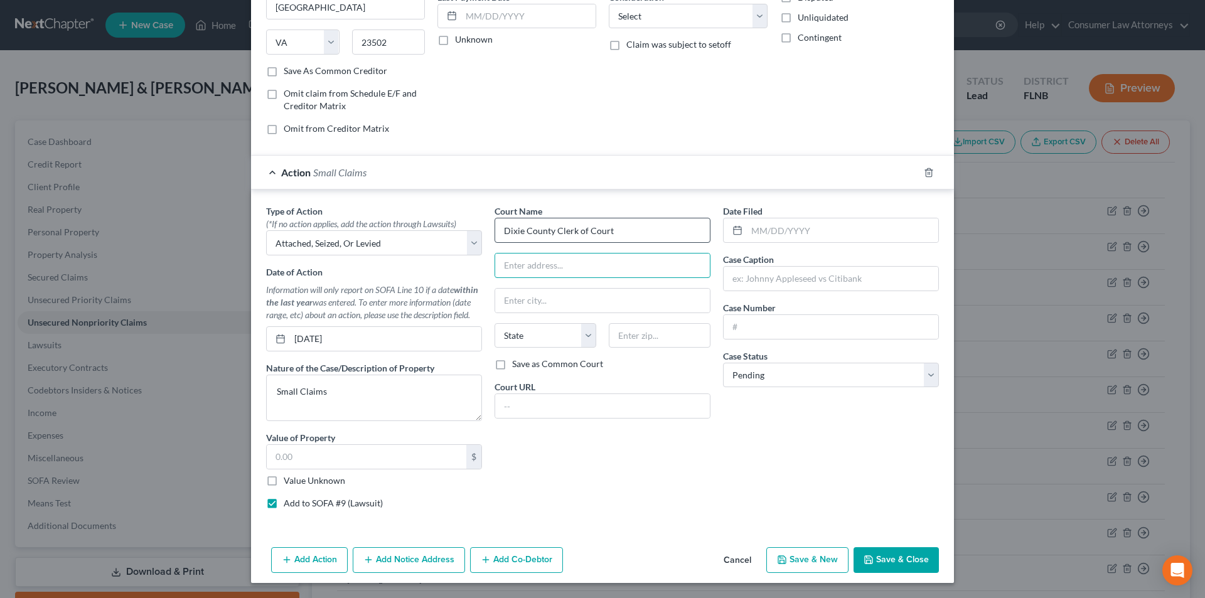
paste input "[STREET_ADDRESS]"
click at [635, 342] on input "text" at bounding box center [660, 335] width 102 height 25
paste input "32628"
click at [512, 364] on label "Save as Common Court" at bounding box center [557, 364] width 91 height 13
click at [517, 364] on input "Save as Common Court" at bounding box center [521, 362] width 8 height 8
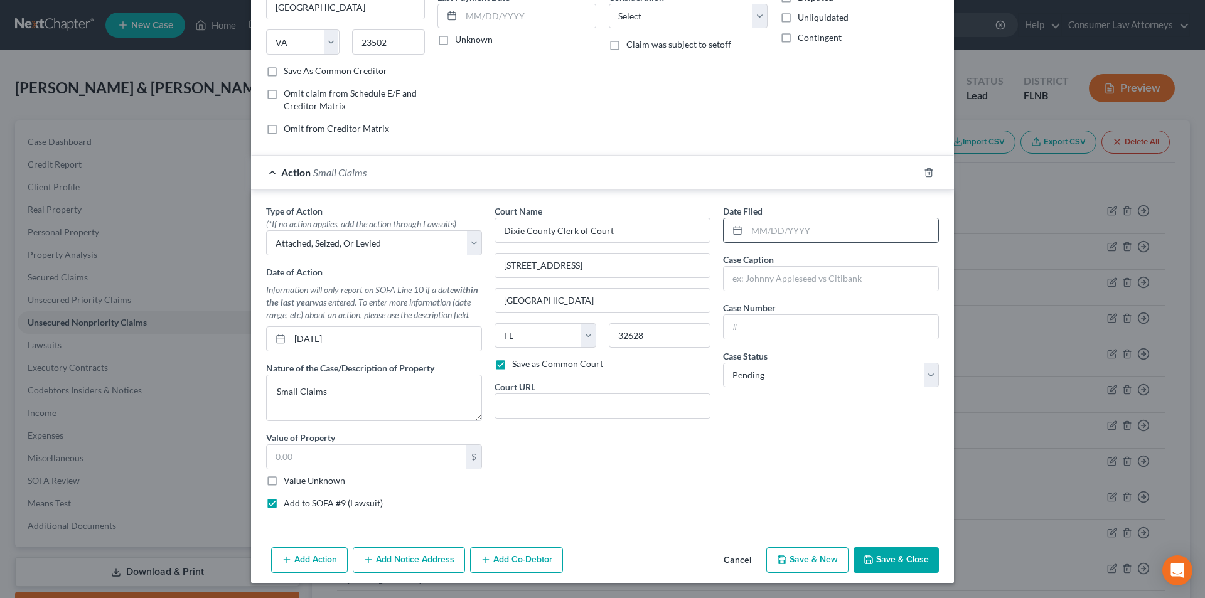
click at [782, 234] on input "text" at bounding box center [842, 230] width 191 height 24
click at [782, 272] on input "text" at bounding box center [831, 279] width 215 height 24
click at [892, 553] on button "Save & Close" at bounding box center [896, 560] width 85 height 26
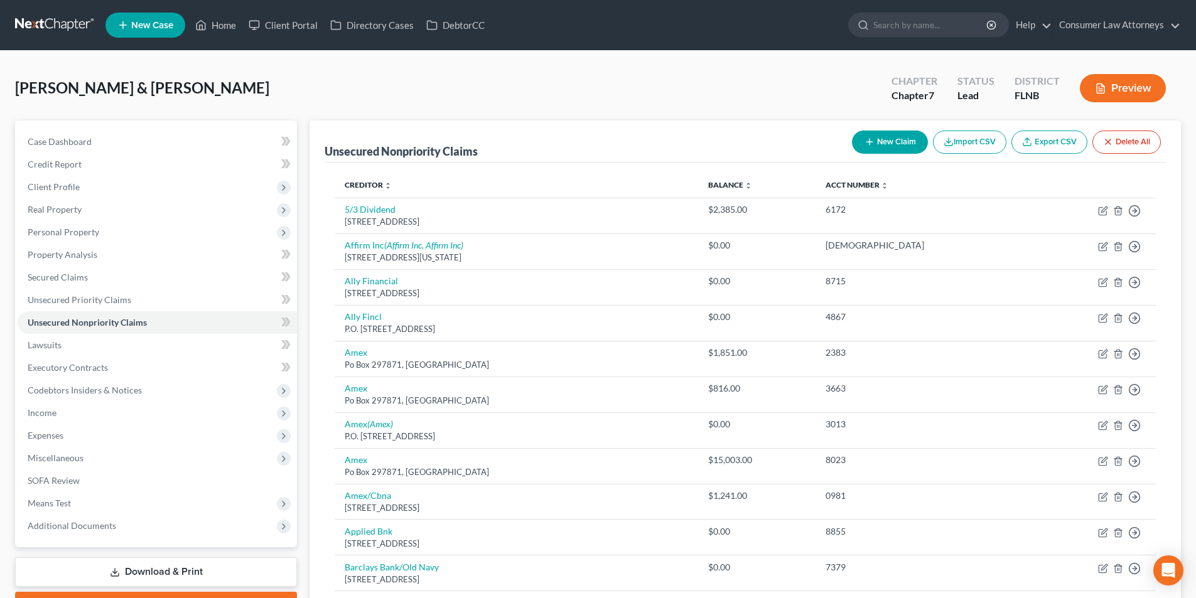
click at [910, 141] on button "New Claim" at bounding box center [890, 142] width 76 height 23
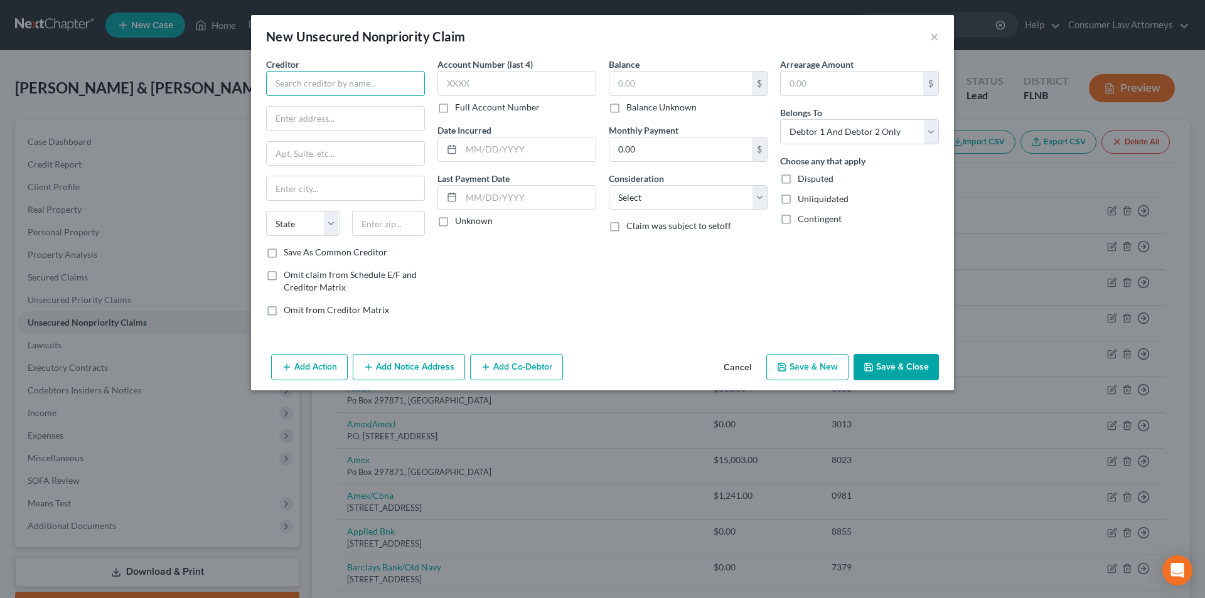
click at [396, 83] on input "text" at bounding box center [345, 83] width 159 height 25
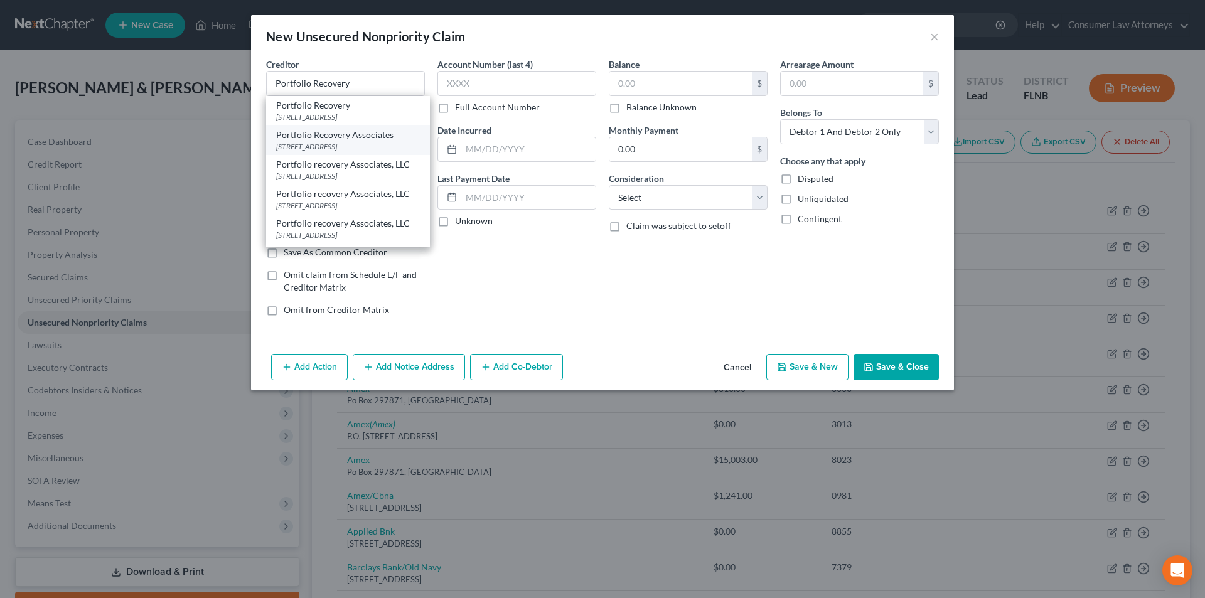
click at [355, 141] on div "Portfolio Recovery Associates" at bounding box center [348, 135] width 144 height 13
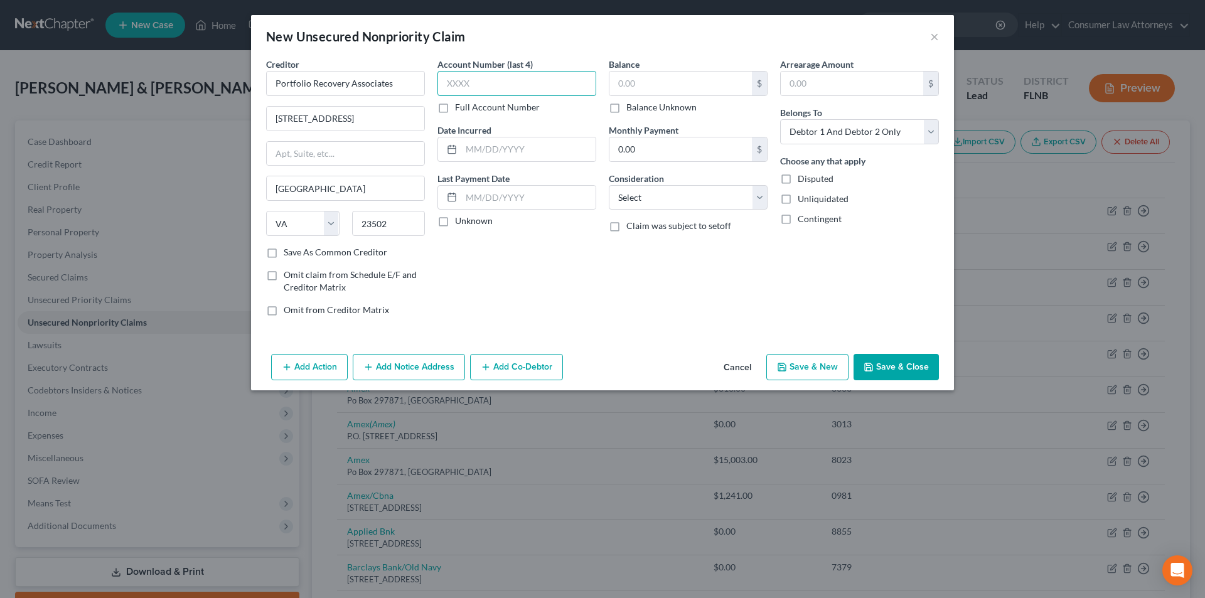
click at [492, 85] on input "text" at bounding box center [517, 83] width 159 height 25
click at [455, 112] on label "Full Account Number" at bounding box center [497, 107] width 85 height 13
click at [460, 109] on input "Full Account Number" at bounding box center [464, 105] width 8 height 8
click at [659, 85] on input "text" at bounding box center [681, 84] width 143 height 24
click at [412, 368] on button "Add Notice Address" at bounding box center [409, 367] width 112 height 26
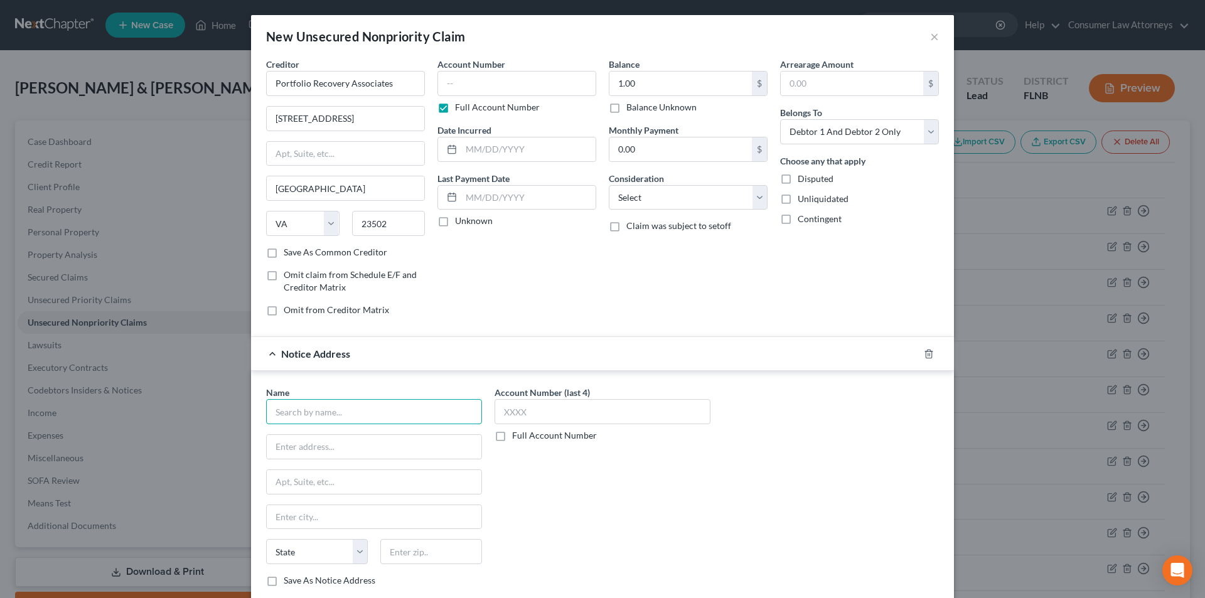
click at [325, 414] on input "text" at bounding box center [374, 411] width 216 height 25
click at [924, 353] on icon "button" at bounding box center [929, 354] width 10 height 10
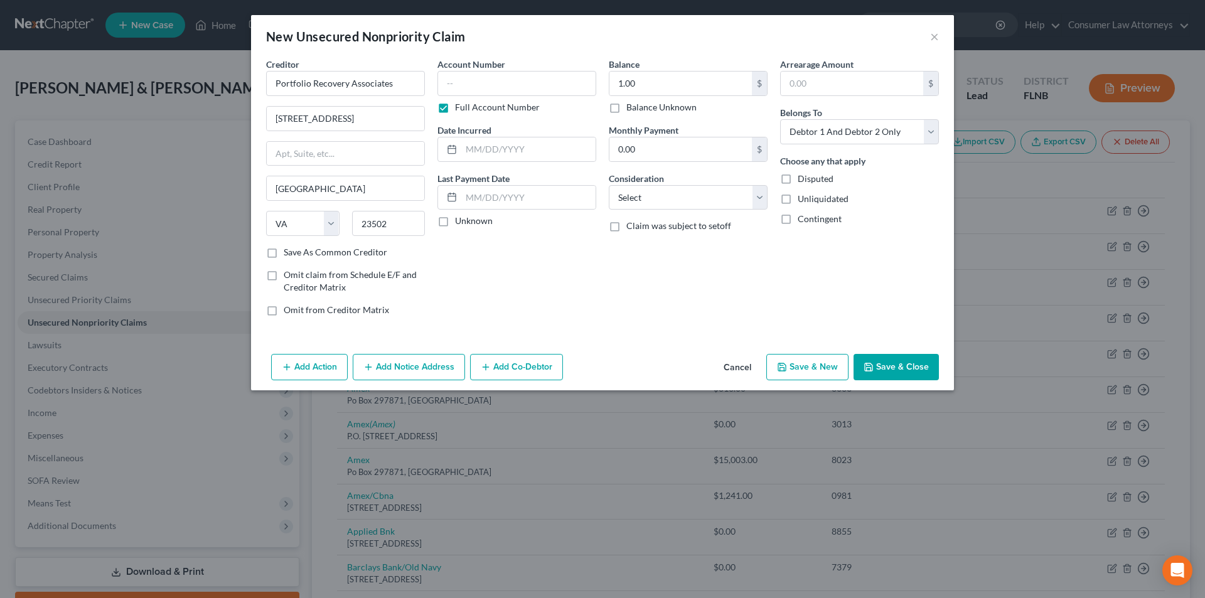
click at [310, 364] on button "Add Action" at bounding box center [309, 367] width 77 height 26
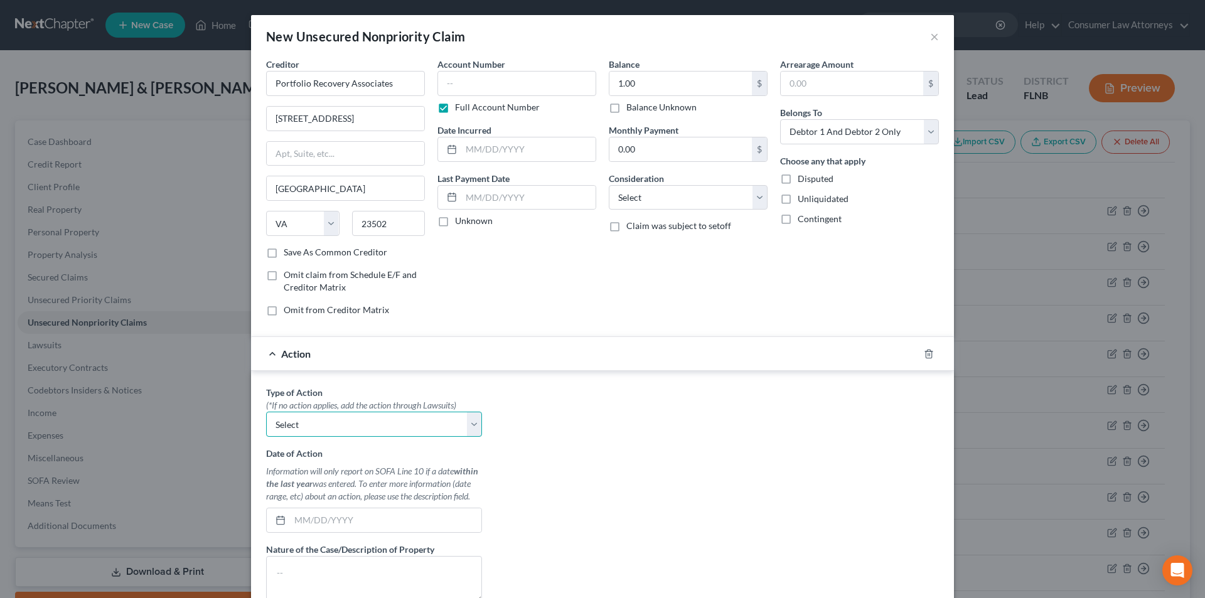
click at [357, 423] on select "Select Repossession Garnishment Foreclosure Personal Injury Attached, Seized, O…" at bounding box center [374, 424] width 216 height 25
click at [266, 412] on select "Select Repossession Garnishment Foreclosure Personal Injury Attached, Seized, O…" at bounding box center [374, 424] width 216 height 25
click at [328, 519] on input "text" at bounding box center [385, 521] width 191 height 24
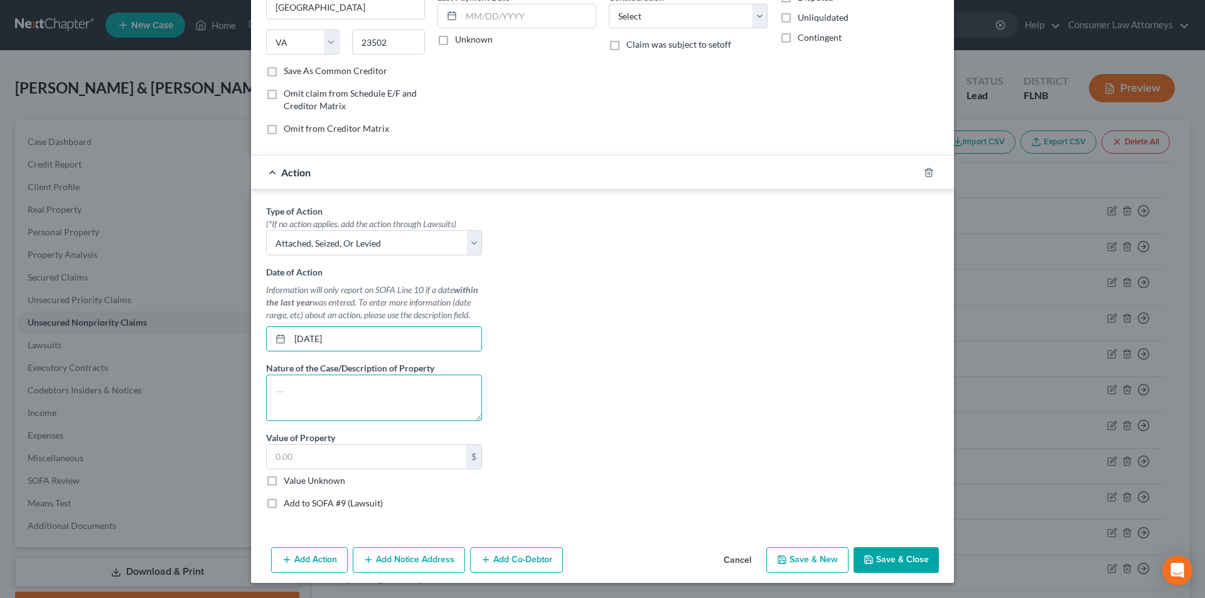
click at [324, 391] on textarea at bounding box center [374, 398] width 216 height 46
click at [284, 509] on label "Add to SOFA #9 (Lawsuit)" at bounding box center [333, 503] width 99 height 13
click at [289, 505] on input "Add to SOFA #9 (Lawsuit)" at bounding box center [293, 501] width 8 height 8
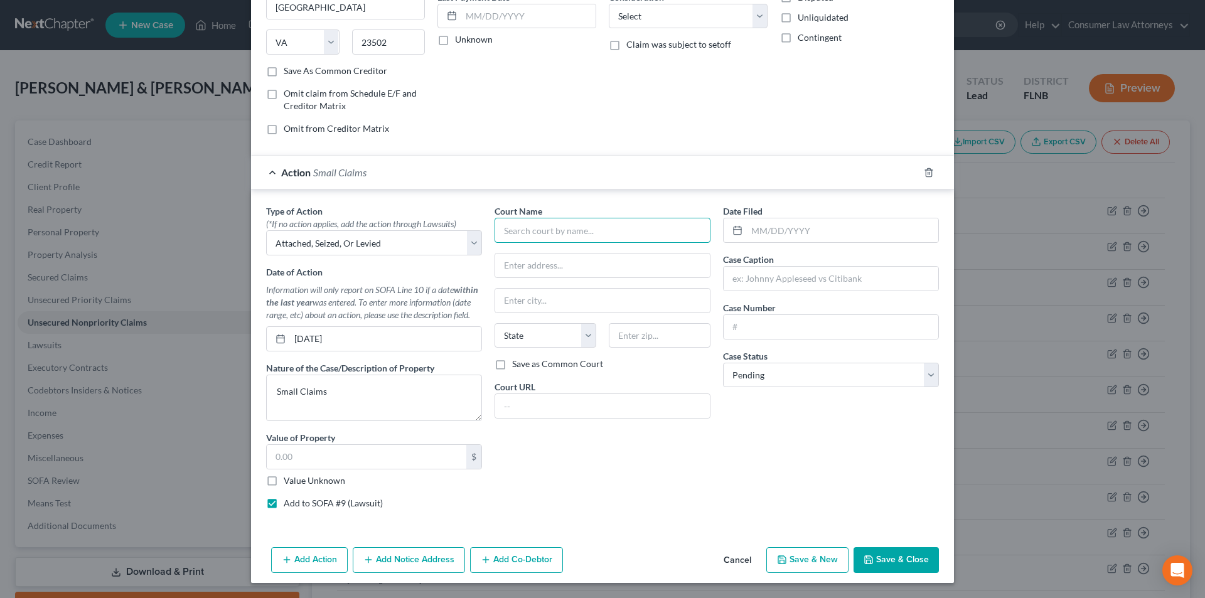
click at [560, 239] on input "text" at bounding box center [603, 230] width 216 height 25
click at [554, 252] on div "Dixie County Clerk of Court" at bounding box center [570, 252] width 131 height 13
click at [780, 237] on input "text" at bounding box center [842, 230] width 191 height 24
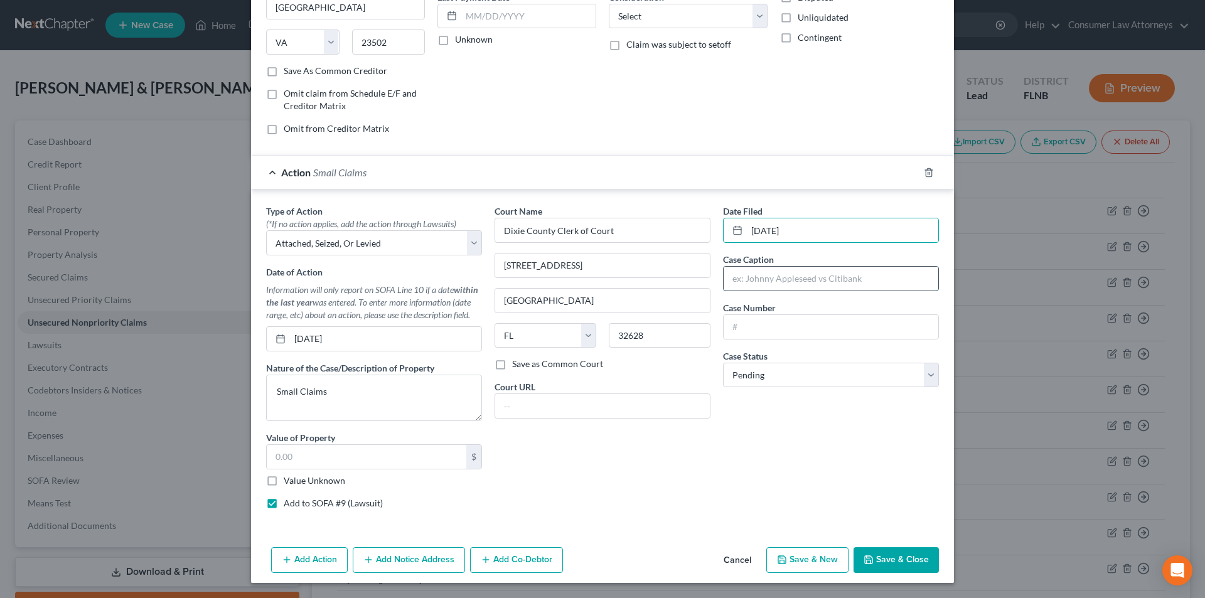
click at [784, 281] on input "text" at bounding box center [831, 279] width 215 height 24
click at [779, 334] on input "text" at bounding box center [831, 327] width 215 height 24
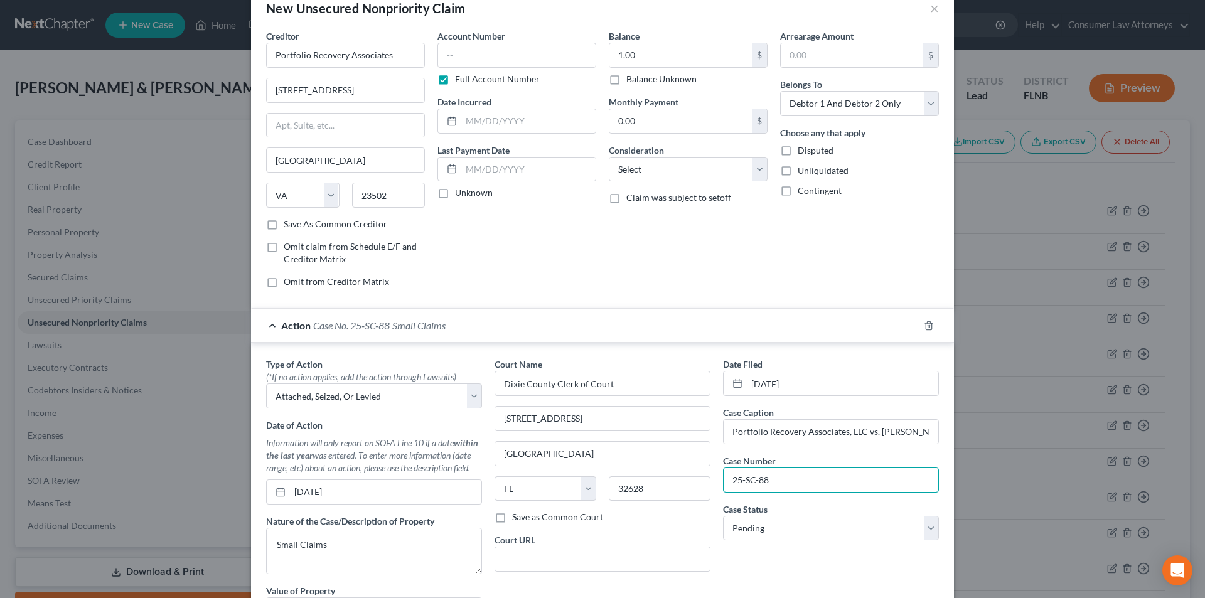
scroll to position [0, 0]
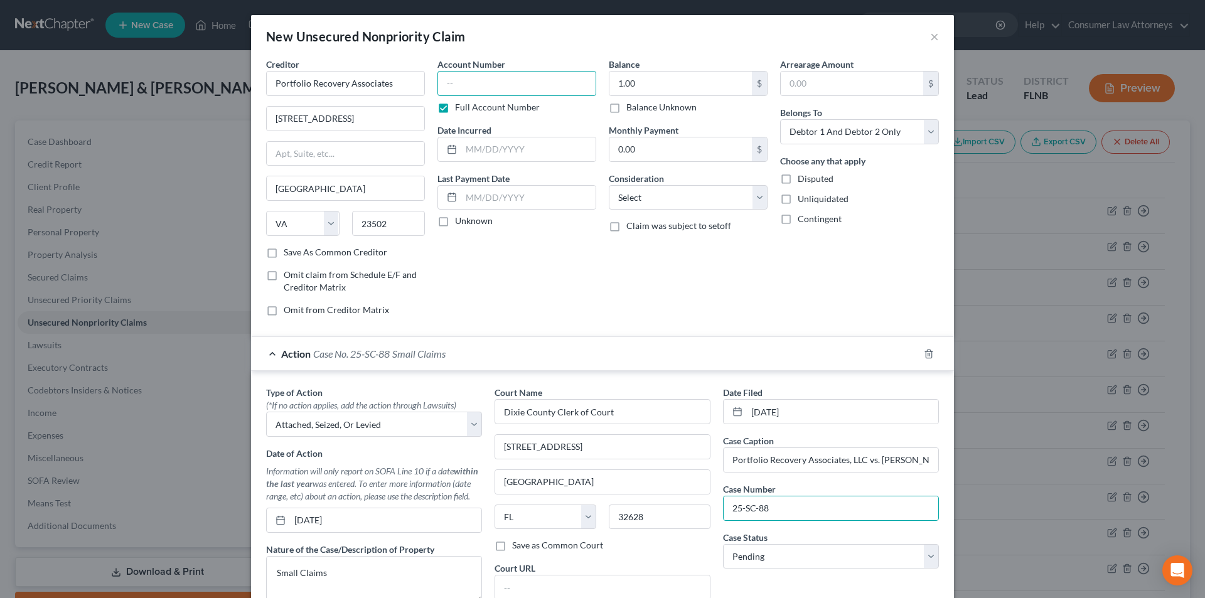
click at [492, 90] on input "text" at bounding box center [517, 83] width 159 height 25
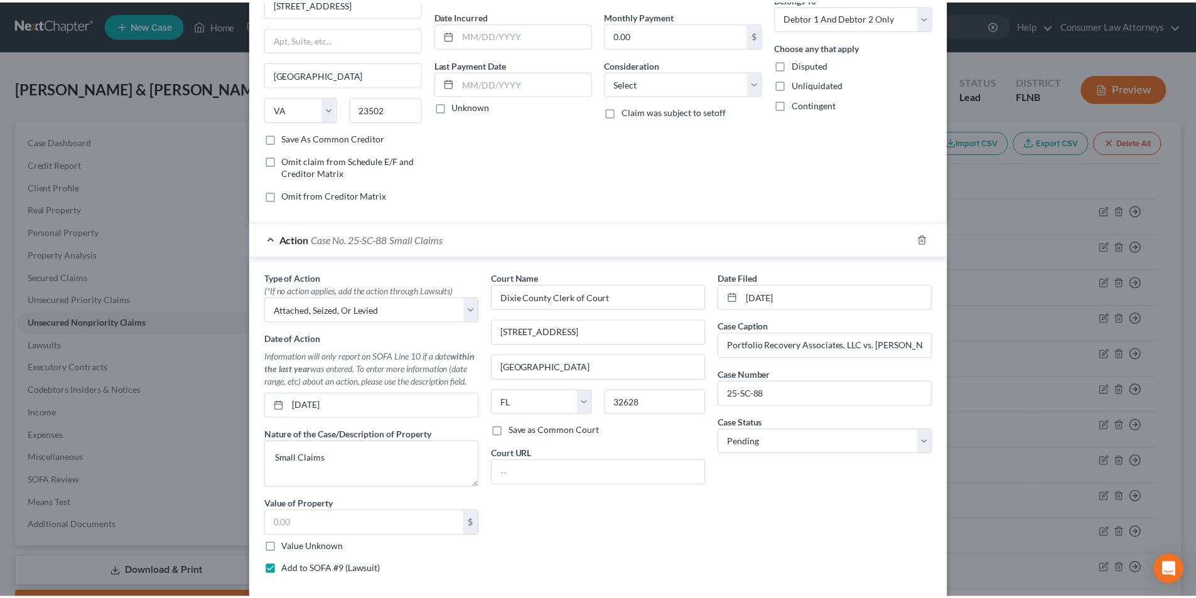
scroll to position [181, 0]
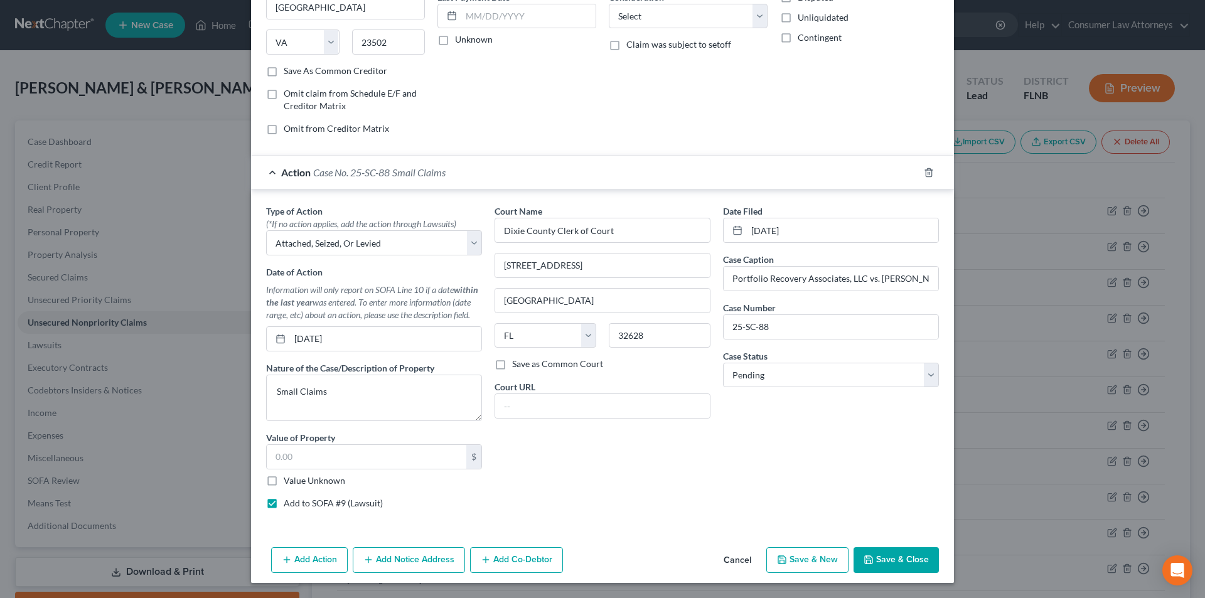
click at [885, 557] on button "Save & Close" at bounding box center [896, 560] width 85 height 26
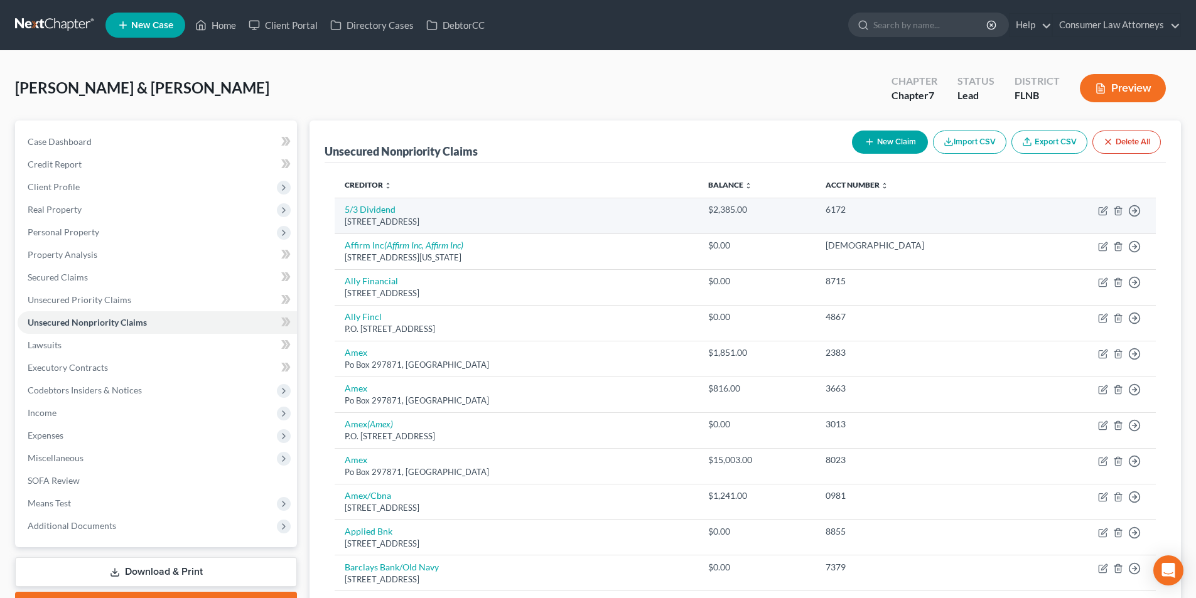
click at [385, 218] on div "[STREET_ADDRESS]" at bounding box center [516, 222] width 343 height 12
click at [382, 213] on link "5/3 Dividend" at bounding box center [370, 209] width 51 height 11
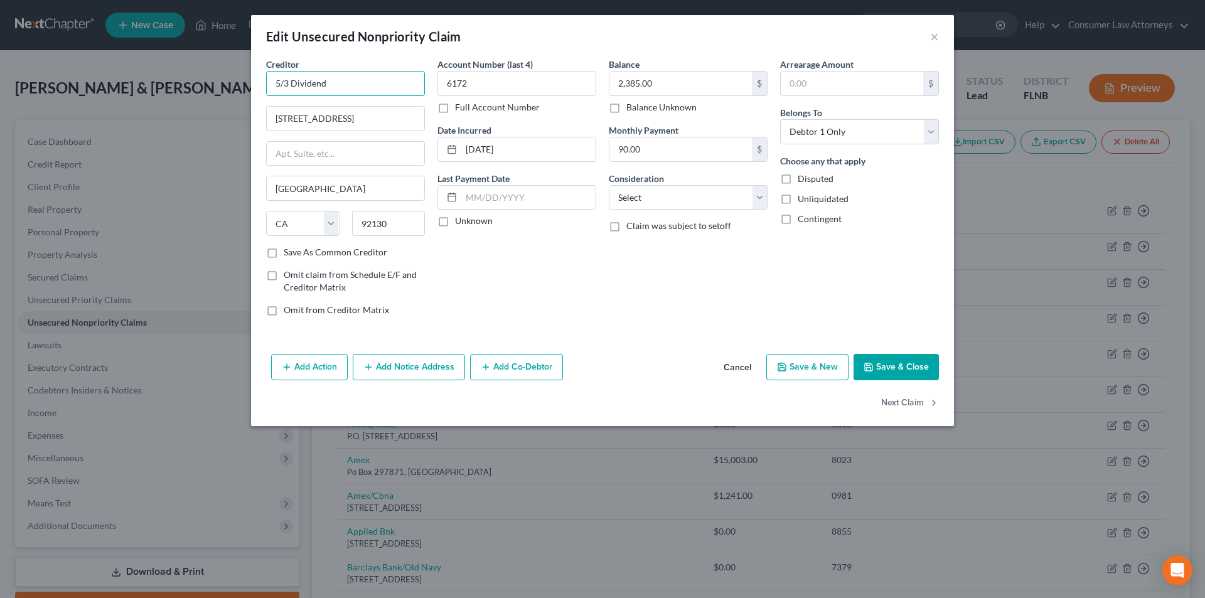
click at [345, 90] on input "5/3 Dividend" at bounding box center [345, 83] width 159 height 25
click at [929, 38] on div "Edit Unsecured Nonpriority Claim ×" at bounding box center [602, 36] width 703 height 43
click at [934, 38] on button "×" at bounding box center [934, 36] width 9 height 15
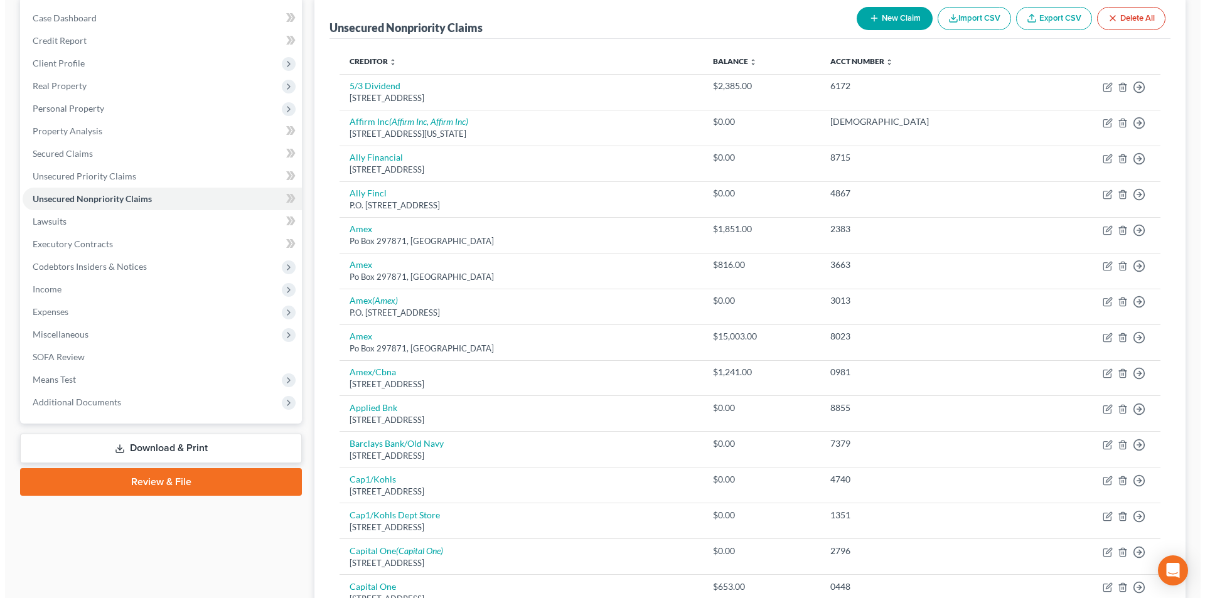
scroll to position [126, 0]
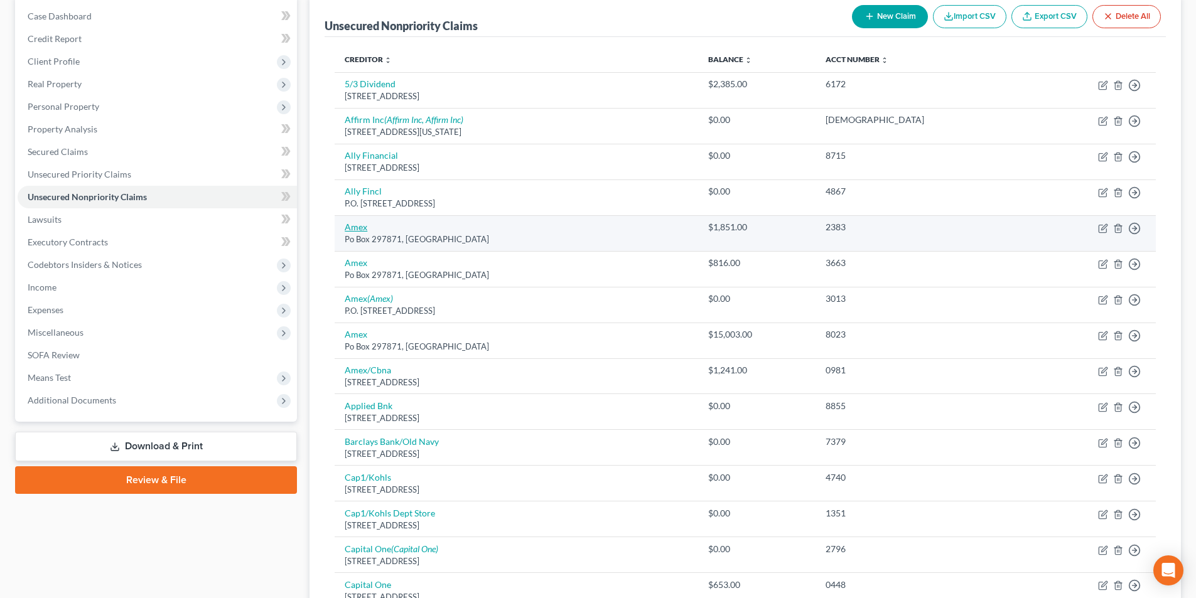
click at [360, 230] on link "Amex" at bounding box center [356, 227] width 23 height 11
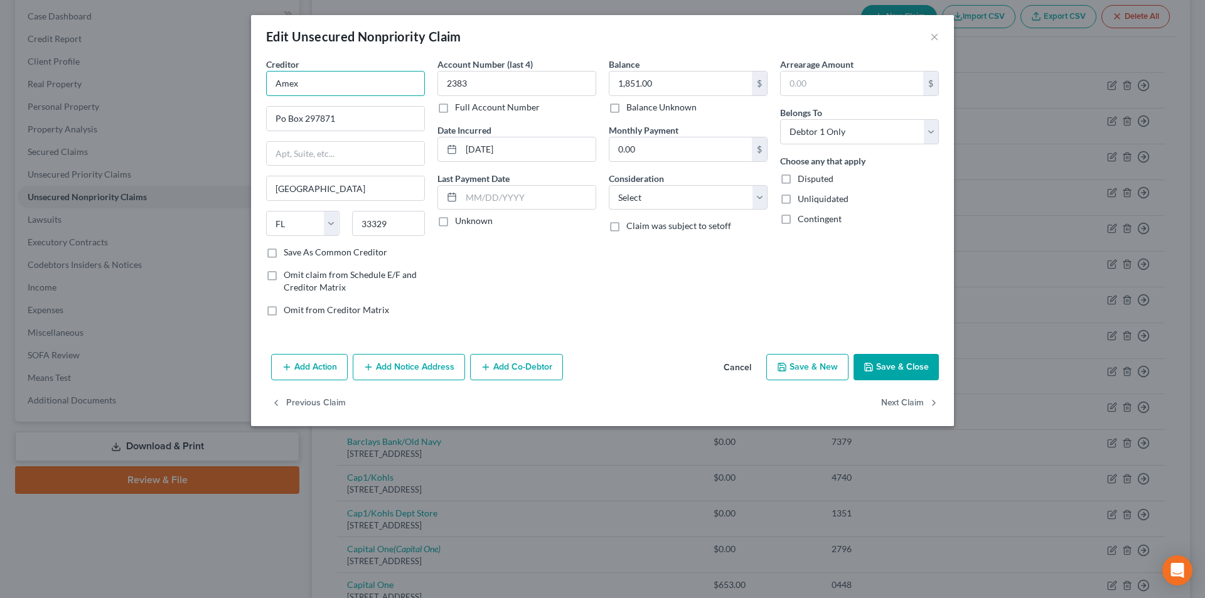
click at [305, 87] on input "Amex" at bounding box center [345, 83] width 159 height 25
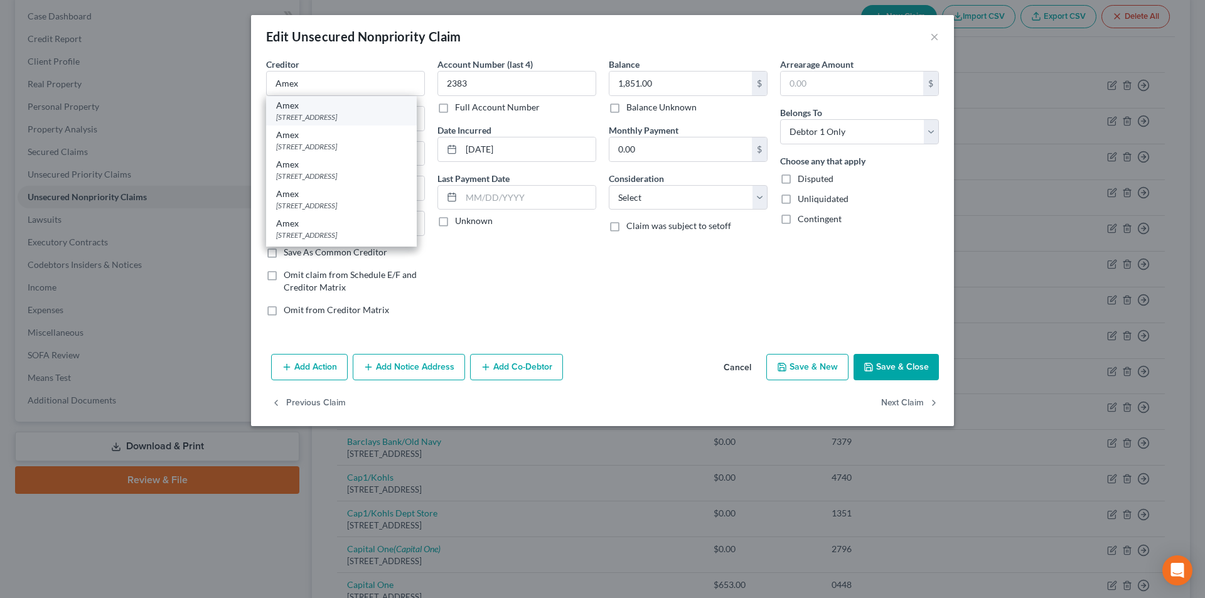
click at [314, 110] on div "Amex" at bounding box center [341, 105] width 131 height 13
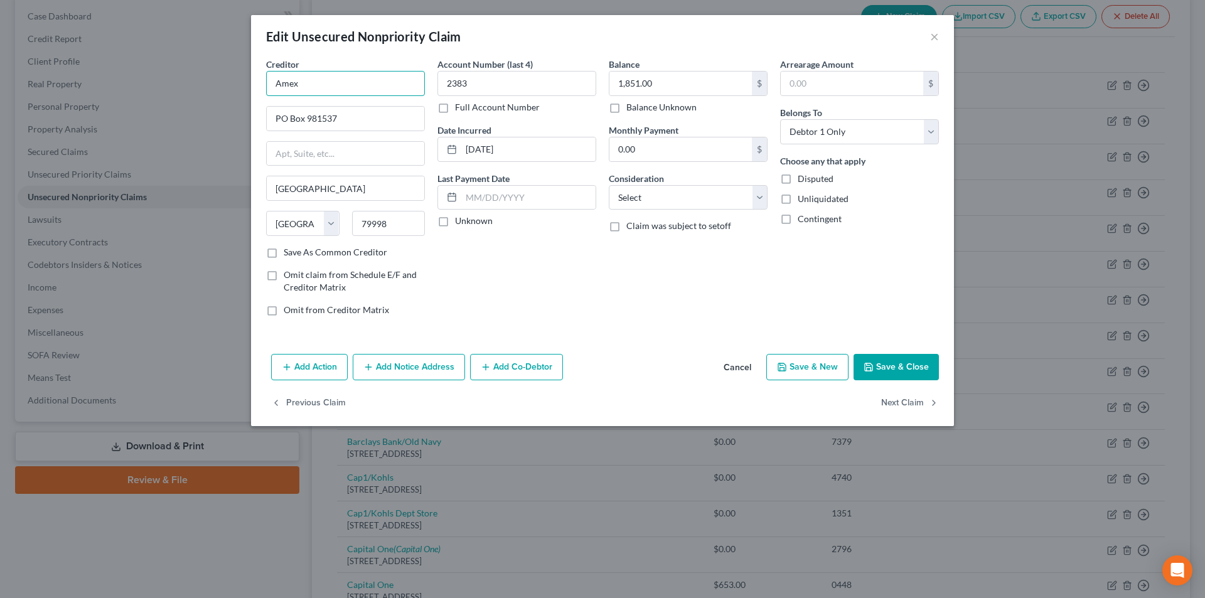
drag, startPoint x: 317, startPoint y: 84, endPoint x: 287, endPoint y: 83, distance: 30.2
click at [254, 83] on div "Creditor * Amex [GEOGRAPHIC_DATA] [GEOGRAPHIC_DATA] [US_STATE][GEOGRAPHIC_DATA]…" at bounding box center [602, 203] width 703 height 291
click at [419, 364] on button "Add Notice Address" at bounding box center [409, 367] width 112 height 26
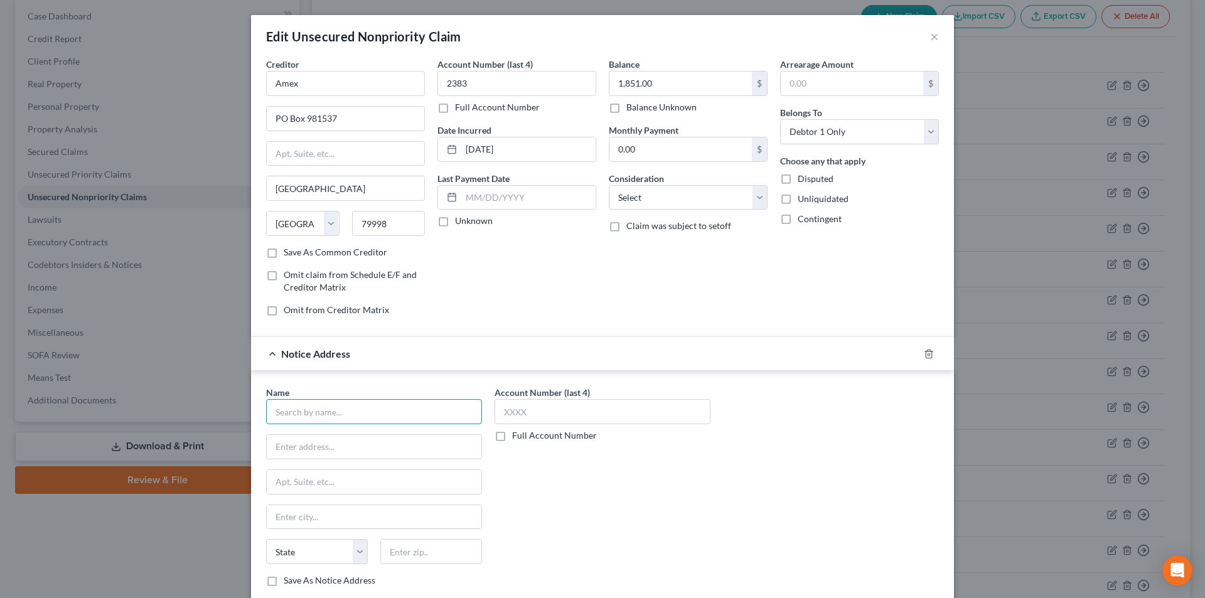
click at [343, 409] on input "text" at bounding box center [374, 411] width 216 height 25
paste input "Amex"
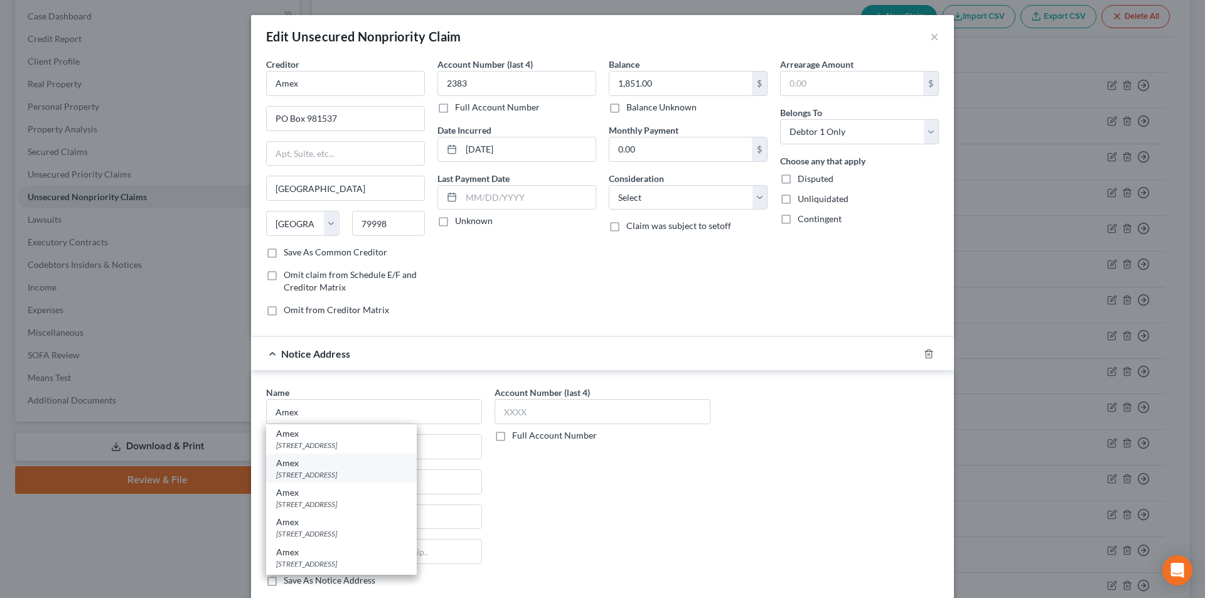
click at [334, 474] on div "[STREET_ADDRESS]" at bounding box center [341, 475] width 131 height 11
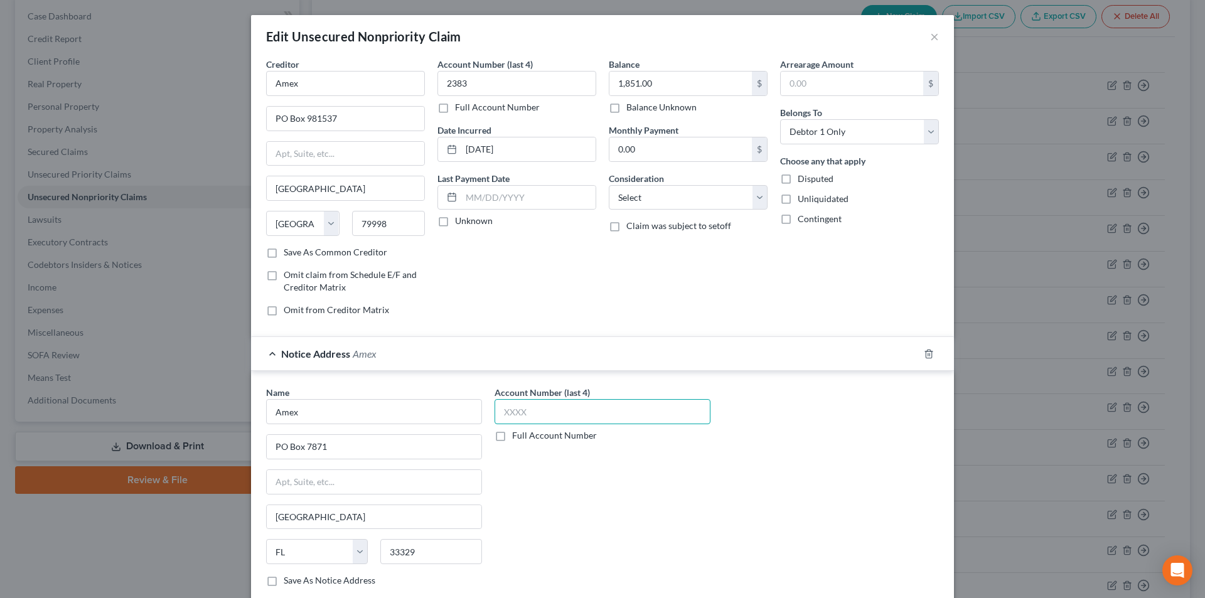
click at [515, 416] on input "text" at bounding box center [603, 411] width 216 height 25
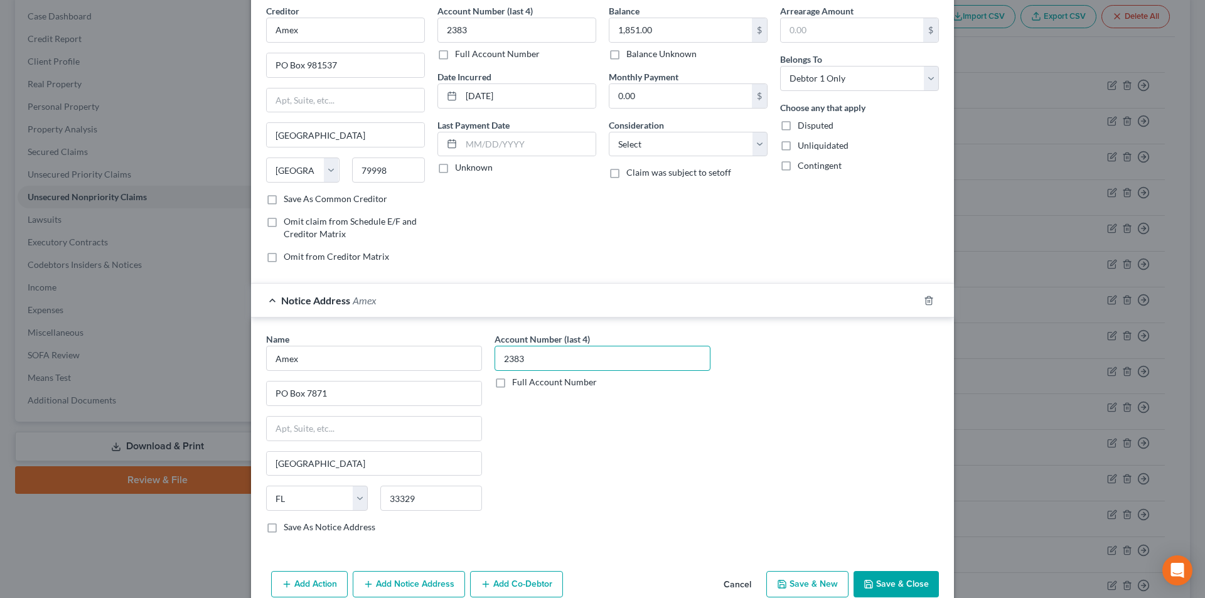
scroll to position [114, 0]
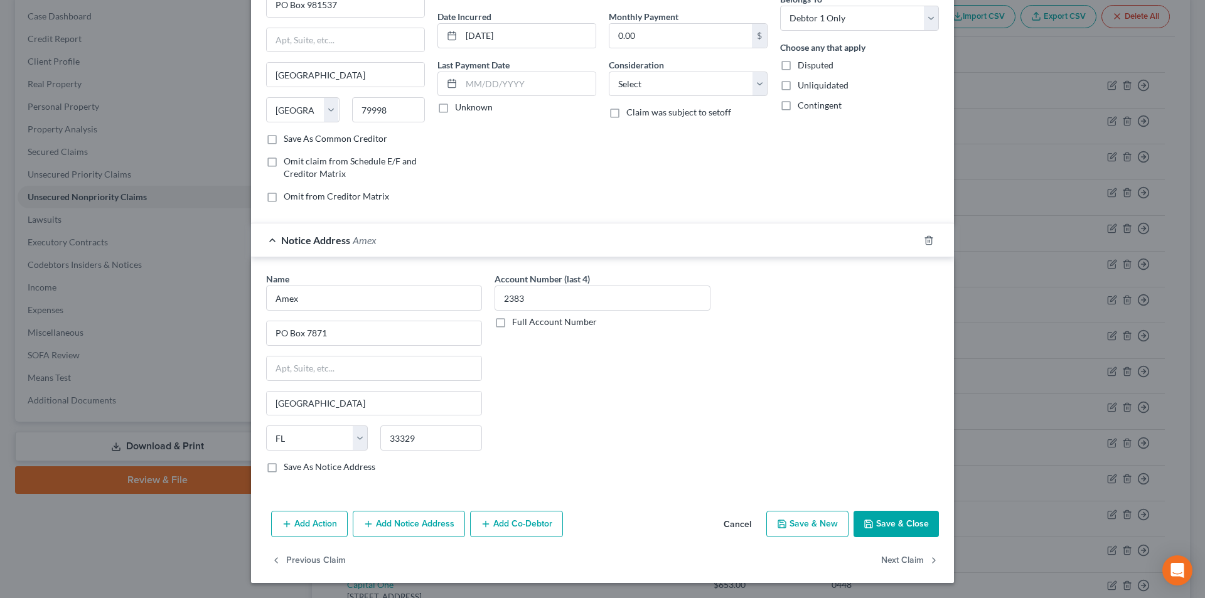
click at [406, 515] on button "Add Notice Address" at bounding box center [409, 524] width 112 height 26
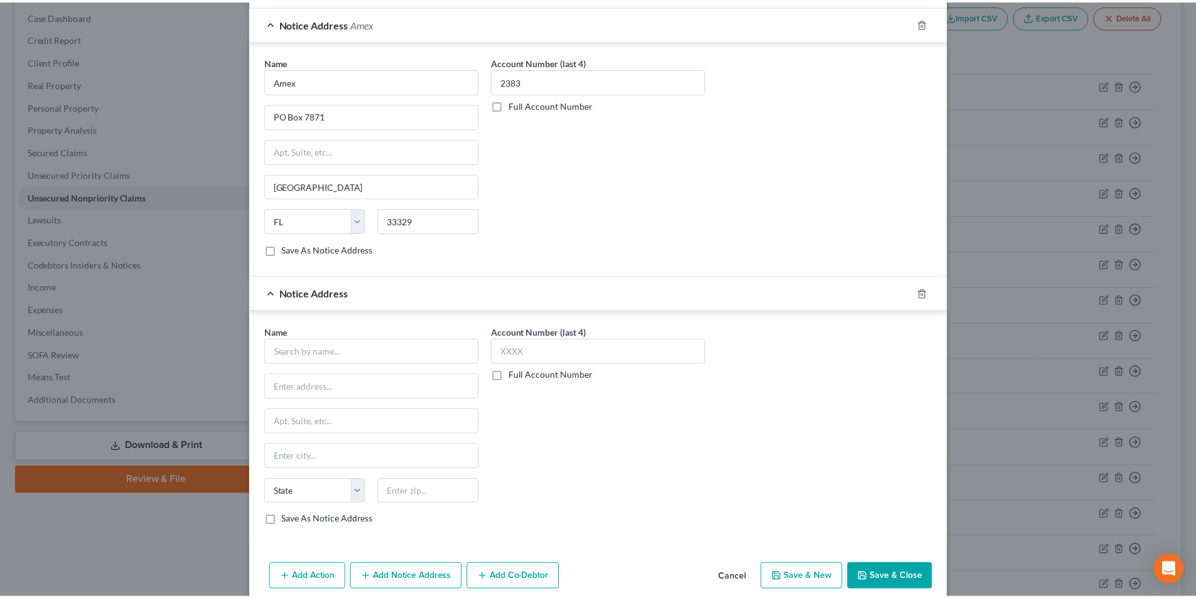
scroll to position [365, 0]
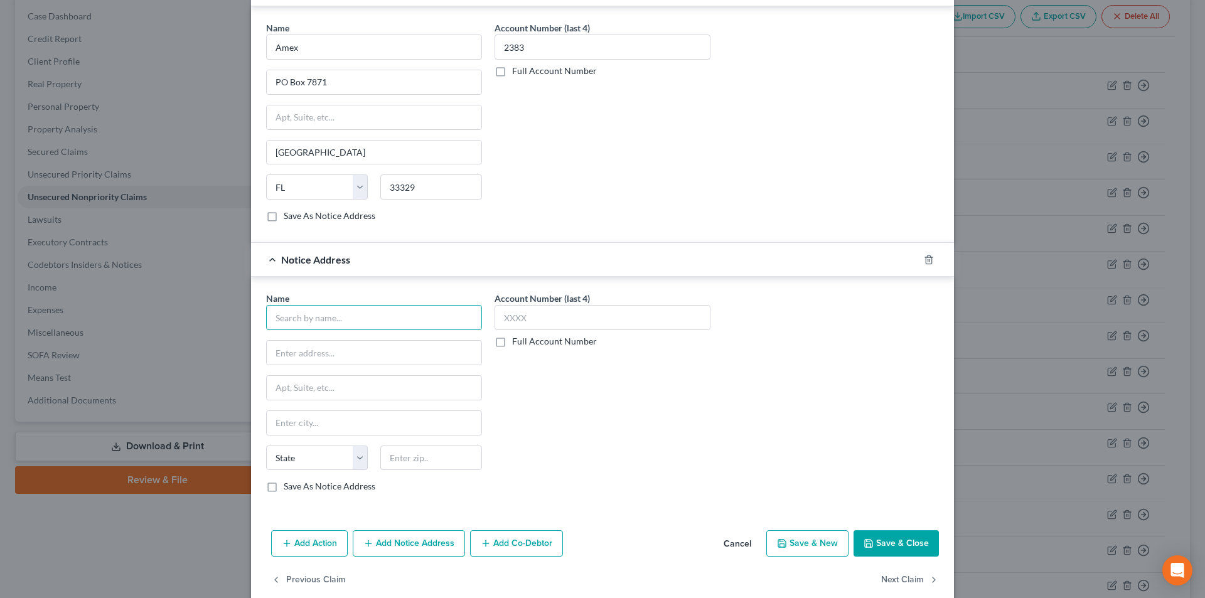
click at [351, 320] on input "text" at bounding box center [374, 317] width 216 height 25
paste input "Amex"
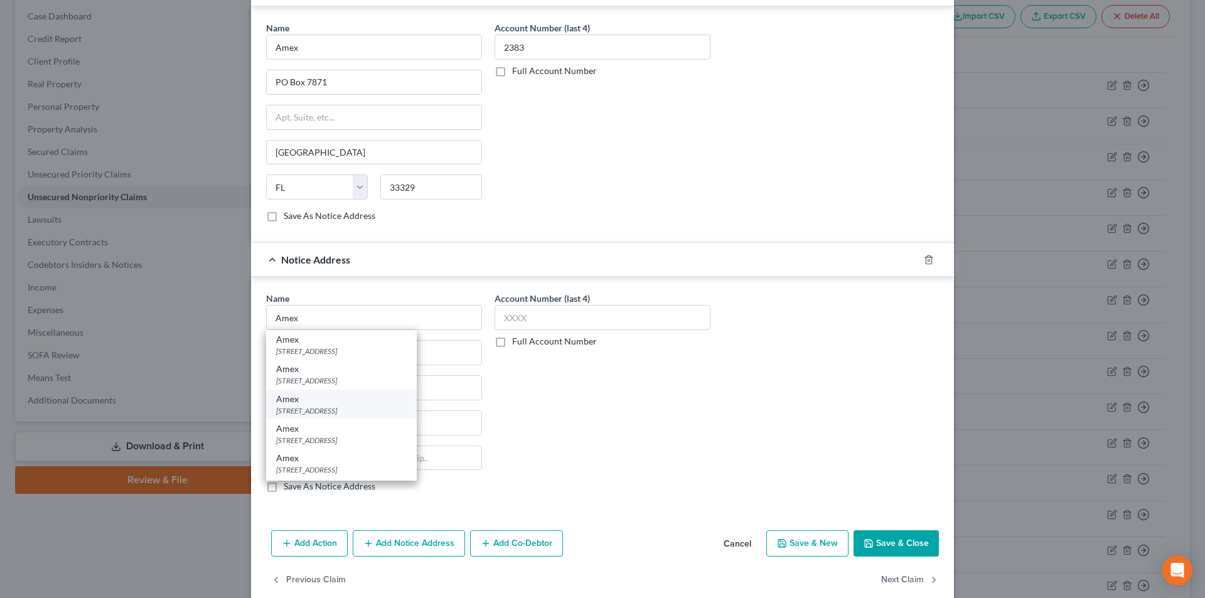
click at [321, 412] on div "[STREET_ADDRESS]" at bounding box center [341, 411] width 131 height 11
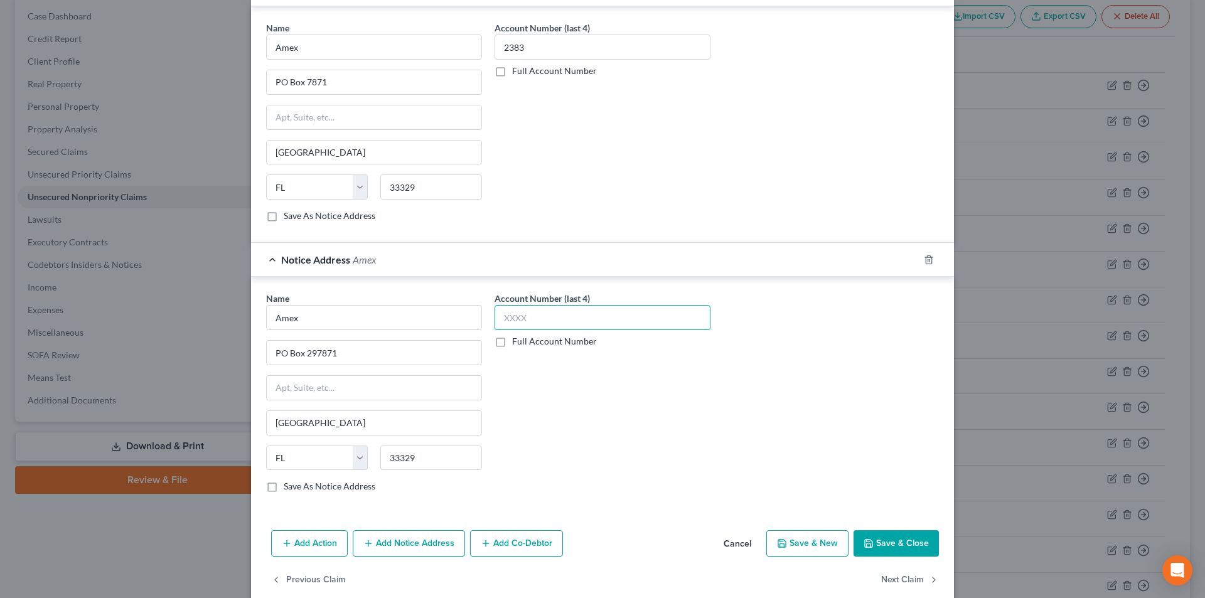
click at [546, 315] on input "text" at bounding box center [603, 317] width 216 height 25
click at [883, 535] on button "Save & Close" at bounding box center [896, 544] width 85 height 26
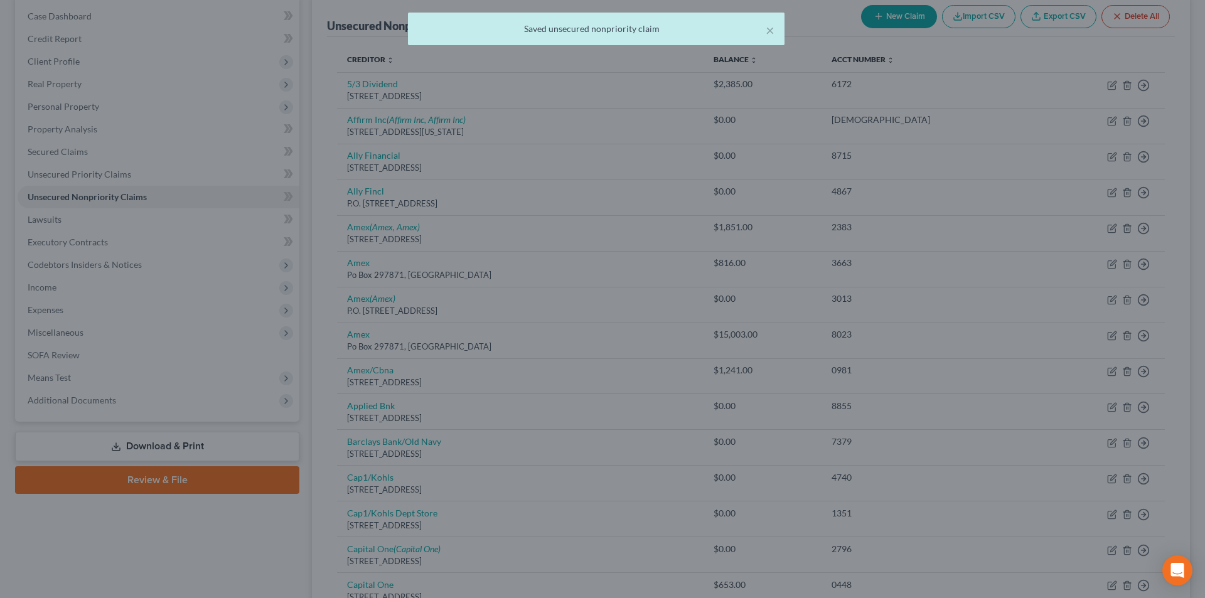
scroll to position [0, 0]
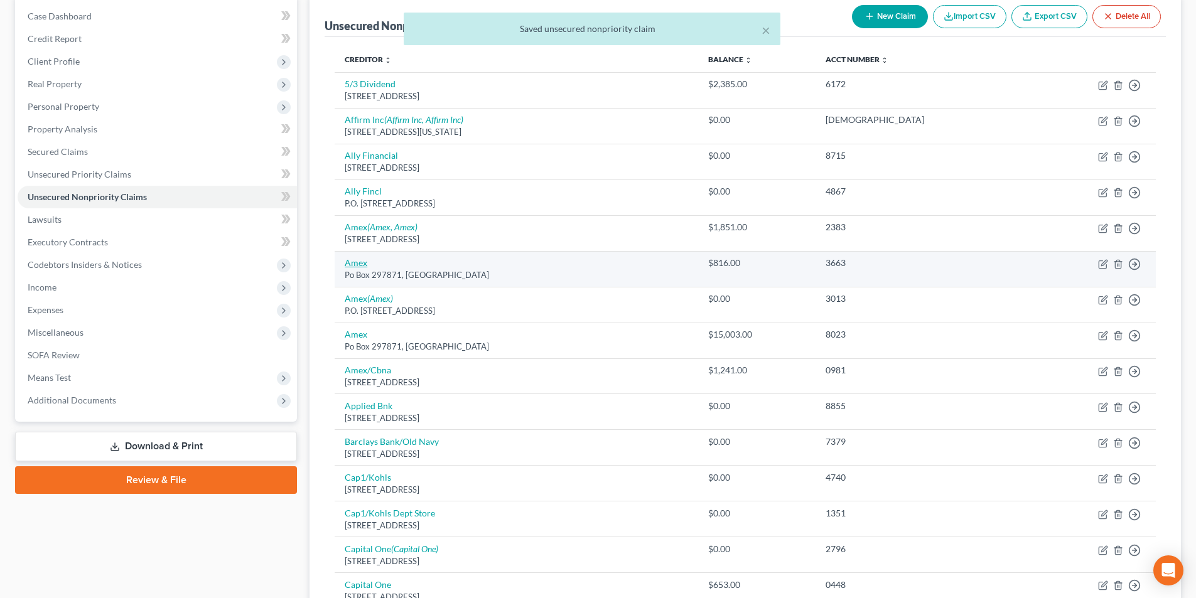
click at [357, 262] on link "Amex" at bounding box center [356, 262] width 23 height 11
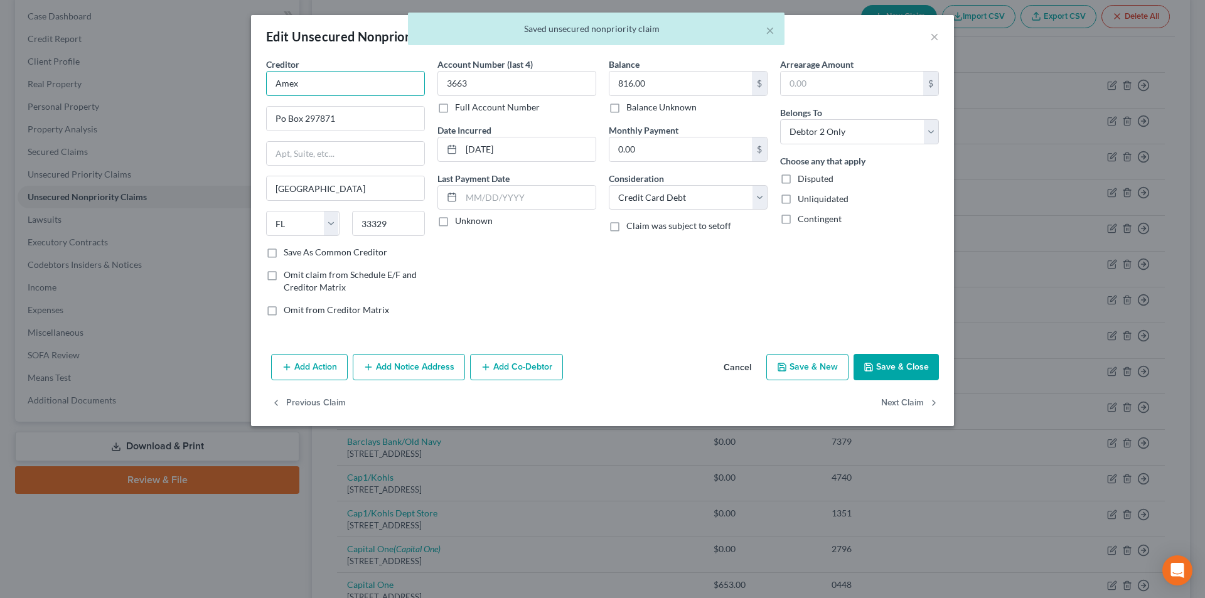
click at [331, 89] on input "Amex" at bounding box center [345, 83] width 159 height 25
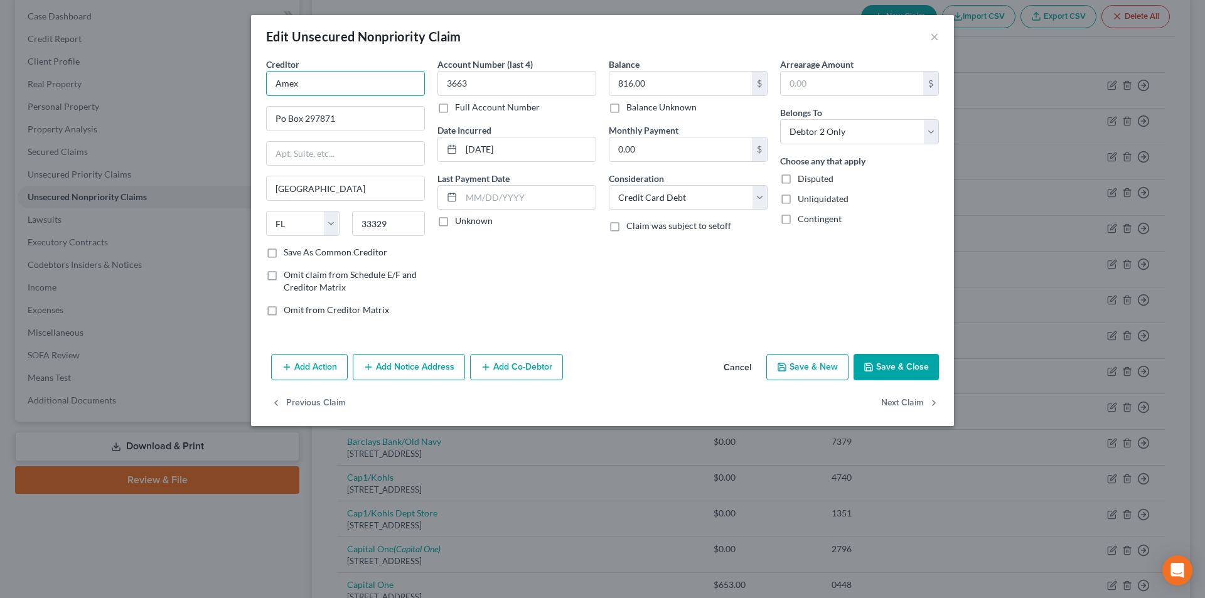
drag, startPoint x: 331, startPoint y: 89, endPoint x: 270, endPoint y: 92, distance: 61.0
click at [183, 87] on div "Edit Unsecured Nonpriority Claim × Creditor * Amex Po Box 297871 [GEOGRAPHIC_DA…" at bounding box center [602, 299] width 1205 height 598
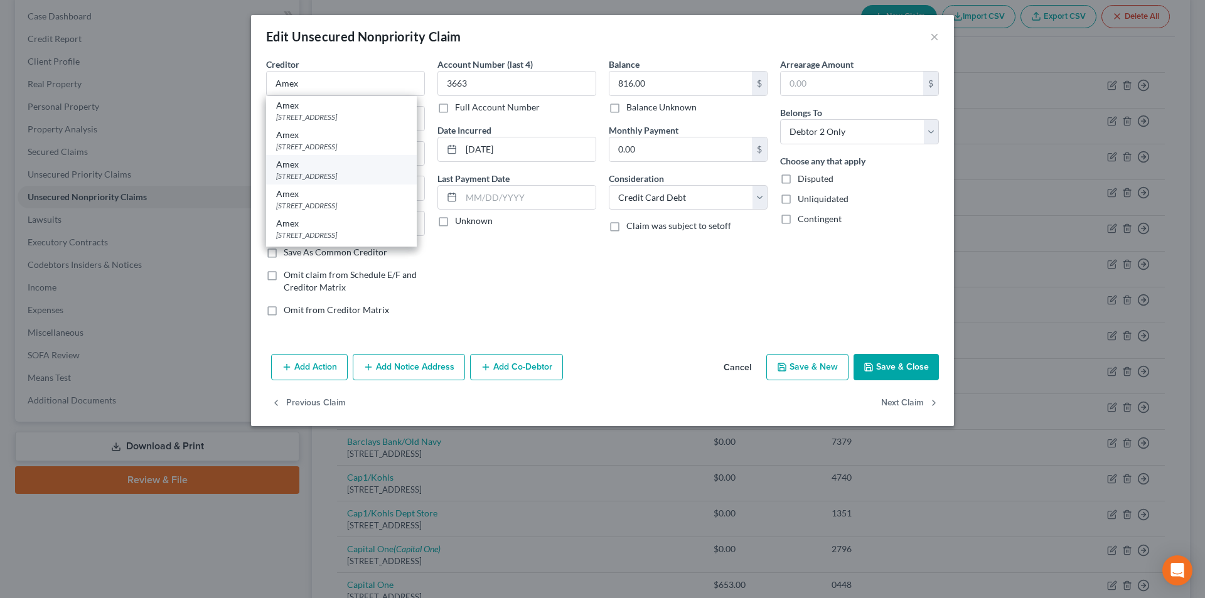
click at [312, 173] on div "[STREET_ADDRESS]" at bounding box center [341, 176] width 131 height 11
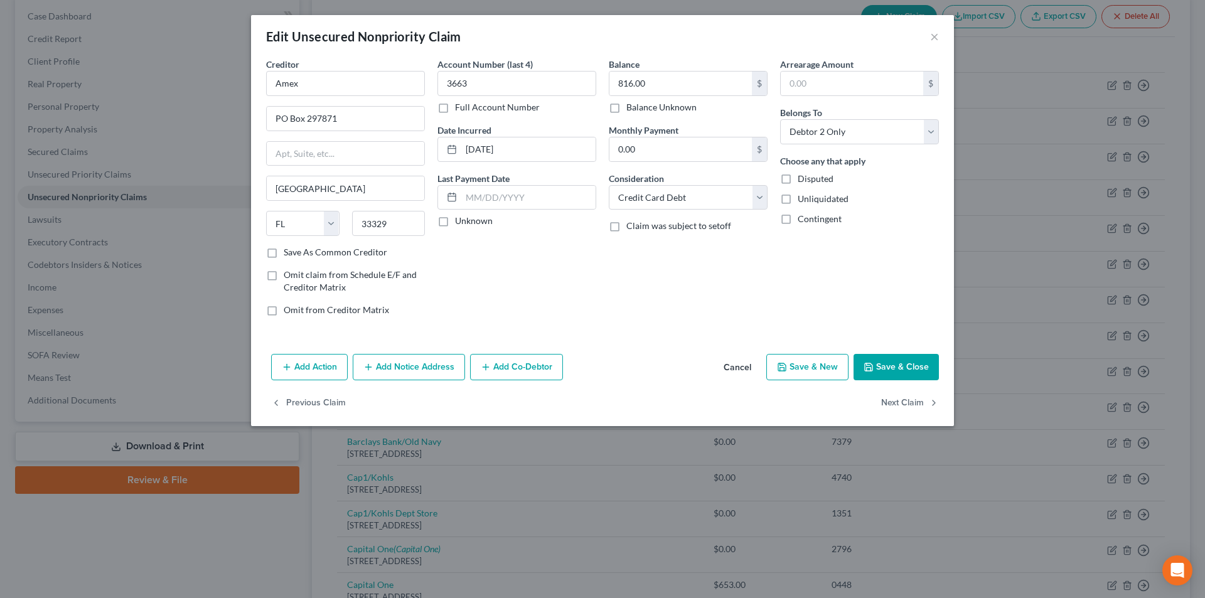
click at [416, 367] on button "Add Notice Address" at bounding box center [409, 367] width 112 height 26
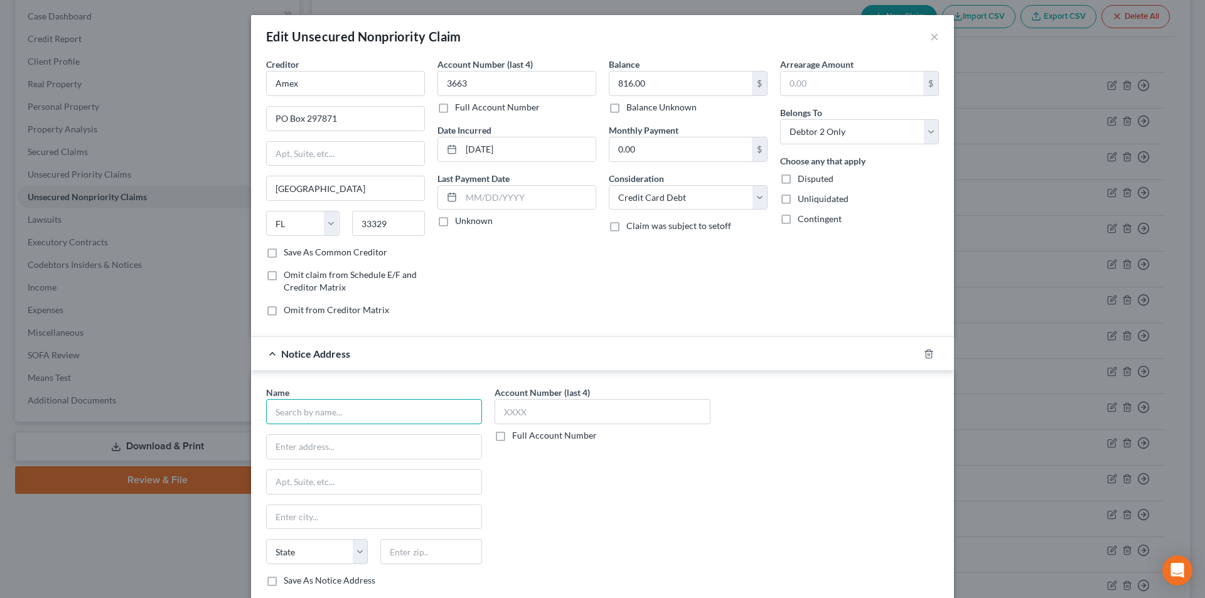
click at [369, 412] on input "text" at bounding box center [374, 411] width 216 height 25
paste input "Amex"
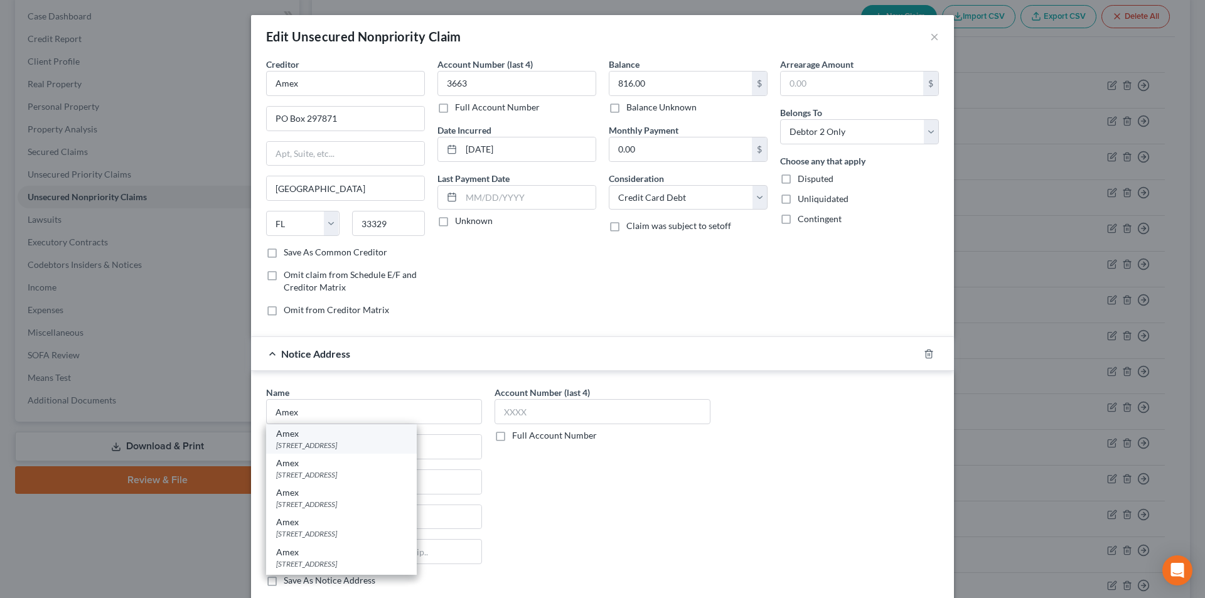
click at [330, 445] on div "[STREET_ADDRESS]" at bounding box center [341, 445] width 131 height 11
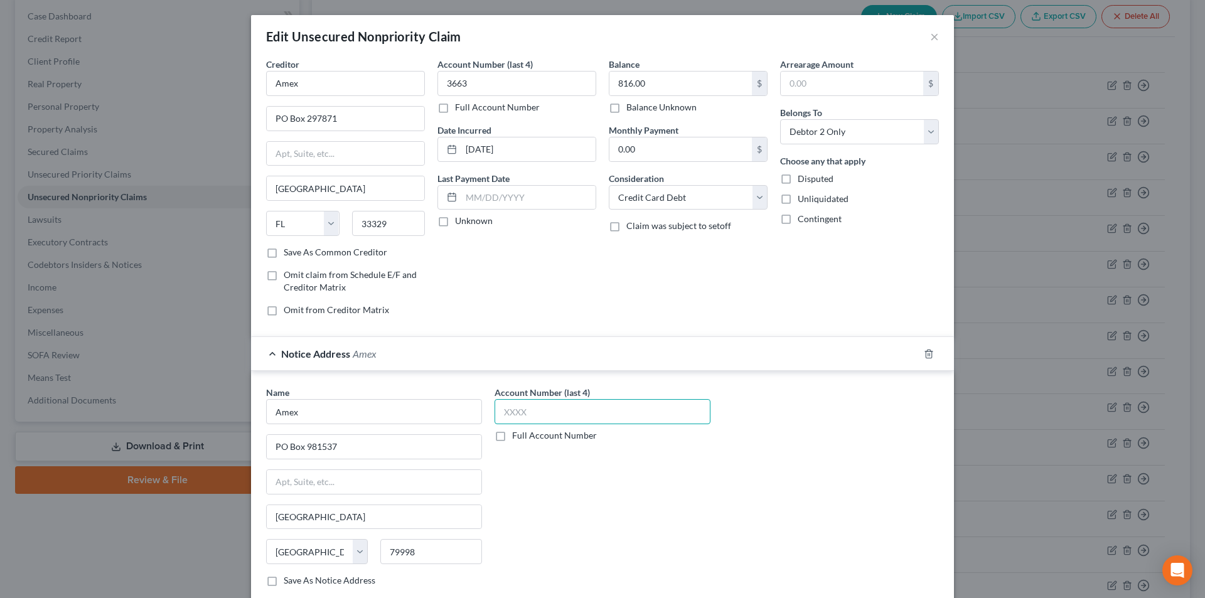
click at [509, 418] on input "text" at bounding box center [603, 411] width 216 height 25
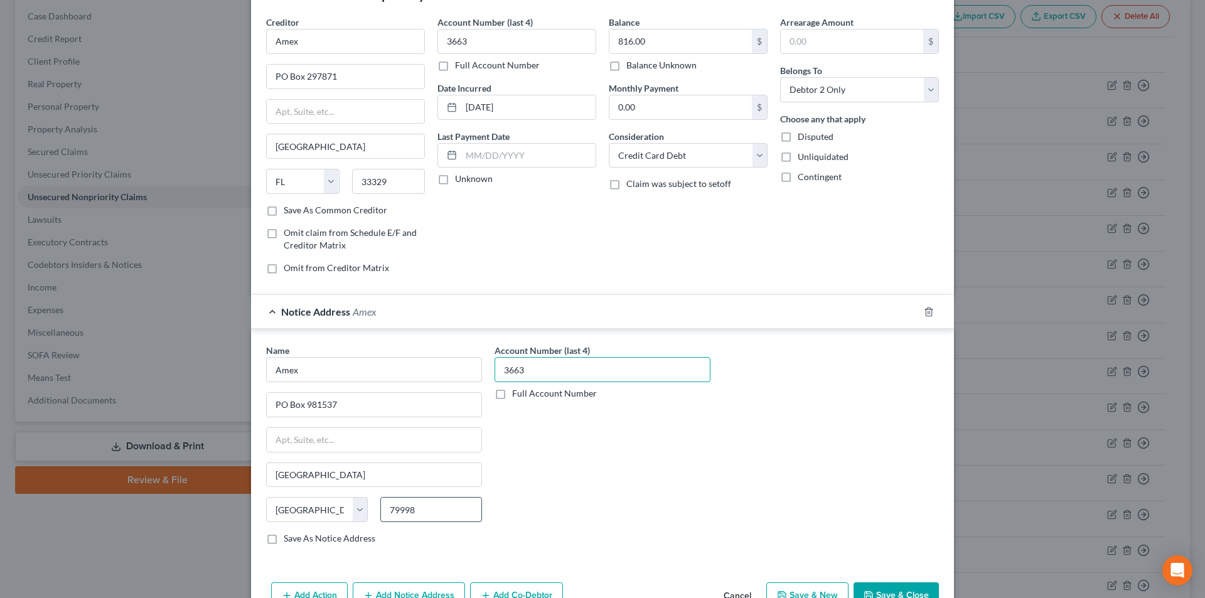
scroll to position [114, 0]
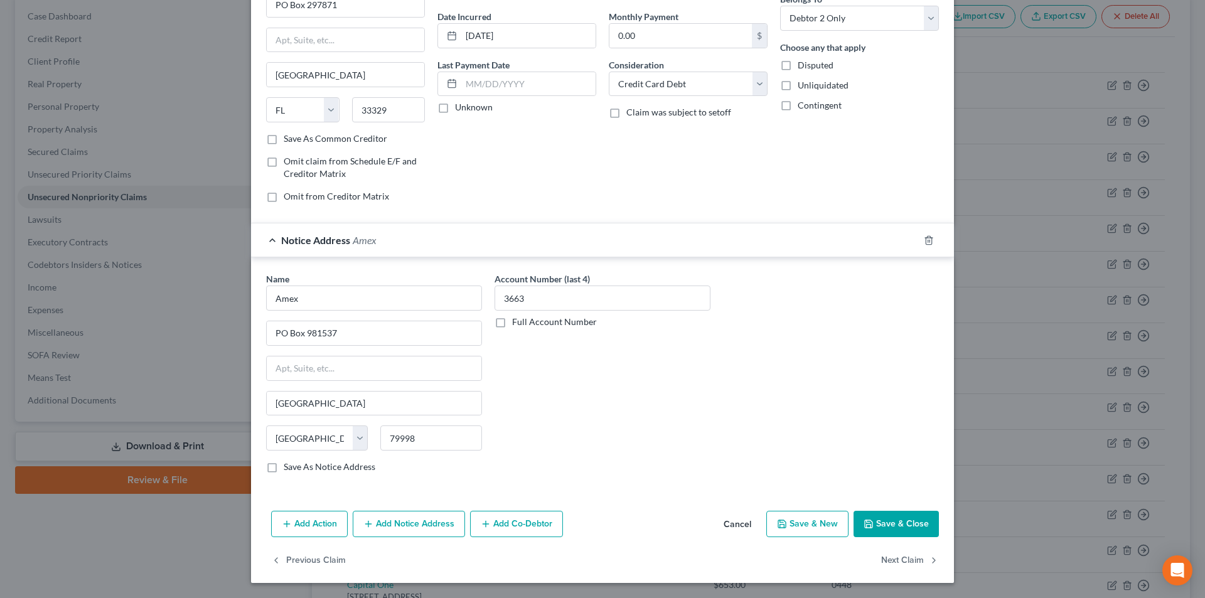
click at [418, 532] on button "Add Notice Address" at bounding box center [409, 524] width 112 height 26
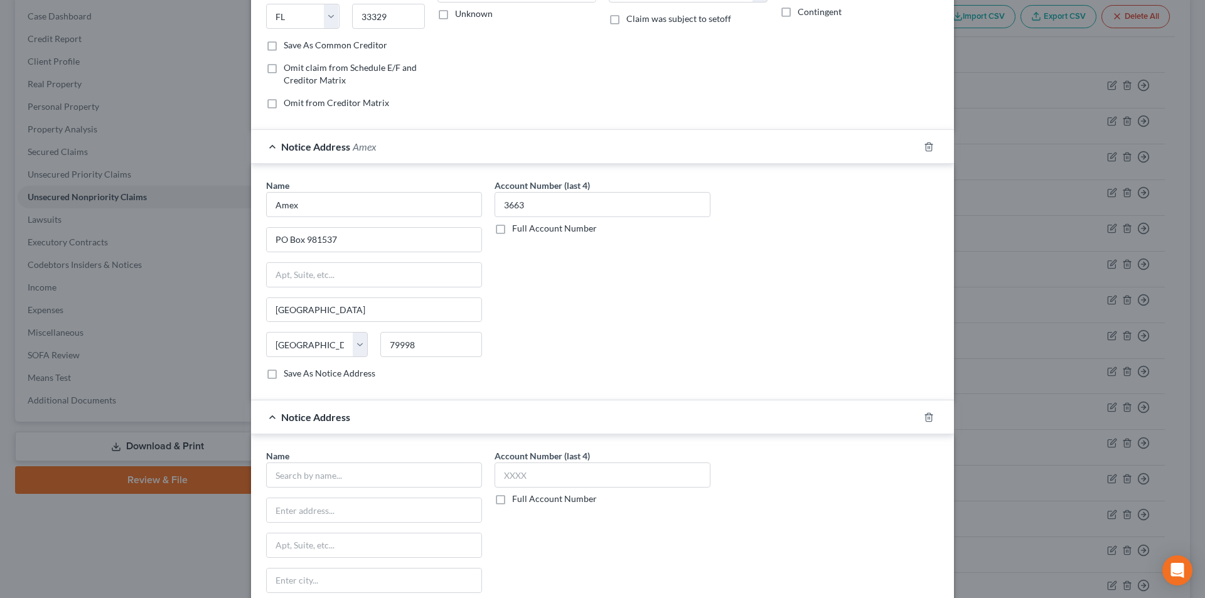
scroll to position [302, 0]
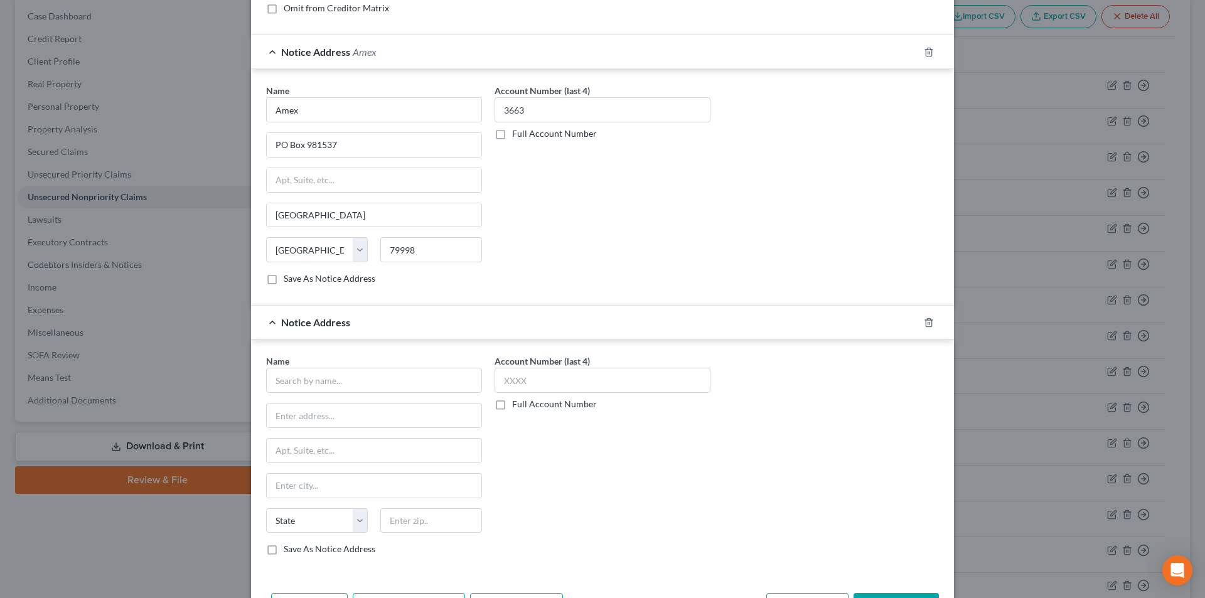
click at [348, 365] on div "Name *" at bounding box center [374, 374] width 216 height 38
click at [345, 374] on input "text" at bounding box center [374, 380] width 216 height 25
paste input "Amex"
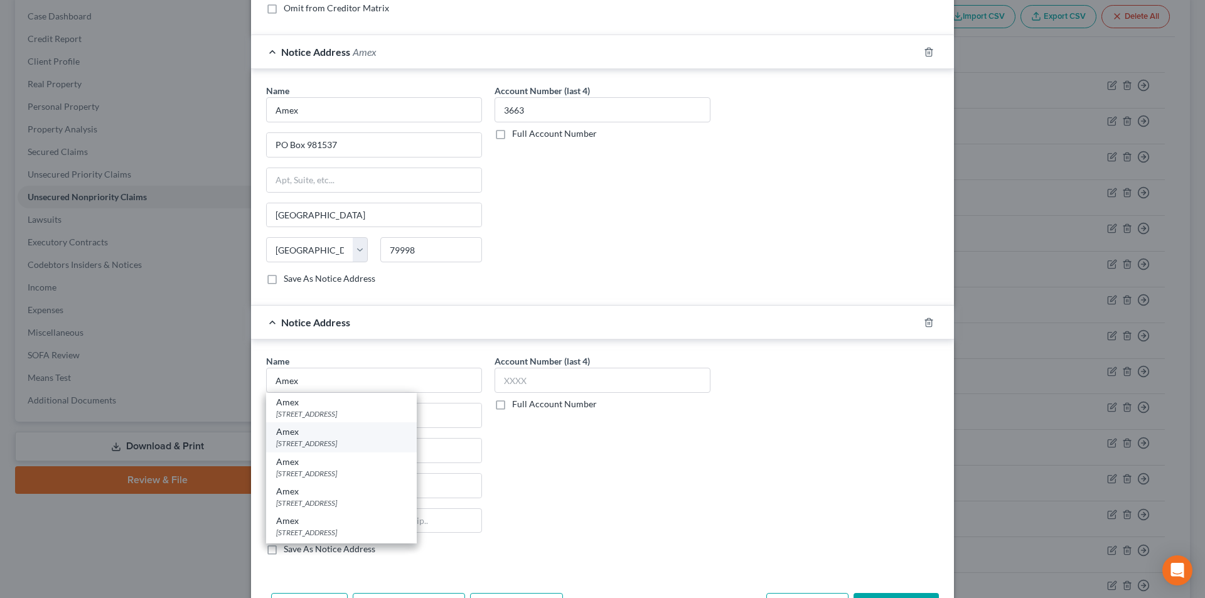
click at [337, 445] on div "[STREET_ADDRESS]" at bounding box center [341, 443] width 131 height 11
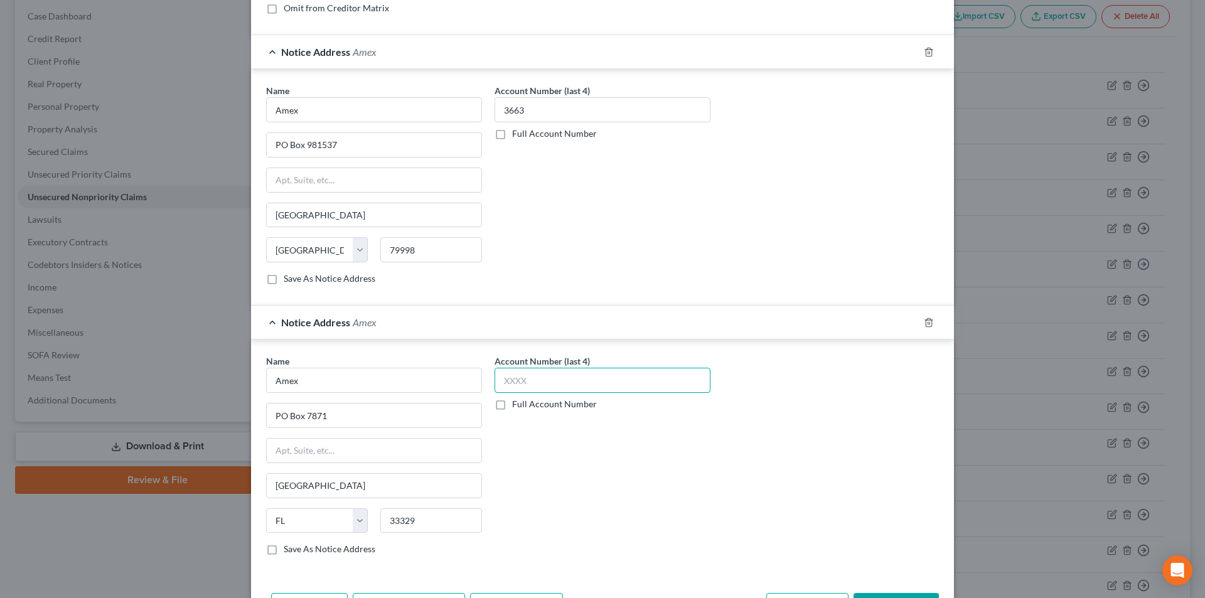
click at [513, 377] on input "text" at bounding box center [603, 380] width 216 height 25
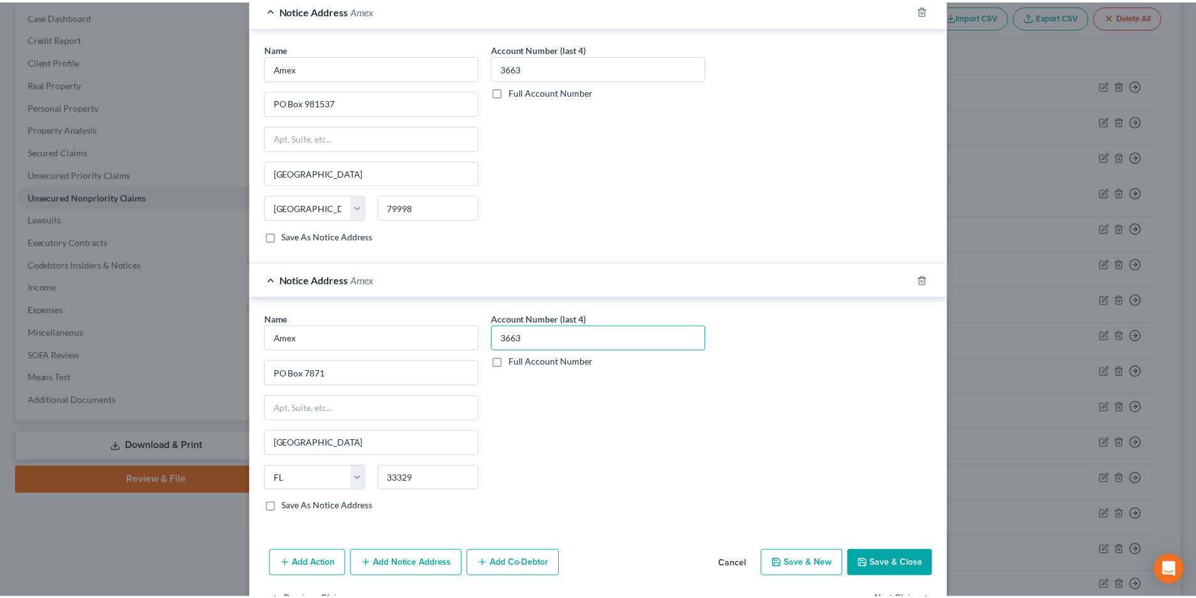
scroll to position [385, 0]
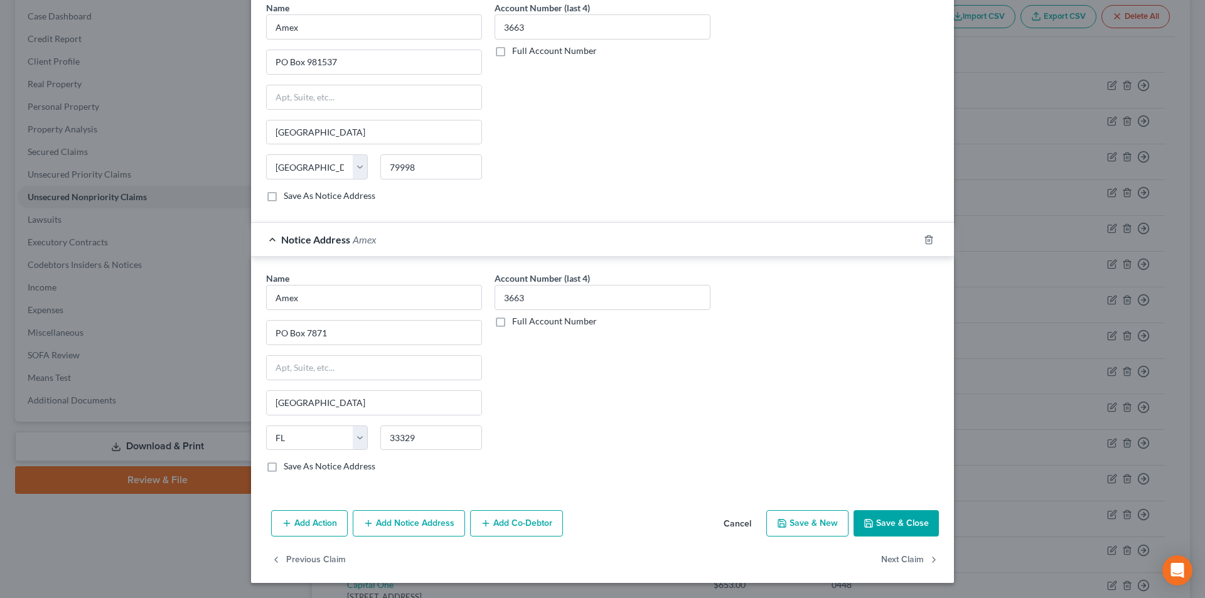
click at [905, 526] on button "Save & Close" at bounding box center [896, 523] width 85 height 26
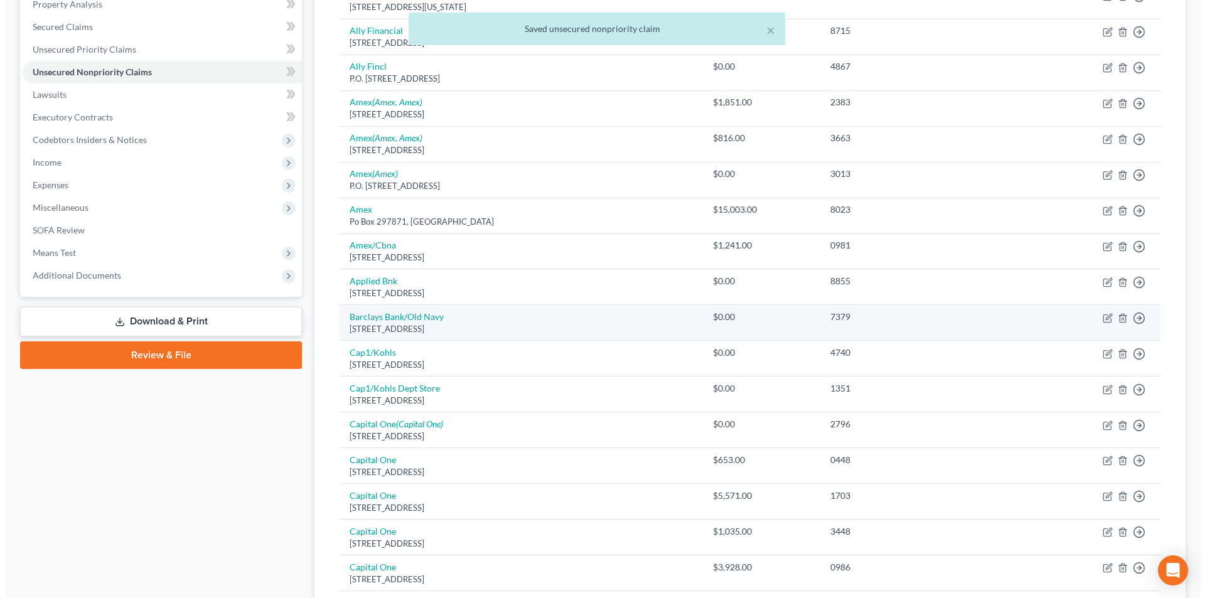
scroll to position [251, 0]
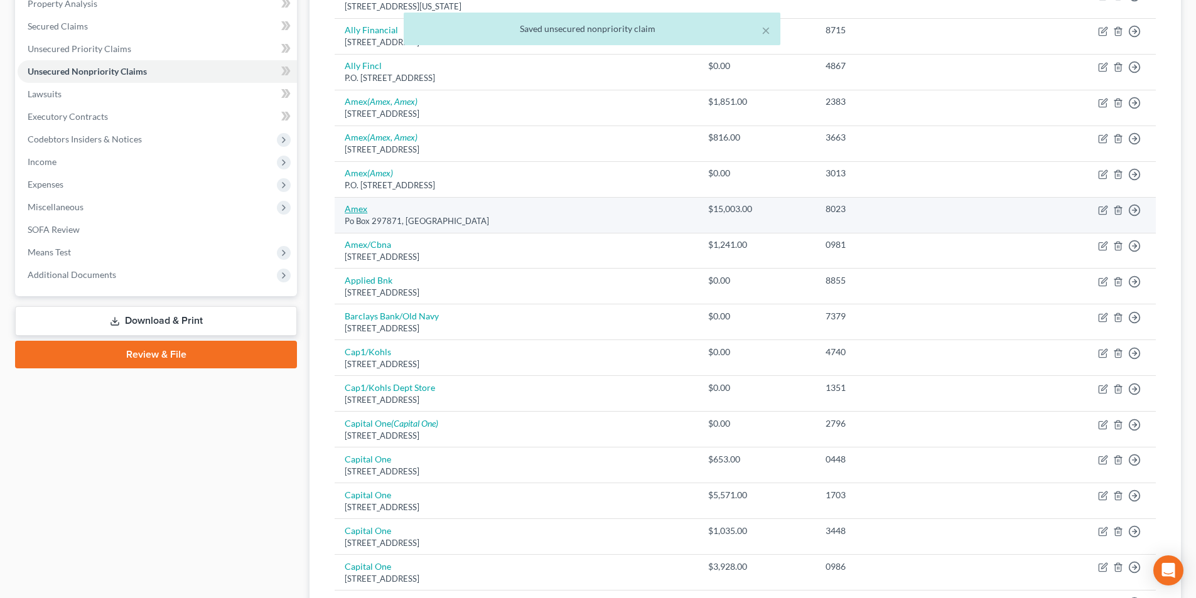
click at [357, 213] on link "Amex" at bounding box center [356, 208] width 23 height 11
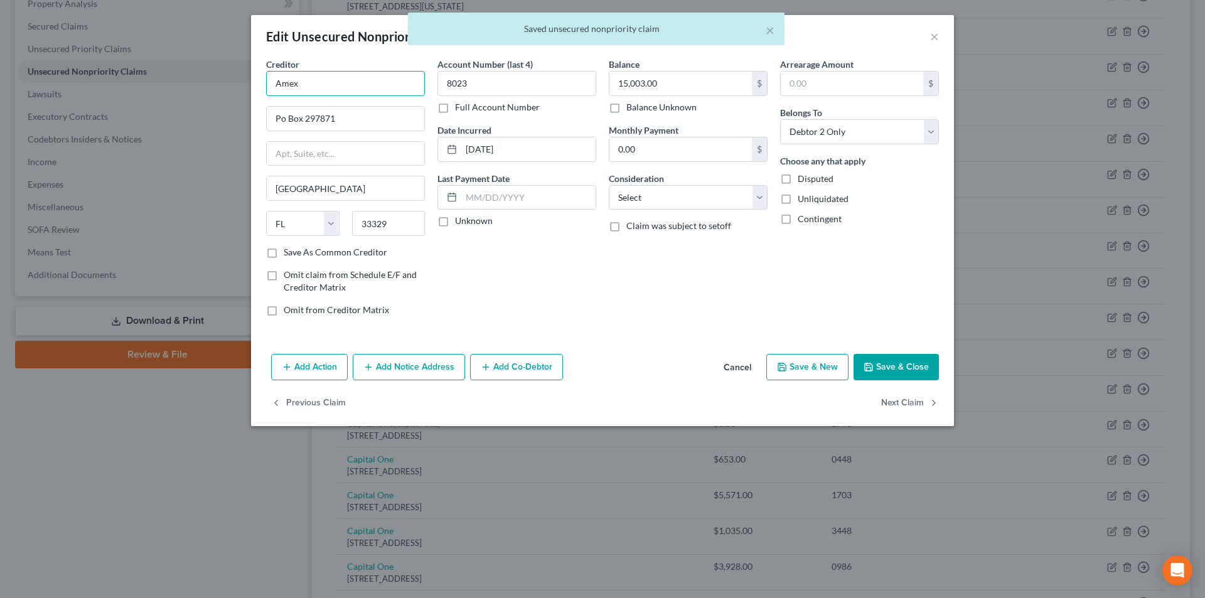
drag, startPoint x: 316, startPoint y: 89, endPoint x: 245, endPoint y: 94, distance: 71.2
click at [244, 91] on div "Edit Unsecured Nonpriority Claim × Creditor * Amex Po Box 297871 [GEOGRAPHIC_DA…" at bounding box center [602, 299] width 1205 height 598
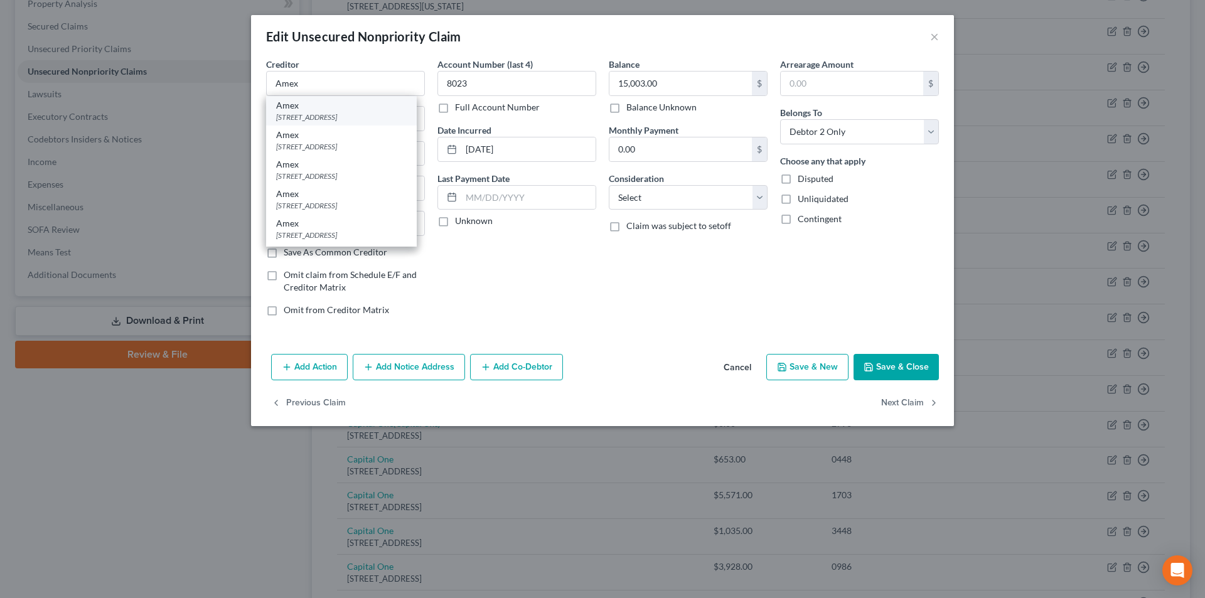
click at [319, 111] on div "Amex" at bounding box center [341, 105] width 131 height 13
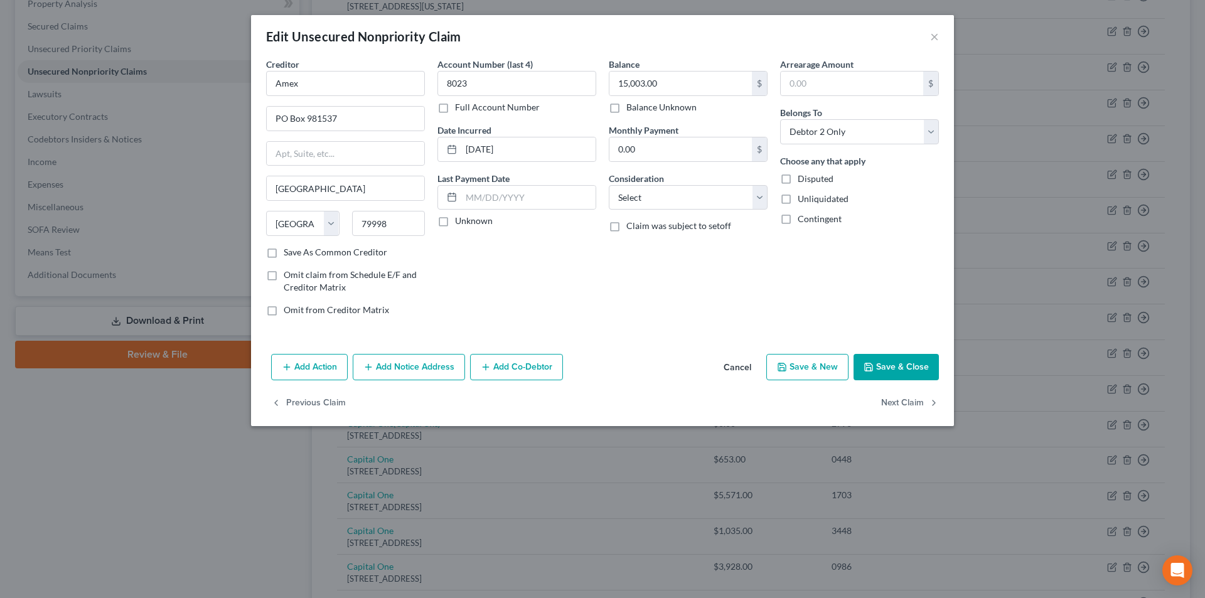
click at [414, 370] on button "Add Notice Address" at bounding box center [409, 367] width 112 height 26
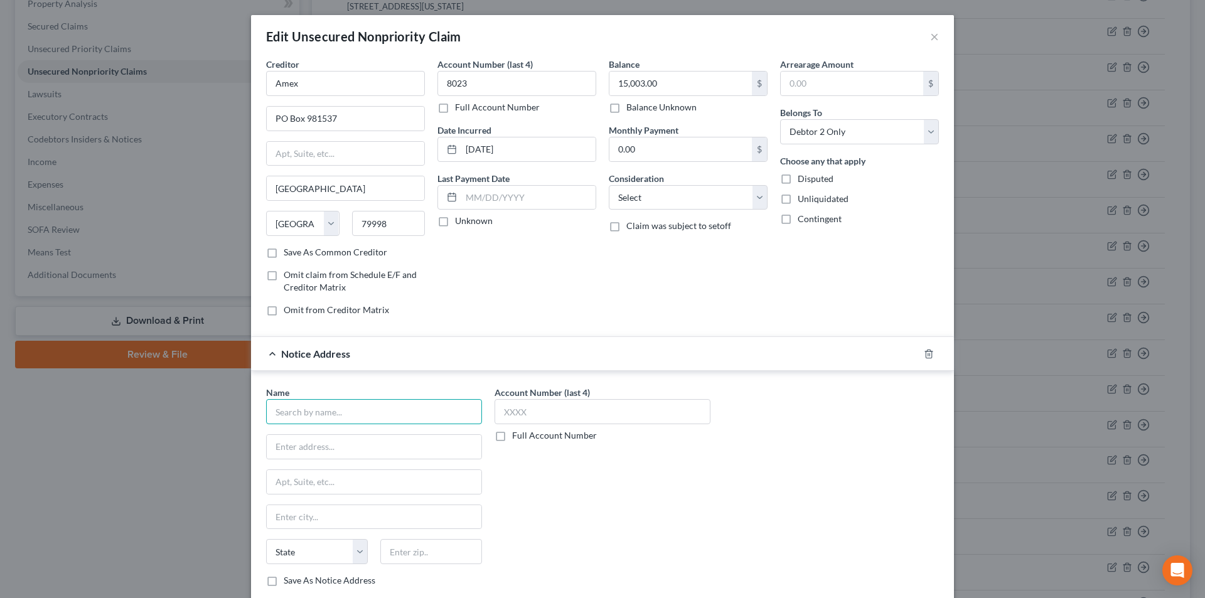
click at [375, 412] on input "text" at bounding box center [374, 411] width 216 height 25
paste input "Amex"
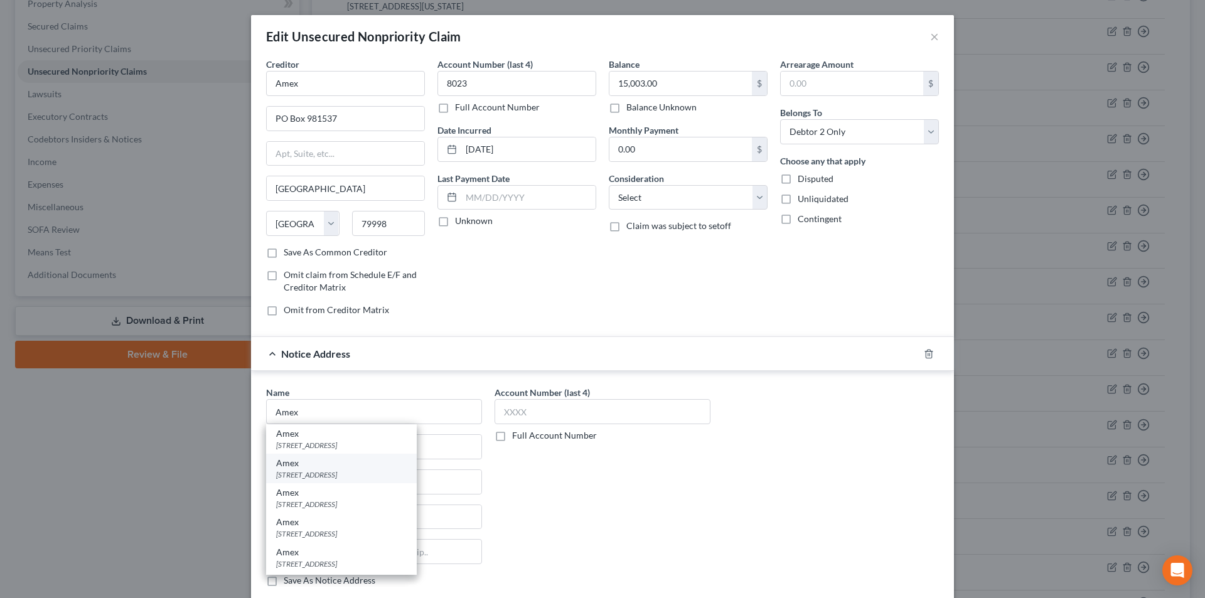
click at [340, 472] on div "[STREET_ADDRESS]" at bounding box center [341, 475] width 131 height 11
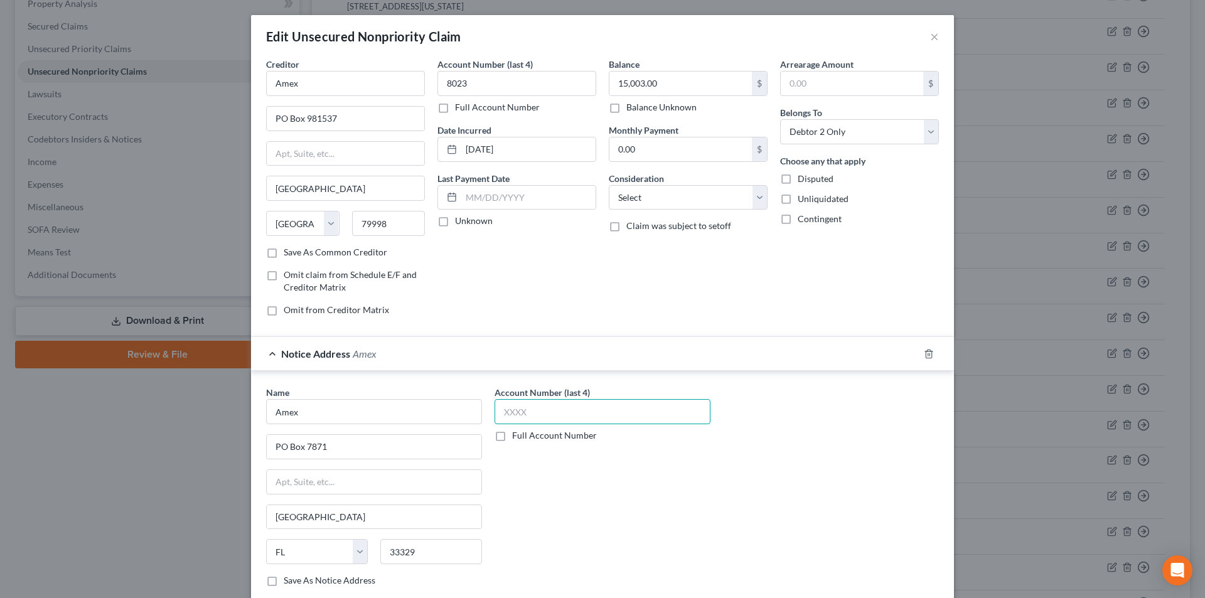
click at [532, 412] on input "text" at bounding box center [603, 411] width 216 height 25
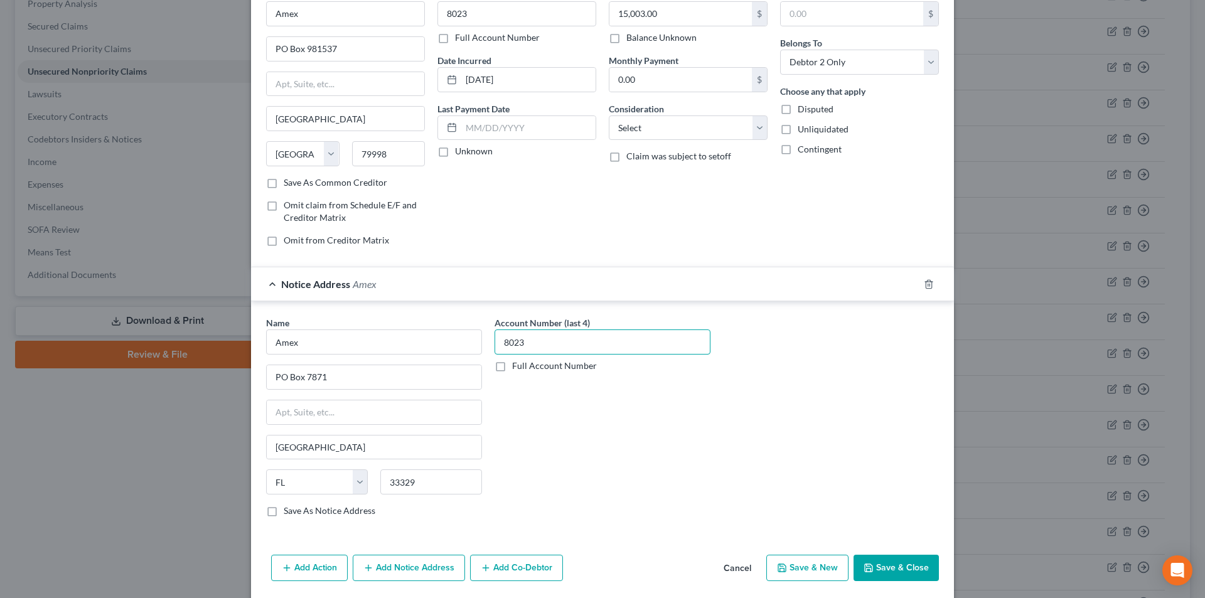
scroll to position [114, 0]
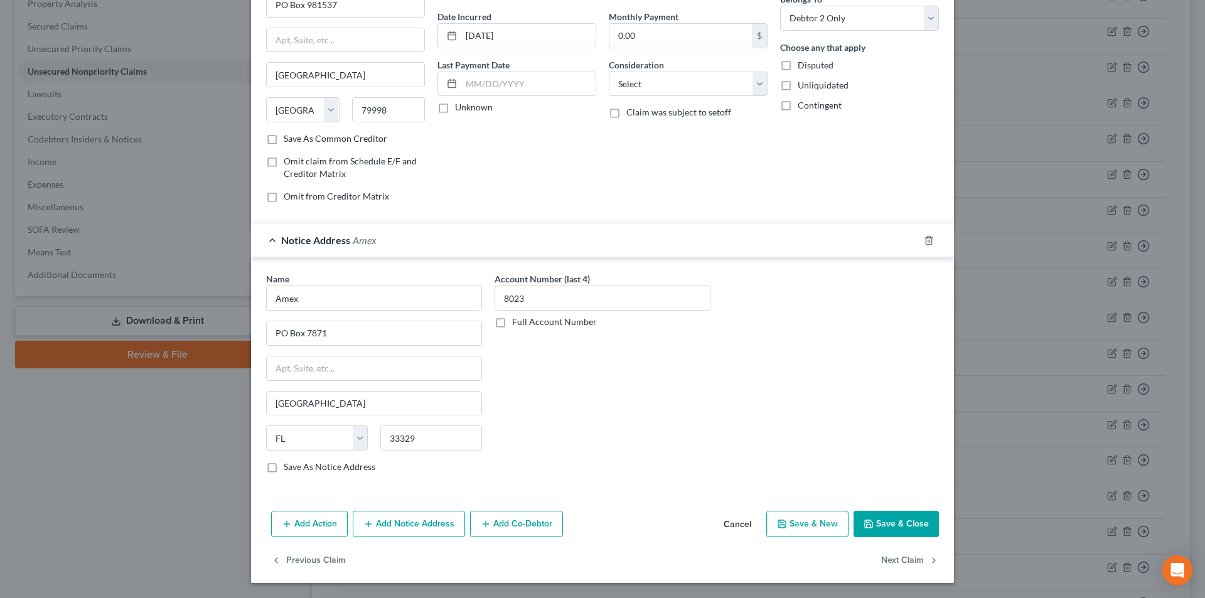
click at [427, 529] on button "Add Notice Address" at bounding box center [409, 524] width 112 height 26
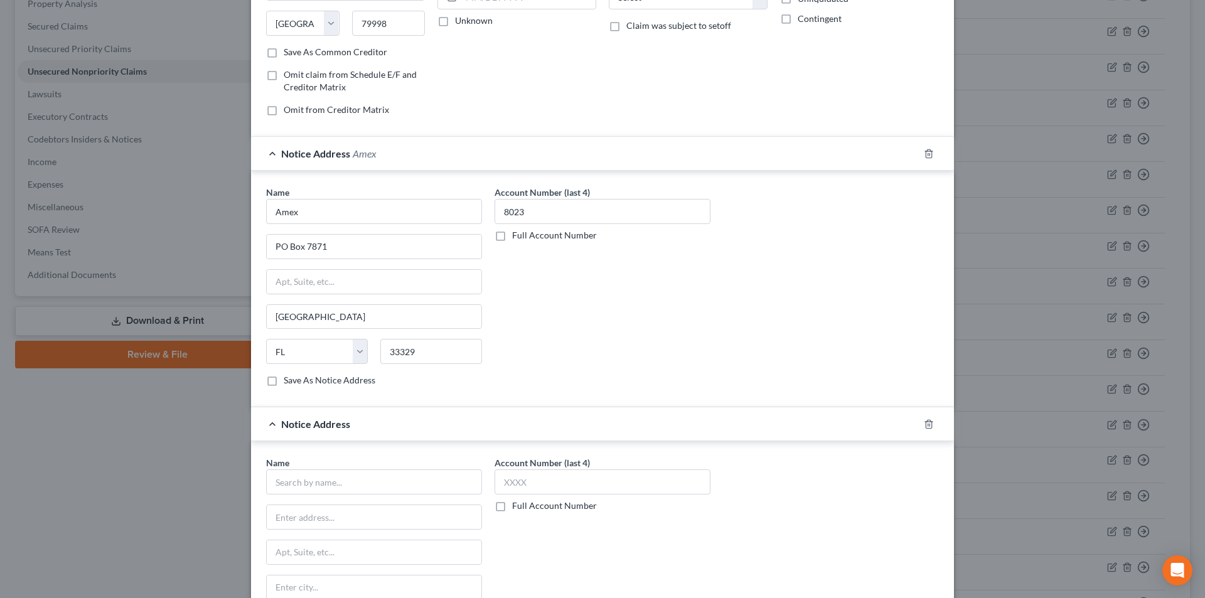
scroll to position [302, 0]
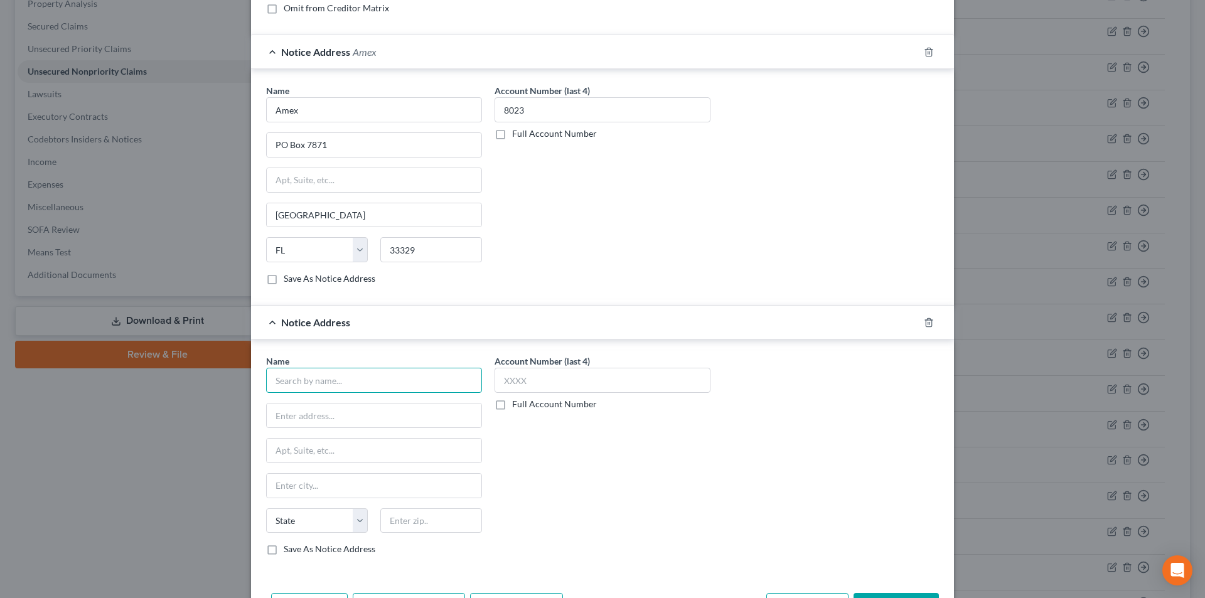
click at [347, 379] on input "text" at bounding box center [374, 380] width 216 height 25
paste input "Amex"
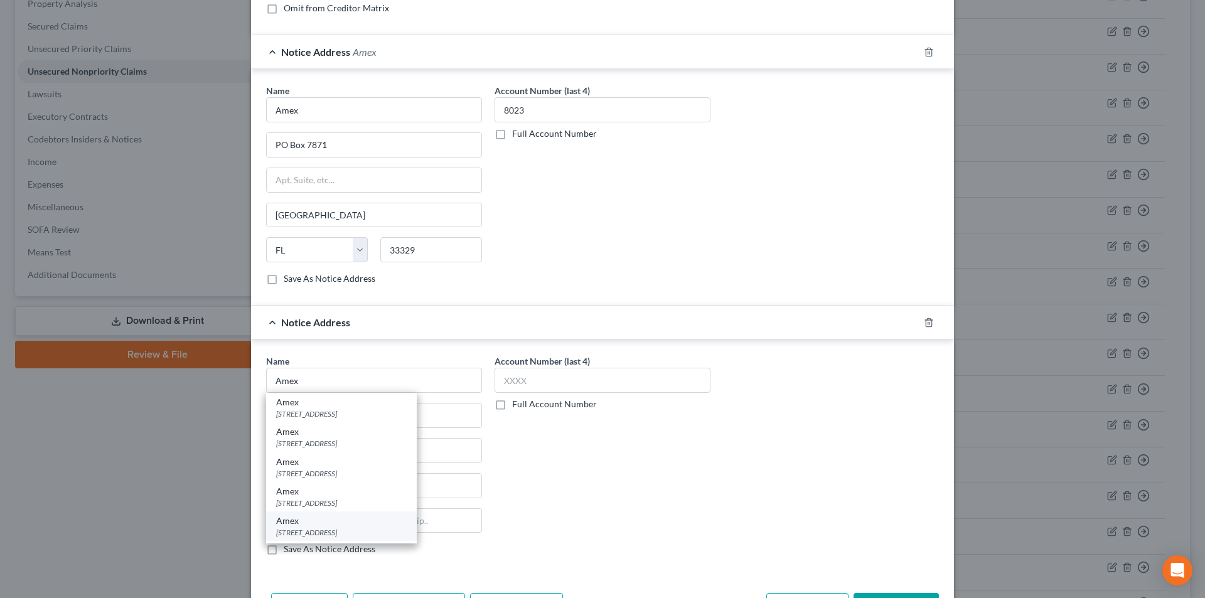
click at [318, 532] on div "[STREET_ADDRESS]" at bounding box center [341, 532] width 131 height 11
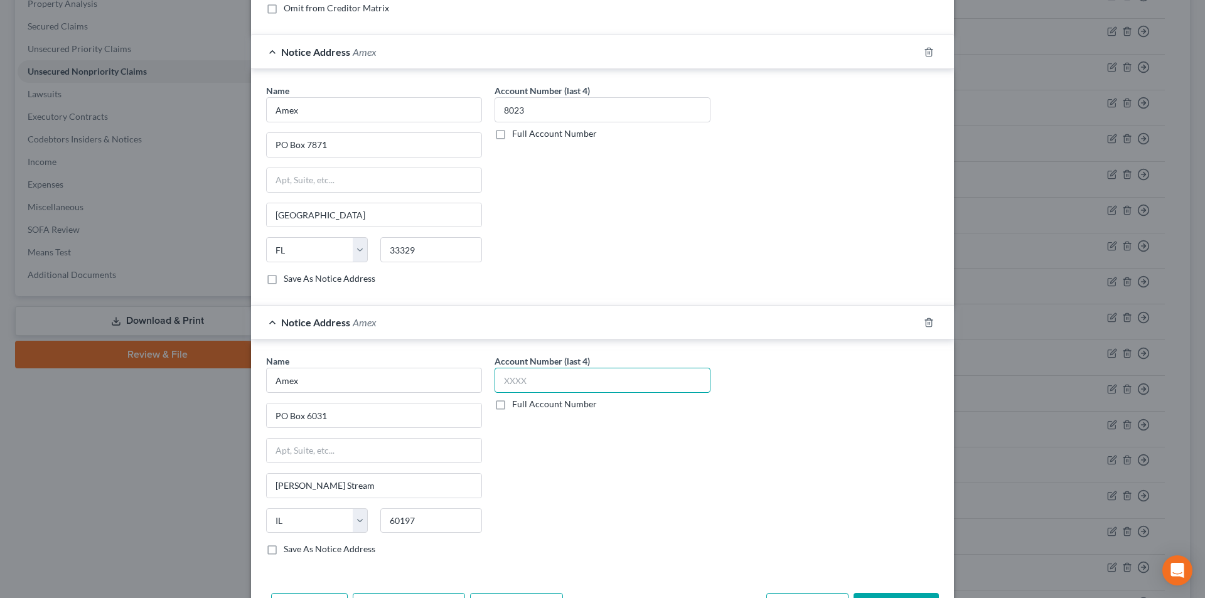
click at [544, 380] on input "text" at bounding box center [603, 380] width 216 height 25
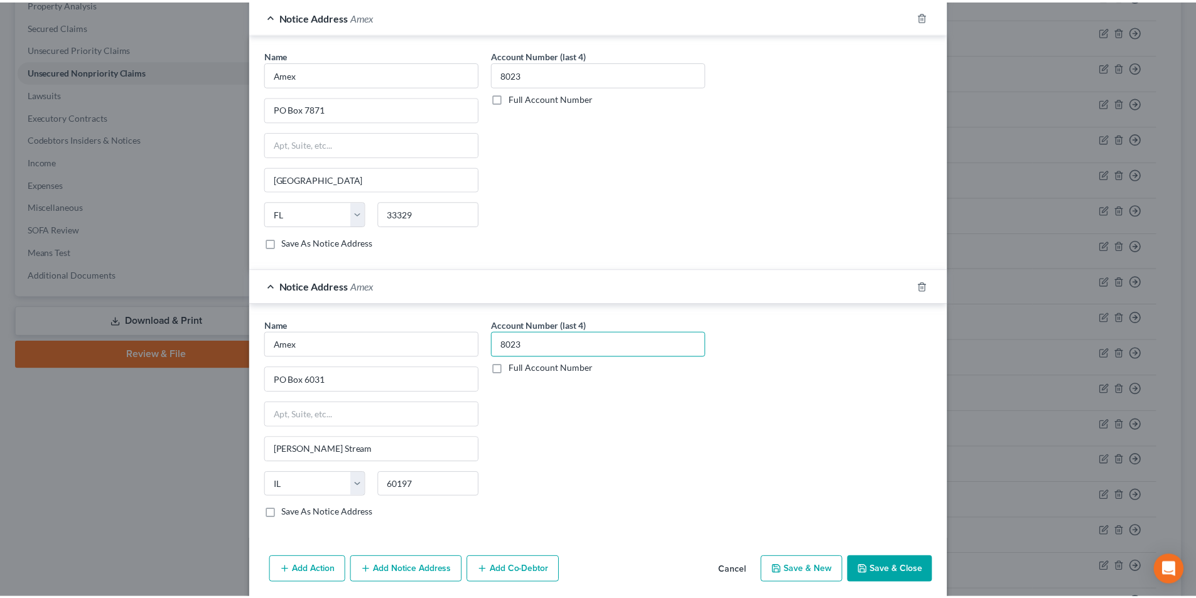
scroll to position [385, 0]
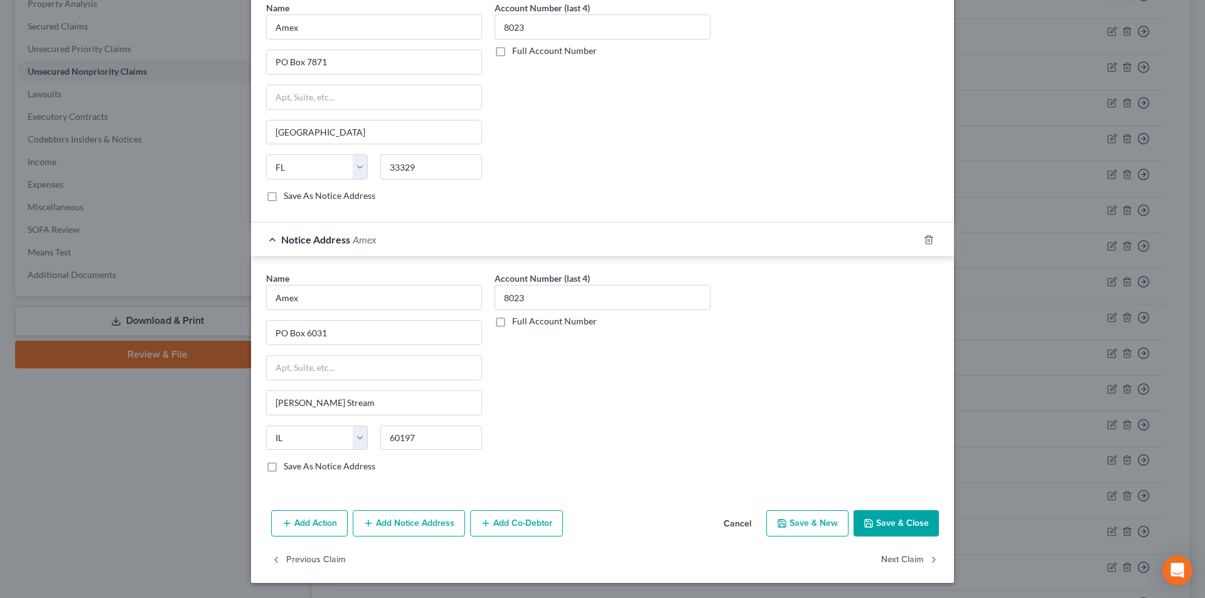
click at [899, 530] on button "Save & Close" at bounding box center [896, 523] width 85 height 26
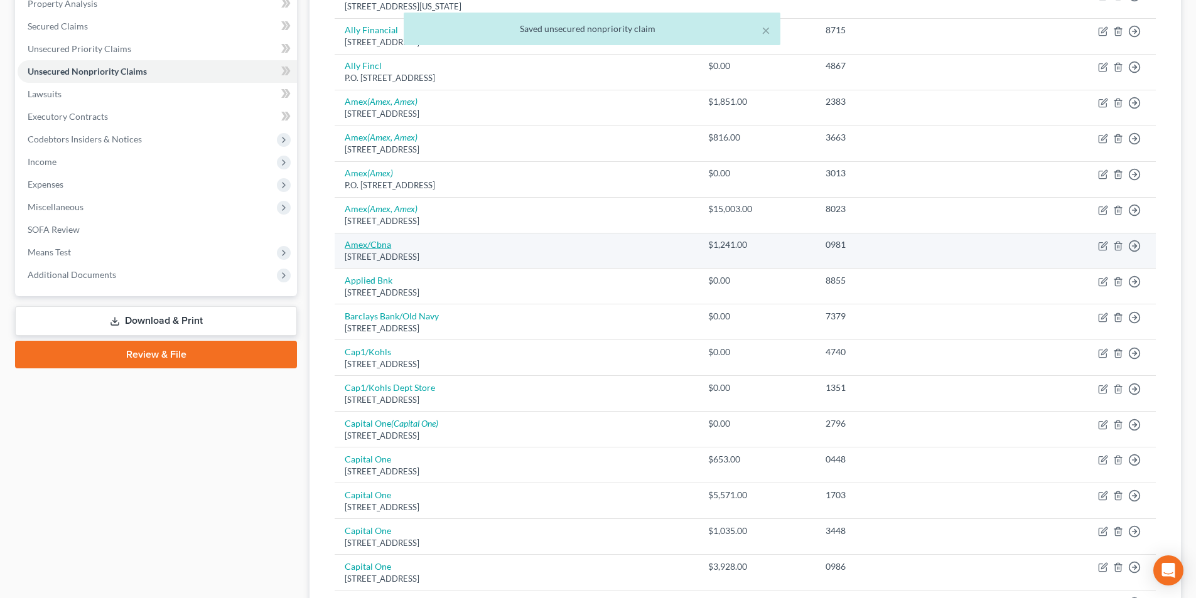
click at [374, 245] on link "Amex/Cbna" at bounding box center [368, 244] width 46 height 11
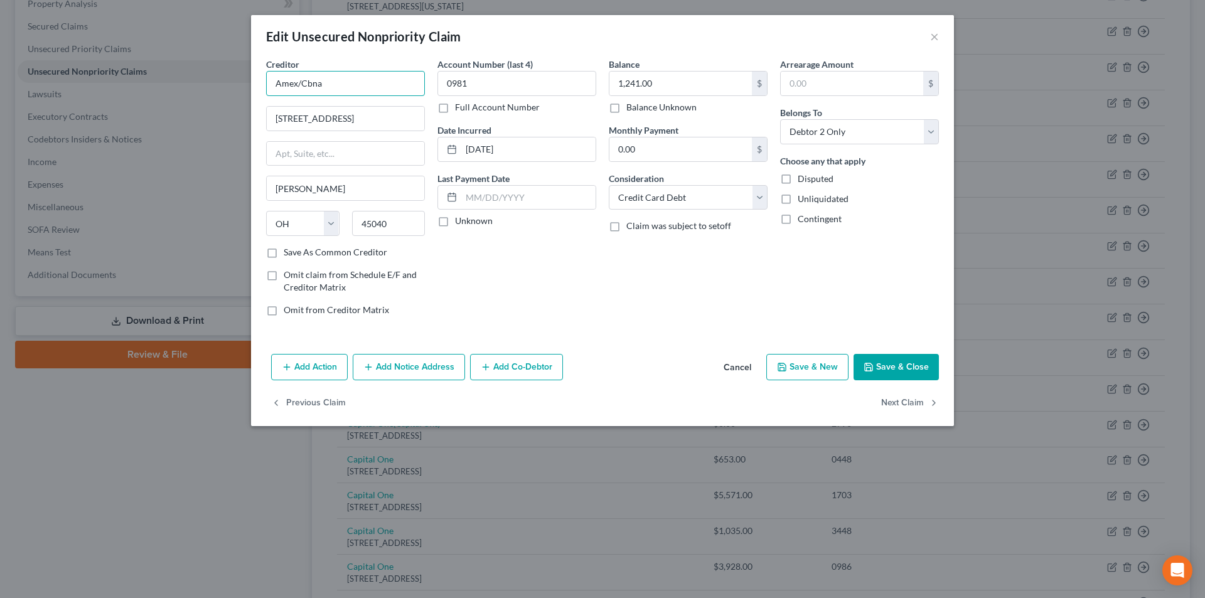
click at [350, 89] on input "Amex/Cbna" at bounding box center [345, 83] width 159 height 25
drag, startPoint x: 902, startPoint y: 365, endPoint x: 647, endPoint y: 292, distance: 265.7
click at [903, 365] on button "Save & Close" at bounding box center [896, 367] width 85 height 26
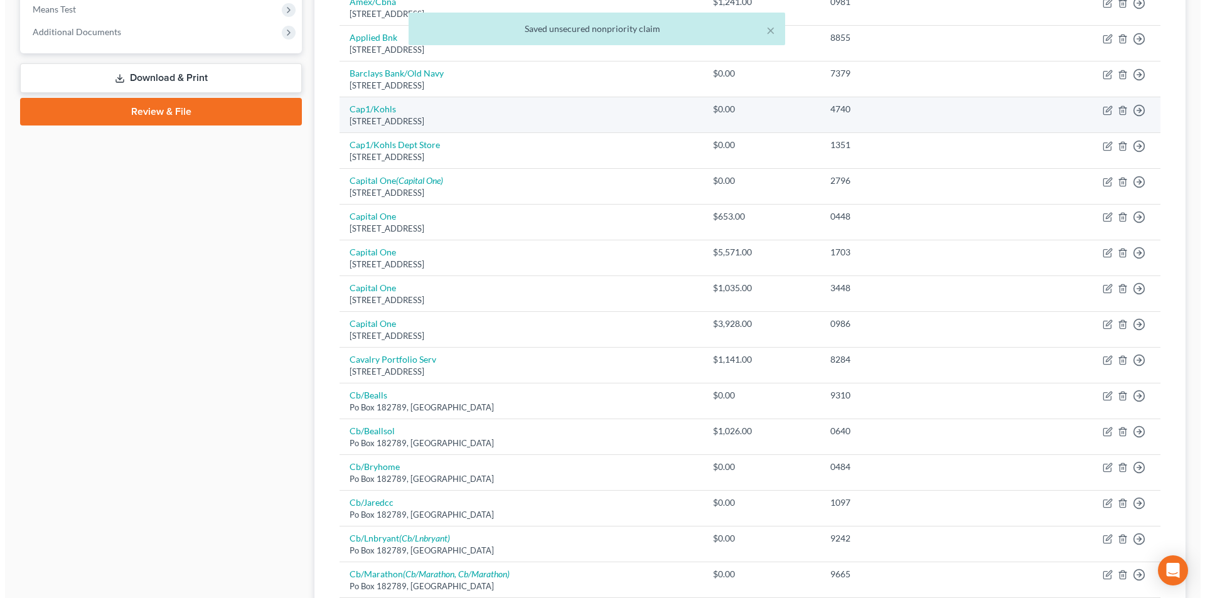
scroll to position [502, 0]
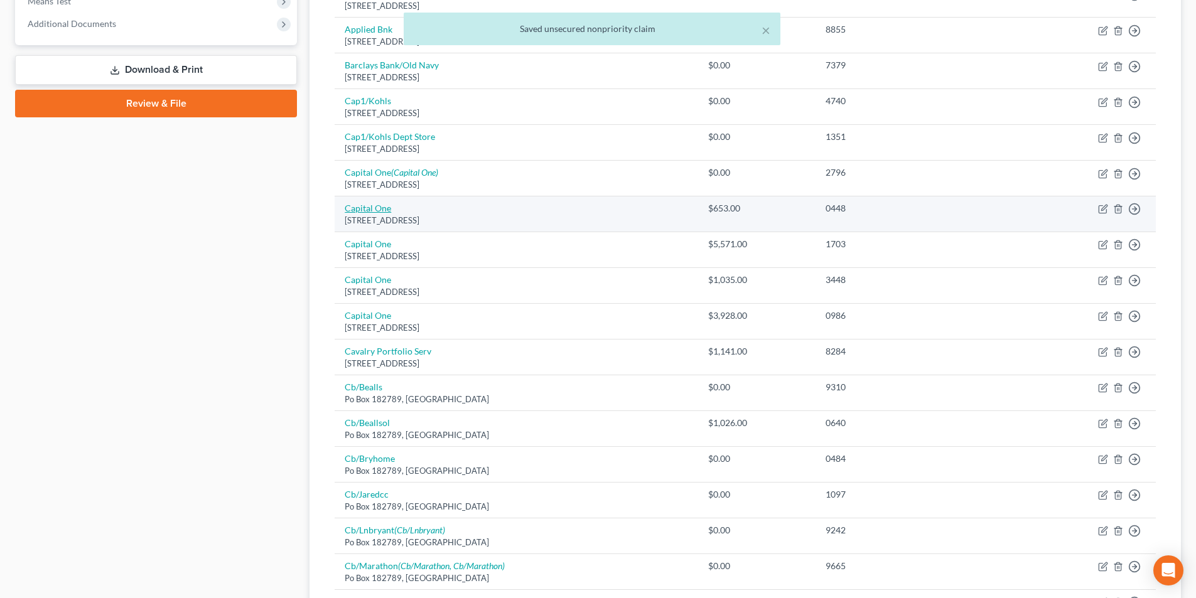
click at [384, 210] on link "Capital One" at bounding box center [368, 208] width 46 height 11
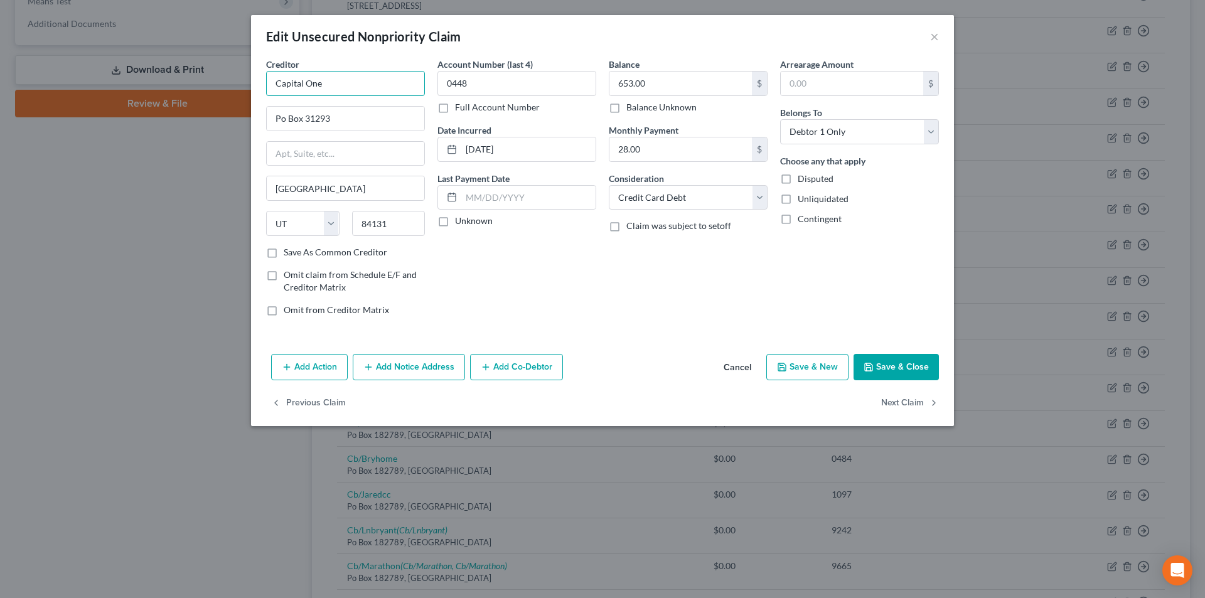
drag, startPoint x: 275, startPoint y: 85, endPoint x: 288, endPoint y: 84, distance: 12.6
click at [252, 84] on div "Creditor * Capital One Po Box 31293 [GEOGRAPHIC_DATA] [US_STATE][GEOGRAPHIC_DAT…" at bounding box center [602, 203] width 703 height 291
click at [394, 365] on button "Add Notice Address" at bounding box center [409, 367] width 112 height 26
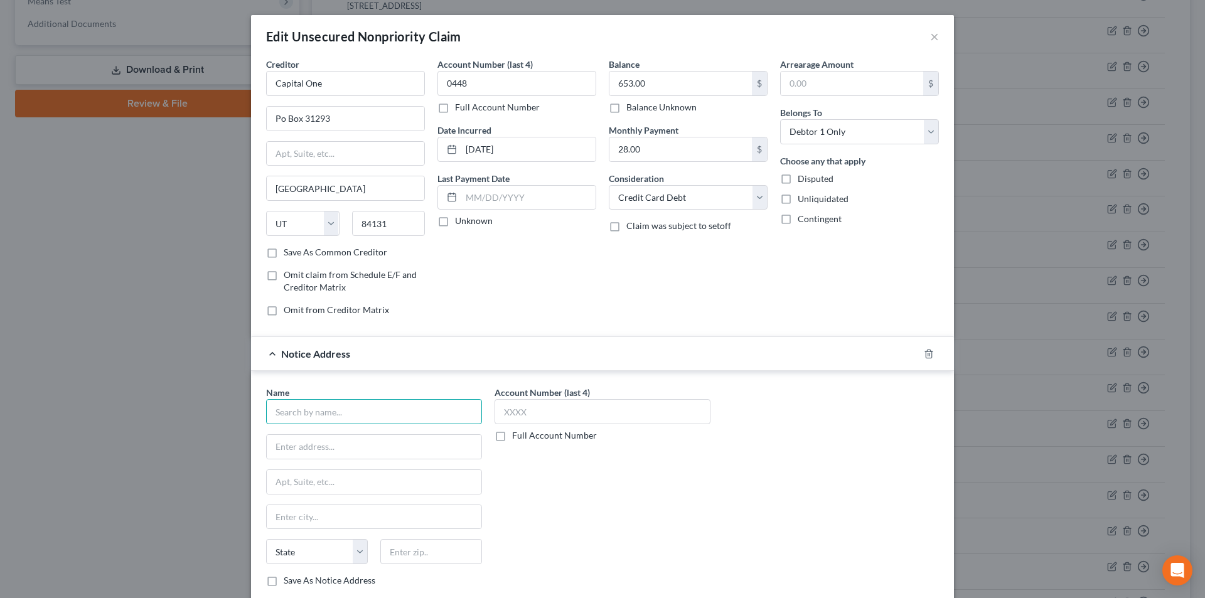
click at [369, 409] on input "text" at bounding box center [374, 411] width 216 height 25
paste input "Capital One"
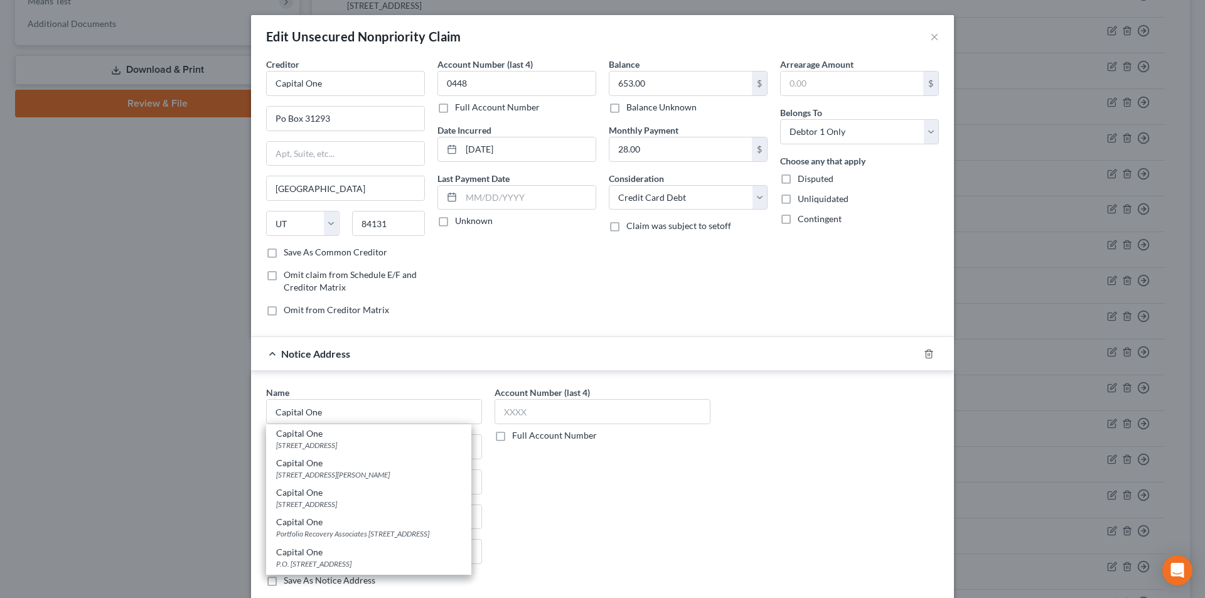
drag, startPoint x: 337, startPoint y: 459, endPoint x: 435, endPoint y: 432, distance: 102.2
click at [337, 460] on div "Capital One" at bounding box center [368, 463] width 185 height 13
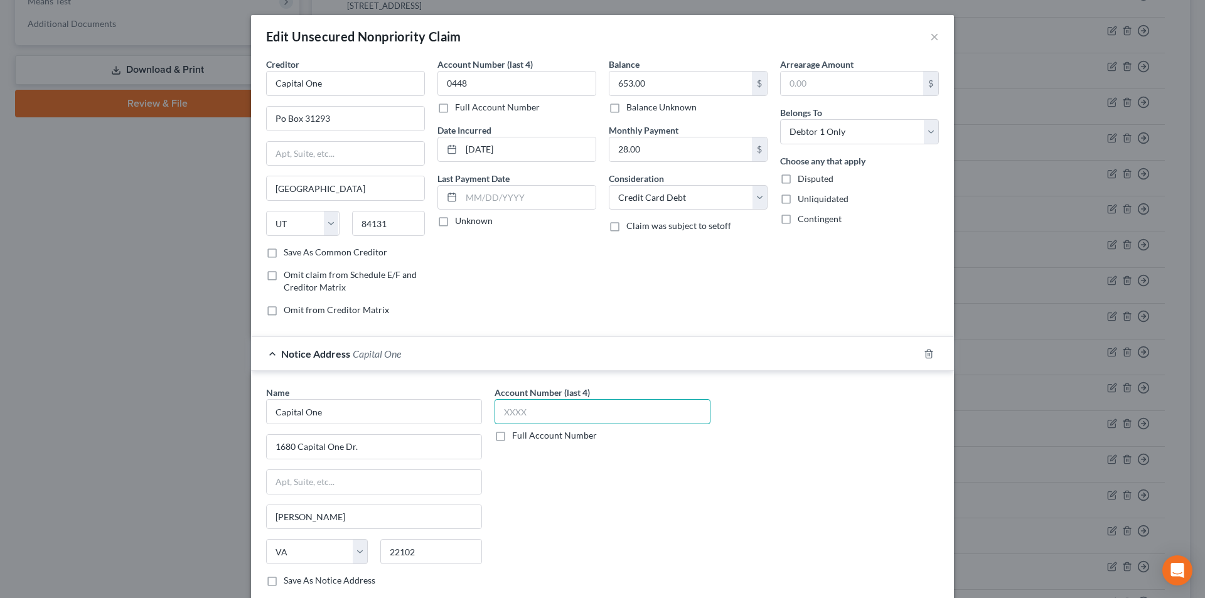
click at [526, 414] on input "text" at bounding box center [603, 411] width 216 height 25
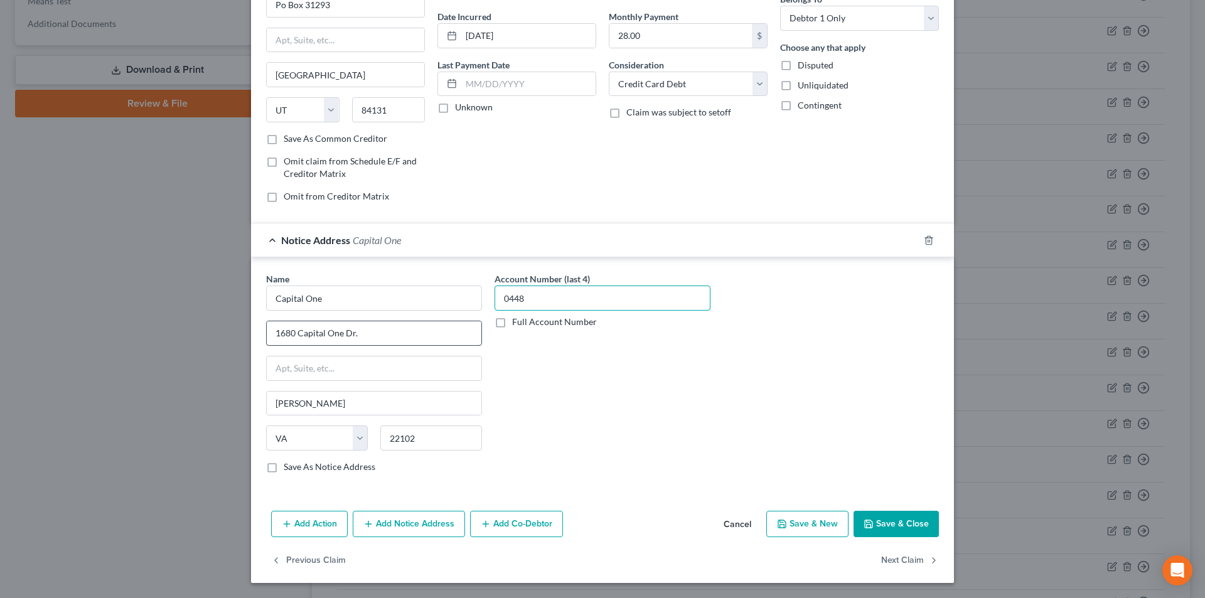
scroll to position [0, 0]
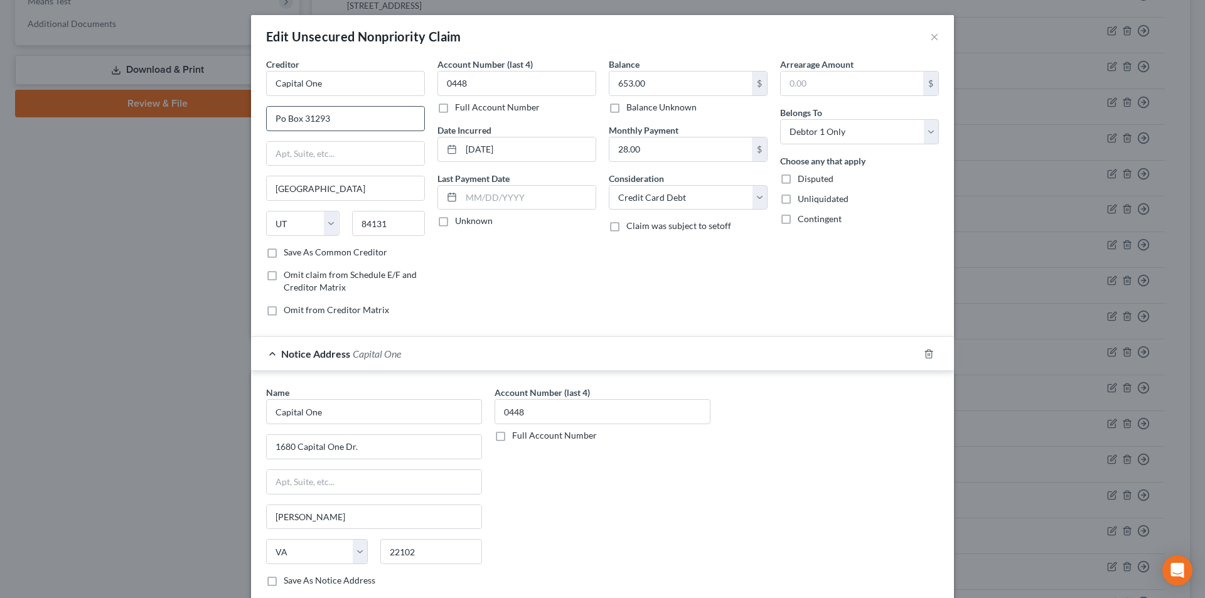
drag, startPoint x: 279, startPoint y: 114, endPoint x: 297, endPoint y: 126, distance: 21.6
click at [279, 114] on input "Po Box 31293" at bounding box center [346, 119] width 158 height 24
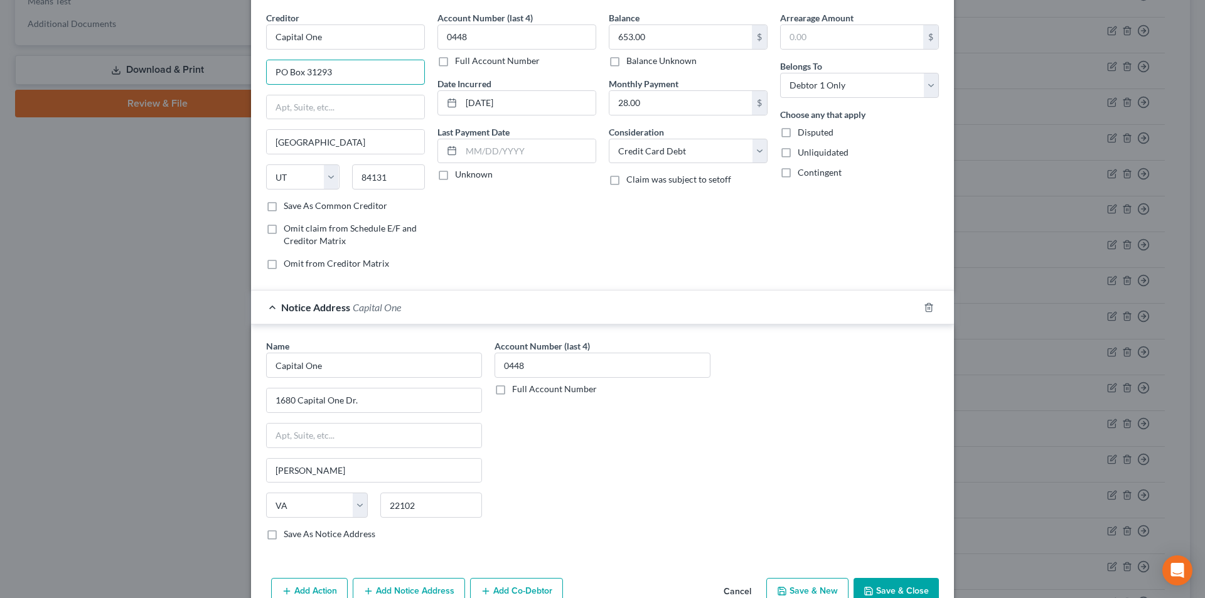
scroll to position [114, 0]
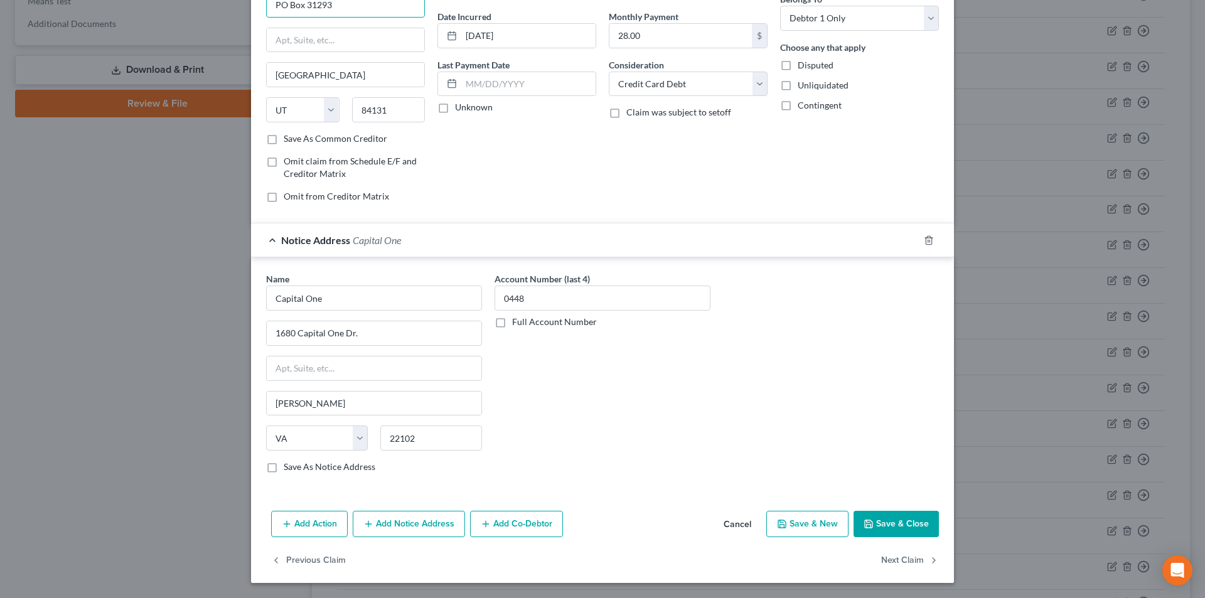
click at [411, 532] on button "Add Notice Address" at bounding box center [409, 524] width 112 height 26
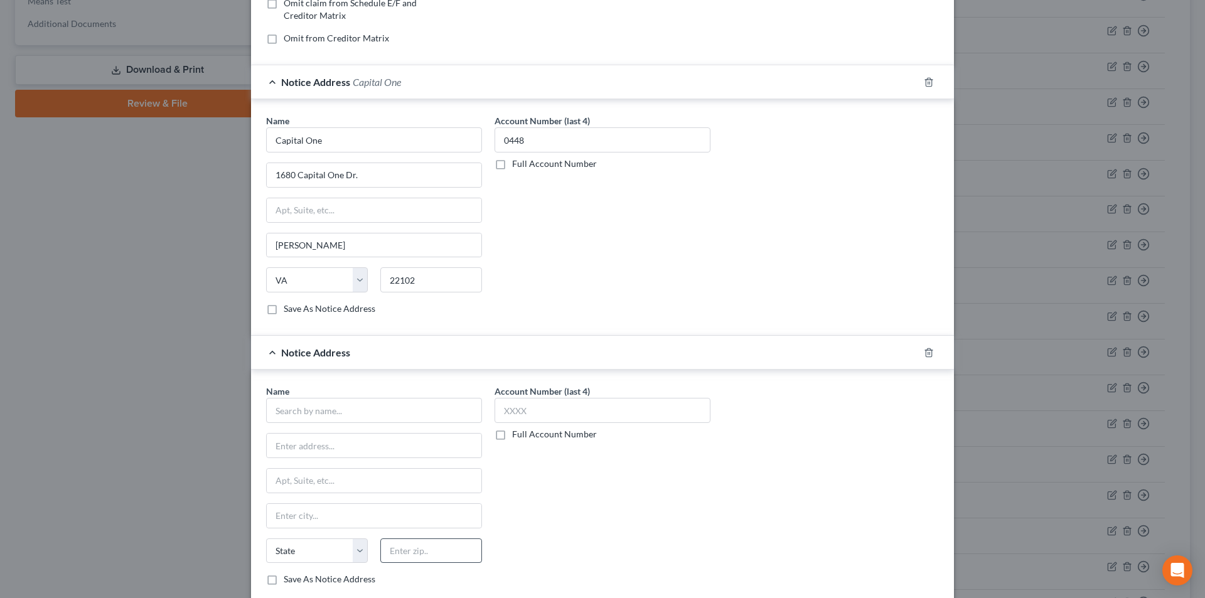
scroll to position [365, 0]
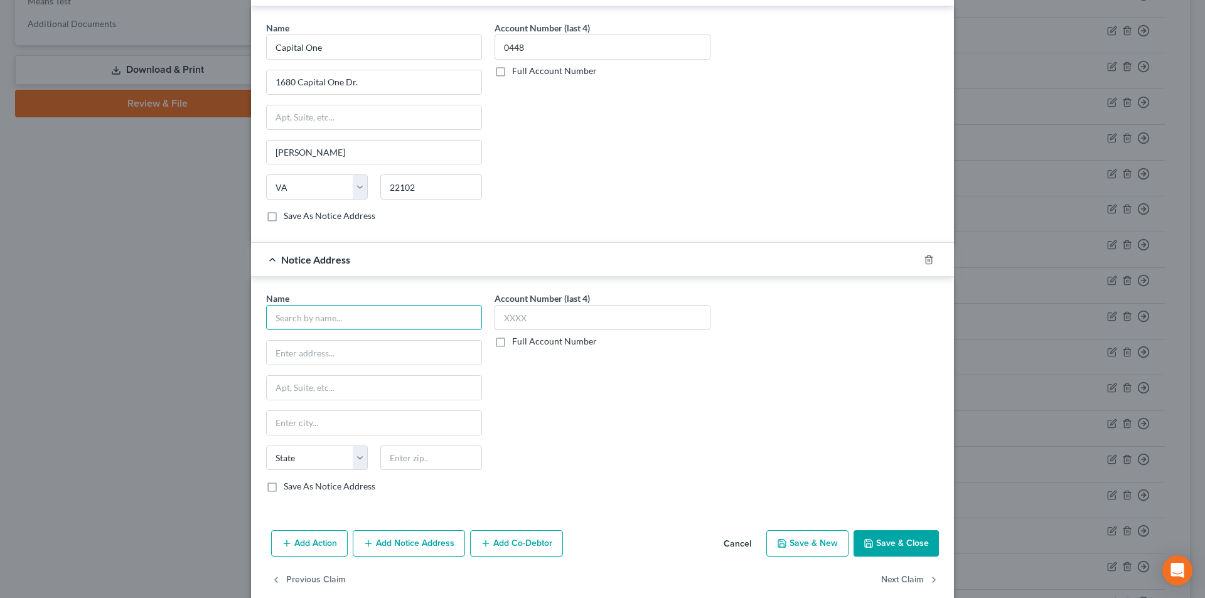
click at [358, 321] on input "text" at bounding box center [374, 317] width 216 height 25
paste input "Capital One"
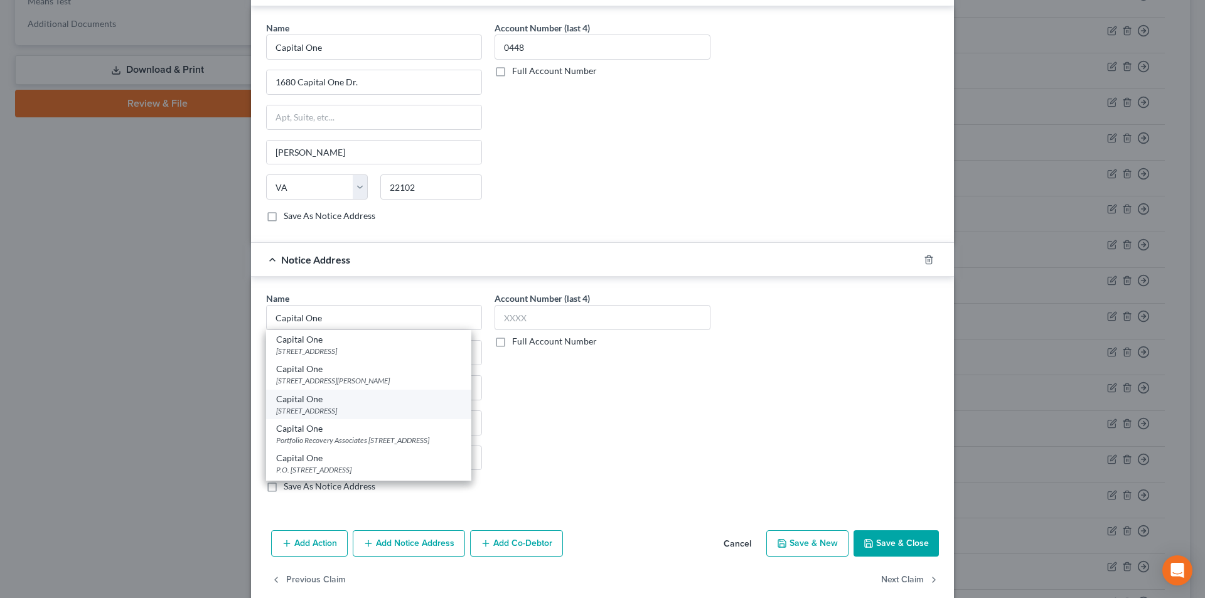
click at [340, 410] on div "[STREET_ADDRESS]" at bounding box center [368, 411] width 185 height 11
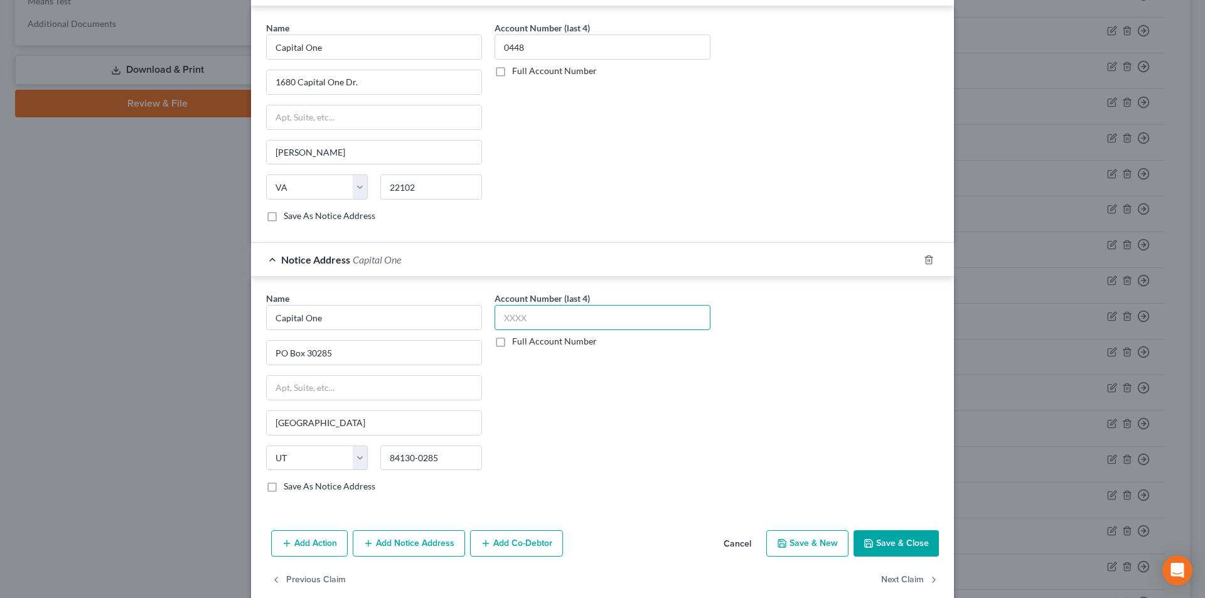
click at [529, 321] on input "text" at bounding box center [603, 317] width 216 height 25
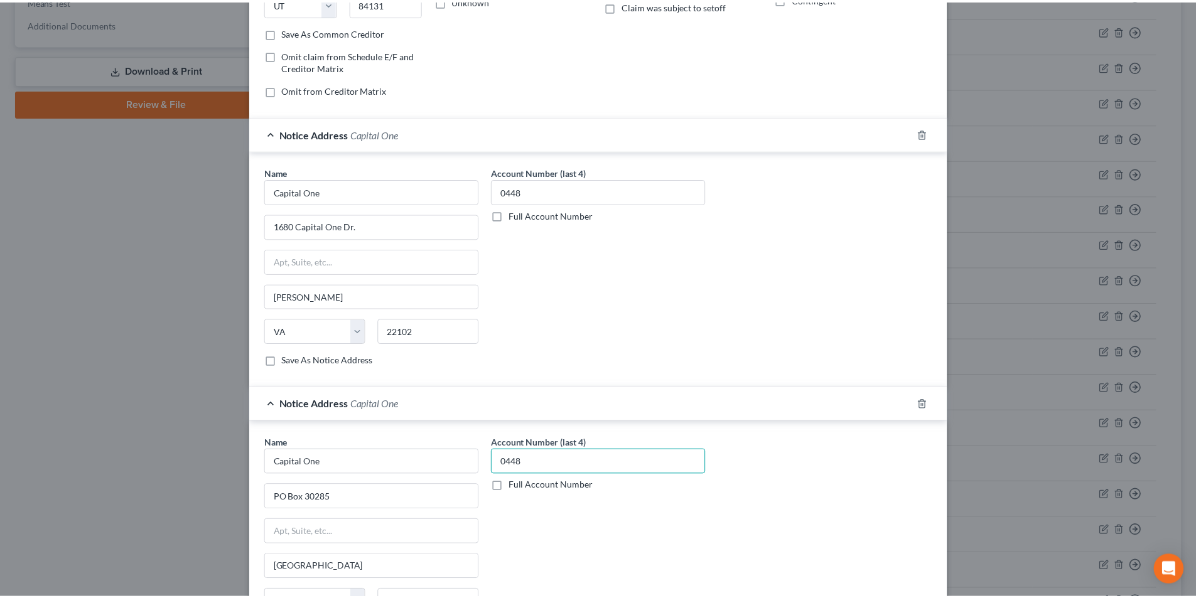
scroll to position [385, 0]
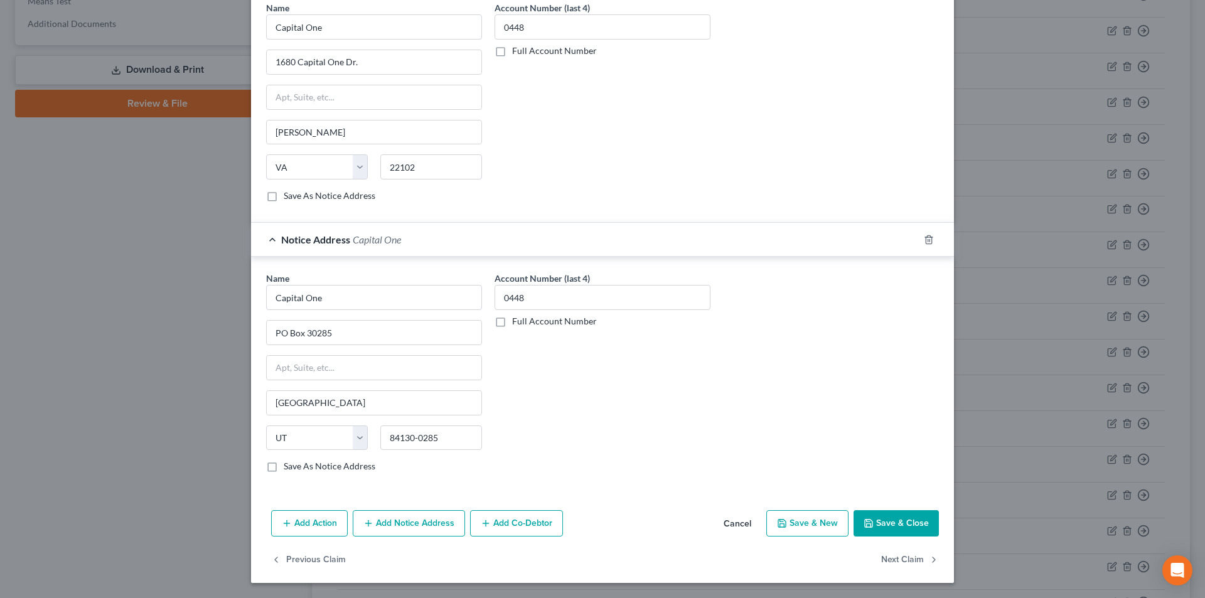
click at [898, 513] on button "Save & Close" at bounding box center [896, 523] width 85 height 26
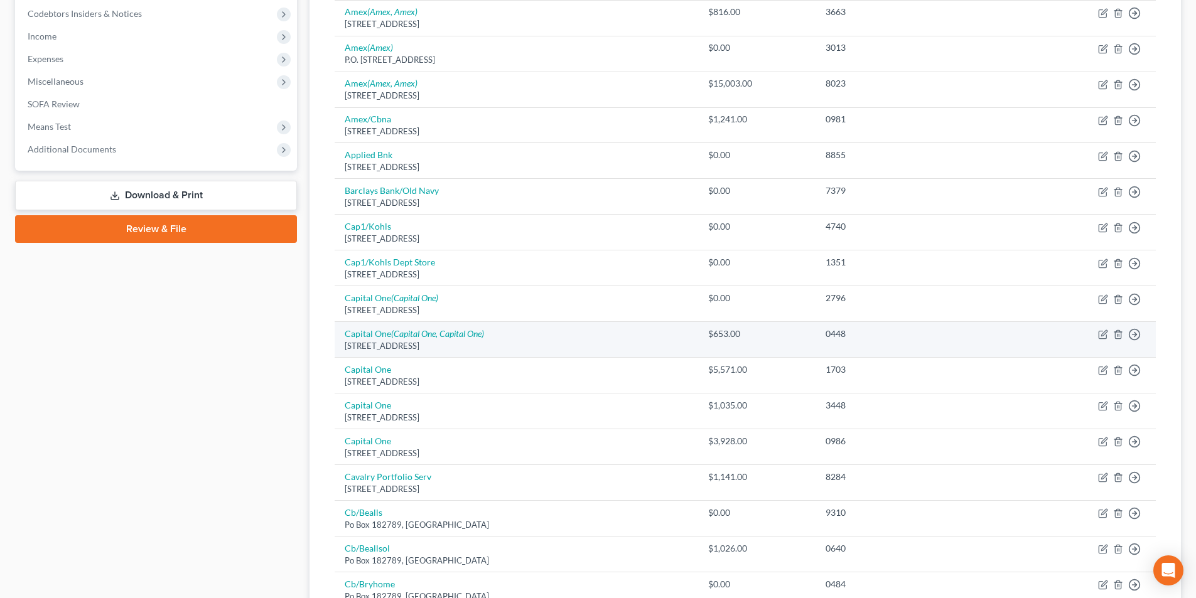
scroll to position [251, 0]
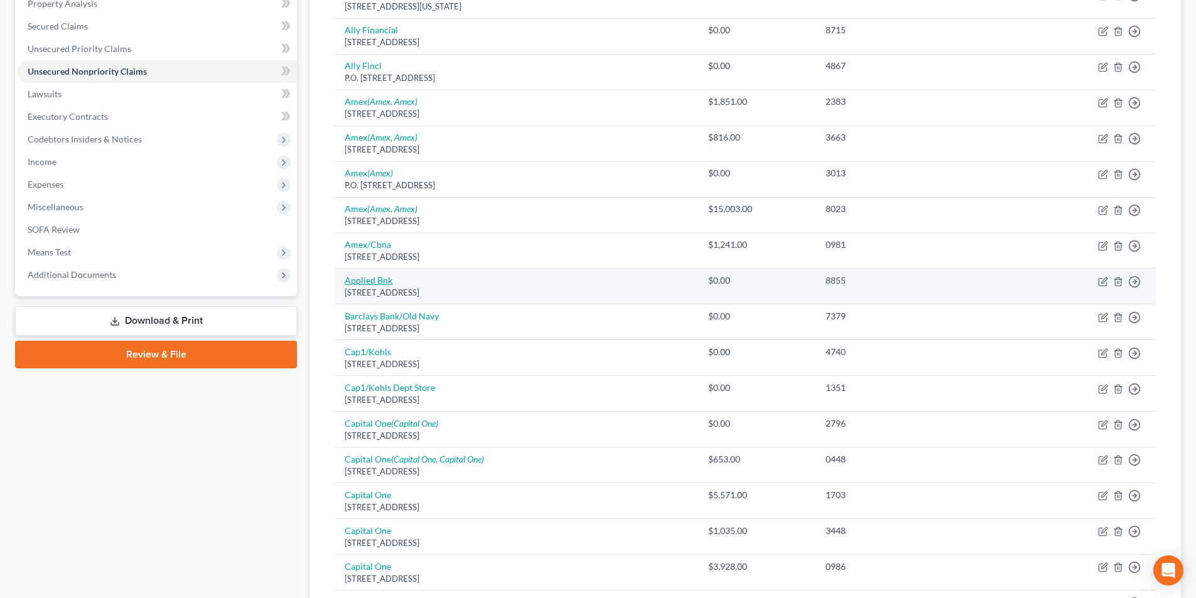
click at [374, 279] on link "Applied Bnk" at bounding box center [369, 280] width 48 height 11
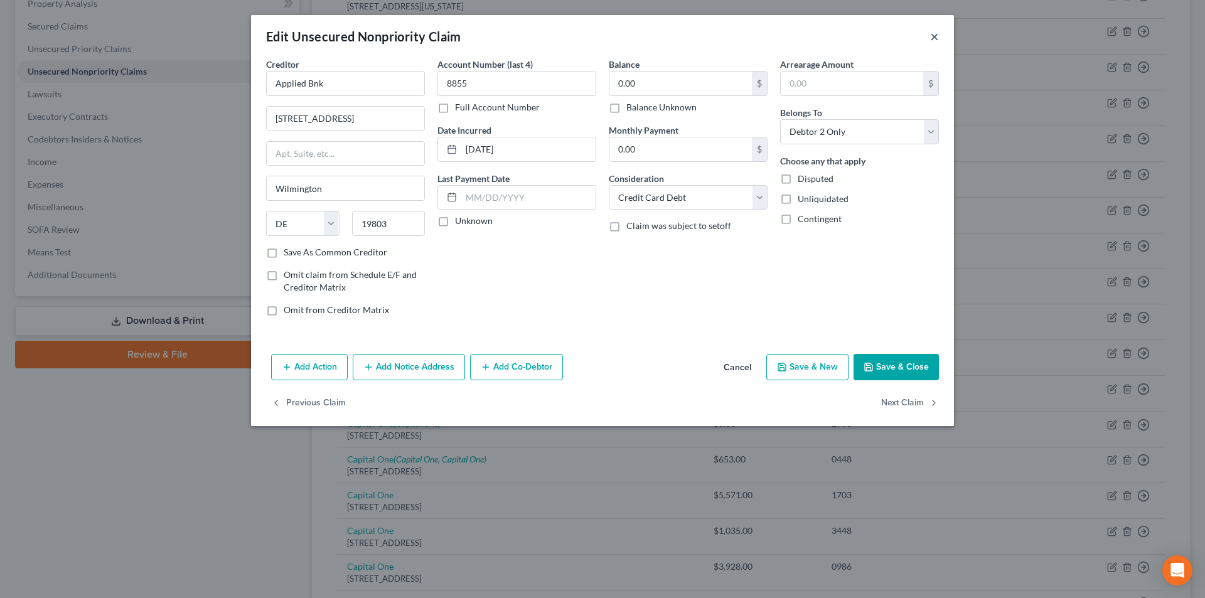
click at [937, 41] on button "×" at bounding box center [934, 36] width 9 height 15
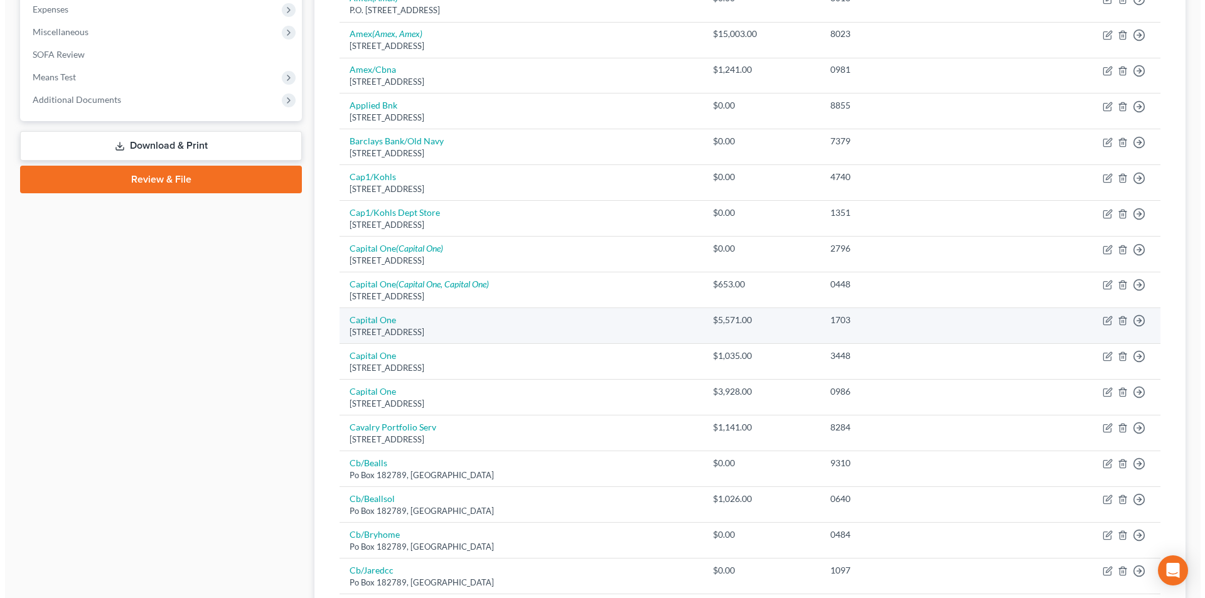
scroll to position [502, 0]
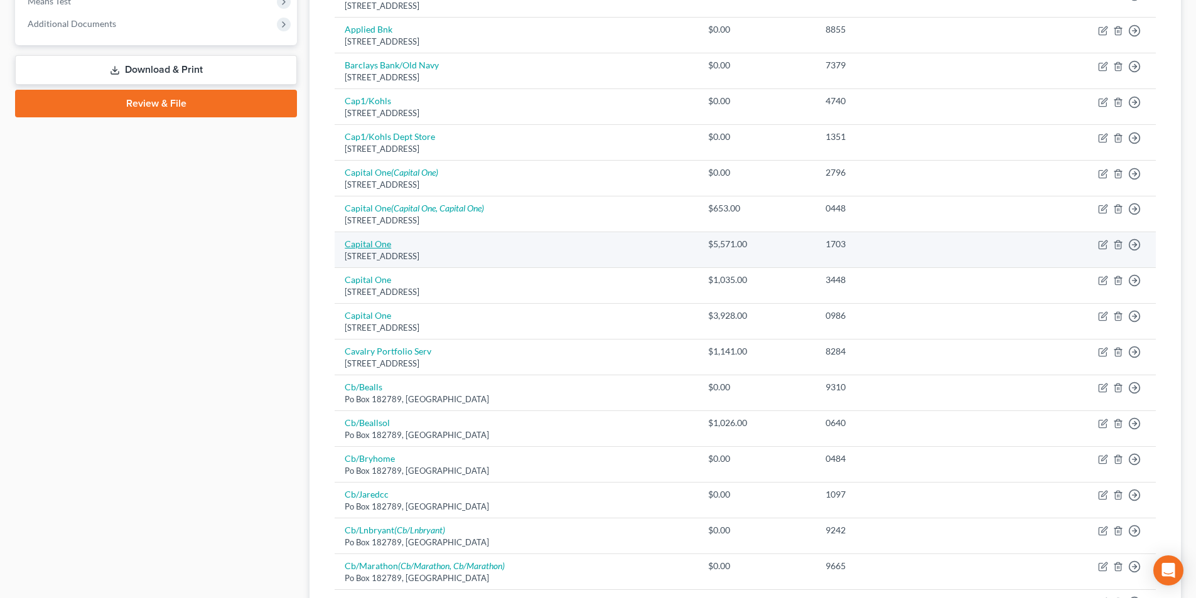
click at [377, 245] on link "Capital One" at bounding box center [368, 244] width 46 height 11
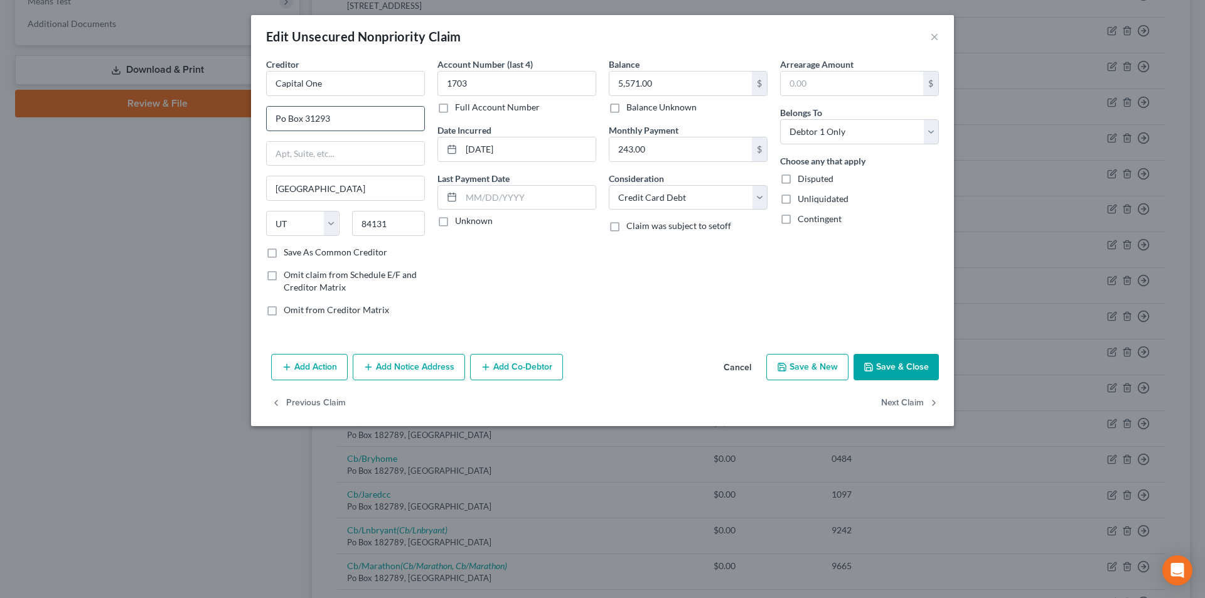
drag, startPoint x: 280, startPoint y: 119, endPoint x: 281, endPoint y: 126, distance: 7.6
click at [280, 119] on input "Po Box 31293" at bounding box center [346, 119] width 158 height 24
click at [438, 366] on button "Add Notice Address" at bounding box center [409, 367] width 112 height 26
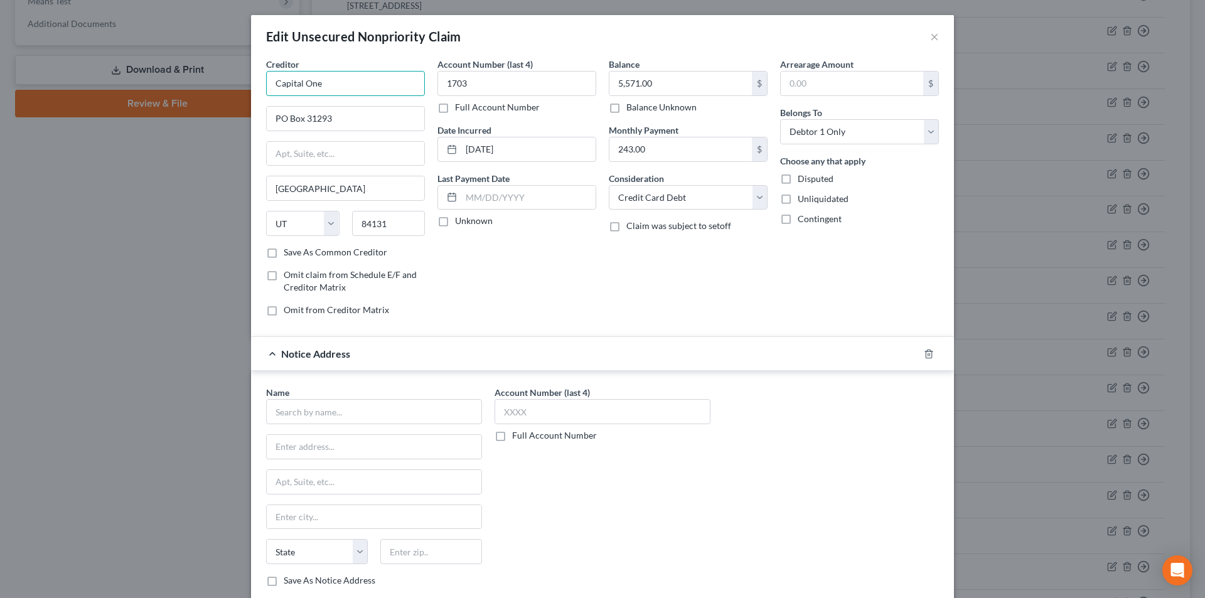
drag, startPoint x: 332, startPoint y: 85, endPoint x: 279, endPoint y: 87, distance: 52.1
click at [266, 85] on input "Capital One" at bounding box center [345, 83] width 159 height 25
click at [328, 412] on input "text" at bounding box center [374, 411] width 216 height 25
paste input "Capital One"
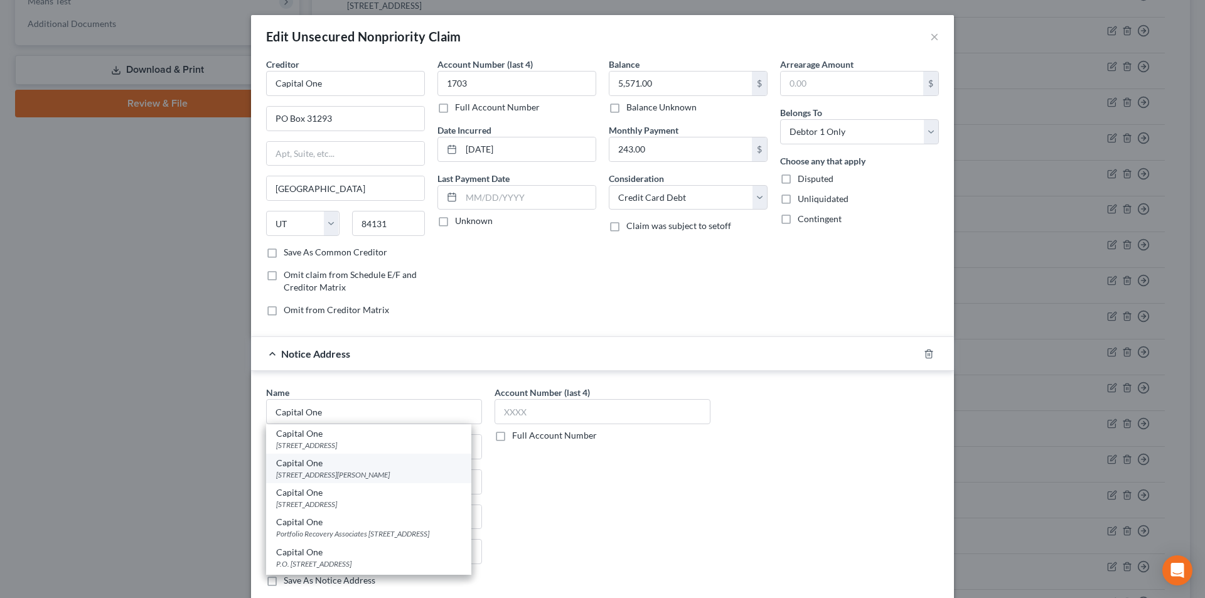
click at [326, 472] on div "[STREET_ADDRESS][PERSON_NAME]" at bounding box center [368, 475] width 185 height 11
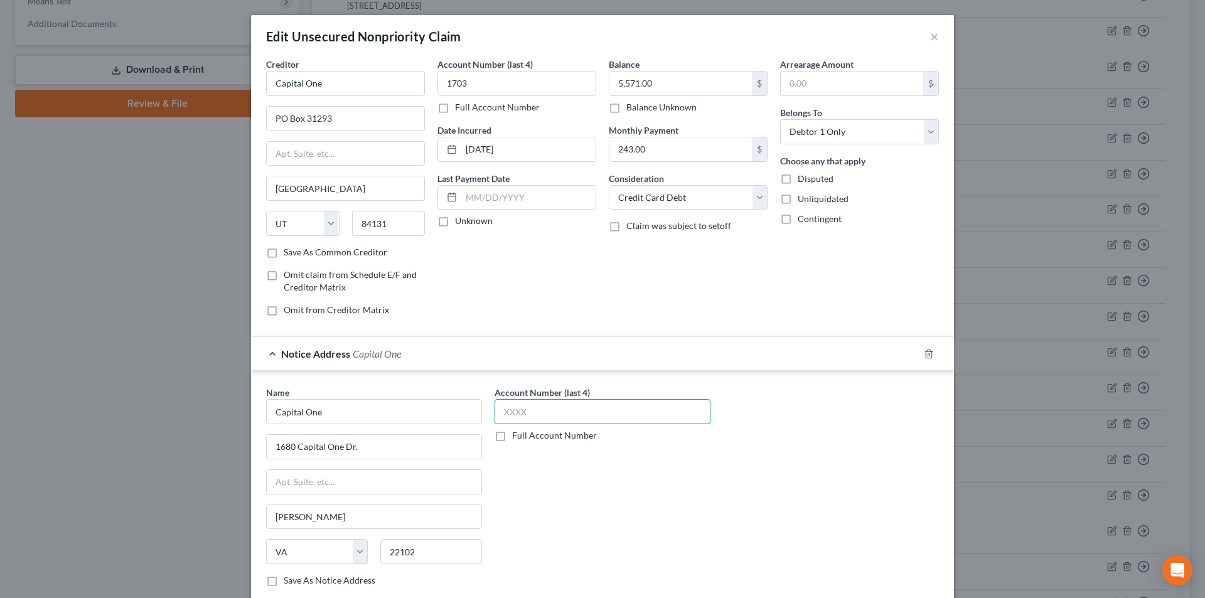
click at [506, 422] on input "text" at bounding box center [603, 411] width 216 height 25
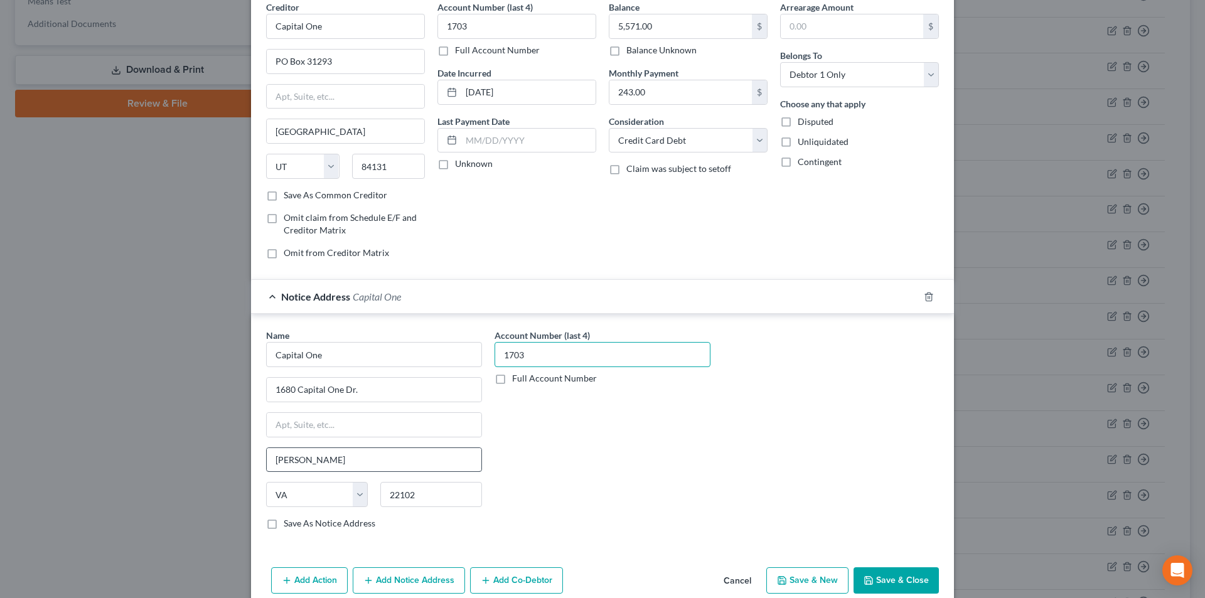
scroll to position [114, 0]
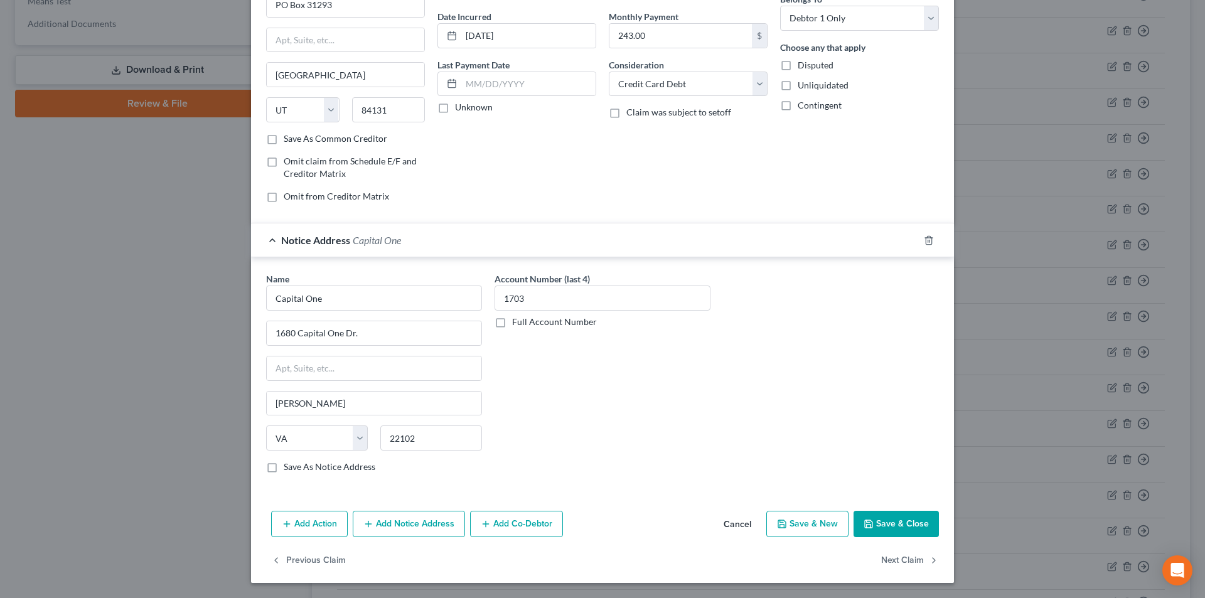
click at [401, 531] on button "Add Notice Address" at bounding box center [409, 524] width 112 height 26
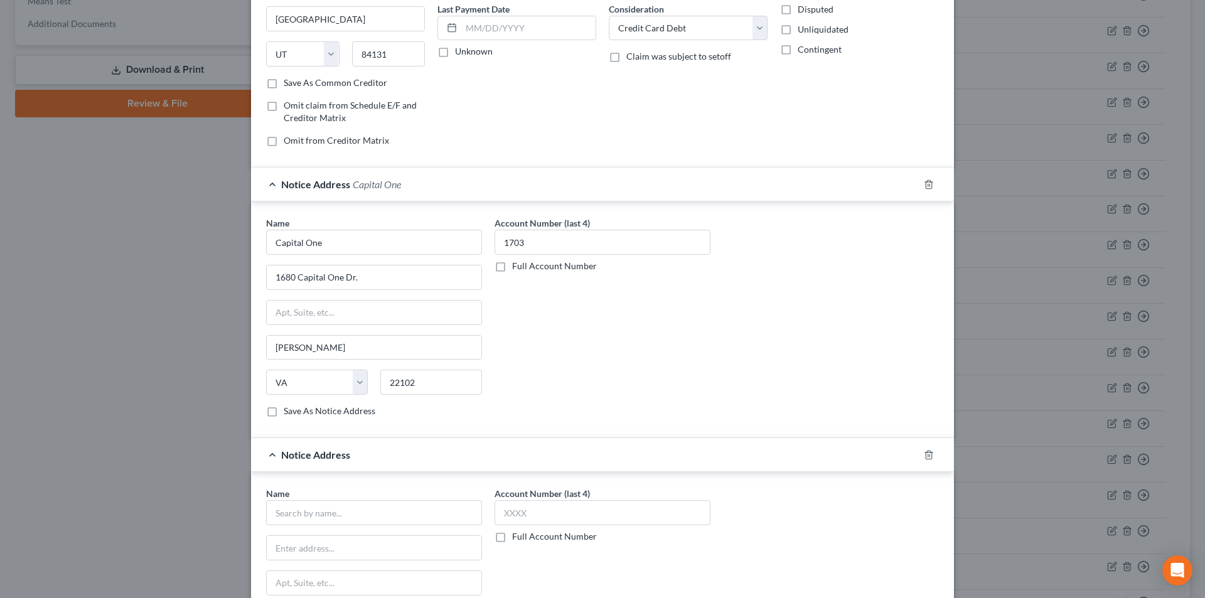
scroll to position [302, 0]
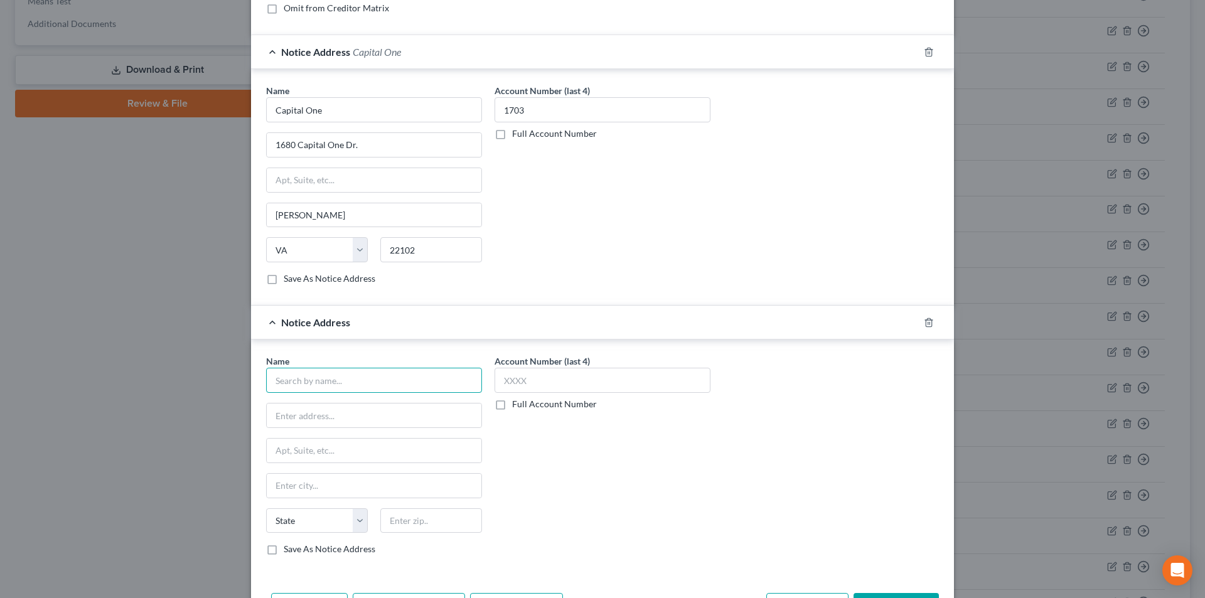
click at [346, 387] on input "text" at bounding box center [374, 380] width 216 height 25
paste input "Capital One"
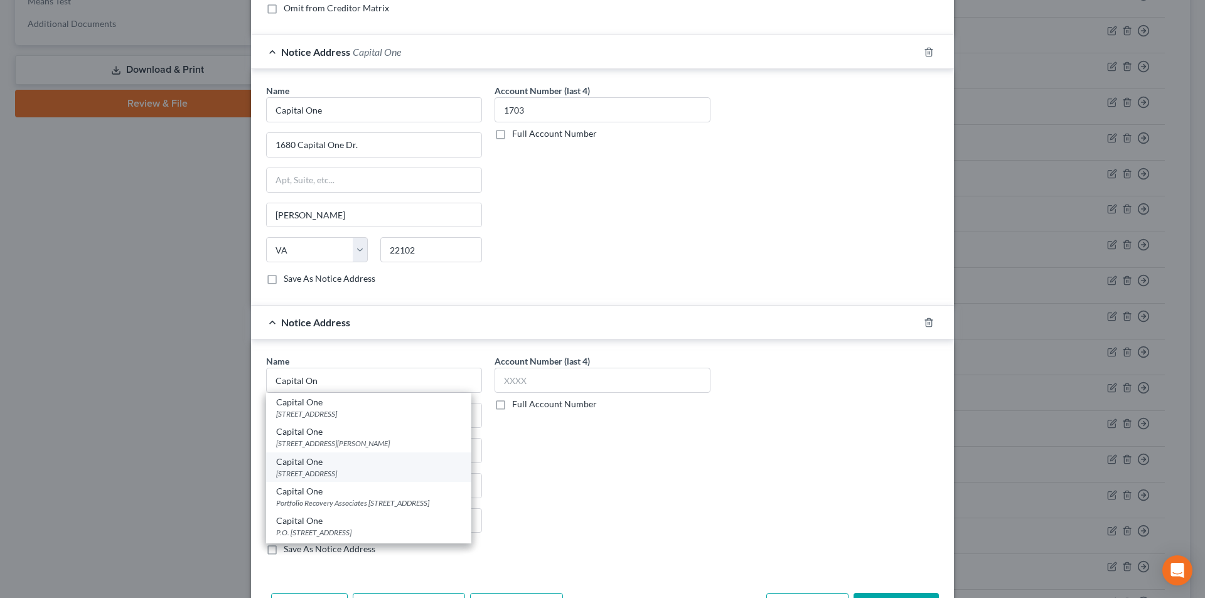
click at [335, 473] on div "[STREET_ADDRESS]" at bounding box center [368, 473] width 185 height 11
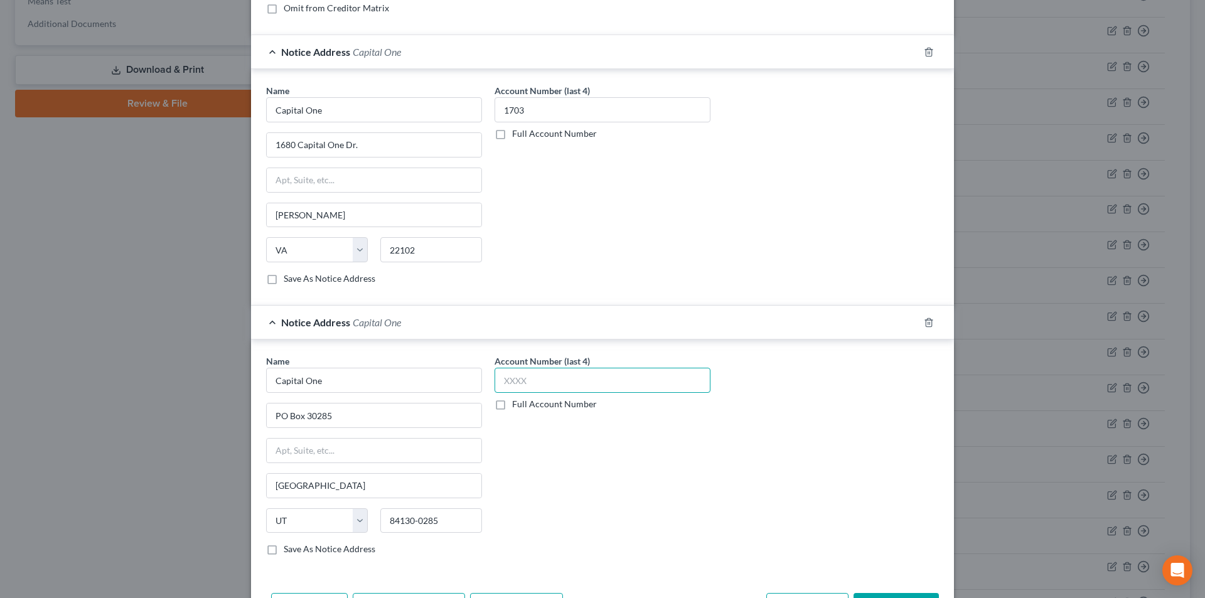
click at [519, 384] on input "text" at bounding box center [603, 380] width 216 height 25
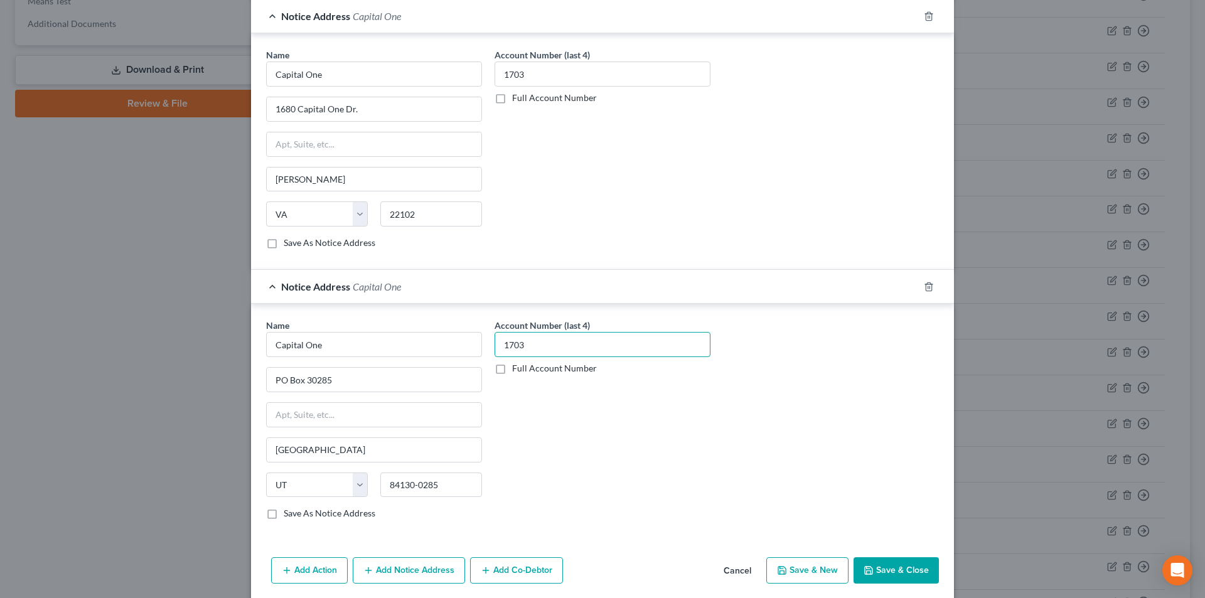
scroll to position [385, 0]
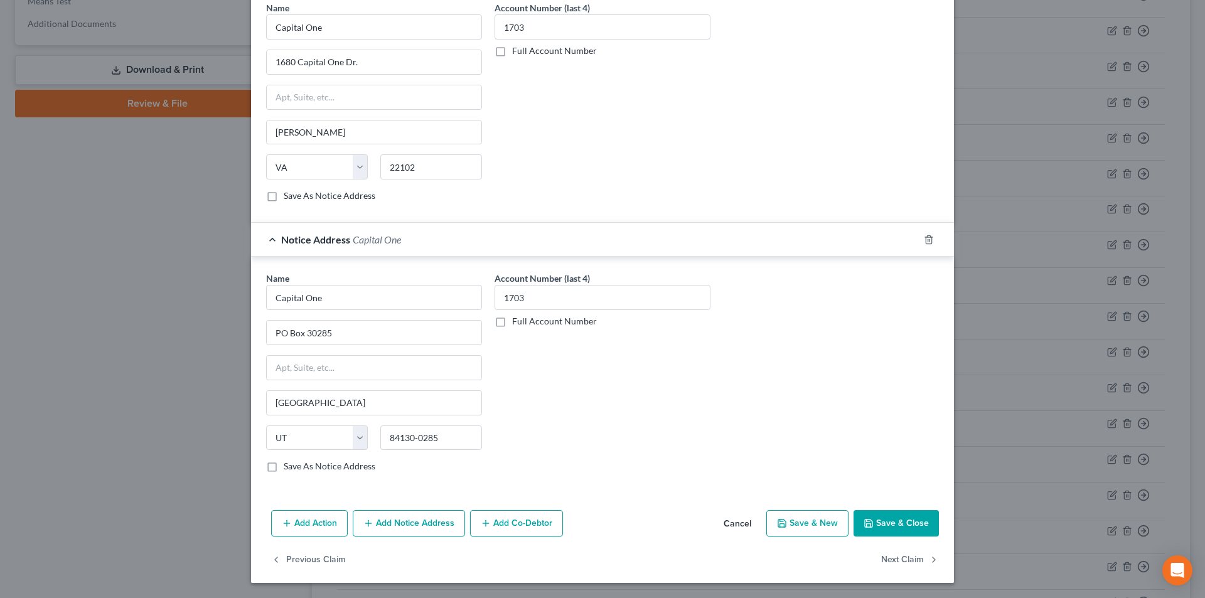
click at [890, 523] on button "Save & Close" at bounding box center [896, 523] width 85 height 26
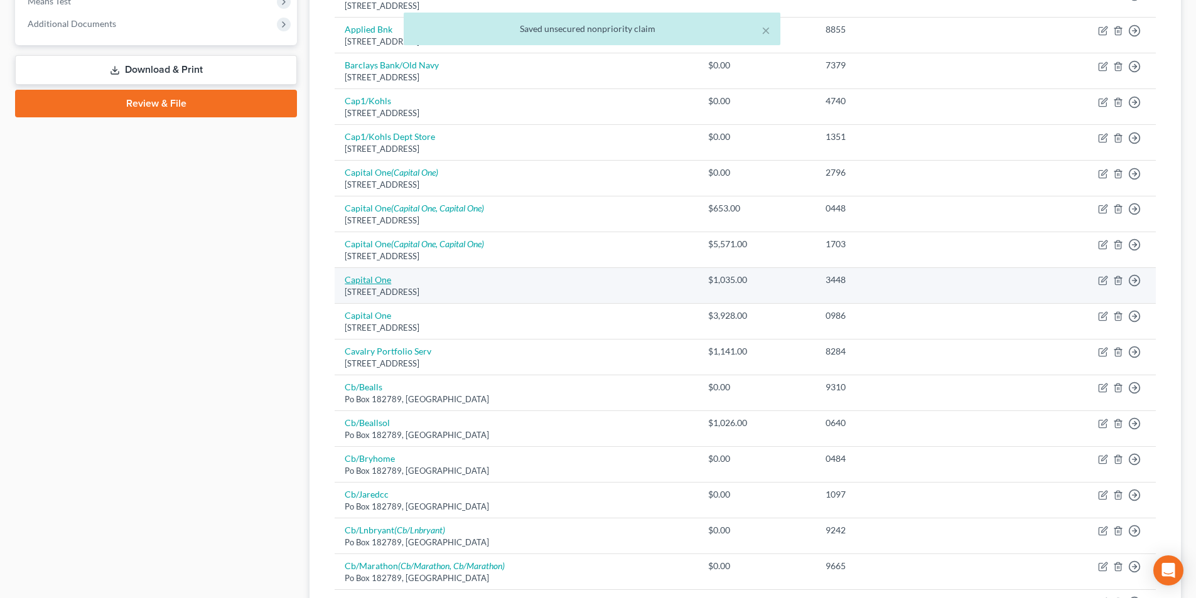
click at [375, 277] on link "Capital One" at bounding box center [368, 279] width 46 height 11
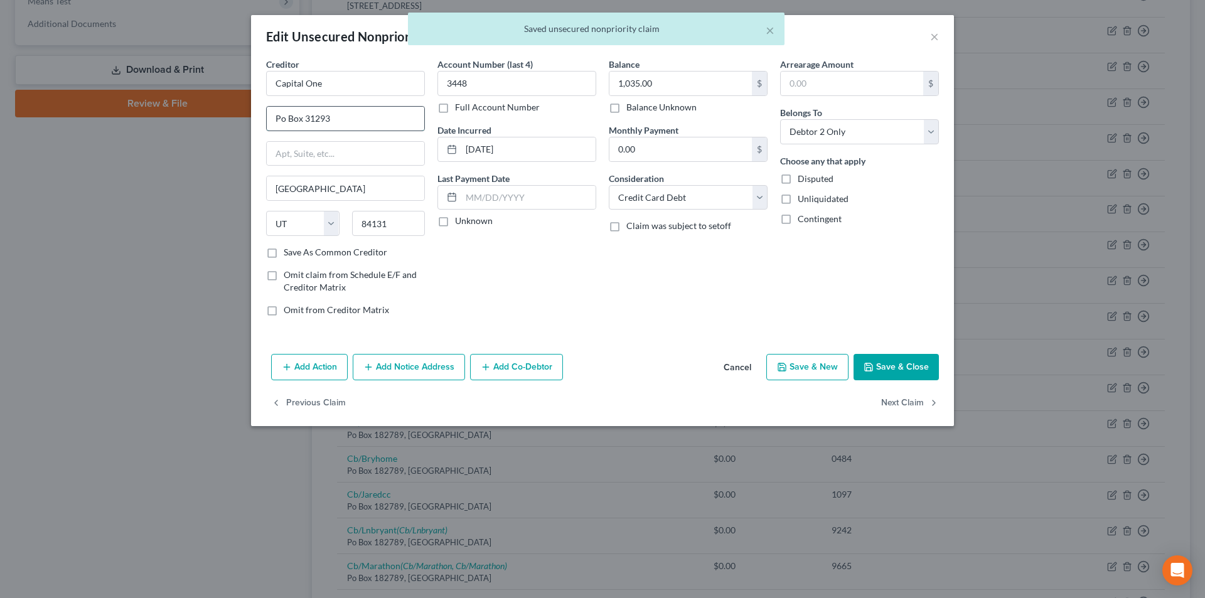
click at [281, 117] on input "Po Box 31293" at bounding box center [346, 119] width 158 height 24
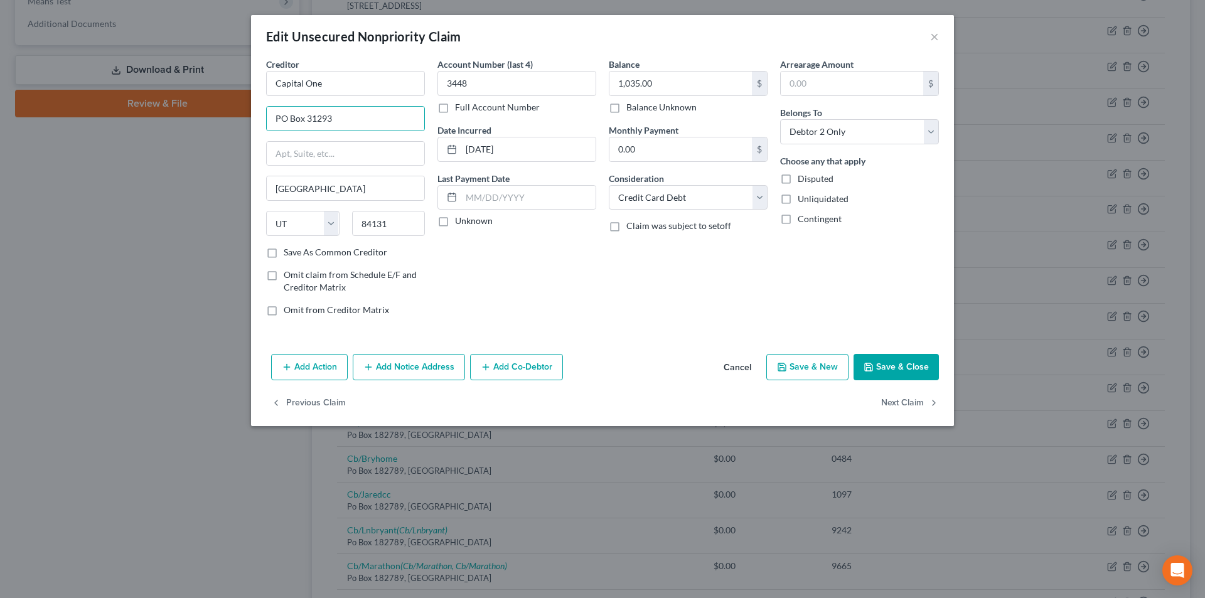
click at [412, 368] on button "Add Notice Address" at bounding box center [409, 367] width 112 height 26
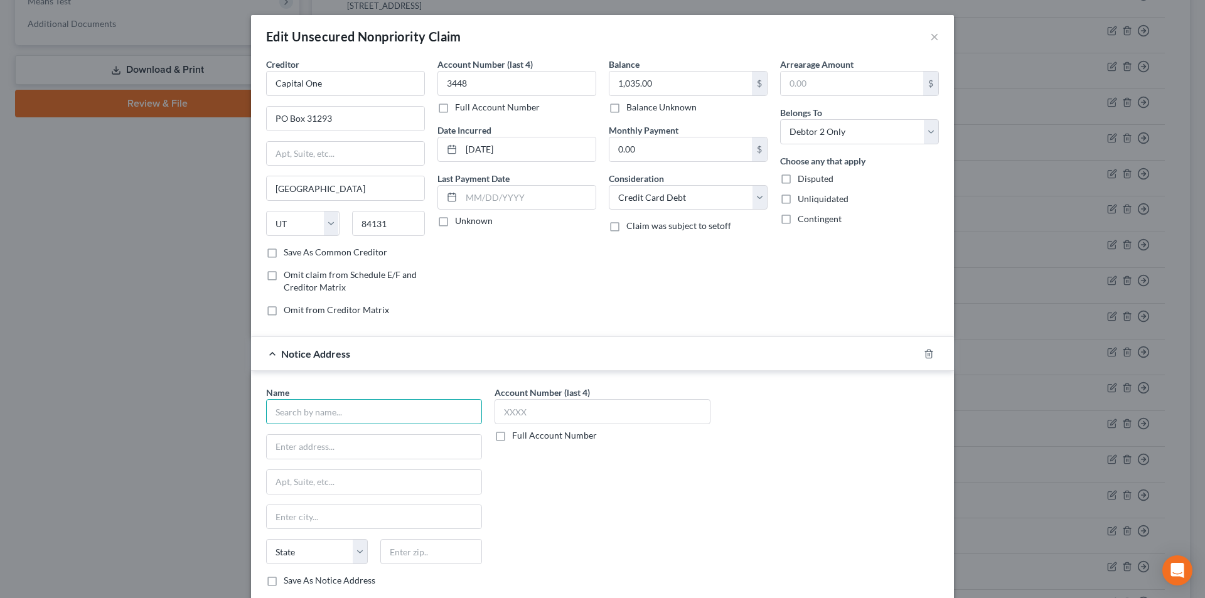
click at [353, 409] on input "text" at bounding box center [374, 411] width 216 height 25
paste input "Capital One"
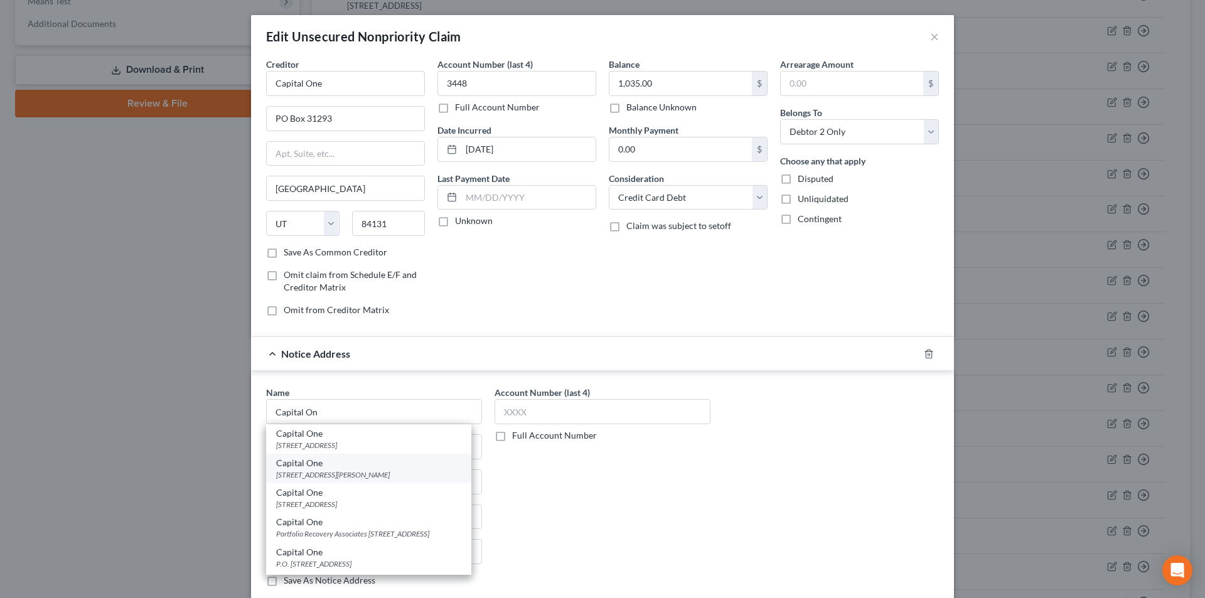
click at [313, 468] on div "Capital One" at bounding box center [368, 463] width 185 height 13
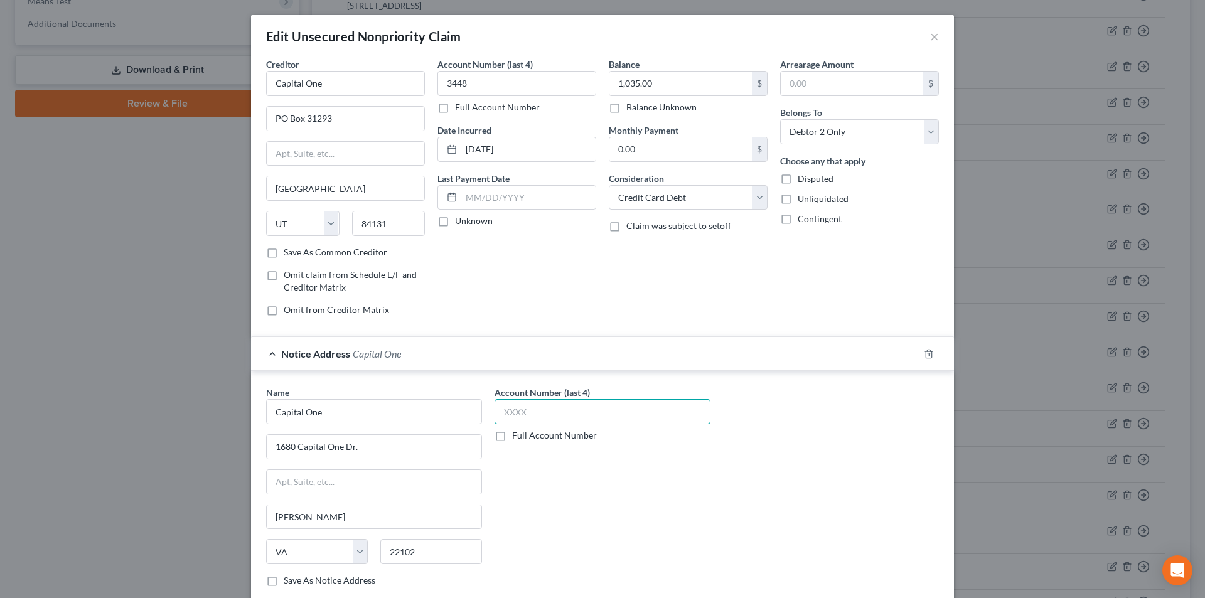
click at [547, 410] on input "text" at bounding box center [603, 411] width 216 height 25
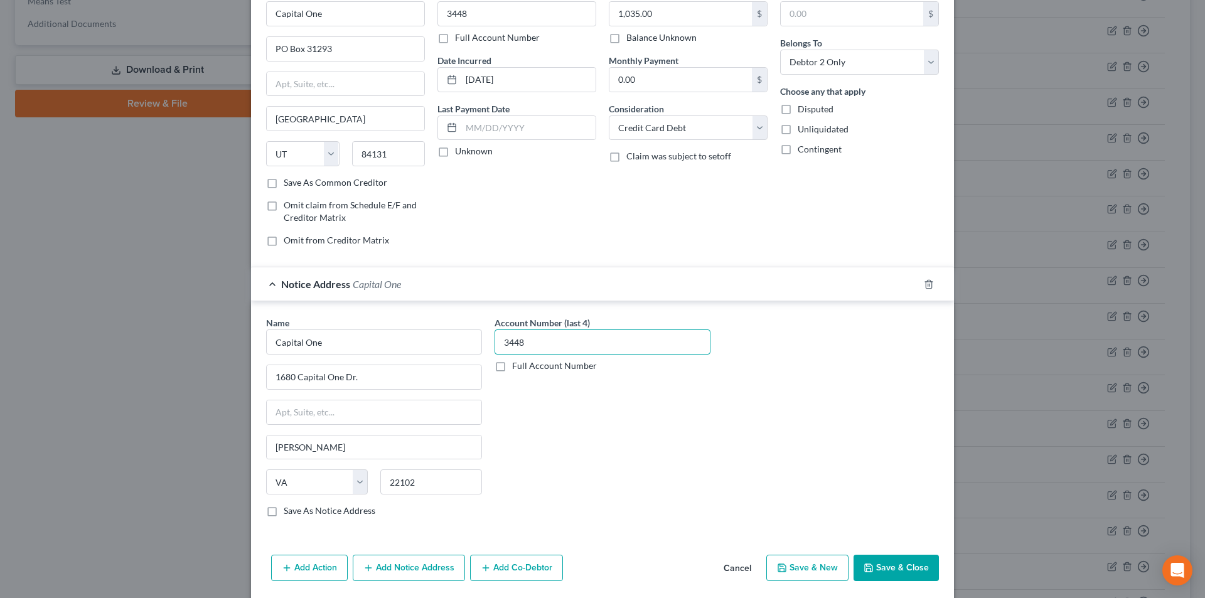
scroll to position [114, 0]
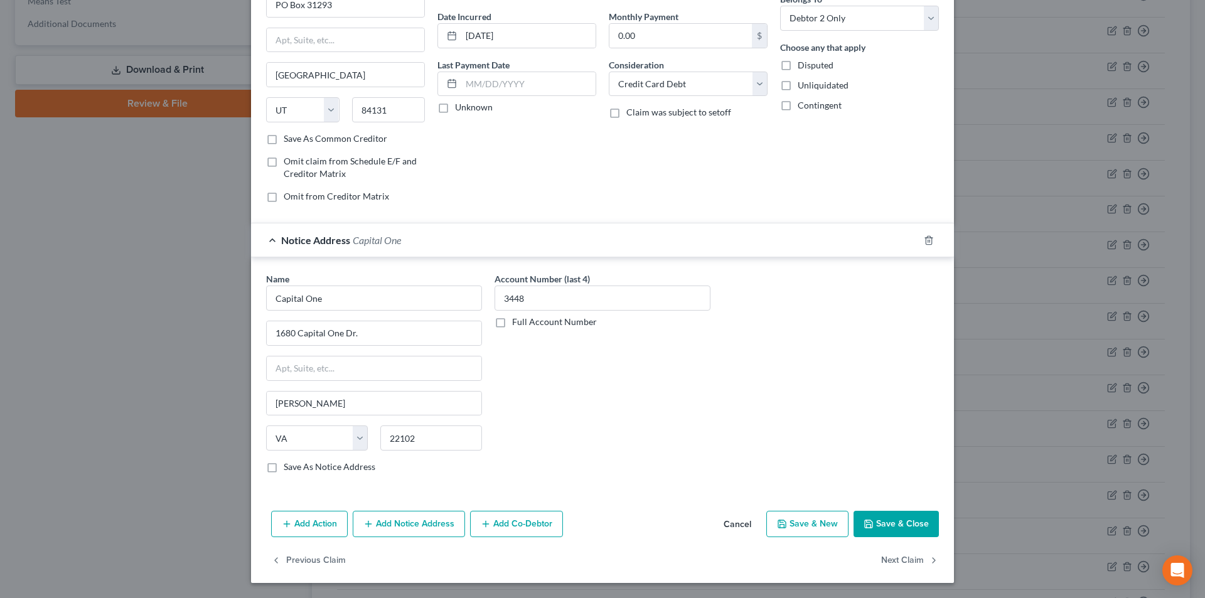
click at [412, 534] on button "Add Notice Address" at bounding box center [409, 524] width 112 height 26
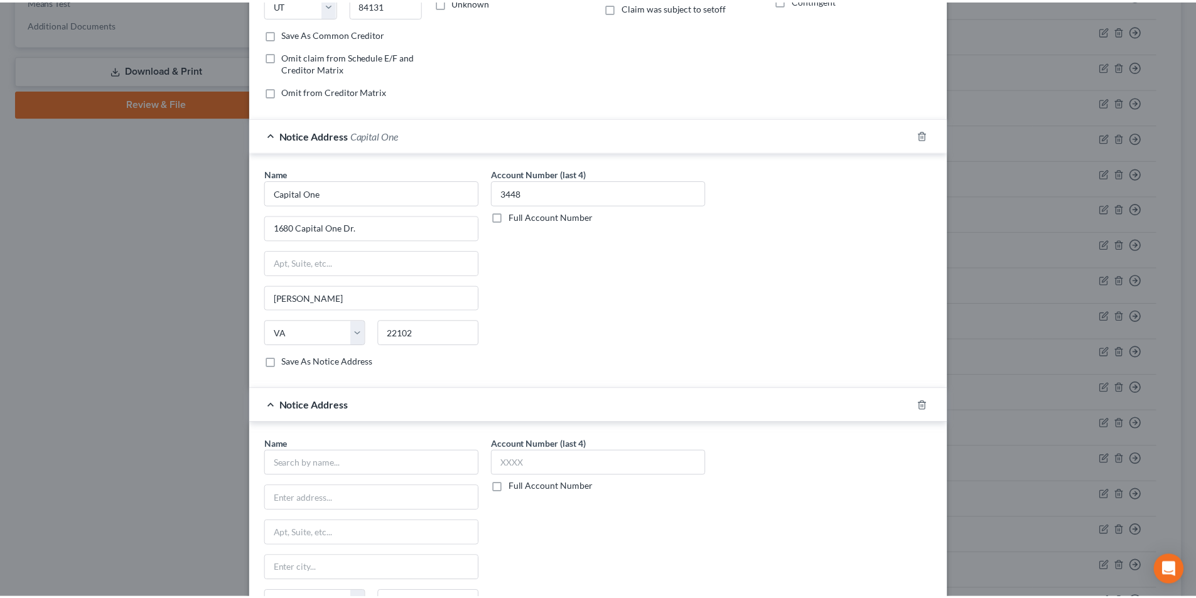
scroll to position [385, 0]
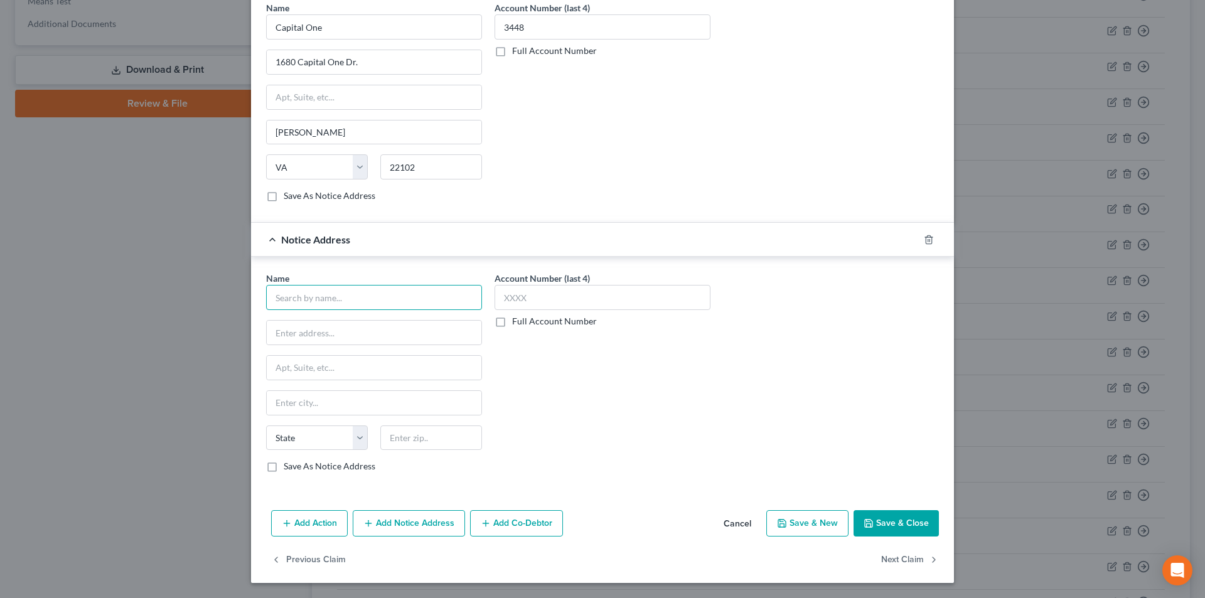
click at [344, 289] on input "text" at bounding box center [374, 297] width 216 height 25
paste input "Capital One"
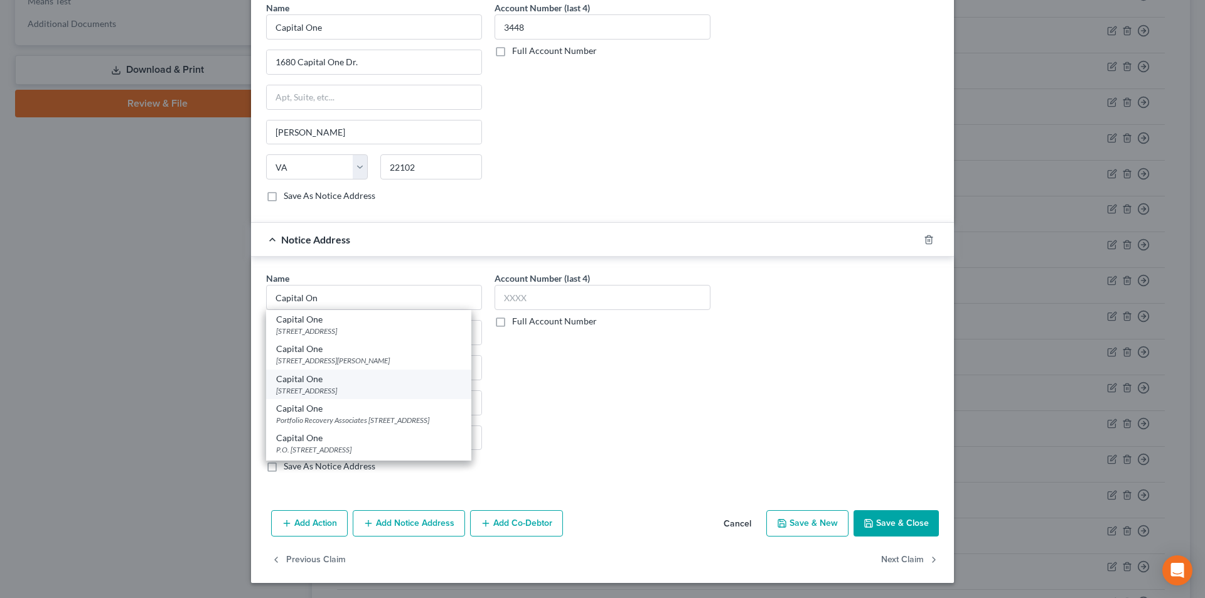
click at [316, 385] on div "[STREET_ADDRESS]" at bounding box center [368, 390] width 185 height 11
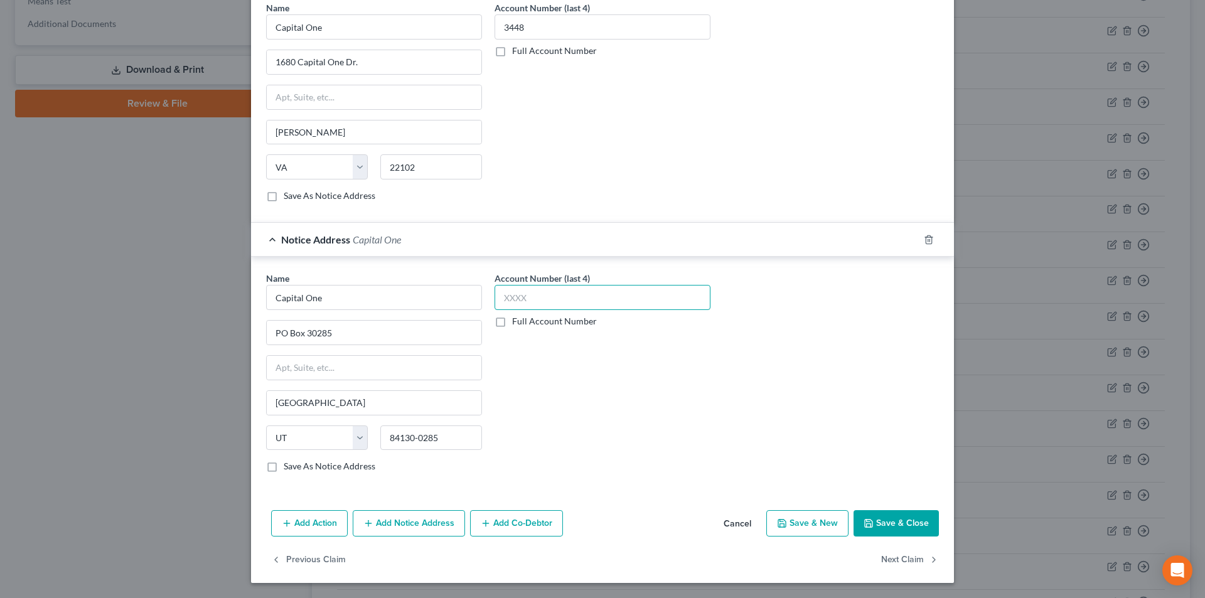
click at [538, 294] on input "text" at bounding box center [603, 297] width 216 height 25
click at [922, 523] on button "Save & Close" at bounding box center [896, 523] width 85 height 26
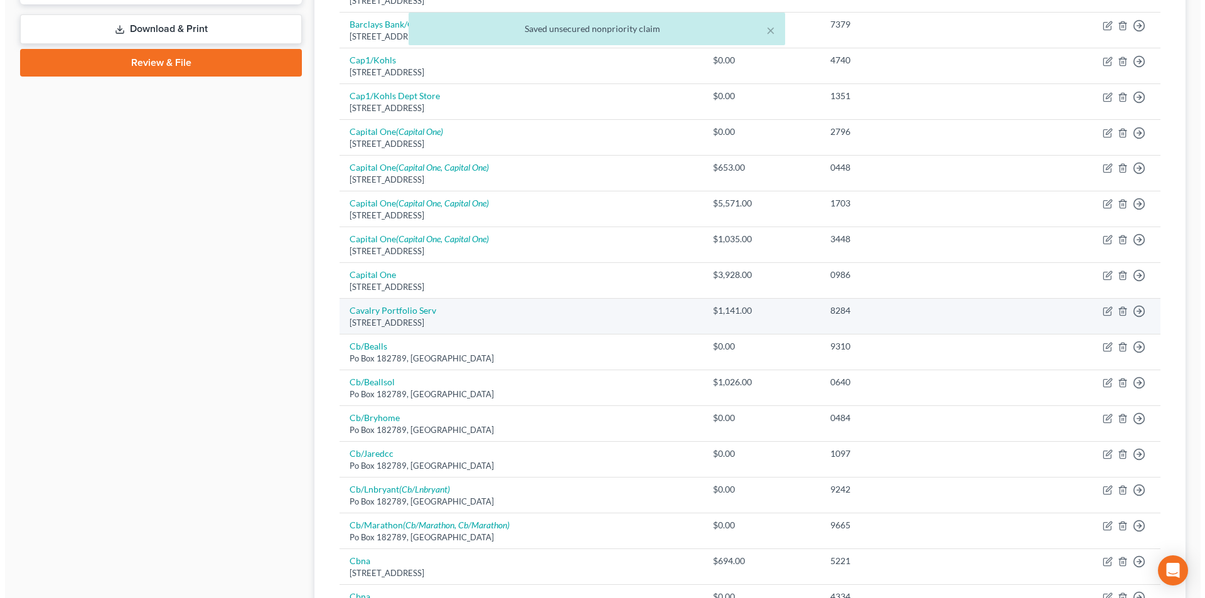
scroll to position [565, 0]
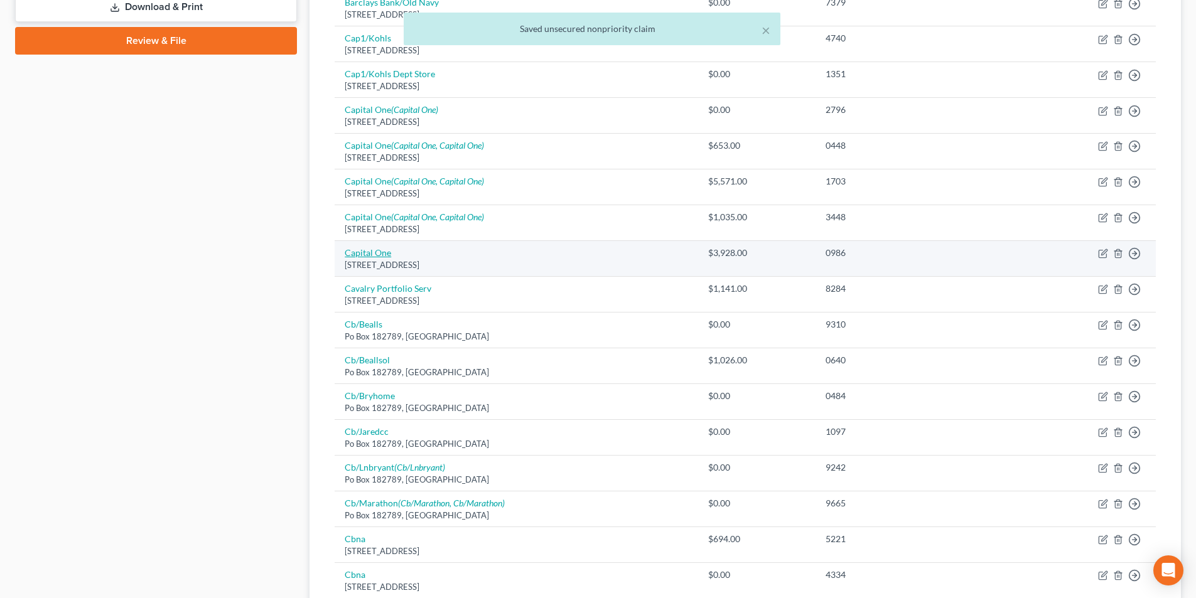
click at [377, 254] on link "Capital One" at bounding box center [368, 252] width 46 height 11
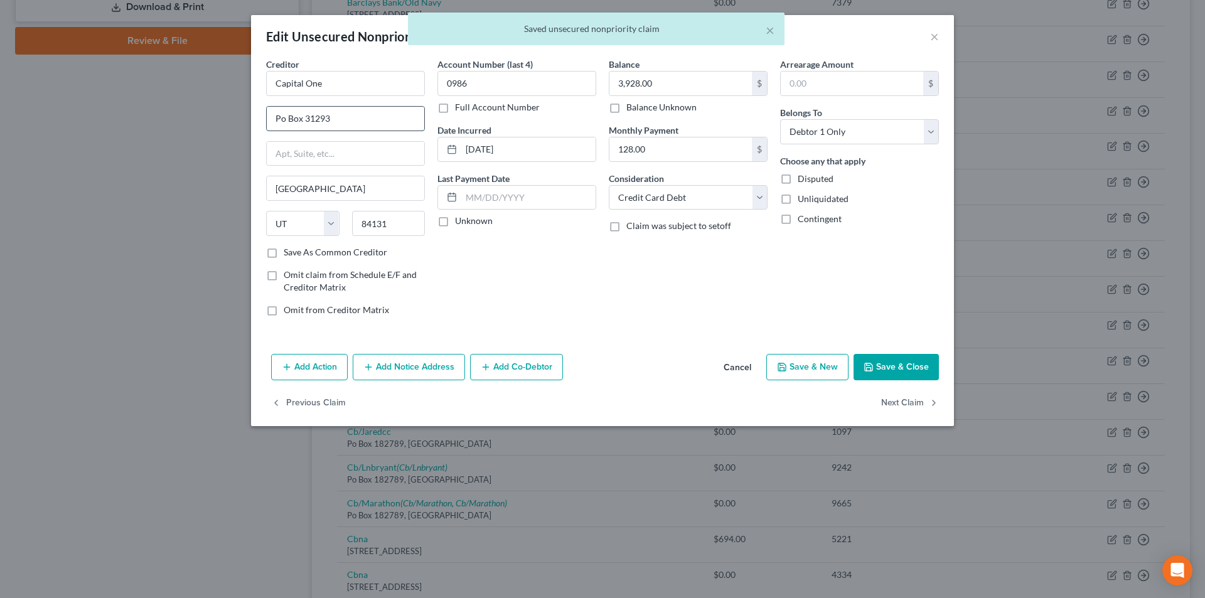
click at [282, 116] on input "Po Box 31293" at bounding box center [346, 119] width 158 height 24
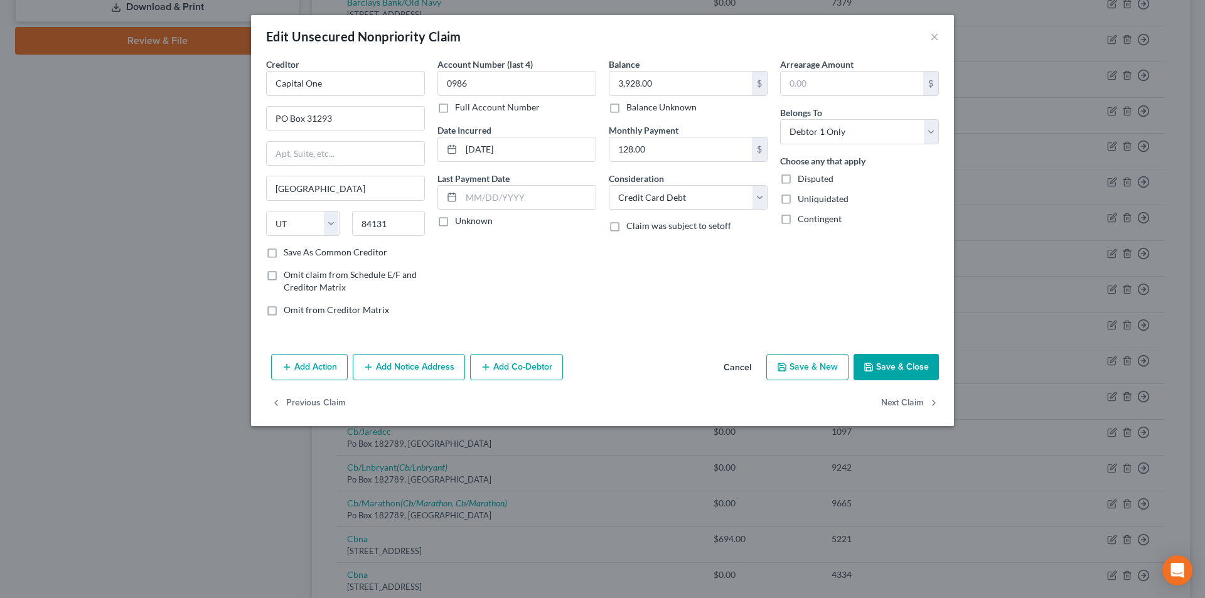
click at [437, 366] on button "Add Notice Address" at bounding box center [409, 367] width 112 height 26
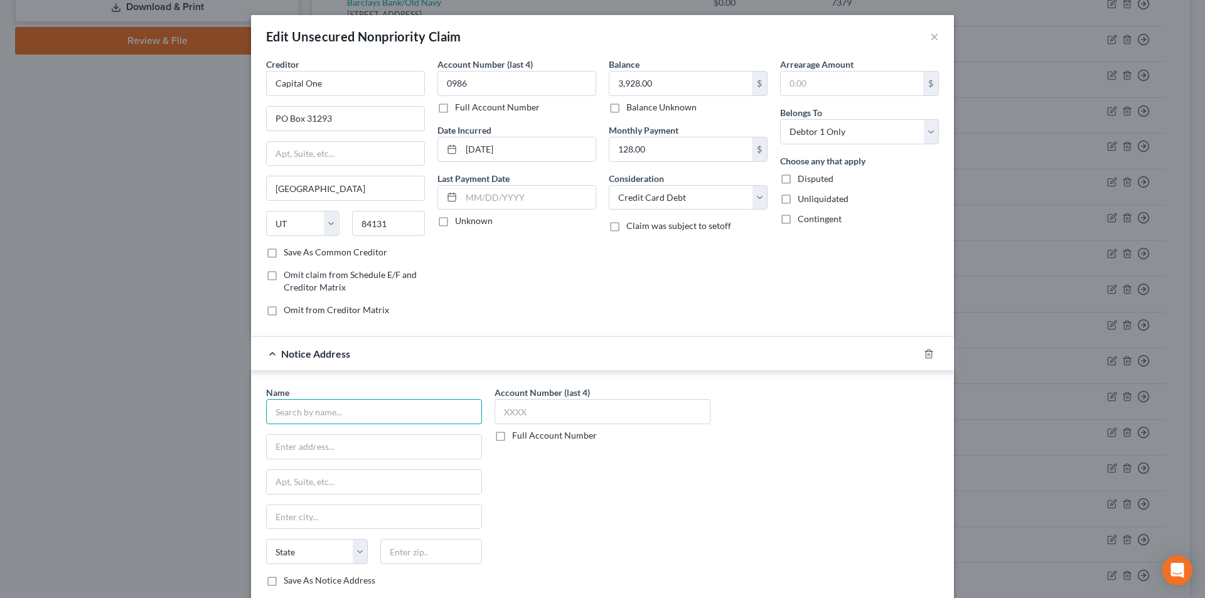
click at [350, 413] on input "text" at bounding box center [374, 411] width 216 height 25
paste input "Capital One"
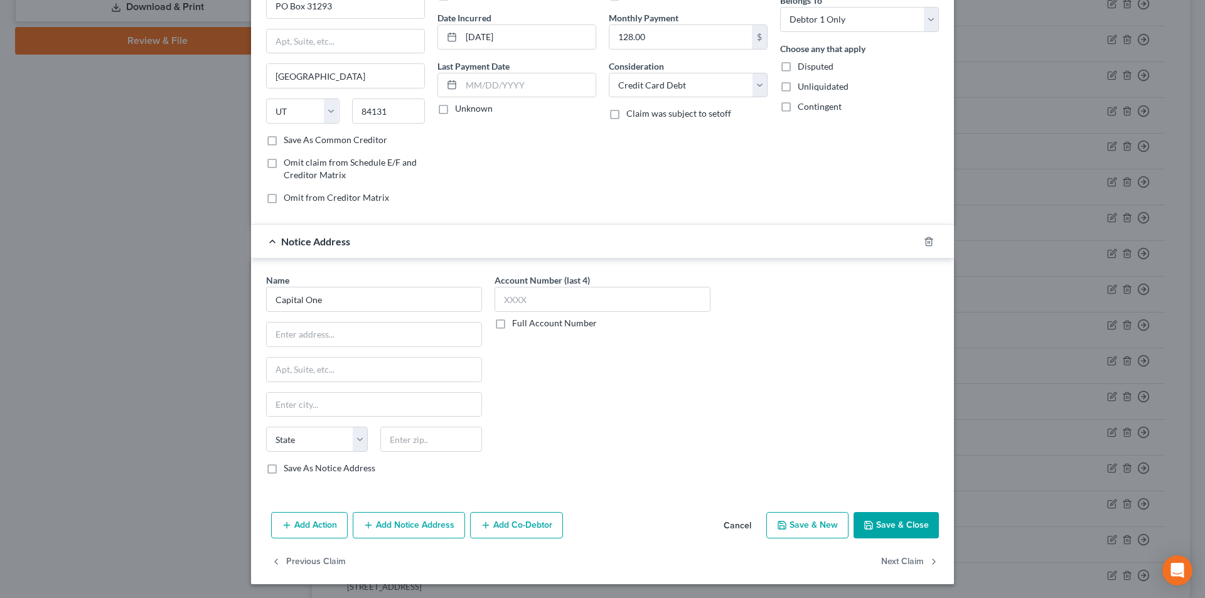
scroll to position [114, 0]
click at [374, 298] on input "Capital One" at bounding box center [374, 298] width 216 height 25
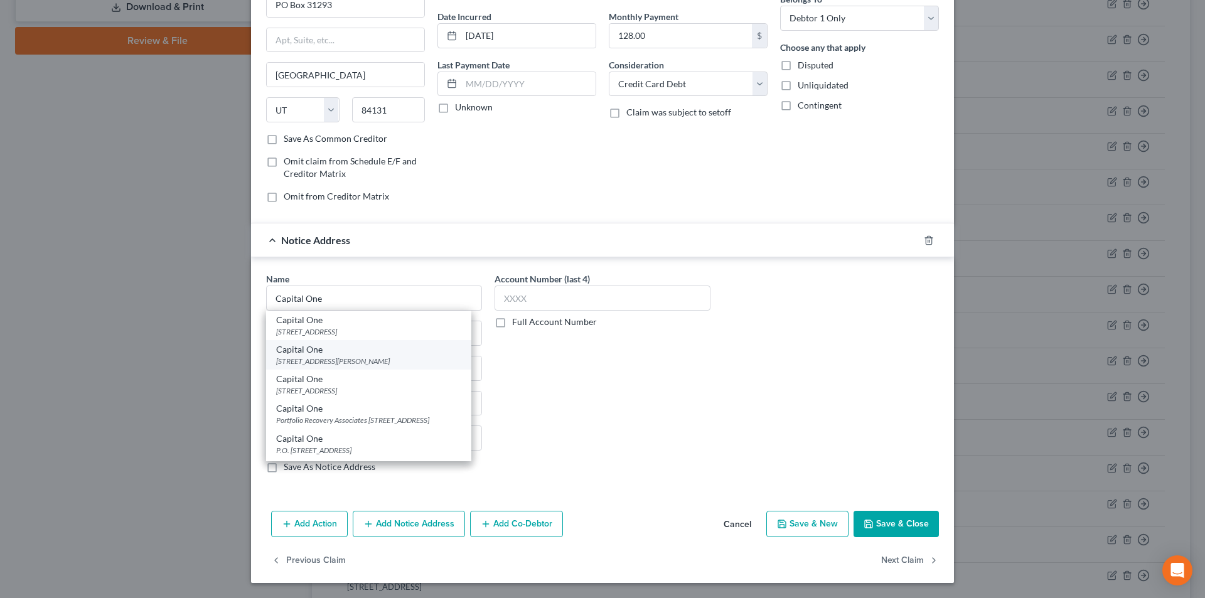
click at [318, 362] on div "[STREET_ADDRESS][PERSON_NAME]" at bounding box center [368, 361] width 185 height 11
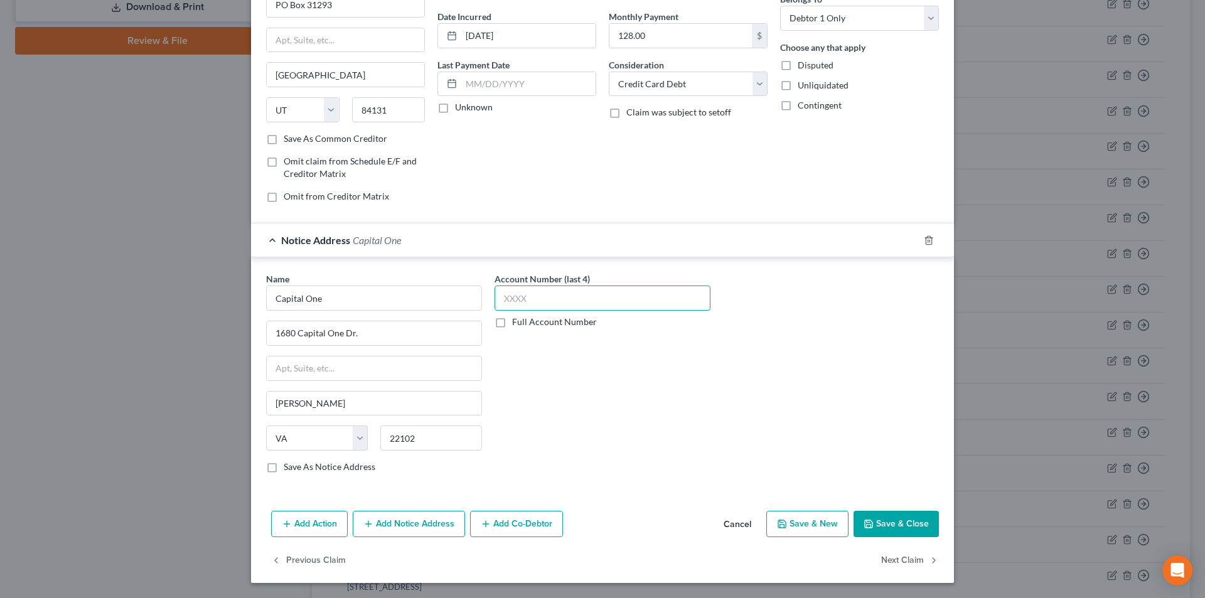
click at [540, 296] on input "text" at bounding box center [603, 298] width 216 height 25
click at [432, 524] on button "Add Notice Address" at bounding box center [409, 524] width 112 height 26
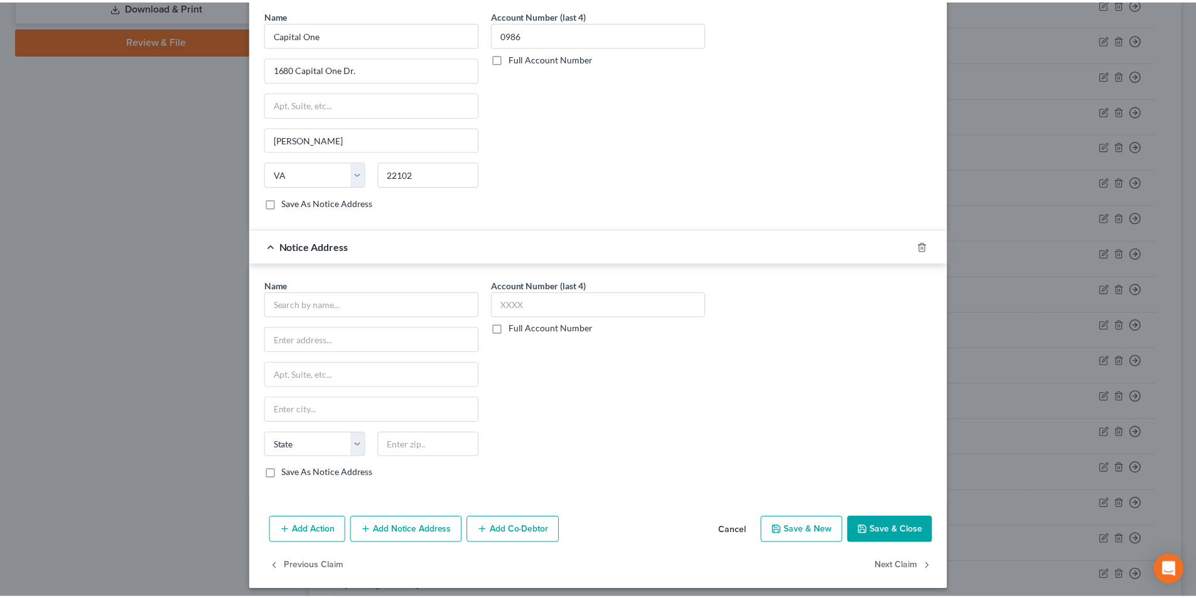
scroll to position [385, 0]
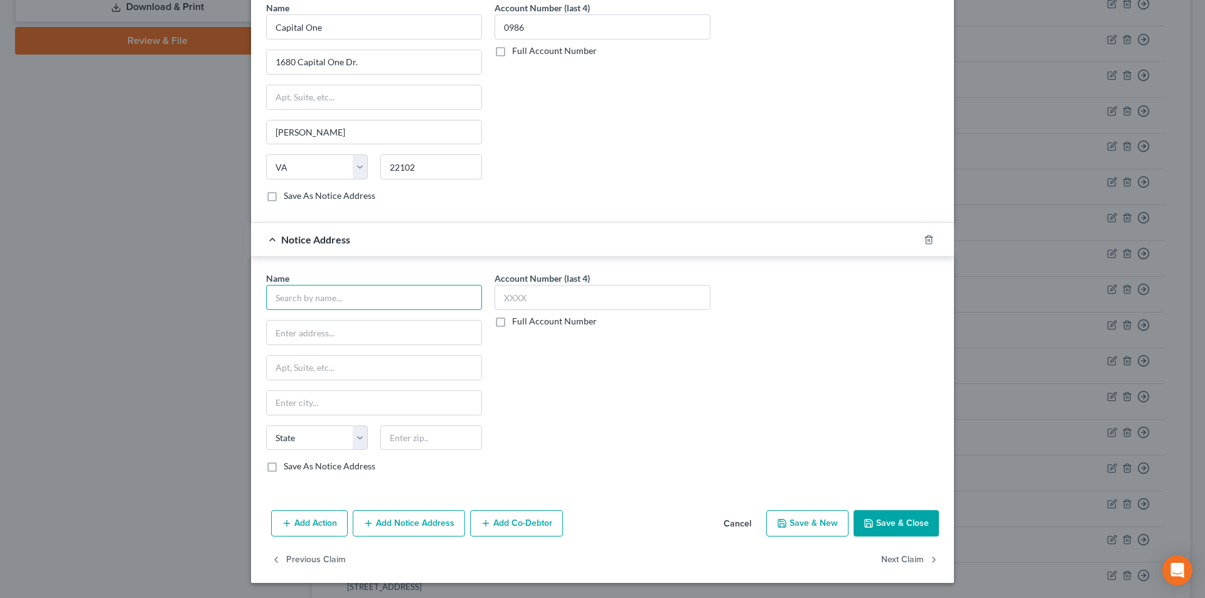
click at [332, 305] on input "text" at bounding box center [374, 297] width 216 height 25
paste input "Capital One"
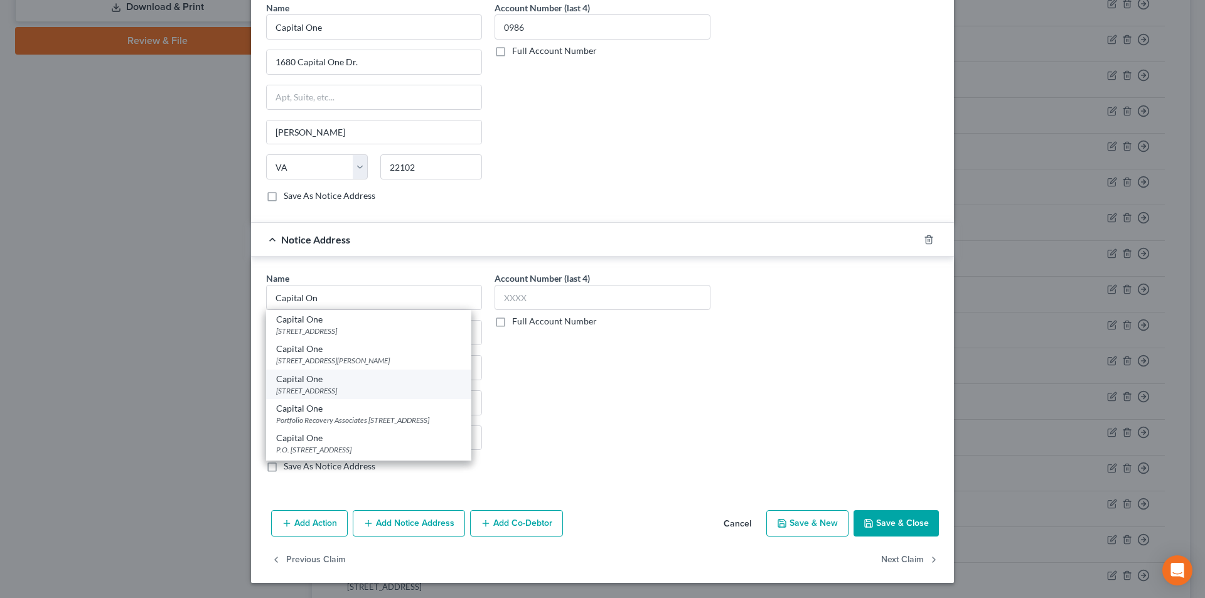
click at [304, 391] on div "[STREET_ADDRESS]" at bounding box center [368, 390] width 185 height 11
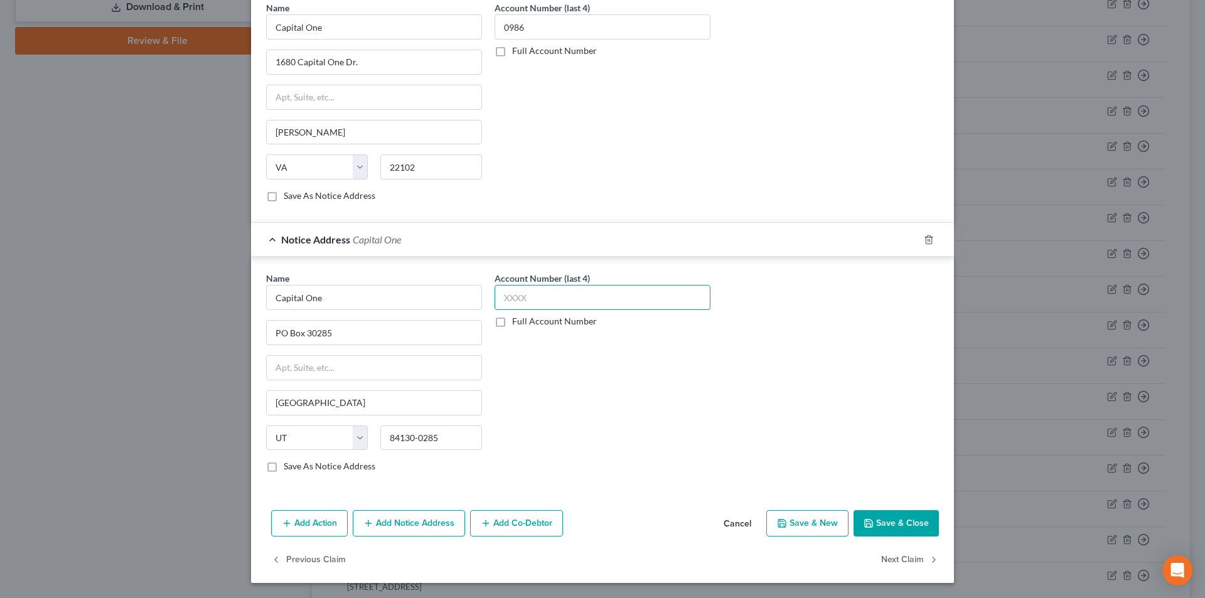
click at [522, 303] on input "text" at bounding box center [603, 297] width 216 height 25
click at [888, 519] on button "Save & Close" at bounding box center [896, 523] width 85 height 26
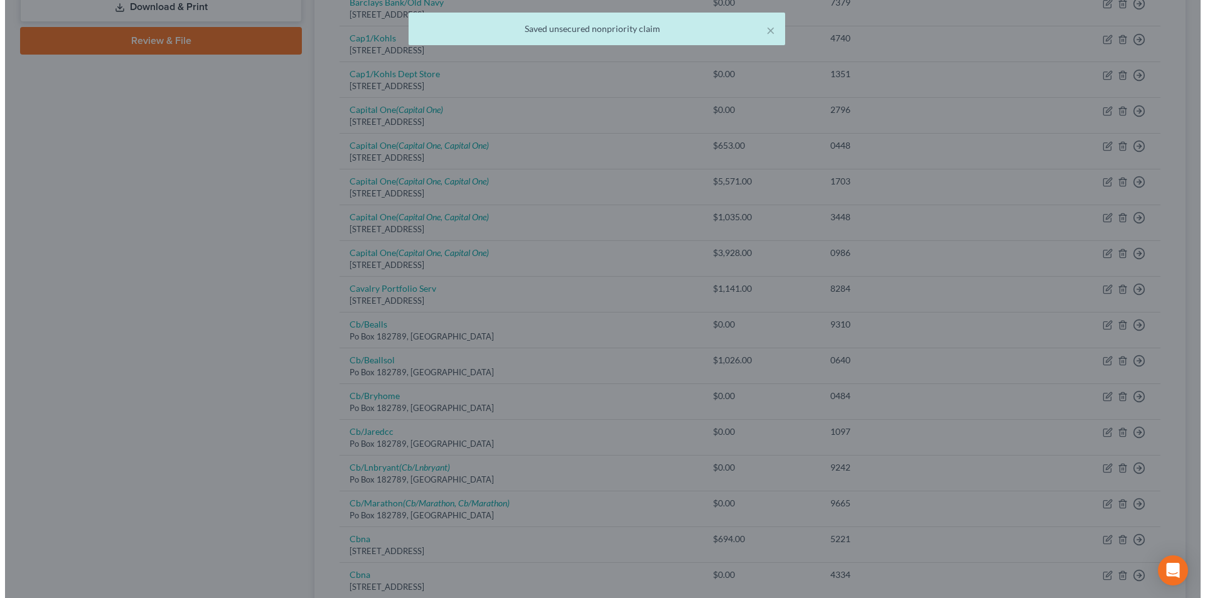
scroll to position [0, 0]
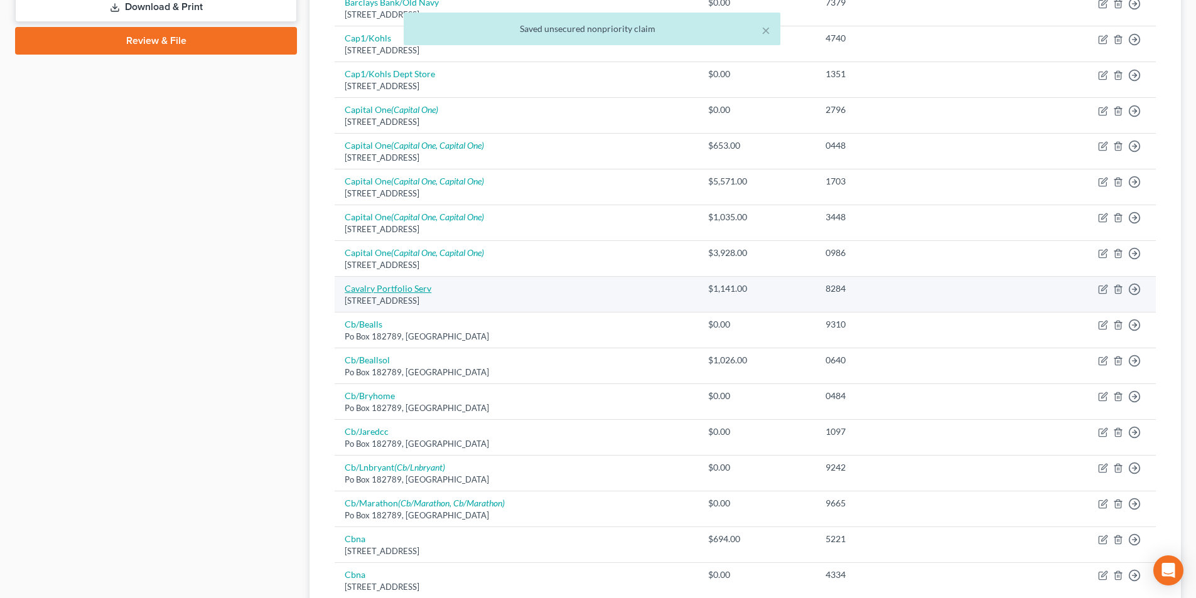
click at [409, 288] on link "Cavalry Portfolio Serv" at bounding box center [388, 288] width 87 height 11
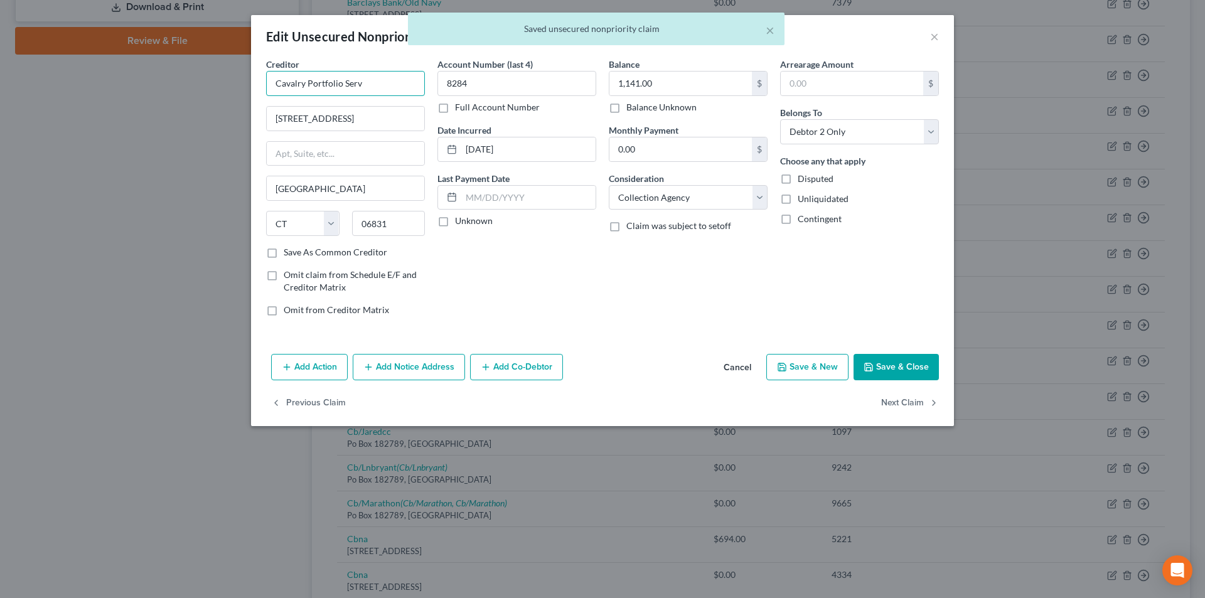
click at [396, 85] on input "Cavalry Portfolio Serv" at bounding box center [345, 83] width 159 height 25
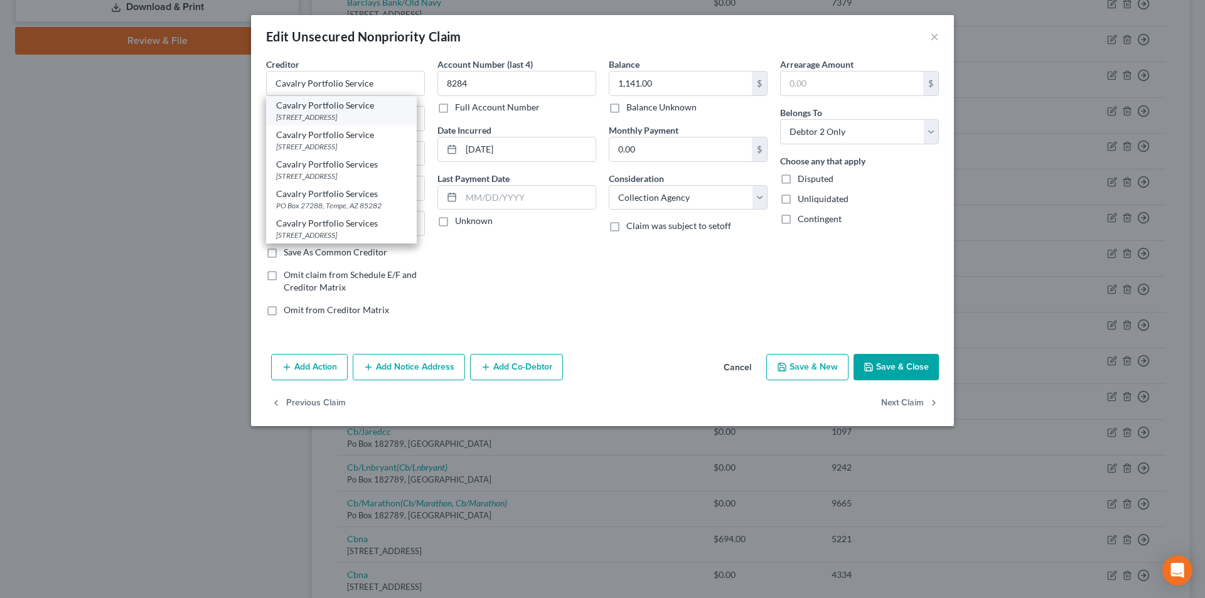
click at [354, 117] on div "[STREET_ADDRESS]" at bounding box center [341, 117] width 131 height 11
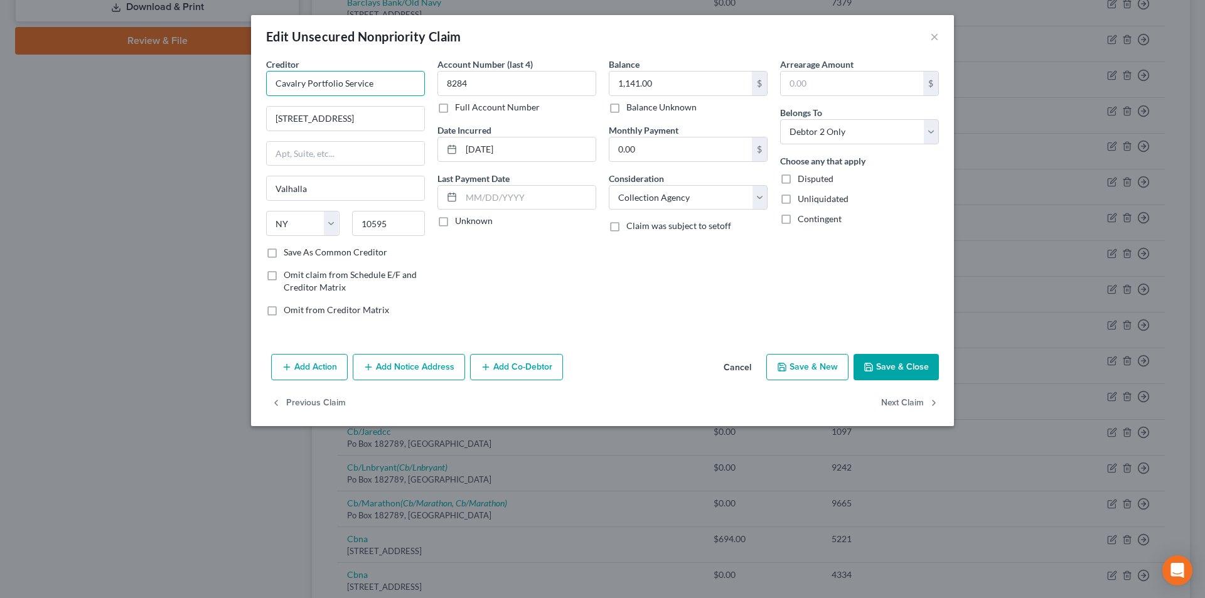
drag, startPoint x: 386, startPoint y: 88, endPoint x: 276, endPoint y: 86, distance: 109.9
click at [276, 86] on input "Cavalry Portfolio Service" at bounding box center [345, 83] width 159 height 25
click at [379, 371] on button "Add Notice Address" at bounding box center [409, 367] width 112 height 26
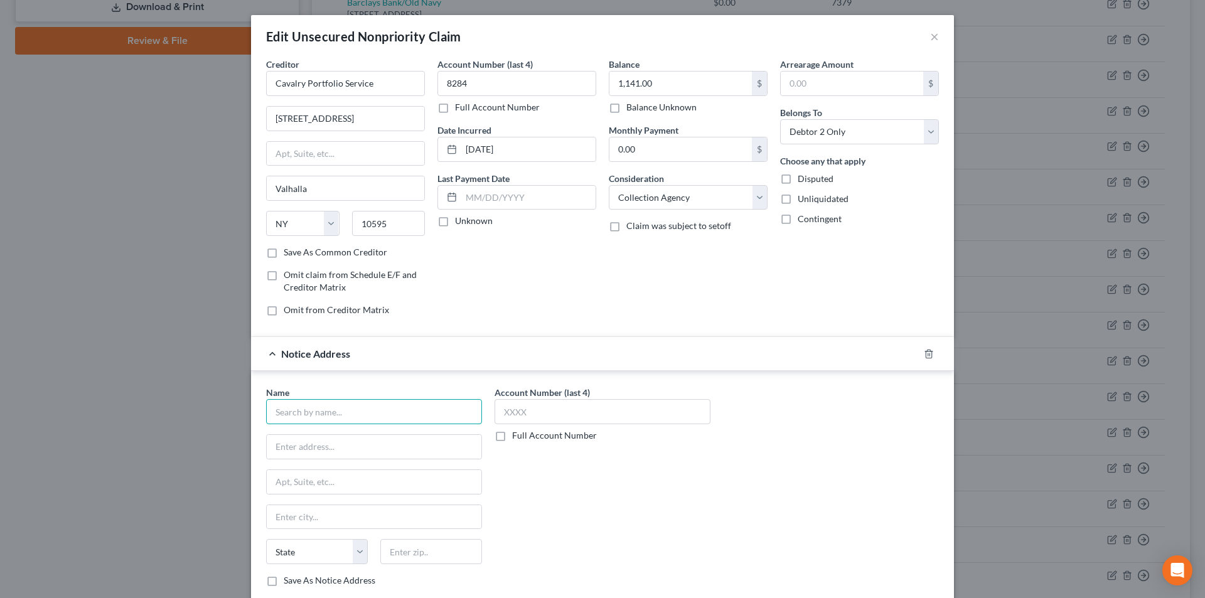
click at [350, 418] on input "text" at bounding box center [374, 411] width 216 height 25
paste input "Cavalry Portfolio Service"
